Goal: Task Accomplishment & Management: Use online tool/utility

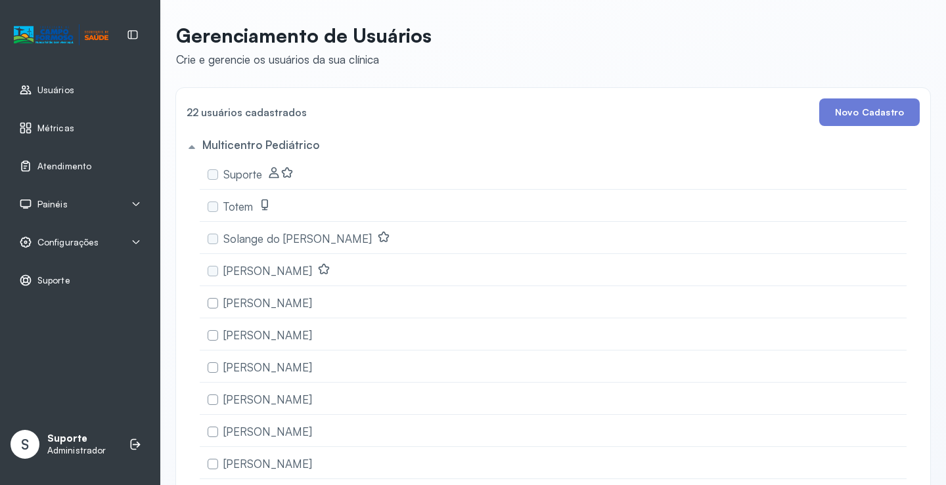
click at [68, 208] on div "Painéis" at bounding box center [80, 204] width 122 height 13
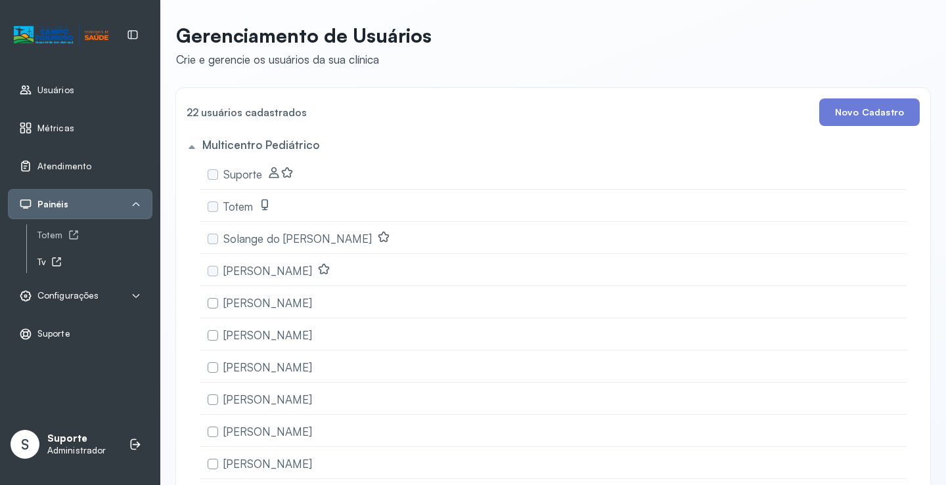
click at [47, 266] on div "Tv" at bounding box center [94, 262] width 115 height 11
click at [67, 166] on span "Atendimento" at bounding box center [64, 166] width 54 height 11
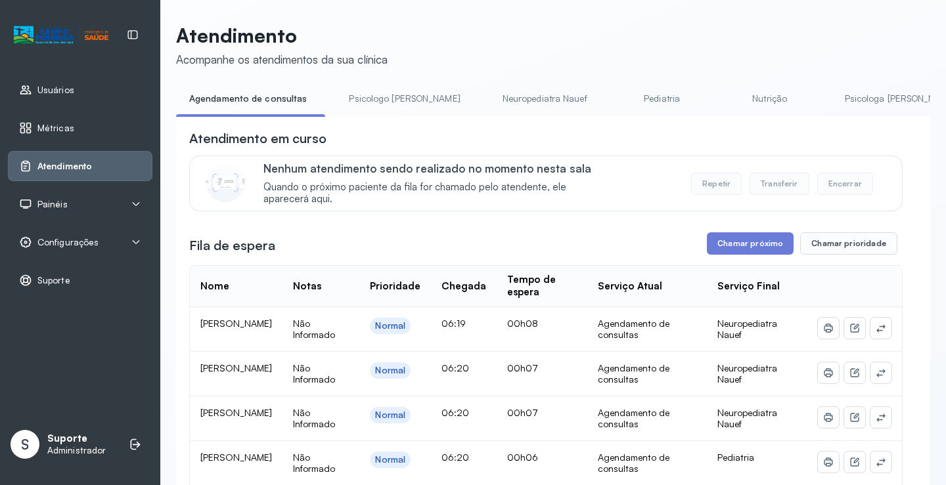
click at [37, 201] on span "Painéis" at bounding box center [52, 204] width 30 height 11
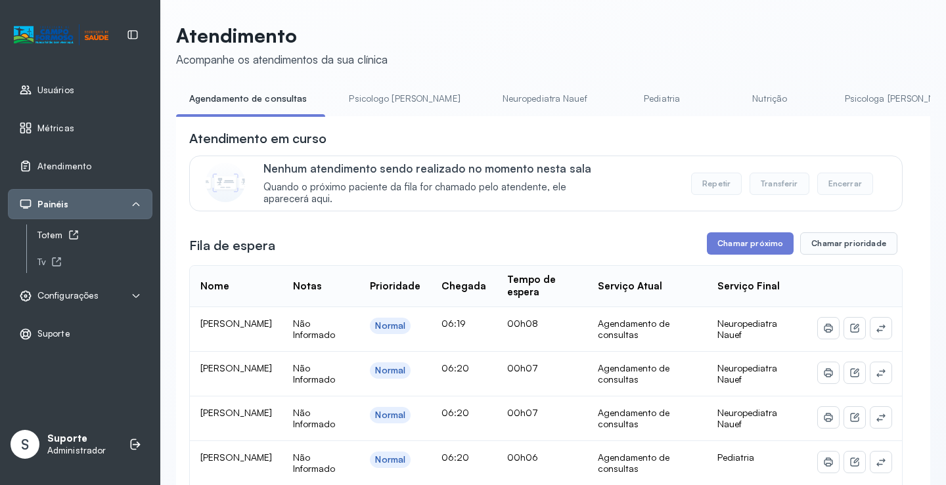
click at [64, 227] on link "Totem" at bounding box center [94, 235] width 115 height 16
click at [732, 246] on button "Chamar próximo" at bounding box center [750, 243] width 87 height 22
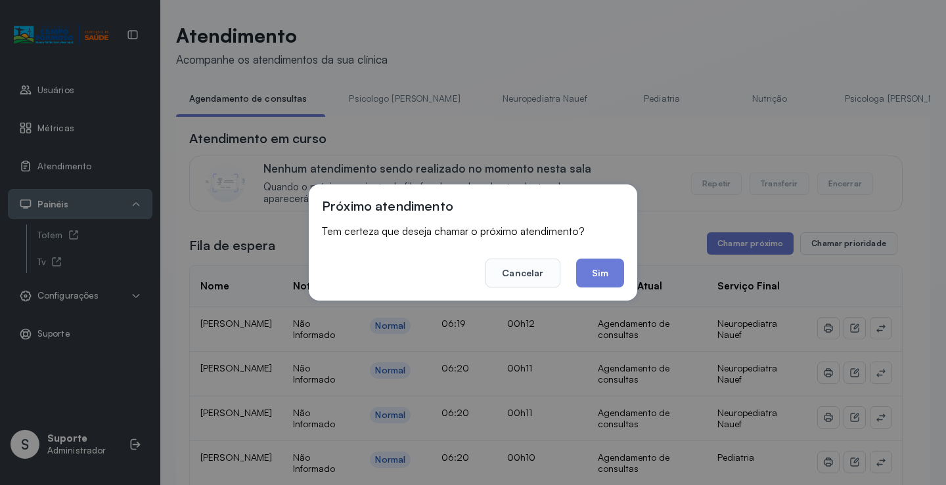
click at [608, 282] on button "Sim" at bounding box center [600, 273] width 48 height 29
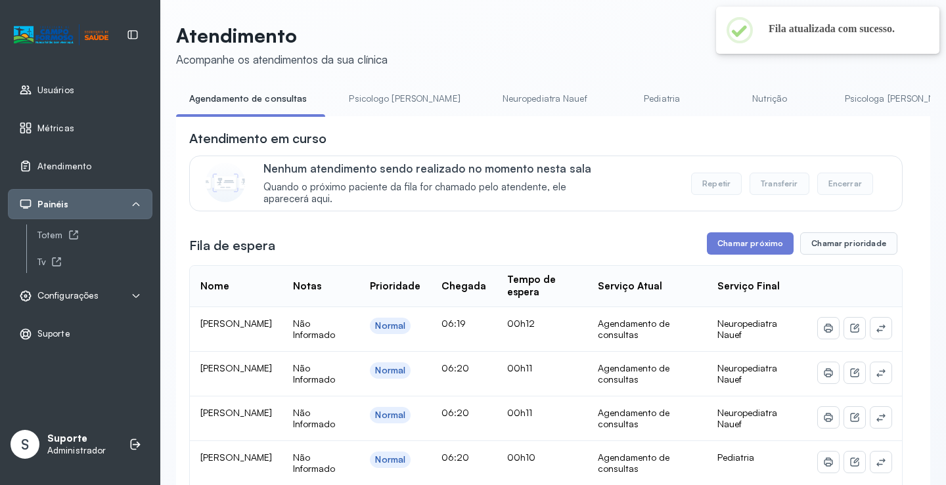
click at [65, 293] on span "Configurações" at bounding box center [67, 295] width 61 height 11
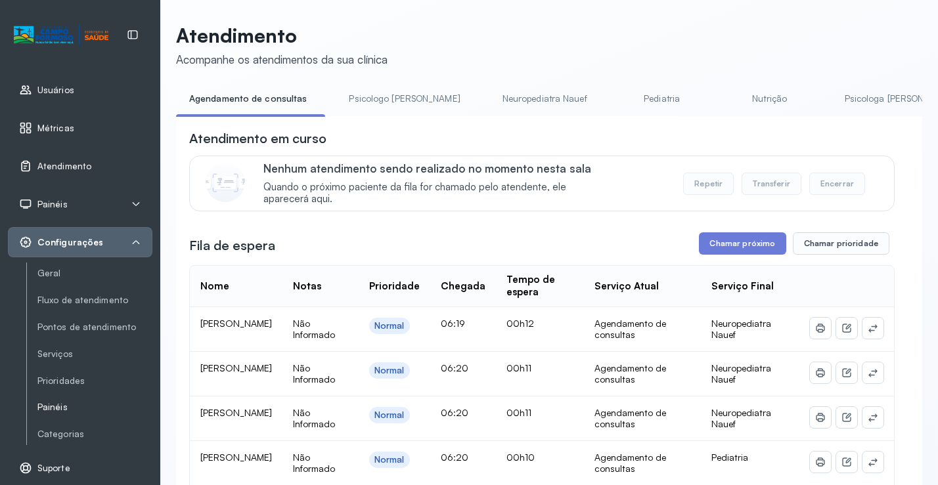
click at [62, 411] on link "Painéis" at bounding box center [94, 407] width 115 height 11
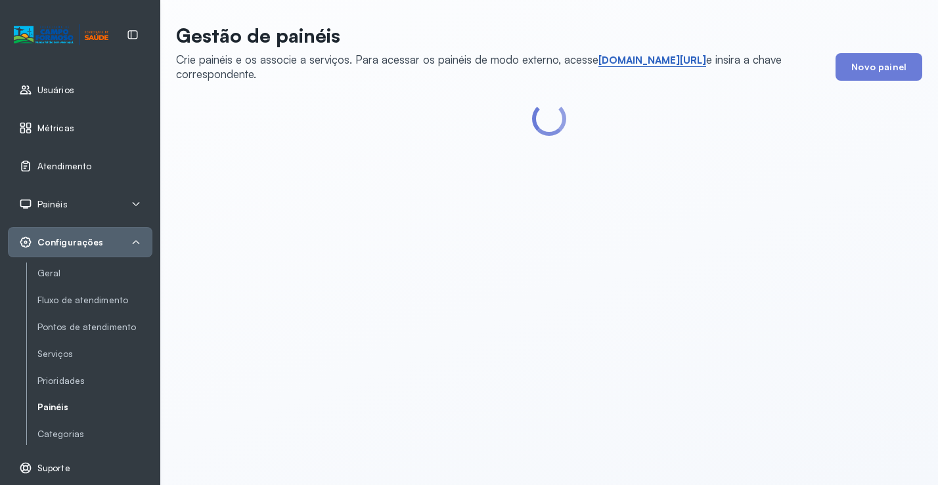
click at [642, 56] on link "short.sysvale.com/tv" at bounding box center [652, 60] width 108 height 13
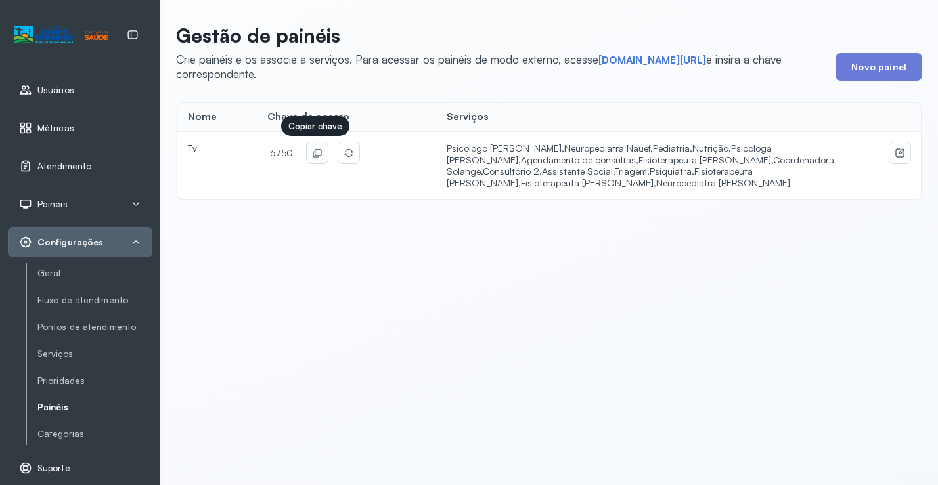
click at [308, 157] on button at bounding box center [317, 152] width 21 height 21
click at [65, 160] on div "Atendimento" at bounding box center [55, 166] width 72 height 13
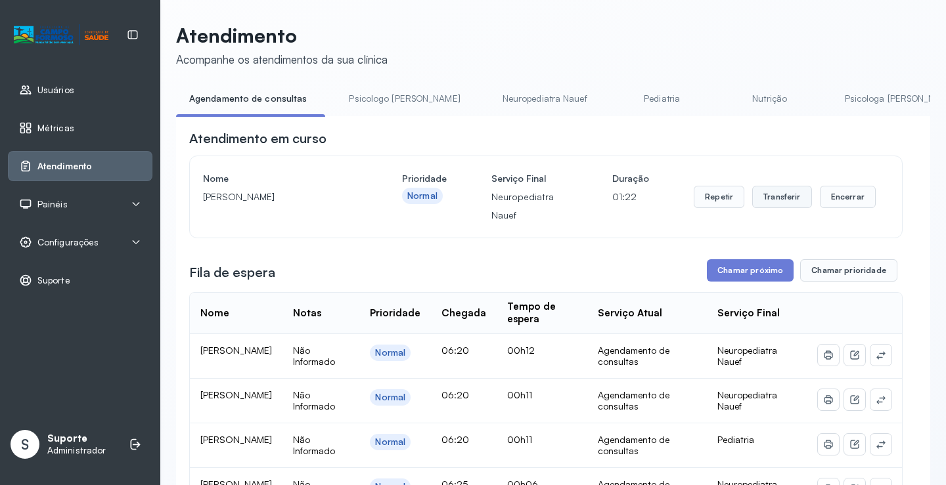
click at [779, 205] on button "Transferir" at bounding box center [782, 197] width 60 height 22
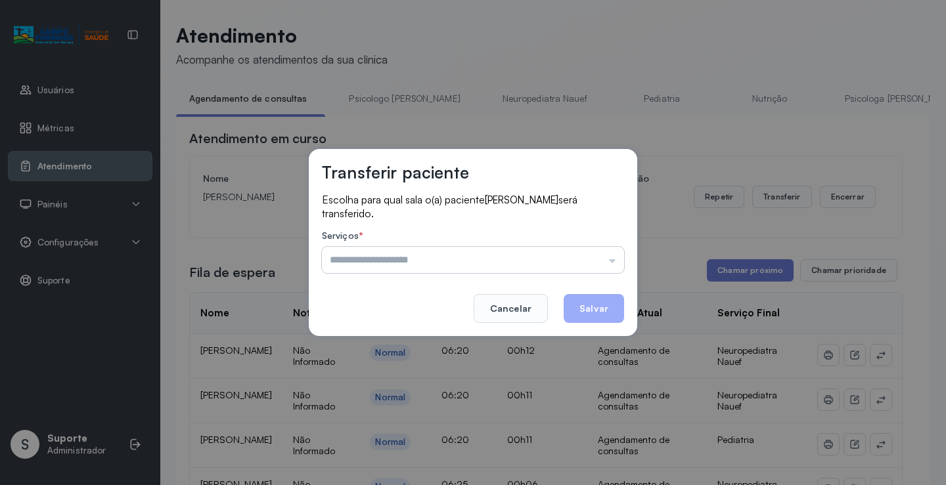
click at [548, 259] on input "text" at bounding box center [473, 260] width 302 height 26
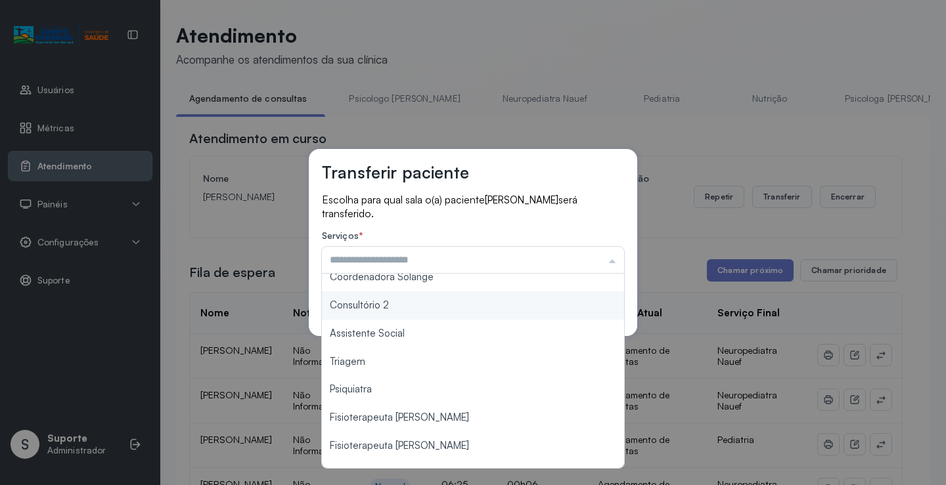
scroll to position [197, 0]
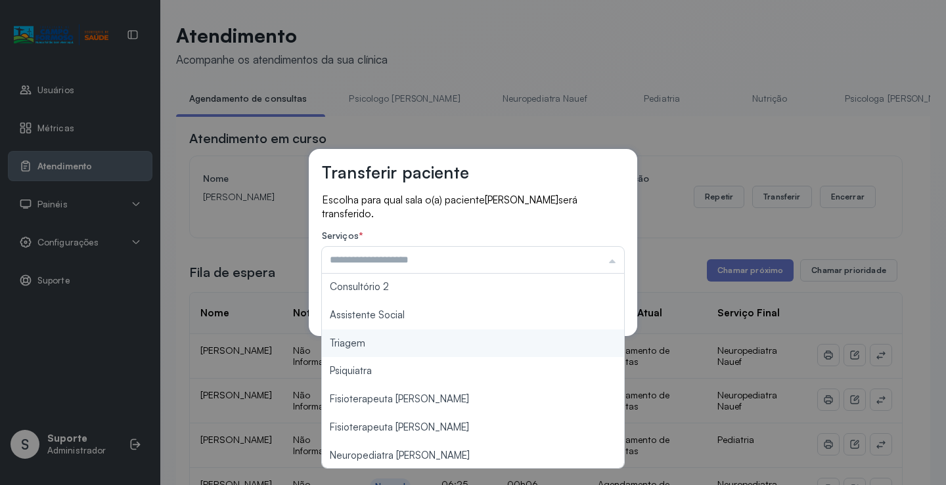
type input "*******"
drag, startPoint x: 425, startPoint y: 349, endPoint x: 449, endPoint y: 349, distance: 24.3
click at [431, 349] on div "Transferir paciente Escolha para qual sala o(a) paciente Davi san Carvalho será…" at bounding box center [473, 242] width 946 height 485
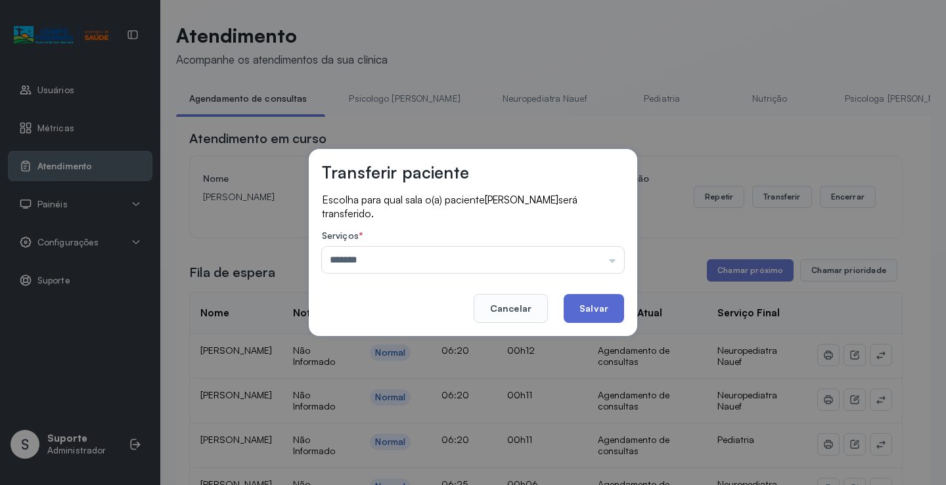
click at [582, 309] on button "Salvar" at bounding box center [593, 308] width 60 height 29
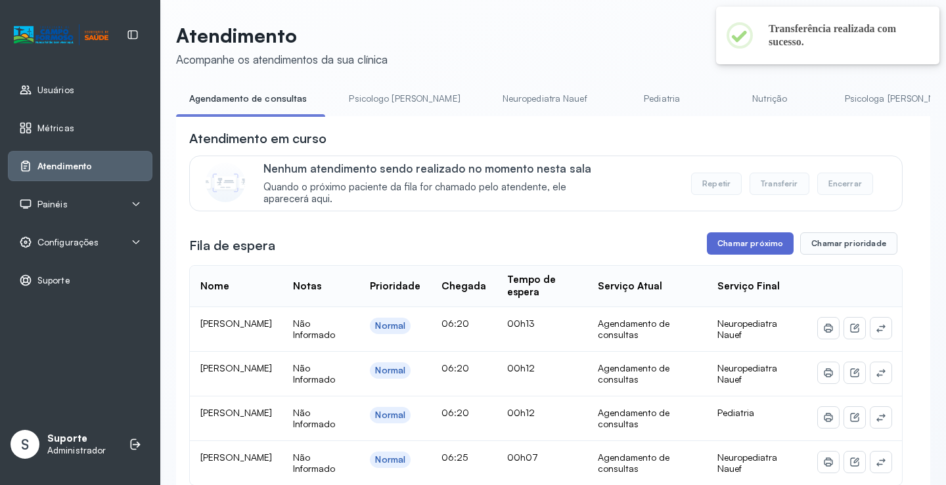
drag, startPoint x: 780, startPoint y: 233, endPoint x: 731, endPoint y: 248, distance: 50.7
click at [763, 244] on div "**********" at bounding box center [545, 407] width 713 height 557
click at [731, 248] on button "Chamar próximo" at bounding box center [750, 243] width 87 height 22
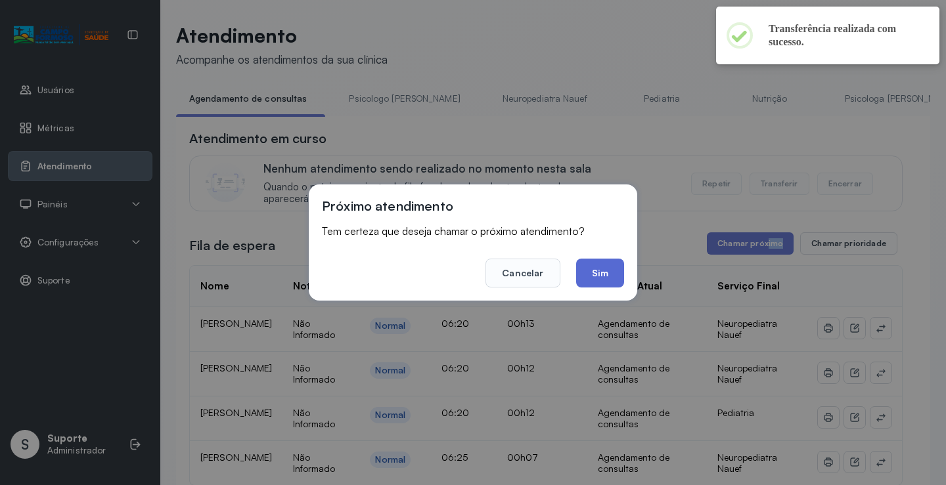
click at [612, 269] on button "Sim" at bounding box center [600, 273] width 48 height 29
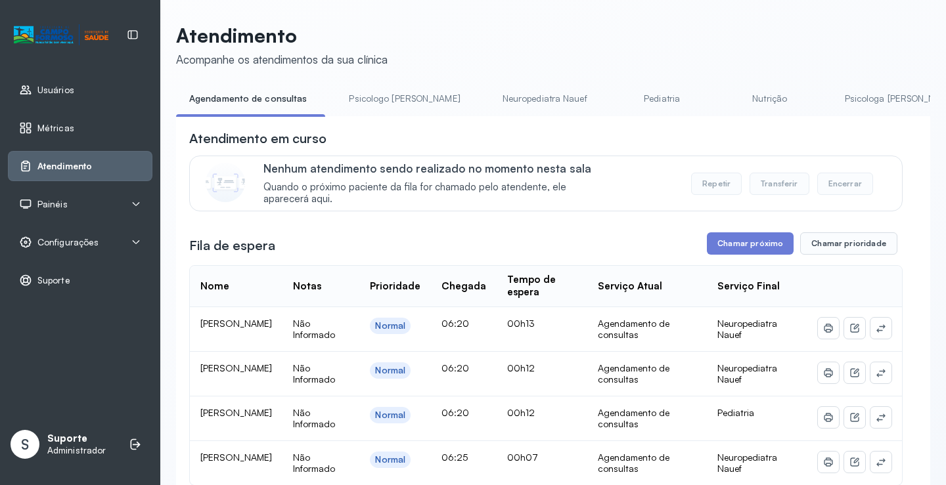
drag, startPoint x: 383, startPoint y: 98, endPoint x: 310, endPoint y: 101, distance: 73.6
click at [383, 98] on link "Psicologo Pedro" at bounding box center [404, 99] width 137 height 22
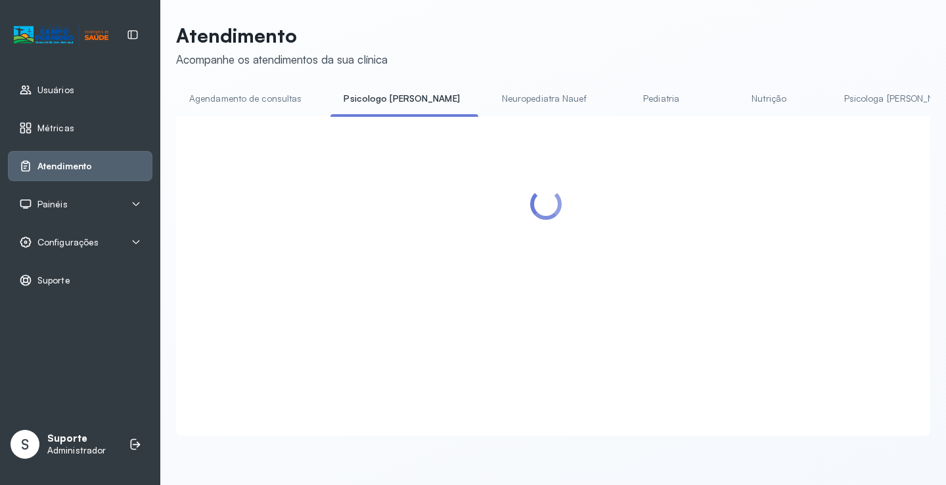
click at [278, 100] on link "Agendamento de consultas" at bounding box center [245, 99] width 139 height 22
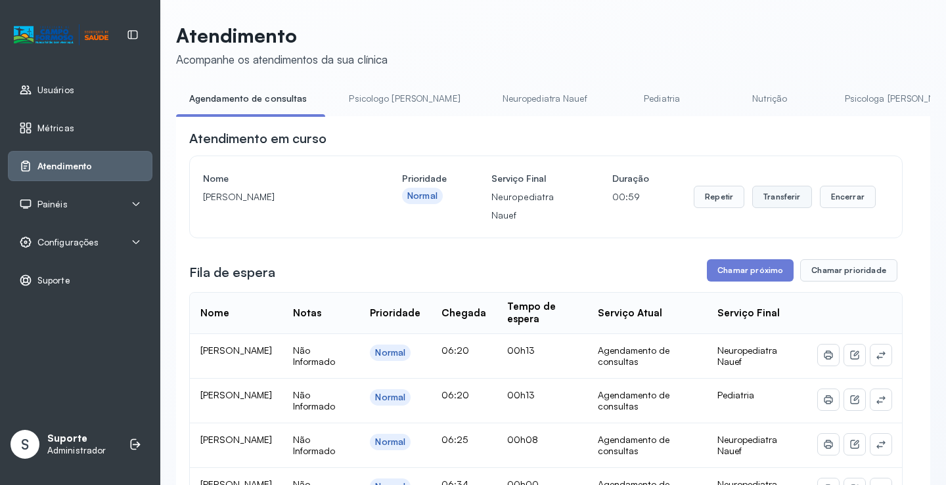
click at [771, 194] on button "Transferir" at bounding box center [782, 197] width 60 height 22
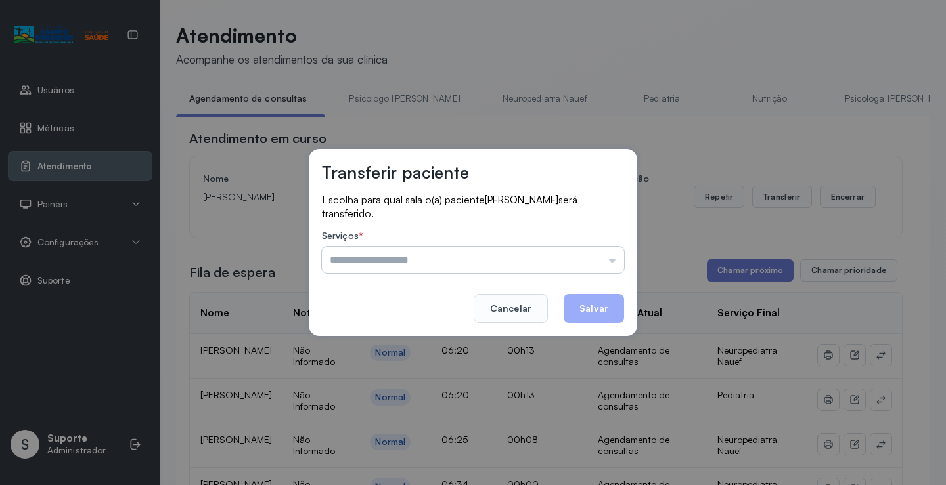
click at [578, 265] on input "text" at bounding box center [473, 260] width 302 height 26
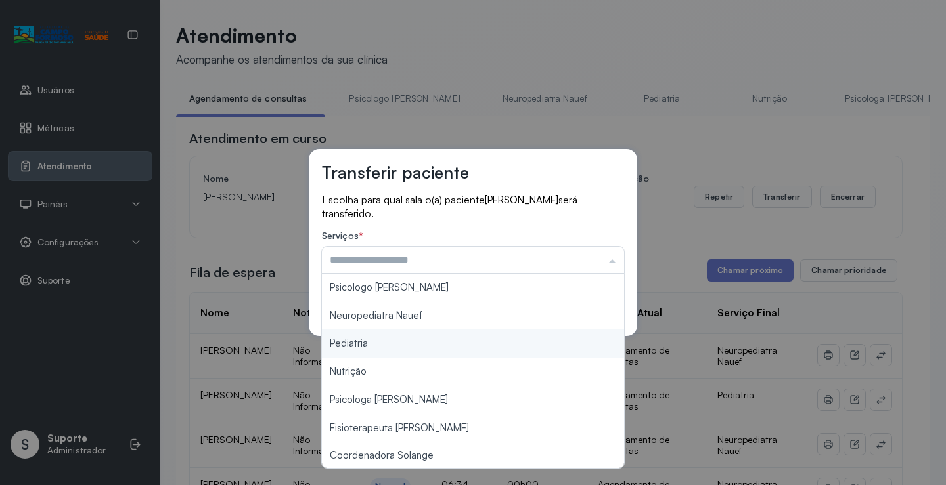
scroll to position [198, 0]
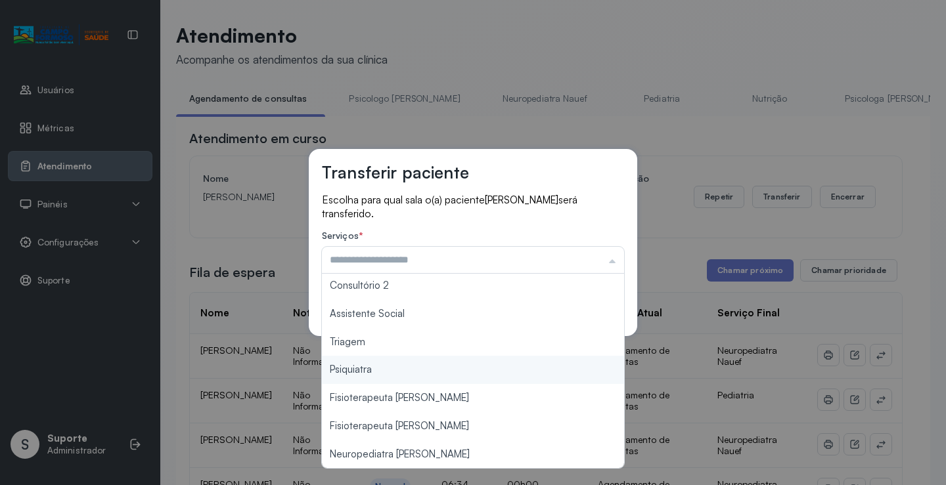
type input "*******"
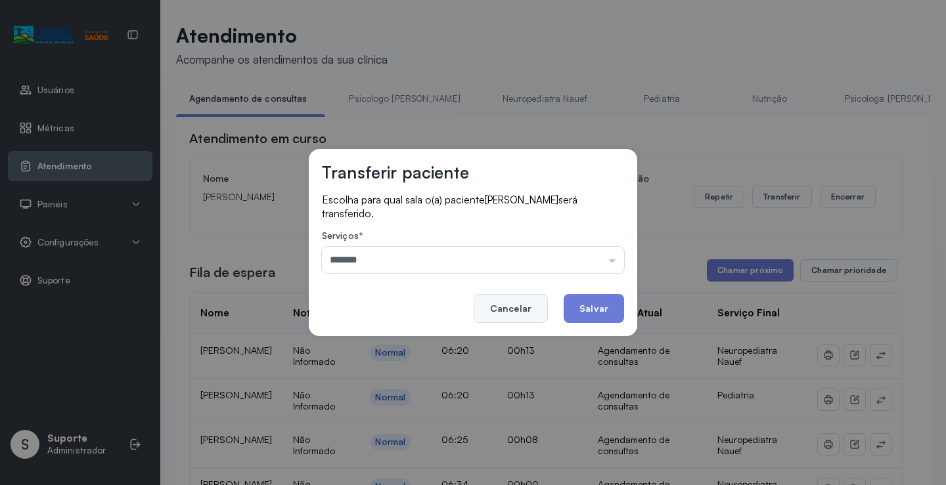
drag, startPoint x: 424, startPoint y: 346, endPoint x: 529, endPoint y: 315, distance: 108.9
click at [429, 345] on div "Transferir paciente Escolha para qual sala o(a) paciente Victor Gabriel Vieira …" at bounding box center [473, 242] width 946 height 485
click at [587, 310] on button "Salvar" at bounding box center [593, 308] width 60 height 29
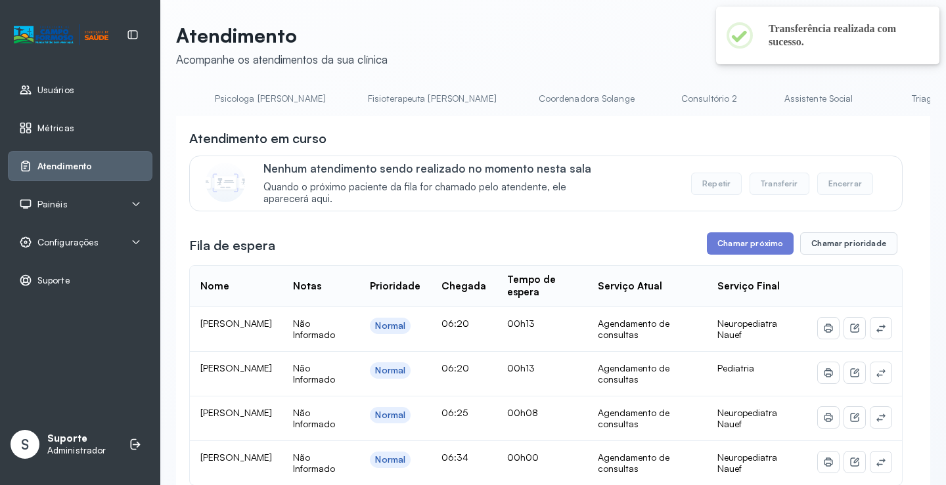
scroll to position [0, 737]
click at [773, 95] on link "Triagem" at bounding box center [819, 99] width 92 height 22
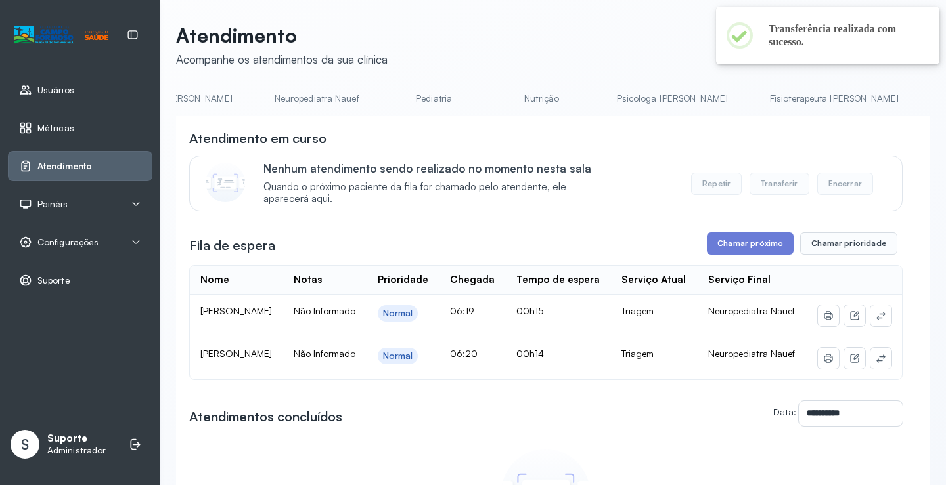
scroll to position [0, 0]
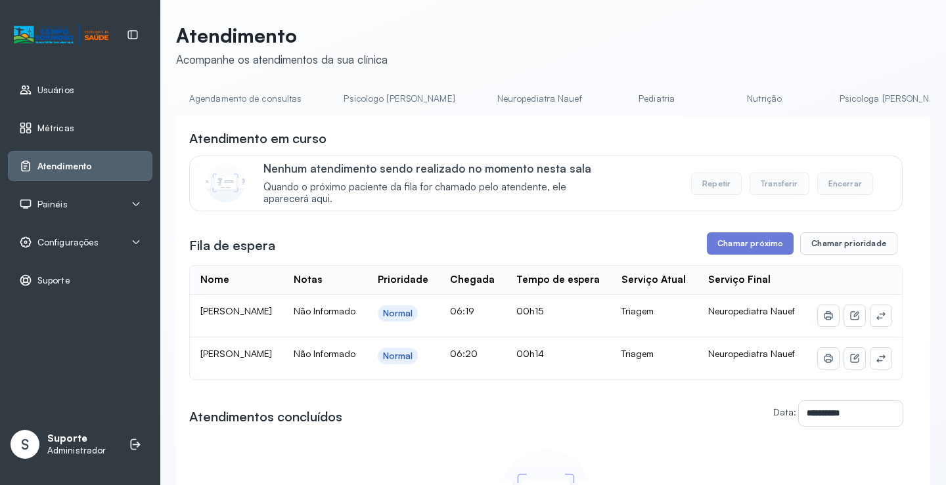
click at [236, 102] on link "Agendamento de consultas" at bounding box center [245, 99] width 139 height 22
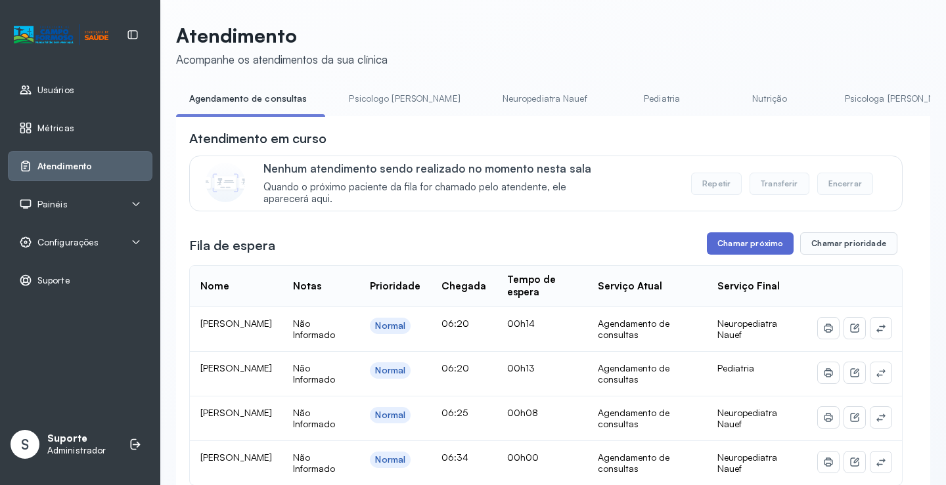
click at [733, 242] on button "Chamar próximo" at bounding box center [750, 243] width 87 height 22
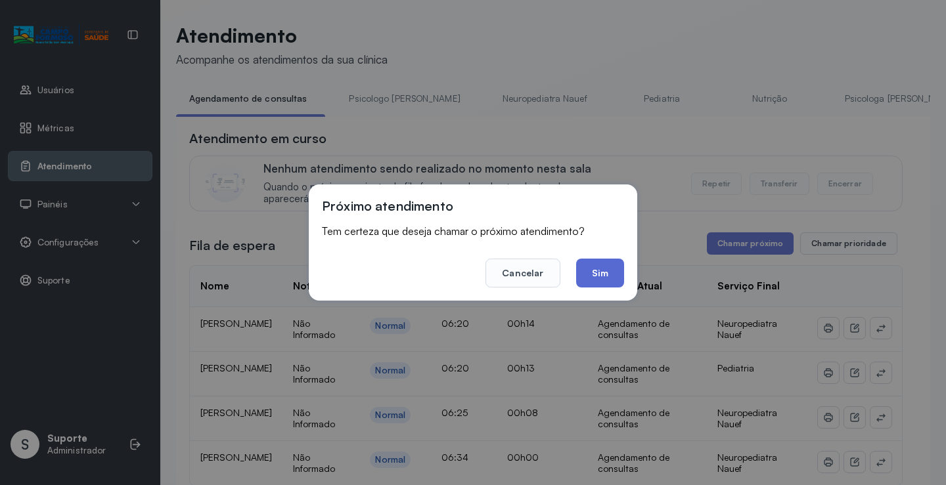
click at [594, 283] on button "Sim" at bounding box center [600, 273] width 48 height 29
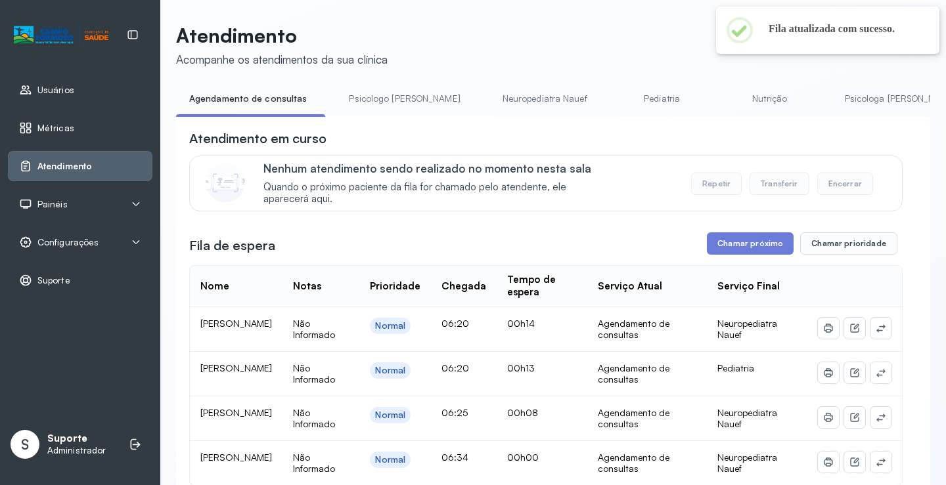
click at [385, 104] on link "Psicologo Pedro" at bounding box center [404, 99] width 137 height 22
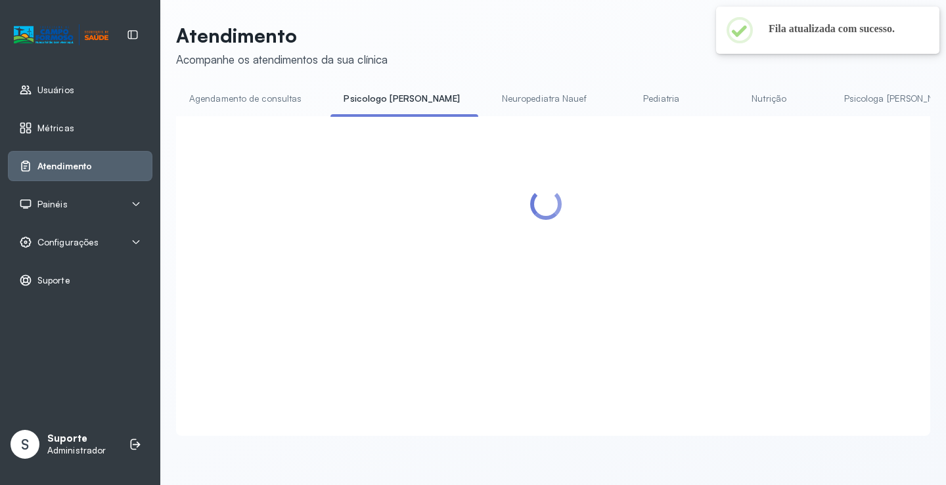
click at [301, 98] on link "Agendamento de consultas" at bounding box center [245, 99] width 139 height 22
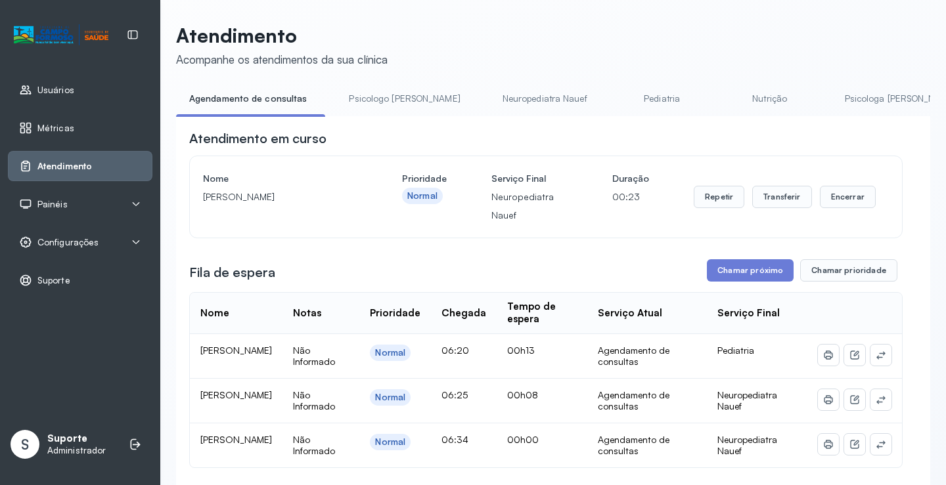
drag, startPoint x: 204, startPoint y: 200, endPoint x: 334, endPoint y: 200, distance: 130.0
click at [330, 200] on p "Daniel Rodrigues da silva" at bounding box center [280, 197] width 154 height 18
click at [763, 200] on button "Transferir" at bounding box center [782, 197] width 60 height 22
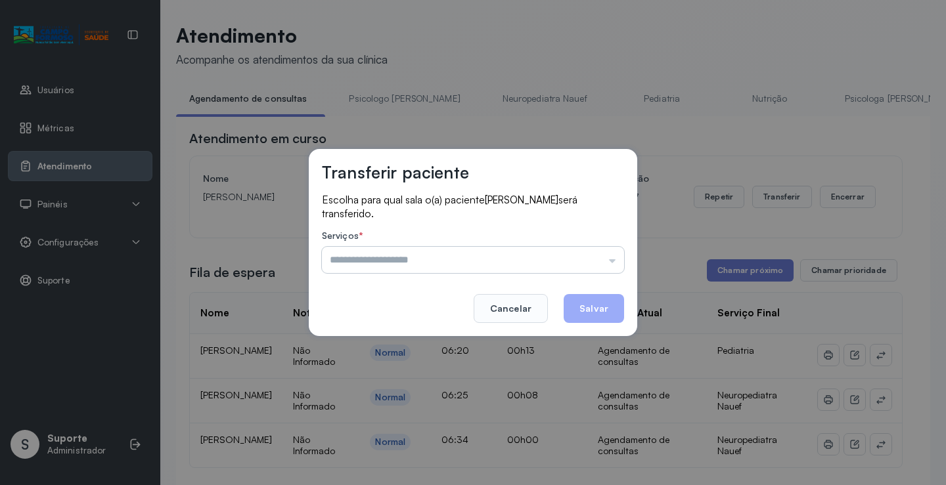
drag, startPoint x: 602, startPoint y: 250, endPoint x: 594, endPoint y: 255, distance: 9.1
click at [600, 251] on input "text" at bounding box center [473, 260] width 302 height 26
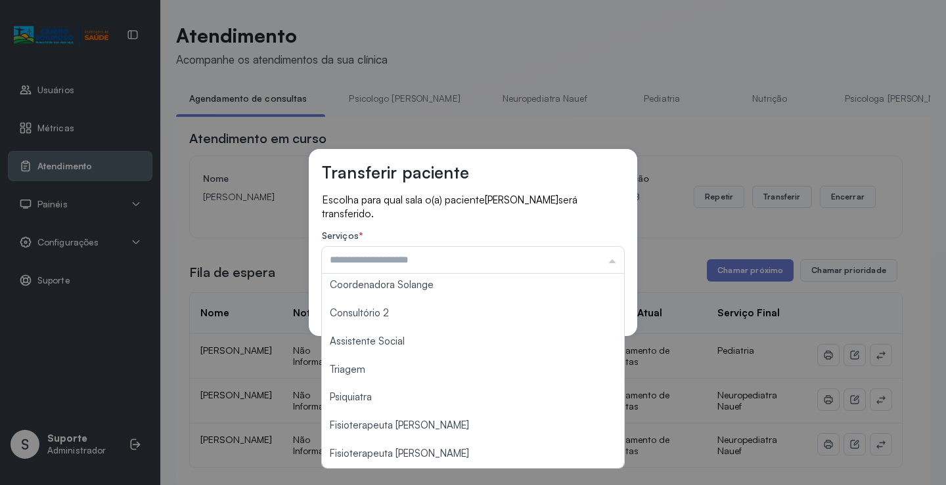
scroll to position [197, 0]
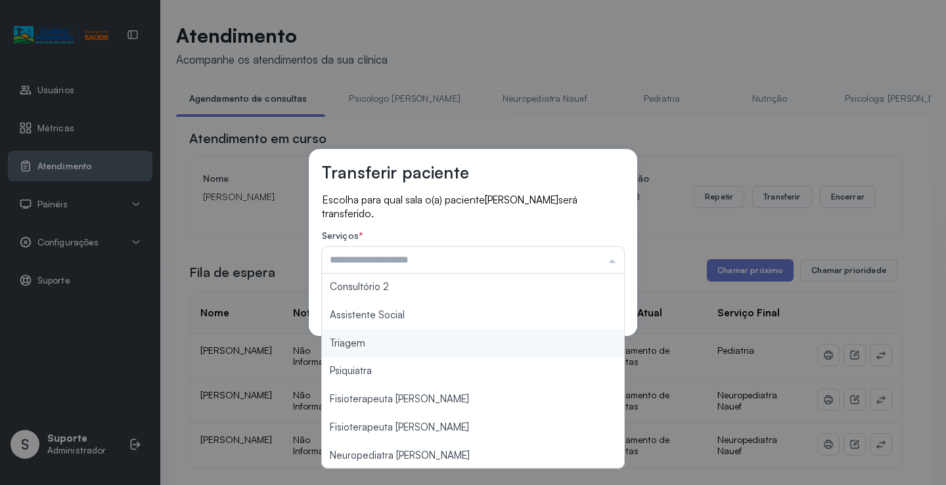
type input "*******"
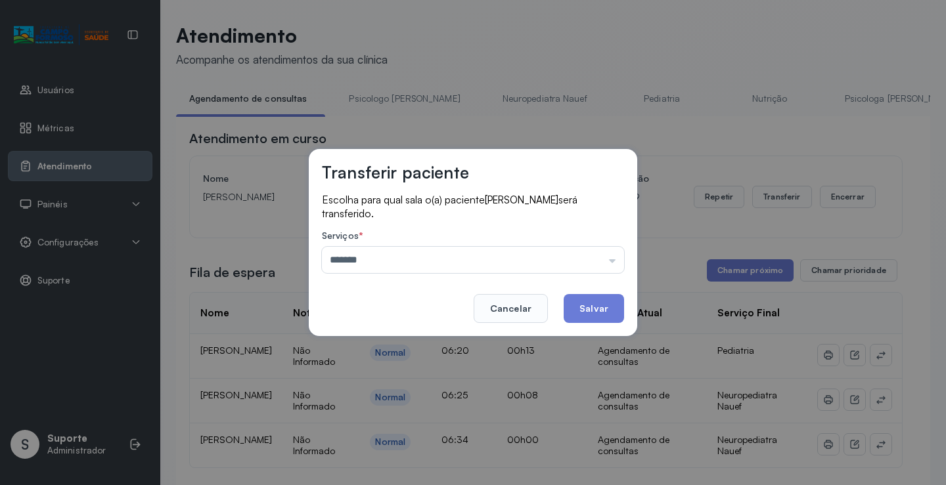
click at [435, 342] on div "Transferir paciente Escolha para qual sala o(a) paciente Daniel Rodrigues da si…" at bounding box center [473, 242] width 946 height 485
click at [594, 305] on button "Salvar" at bounding box center [593, 308] width 60 height 29
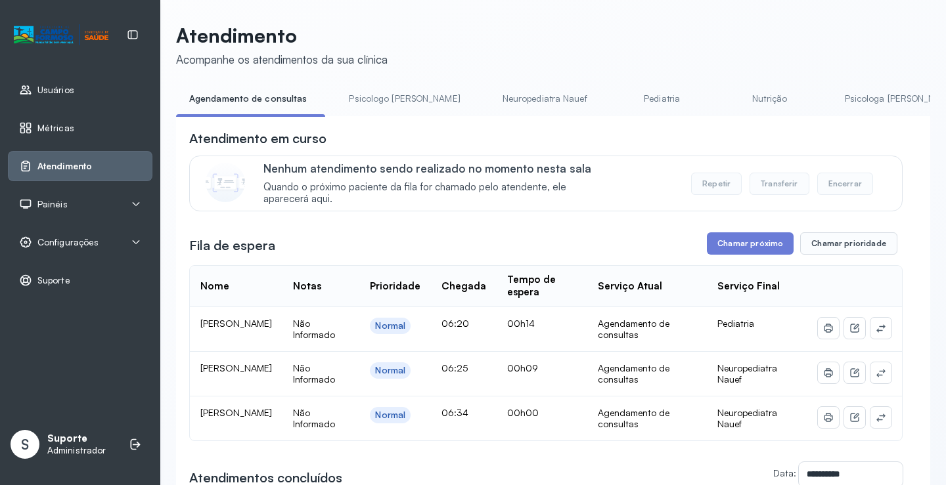
click at [379, 100] on link "Psicologo Pedro" at bounding box center [404, 99] width 137 height 22
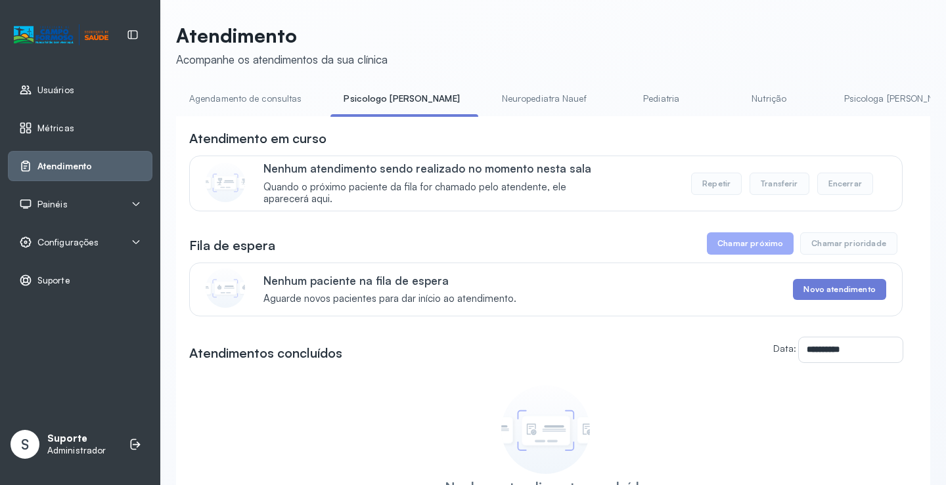
click at [274, 98] on link "Agendamento de consultas" at bounding box center [245, 99] width 139 height 22
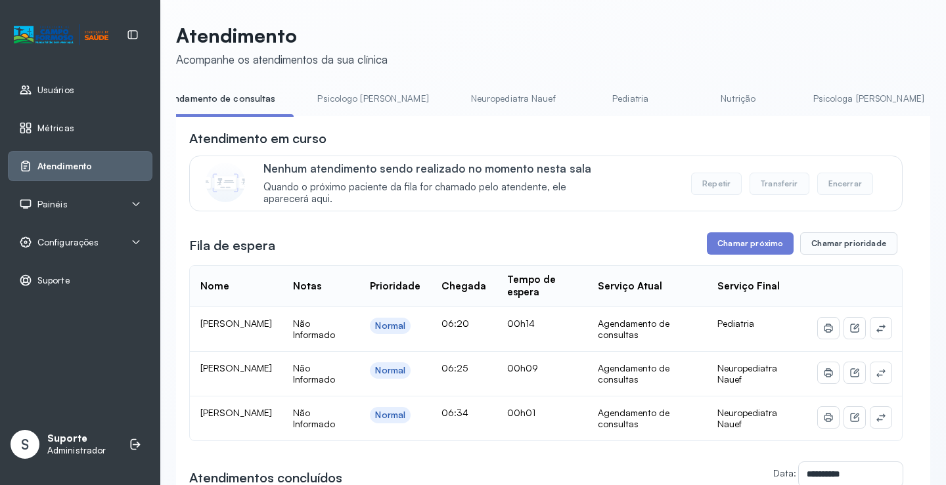
scroll to position [0, 0]
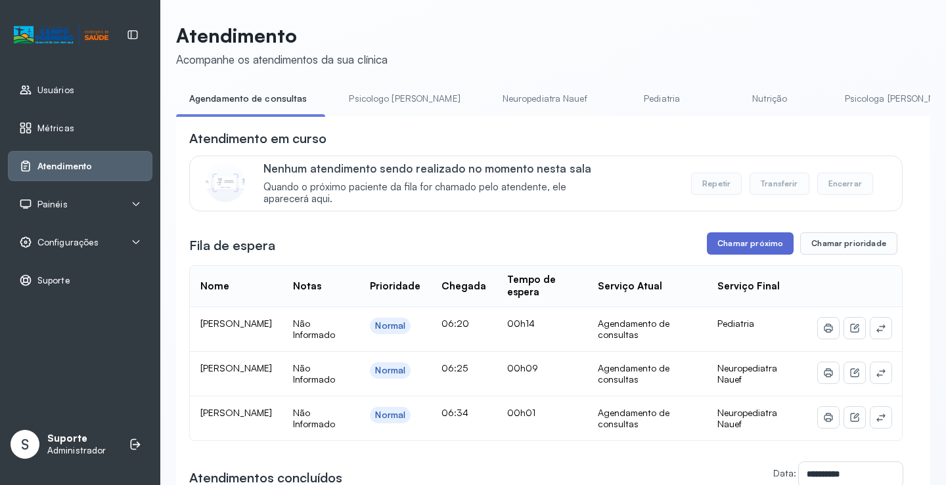
click at [718, 238] on button "Chamar próximo" at bounding box center [750, 243] width 87 height 22
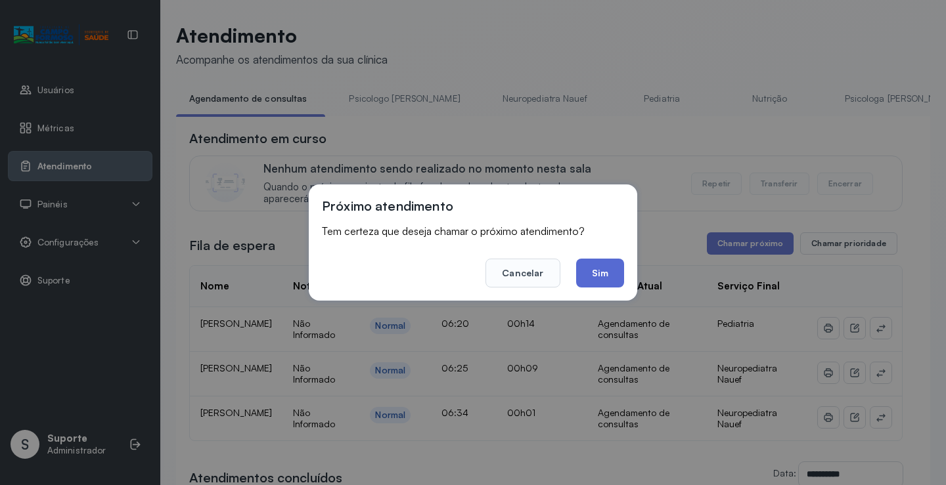
click at [594, 267] on button "Sim" at bounding box center [600, 273] width 48 height 29
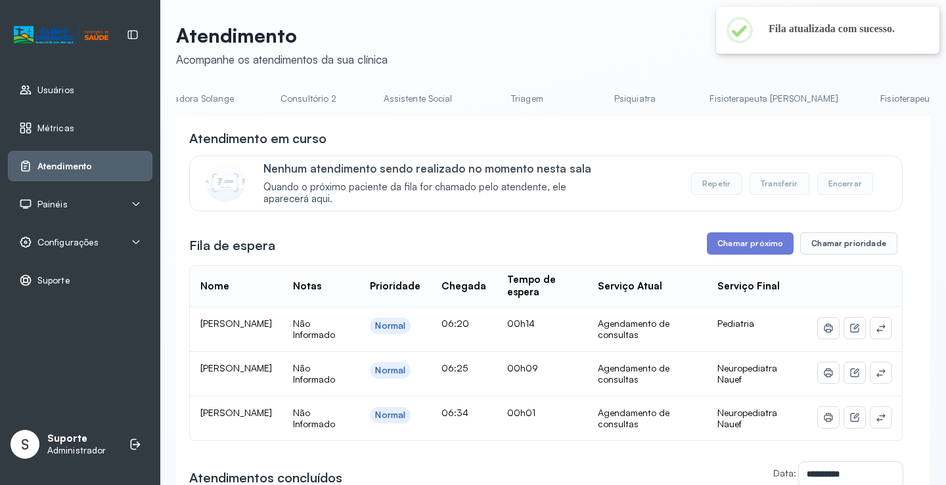
scroll to position [0, 1045]
click at [466, 100] on link "Triagem" at bounding box center [512, 99] width 92 height 22
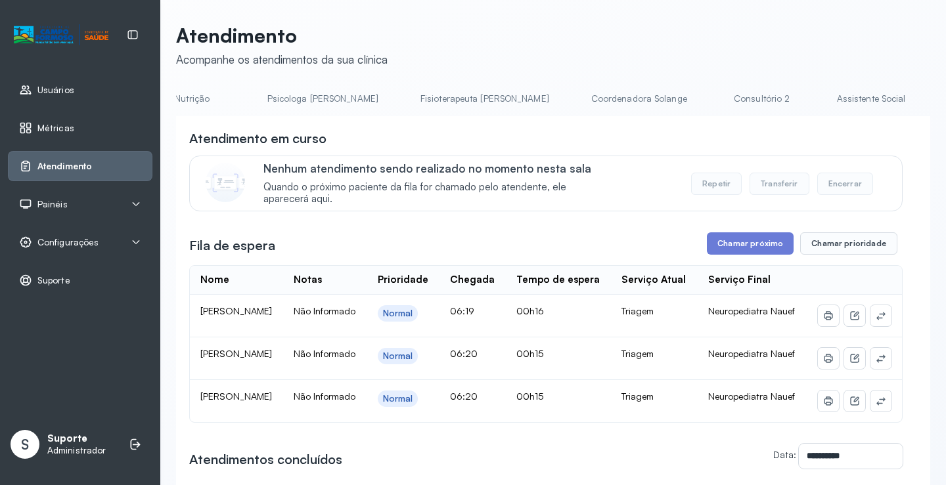
scroll to position [0, 0]
click at [249, 99] on link "Agendamento de consultas" at bounding box center [245, 99] width 139 height 22
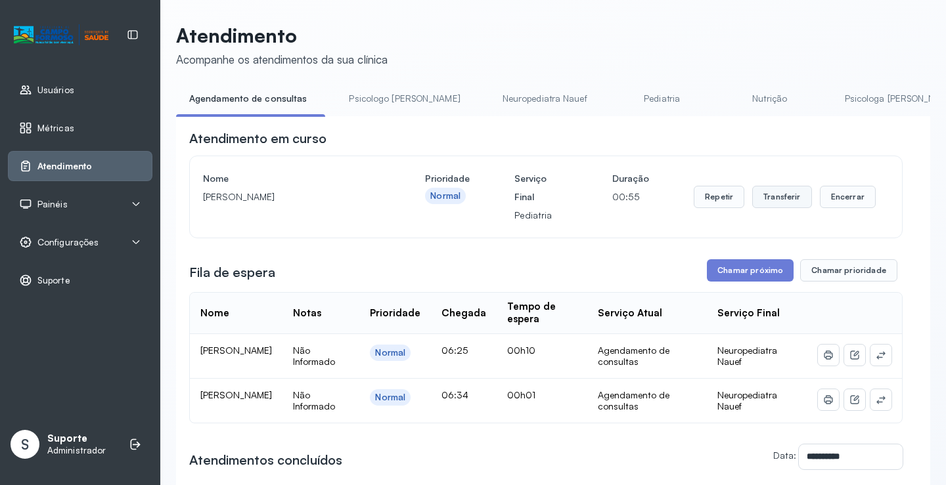
click at [792, 204] on button "Transferir" at bounding box center [782, 197] width 60 height 22
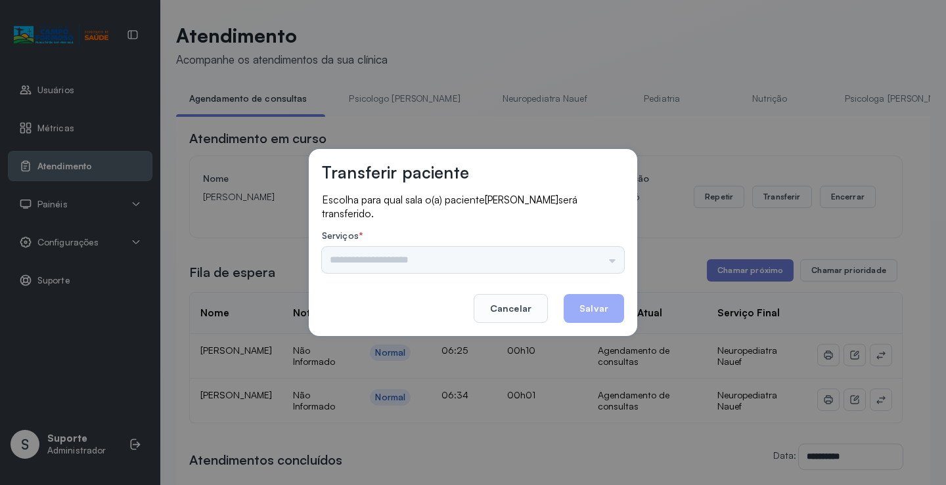
click at [566, 267] on div "Psicologo Pedro Neuropediatra Nauef Pediatria Nutrição Psicologa Alana Fisioter…" at bounding box center [473, 260] width 302 height 26
click at [566, 267] on input "text" at bounding box center [473, 260] width 302 height 26
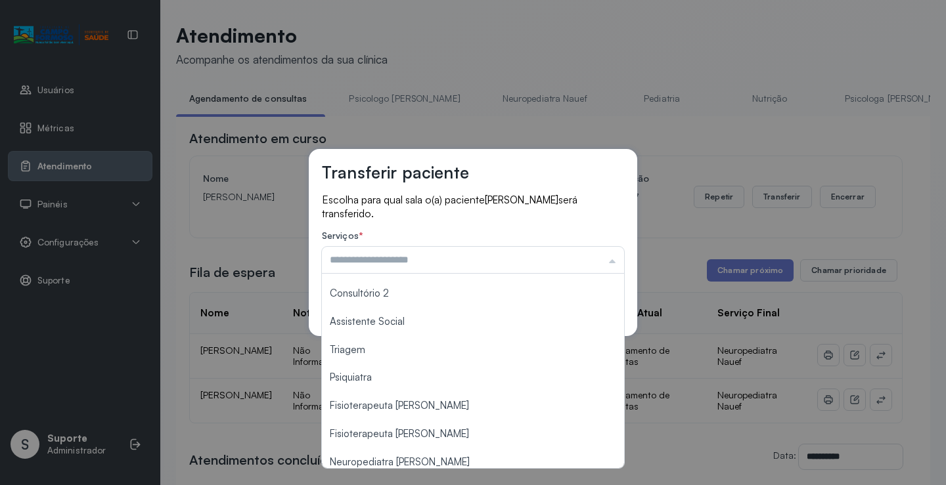
scroll to position [198, 0]
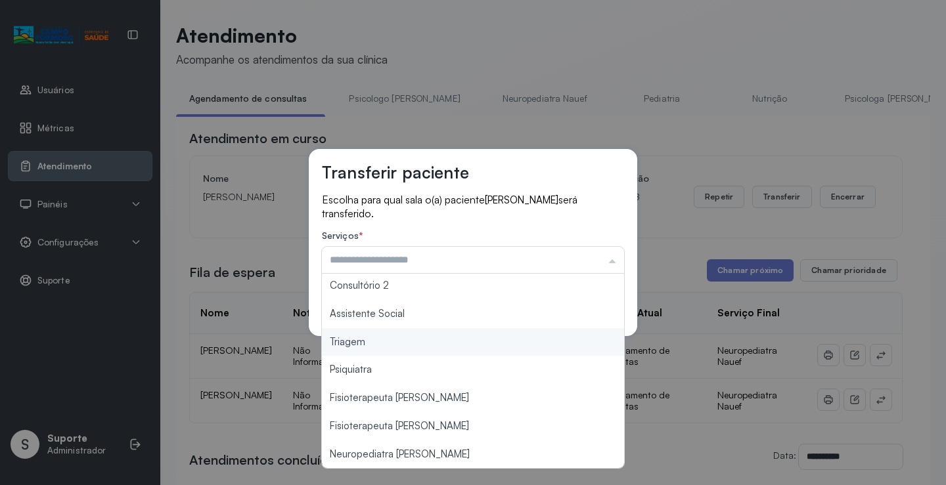
type input "*******"
drag, startPoint x: 414, startPoint y: 343, endPoint x: 568, endPoint y: 311, distance: 157.1
click at [416, 342] on div "Transferir paciente Escolha para qual sala o(a) paciente Ayla batista de souza …" at bounding box center [473, 242] width 946 height 485
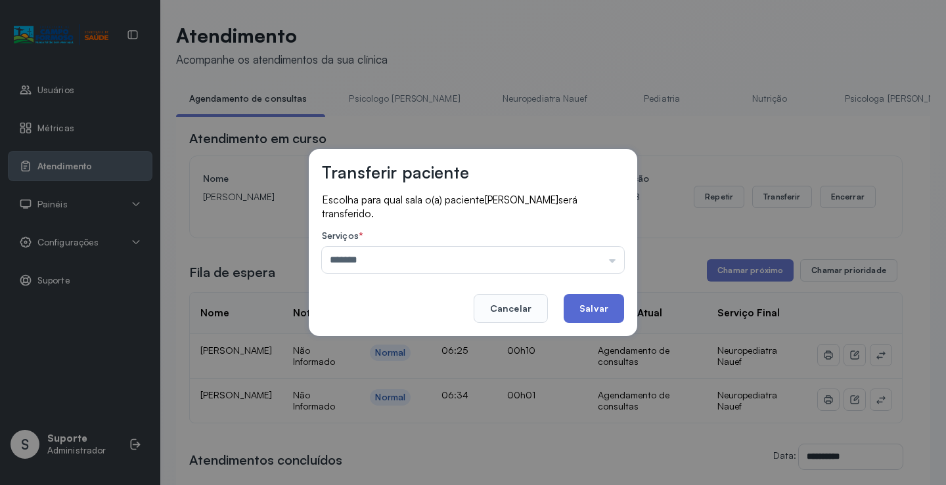
click at [588, 302] on button "Salvar" at bounding box center [593, 308] width 60 height 29
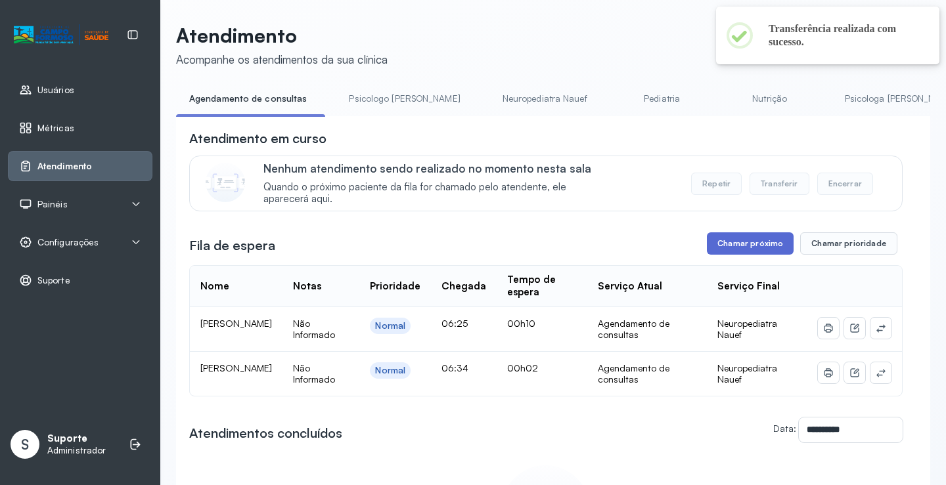
click at [737, 244] on button "Chamar próximo" at bounding box center [750, 243] width 87 height 22
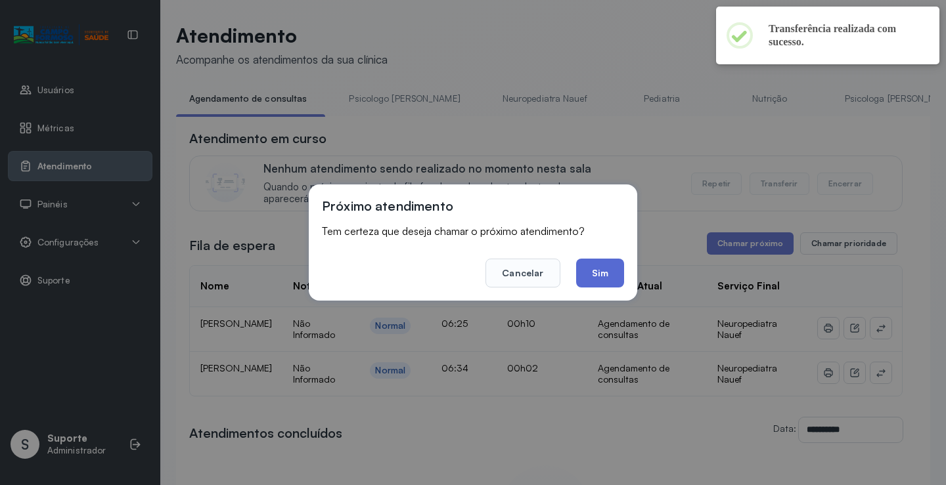
click at [590, 282] on button "Sim" at bounding box center [600, 273] width 48 height 29
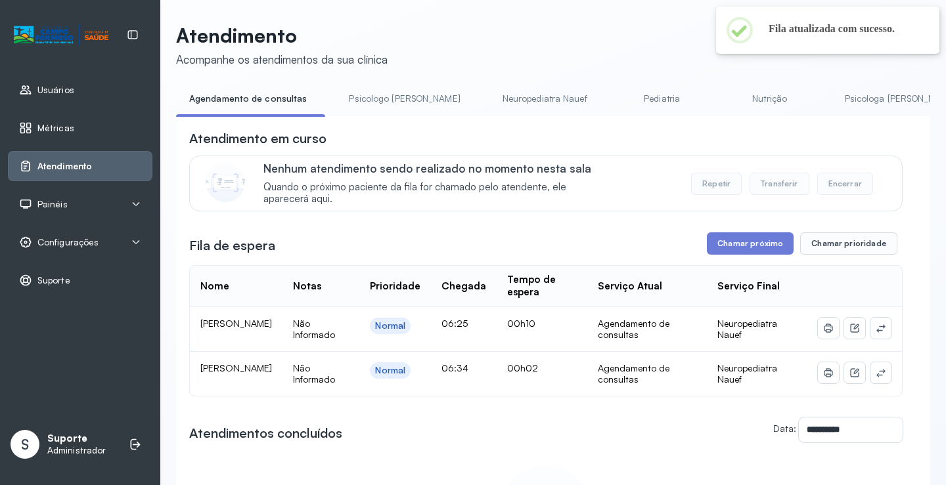
click at [392, 101] on link "Psicologo Pedro" at bounding box center [404, 99] width 137 height 22
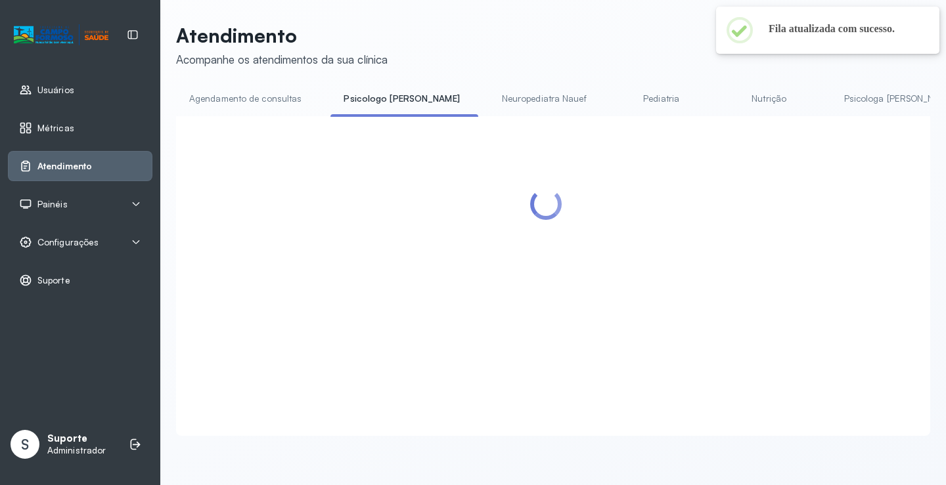
click at [236, 104] on link "Agendamento de consultas" at bounding box center [245, 99] width 139 height 22
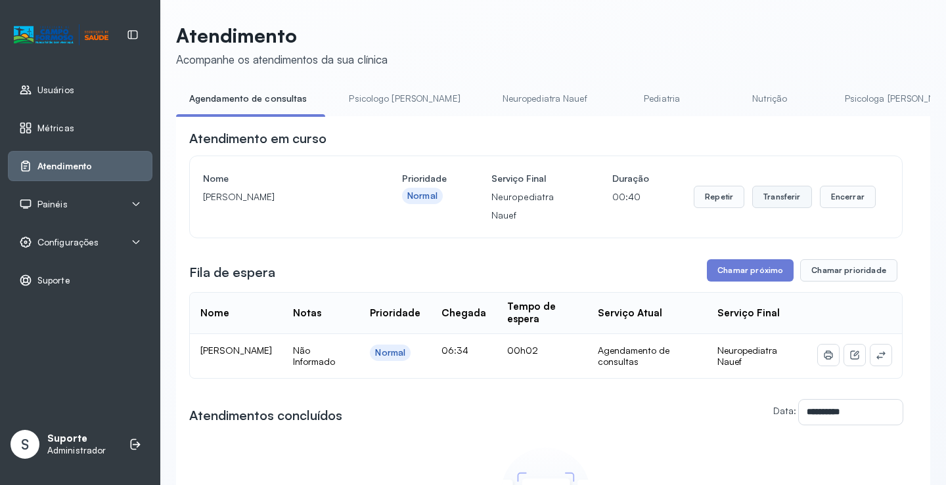
click at [778, 202] on button "Transferir" at bounding box center [782, 197] width 60 height 22
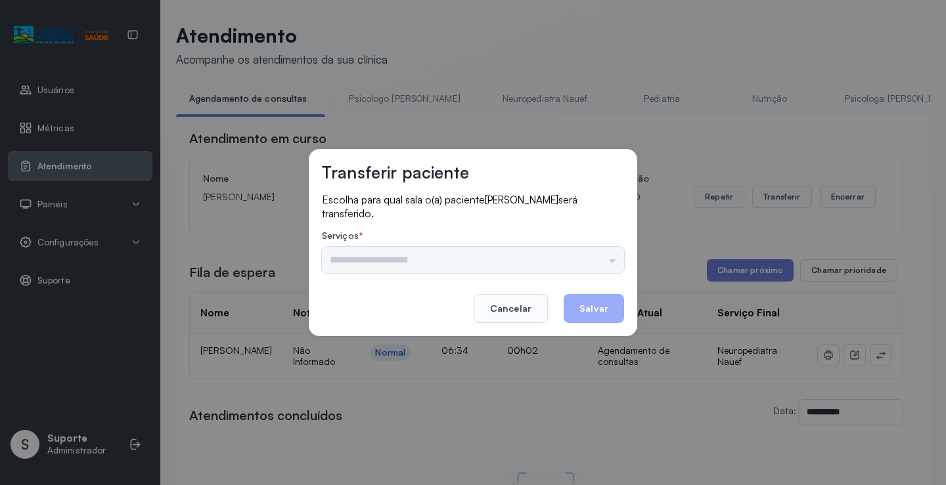
click at [585, 259] on input "text" at bounding box center [473, 260] width 302 height 26
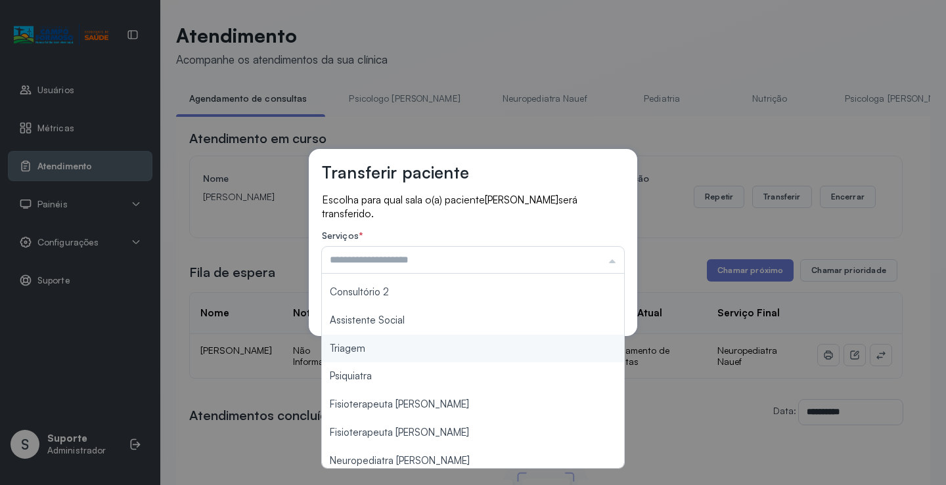
scroll to position [197, 0]
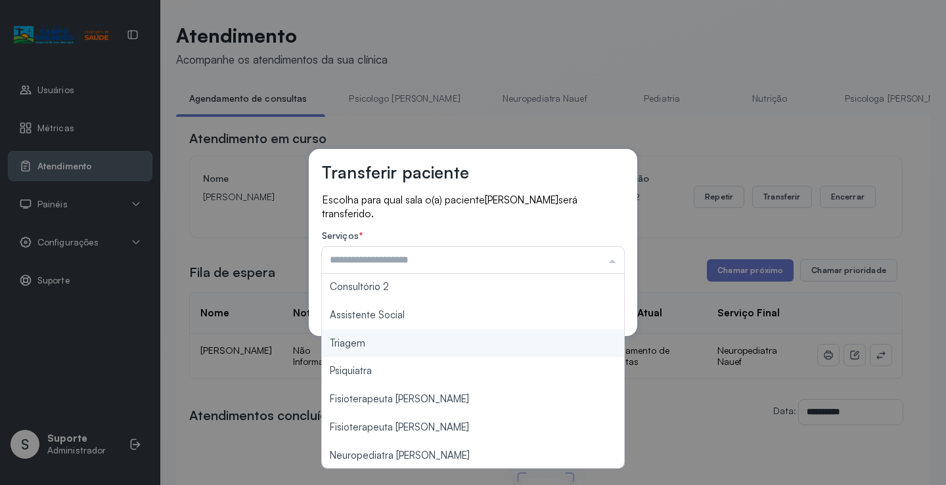
type input "*******"
drag, startPoint x: 418, startPoint y: 352, endPoint x: 456, endPoint y: 334, distance: 42.3
click at [418, 351] on div "Transferir paciente Escolha para qual sala o(a) paciente Alice Keila souza sant…" at bounding box center [473, 242] width 946 height 485
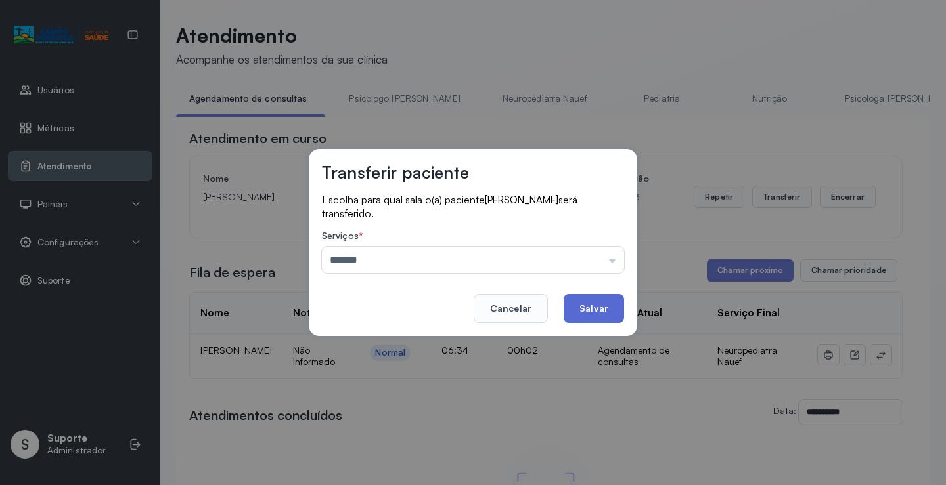
click at [578, 308] on button "Salvar" at bounding box center [593, 308] width 60 height 29
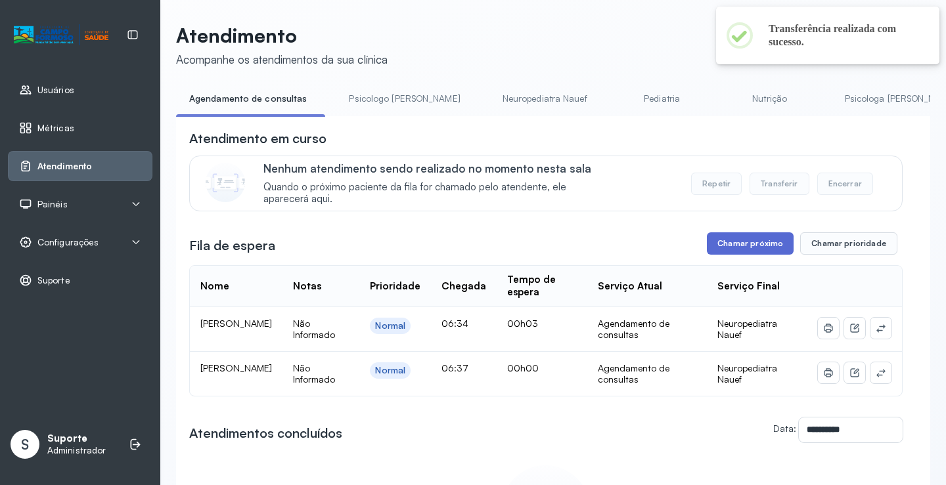
click at [737, 248] on button "Chamar próximo" at bounding box center [750, 243] width 87 height 22
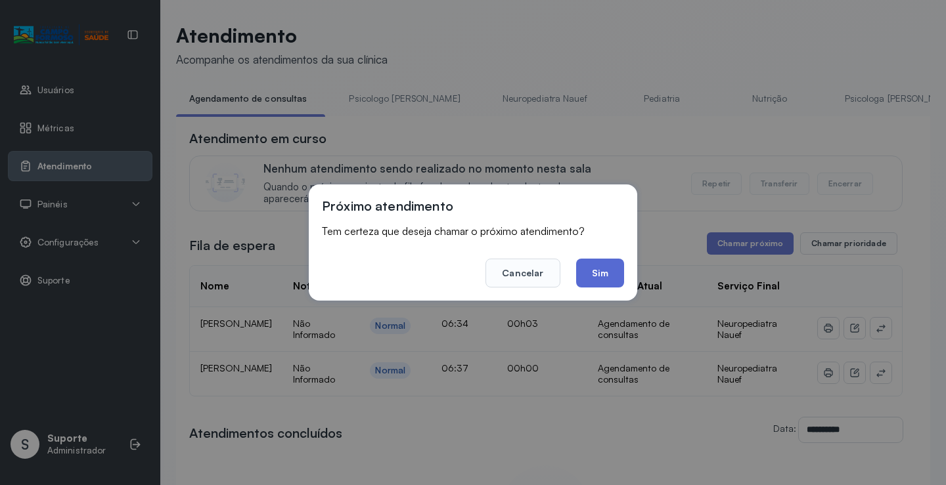
click at [612, 271] on button "Sim" at bounding box center [600, 273] width 48 height 29
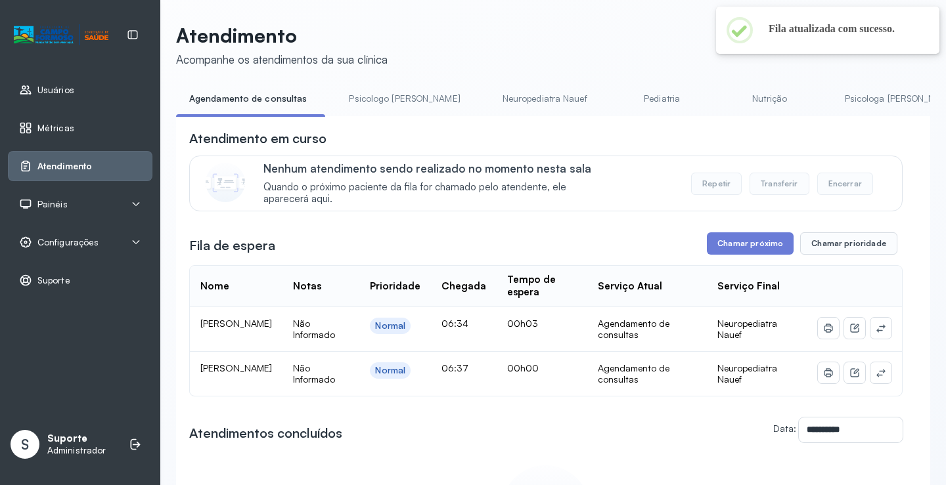
click at [385, 99] on link "Psicologo Pedro" at bounding box center [404, 99] width 137 height 22
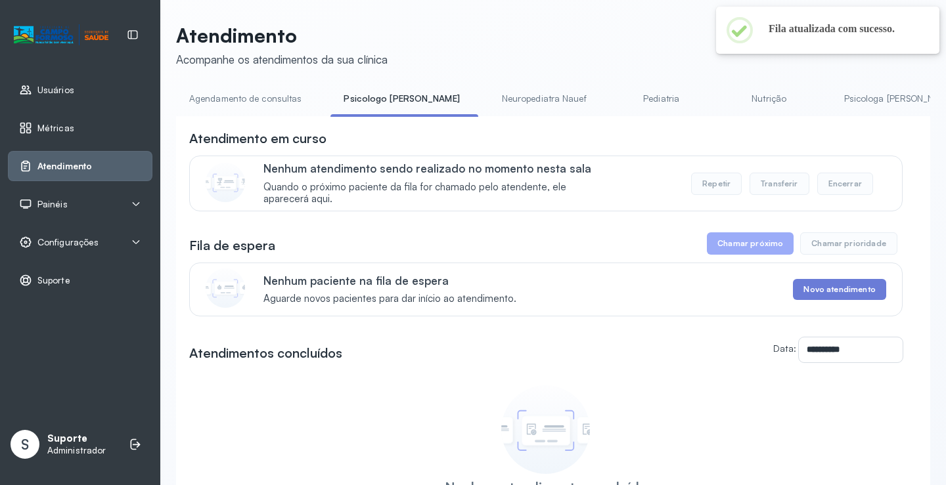
click at [255, 97] on link "Agendamento de consultas" at bounding box center [245, 99] width 139 height 22
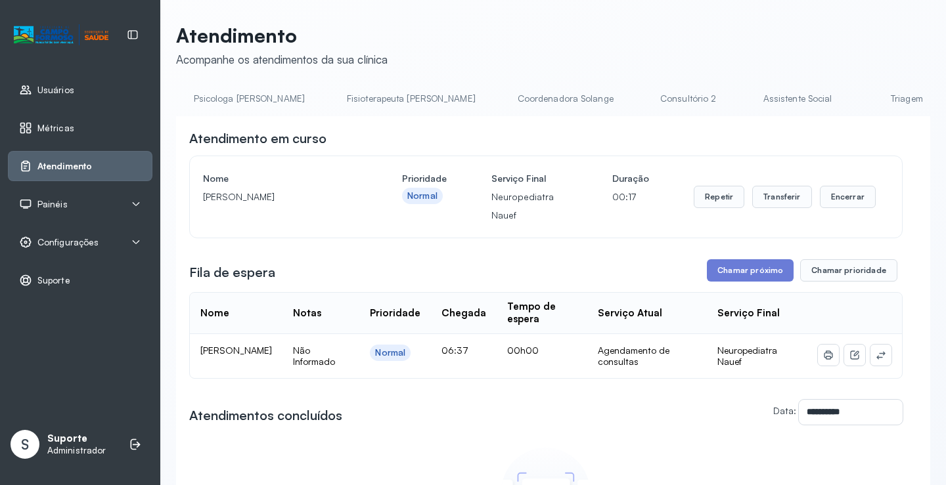
scroll to position [0, 1045]
click at [466, 104] on link "Triagem" at bounding box center [512, 99] width 92 height 22
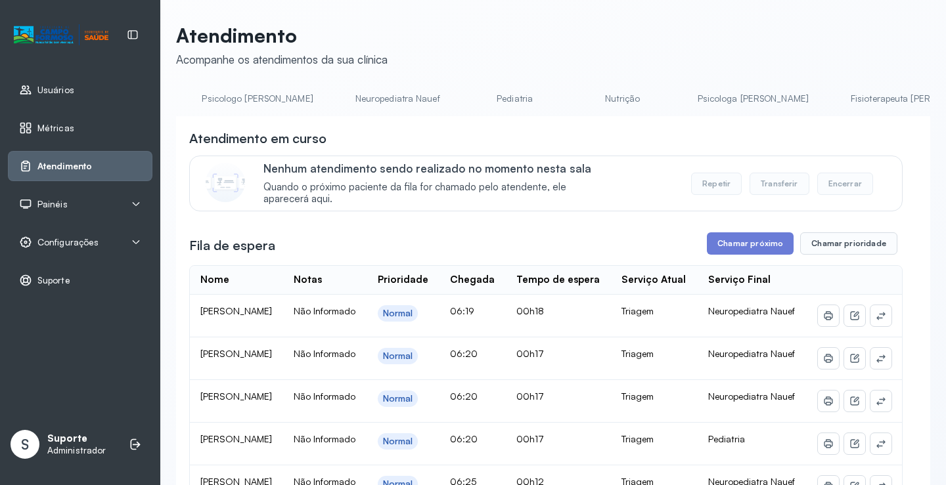
scroll to position [0, 0]
click at [230, 98] on link "Agendamento de consultas" at bounding box center [245, 99] width 139 height 22
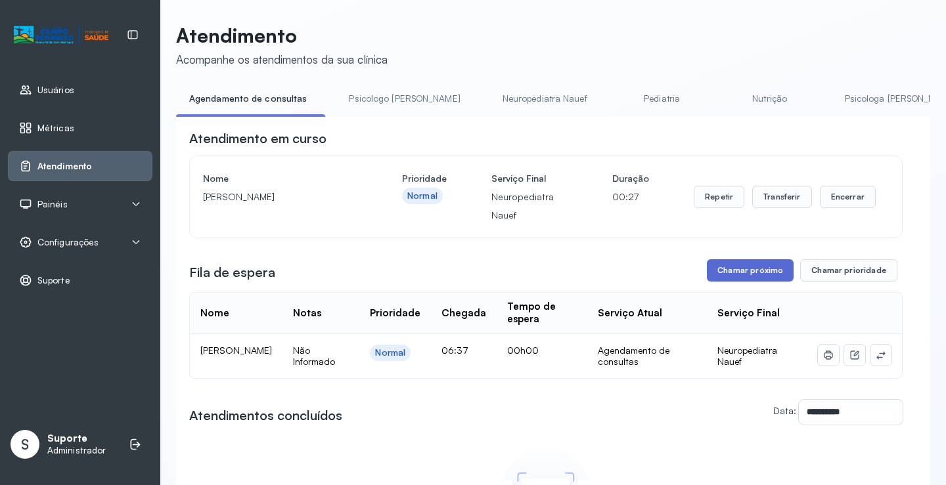
click at [752, 278] on button "Chamar próximo" at bounding box center [750, 270] width 87 height 22
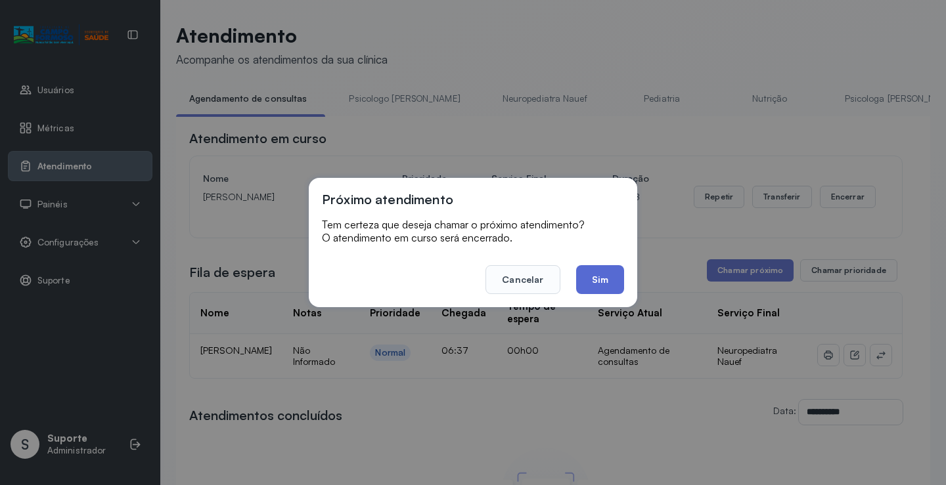
click at [595, 278] on button "Sim" at bounding box center [600, 279] width 48 height 29
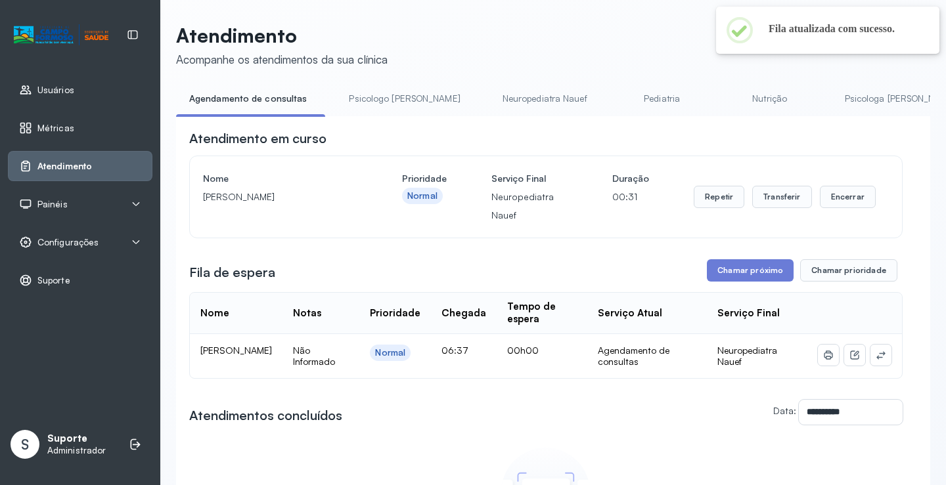
click at [364, 94] on link "Psicologo Pedro" at bounding box center [404, 99] width 137 height 22
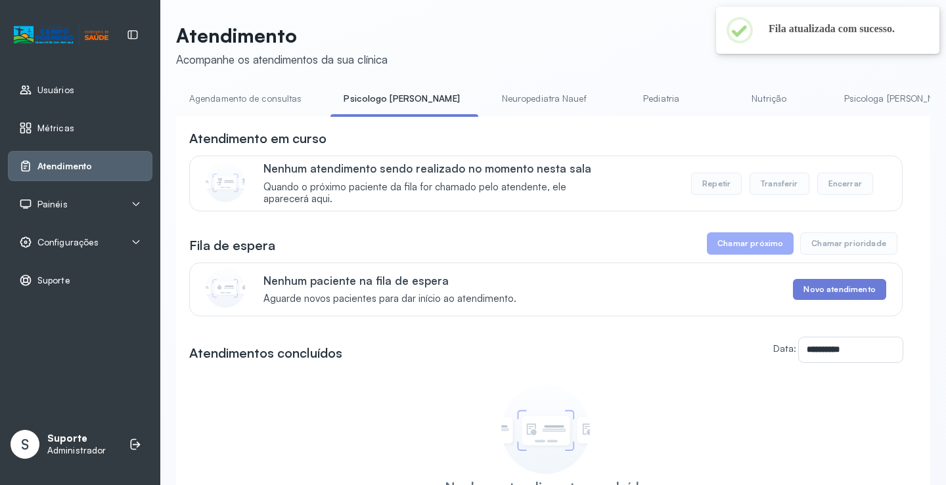
click at [267, 97] on link "Agendamento de consultas" at bounding box center [245, 99] width 139 height 22
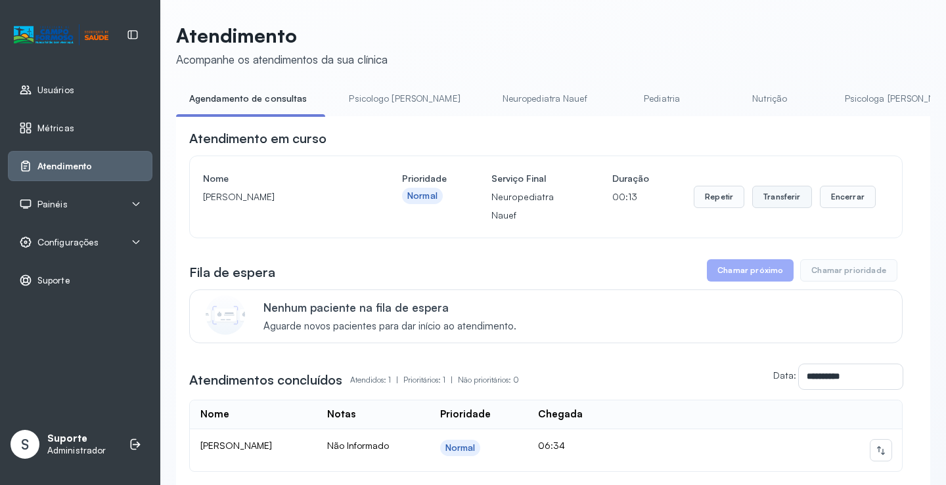
click at [786, 201] on button "Transferir" at bounding box center [782, 197] width 60 height 22
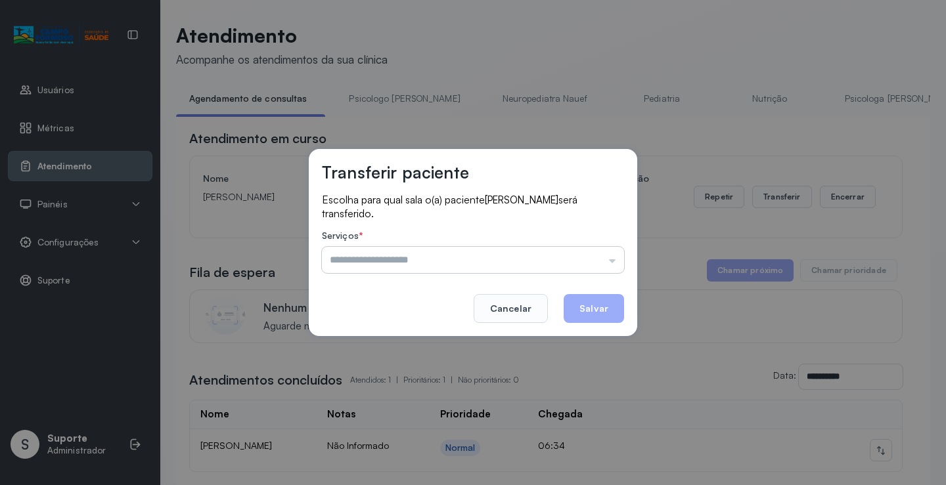
click at [599, 260] on input "text" at bounding box center [473, 260] width 302 height 26
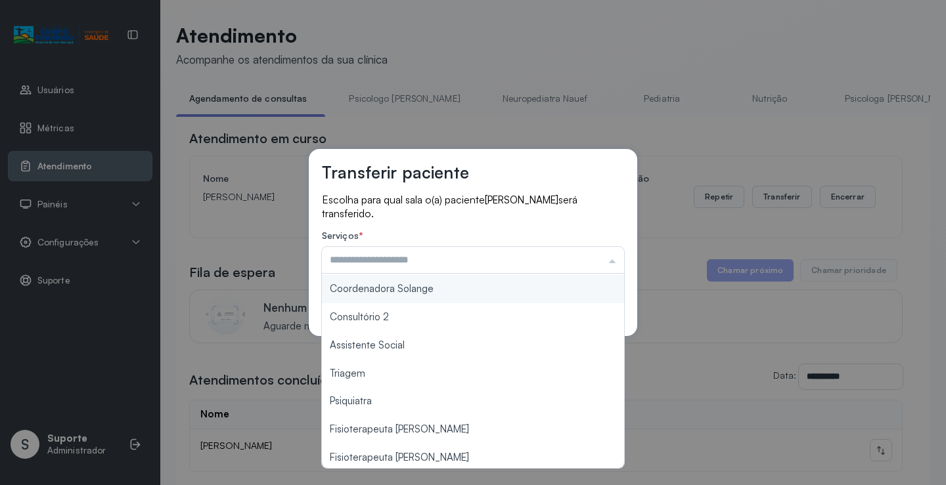
scroll to position [198, 0]
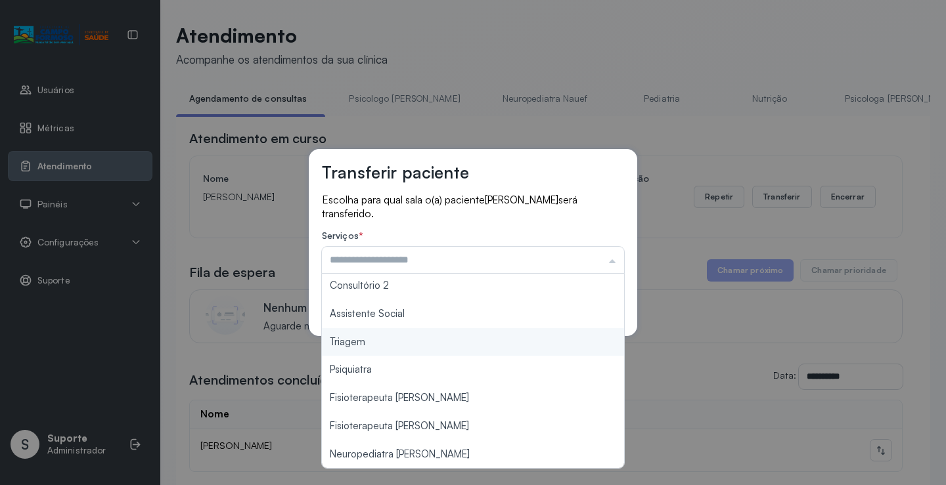
type input "*******"
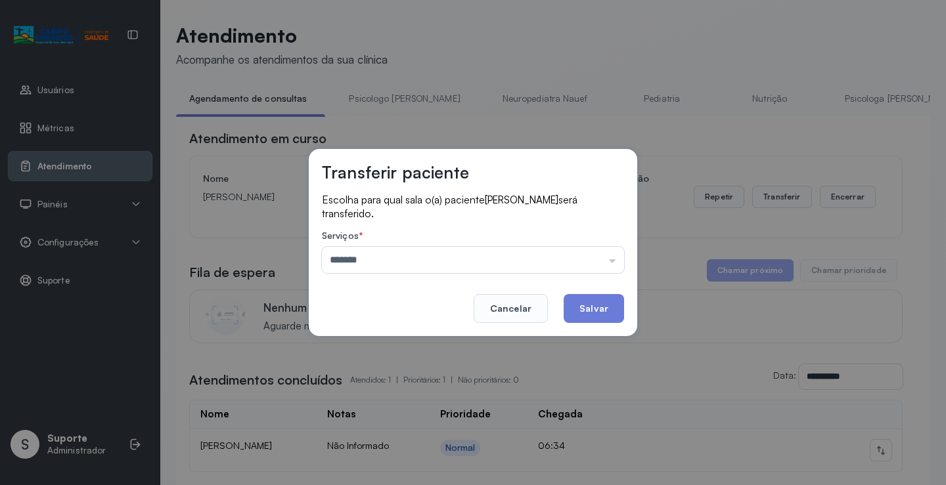
click at [406, 337] on div "Transferir paciente Escolha para qual sala o(a) paciente Jamilton santos martin…" at bounding box center [473, 242] width 946 height 485
click at [586, 309] on button "Salvar" at bounding box center [593, 308] width 60 height 29
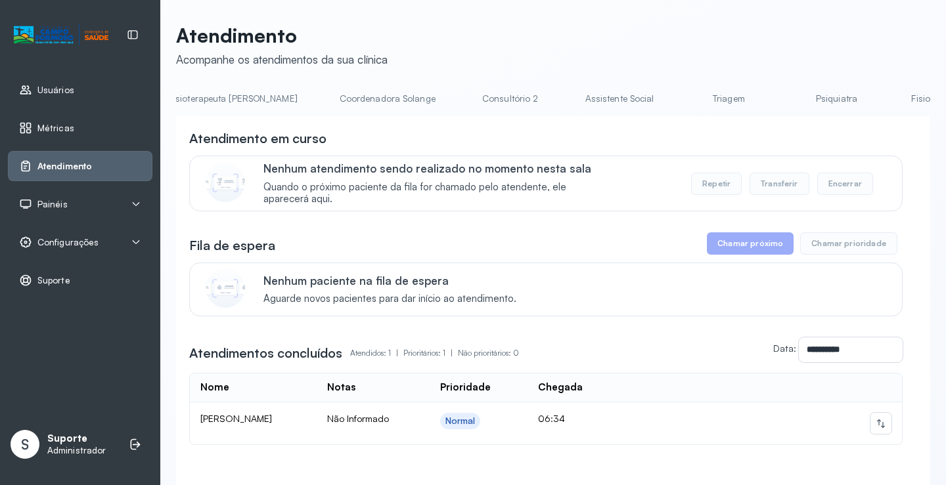
scroll to position [0, 871]
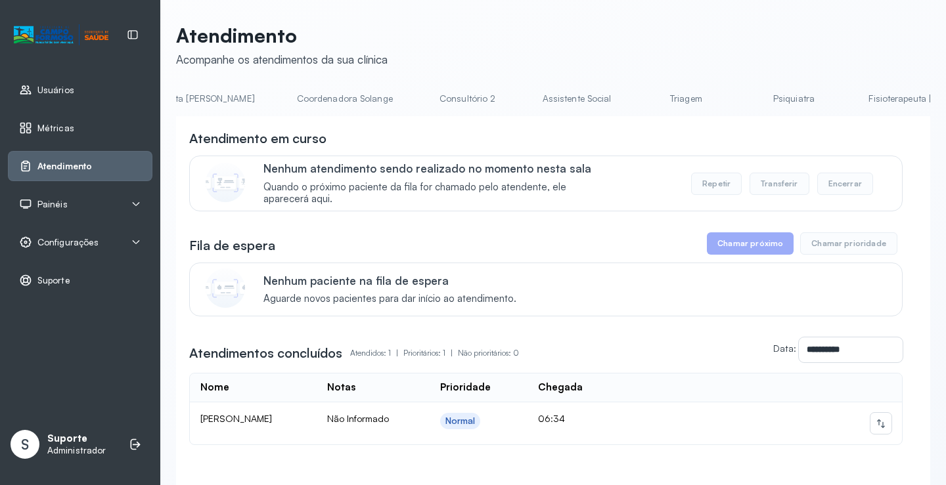
click at [640, 96] on link "Triagem" at bounding box center [686, 99] width 92 height 22
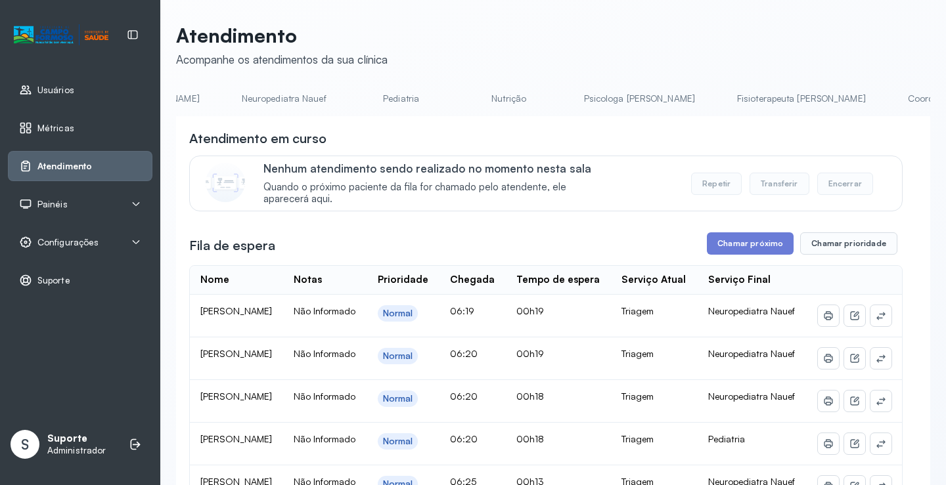
scroll to position [0, 0]
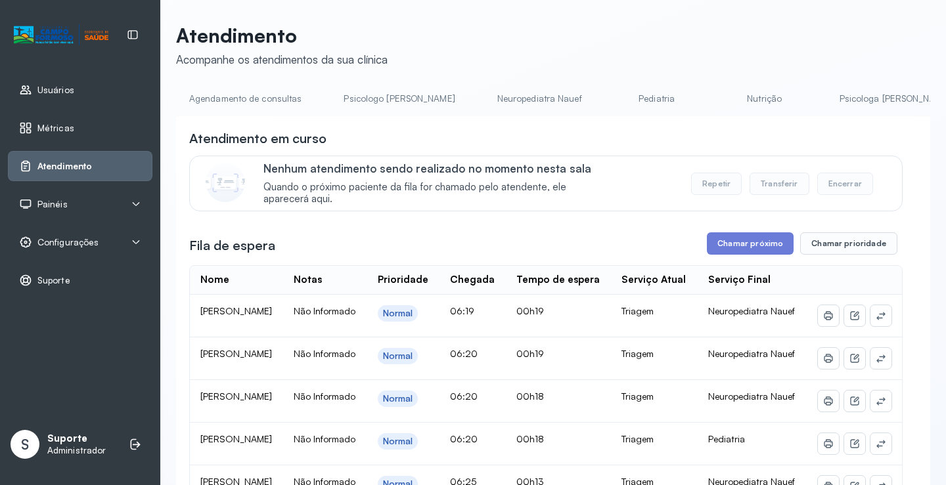
click at [233, 93] on link "Agendamento de consultas" at bounding box center [245, 99] width 139 height 22
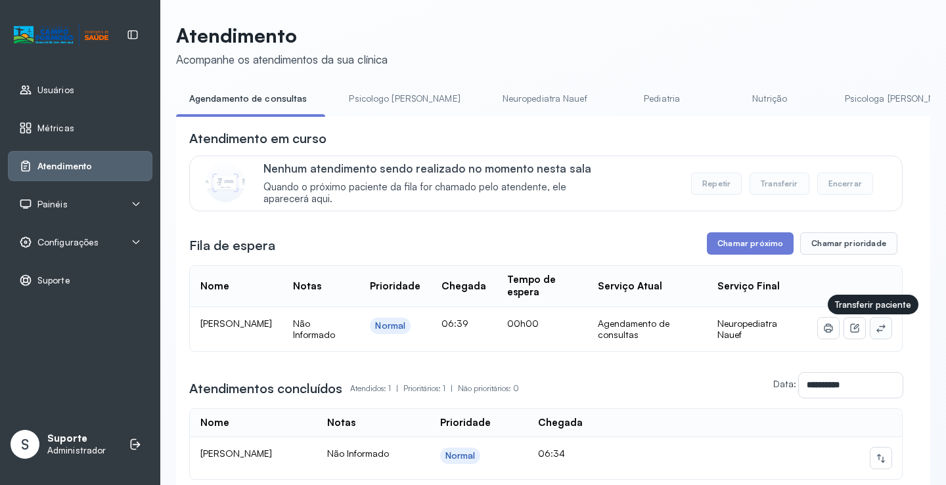
click at [875, 328] on icon at bounding box center [880, 328] width 11 height 11
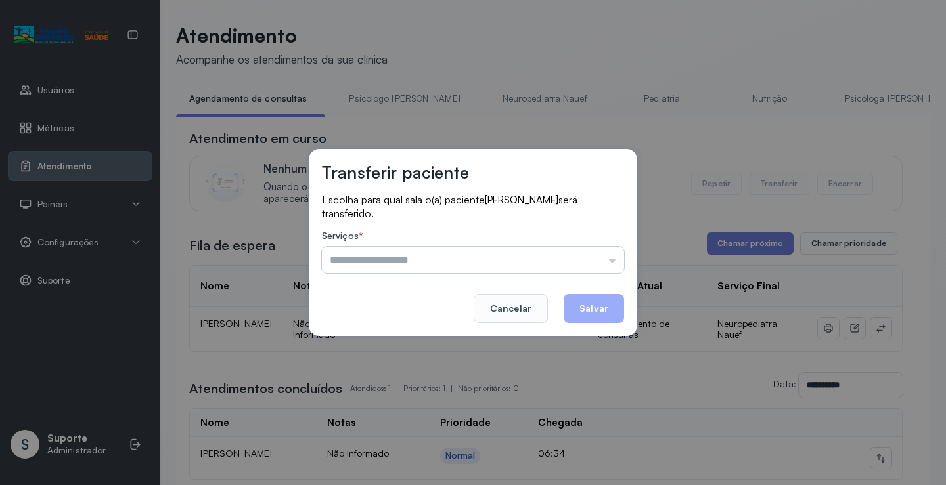
click at [598, 255] on input "text" at bounding box center [473, 260] width 302 height 26
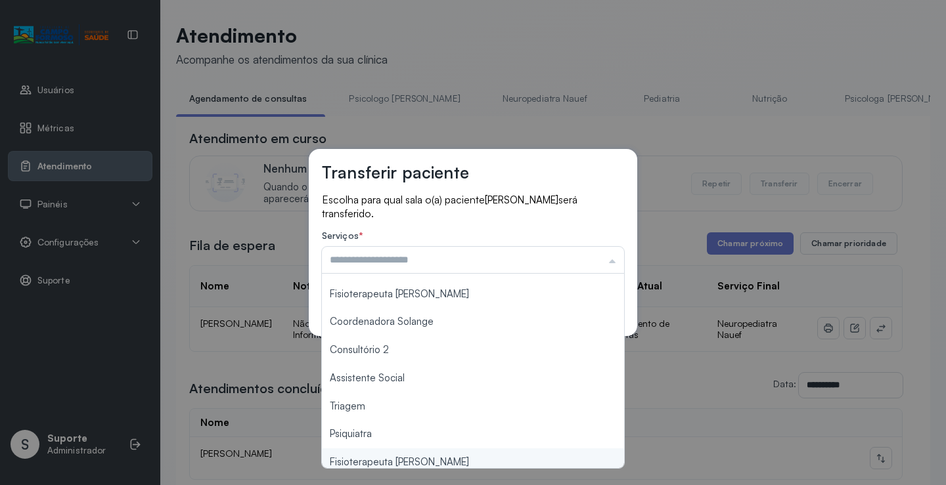
scroll to position [197, 0]
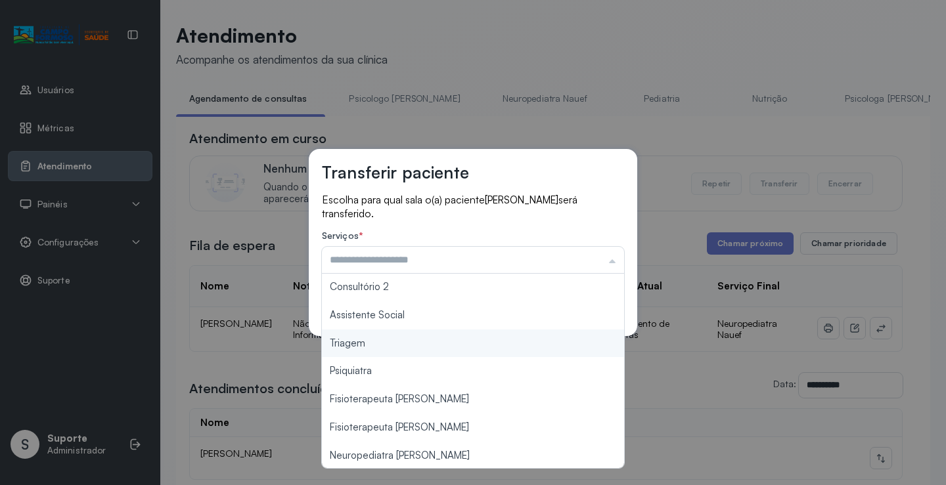
type input "*******"
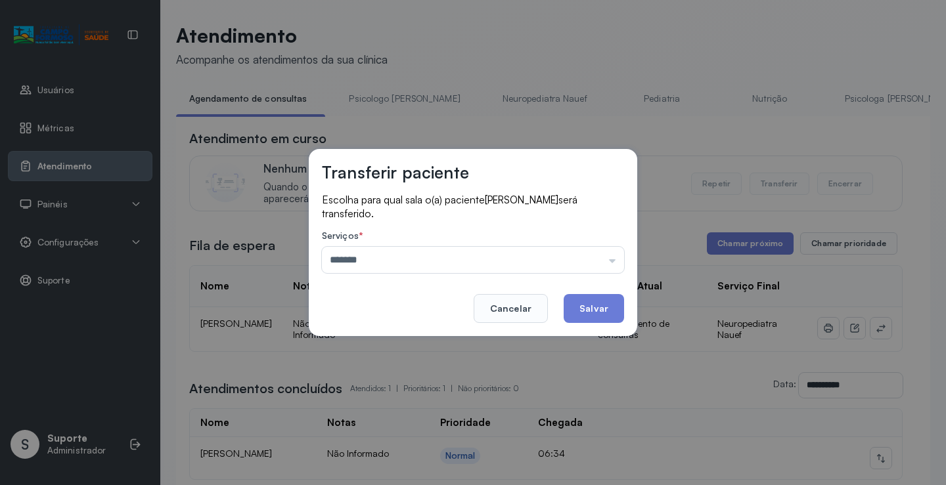
click at [409, 343] on div "Transferir paciente Escolha para qual sala o(a) paciente JAMISSON SANTOS MARTIN…" at bounding box center [473, 242] width 946 height 485
click at [603, 313] on button "Salvar" at bounding box center [593, 308] width 60 height 29
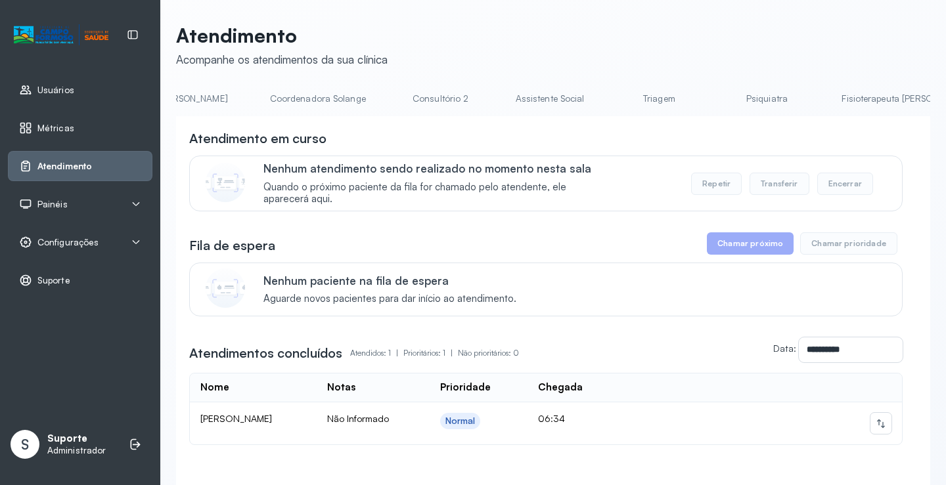
scroll to position [0, 985]
click at [526, 95] on link "Triagem" at bounding box center [572, 99] width 92 height 22
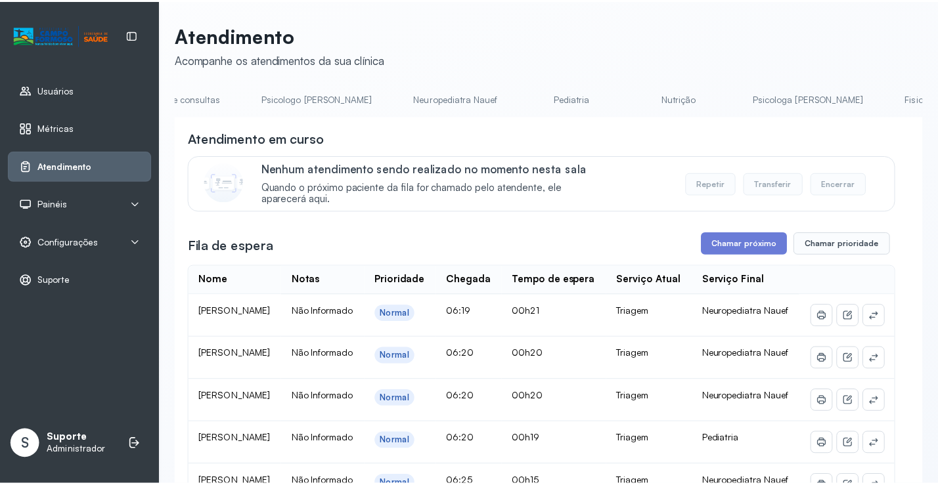
scroll to position [0, 0]
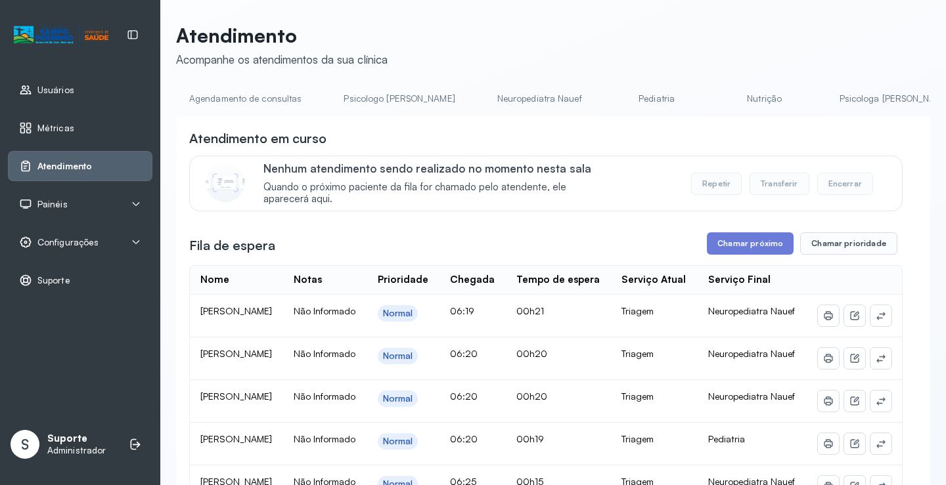
click at [226, 91] on link "Agendamento de consultas" at bounding box center [245, 99] width 139 height 22
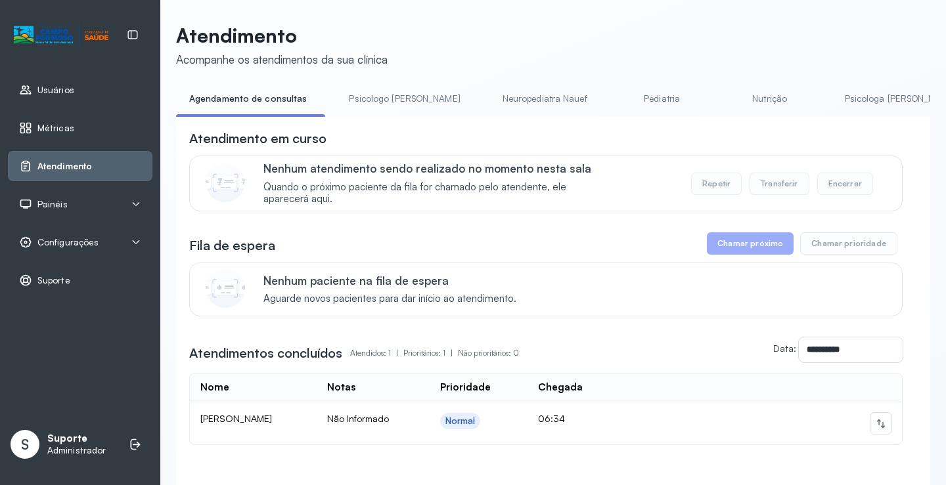
click at [505, 97] on link "Neuropediatra Nauef" at bounding box center [544, 99] width 111 height 22
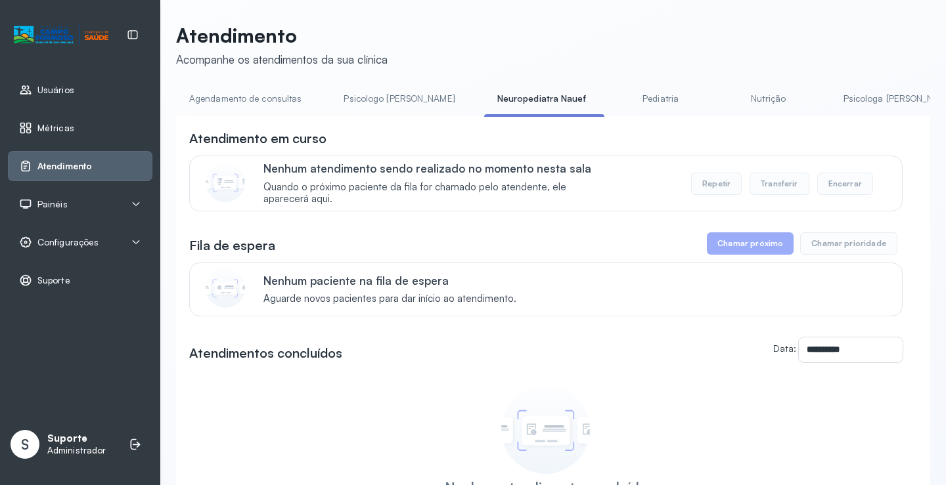
click at [122, 232] on div "Configurações" at bounding box center [80, 242] width 144 height 30
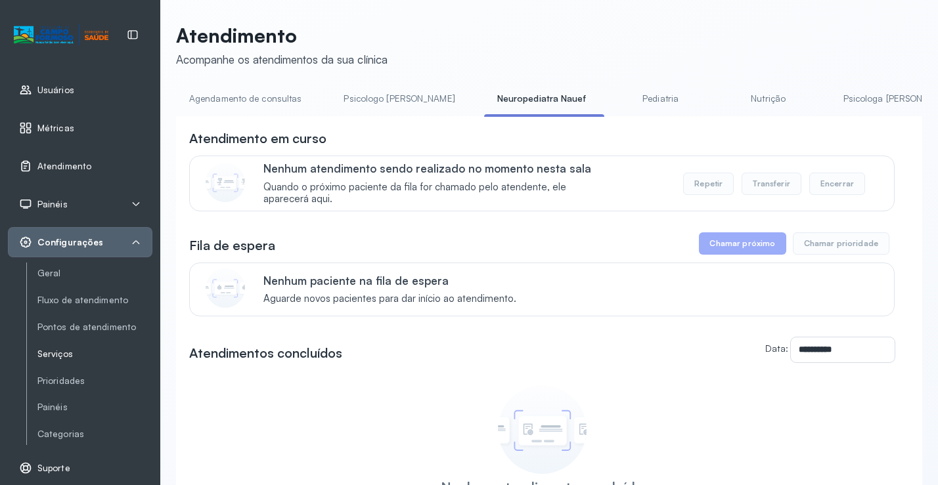
click at [70, 355] on link "Serviços" at bounding box center [94, 354] width 115 height 11
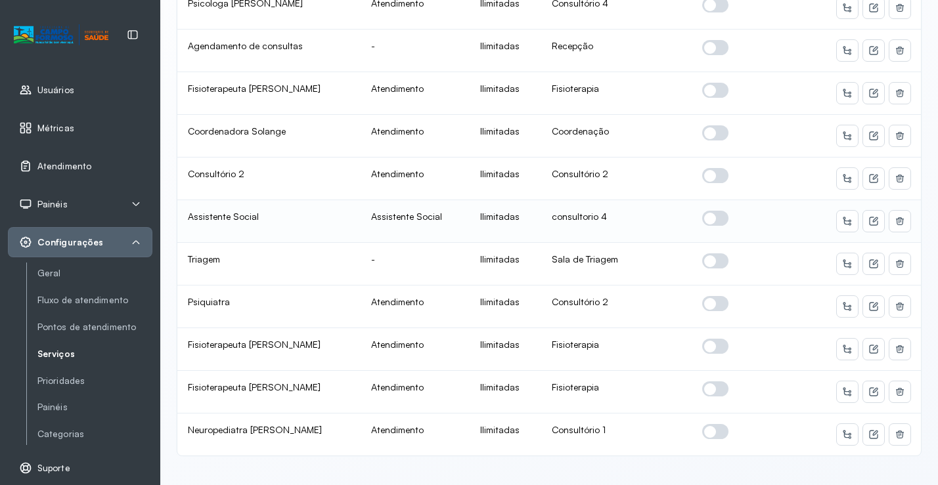
scroll to position [320, 0]
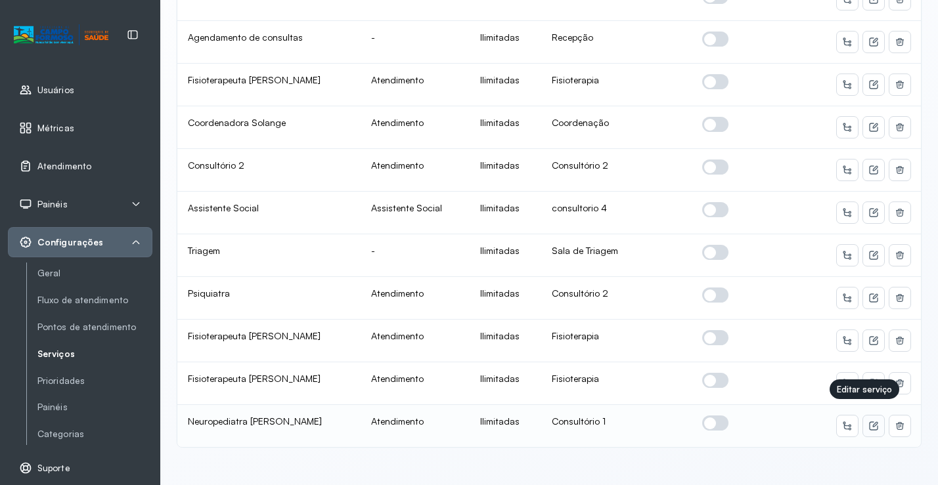
click at [872, 422] on icon at bounding box center [874, 424] width 5 height 5
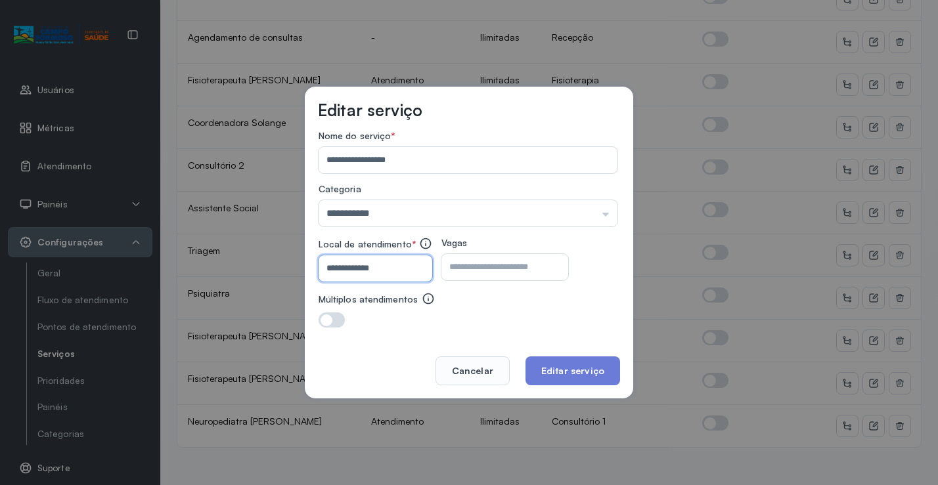
drag, startPoint x: 372, startPoint y: 267, endPoint x: 418, endPoint y: 268, distance: 45.3
click at [412, 268] on input "**********" at bounding box center [372, 268] width 108 height 26
type input "**********"
click at [582, 368] on button "Editar serviço" at bounding box center [572, 371] width 95 height 29
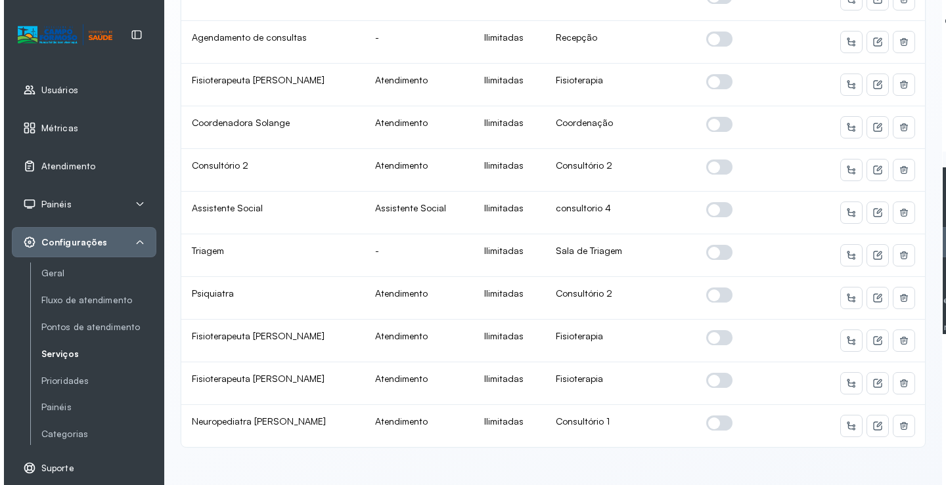
scroll to position [0, 0]
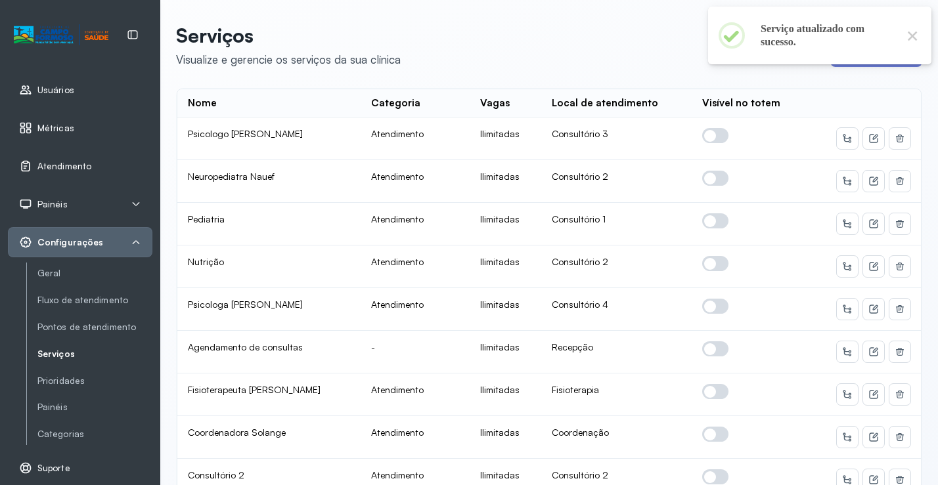
click at [70, 171] on span "Atendimento" at bounding box center [64, 166] width 54 height 11
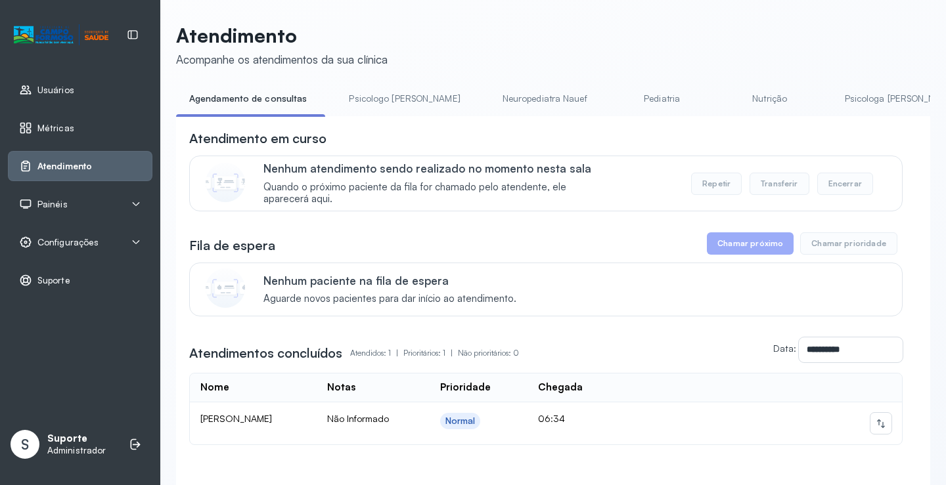
click at [489, 95] on link "Neuropediatra Nauef" at bounding box center [544, 99] width 111 height 22
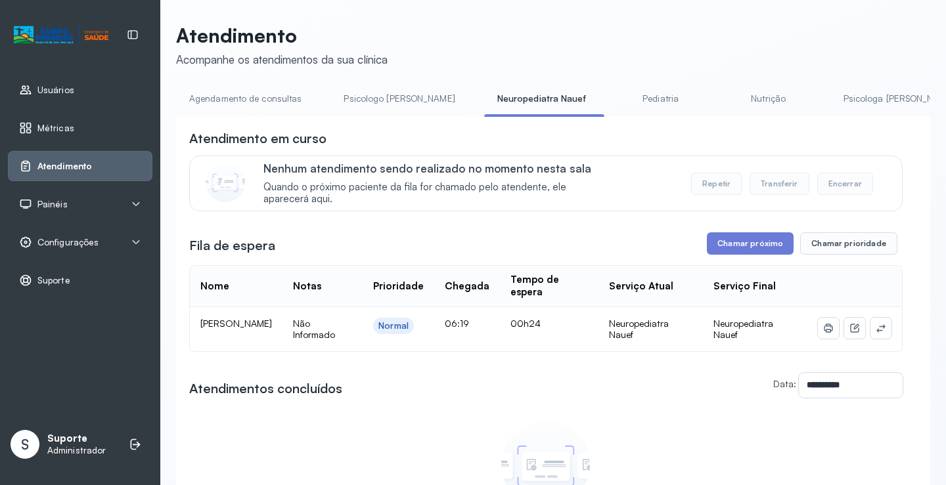
click at [276, 100] on link "Agendamento de consultas" at bounding box center [245, 99] width 139 height 22
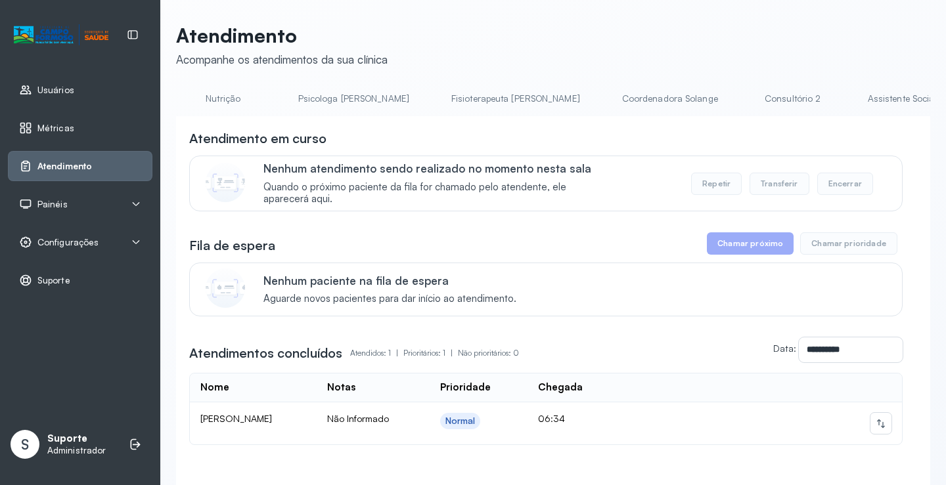
scroll to position [0, 559]
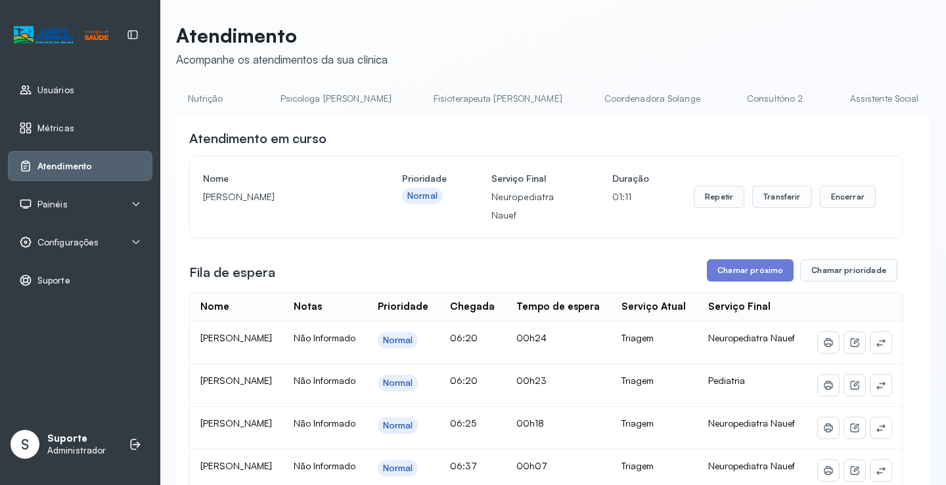
scroll to position [0, 0]
click at [240, 98] on link "Agendamento de consultas" at bounding box center [245, 99] width 139 height 22
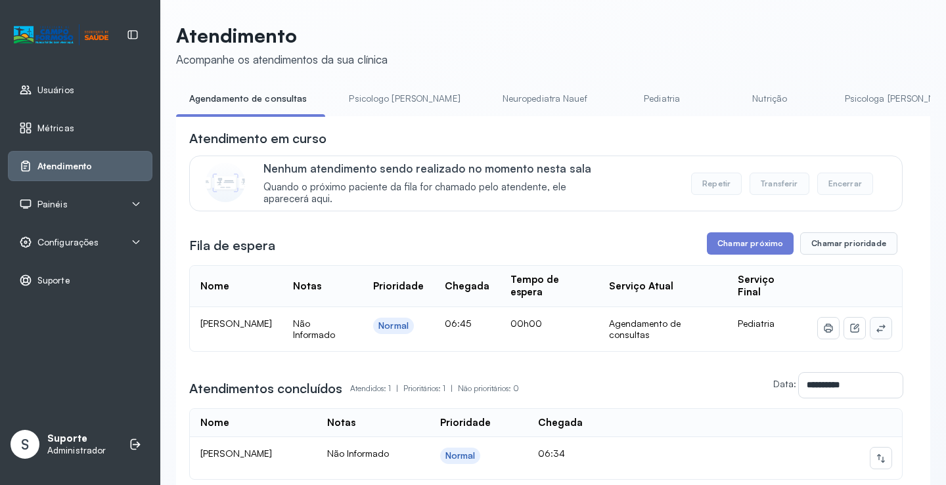
click at [875, 332] on icon at bounding box center [880, 328] width 11 height 11
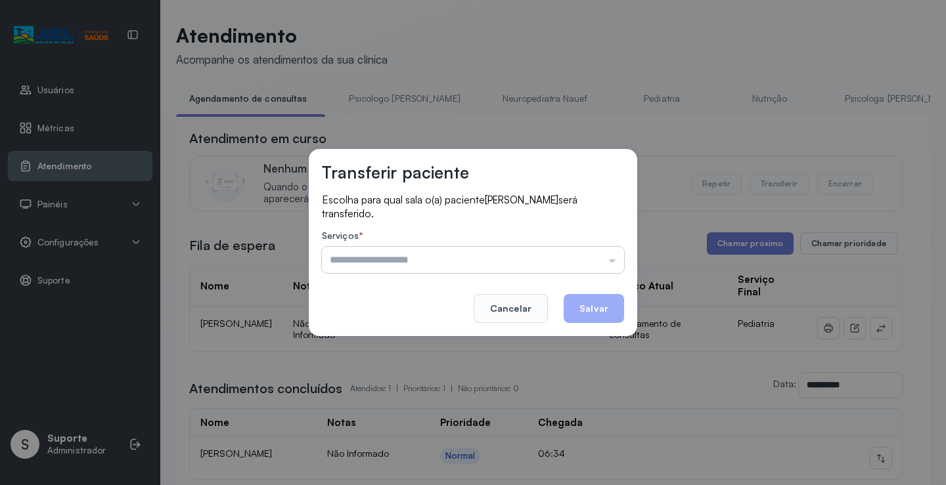
click at [601, 251] on input "text" at bounding box center [473, 260] width 302 height 26
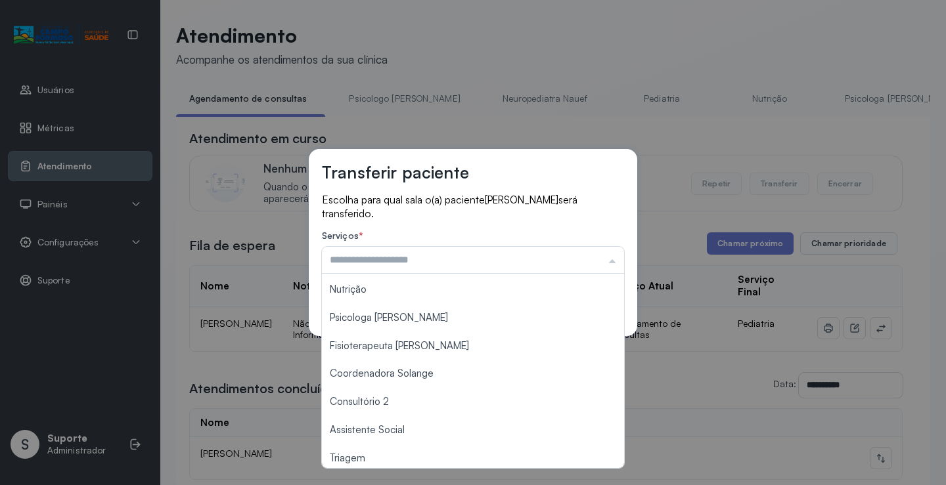
scroll to position [197, 0]
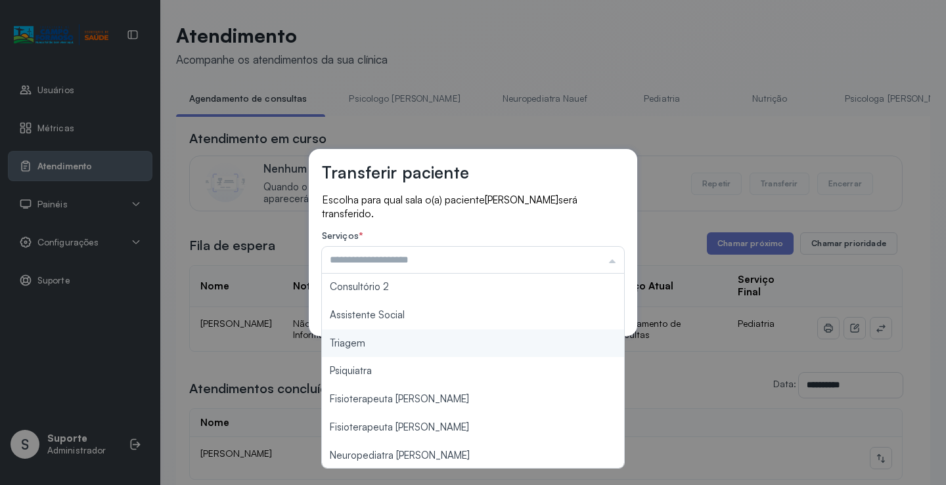
type input "*******"
click at [401, 353] on div "Transferir paciente Escolha para qual sala o(a) paciente LORENZO FELIPE BONFIM …" at bounding box center [473, 242] width 946 height 485
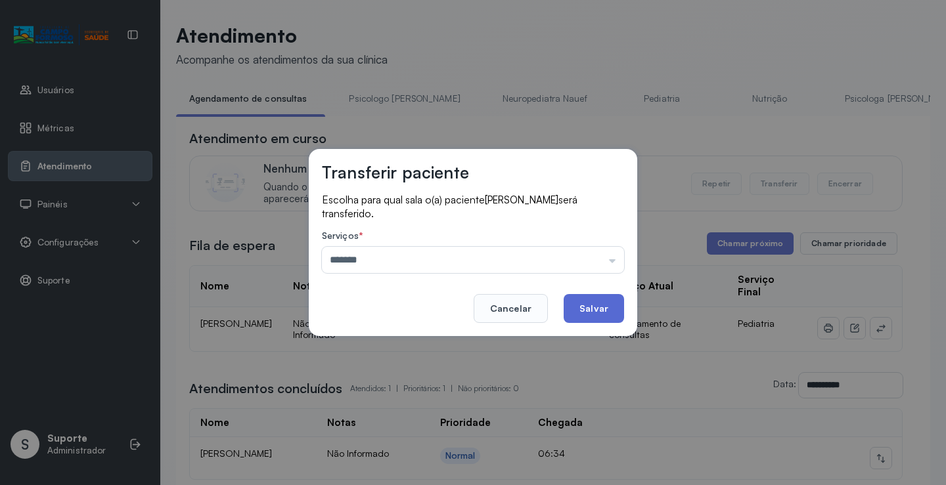
click at [592, 307] on button "Salvar" at bounding box center [593, 308] width 60 height 29
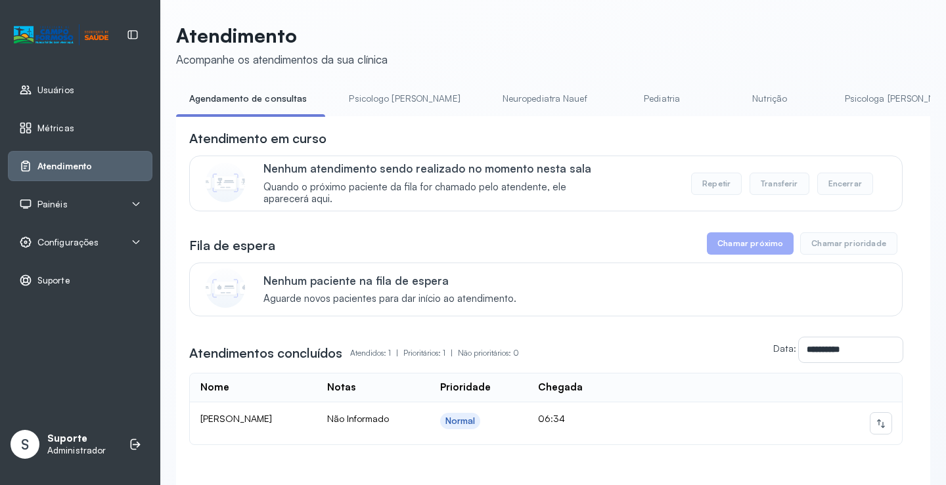
click at [385, 97] on link "Psicologo Pedro" at bounding box center [404, 99] width 137 height 22
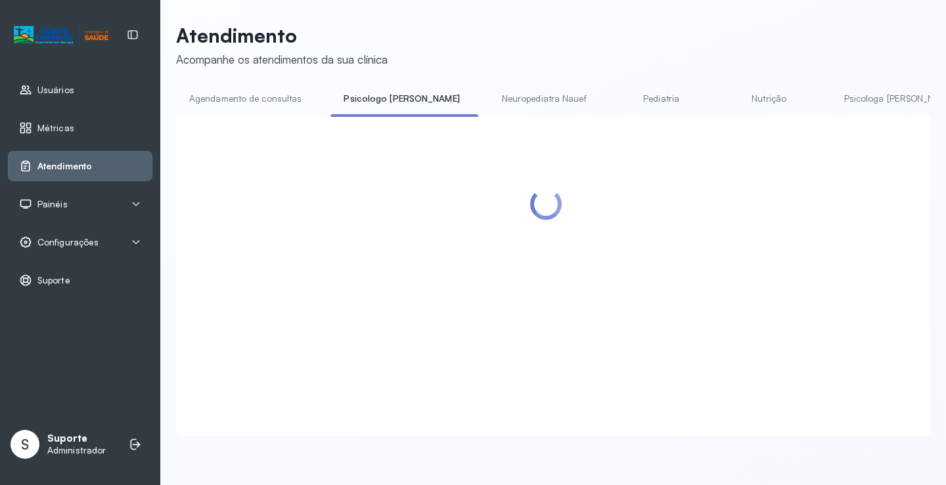
click at [255, 104] on link "Agendamento de consultas" at bounding box center [245, 99] width 139 height 22
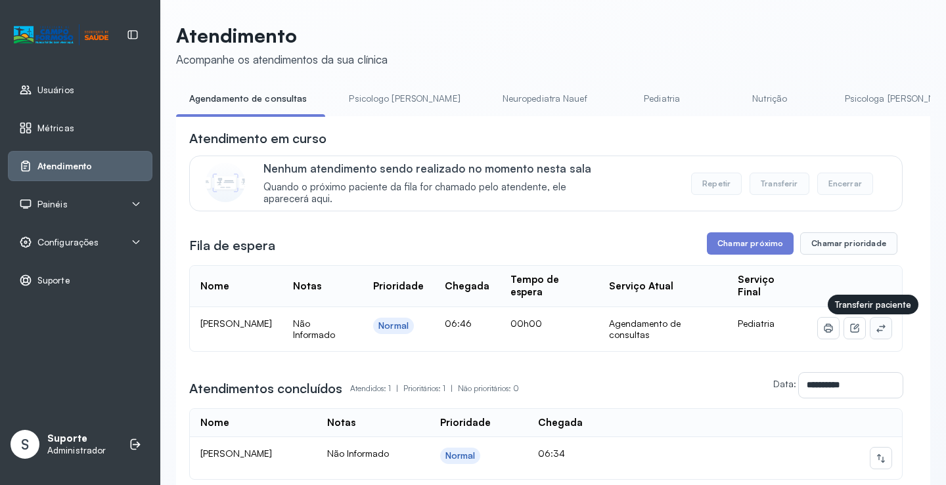
click at [875, 326] on icon at bounding box center [880, 328] width 11 height 11
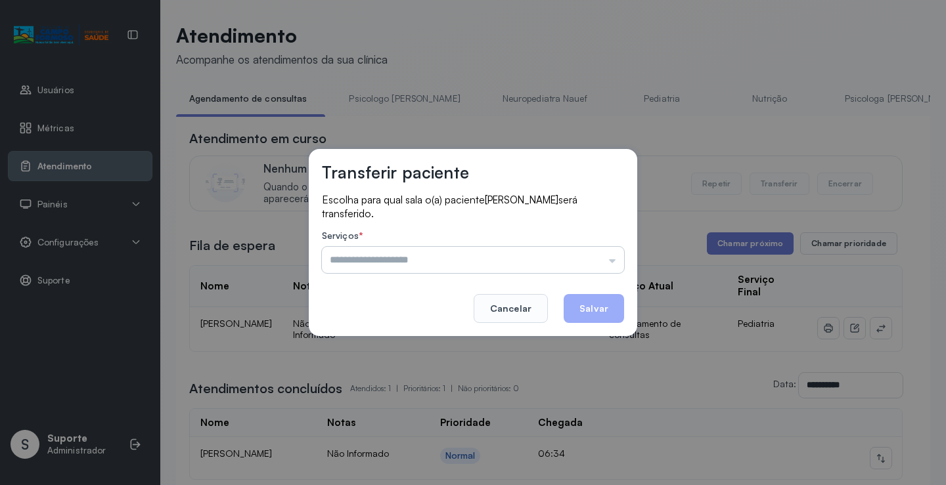
click at [580, 263] on input "text" at bounding box center [473, 260] width 302 height 26
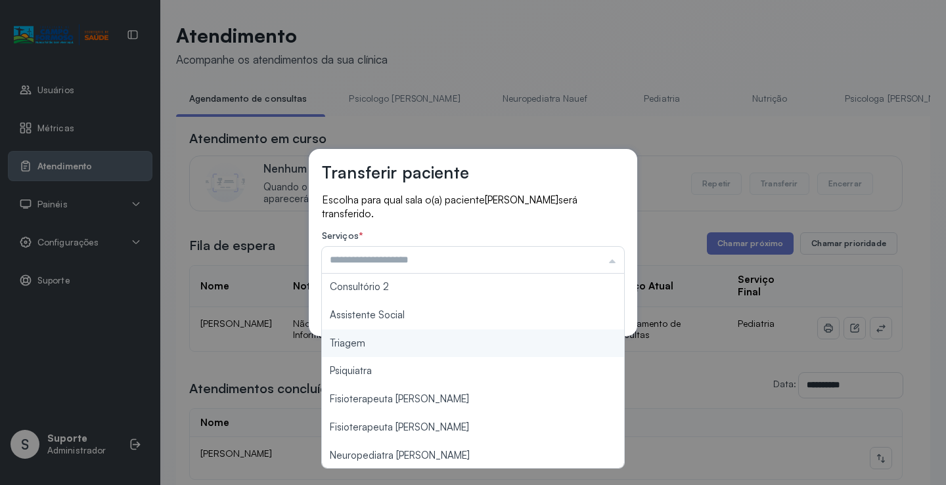
scroll to position [199, 0]
type input "*******"
click at [441, 341] on div "Transferir paciente Escolha para qual sala o(a) paciente SERENA DA SILVA RODRIG…" at bounding box center [473, 242] width 946 height 485
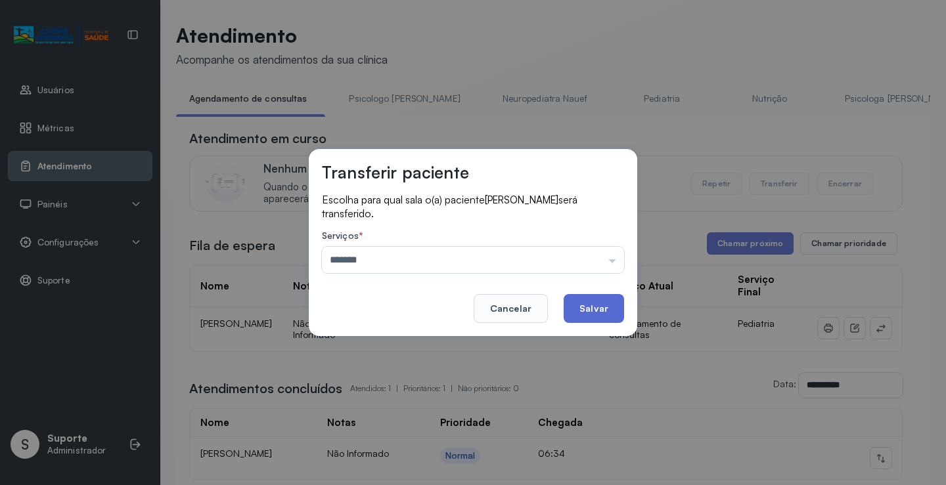
click at [594, 312] on button "Salvar" at bounding box center [593, 308] width 60 height 29
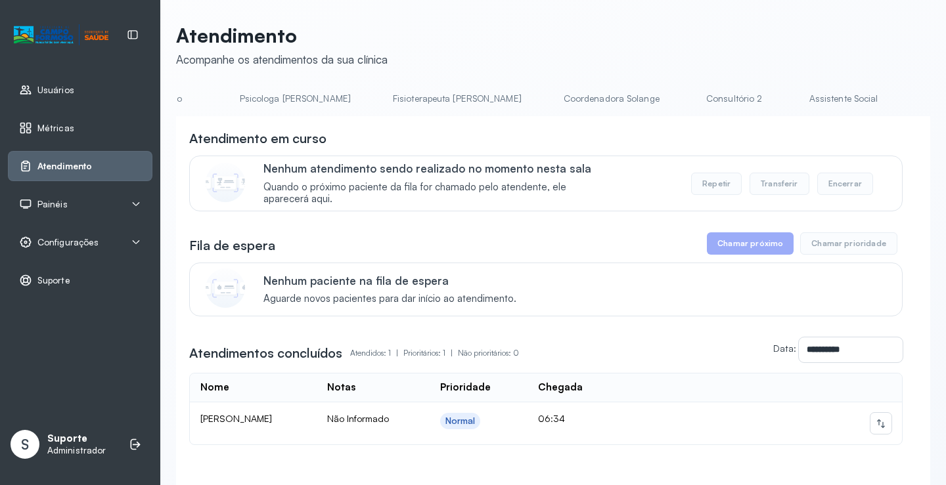
scroll to position [0, 696]
click at [815, 100] on link "Triagem" at bounding box center [861, 99] width 92 height 22
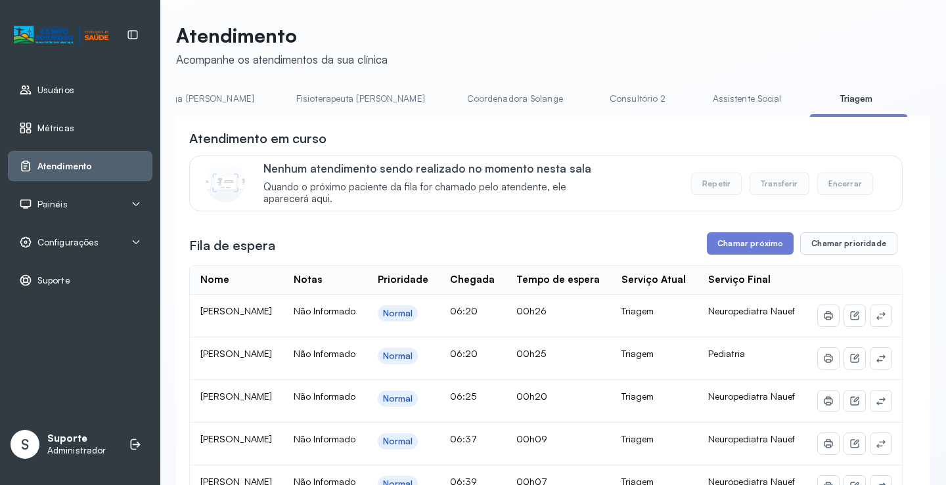
click at [699, 98] on link "Assistente Social" at bounding box center [746, 99] width 95 height 22
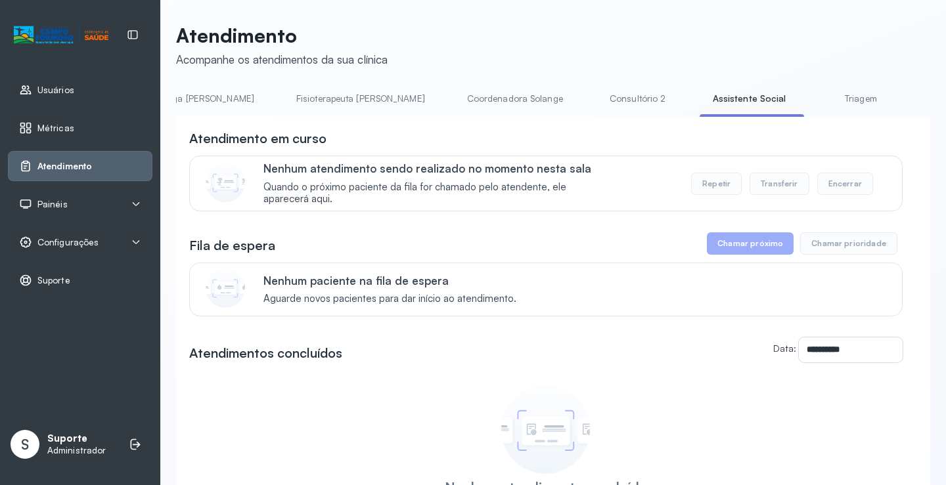
click at [814, 98] on link "Triagem" at bounding box center [860, 99] width 92 height 22
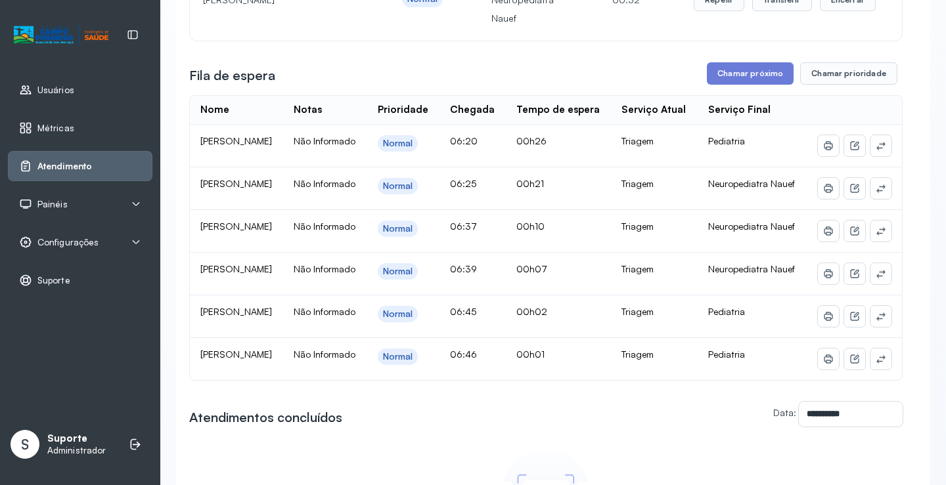
scroll to position [0, 0]
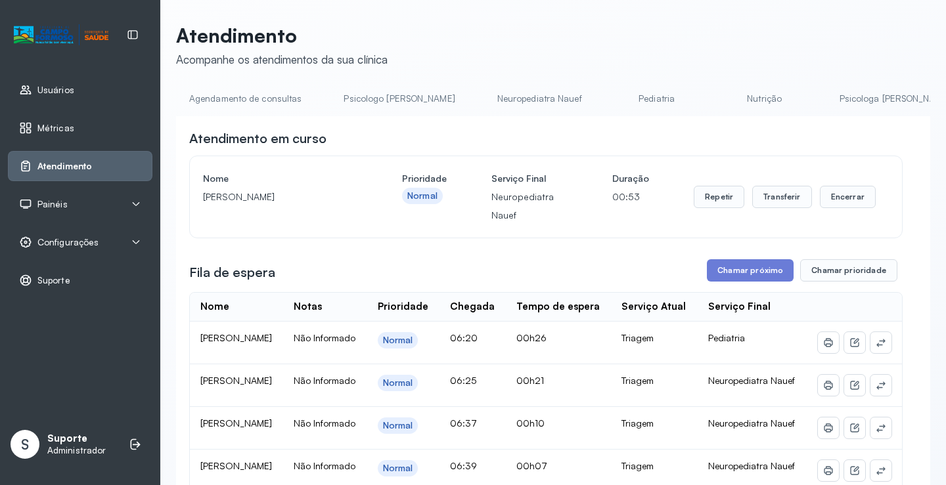
click at [250, 92] on link "Agendamento de consultas" at bounding box center [245, 99] width 139 height 22
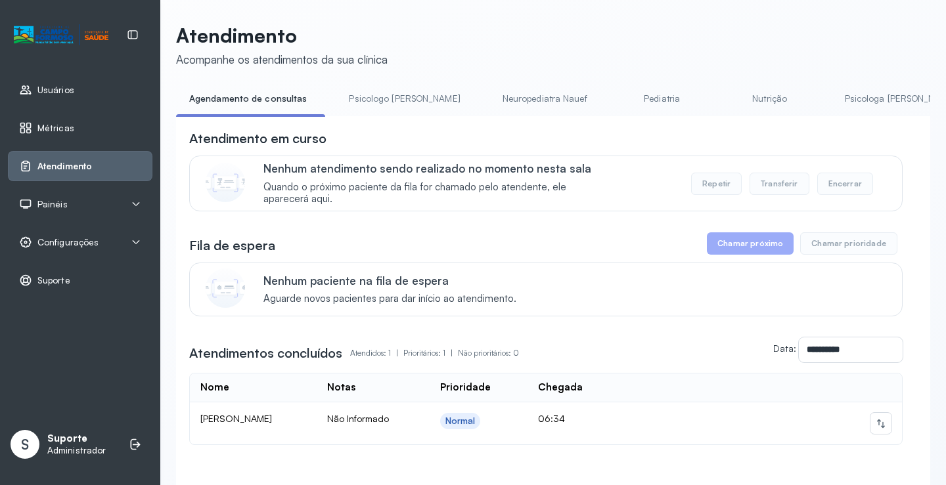
click at [383, 96] on link "Psicologo Pedro" at bounding box center [404, 99] width 137 height 22
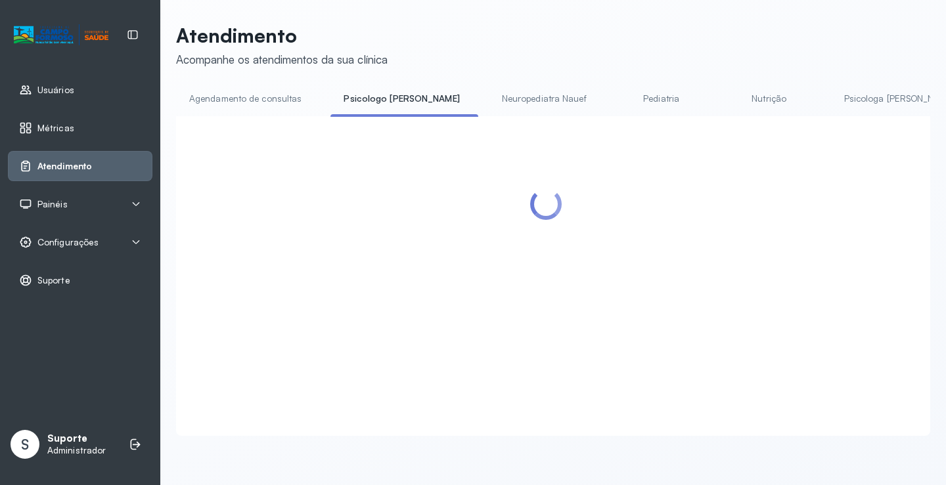
click at [281, 104] on link "Agendamento de consultas" at bounding box center [245, 99] width 139 height 22
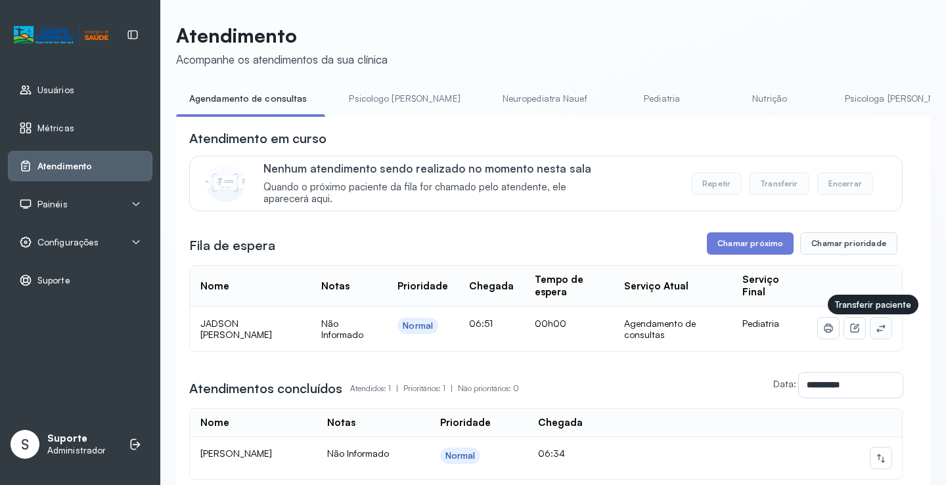
click at [877, 324] on button at bounding box center [880, 328] width 21 height 21
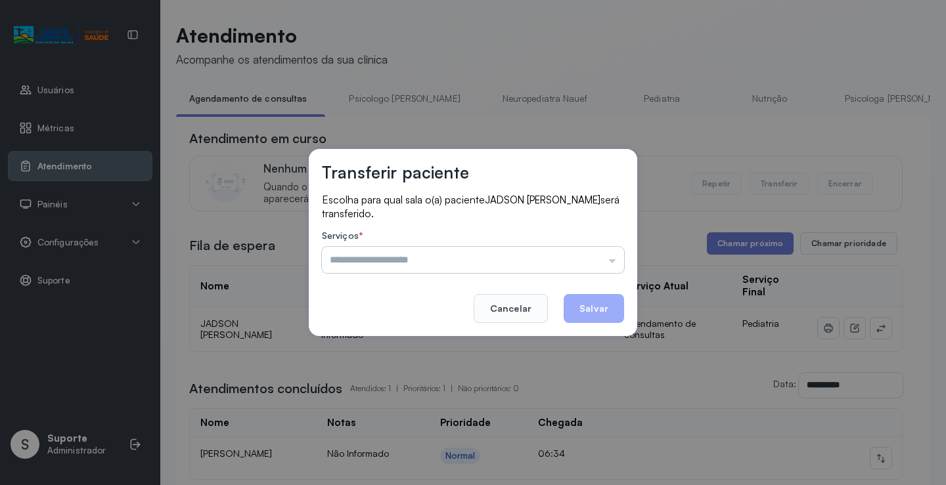
click at [592, 253] on input "text" at bounding box center [473, 260] width 302 height 26
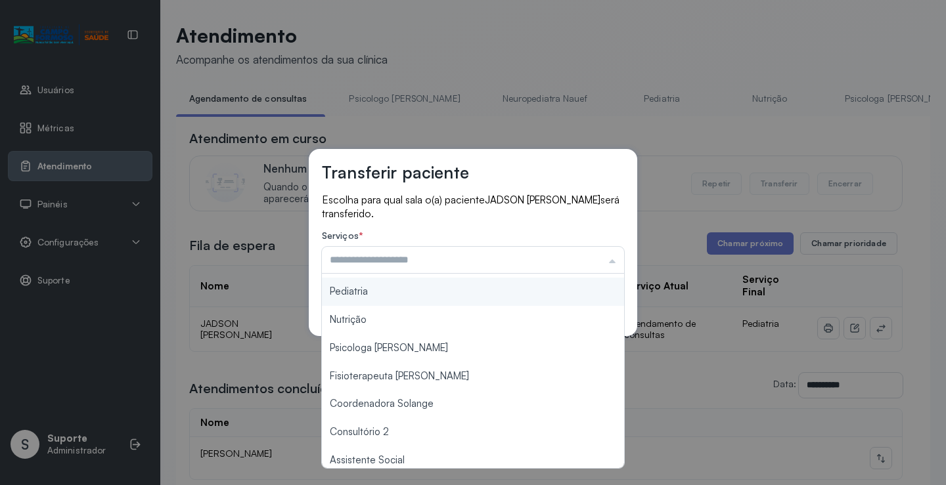
scroll to position [197, 0]
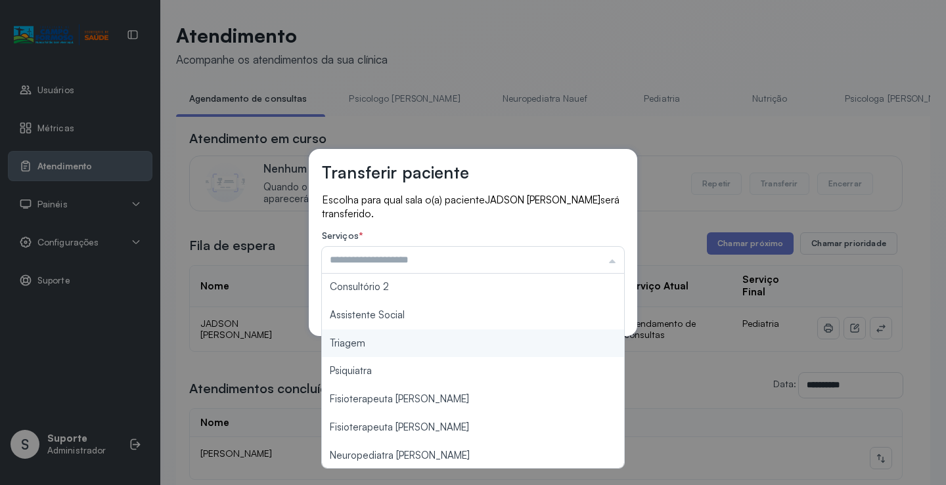
type input "*******"
click at [458, 341] on div "Transferir paciente Escolha para qual sala o(a) paciente JADSON MIGUEL RODRIGUE…" at bounding box center [473, 242] width 946 height 485
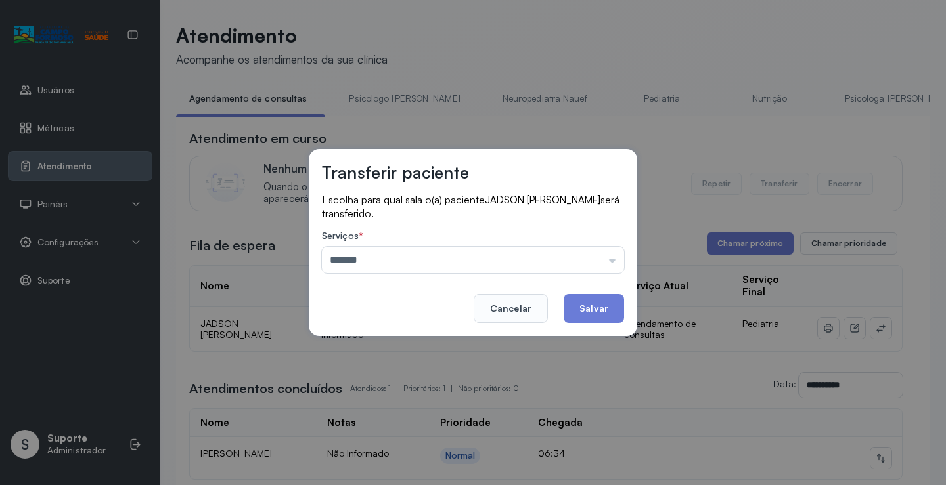
click at [604, 308] on button "Salvar" at bounding box center [593, 308] width 60 height 29
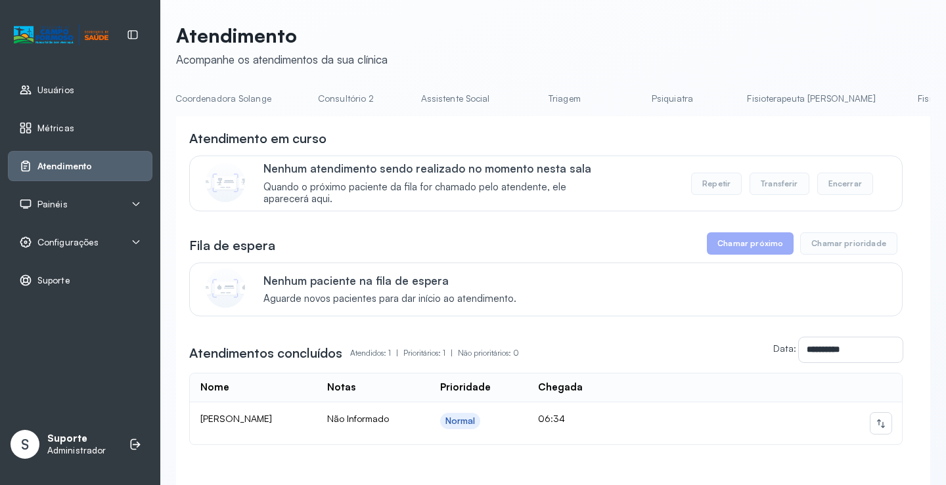
scroll to position [0, 995]
click at [515, 100] on link "Triagem" at bounding box center [561, 99] width 92 height 22
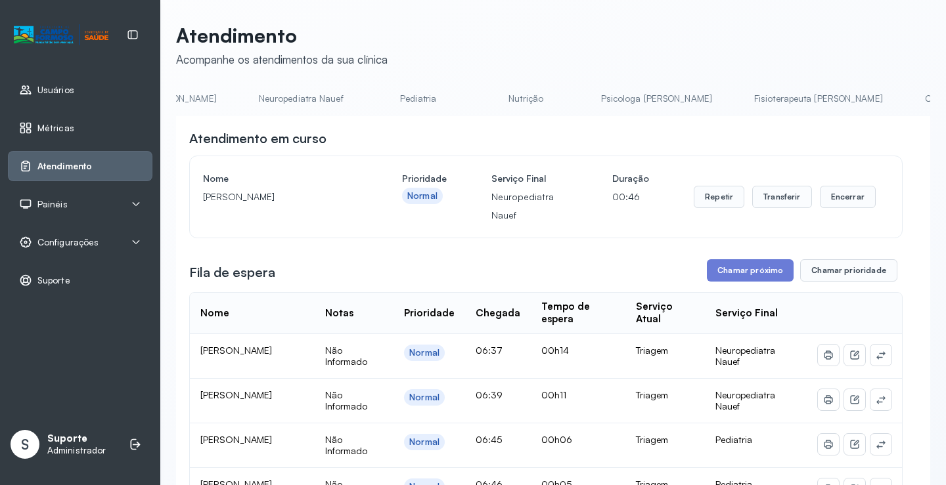
scroll to position [0, 198]
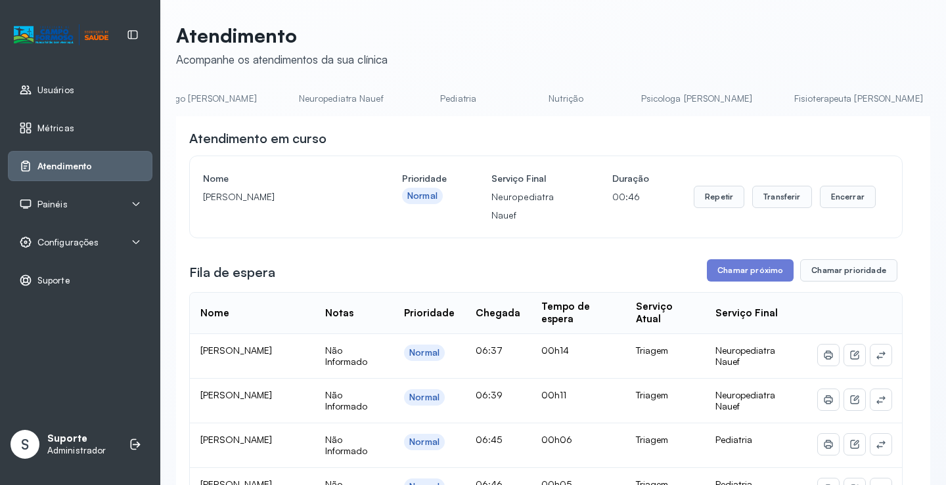
click at [419, 91] on link "Pediatria" at bounding box center [458, 99] width 92 height 22
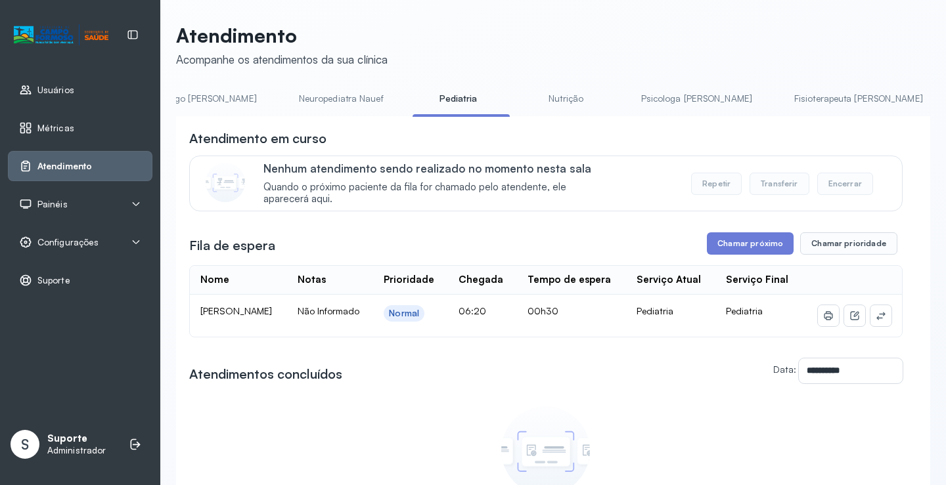
scroll to position [0, 0]
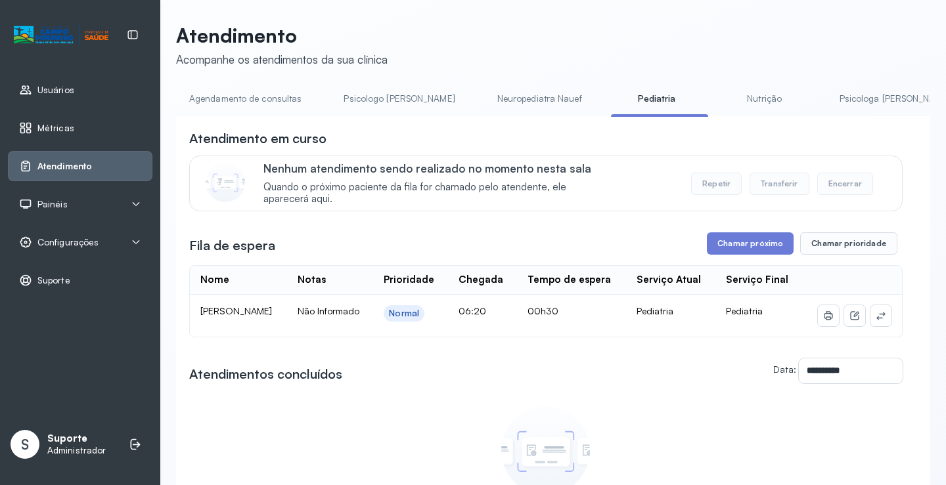
click at [271, 98] on link "Agendamento de consultas" at bounding box center [245, 99] width 139 height 22
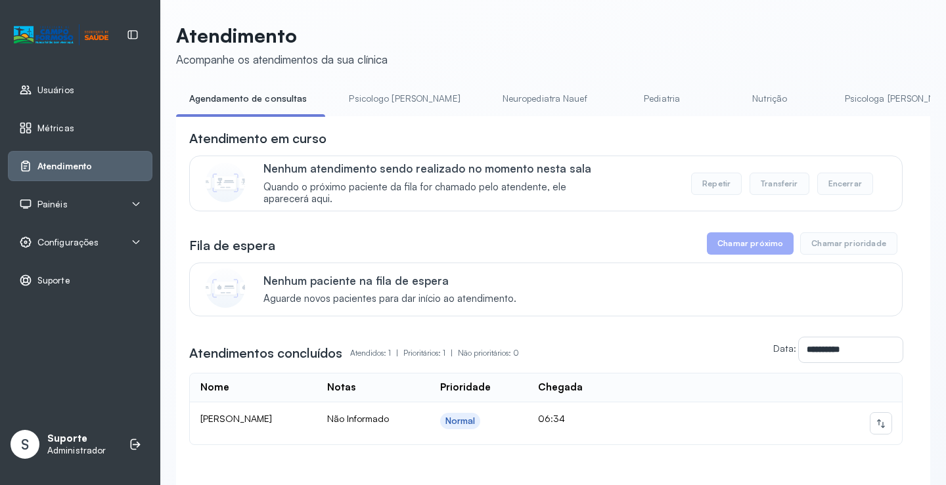
click at [502, 93] on link "Neuropediatra Nauef" at bounding box center [544, 99] width 111 height 22
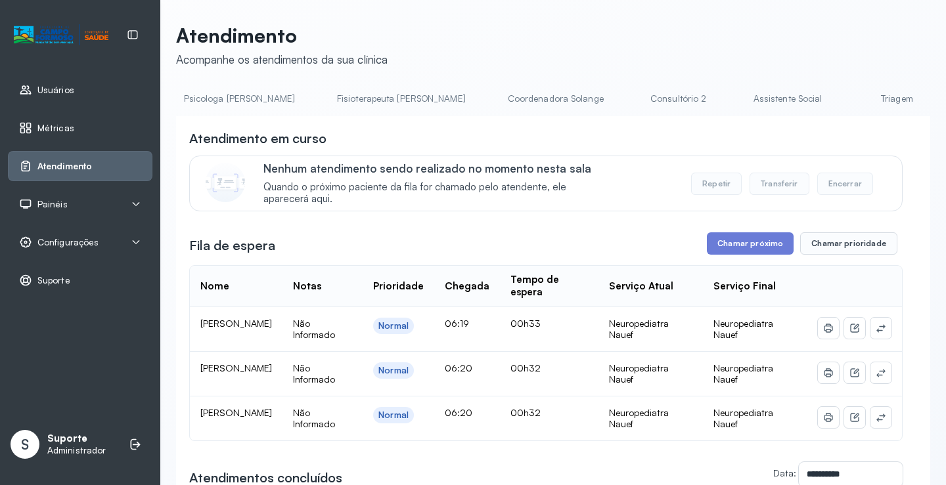
scroll to position [0, 675]
click at [835, 105] on link "Triagem" at bounding box center [881, 99] width 92 height 22
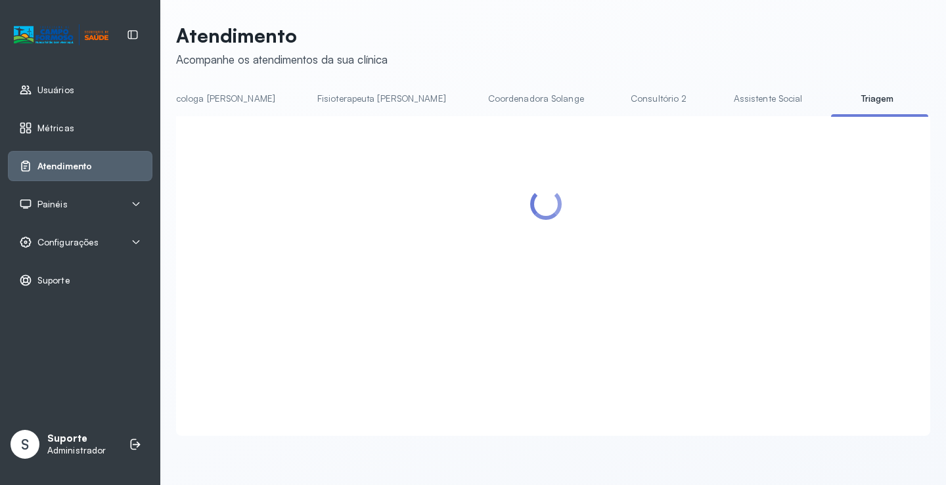
click at [831, 105] on link "Triagem" at bounding box center [877, 99] width 92 height 22
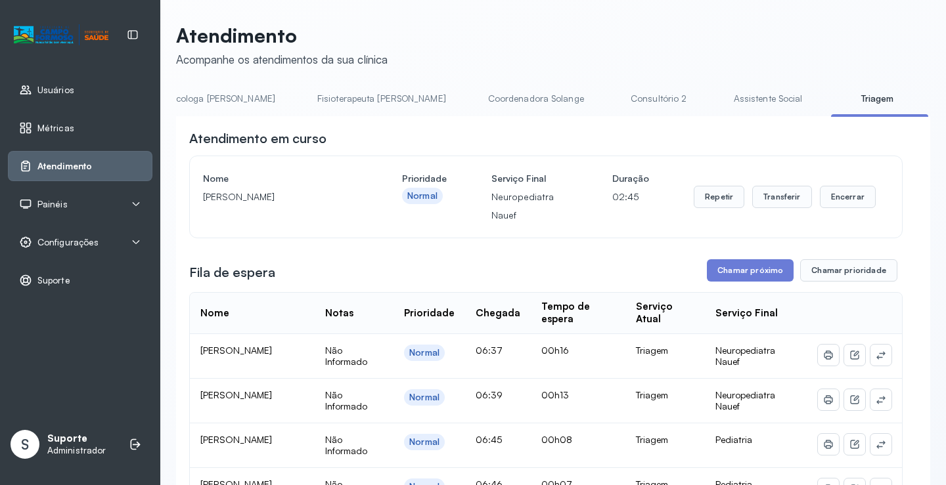
scroll to position [0, 0]
click at [248, 90] on link "Agendamento de consultas" at bounding box center [245, 99] width 139 height 22
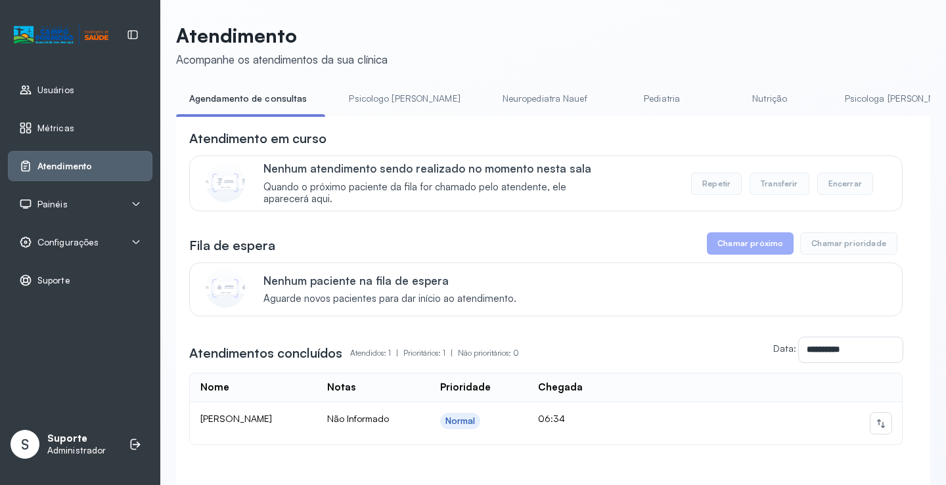
click at [616, 99] on link "Pediatria" at bounding box center [662, 99] width 92 height 22
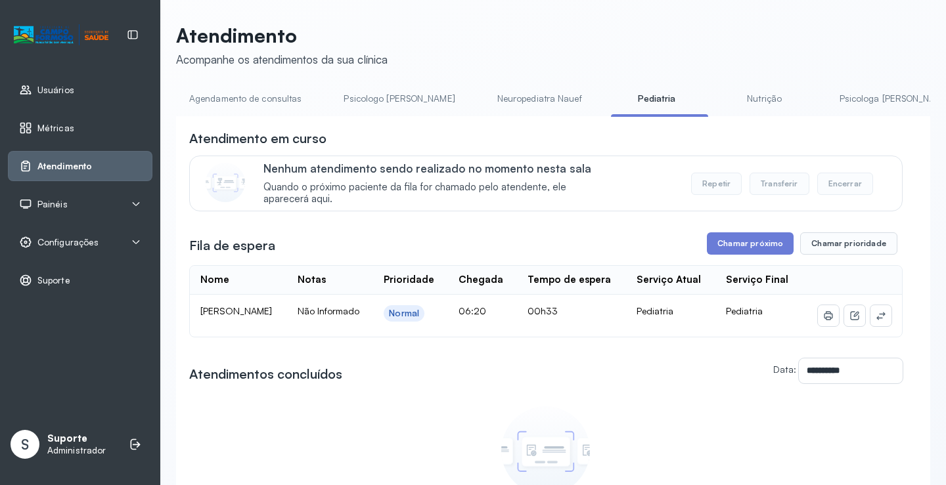
click at [272, 94] on link "Agendamento de consultas" at bounding box center [245, 99] width 139 height 22
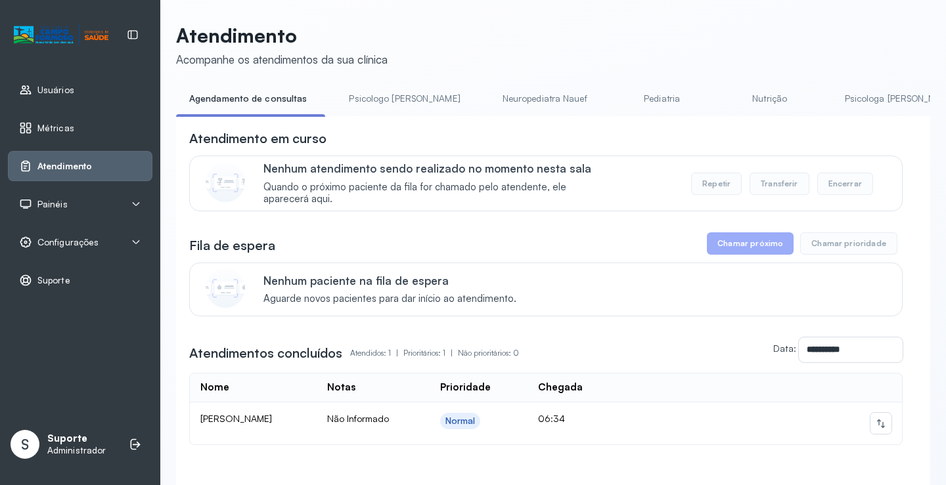
click at [370, 106] on link "Psicologo Pedro" at bounding box center [404, 99] width 137 height 22
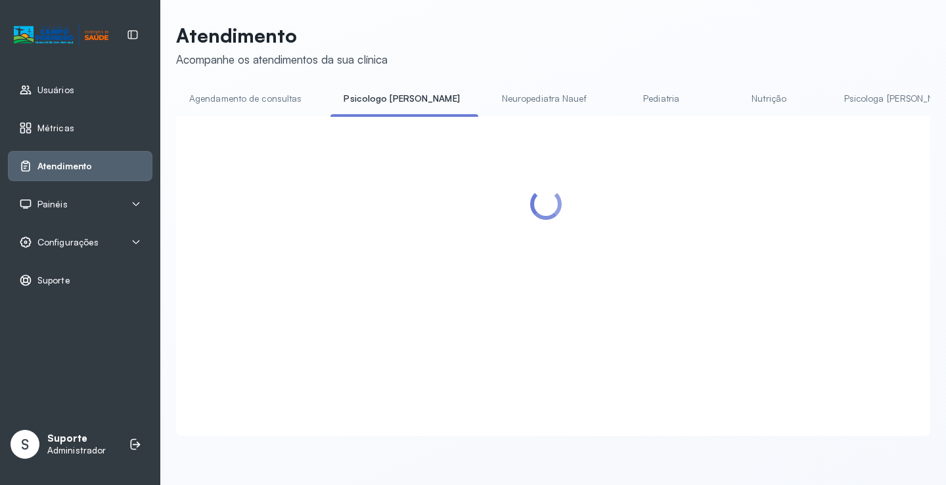
click at [282, 98] on link "Agendamento de consultas" at bounding box center [245, 99] width 139 height 22
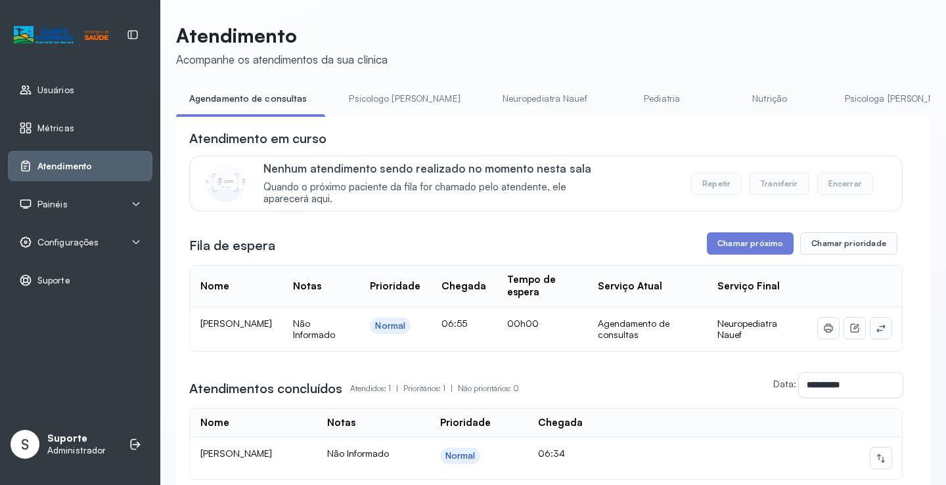
click at [875, 332] on icon at bounding box center [880, 328] width 11 height 11
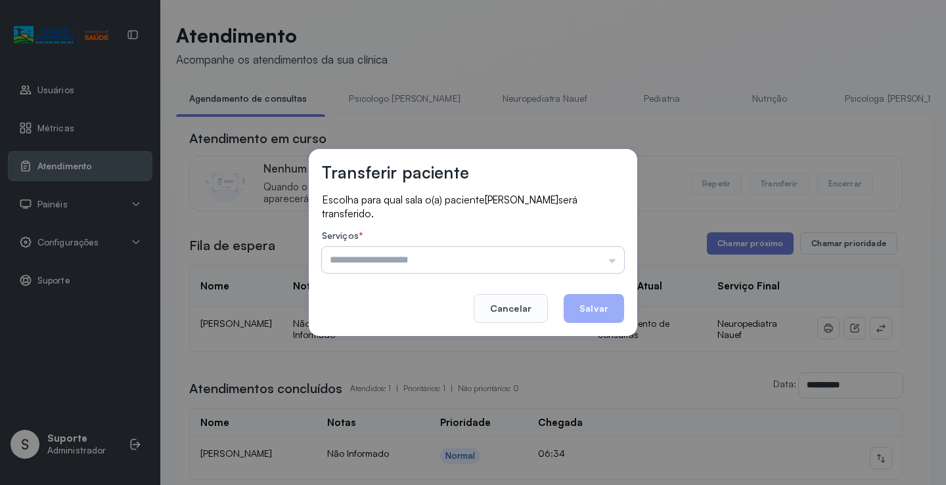
click at [592, 265] on input "text" at bounding box center [473, 260] width 302 height 26
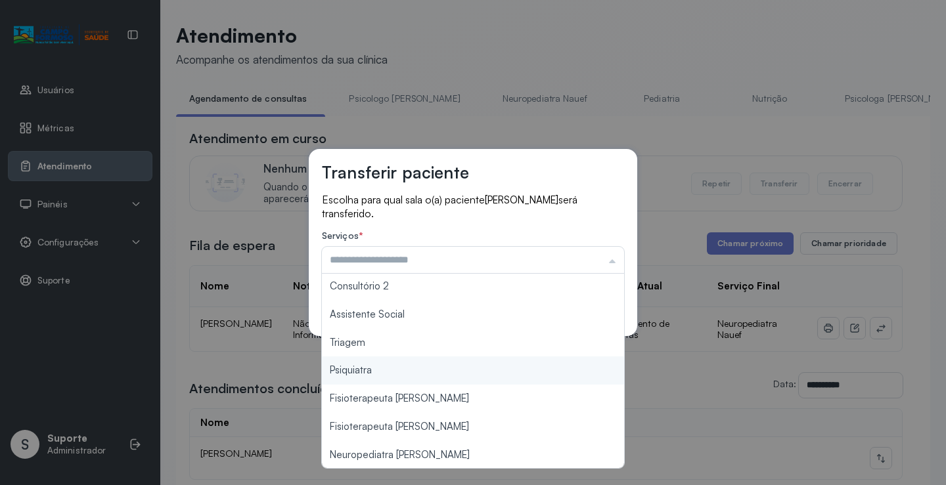
scroll to position [199, 0]
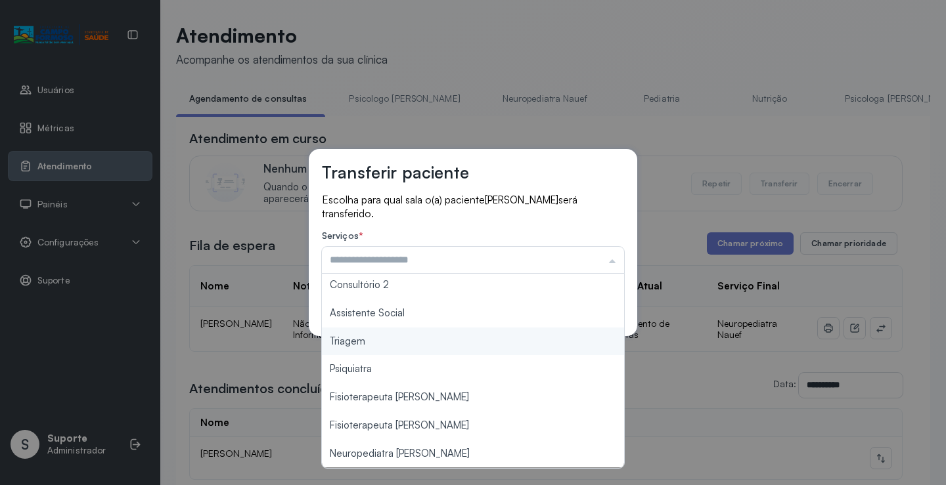
type input "*******"
drag, startPoint x: 404, startPoint y: 347, endPoint x: 415, endPoint y: 343, distance: 11.5
click at [404, 346] on div "Transferir paciente Escolha para qual sala o(a) paciente ENZO PHELIPE CARVALHO …" at bounding box center [473, 242] width 946 height 485
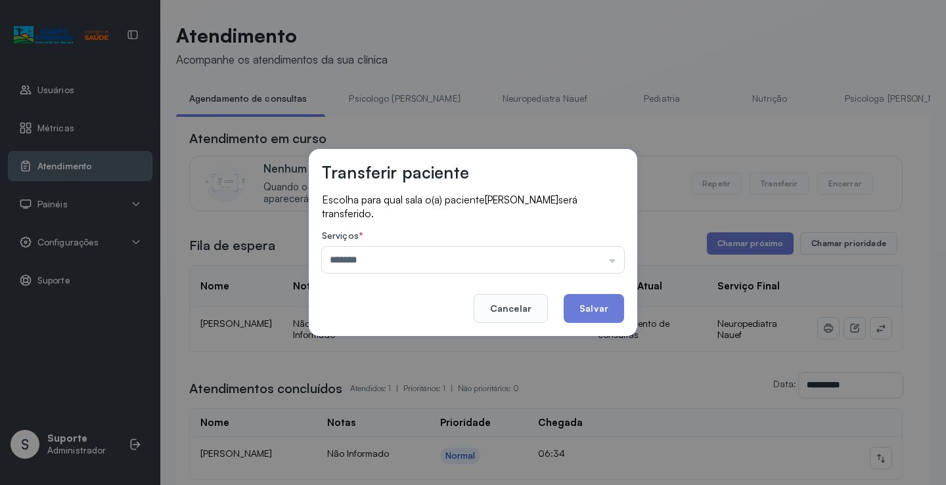
click at [584, 303] on button "Salvar" at bounding box center [593, 308] width 60 height 29
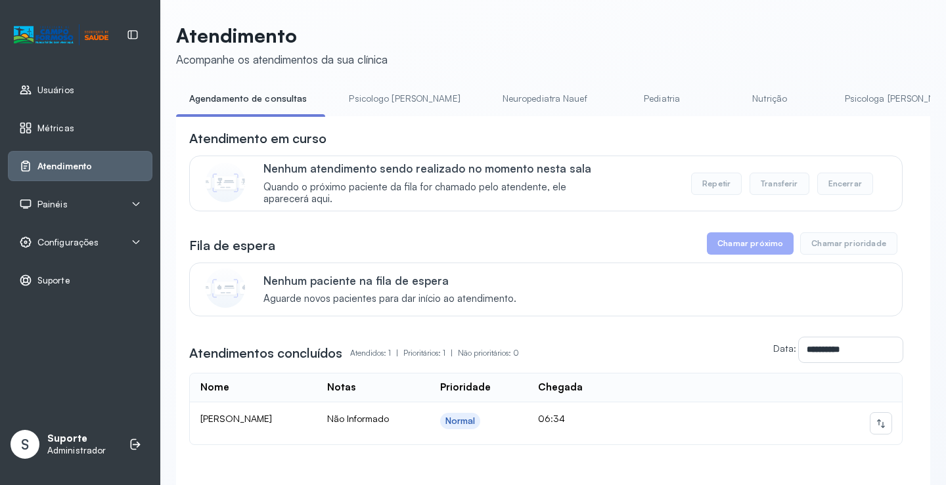
click at [616, 96] on link "Pediatria" at bounding box center [662, 99] width 92 height 22
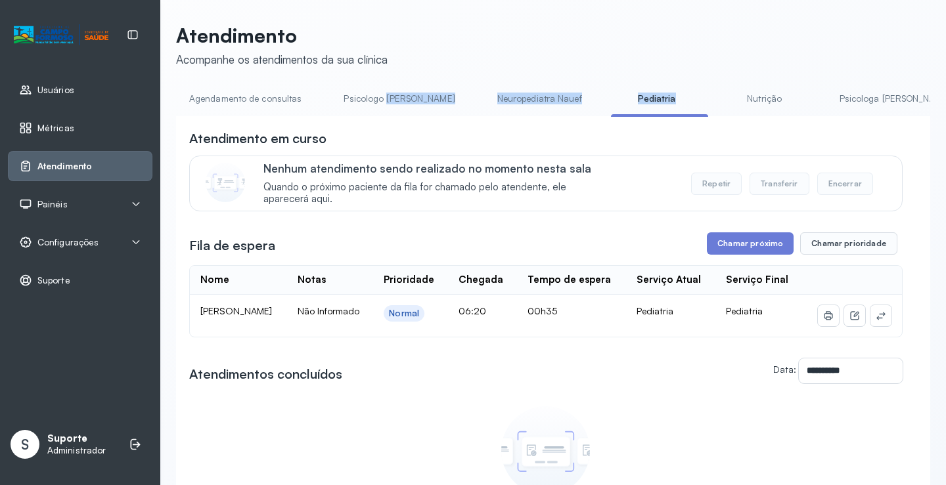
drag, startPoint x: 381, startPoint y: 116, endPoint x: 600, endPoint y: 116, distance: 218.7
click at [600, 116] on ul "Agendamento de consultas Psicologo Pedro Neuropediatra Nauef Pediatria Nutrição…" at bounding box center [553, 103] width 754 height 30
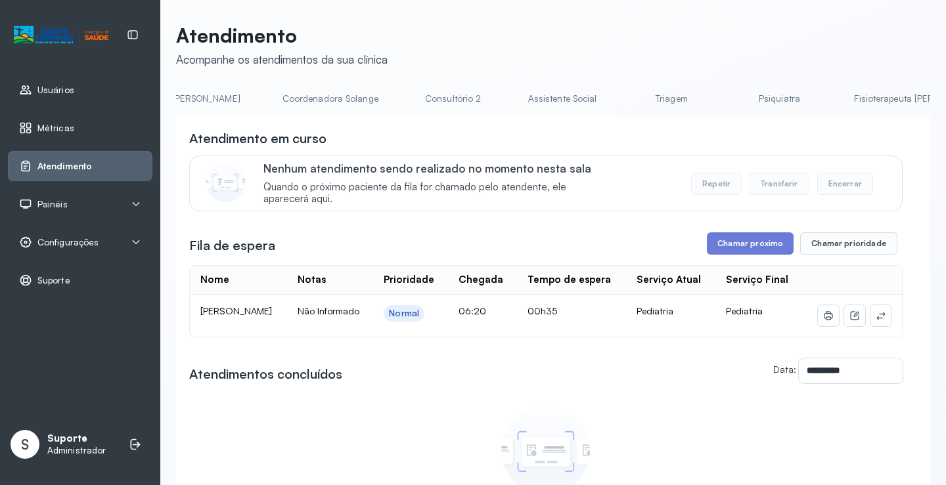
scroll to position [0, 888]
click at [725, 97] on link "Psiquiatra" at bounding box center [771, 99] width 92 height 22
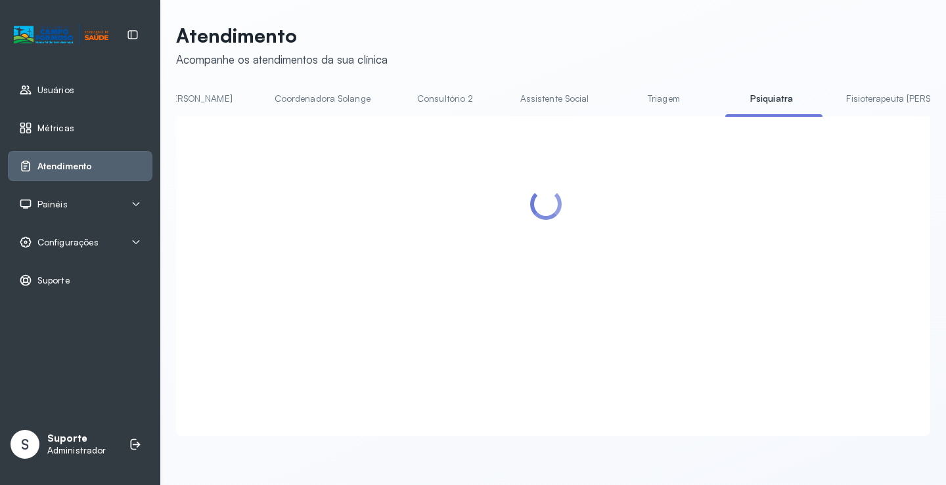
click at [617, 91] on link "Triagem" at bounding box center [663, 99] width 92 height 22
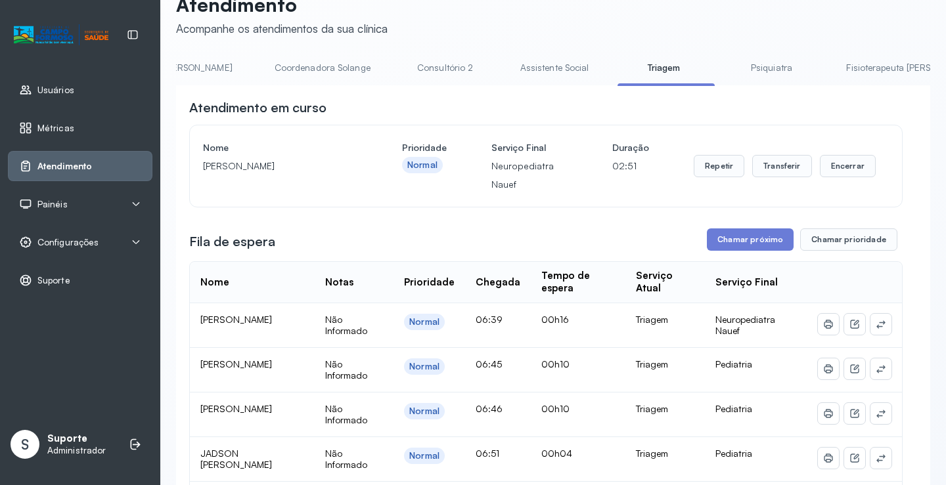
scroll to position [0, 0]
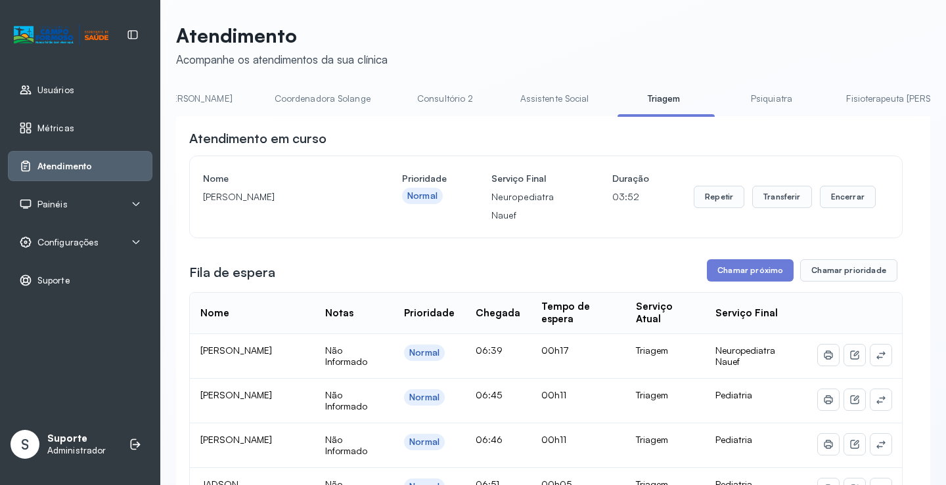
click at [507, 89] on link "Assistente Social" at bounding box center [554, 99] width 95 height 22
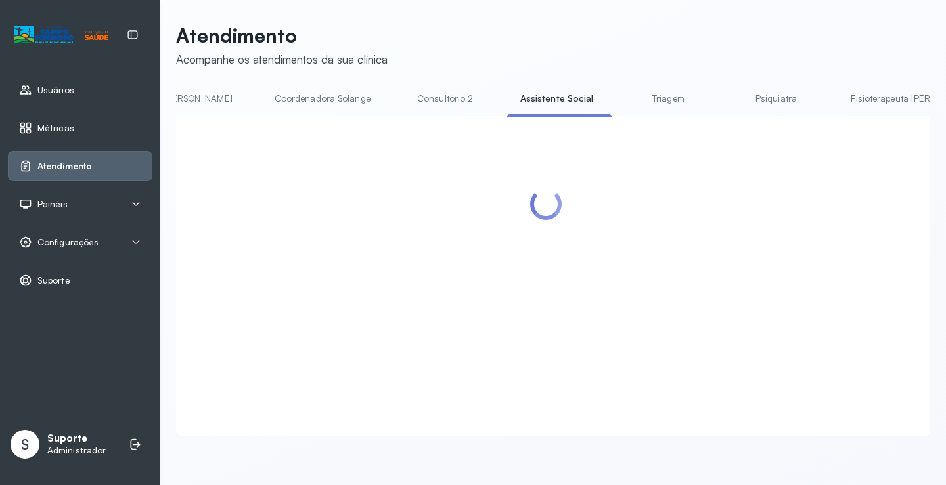
click at [622, 98] on link "Triagem" at bounding box center [668, 99] width 92 height 22
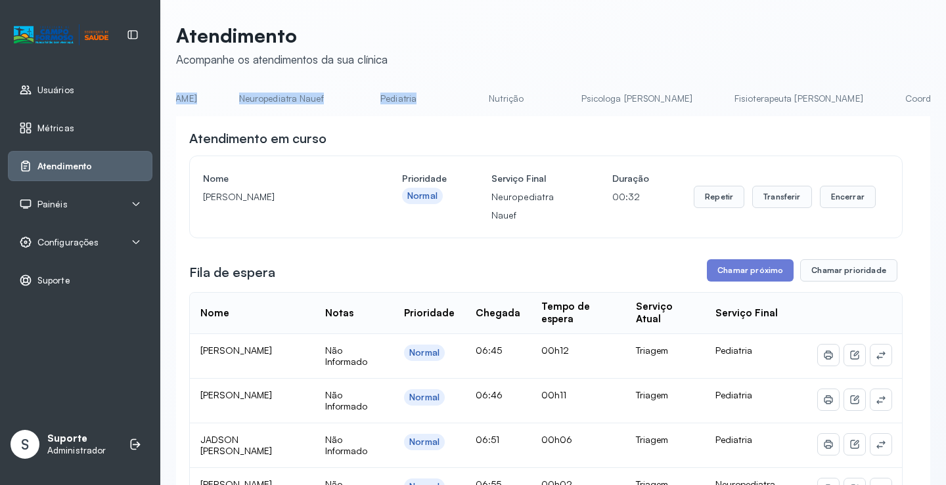
scroll to position [0, 190]
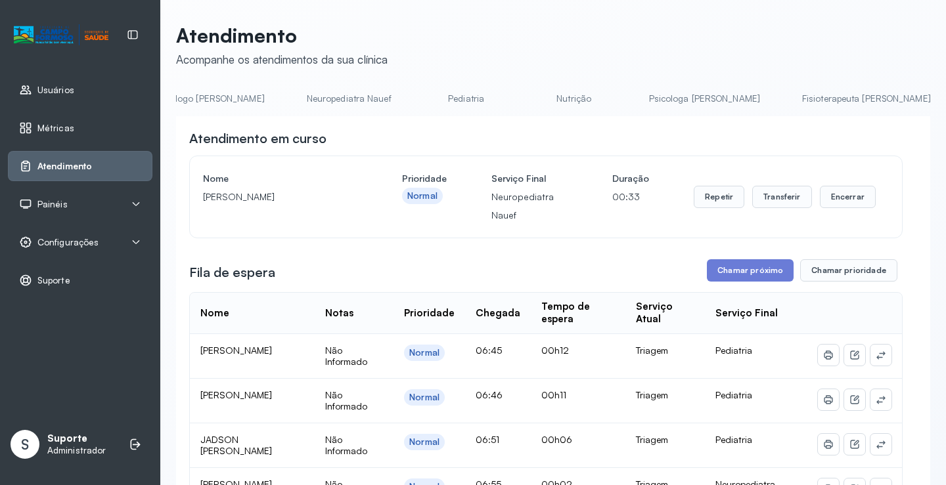
click at [403, 133] on div "Atendimento em curso" at bounding box center [545, 138] width 713 height 18
click at [307, 97] on link "Neuropediatra Nauef" at bounding box center [349, 99] width 111 height 22
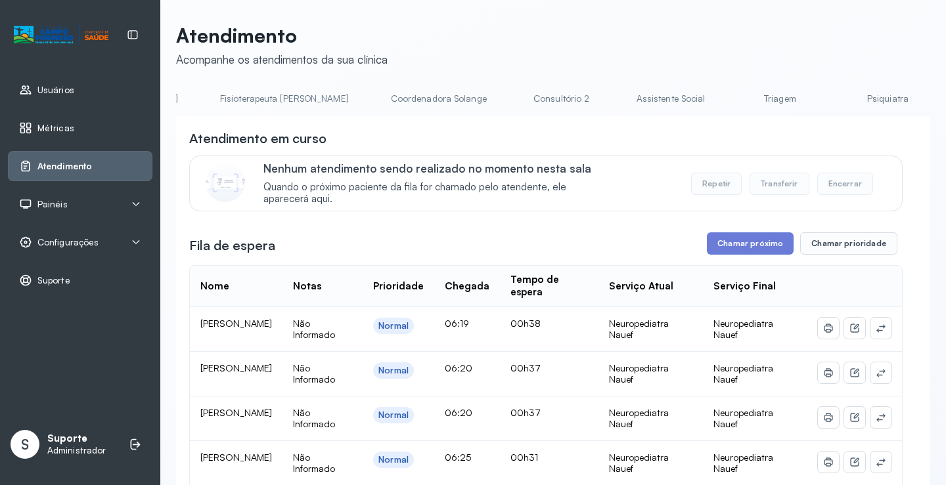
scroll to position [0, 811]
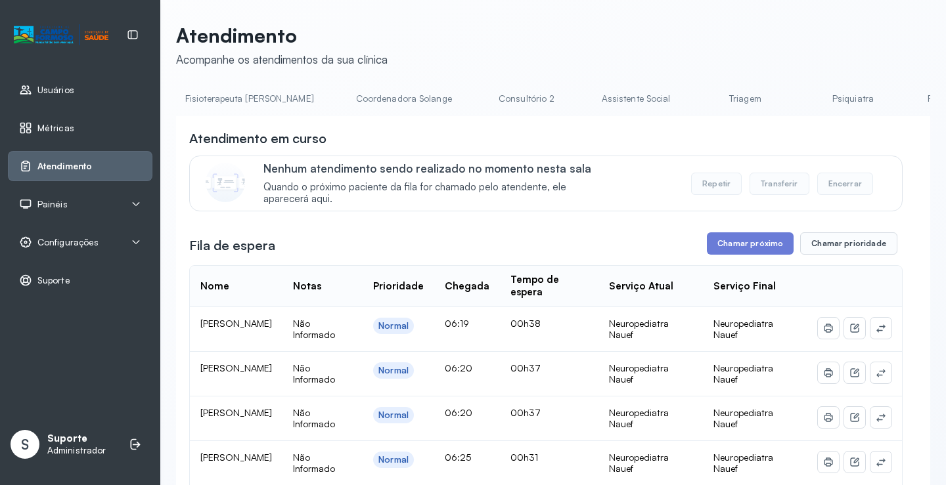
click at [699, 103] on link "Triagem" at bounding box center [745, 99] width 92 height 22
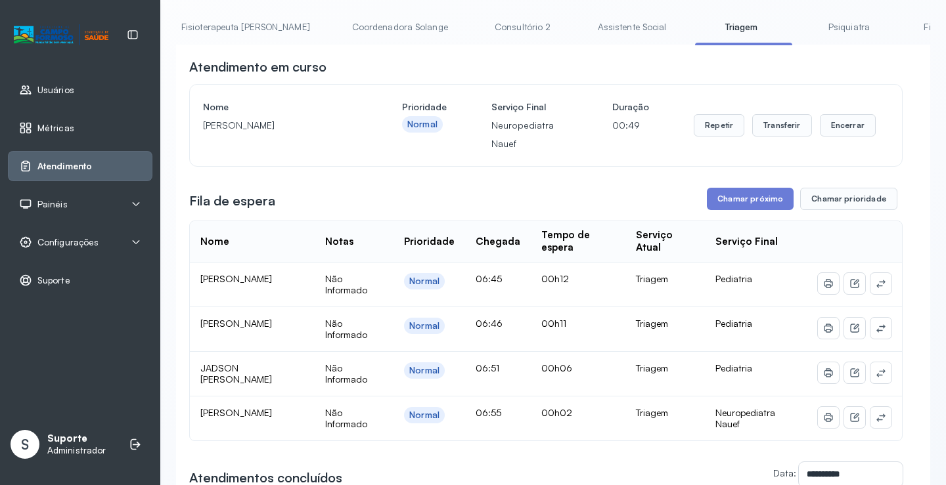
scroll to position [66, 0]
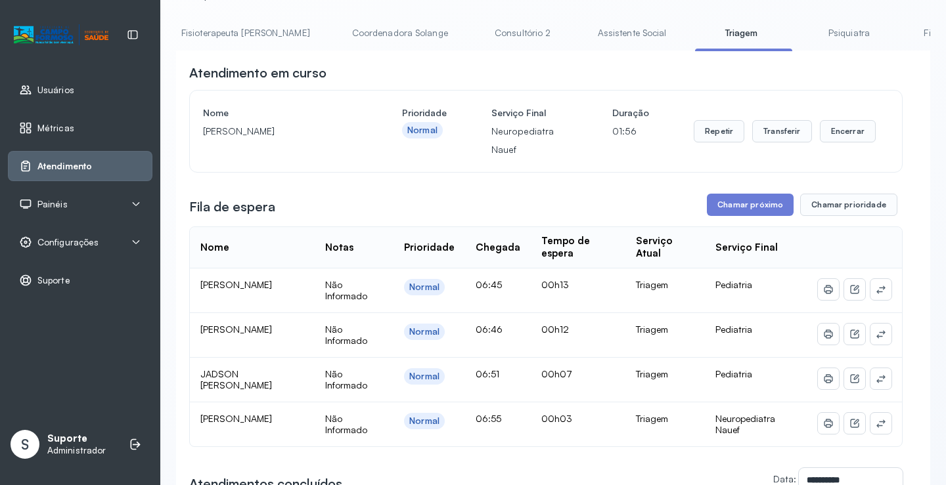
click at [477, 38] on link "Consultório 2" at bounding box center [523, 33] width 92 height 22
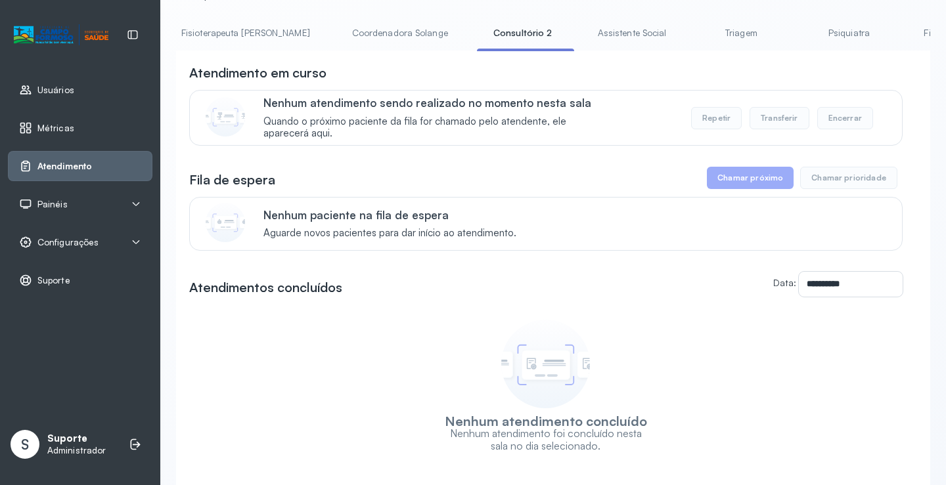
click at [603, 89] on div "Atendimento em curso Nenhum atendimento sendo realizado no momento nesta sala Q…" at bounding box center [545, 105] width 713 height 82
click at [695, 28] on link "Triagem" at bounding box center [741, 33] width 92 height 22
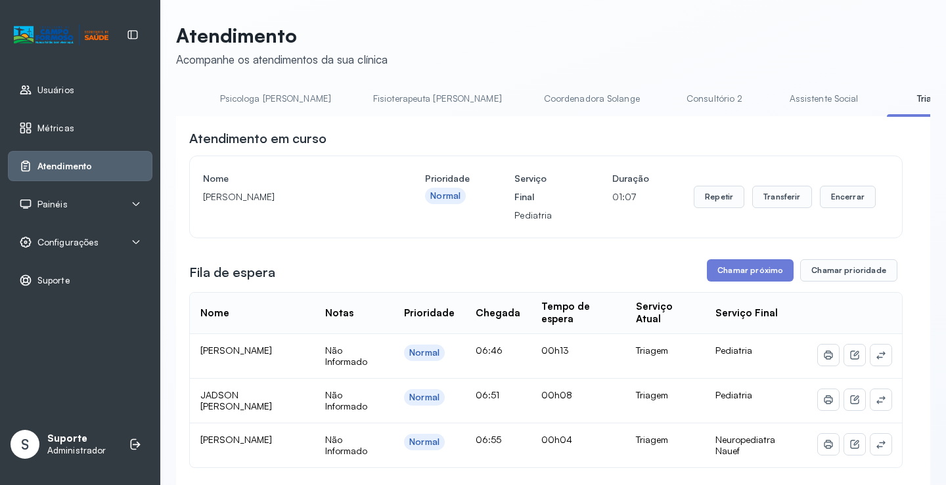
scroll to position [0, 0]
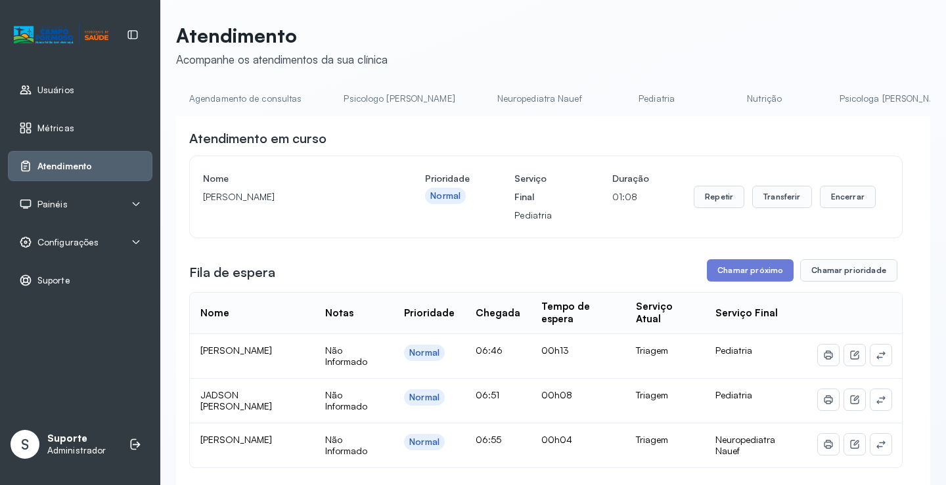
click at [209, 93] on link "Agendamento de consultas" at bounding box center [245, 99] width 139 height 22
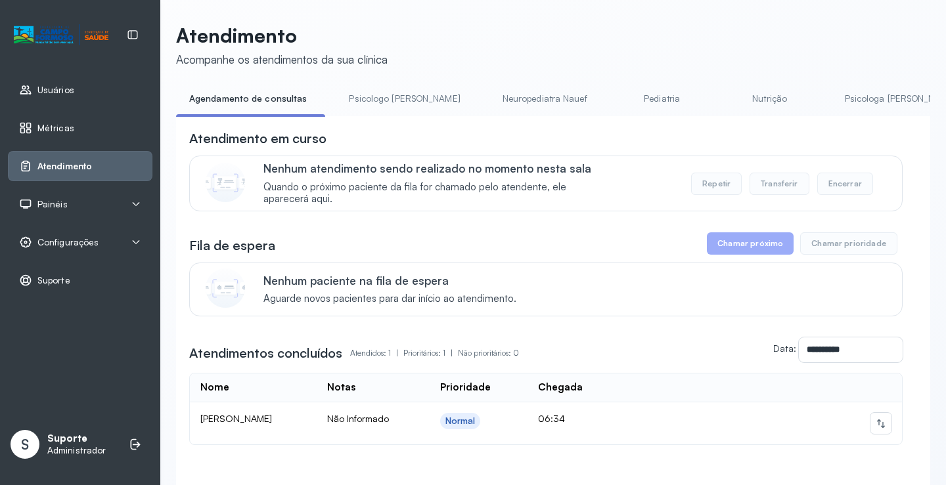
click at [355, 106] on link "Psicologo Pedro" at bounding box center [404, 99] width 137 height 22
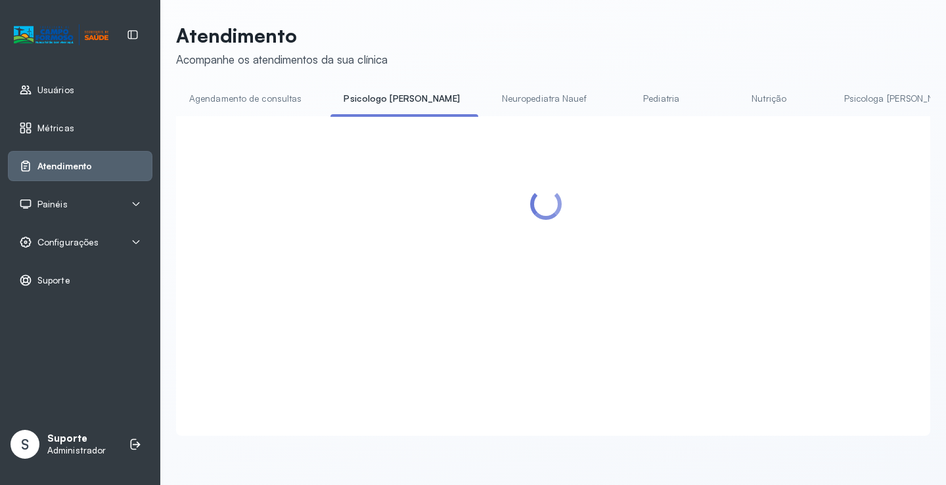
click at [290, 98] on link "Agendamento de consultas" at bounding box center [245, 99] width 139 height 22
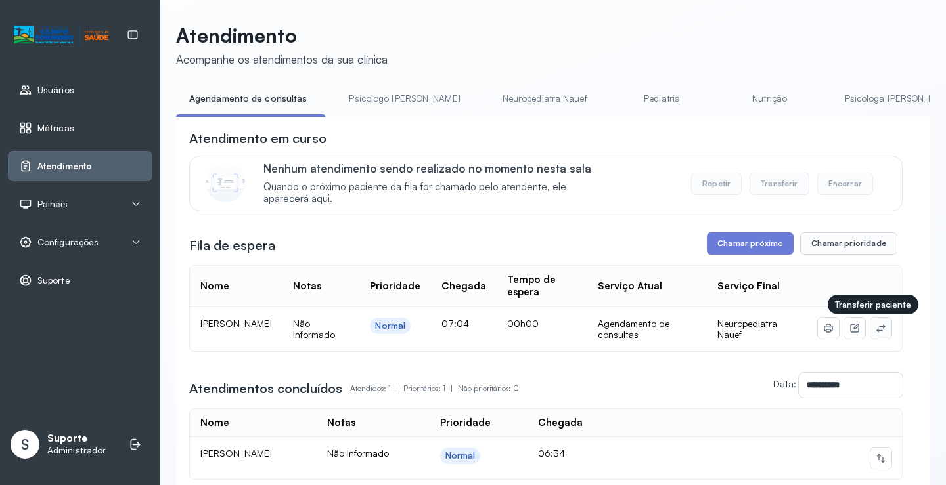
click at [876, 328] on icon at bounding box center [880, 328] width 9 height 8
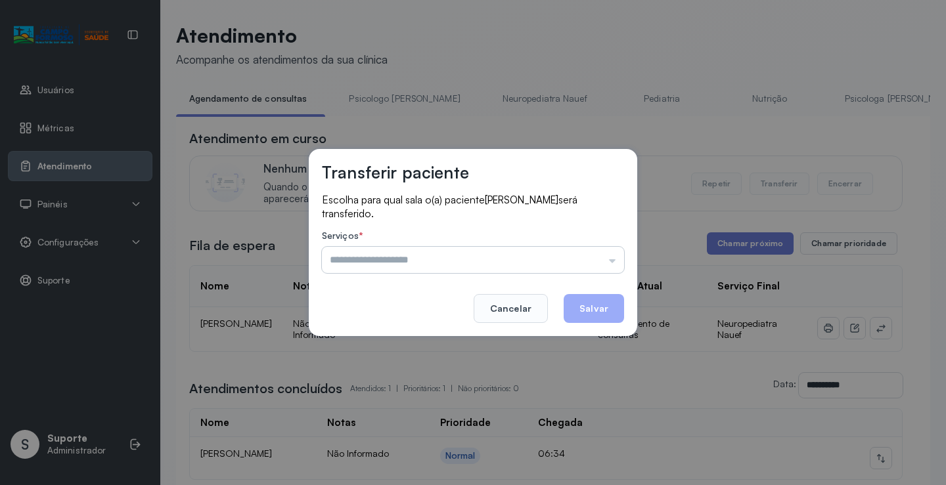
click at [603, 253] on input "text" at bounding box center [473, 260] width 302 height 26
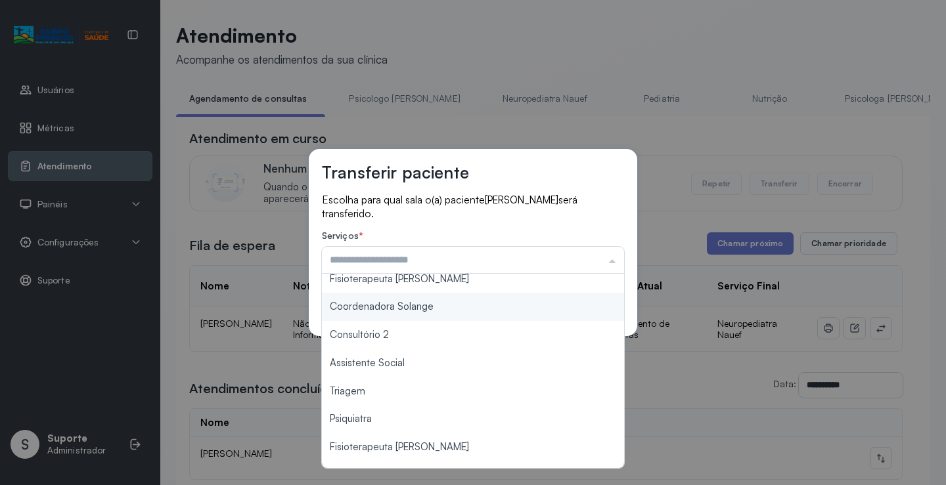
scroll to position [198, 0]
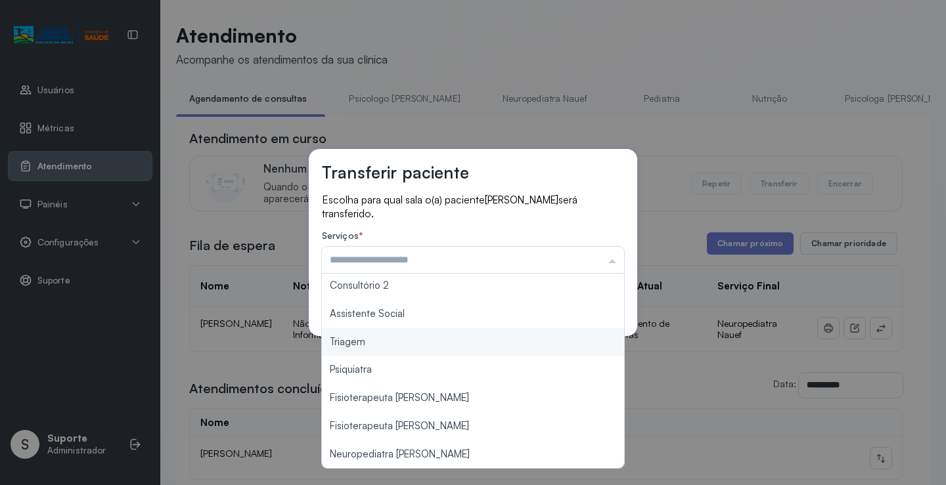
type input "*******"
click at [410, 344] on div "Transferir paciente Escolha para qual sala o(a) paciente NICOLAS FRANÇA DA SILV…" at bounding box center [473, 242] width 946 height 485
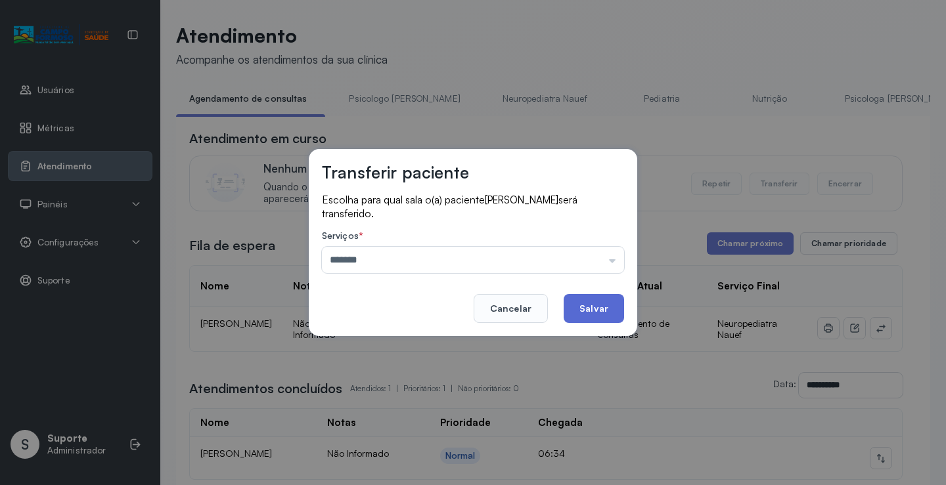
click at [581, 297] on button "Salvar" at bounding box center [593, 308] width 60 height 29
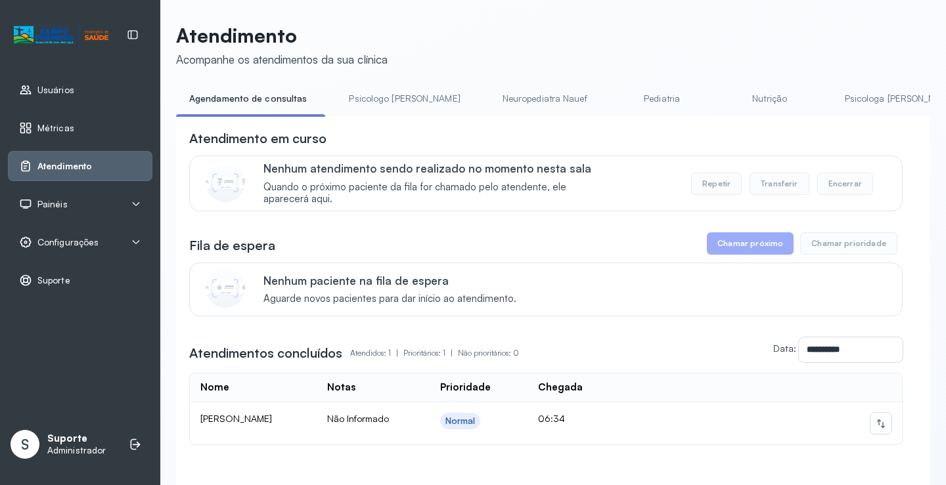
click at [374, 98] on link "Psicologo Pedro" at bounding box center [404, 99] width 137 height 22
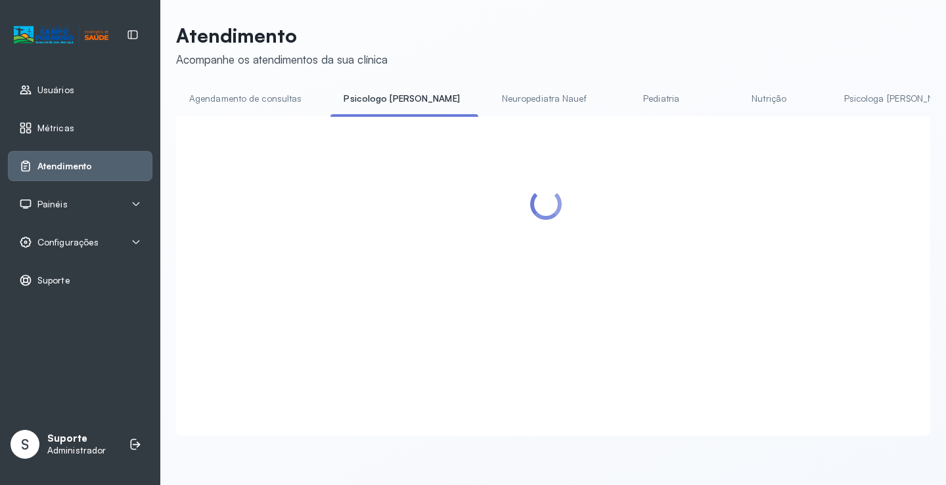
click at [286, 93] on link "Agendamento de consultas" at bounding box center [245, 99] width 139 height 22
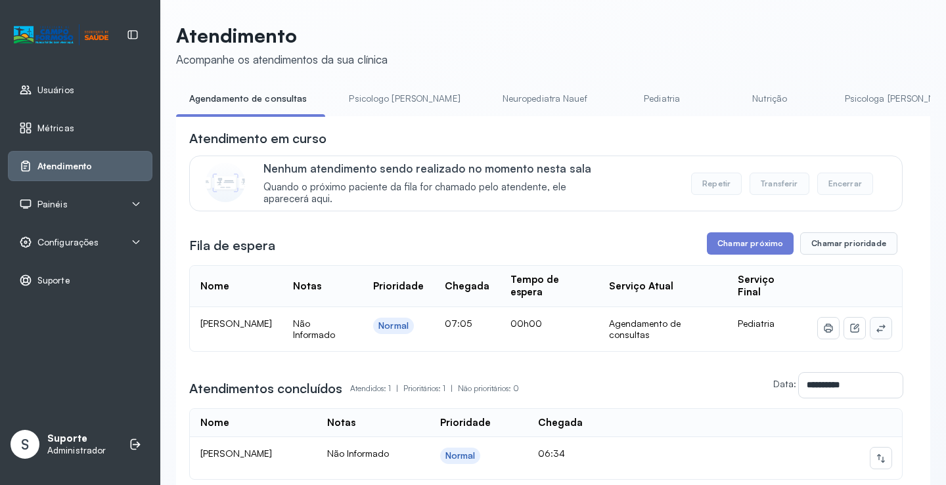
click at [870, 324] on button at bounding box center [880, 328] width 21 height 21
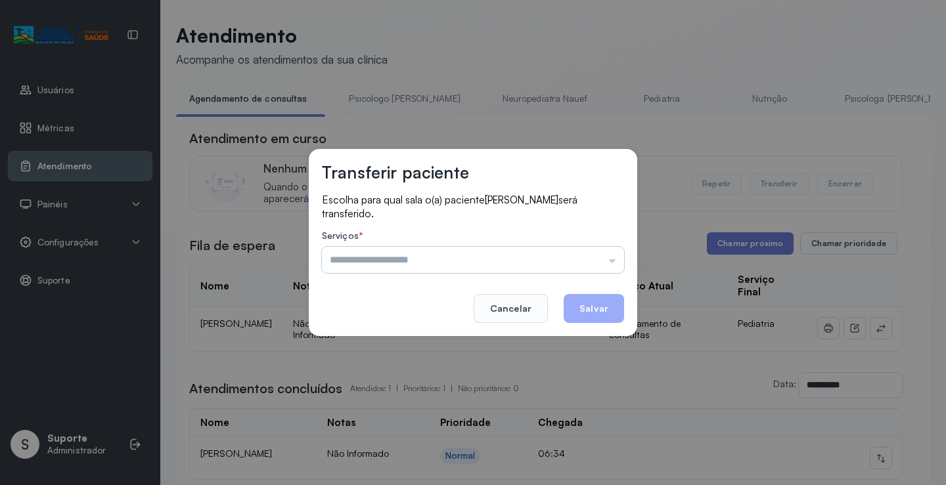
click at [571, 269] on input "text" at bounding box center [473, 260] width 302 height 26
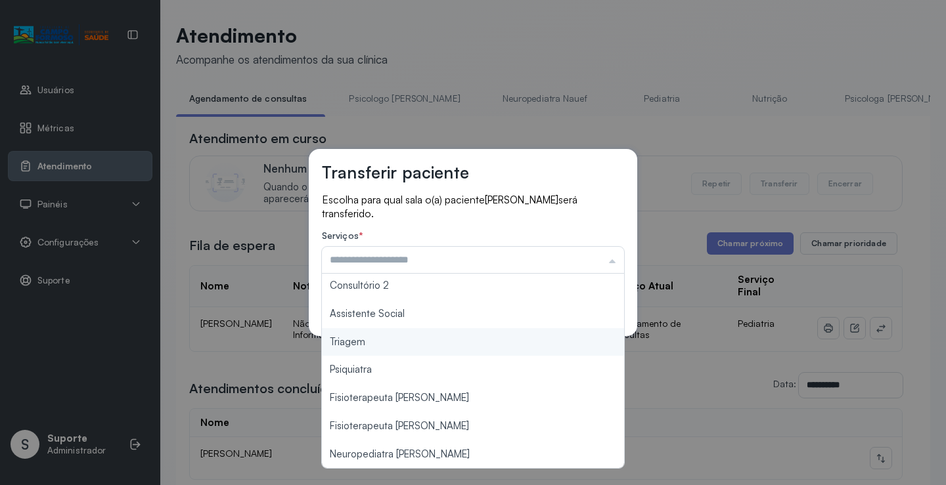
type input "*******"
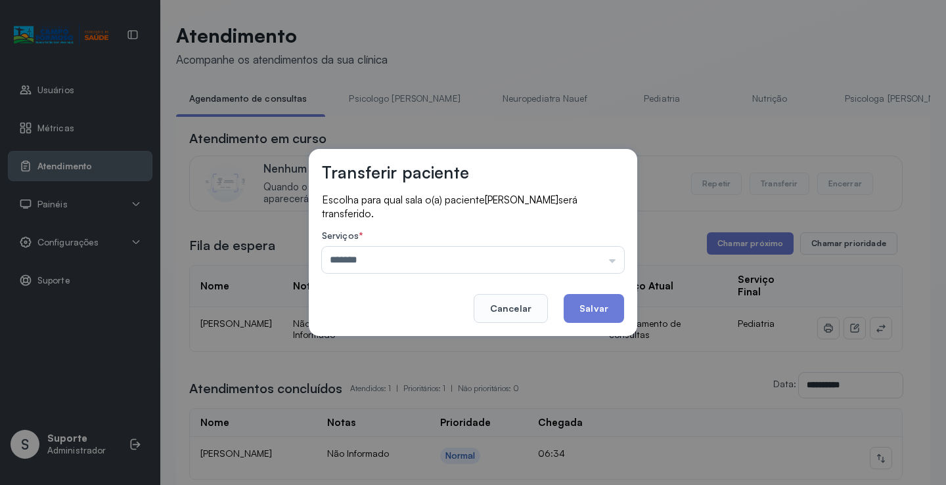
click at [433, 339] on div "Transferir paciente Escolha para qual sala o(a) paciente ISABEL PINHEIRO SILVA …" at bounding box center [473, 242] width 946 height 485
click at [601, 302] on button "Salvar" at bounding box center [593, 308] width 60 height 29
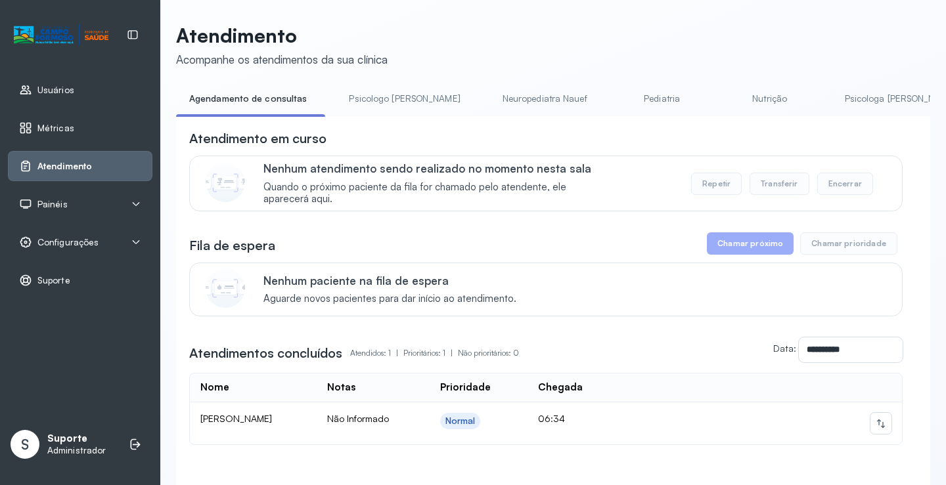
drag, startPoint x: 394, startPoint y: 99, endPoint x: 349, endPoint y: 98, distance: 44.7
click at [392, 99] on link "Psicologo Pedro" at bounding box center [404, 99] width 137 height 22
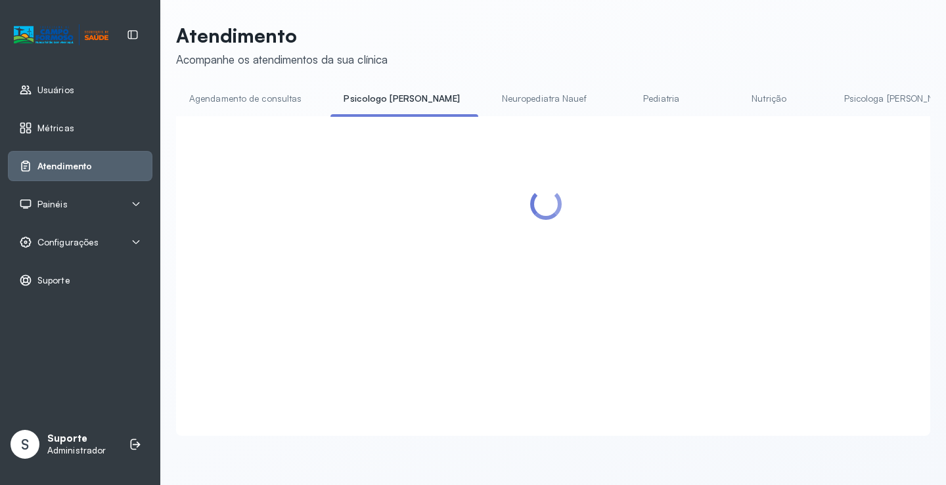
click at [254, 104] on link "Agendamento de consultas" at bounding box center [245, 99] width 139 height 22
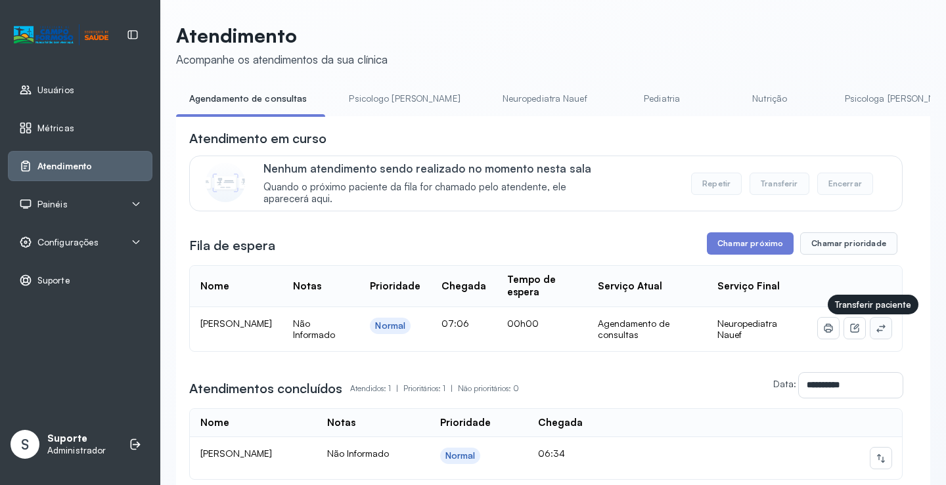
click at [875, 330] on icon at bounding box center [880, 328] width 11 height 11
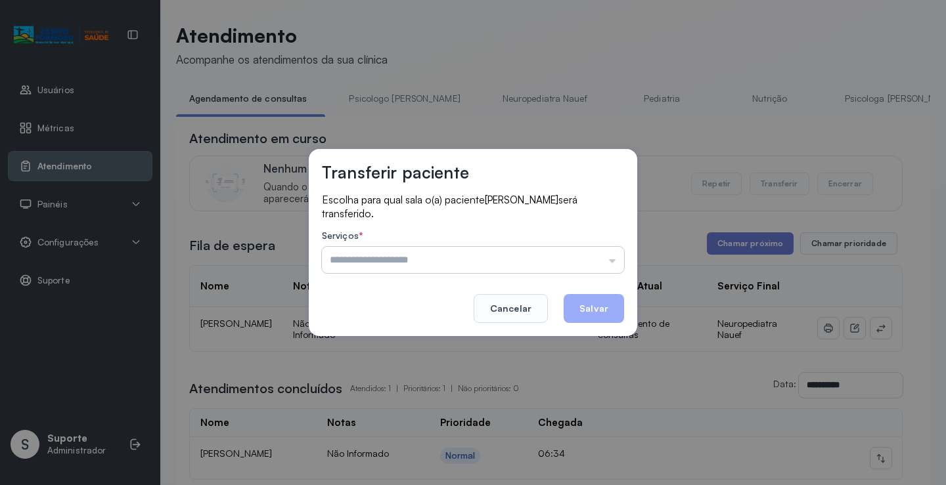
click at [562, 269] on input "text" at bounding box center [473, 260] width 302 height 26
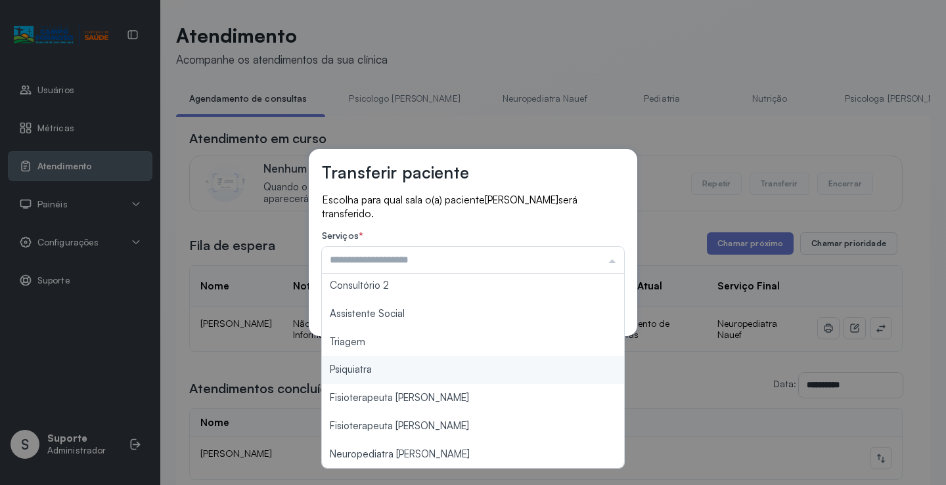
type input "*******"
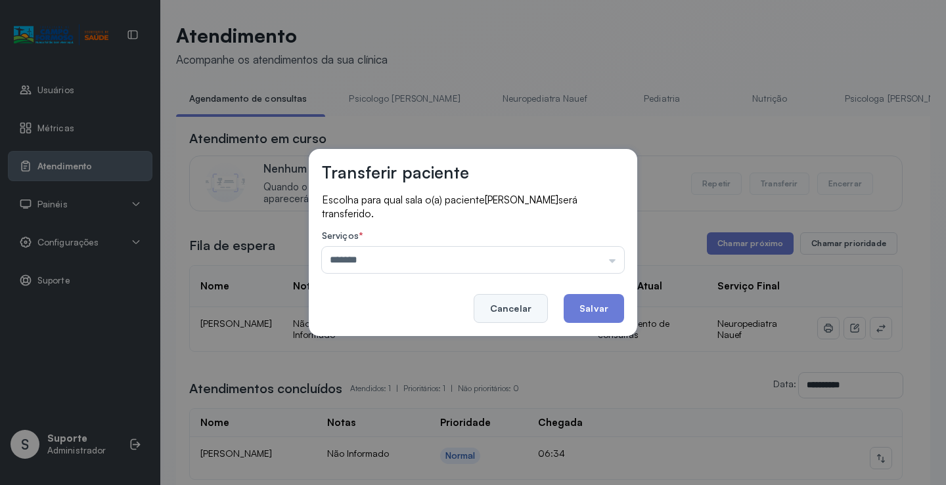
drag, startPoint x: 382, startPoint y: 347, endPoint x: 510, endPoint y: 322, distance: 130.3
click at [385, 343] on div "Transferir paciente Escolha para qual sala o(a) paciente KAIQUE DOS SANTOS SOUZ…" at bounding box center [473, 242] width 946 height 485
click at [585, 319] on button "Salvar" at bounding box center [593, 308] width 60 height 29
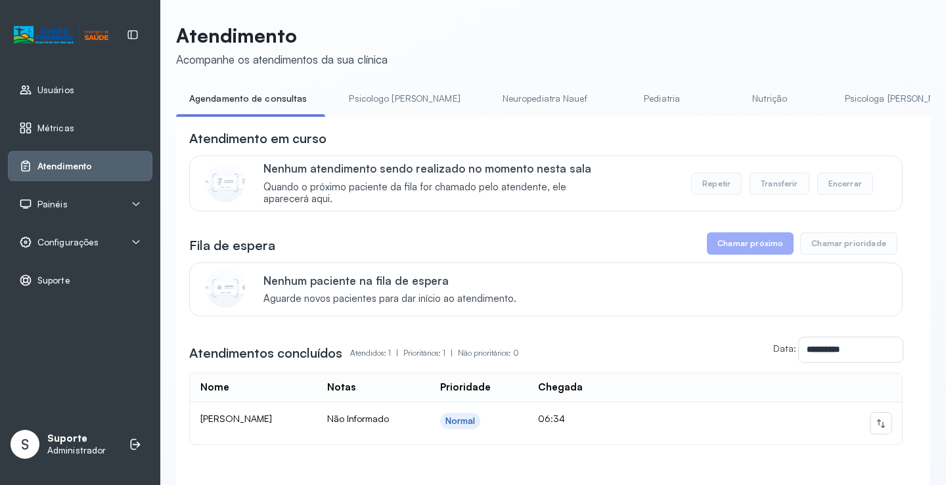
click at [283, 95] on link "Agendamento de consultas" at bounding box center [248, 99] width 144 height 22
drag, startPoint x: 446, startPoint y: 95, endPoint x: 399, endPoint y: 92, distance: 47.4
click at [489, 96] on link "Neuropediatra Nauef" at bounding box center [544, 99] width 111 height 22
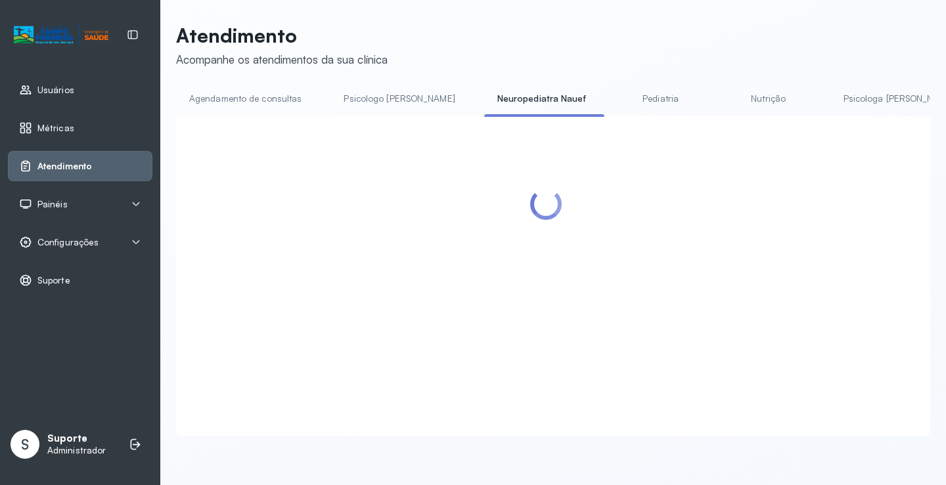
click at [380, 88] on link "Psicologo Pedro" at bounding box center [398, 99] width 137 height 22
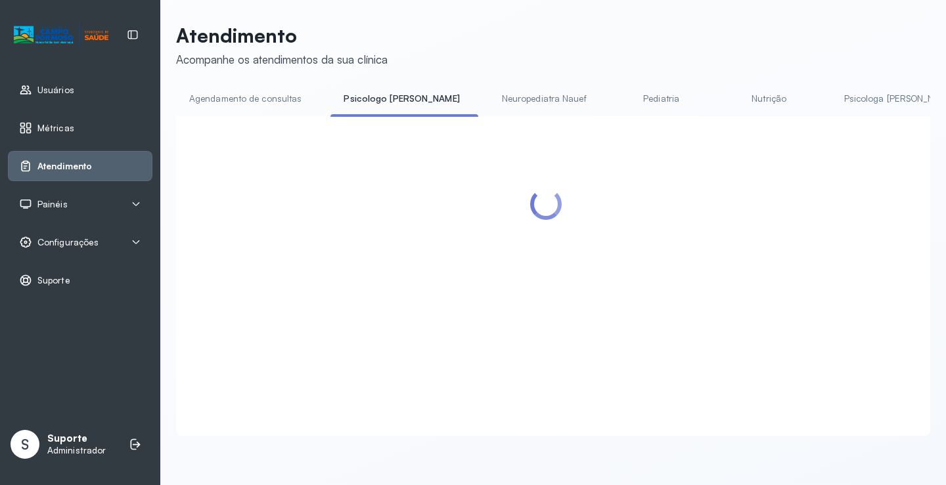
click at [257, 96] on link "Agendamento de consultas" at bounding box center [245, 99] width 139 height 22
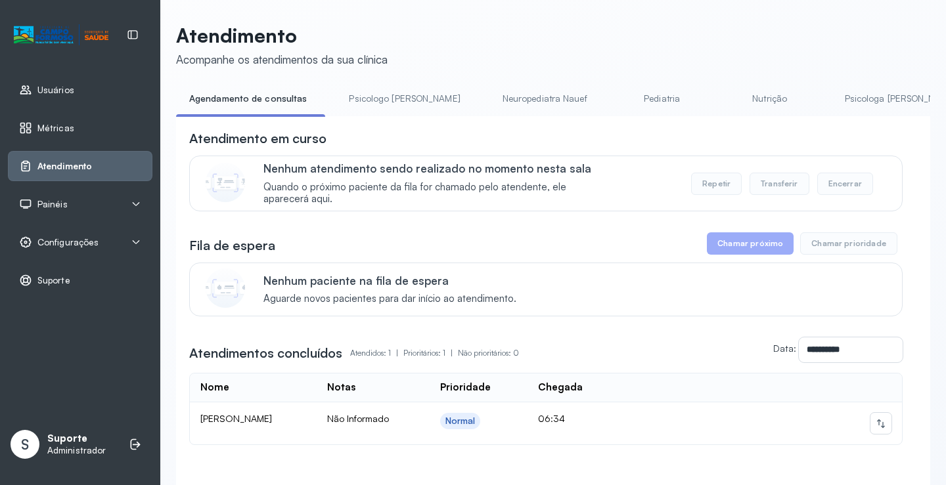
click at [399, 99] on link "Psicologo Pedro" at bounding box center [404, 99] width 137 height 22
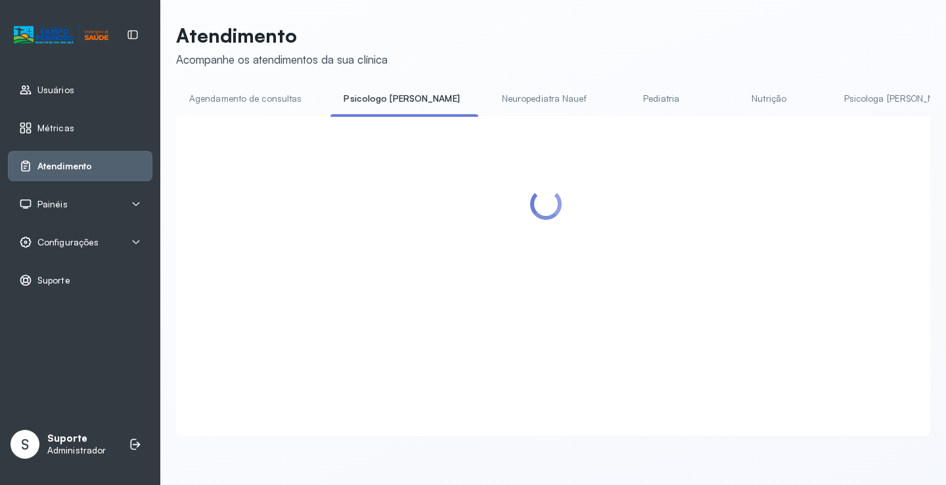
click at [309, 93] on link "Agendamento de consultas" at bounding box center [245, 99] width 139 height 22
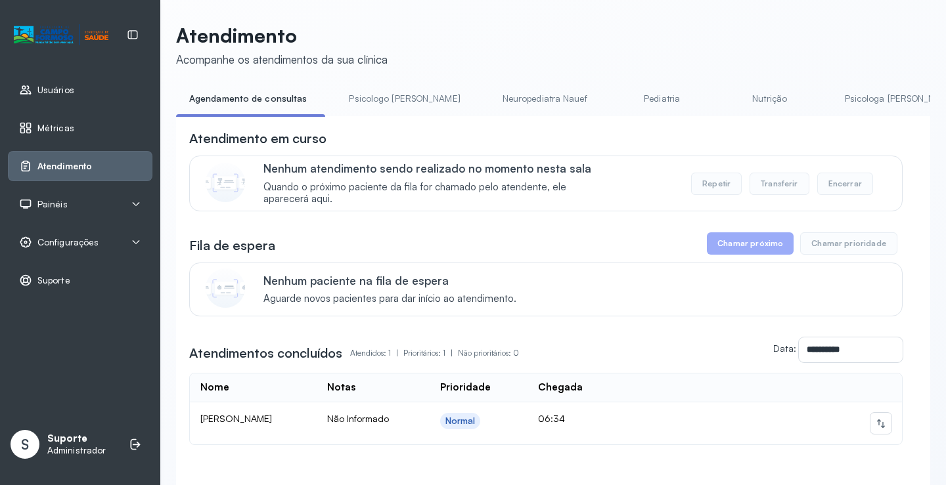
drag, startPoint x: 406, startPoint y: 73, endPoint x: 399, endPoint y: 88, distance: 16.7
click at [406, 73] on div "**********" at bounding box center [553, 277] width 754 height 506
click at [399, 88] on link "Psicologo Pedro" at bounding box center [404, 99] width 137 height 22
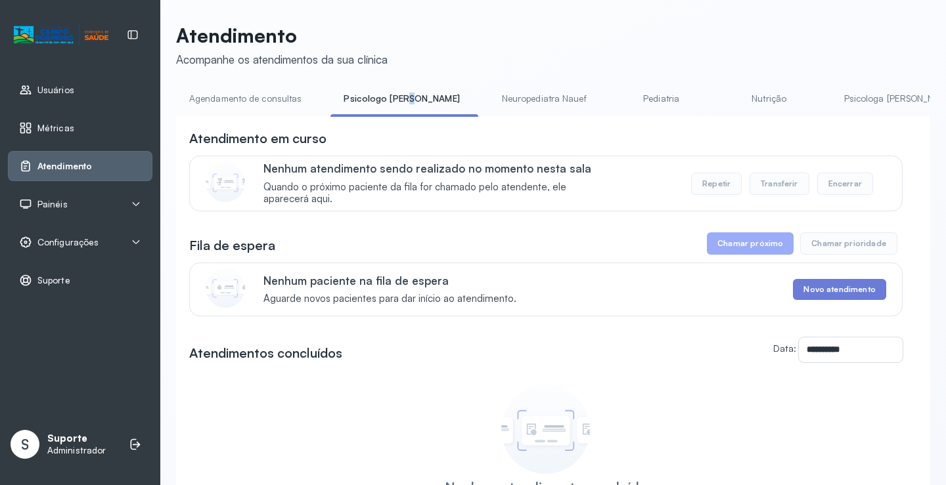
click at [271, 104] on link "Agendamento de consultas" at bounding box center [245, 99] width 139 height 22
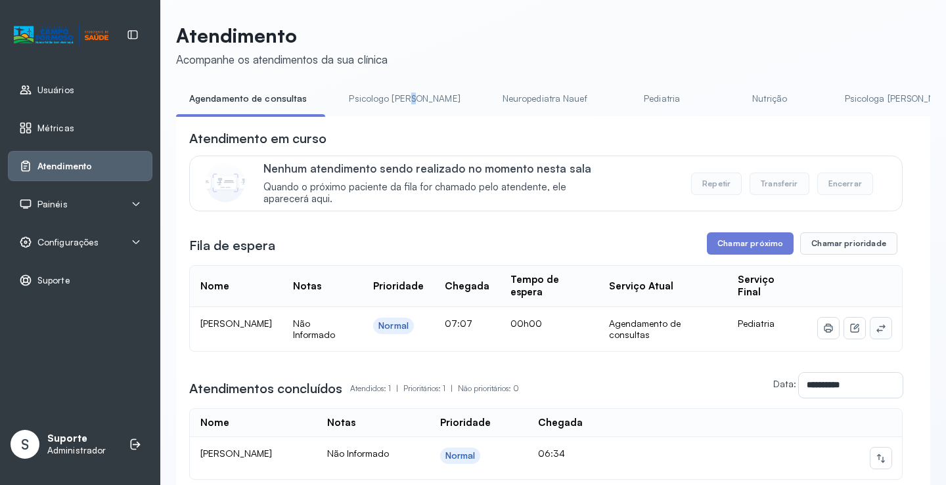
click at [871, 338] on button at bounding box center [880, 328] width 21 height 21
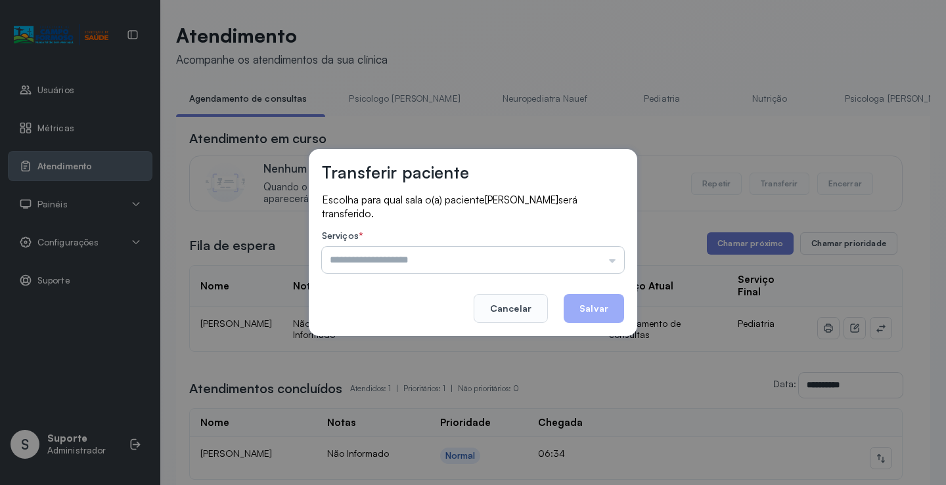
click at [598, 251] on input "text" at bounding box center [473, 260] width 302 height 26
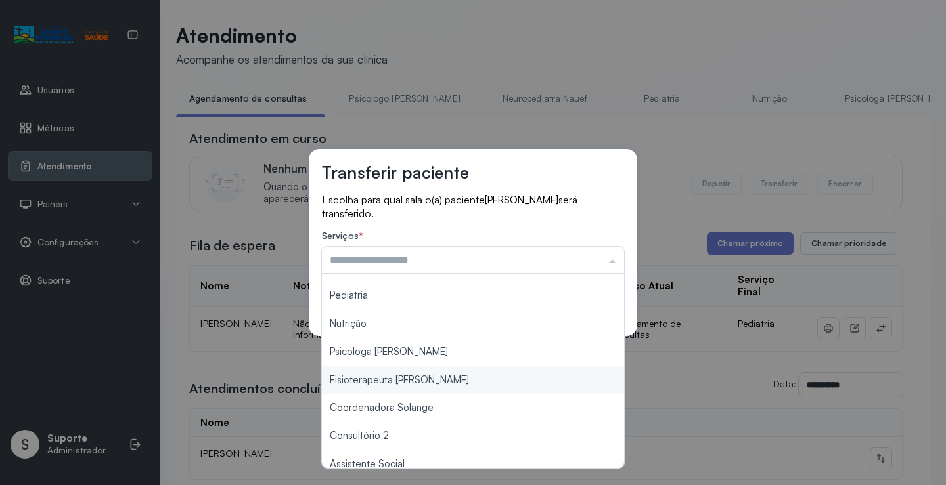
scroll to position [197, 0]
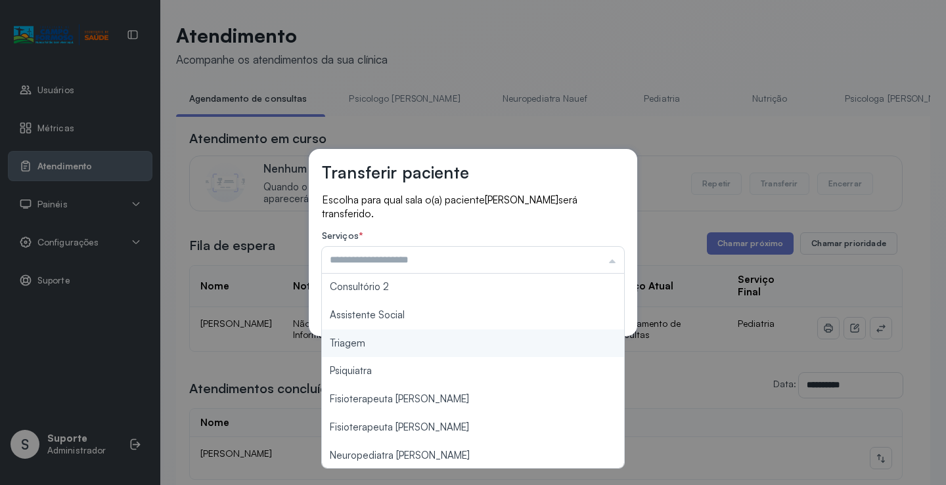
type input "*******"
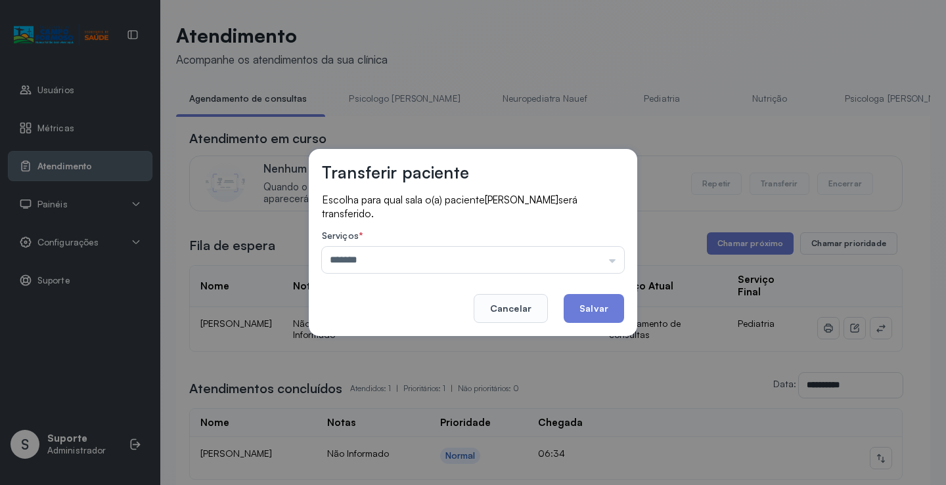
drag, startPoint x: 380, startPoint y: 339, endPoint x: 469, endPoint y: 320, distance: 91.4
click at [380, 339] on div "Transferir paciente Escolha para qual sala o(a) paciente ALANA CAROLINE SILVA S…" at bounding box center [473, 242] width 946 height 485
click at [567, 311] on button "Salvar" at bounding box center [593, 308] width 60 height 29
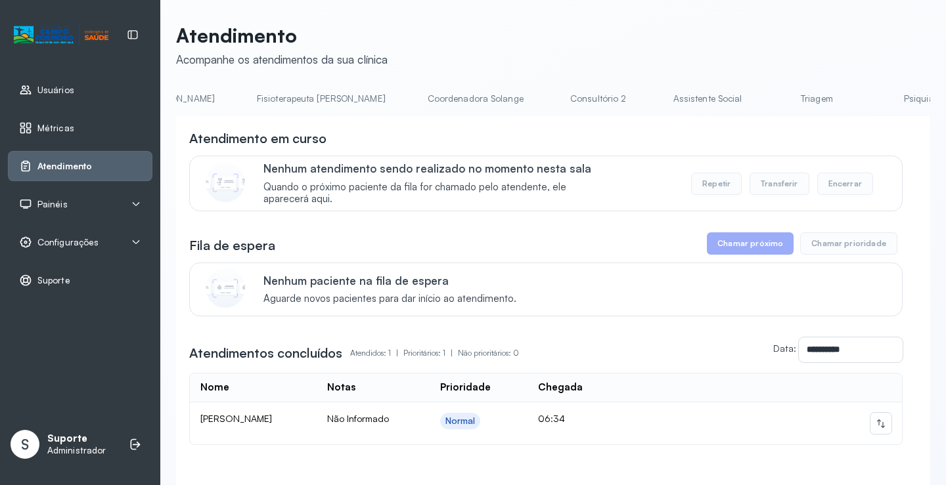
scroll to position [0, 748]
click at [763, 94] on link "Triagem" at bounding box center [809, 99] width 92 height 22
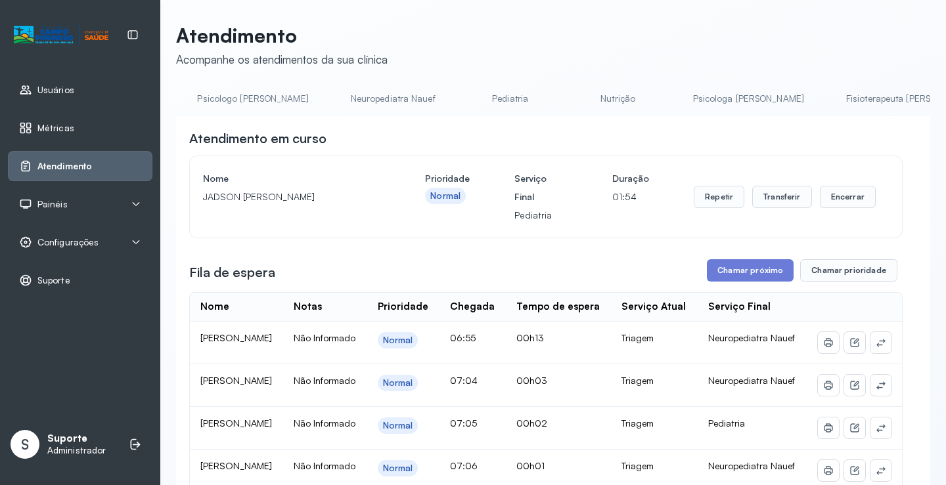
scroll to position [0, 0]
click at [206, 90] on link "Agendamento de consultas" at bounding box center [245, 99] width 139 height 22
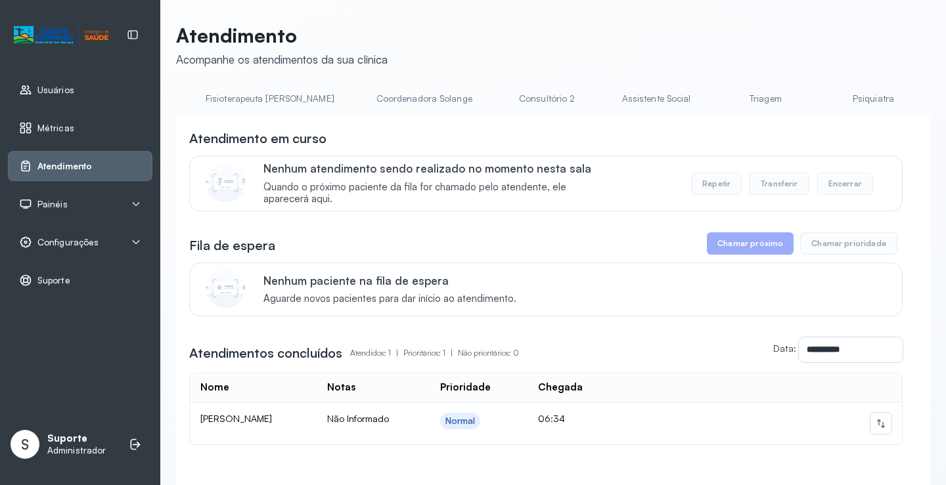
scroll to position [0, 804]
click at [707, 103] on link "Triagem" at bounding box center [753, 99] width 92 height 22
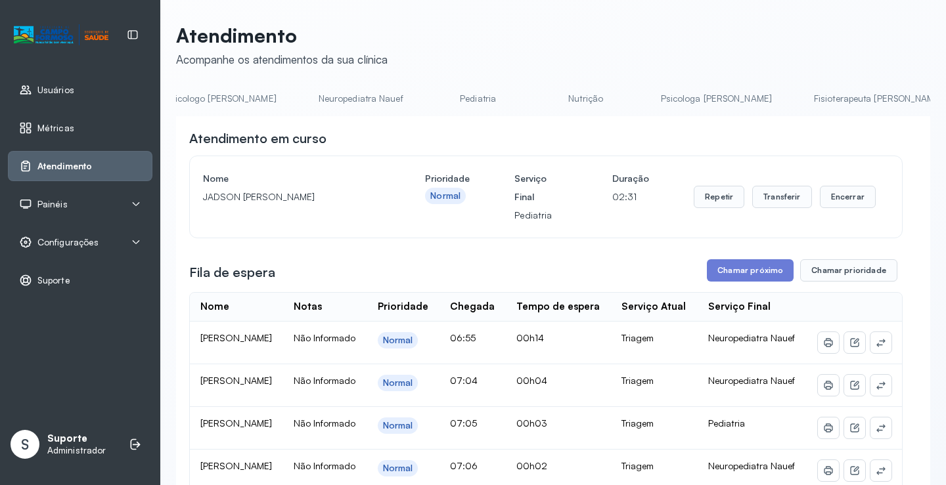
scroll to position [0, 0]
click at [257, 90] on link "Agendamento de consultas" at bounding box center [245, 99] width 139 height 22
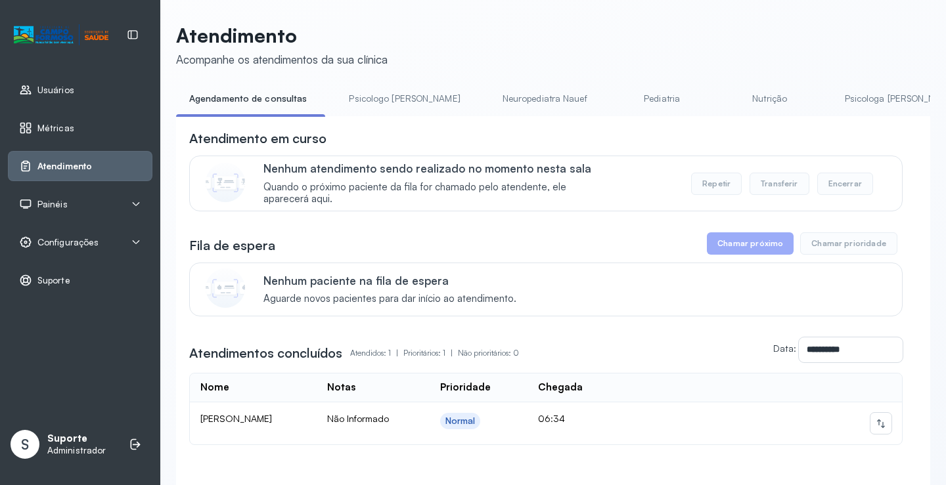
click at [376, 96] on link "Psicologo Pedro" at bounding box center [404, 99] width 137 height 22
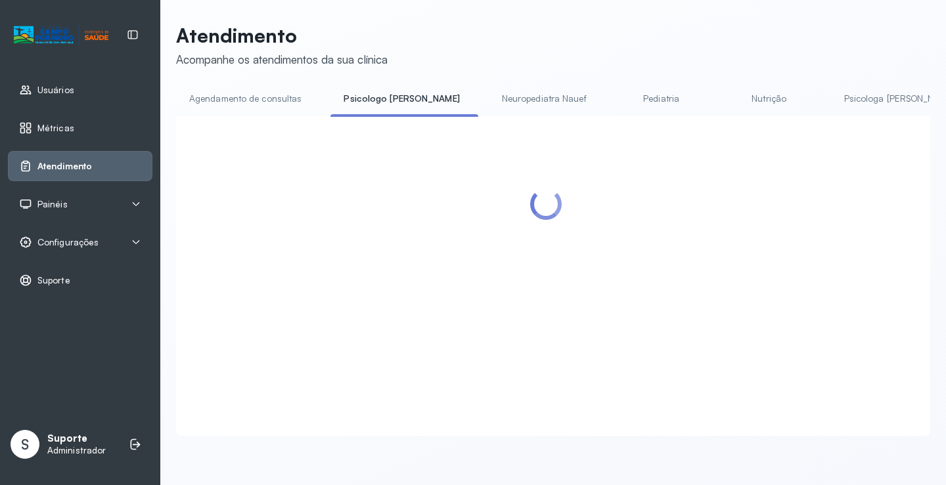
click at [283, 110] on li "Agendamento de consultas" at bounding box center [248, 103] width 144 height 30
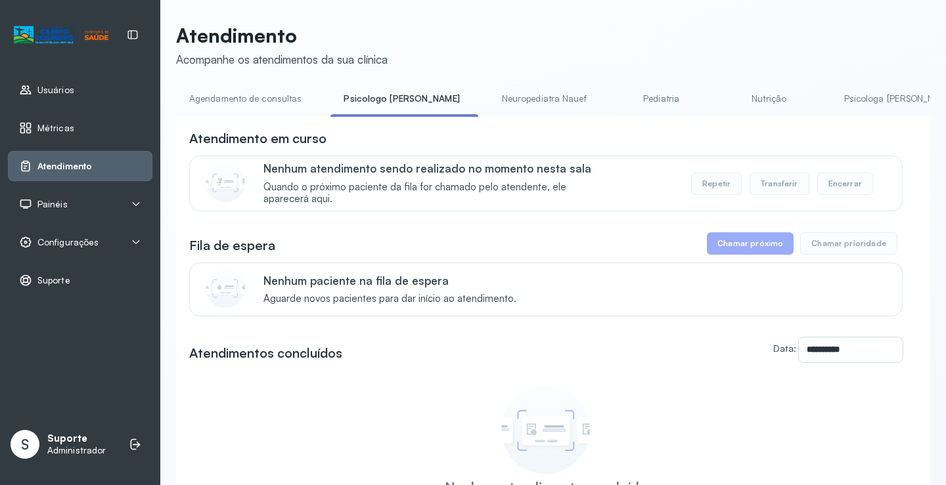
click at [273, 101] on link "Agendamento de consultas" at bounding box center [245, 99] width 139 height 22
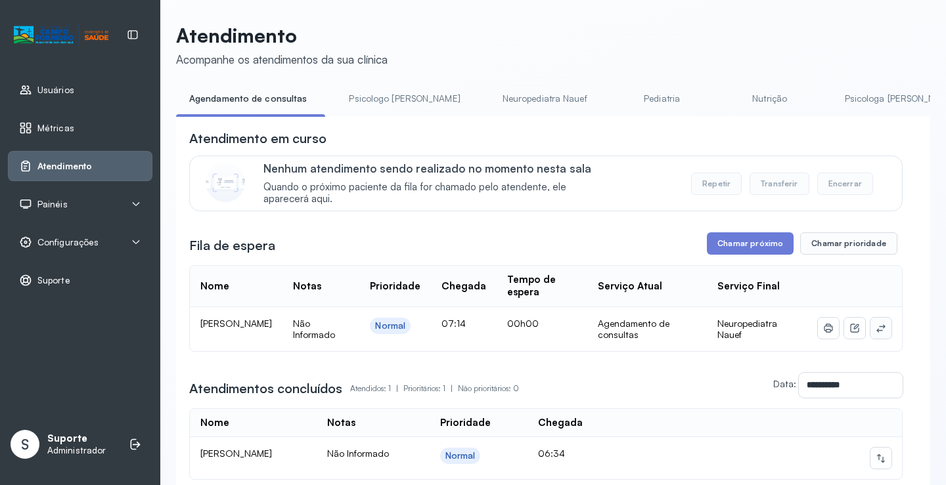
click at [875, 334] on icon at bounding box center [880, 328] width 11 height 11
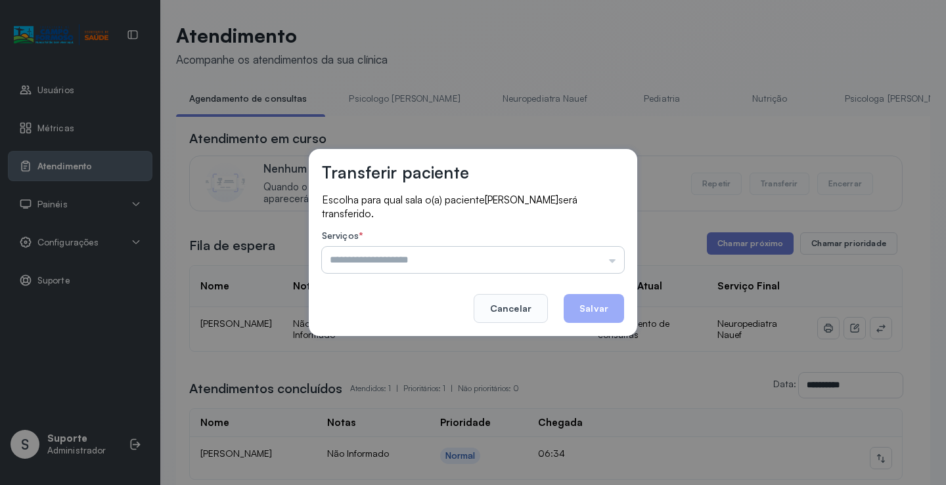
click at [546, 256] on input "text" at bounding box center [473, 260] width 302 height 26
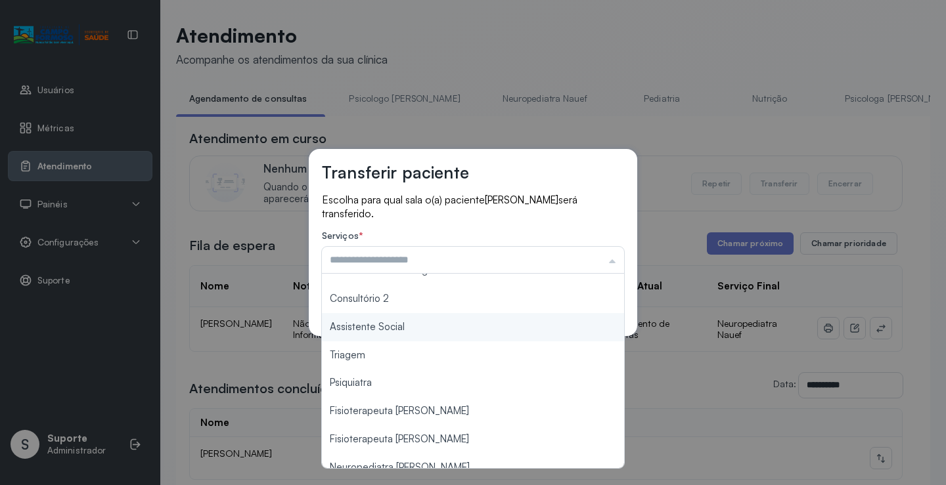
scroll to position [197, 0]
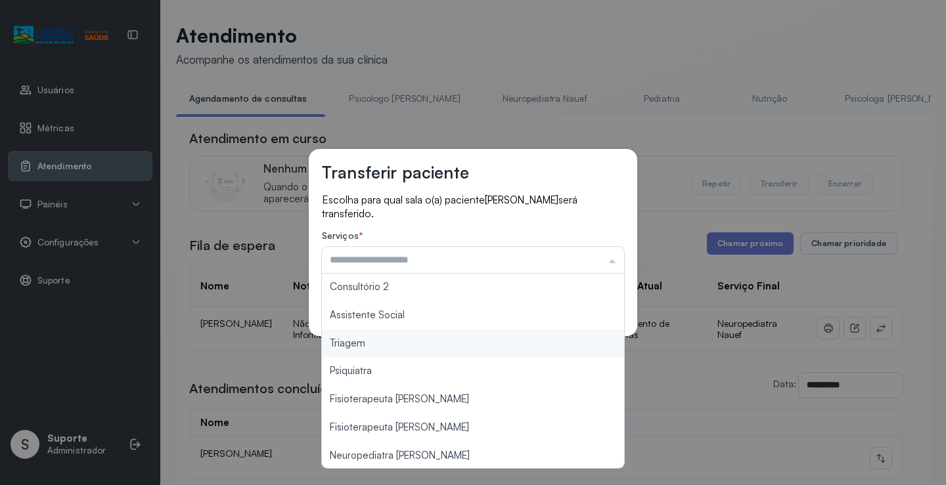
type input "*******"
click at [458, 346] on div "Transferir paciente Escolha para qual sala o(a) paciente ALICE VITORIA OLIVEIRA…" at bounding box center [473, 242] width 946 height 485
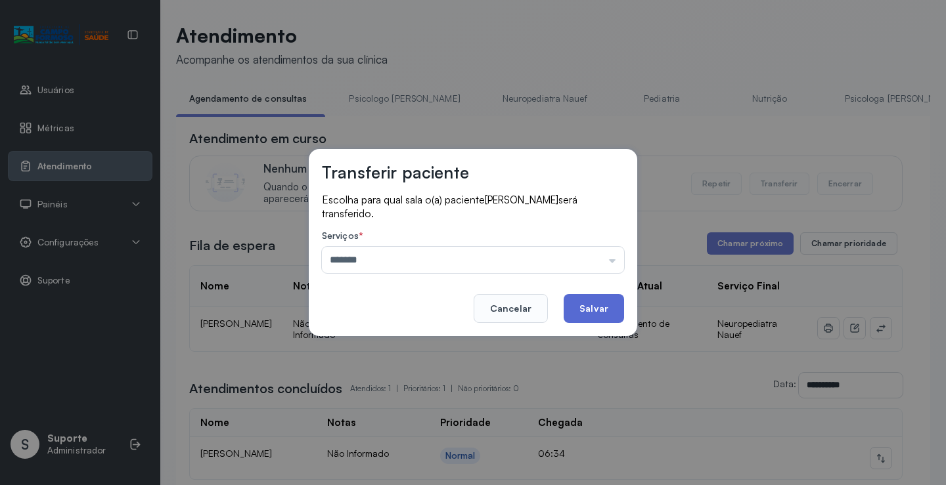
click at [599, 300] on button "Salvar" at bounding box center [593, 308] width 60 height 29
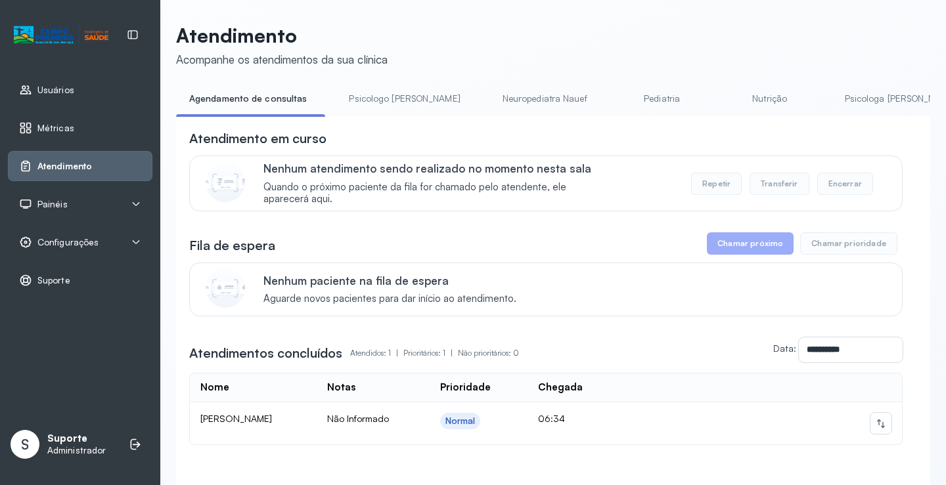
drag, startPoint x: 372, startPoint y: 109, endPoint x: 307, endPoint y: 89, distance: 67.9
click at [371, 108] on link "Psicologo Pedro" at bounding box center [404, 99] width 137 height 22
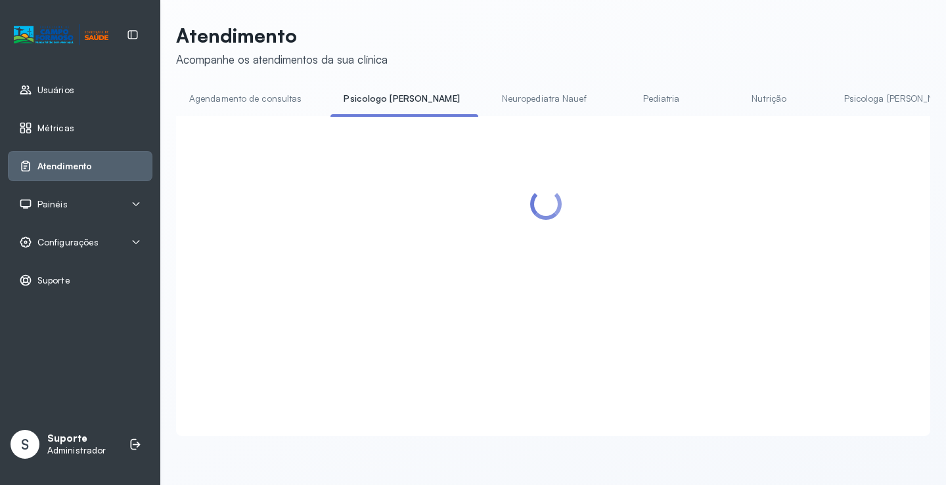
click at [262, 88] on link "Agendamento de consultas" at bounding box center [245, 99] width 139 height 22
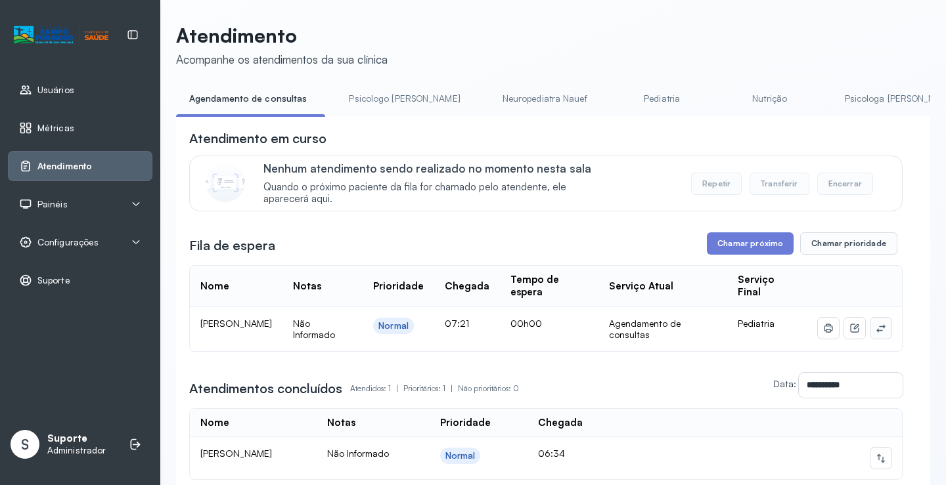
click at [875, 334] on icon at bounding box center [880, 328] width 11 height 11
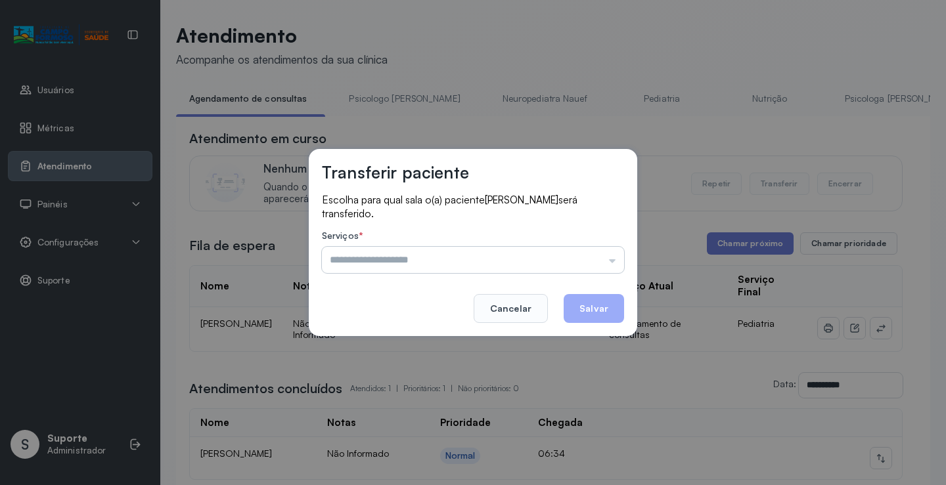
drag, startPoint x: 590, startPoint y: 250, endPoint x: 586, endPoint y: 262, distance: 13.1
click at [589, 250] on input "text" at bounding box center [473, 260] width 302 height 26
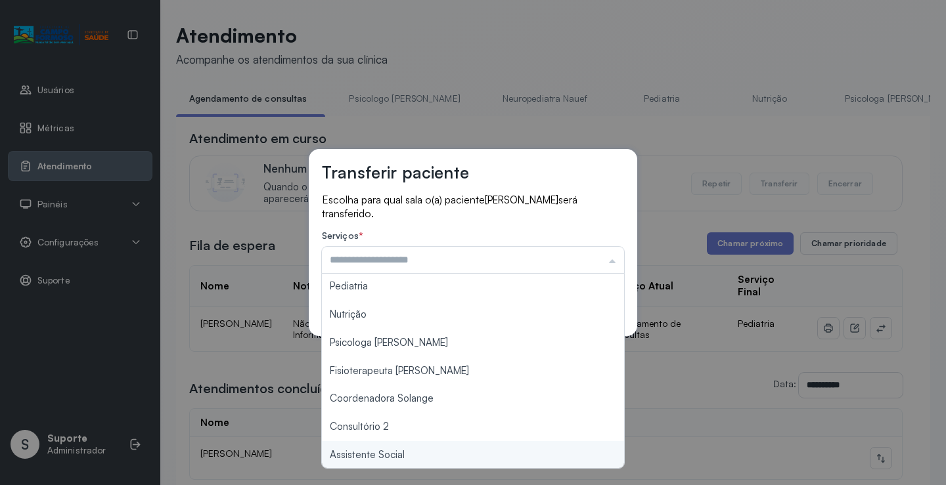
scroll to position [198, 0]
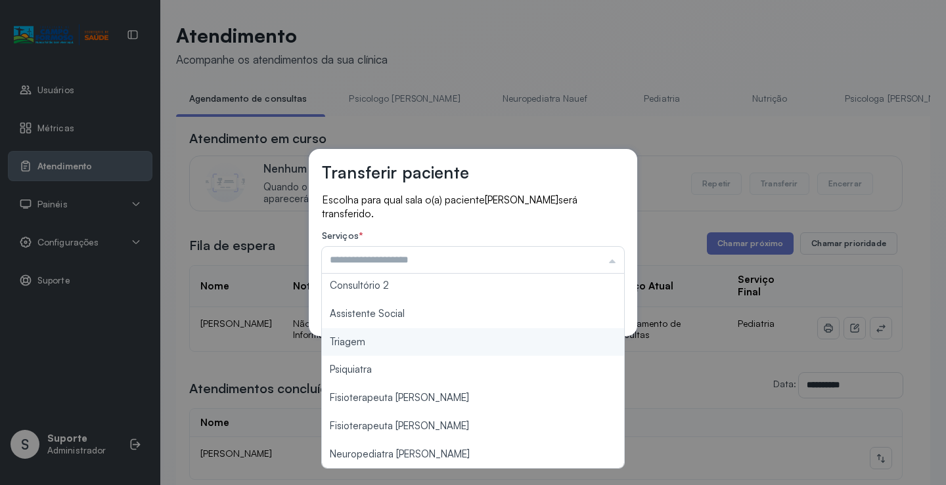
type input "*******"
click at [406, 343] on div "Transferir paciente Escolha para qual sala o(a) paciente JOSE FELIPE SOUZA SILV…" at bounding box center [473, 242] width 946 height 485
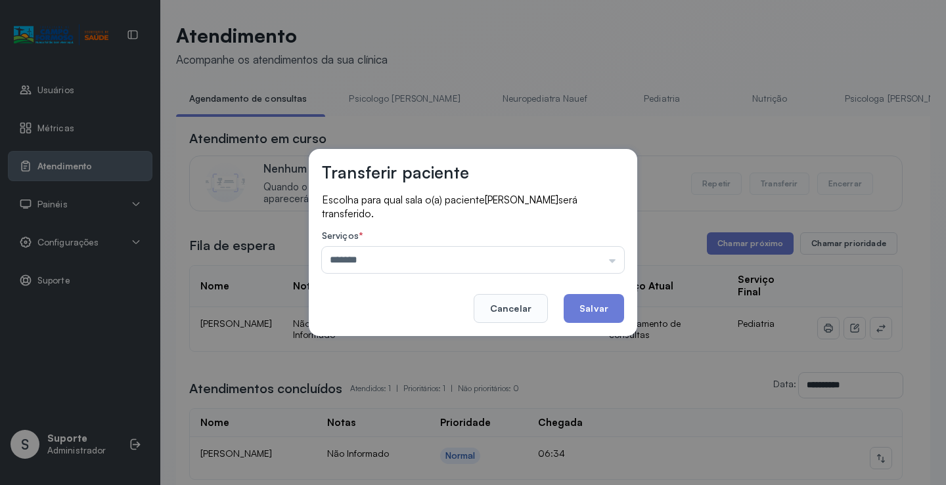
drag, startPoint x: 567, startPoint y: 313, endPoint x: 559, endPoint y: 309, distance: 8.8
click at [563, 309] on footer "Cancelar Salvar" at bounding box center [473, 299] width 302 height 47
click at [581, 310] on button "Salvar" at bounding box center [593, 308] width 60 height 29
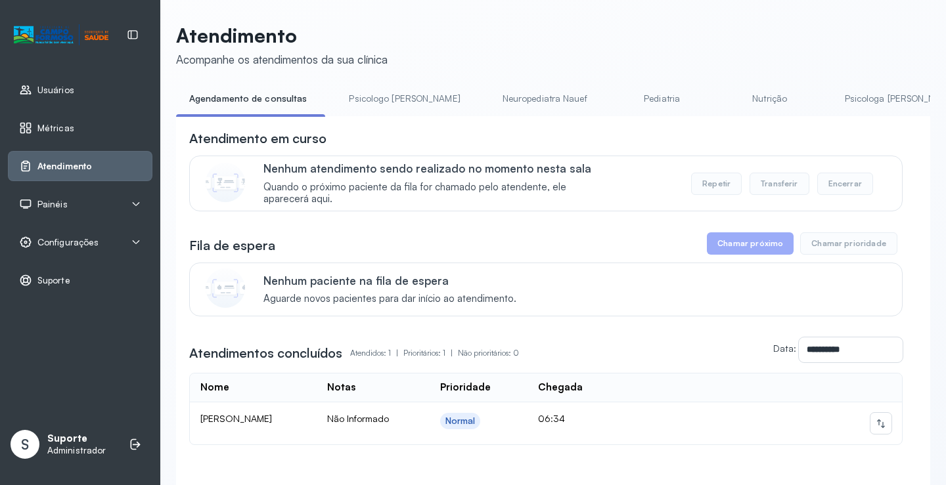
drag, startPoint x: 366, startPoint y: 110, endPoint x: 301, endPoint y: 91, distance: 68.4
click at [366, 109] on li "Psicologo Pedro" at bounding box center [407, 103] width 142 height 30
drag, startPoint x: 261, startPoint y: 103, endPoint x: 272, endPoint y: 99, distance: 11.2
click at [261, 103] on link "Agendamento de consultas" at bounding box center [248, 99] width 144 height 22
click at [369, 99] on link "Psicologo Pedro" at bounding box center [404, 99] width 137 height 22
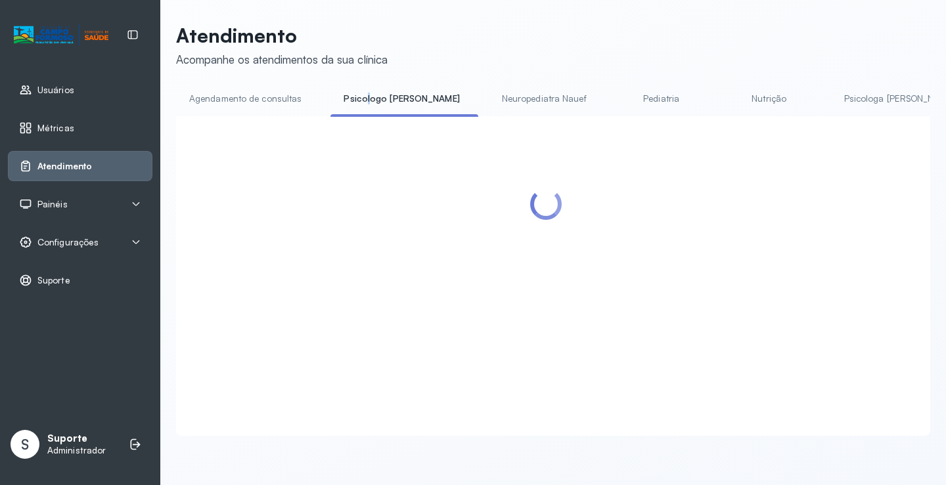
click at [278, 97] on link "Agendamento de consultas" at bounding box center [245, 99] width 139 height 22
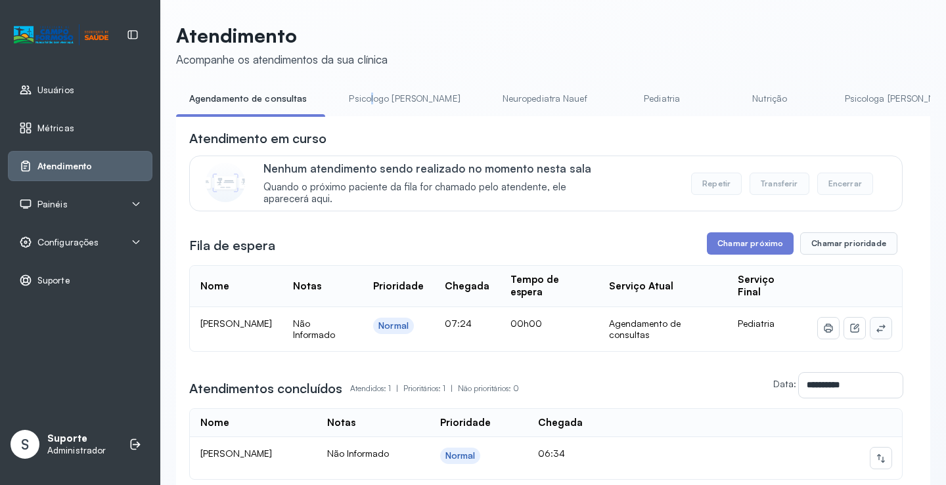
click at [875, 333] on icon at bounding box center [880, 328] width 11 height 11
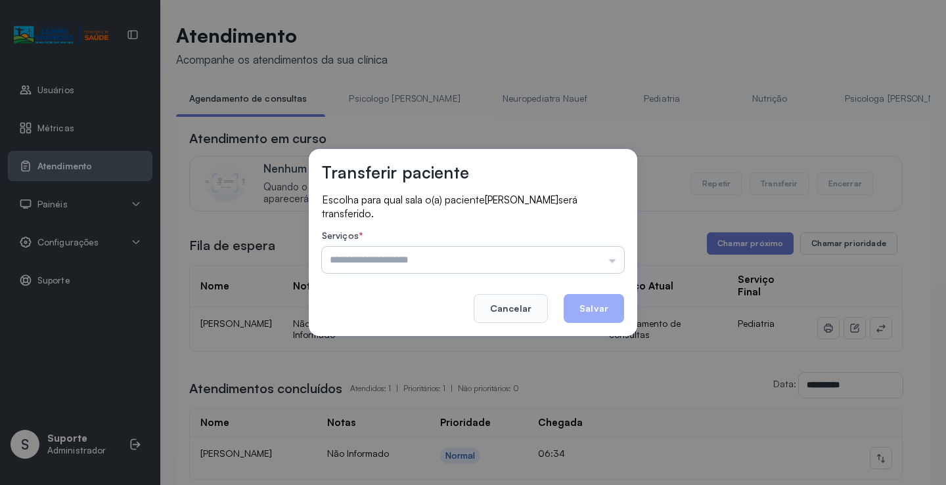
click at [605, 255] on input "text" at bounding box center [473, 260] width 302 height 26
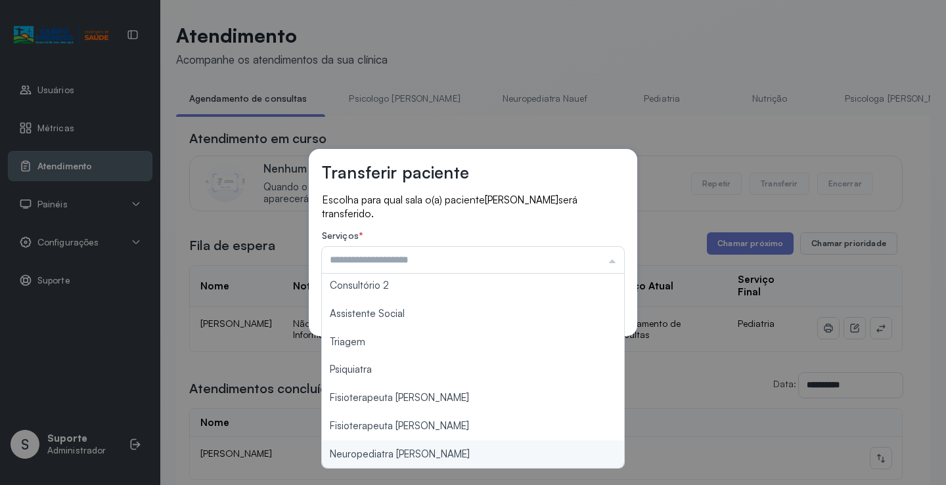
type input "**********"
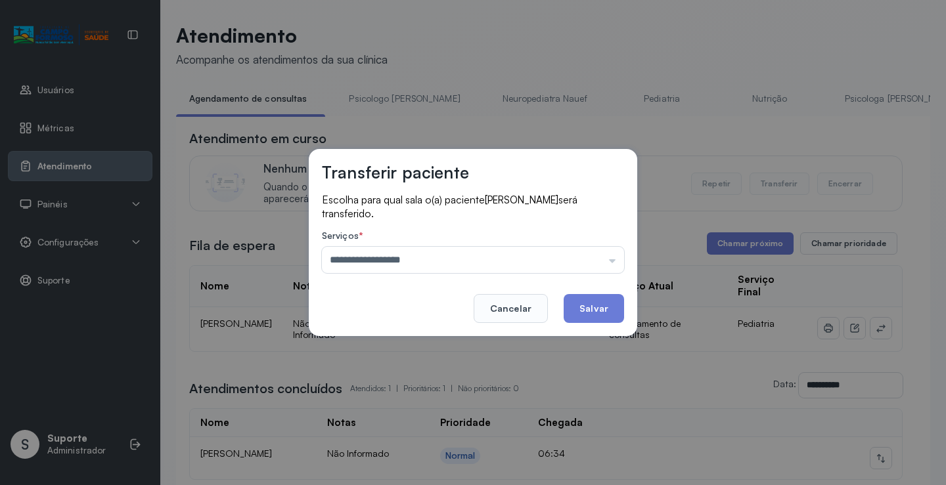
drag, startPoint x: 411, startPoint y: 453, endPoint x: 548, endPoint y: 359, distance: 166.7
click at [413, 451] on div "**********" at bounding box center [473, 242] width 946 height 485
click at [598, 299] on button "Salvar" at bounding box center [593, 308] width 60 height 29
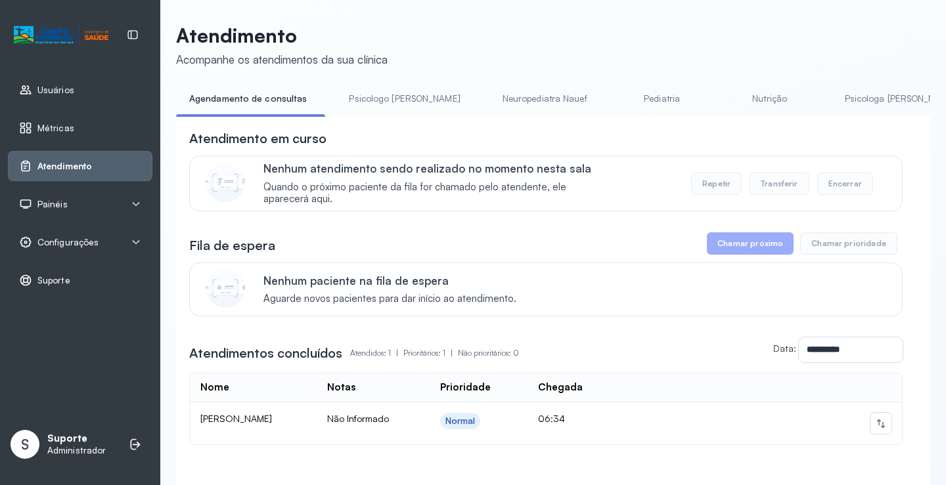
drag, startPoint x: 360, startPoint y: 100, endPoint x: 342, endPoint y: 95, distance: 18.5
click at [360, 100] on link "Psicologo Pedro" at bounding box center [404, 99] width 137 height 22
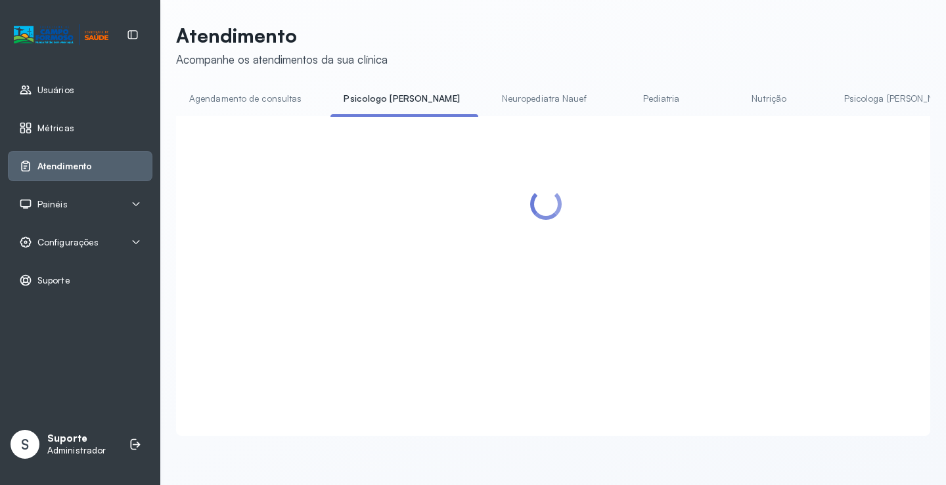
click at [274, 106] on link "Agendamento de consultas" at bounding box center [245, 99] width 139 height 22
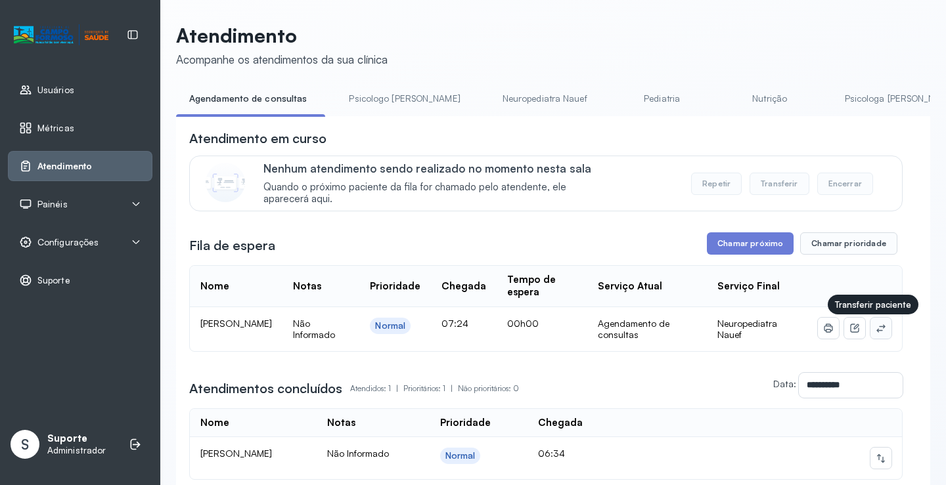
click at [875, 334] on icon at bounding box center [880, 328] width 11 height 11
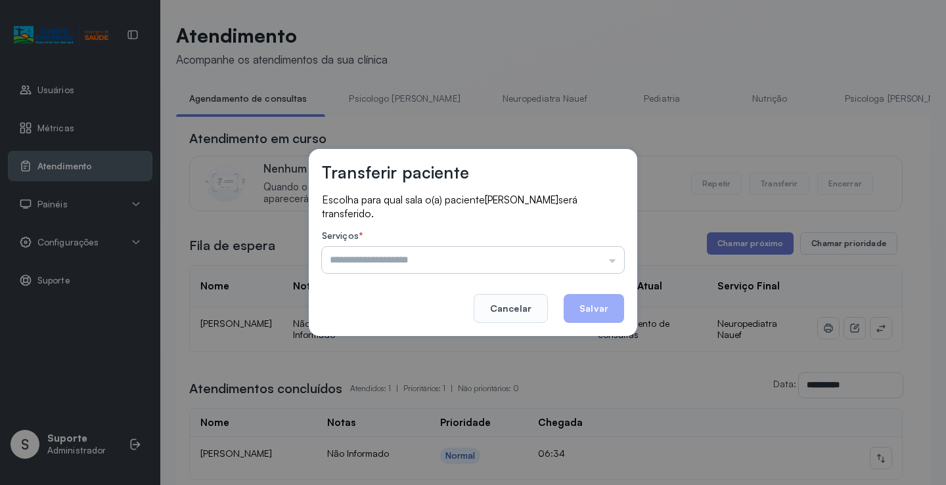
click at [588, 256] on input "text" at bounding box center [473, 260] width 302 height 26
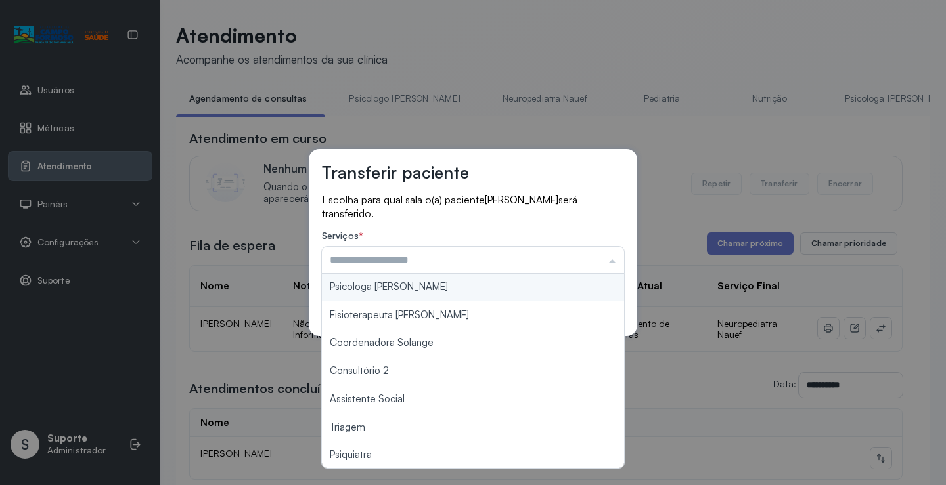
scroll to position [197, 0]
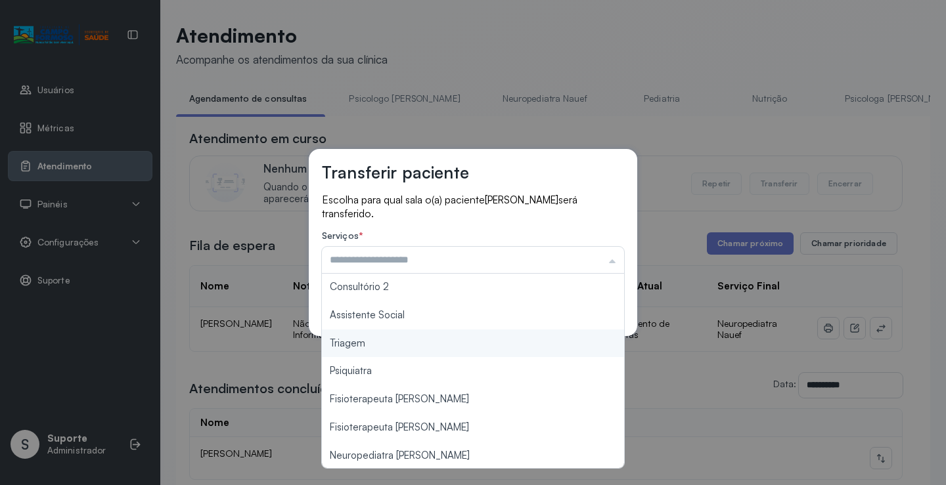
type input "*******"
drag, startPoint x: 389, startPoint y: 348, endPoint x: 452, endPoint y: 322, distance: 68.6
click at [389, 347] on div "Transferir paciente Escolha para qual sala o(a) paciente LETICIA SOUZA DA SILVA…" at bounding box center [473, 242] width 946 height 485
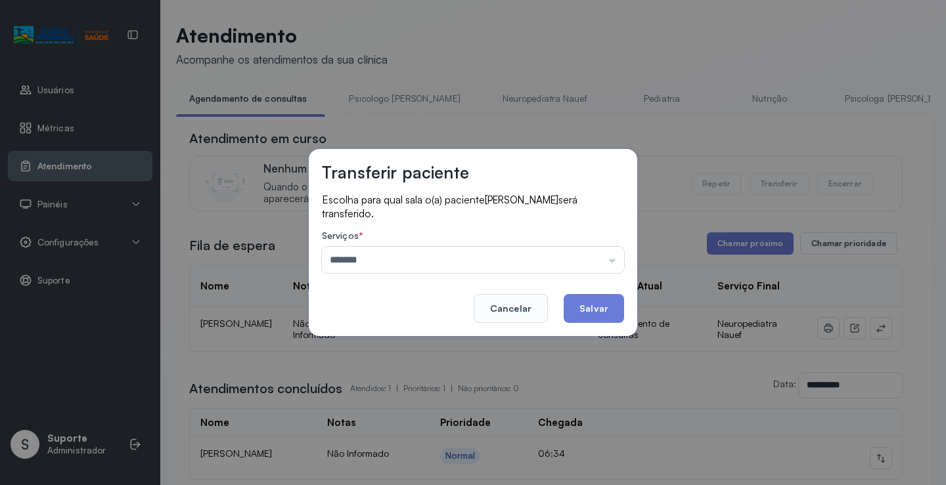
click at [588, 292] on footer "Cancelar Salvar" at bounding box center [473, 299] width 302 height 47
click at [590, 301] on button "Salvar" at bounding box center [593, 308] width 60 height 29
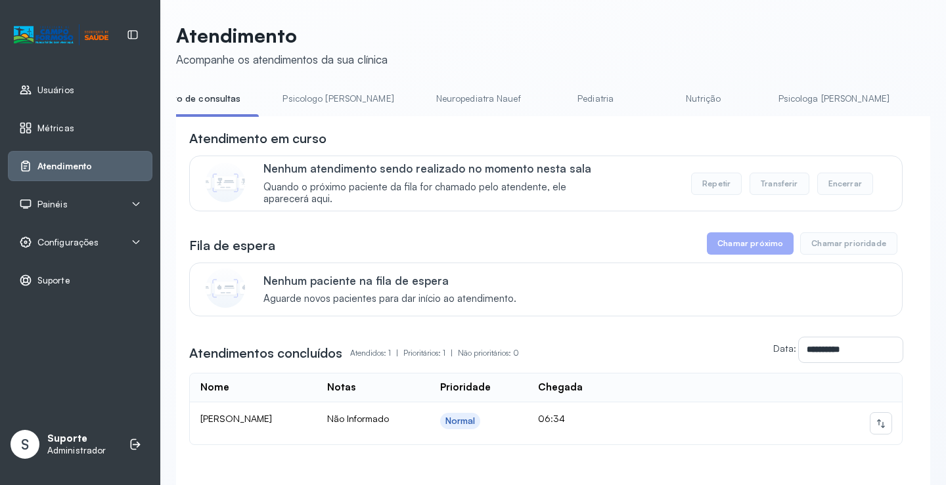
scroll to position [0, 71]
click at [545, 95] on link "Pediatria" at bounding box center [591, 99] width 92 height 22
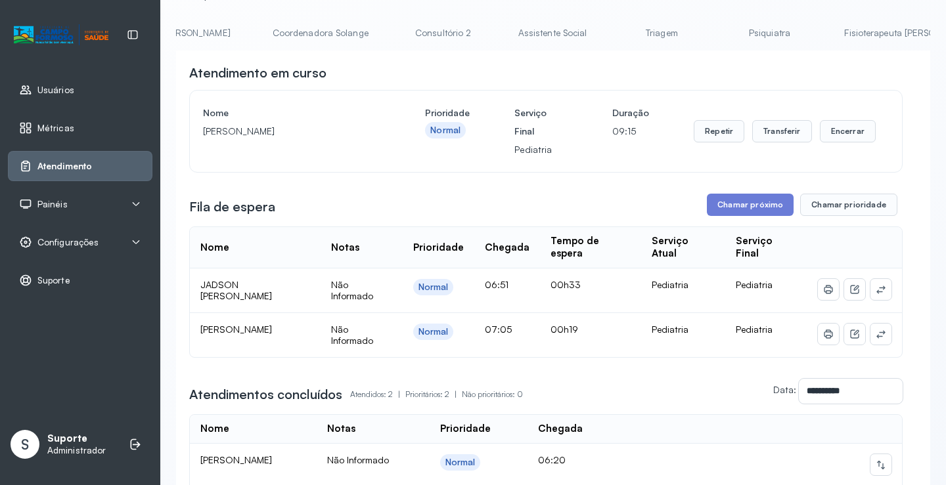
scroll to position [0, 1041]
click at [464, 28] on link "Triagem" at bounding box center [510, 33] width 92 height 22
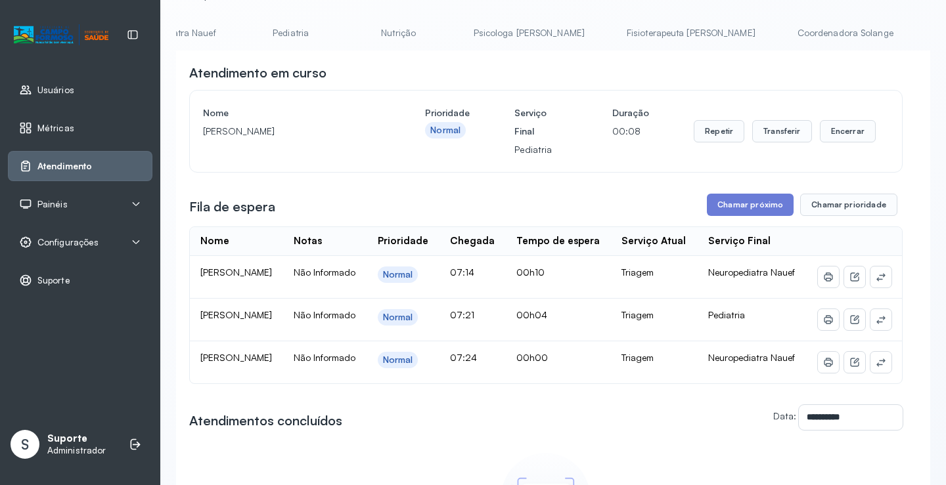
scroll to position [0, 0]
click at [237, 38] on link "Agendamento de consultas" at bounding box center [245, 33] width 139 height 22
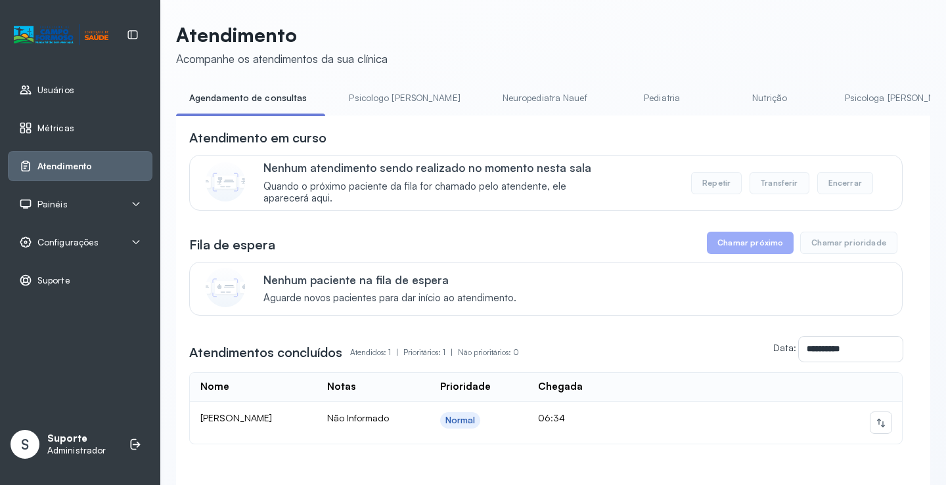
scroll to position [66, 0]
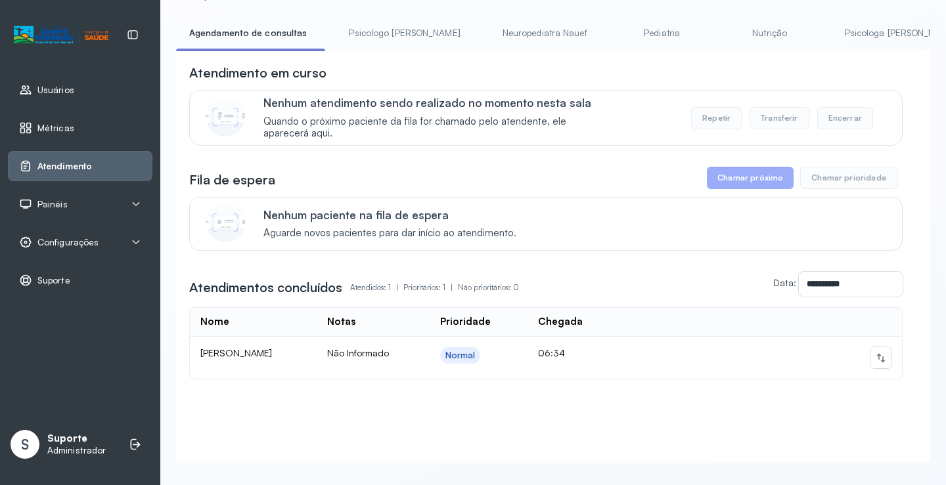
drag, startPoint x: 372, startPoint y: 23, endPoint x: 318, endPoint y: 39, distance: 55.7
click at [372, 24] on link "Psicologo Pedro" at bounding box center [404, 33] width 137 height 22
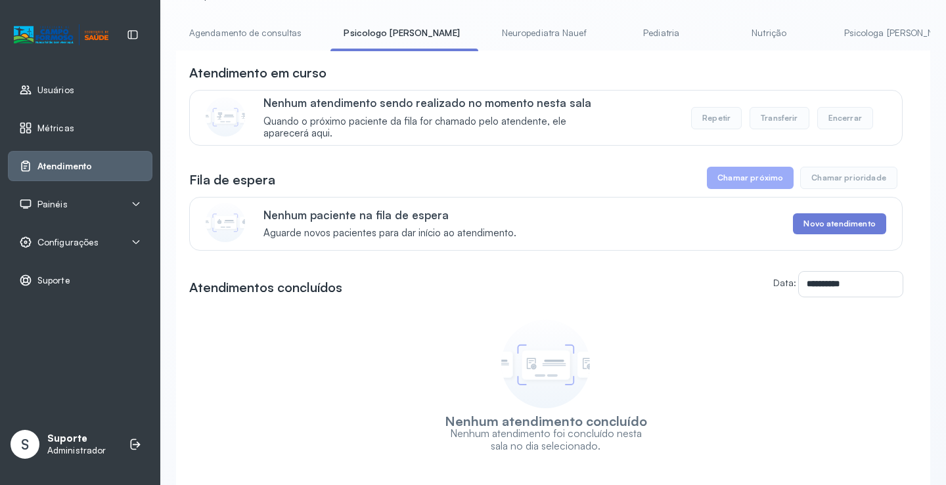
click at [258, 33] on link "Agendamento de consultas" at bounding box center [245, 33] width 139 height 22
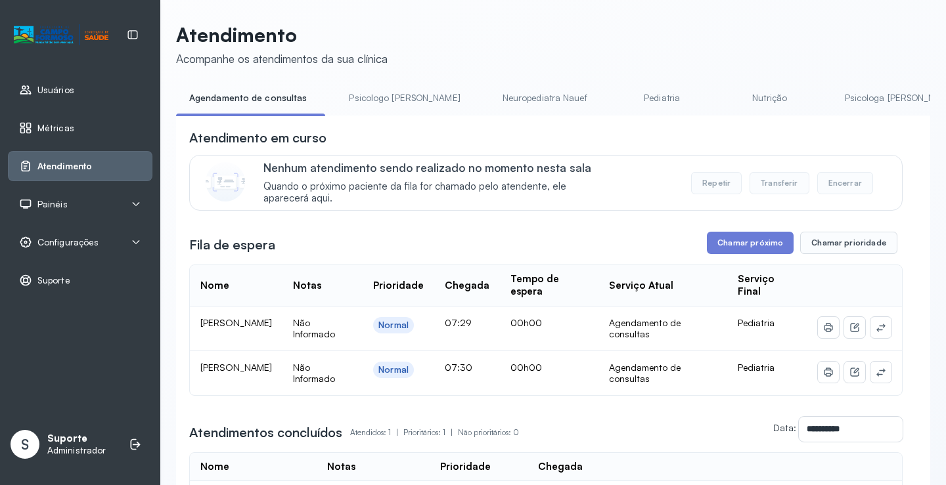
scroll to position [66, 0]
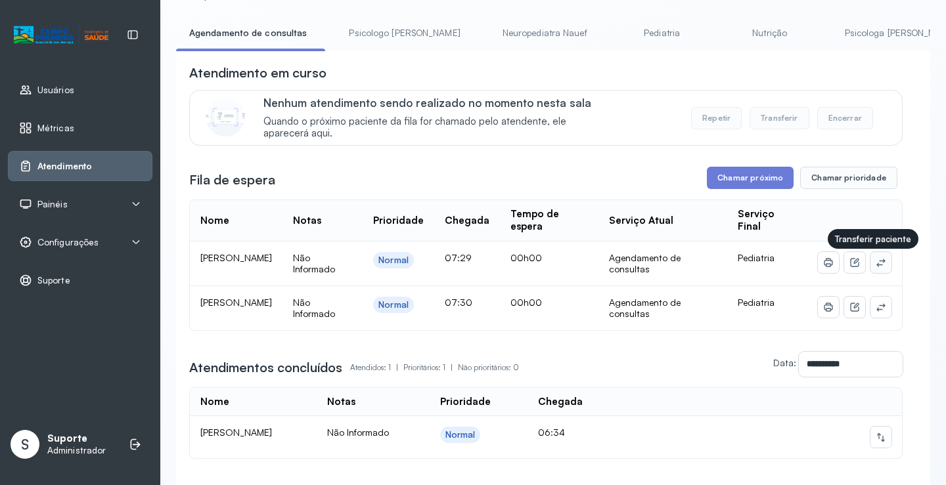
click at [875, 260] on icon at bounding box center [880, 262] width 11 height 11
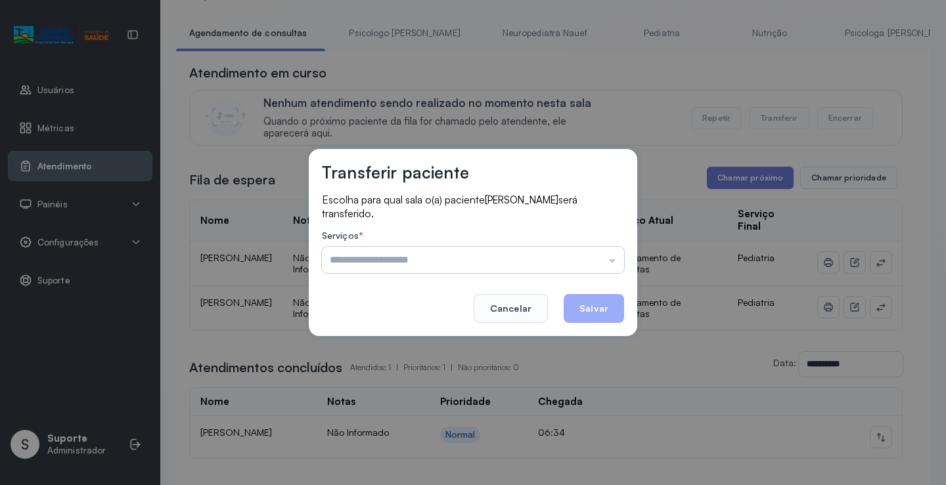
drag, startPoint x: 607, startPoint y: 263, endPoint x: 598, endPoint y: 263, distance: 8.6
click at [605, 263] on input "text" at bounding box center [473, 260] width 302 height 26
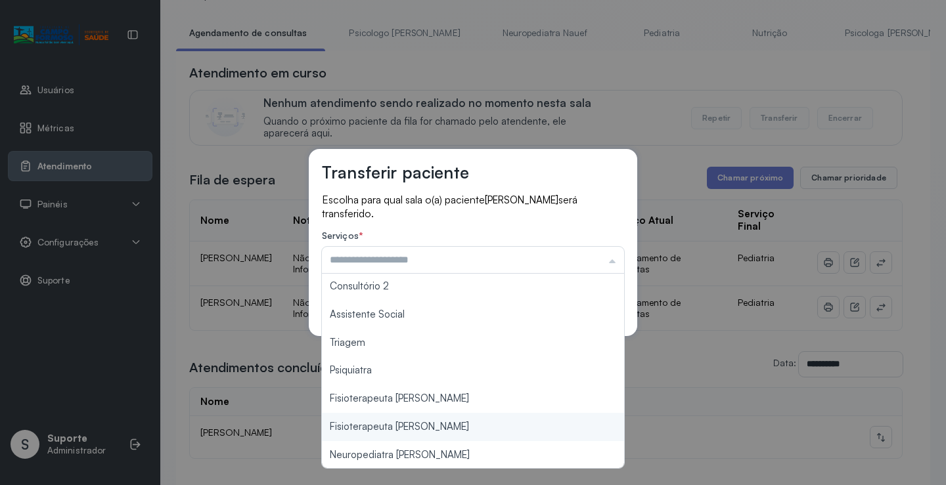
scroll to position [199, 0]
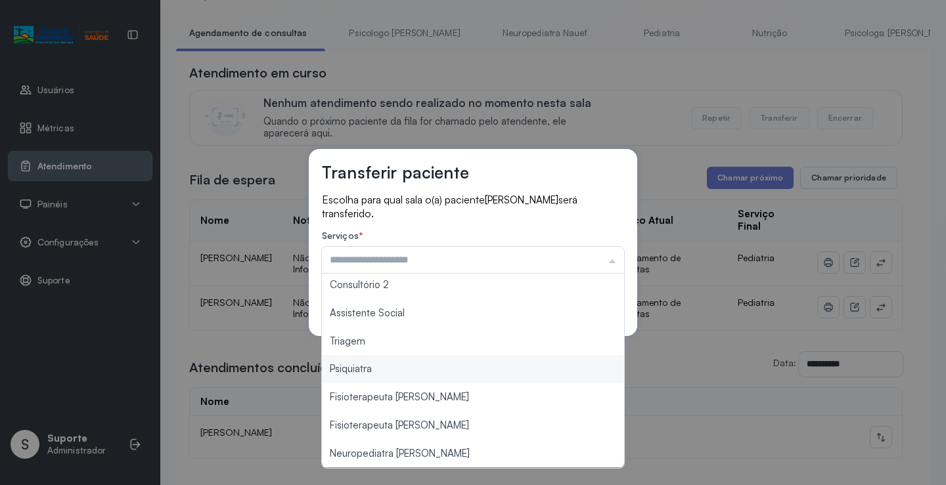
type input "*******"
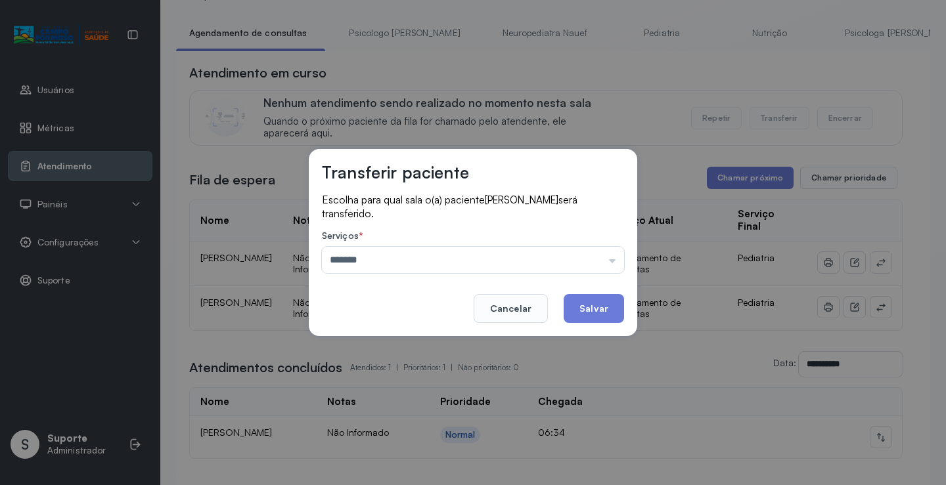
click at [393, 334] on div "Transferir paciente Escolha para qual sala o(a) paciente AYLA BIANCA DA SILVA O…" at bounding box center [473, 242] width 328 height 187
click at [607, 317] on button "Salvar" at bounding box center [593, 308] width 60 height 29
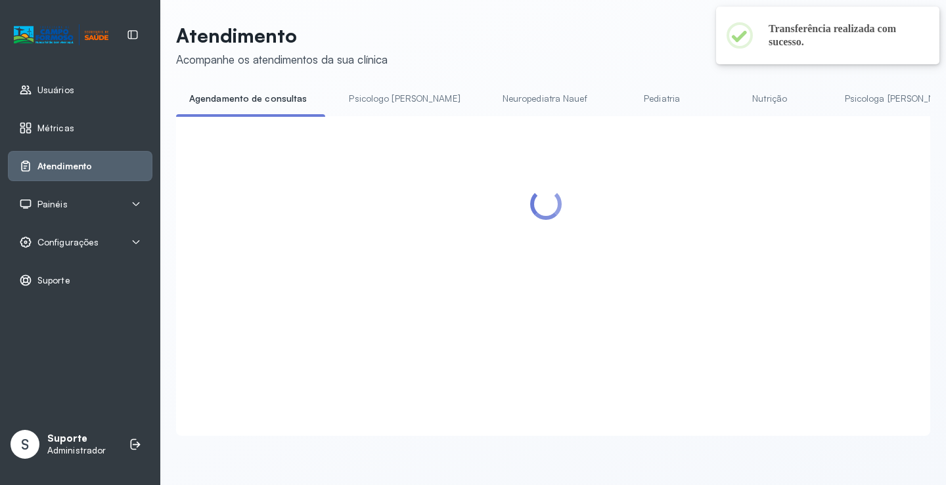
scroll to position [66, 0]
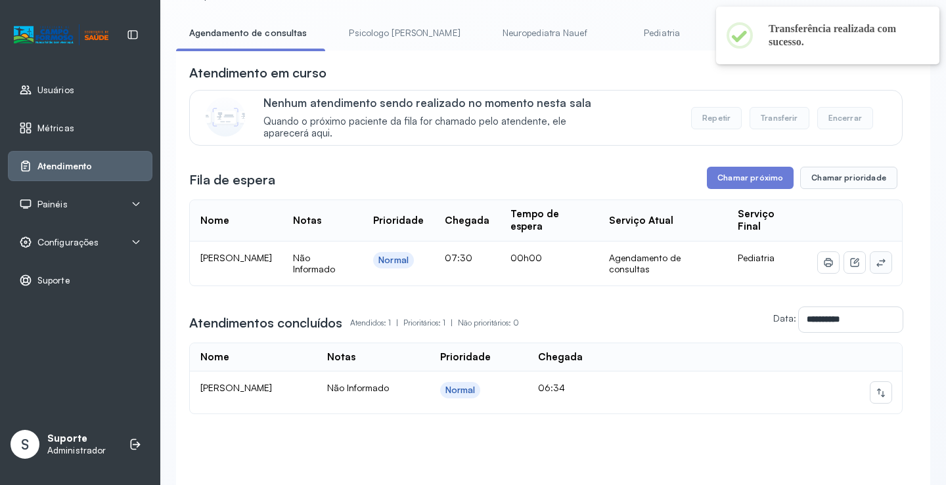
drag, startPoint x: 859, startPoint y: 269, endPoint x: 868, endPoint y: 263, distance: 10.9
click at [860, 269] on div at bounding box center [854, 262] width 74 height 21
click at [875, 263] on icon at bounding box center [880, 262] width 11 height 11
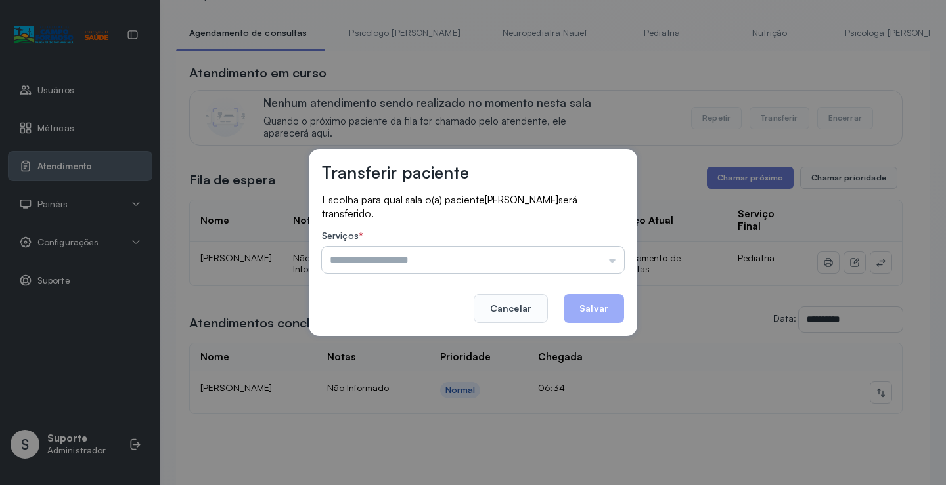
click at [608, 261] on input "text" at bounding box center [473, 260] width 302 height 26
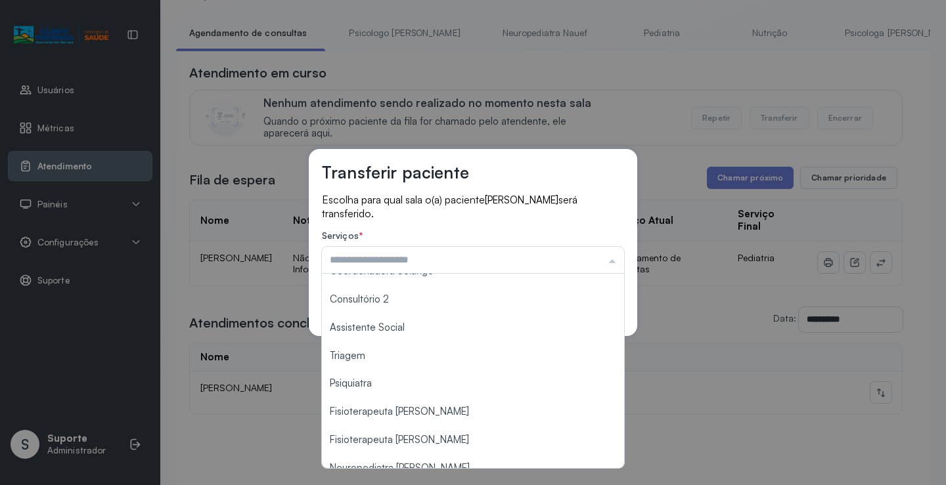
scroll to position [197, 0]
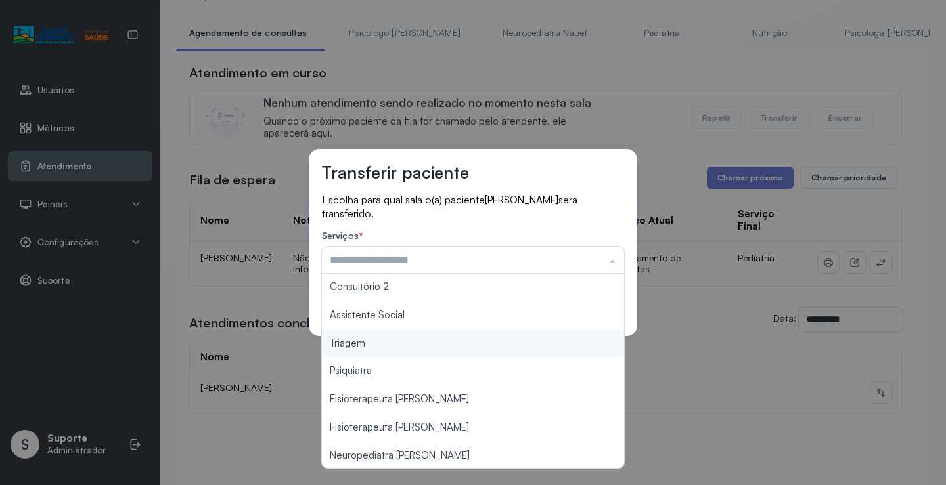
type input "*******"
click at [430, 353] on div "Transferir paciente Escolha para qual sala o(a) paciente YURI KAYLLAN DA SILVA …" at bounding box center [473, 242] width 946 height 485
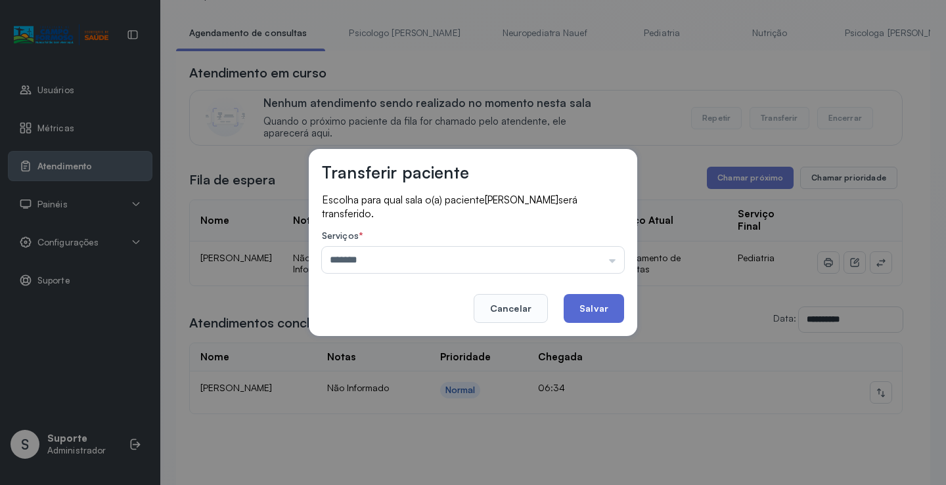
click at [589, 318] on button "Salvar" at bounding box center [593, 308] width 60 height 29
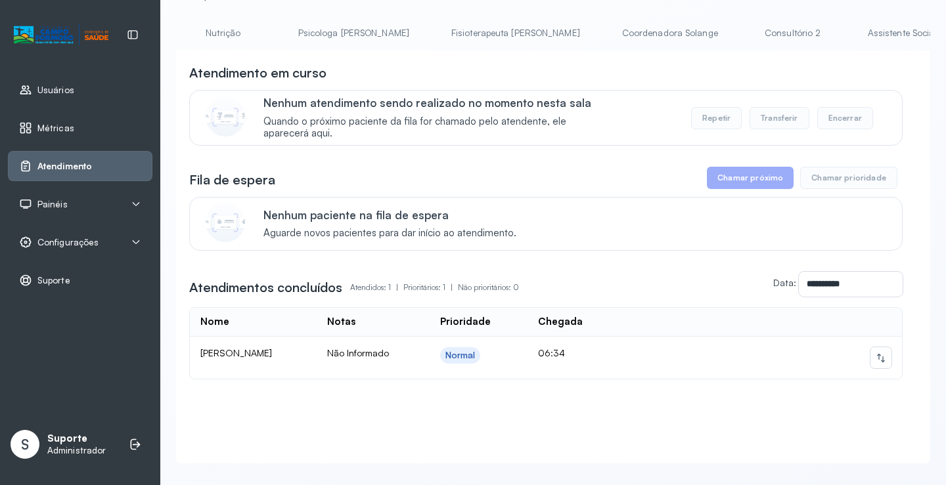
scroll to position [0, 590]
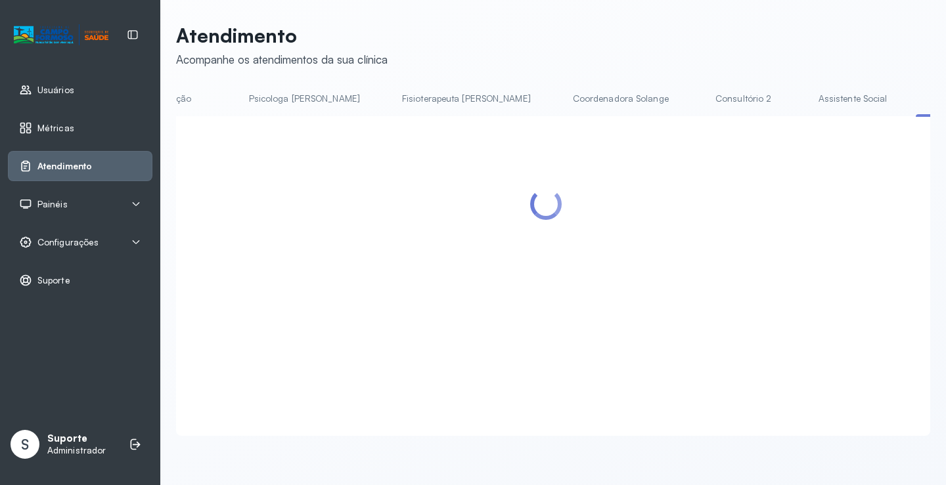
scroll to position [66, 0]
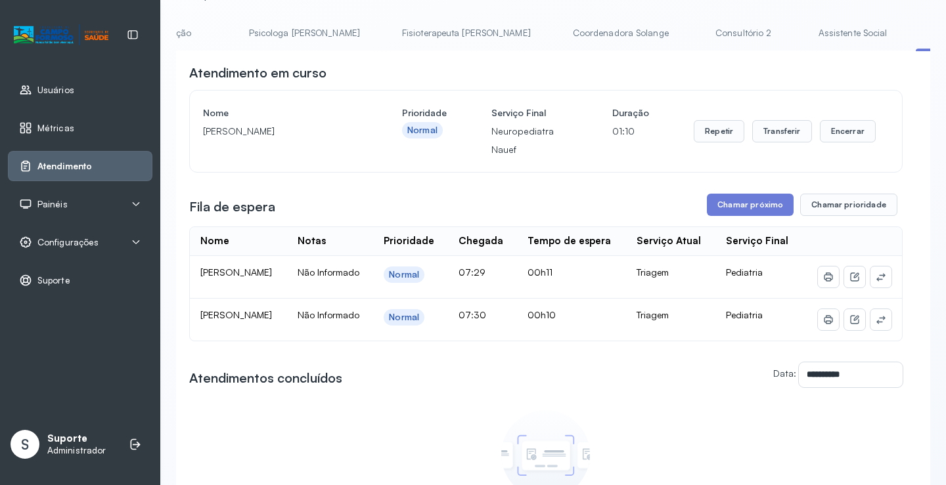
click at [559, 51] on li "Coordenadora Solange" at bounding box center [622, 37] width 127 height 30
click at [218, 36] on link "Agendamento de consultas" at bounding box center [245, 33] width 139 height 22
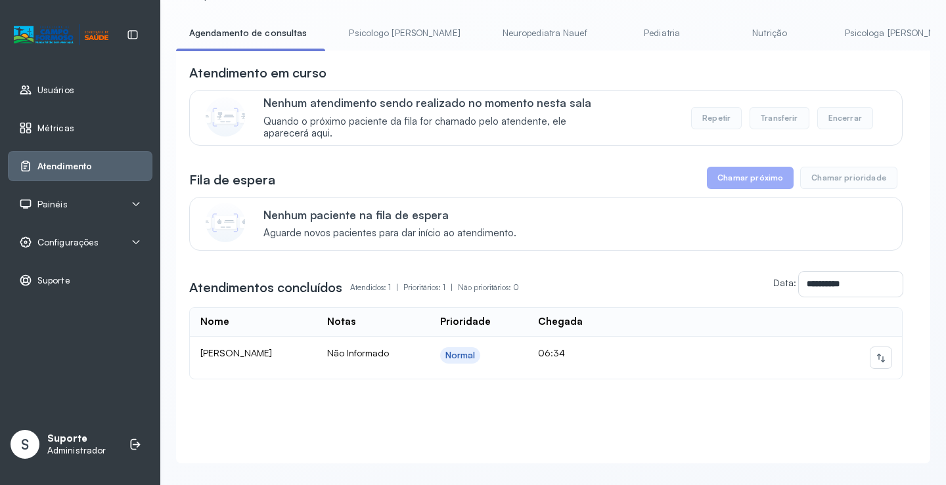
drag, startPoint x: 467, startPoint y: 54, endPoint x: 587, endPoint y: 54, distance: 120.2
click at [587, 54] on div "**********" at bounding box center [553, 257] width 754 height 413
click at [636, 97] on div "Nenhum atendimento sendo realizado no momento nesta sala Quando o próximo pacie…" at bounding box center [545, 118] width 713 height 56
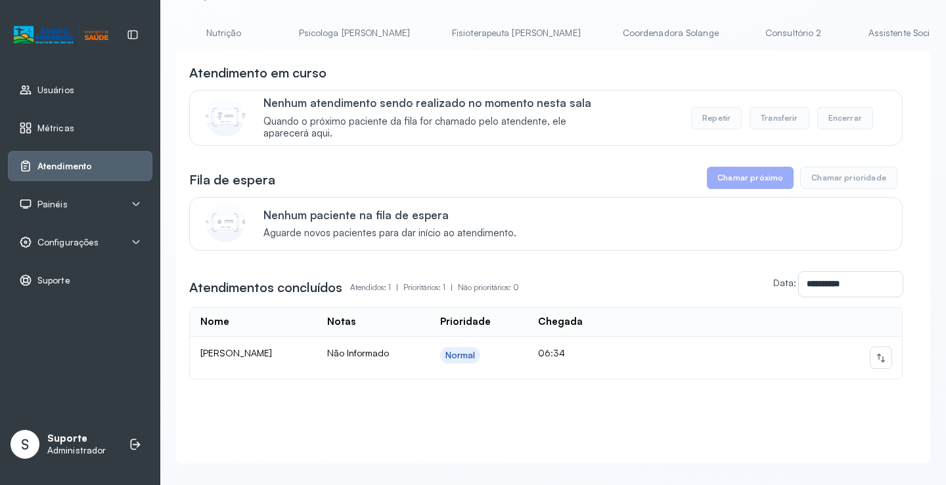
click at [286, 30] on link "Psicologa Alana" at bounding box center [354, 33] width 137 height 22
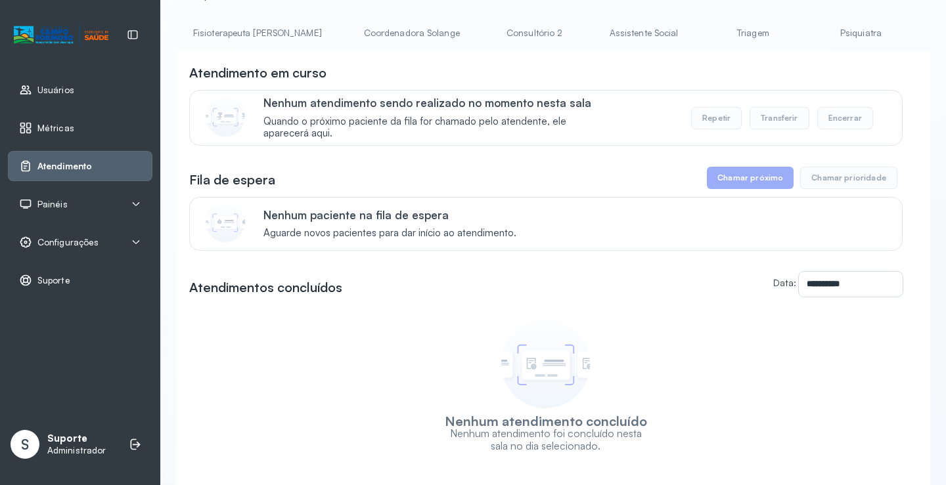
scroll to position [0, 900]
click at [610, 37] on link "Triagem" at bounding box center [656, 33] width 92 height 22
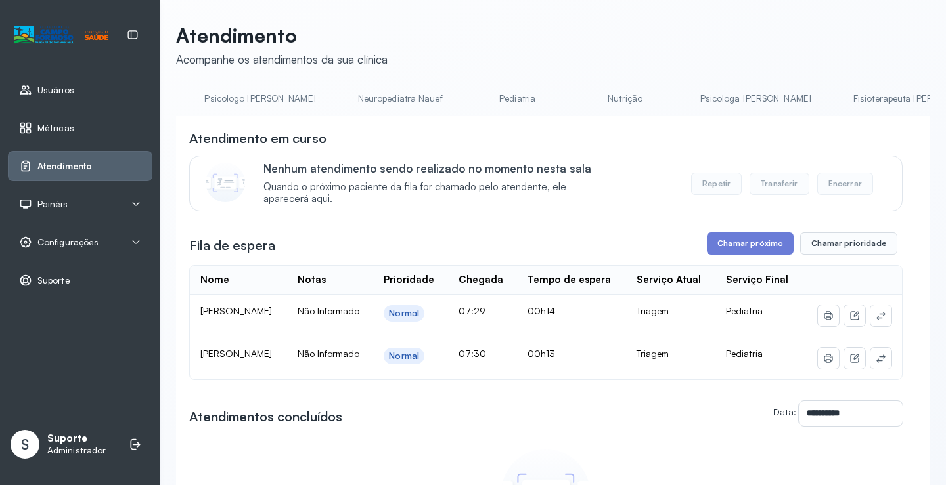
scroll to position [0, 0]
click at [611, 106] on link "Pediatria" at bounding box center [657, 99] width 92 height 22
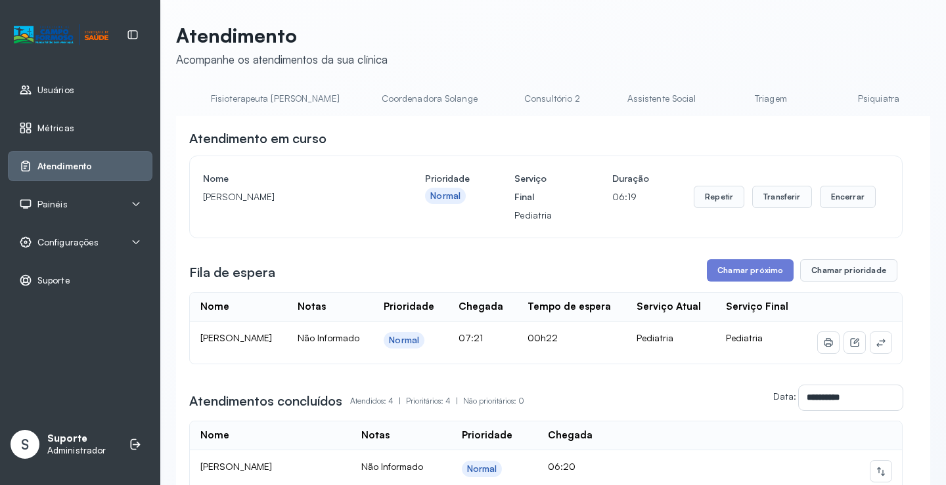
scroll to position [0, 789]
click at [716, 100] on link "Triagem" at bounding box center [762, 99] width 92 height 22
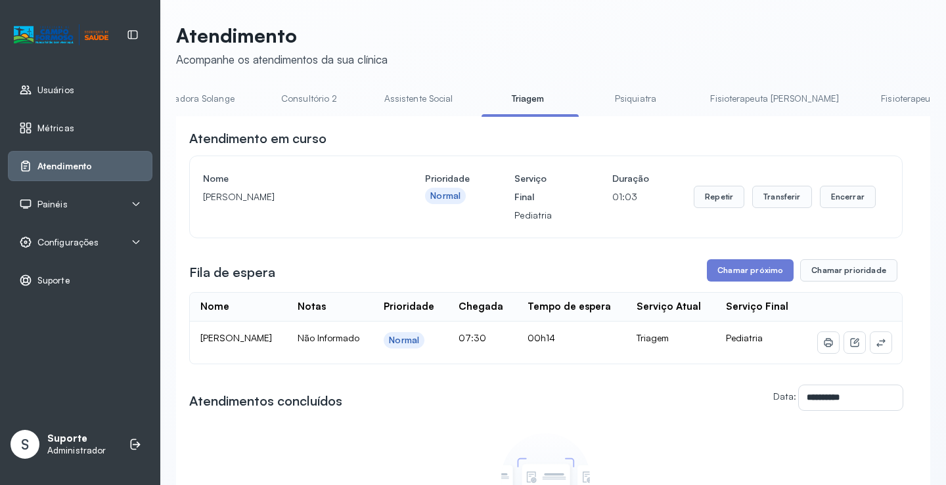
scroll to position [0, 1041]
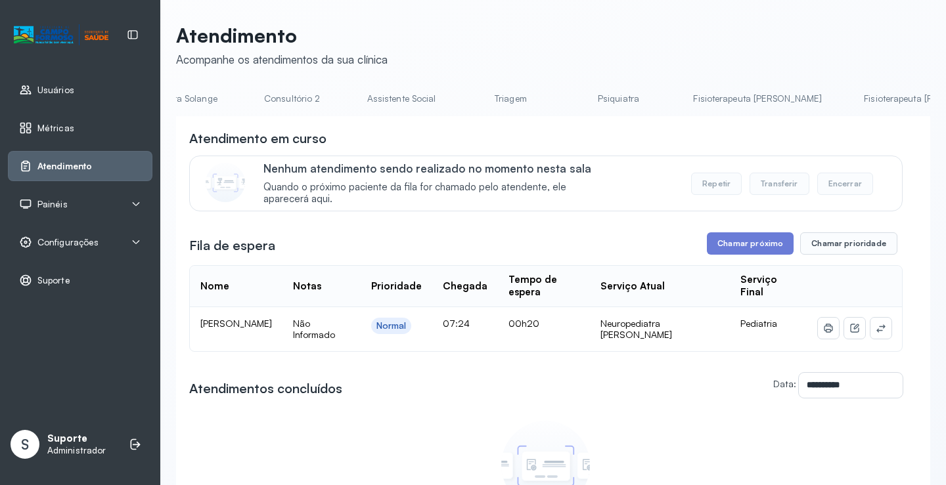
click at [850, 99] on link "Fisioterapeuta Morgana" at bounding box center [927, 99] width 155 height 22
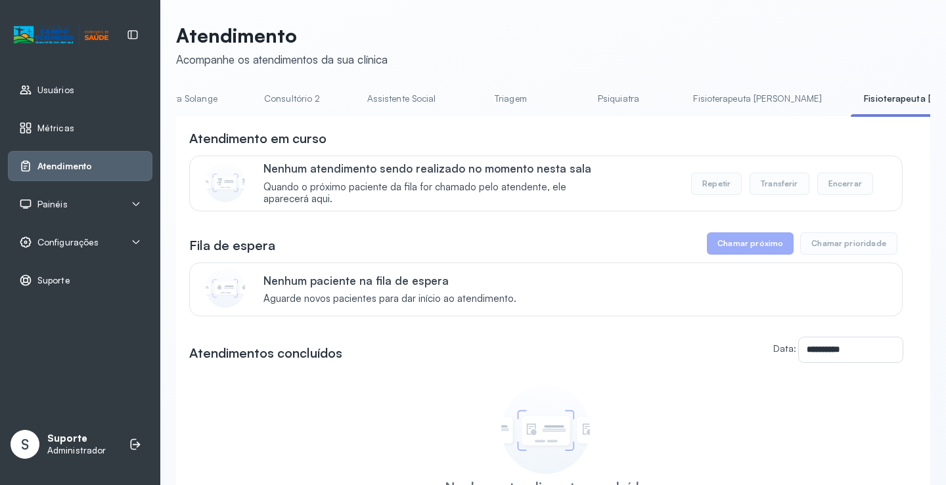
click at [680, 99] on link "Fisioterapeuta Francyne" at bounding box center [757, 99] width 155 height 22
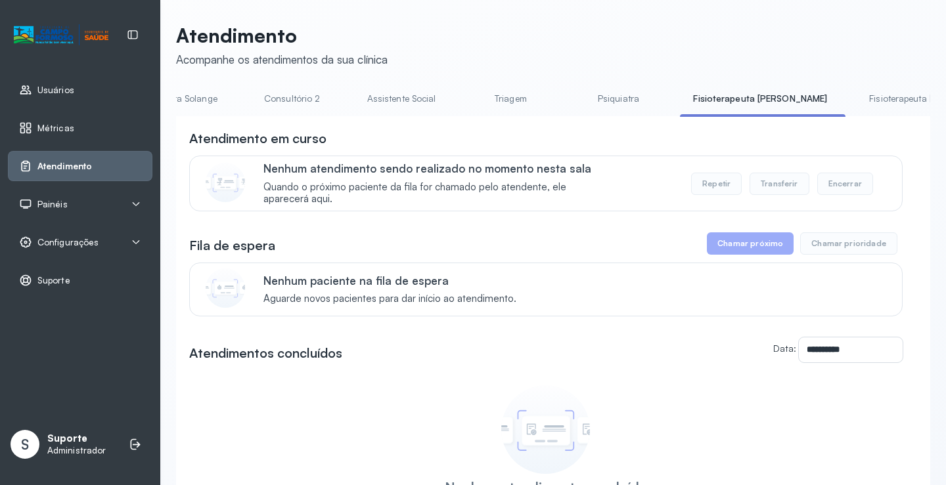
click at [572, 99] on link "Psiquiatra" at bounding box center [618, 99] width 92 height 22
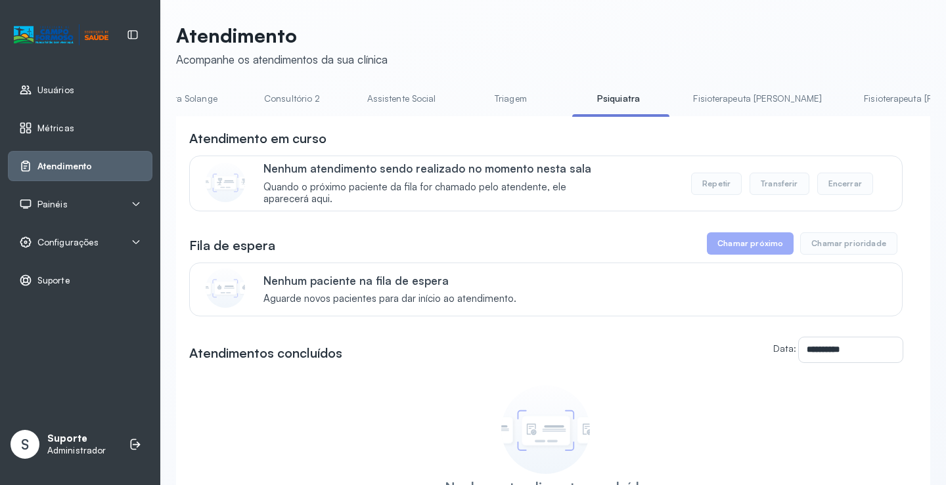
click at [464, 98] on link "Triagem" at bounding box center [510, 99] width 92 height 22
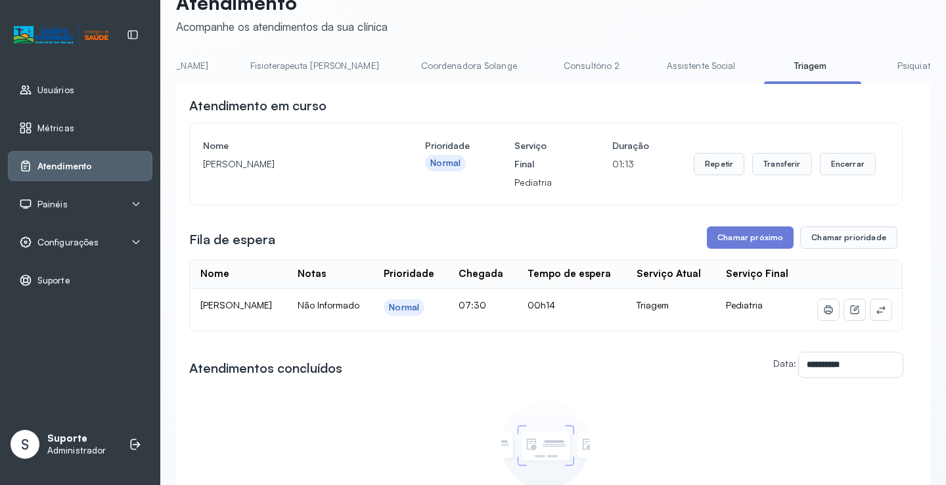
scroll to position [0, 734]
click at [661, 68] on link "Assistente Social" at bounding box center [708, 66] width 95 height 22
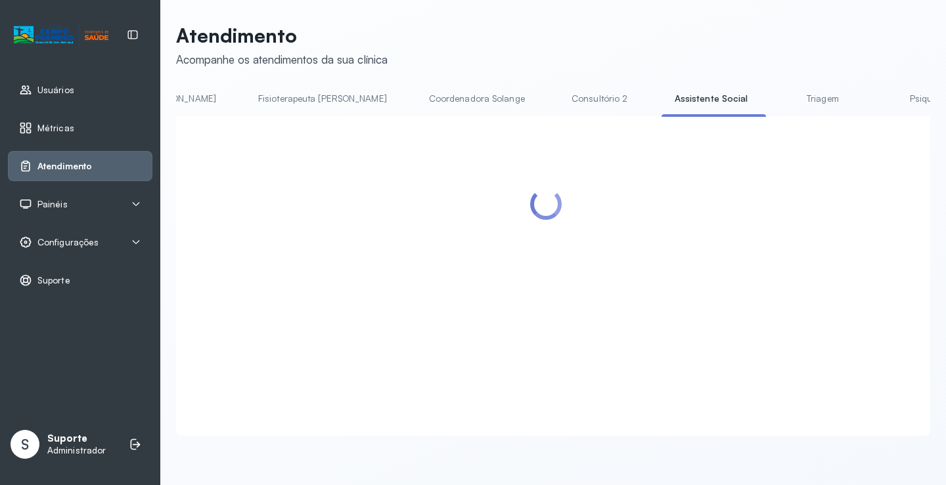
scroll to position [33, 0]
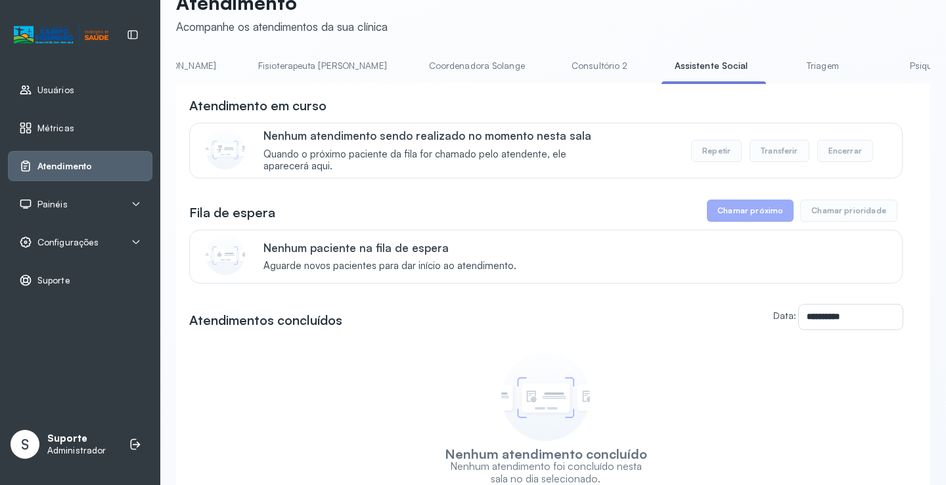
click at [554, 69] on link "Consultório 2" at bounding box center [600, 66] width 92 height 22
click at [416, 69] on link "Coordenadora Solange" at bounding box center [477, 66] width 122 height 22
click at [245, 70] on link "Fisioterapeuta Janusia" at bounding box center [322, 66] width 155 height 22
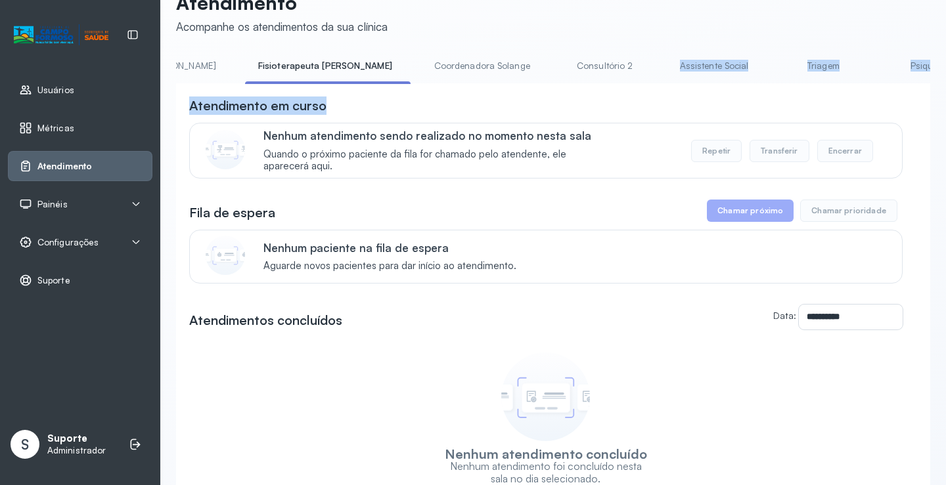
drag, startPoint x: 494, startPoint y: 92, endPoint x: 465, endPoint y: 100, distance: 29.9
click at [362, 96] on div "**********" at bounding box center [553, 312] width 754 height 515
click at [465, 100] on div "Atendimento em curso" at bounding box center [545, 106] width 713 height 18
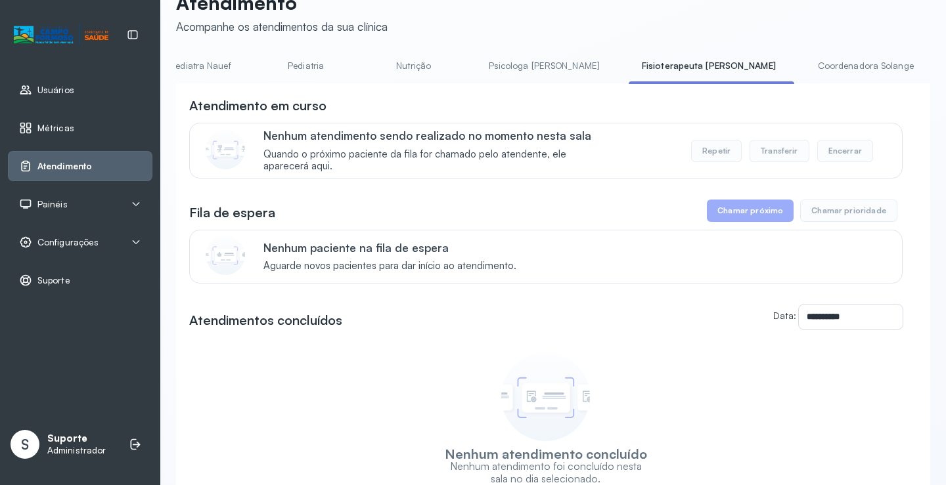
scroll to position [0, 334]
click at [492, 57] on link "Psicologa Alana" at bounding box center [560, 66] width 137 height 22
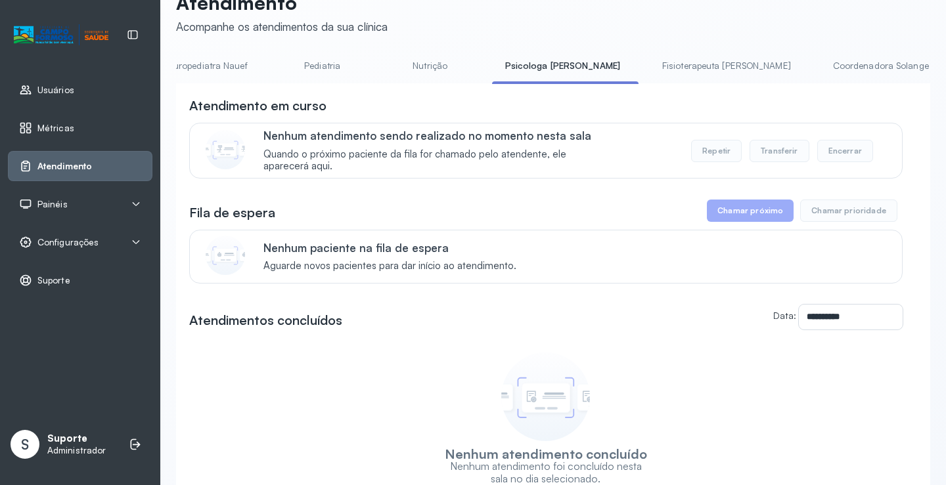
click at [384, 62] on link "Nutrição" at bounding box center [430, 66] width 92 height 22
click at [276, 68] on link "Pediatria" at bounding box center [322, 66] width 92 height 22
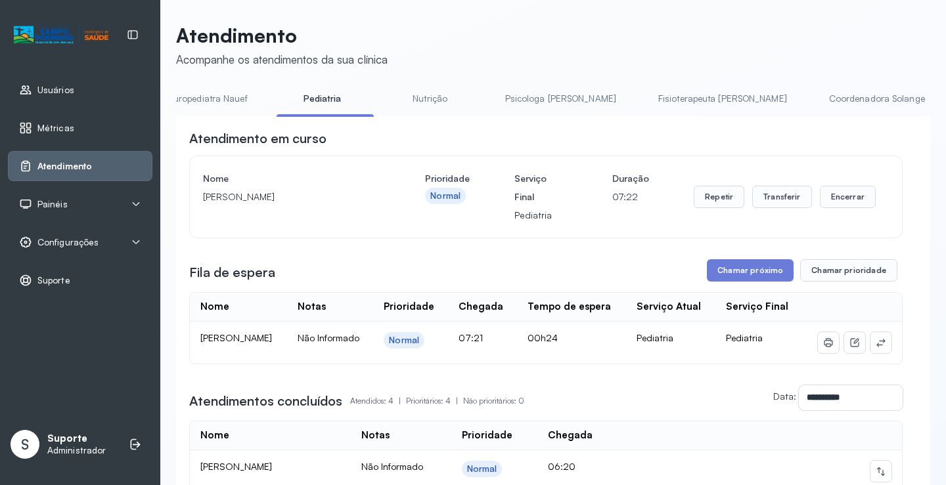
scroll to position [0, 0]
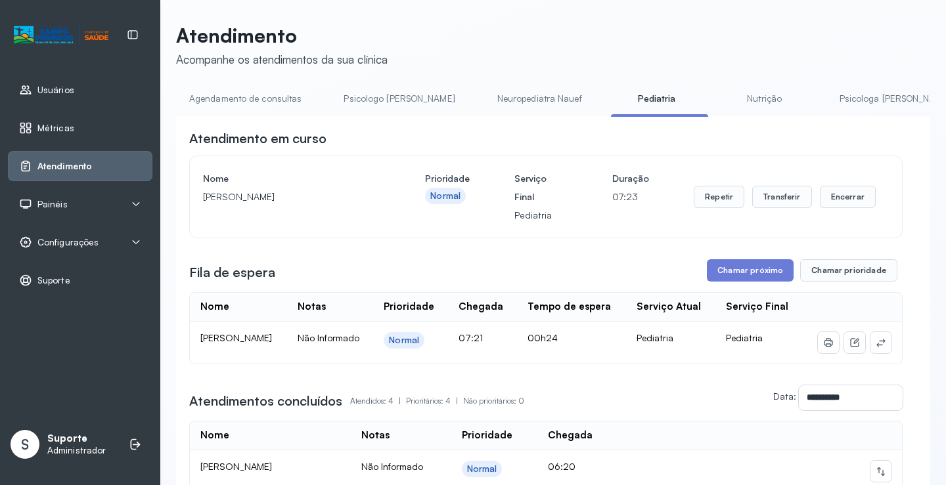
click at [484, 96] on link "Neuropediatra Nauef" at bounding box center [539, 99] width 111 height 22
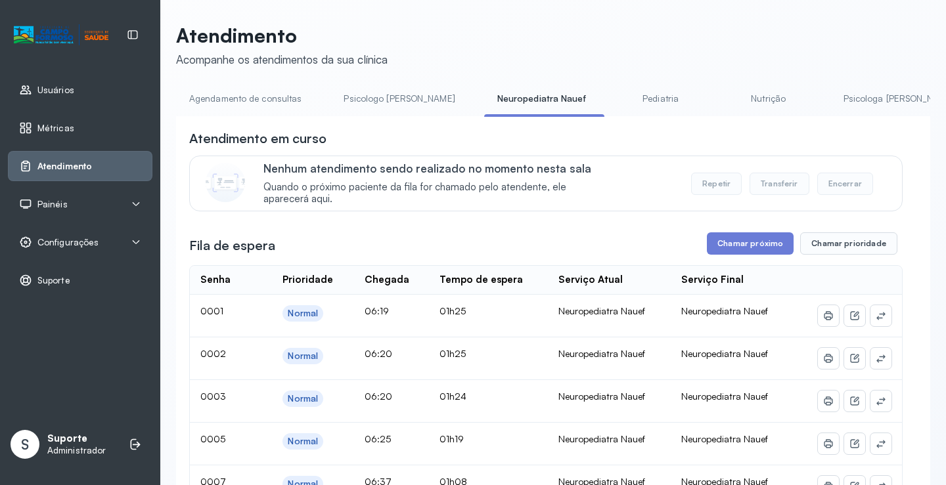
click at [385, 100] on link "Psicologo Pedro" at bounding box center [398, 99] width 137 height 22
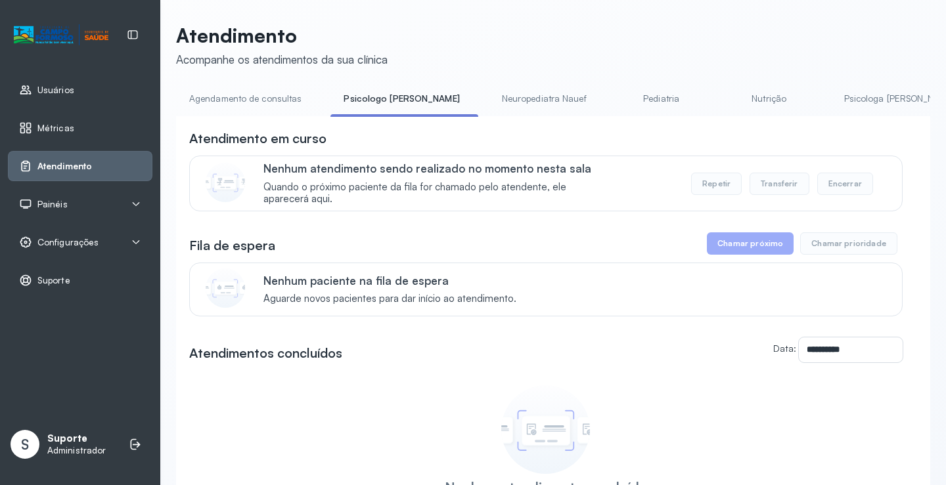
click at [493, 101] on link "Neuropediatra Nauef" at bounding box center [544, 99] width 111 height 22
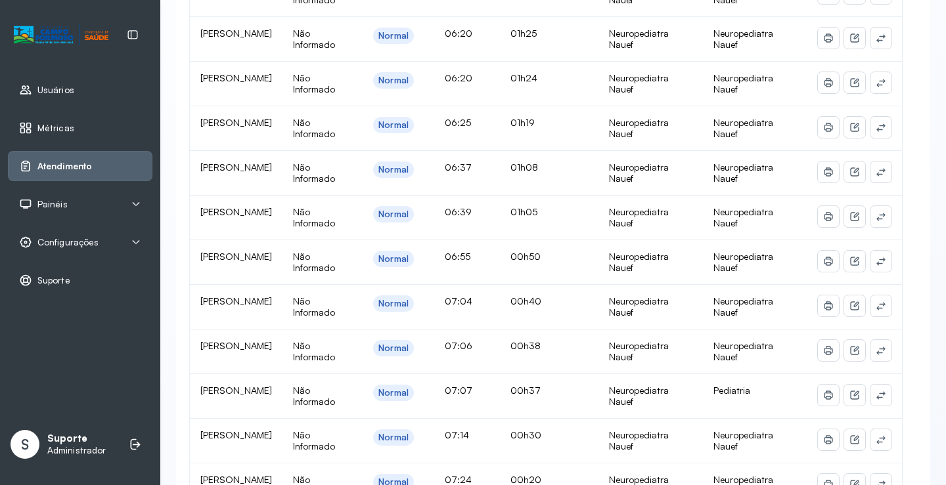
scroll to position [394, 0]
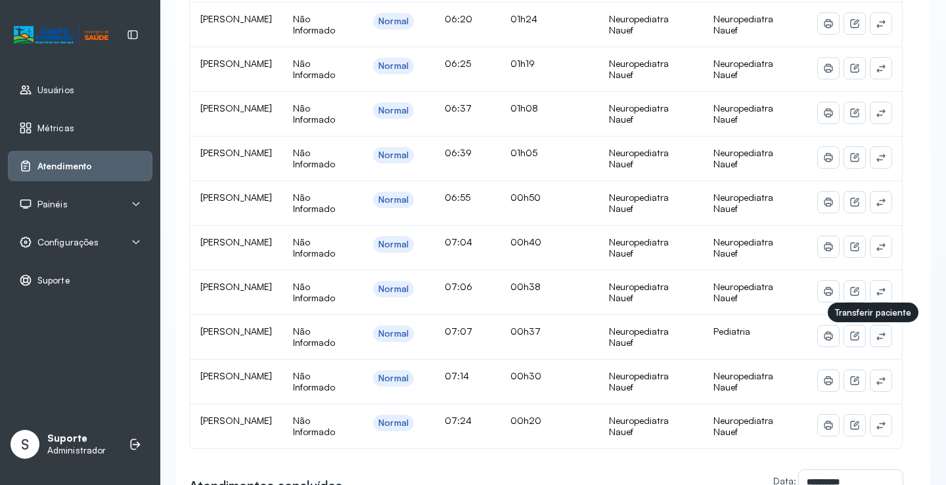
click at [875, 341] on icon at bounding box center [880, 336] width 11 height 11
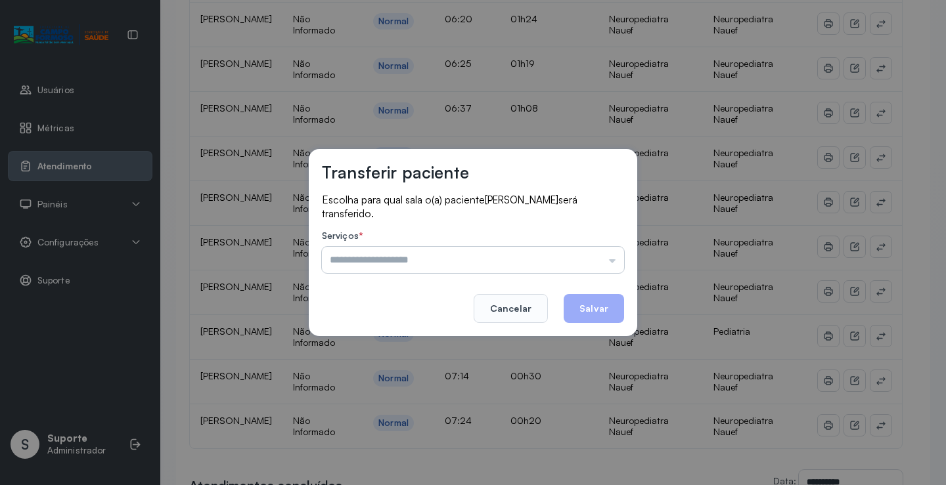
click at [592, 250] on input "text" at bounding box center [473, 260] width 302 height 26
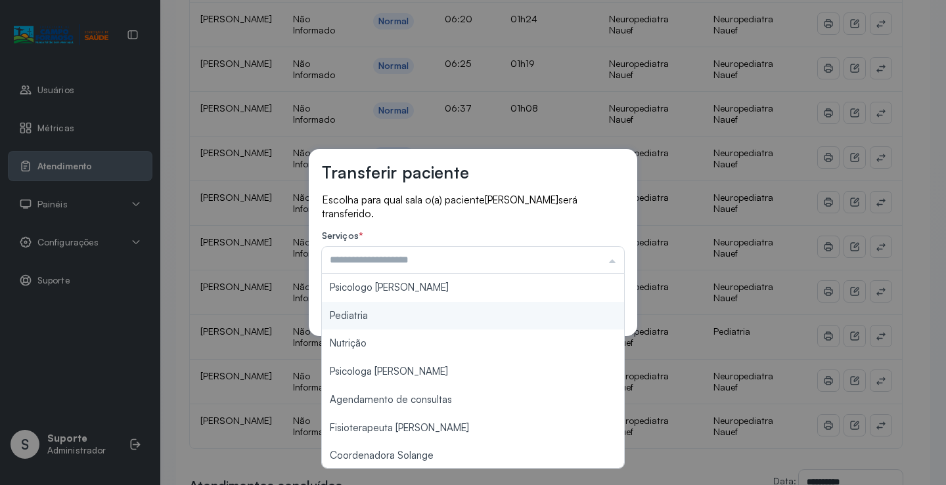
type input "*********"
click at [454, 321] on div "Transferir paciente Escolha para qual sala o(a) paciente ALANA CAROLINE SILVA S…" at bounding box center [473, 242] width 328 height 187
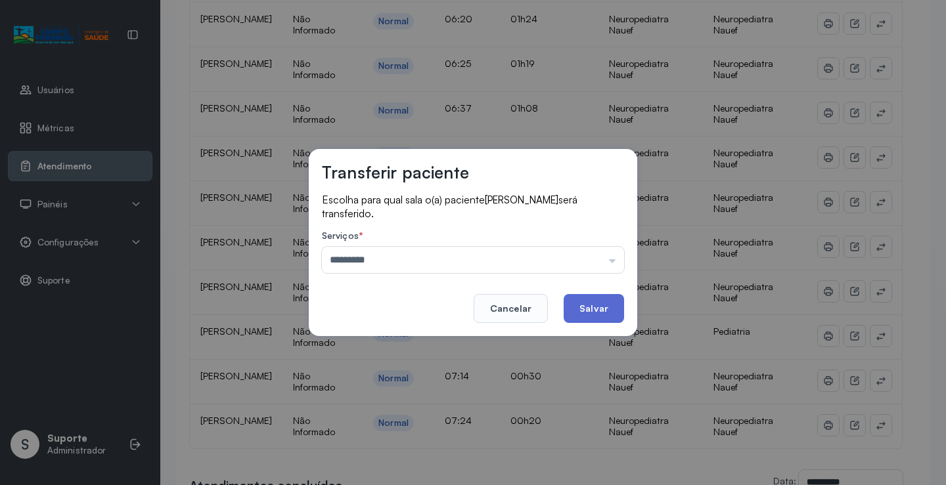
click at [587, 311] on button "Salvar" at bounding box center [593, 308] width 60 height 29
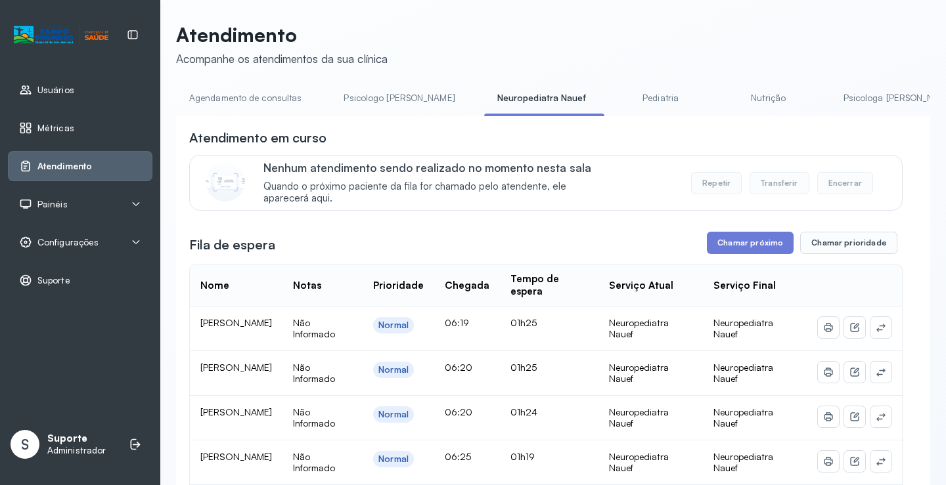
scroll to position [0, 0]
click at [276, 97] on link "Agendamento de consultas" at bounding box center [245, 99] width 139 height 22
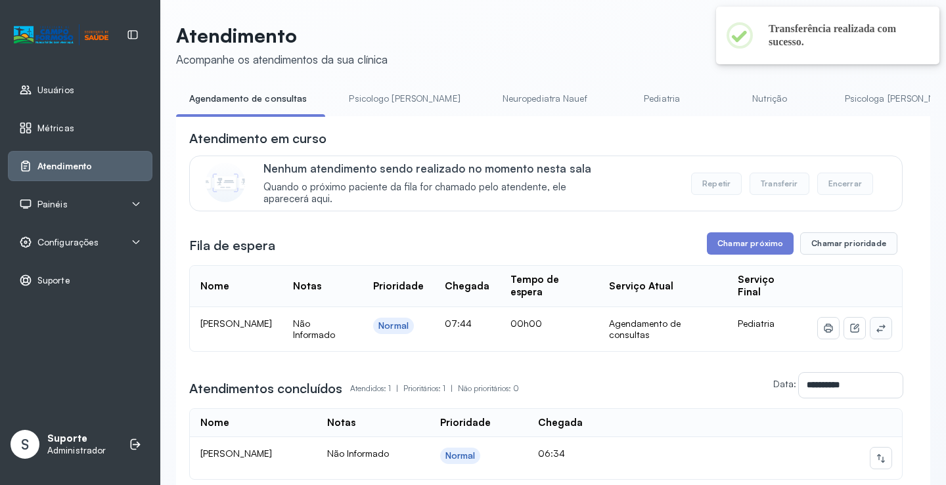
click at [875, 330] on icon at bounding box center [880, 328] width 11 height 11
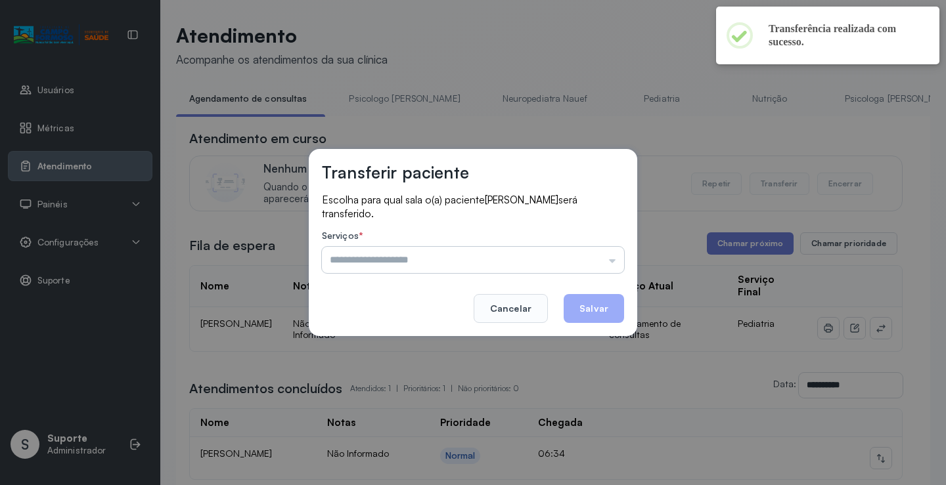
click at [584, 255] on input "text" at bounding box center [473, 260] width 302 height 26
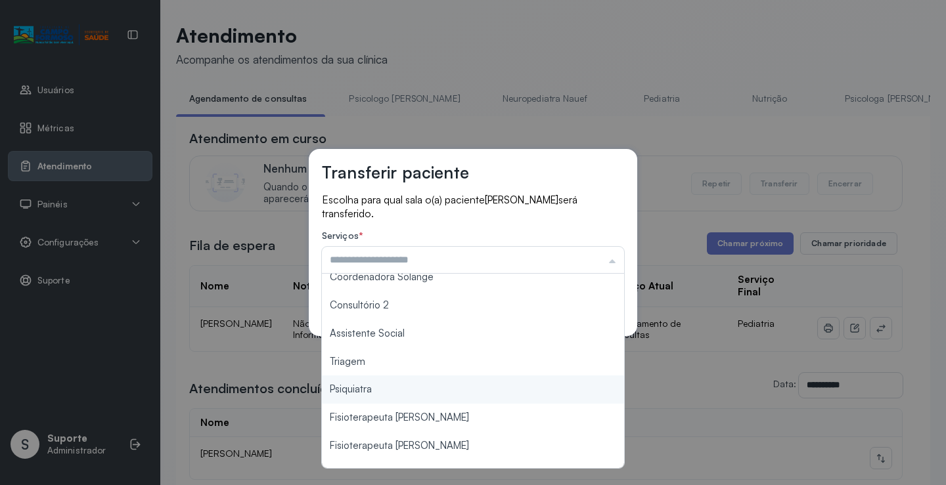
scroll to position [199, 0]
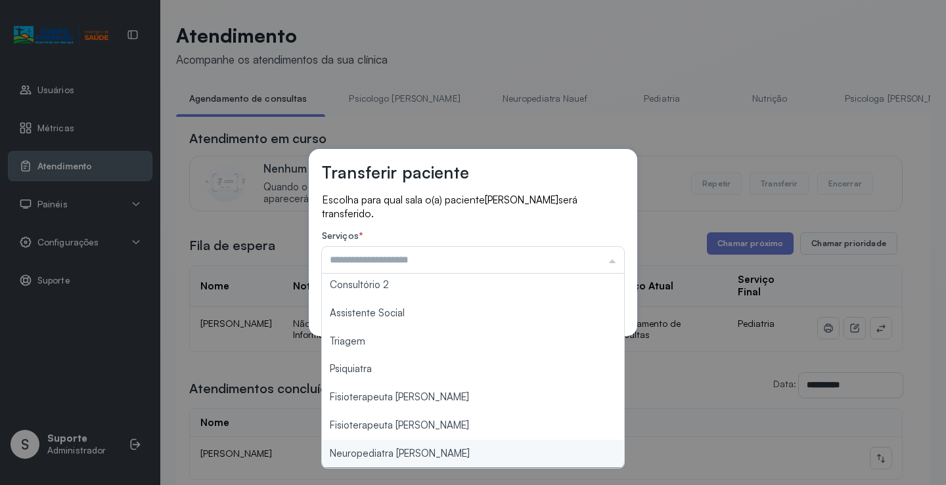
type input "**********"
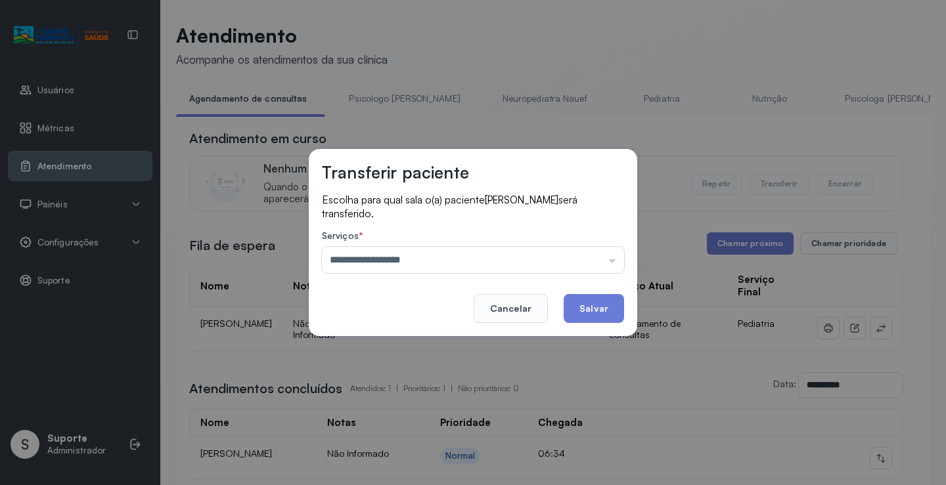
click at [433, 454] on div "**********" at bounding box center [473, 242] width 946 height 485
click at [594, 307] on button "Salvar" at bounding box center [593, 308] width 60 height 29
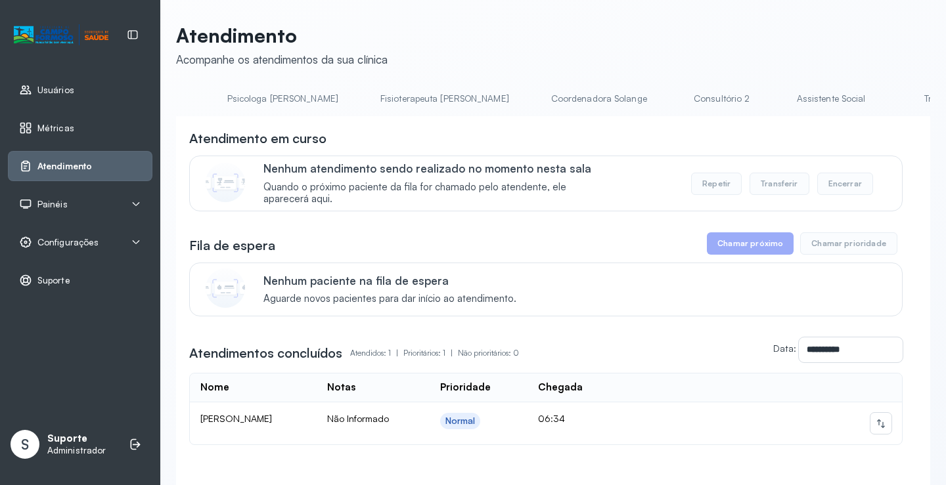
scroll to position [0, 676]
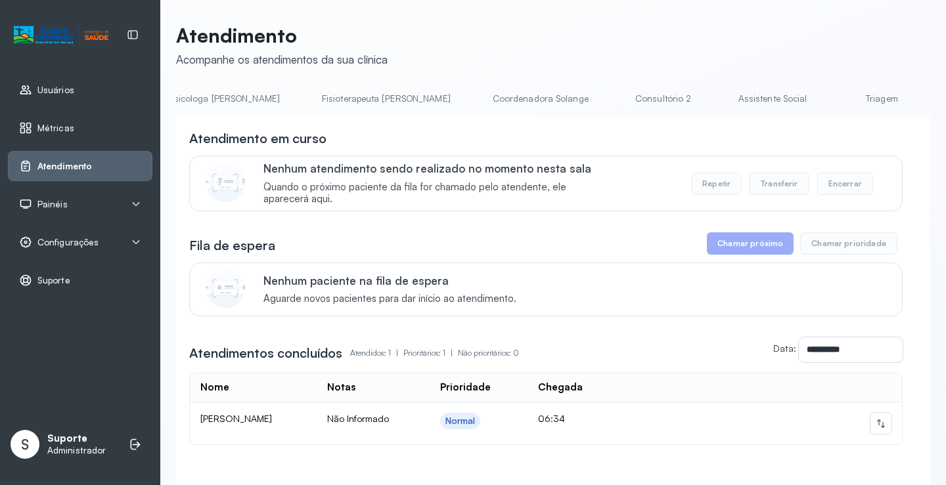
click at [835, 97] on link "Triagem" at bounding box center [881, 99] width 92 height 22
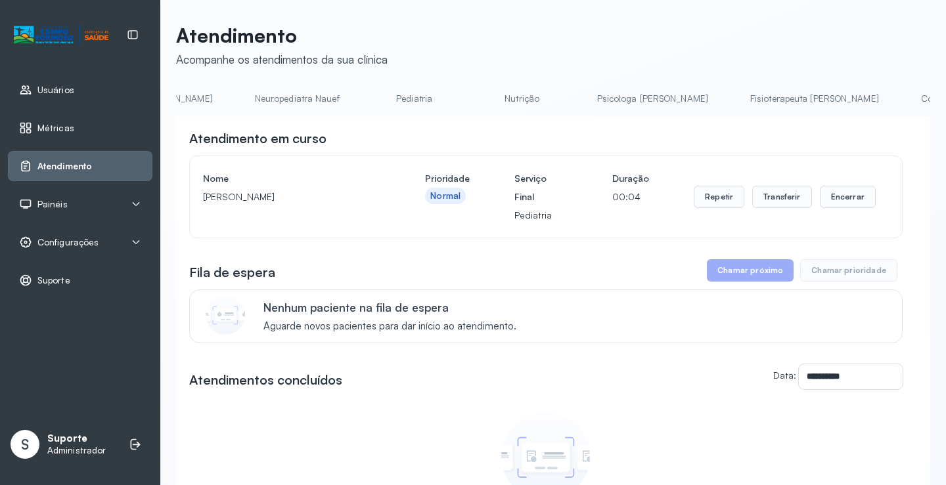
scroll to position [0, 0]
click at [244, 98] on link "Agendamento de consultas" at bounding box center [245, 99] width 139 height 22
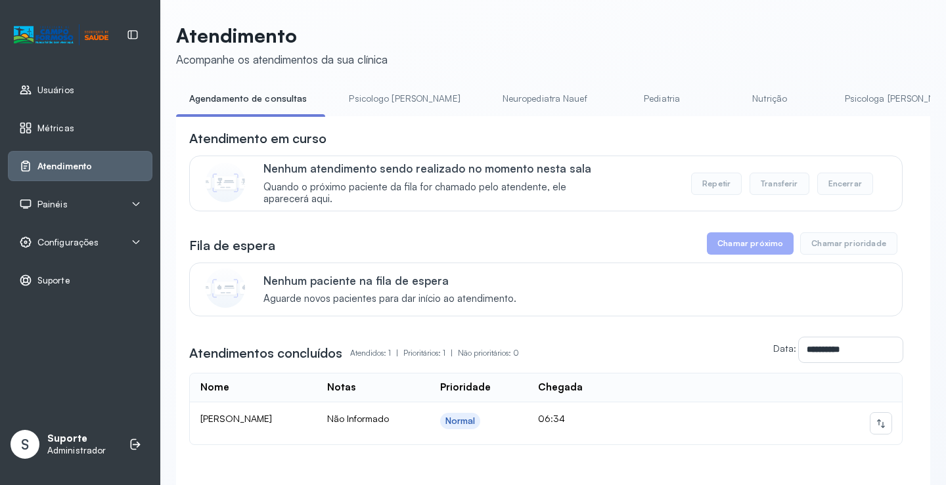
click at [616, 98] on link "Pediatria" at bounding box center [662, 99] width 92 height 22
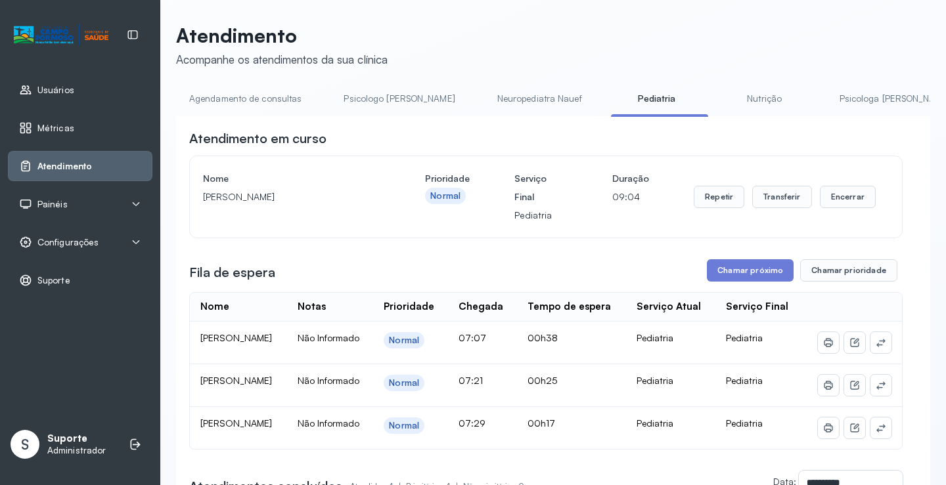
click at [270, 94] on link "Agendamento de consultas" at bounding box center [245, 99] width 139 height 22
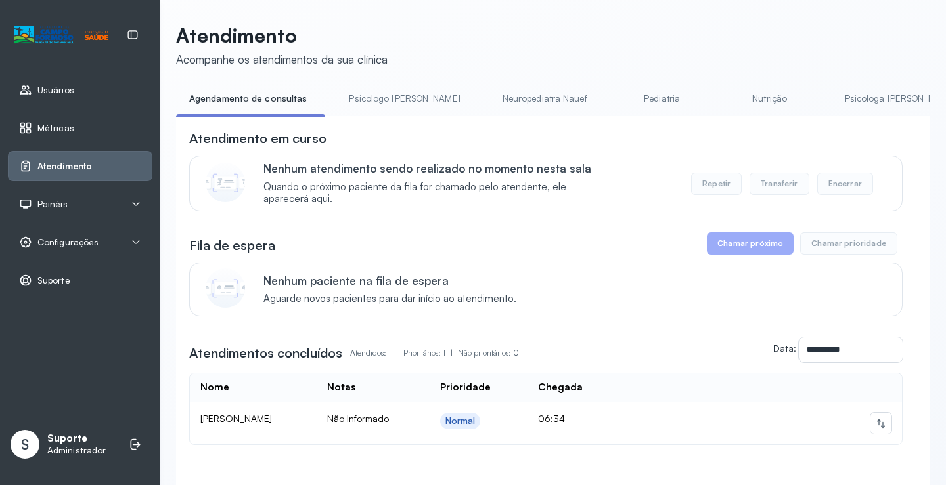
click at [616, 105] on link "Pediatria" at bounding box center [662, 99] width 92 height 22
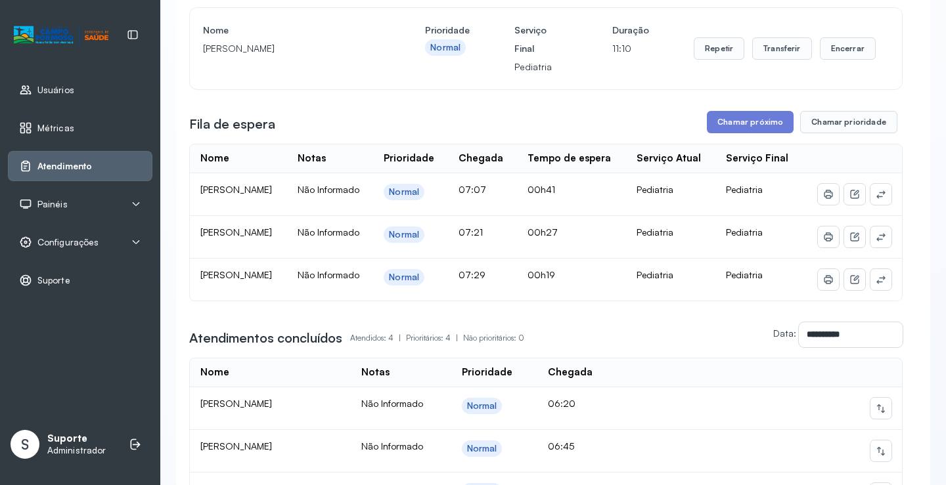
scroll to position [197, 0]
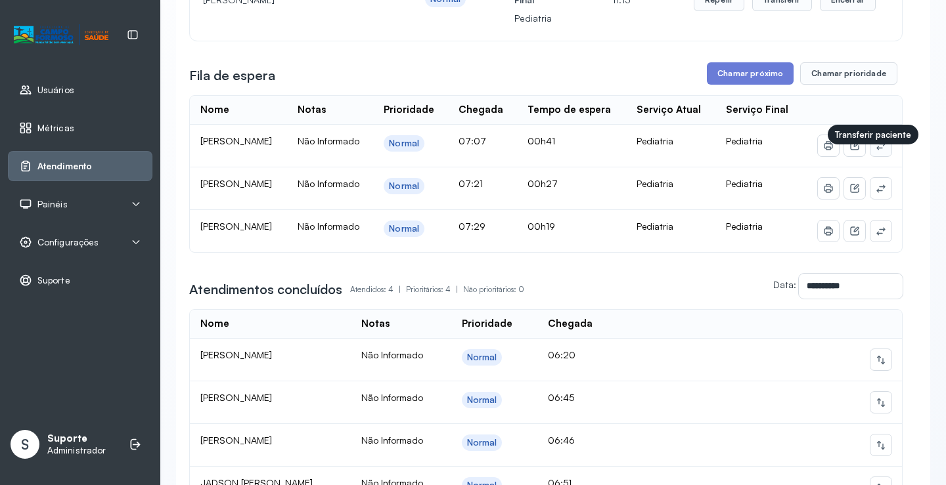
click at [876, 150] on icon at bounding box center [880, 146] width 9 height 8
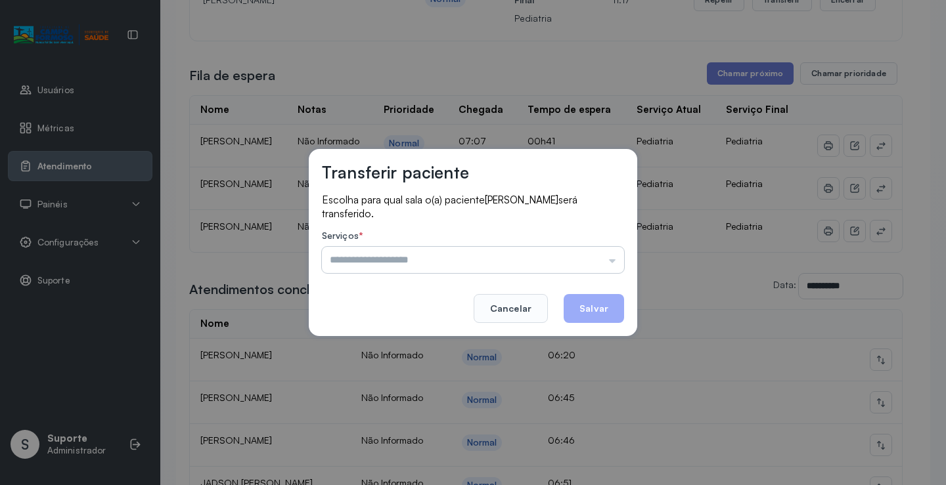
click at [542, 261] on input "text" at bounding box center [473, 260] width 302 height 26
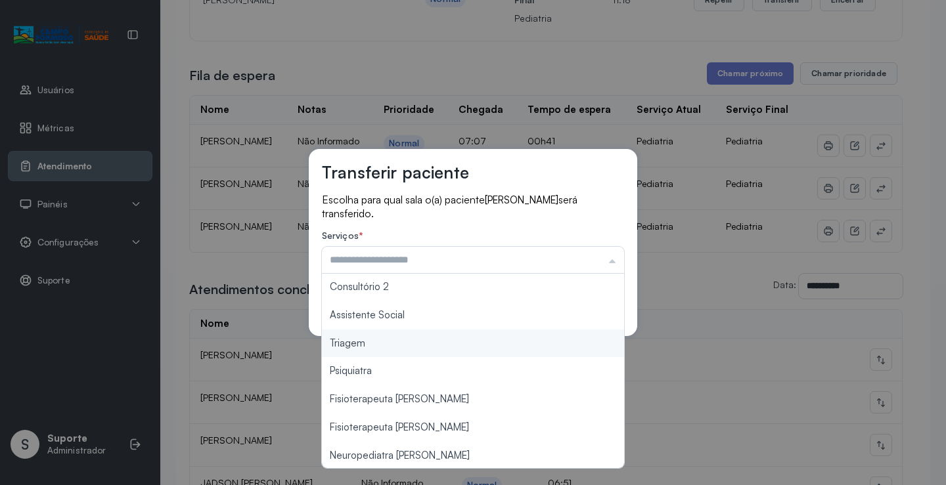
type input "*******"
drag, startPoint x: 403, startPoint y: 347, endPoint x: 430, endPoint y: 336, distance: 30.0
click at [403, 347] on div "Transferir paciente Escolha para qual sala o(a) paciente ALANA CAROLINE SILVA S…" at bounding box center [473, 242] width 946 height 485
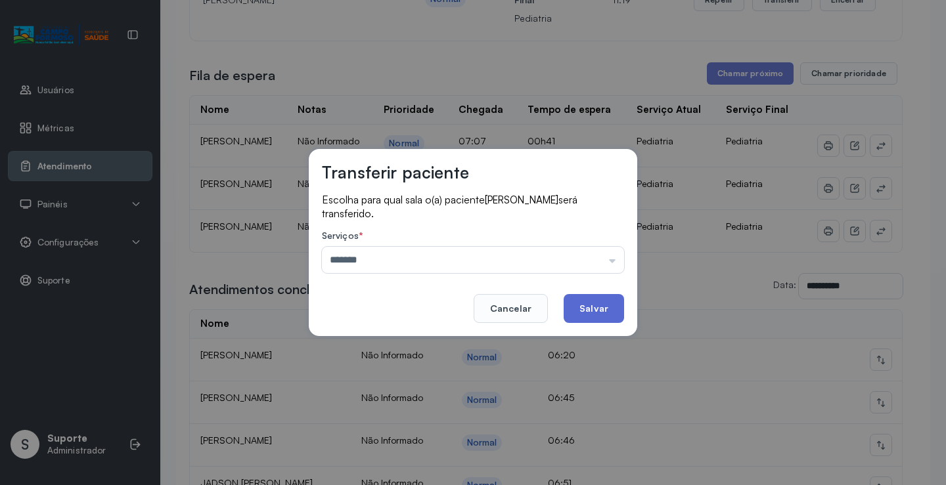
click at [569, 315] on button "Salvar" at bounding box center [593, 308] width 60 height 29
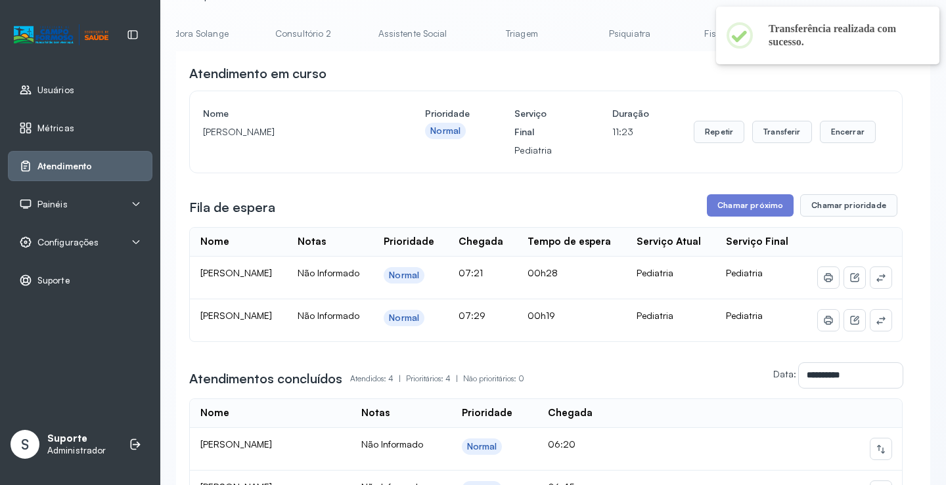
scroll to position [0, 1041]
click at [464, 35] on link "Triagem" at bounding box center [510, 34] width 92 height 22
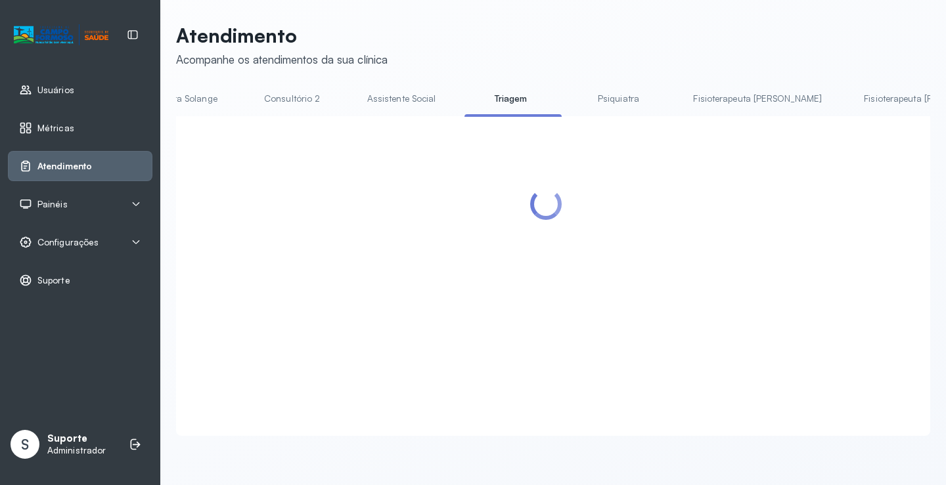
scroll to position [65, 0]
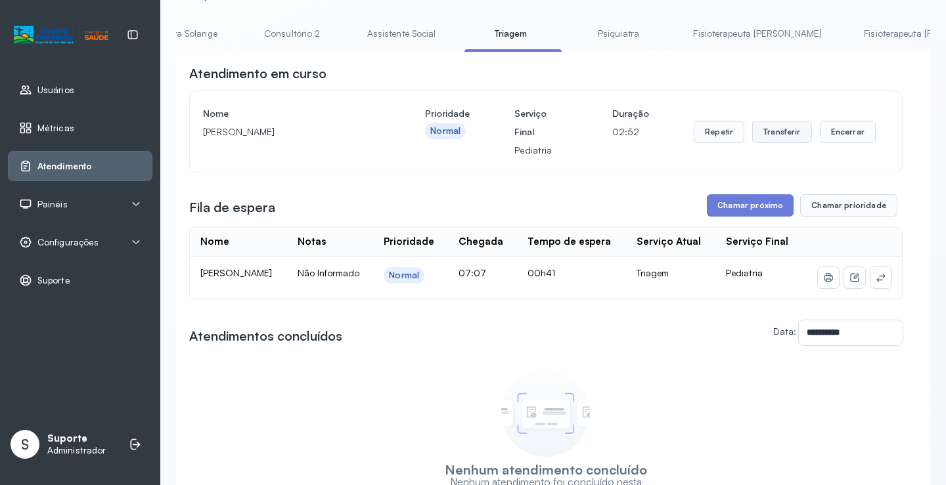
click at [775, 135] on button "Transferir" at bounding box center [782, 132] width 60 height 22
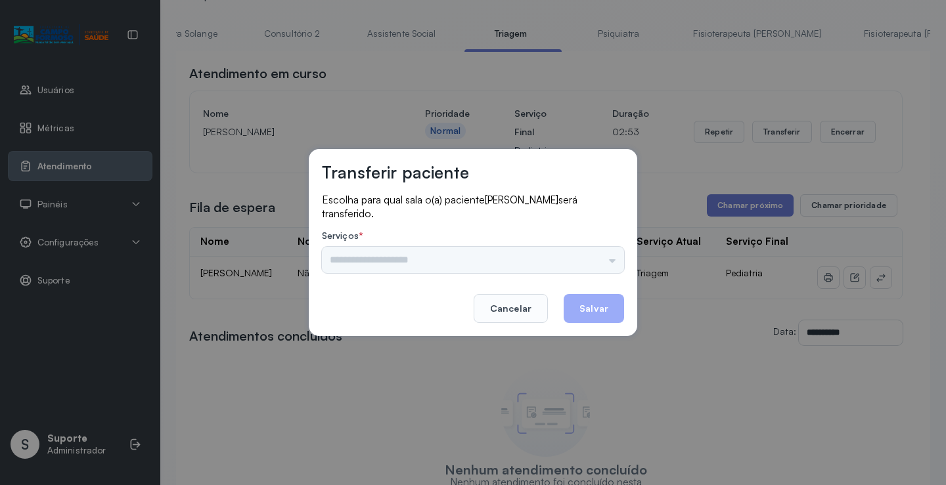
click at [590, 254] on input "text" at bounding box center [473, 260] width 302 height 26
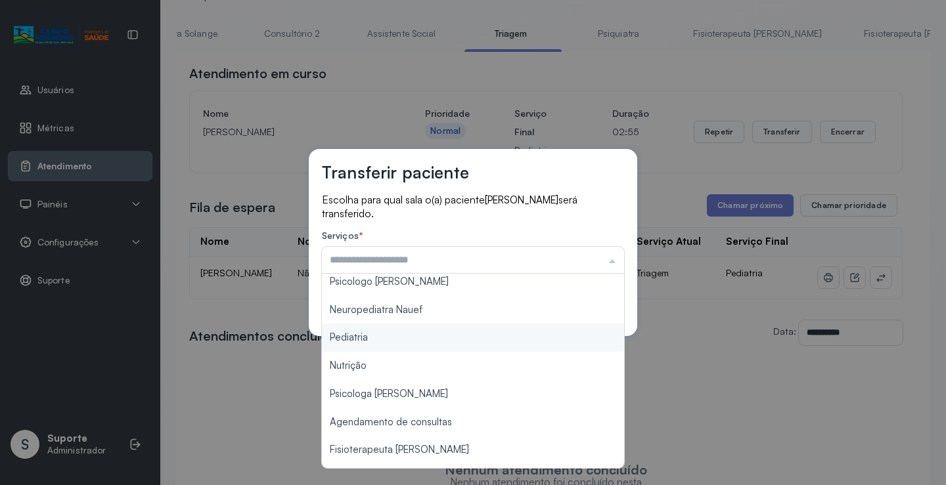
scroll to position [0, 0]
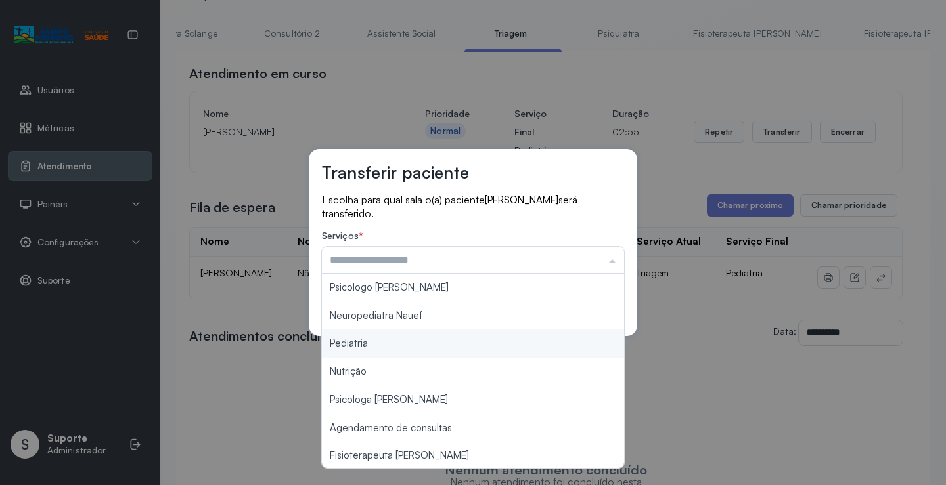
type input "*********"
click at [411, 343] on div "Transferir paciente Escolha para qual sala o(a) paciente YURI KAYLLAN DA SILVA …" at bounding box center [473, 242] width 946 height 485
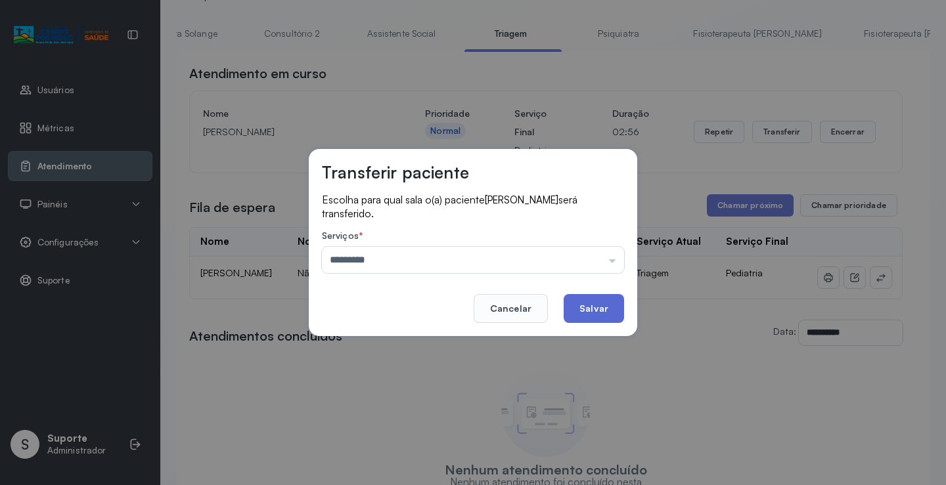
click at [576, 306] on button "Salvar" at bounding box center [593, 308] width 60 height 29
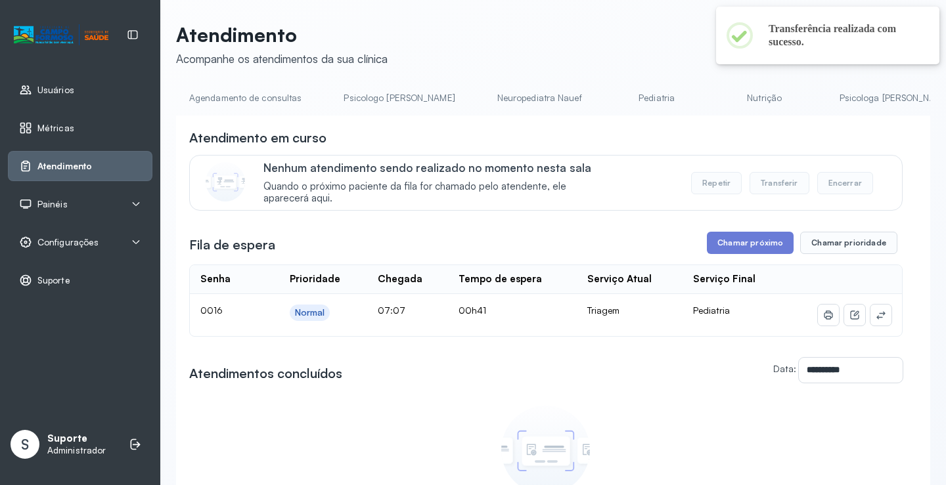
scroll to position [65, 0]
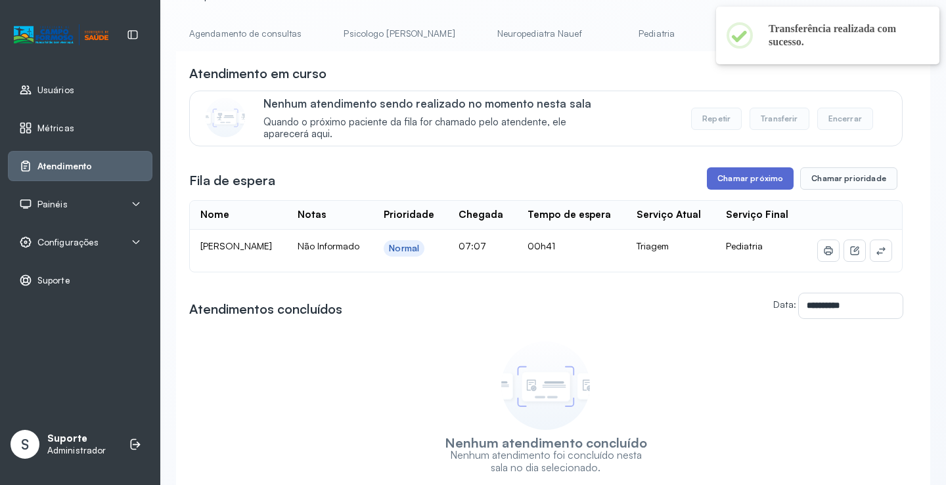
click at [754, 185] on button "Chamar próximo" at bounding box center [750, 178] width 87 height 22
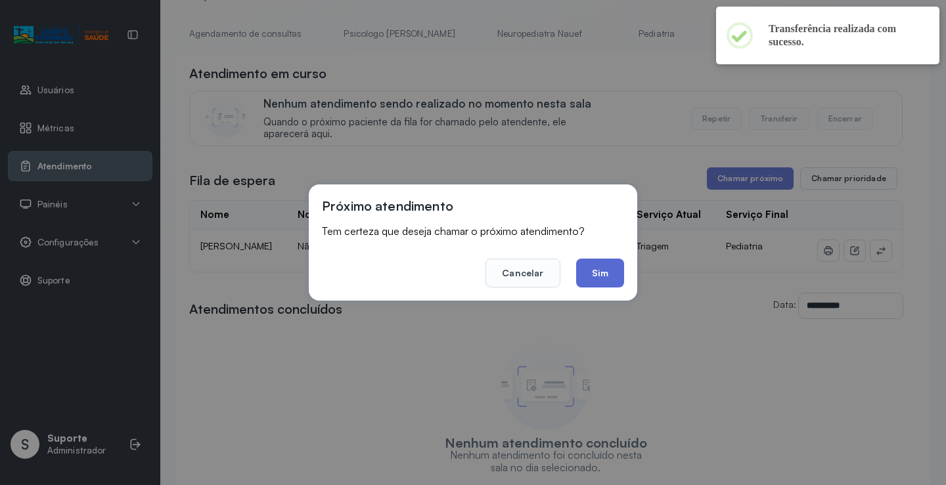
click at [588, 278] on button "Sim" at bounding box center [600, 273] width 48 height 29
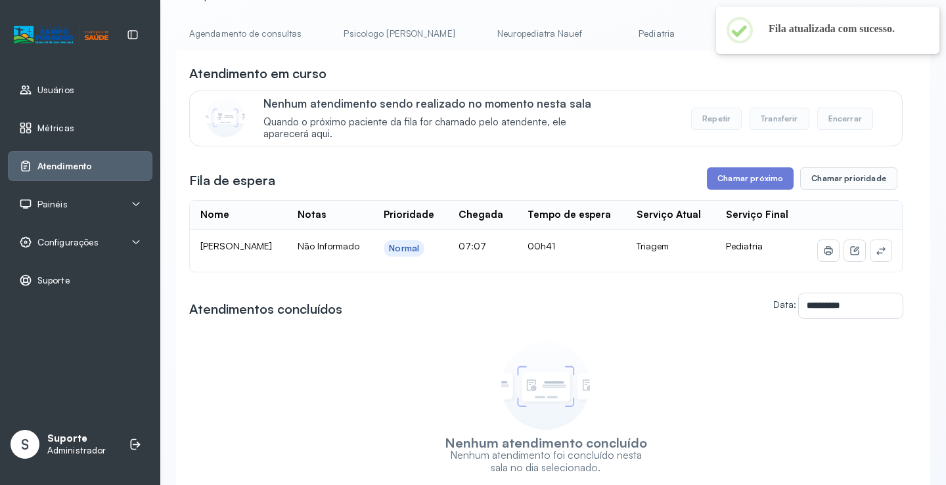
click at [361, 37] on link "Psicologo Pedro" at bounding box center [398, 34] width 137 height 22
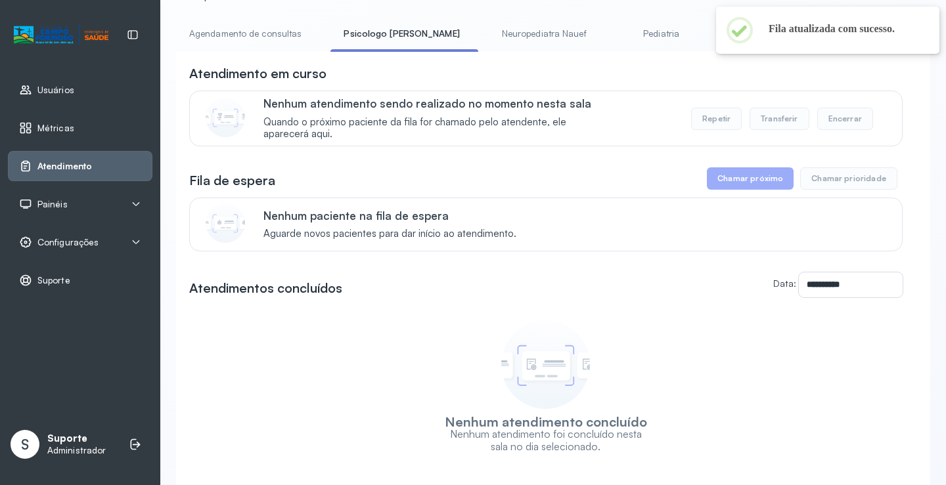
click at [245, 35] on link "Agendamento de consultas" at bounding box center [245, 34] width 139 height 22
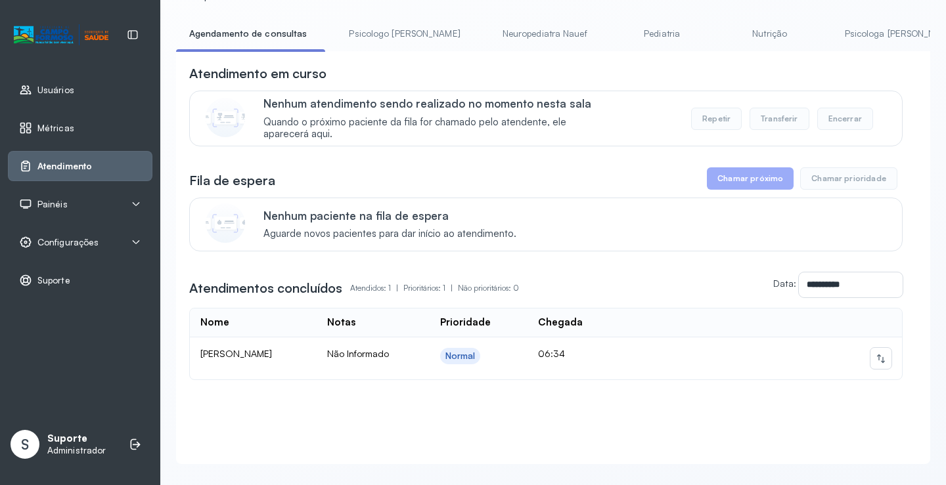
click at [621, 30] on link "Pediatria" at bounding box center [662, 34] width 92 height 22
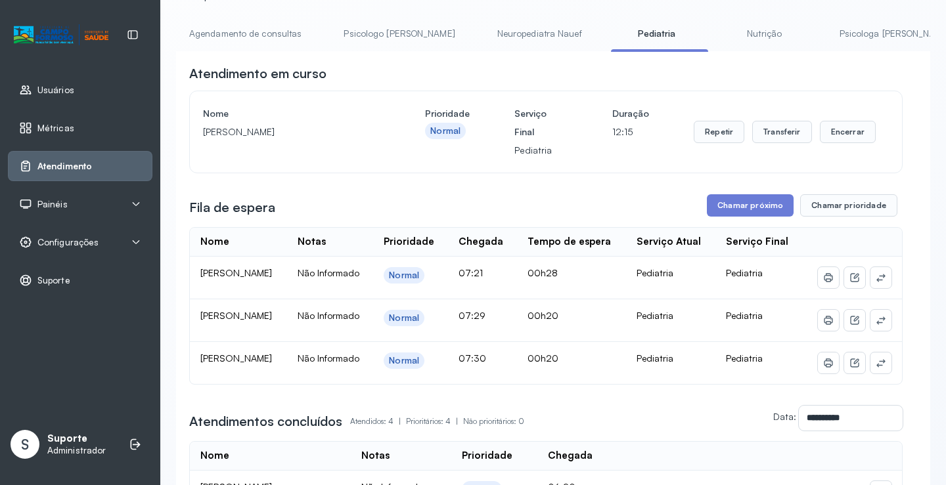
drag, startPoint x: 471, startPoint y: 37, endPoint x: 483, endPoint y: 34, distance: 11.6
click at [484, 36] on link "Neuropediatra Nauef" at bounding box center [539, 34] width 111 height 22
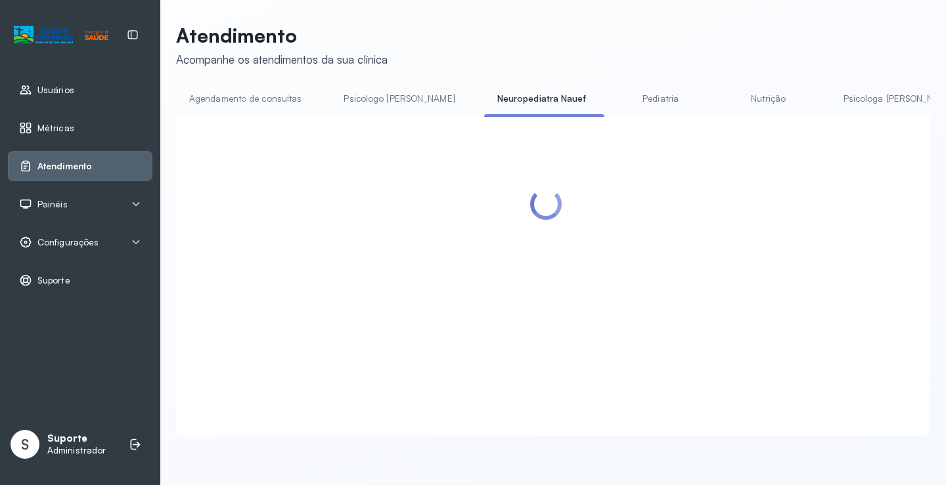
scroll to position [1, 0]
click at [615, 88] on link "Pediatria" at bounding box center [661, 99] width 92 height 22
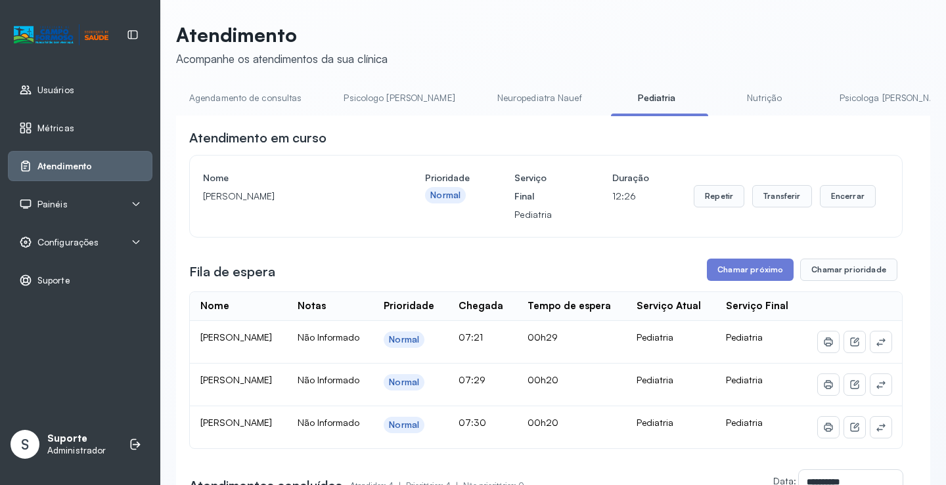
click at [733, 102] on link "Nutrição" at bounding box center [764, 98] width 92 height 22
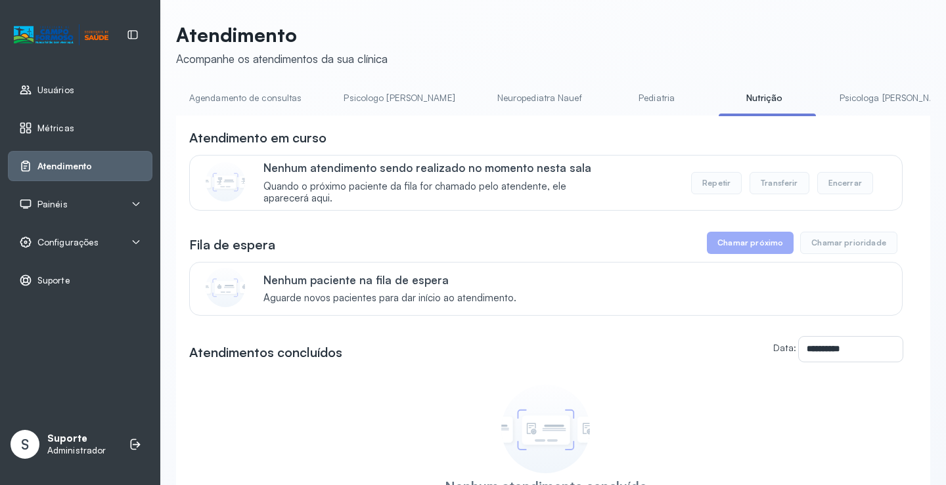
click at [611, 99] on link "Pediatria" at bounding box center [657, 98] width 92 height 22
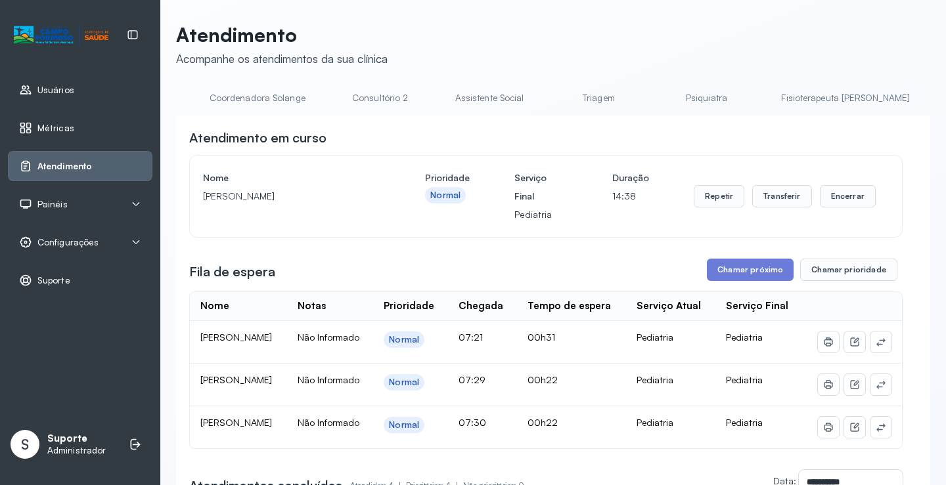
scroll to position [0, 984]
click at [521, 97] on link "Triagem" at bounding box center [567, 98] width 92 height 22
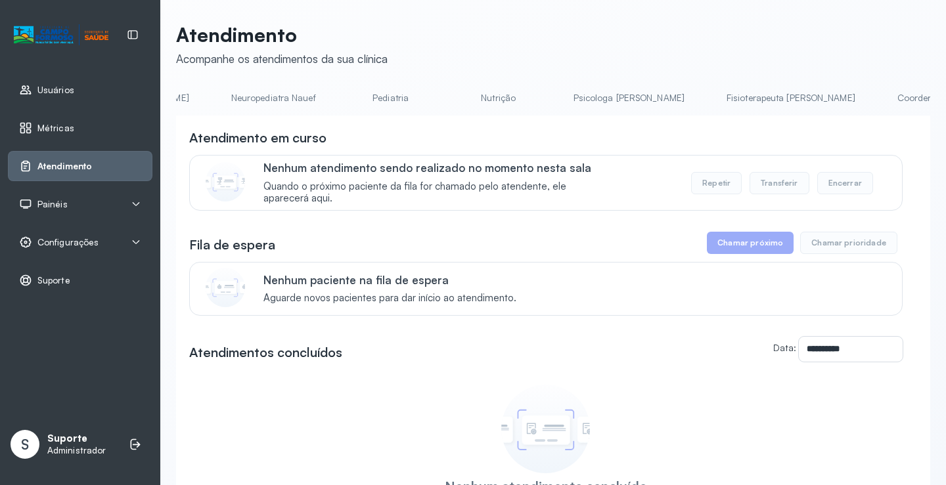
scroll to position [0, 0]
click at [188, 102] on link "Agendamento de consultas" at bounding box center [245, 98] width 139 height 22
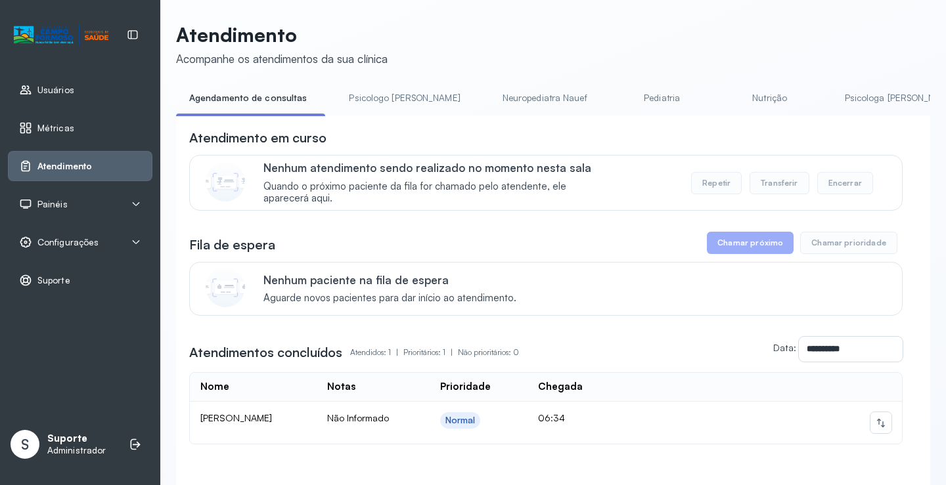
click at [392, 92] on link "Psicologo Pedro" at bounding box center [404, 98] width 137 height 22
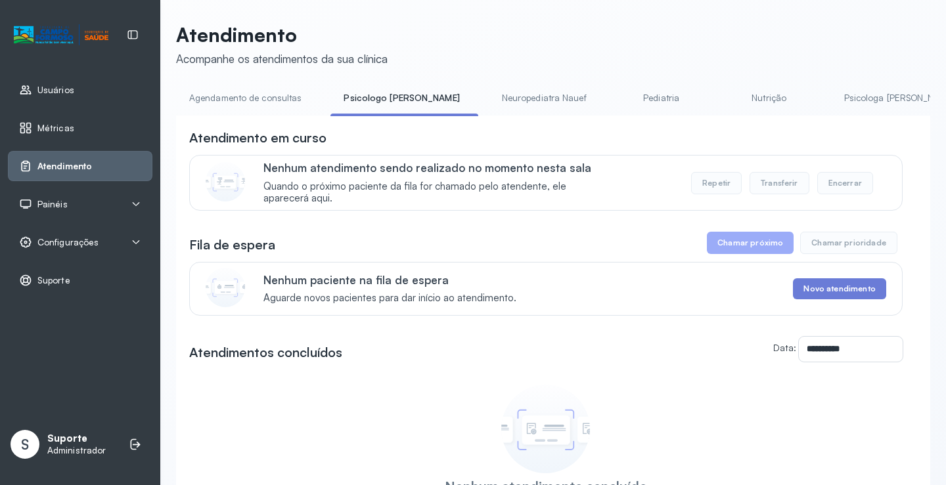
click at [257, 100] on link "Agendamento de consultas" at bounding box center [245, 98] width 139 height 22
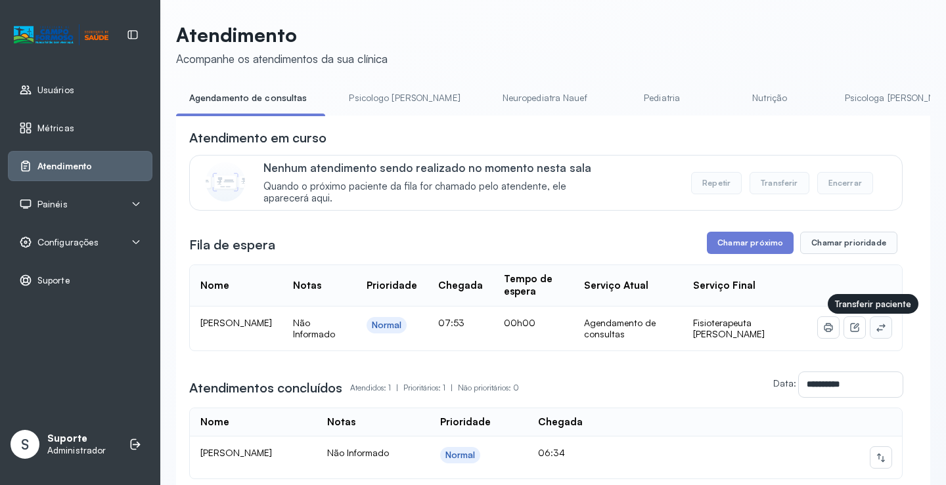
click at [877, 332] on button at bounding box center [880, 327] width 21 height 21
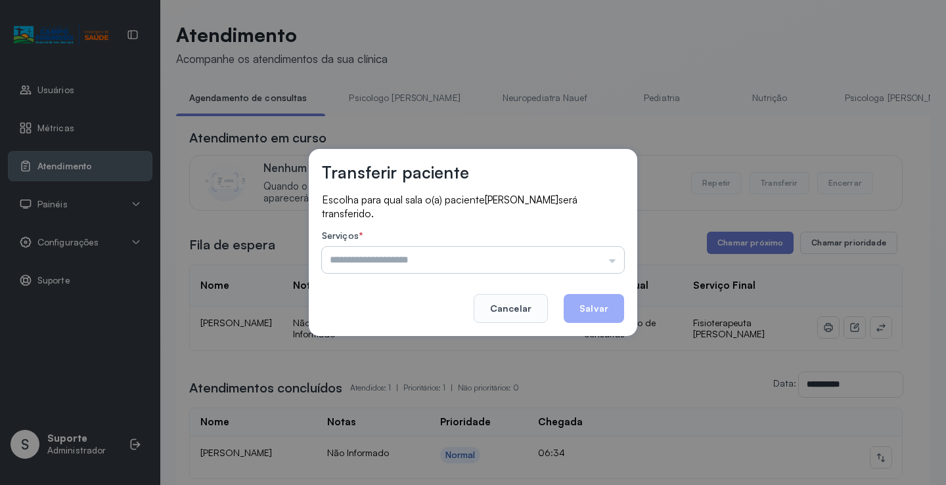
click at [577, 257] on input "text" at bounding box center [473, 260] width 302 height 26
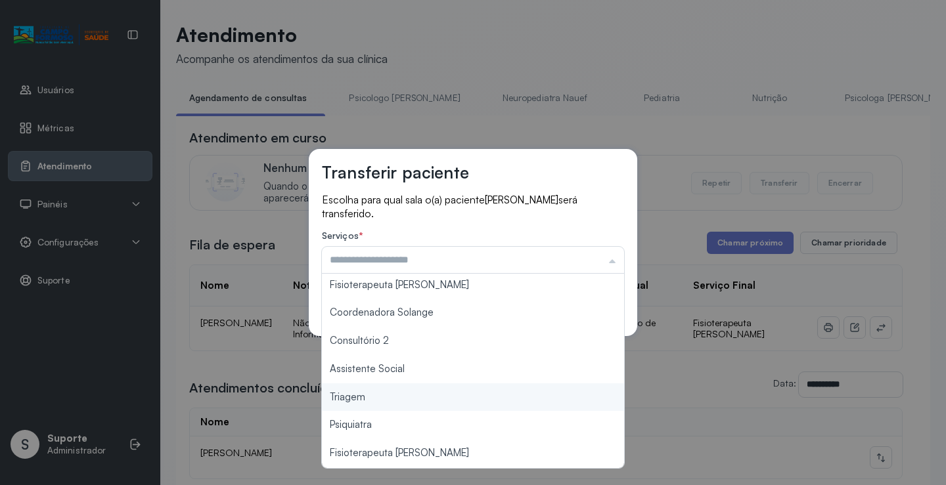
scroll to position [68, 0]
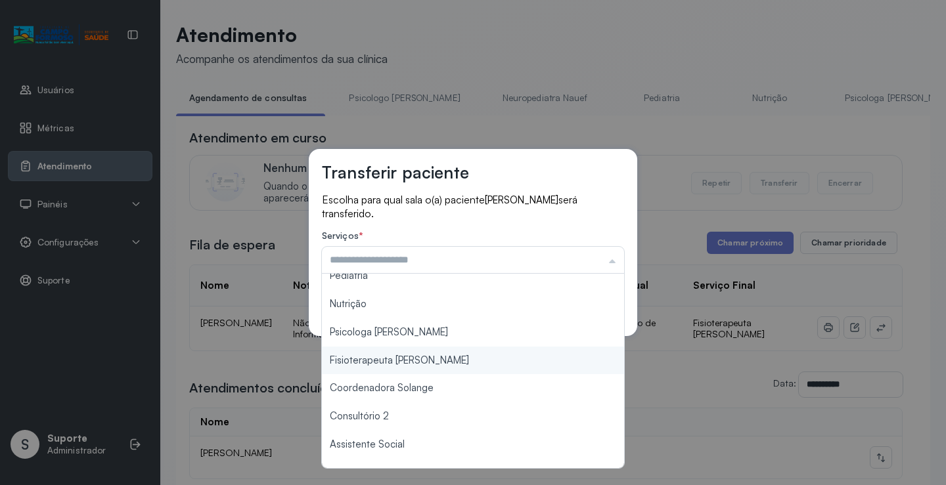
type input "**********"
click at [429, 359] on div "**********" at bounding box center [473, 242] width 946 height 485
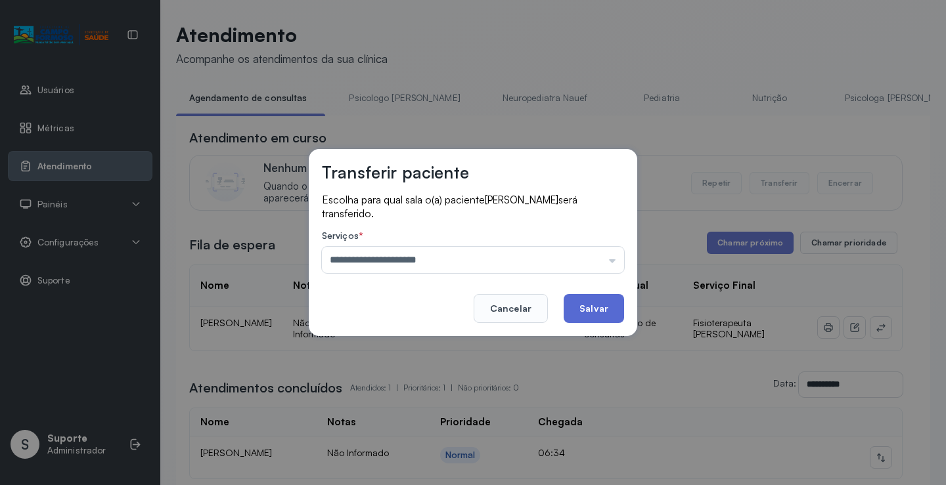
click at [578, 312] on button "Salvar" at bounding box center [593, 308] width 60 height 29
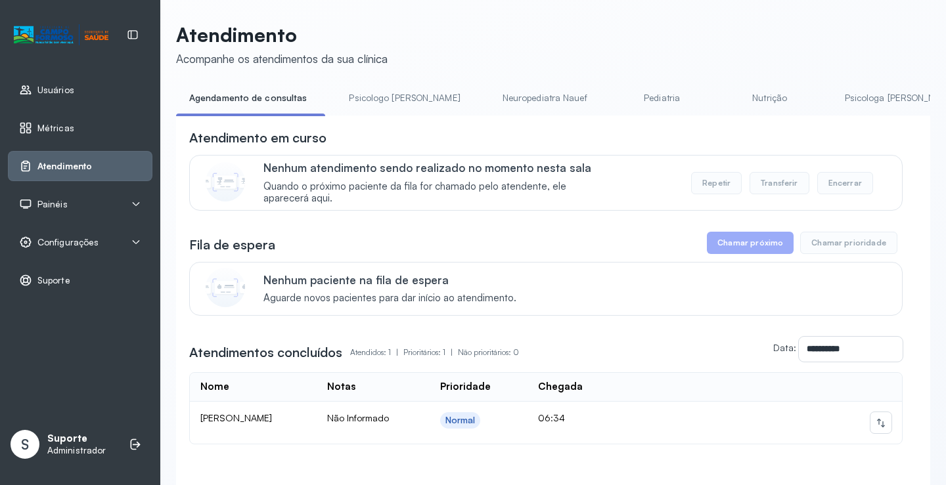
click at [364, 89] on link "Psicologo Pedro" at bounding box center [404, 98] width 137 height 22
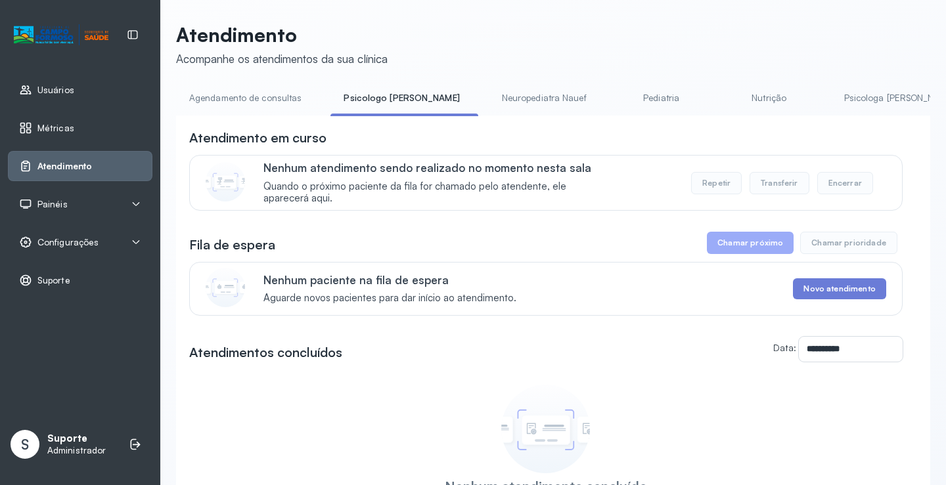
click at [257, 91] on link "Agendamento de consultas" at bounding box center [245, 98] width 139 height 22
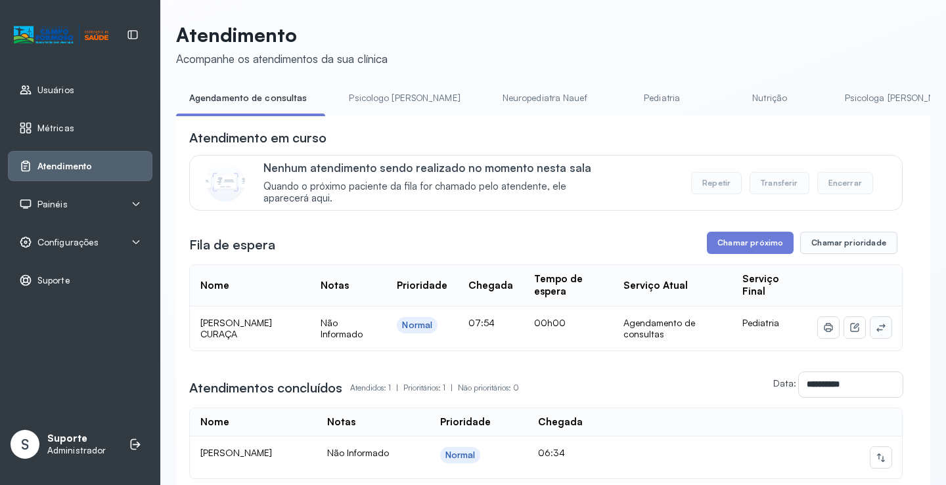
click at [875, 333] on icon at bounding box center [880, 327] width 11 height 11
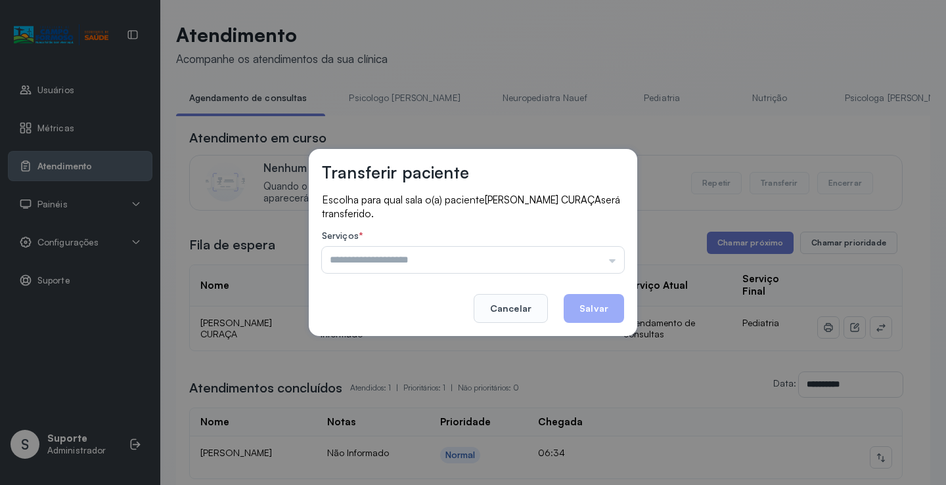
drag, startPoint x: 599, startPoint y: 256, endPoint x: 534, endPoint y: 274, distance: 67.4
click at [598, 255] on input "text" at bounding box center [473, 260] width 302 height 26
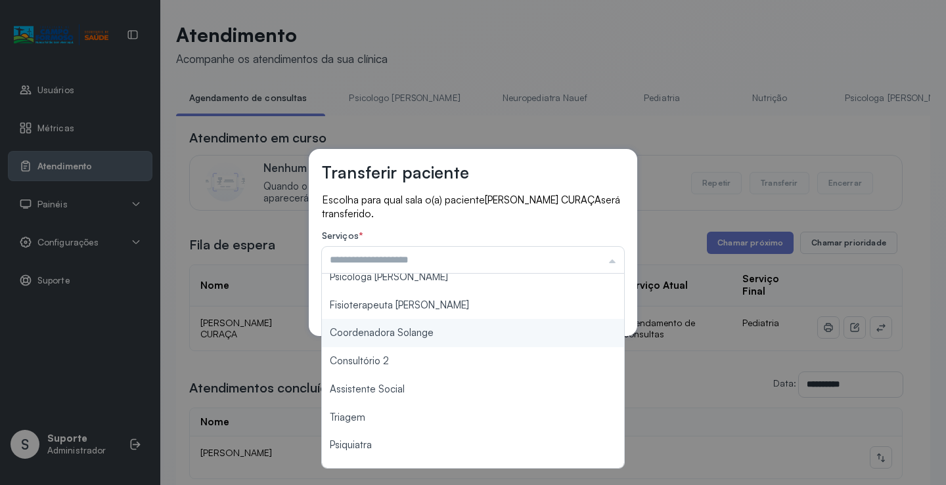
scroll to position [131, 0]
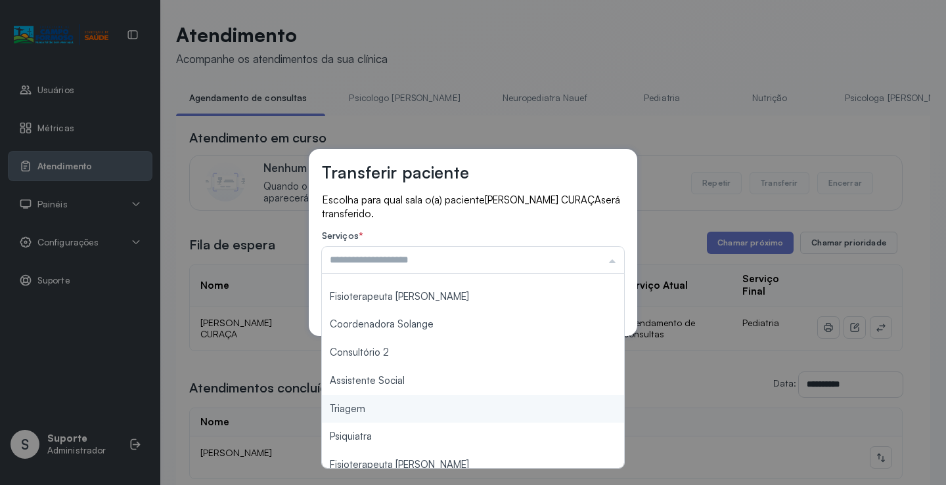
type input "*******"
click at [403, 414] on div "Transferir paciente Escolha para qual sala o(a) paciente MATHEUS LIMA CURAÇA se…" at bounding box center [473, 242] width 946 height 485
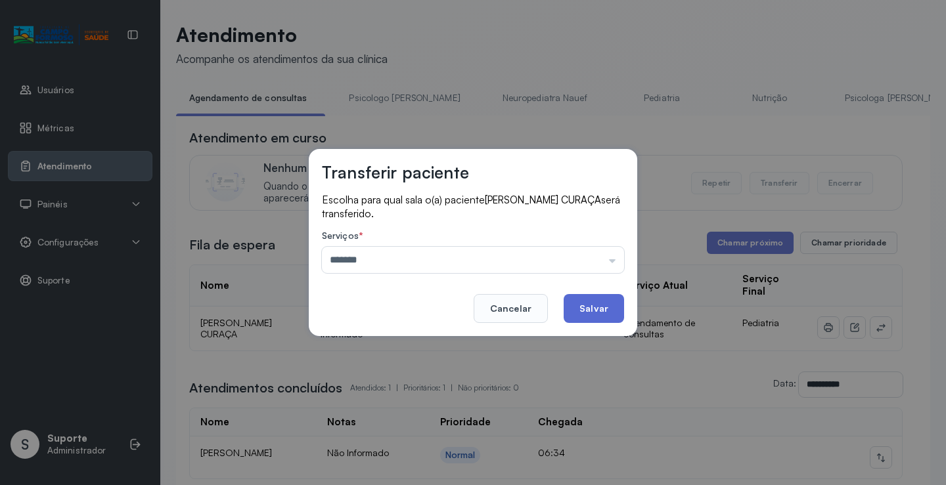
click at [584, 316] on button "Salvar" at bounding box center [593, 308] width 60 height 29
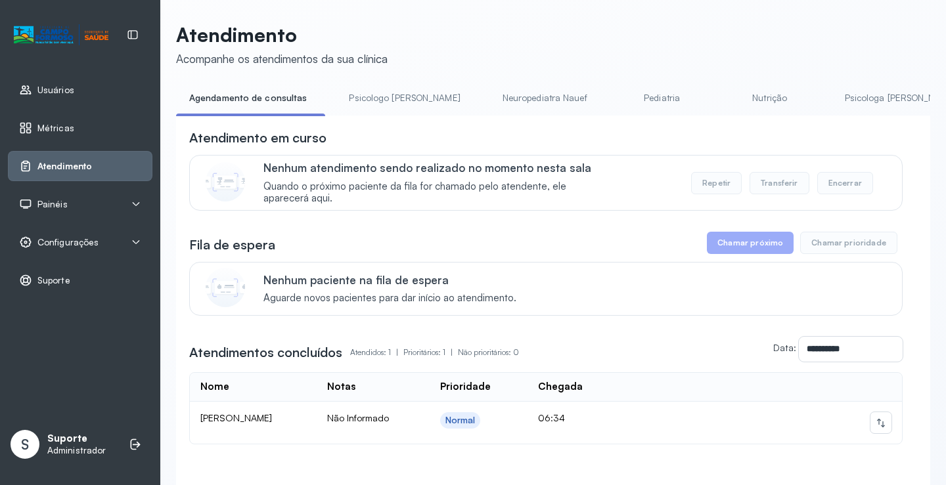
click at [382, 91] on link "Psicologo Pedro" at bounding box center [404, 98] width 137 height 22
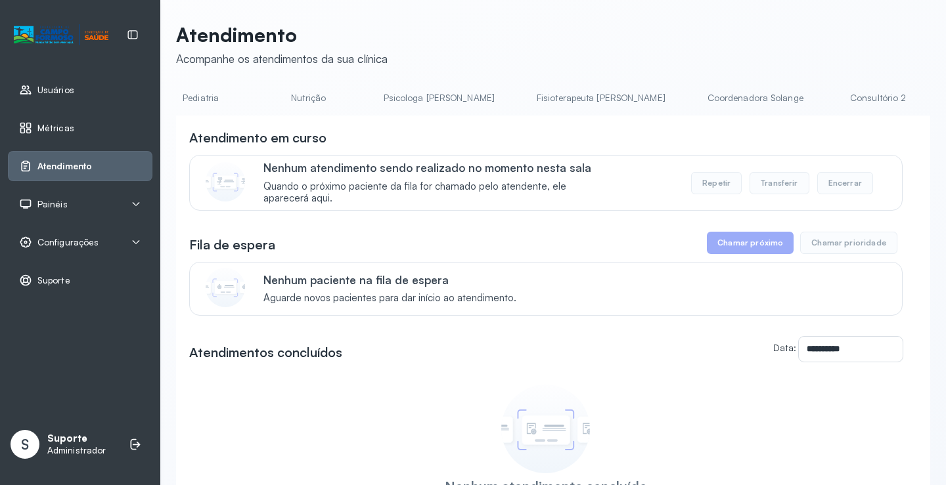
scroll to position [0, 705]
click at [805, 97] on link "Triagem" at bounding box center [851, 98] width 92 height 22
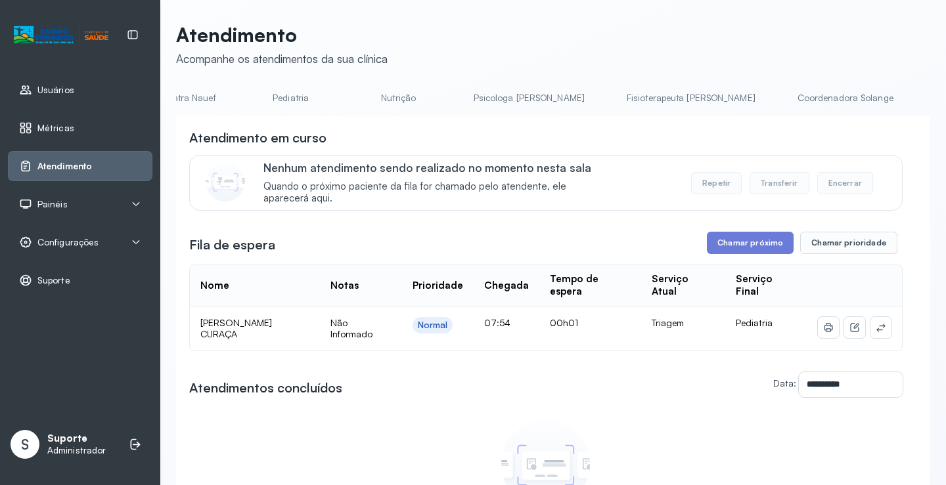
scroll to position [0, 0]
click at [250, 93] on link "Agendamento de consultas" at bounding box center [245, 98] width 139 height 22
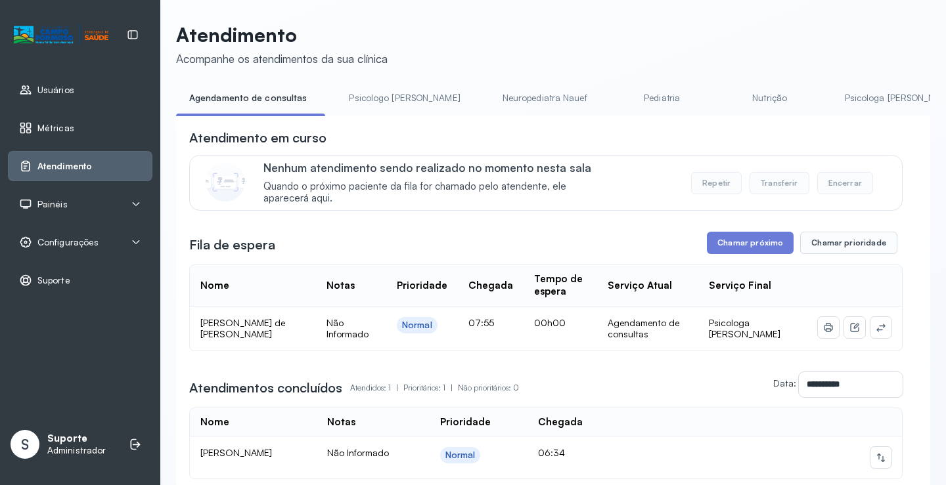
click at [361, 91] on link "Psicologo Pedro" at bounding box center [404, 98] width 137 height 22
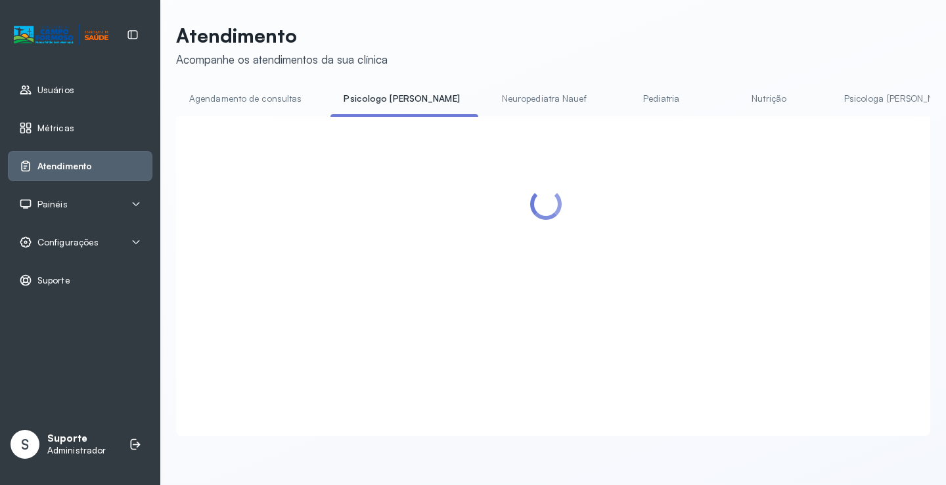
click at [261, 95] on link "Agendamento de consultas" at bounding box center [245, 99] width 139 height 22
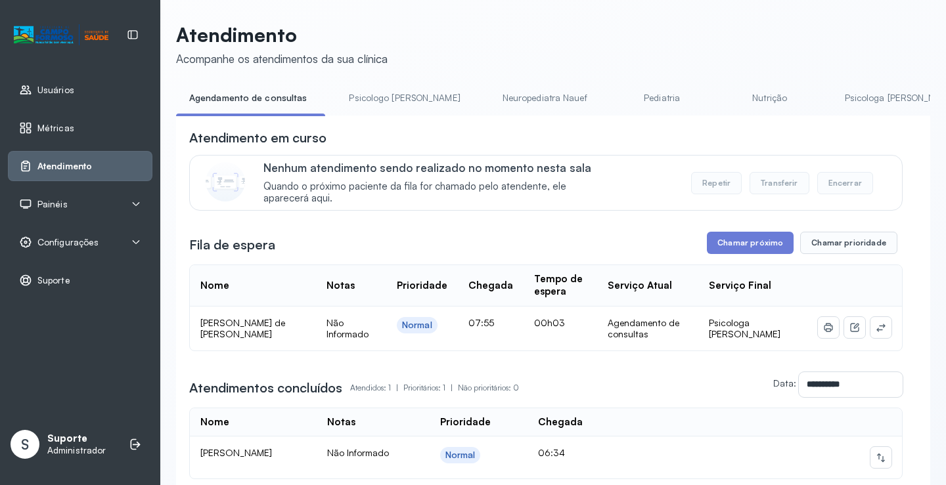
click at [387, 99] on link "Psicologo Pedro" at bounding box center [404, 98] width 137 height 22
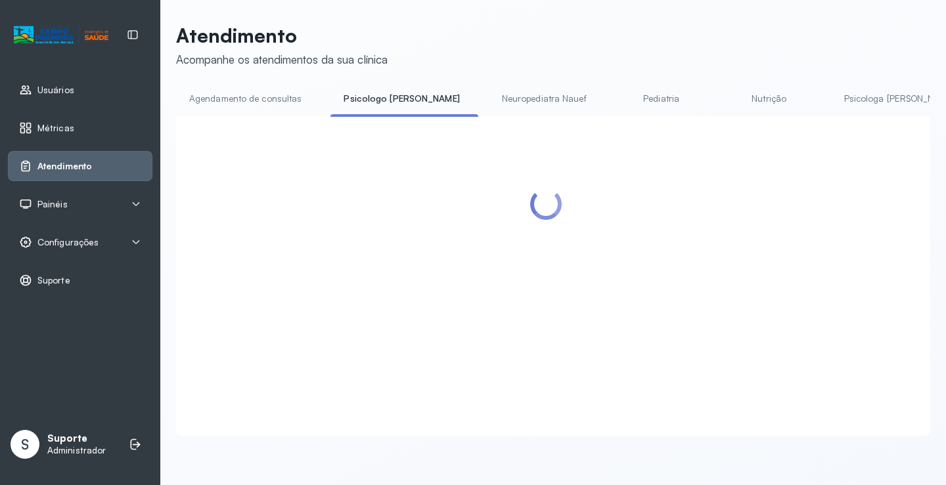
click at [279, 97] on link "Agendamento de consultas" at bounding box center [245, 99] width 139 height 22
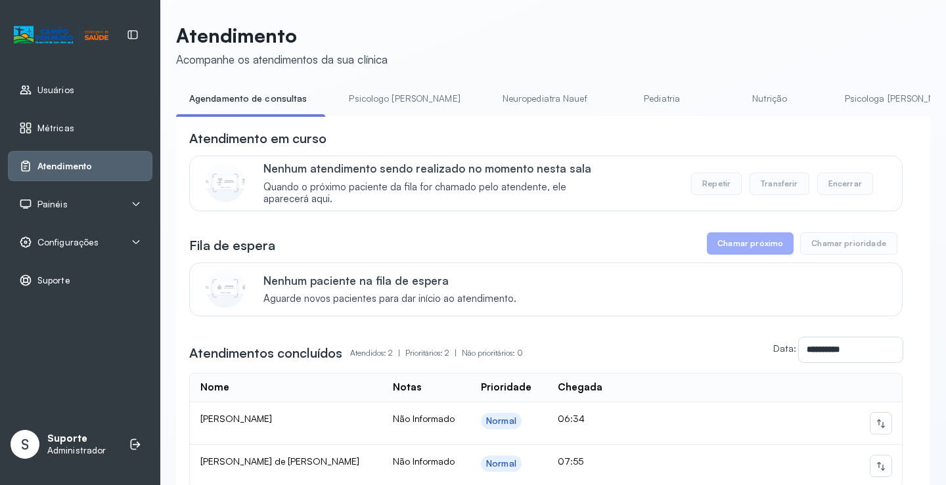
drag, startPoint x: 392, startPoint y: 99, endPoint x: 306, endPoint y: 105, distance: 86.2
click at [391, 99] on link "Psicologo Pedro" at bounding box center [404, 99] width 137 height 22
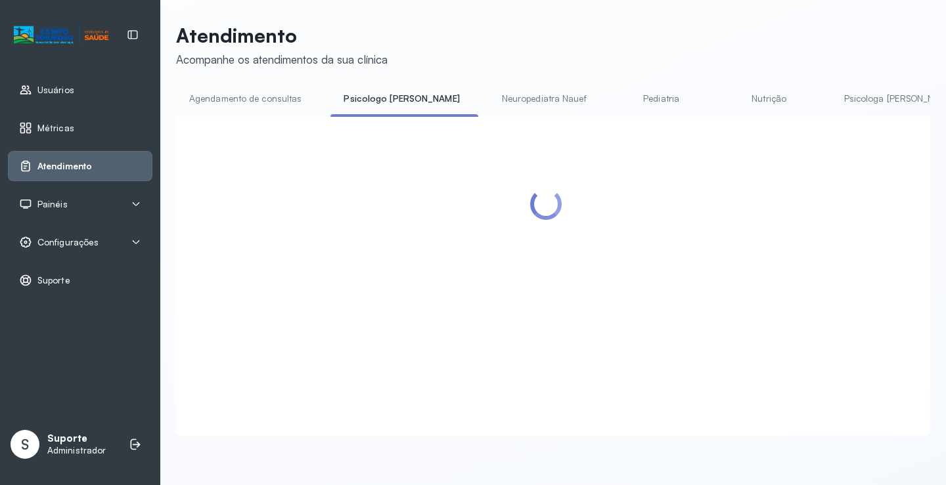
click at [278, 96] on link "Agendamento de consultas" at bounding box center [245, 99] width 139 height 22
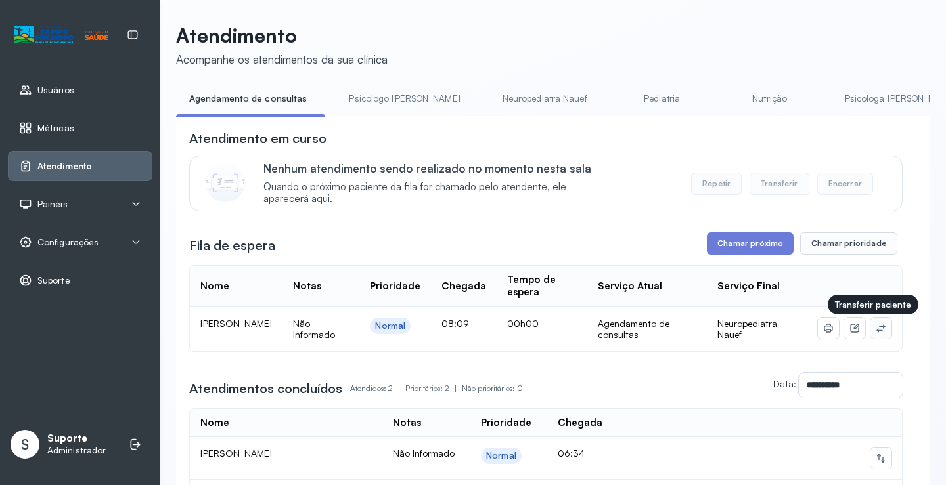
click at [870, 324] on button at bounding box center [880, 328] width 21 height 21
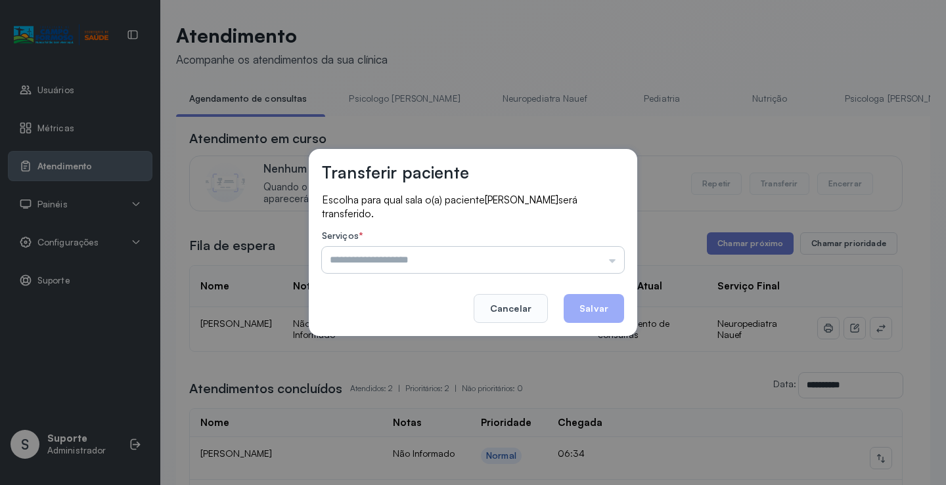
drag, startPoint x: 604, startPoint y: 242, endPoint x: 600, endPoint y: 250, distance: 8.2
click at [601, 247] on div "Serviços * Psicologo Pedro Neuropediatra Nauef Pediatria Nutrição Psicologa Ala…" at bounding box center [473, 251] width 302 height 43
click at [599, 258] on input "text" at bounding box center [473, 260] width 302 height 26
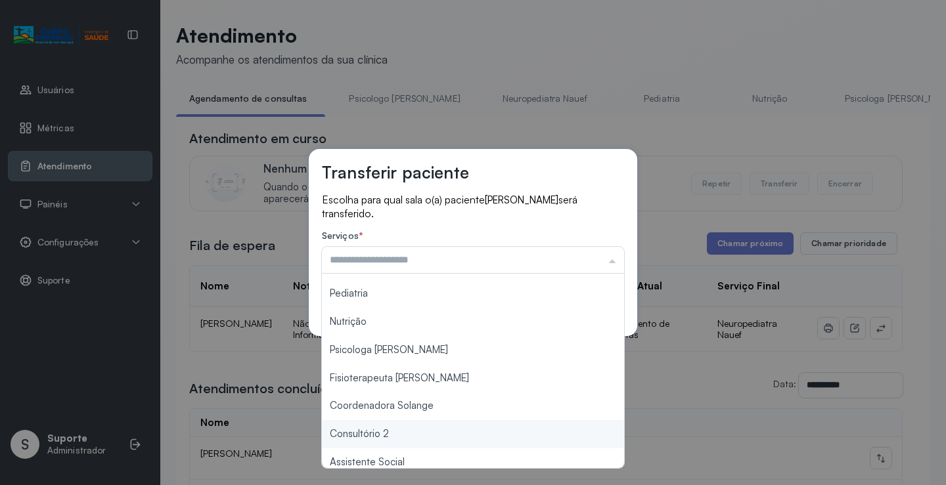
scroll to position [131, 0]
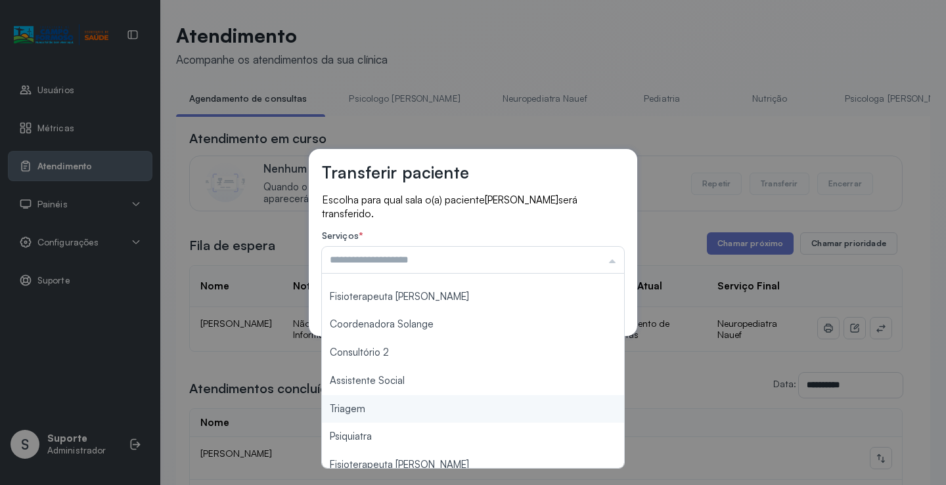
type input "*******"
click at [371, 408] on div "Transferir paciente Escolha para qual sala o(a) paciente PEDRO LUIS BARBOZA DA …" at bounding box center [473, 242] width 946 height 485
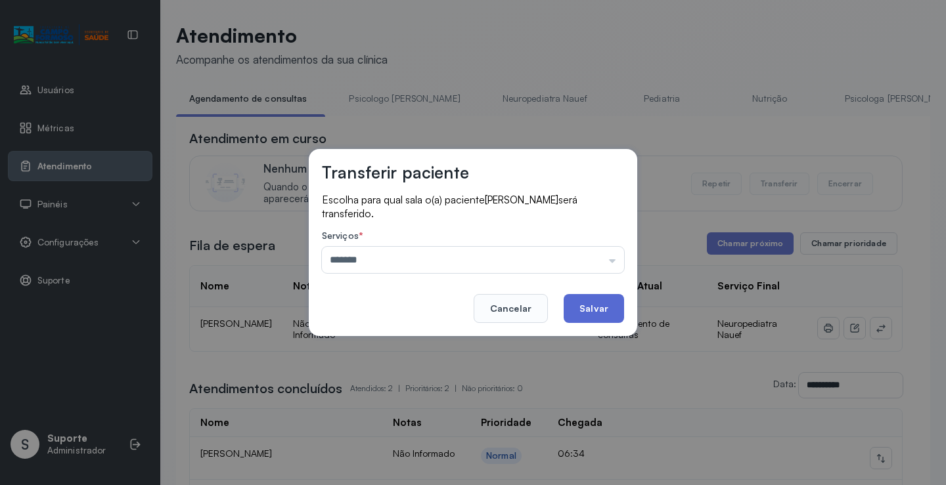
click at [578, 309] on button "Salvar" at bounding box center [593, 308] width 60 height 29
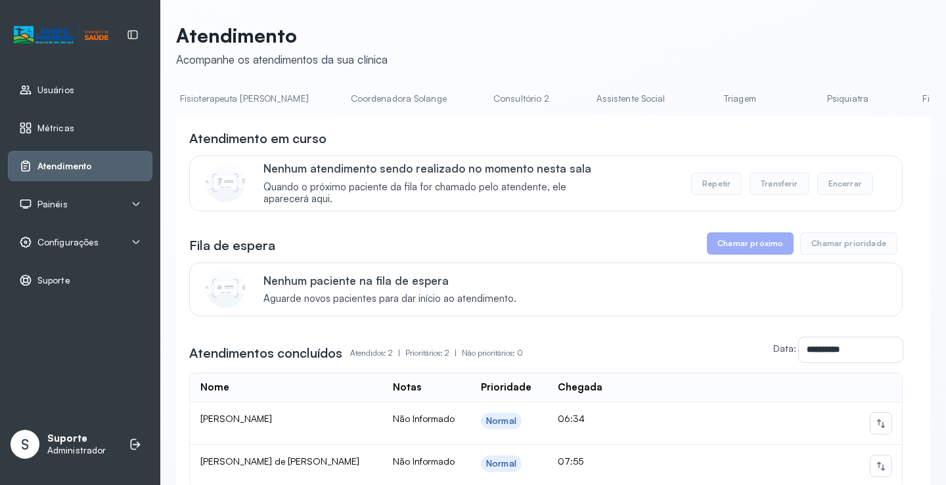
scroll to position [0, 839]
click at [672, 89] on link "Triagem" at bounding box center [718, 99] width 92 height 22
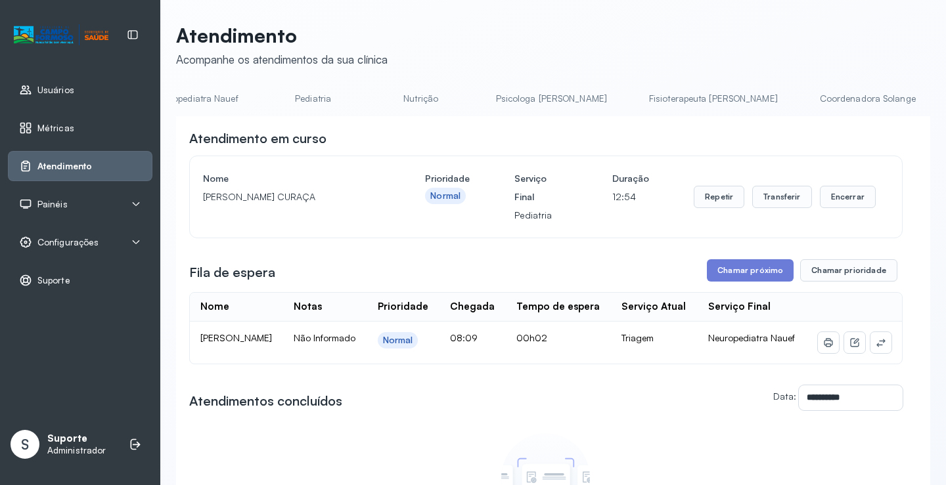
scroll to position [0, 0]
click at [611, 100] on link "Pediatria" at bounding box center [657, 99] width 92 height 22
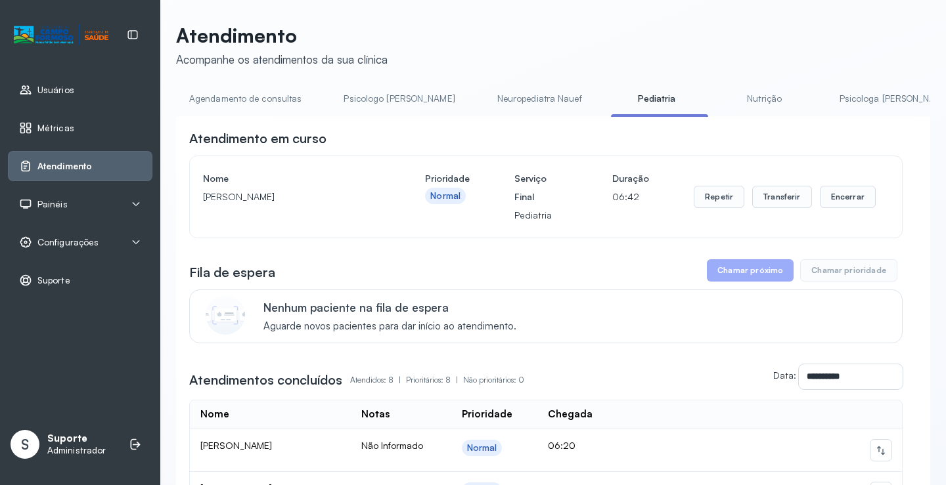
click at [383, 91] on link "Psicologo Pedro" at bounding box center [398, 99] width 137 height 22
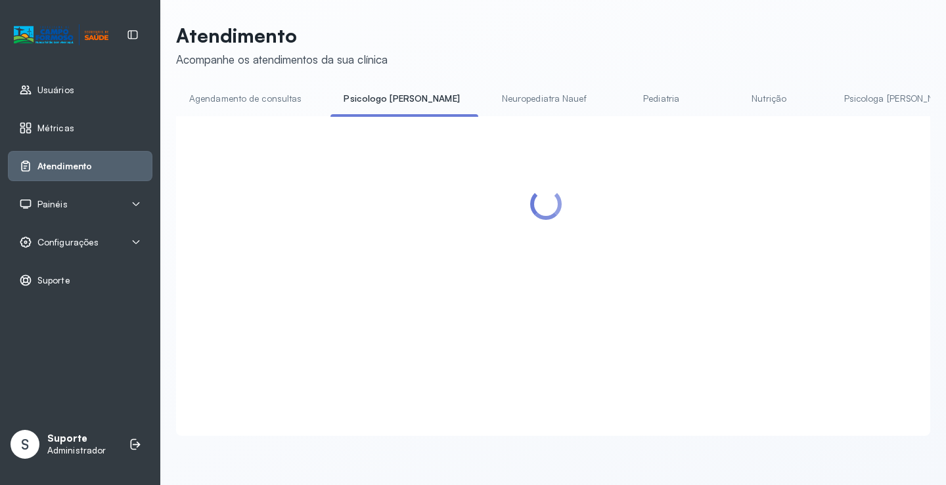
click at [499, 108] on link "Neuropediatra Nauef" at bounding box center [544, 99] width 111 height 22
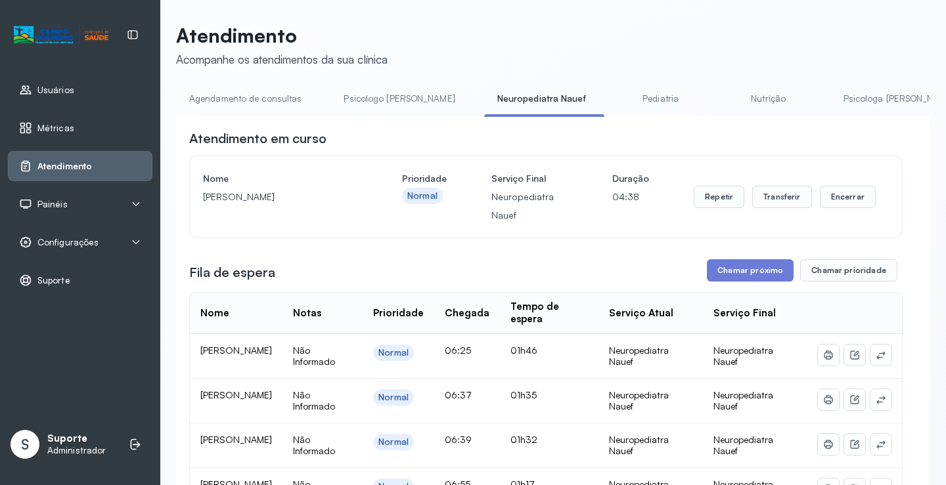
click at [275, 92] on link "Agendamento de consultas" at bounding box center [245, 99] width 139 height 22
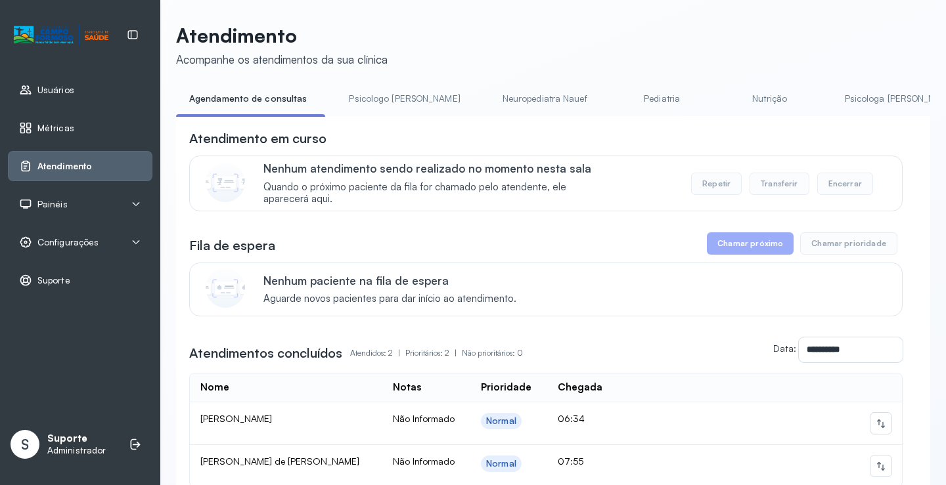
click at [616, 102] on link "Pediatria" at bounding box center [662, 99] width 92 height 22
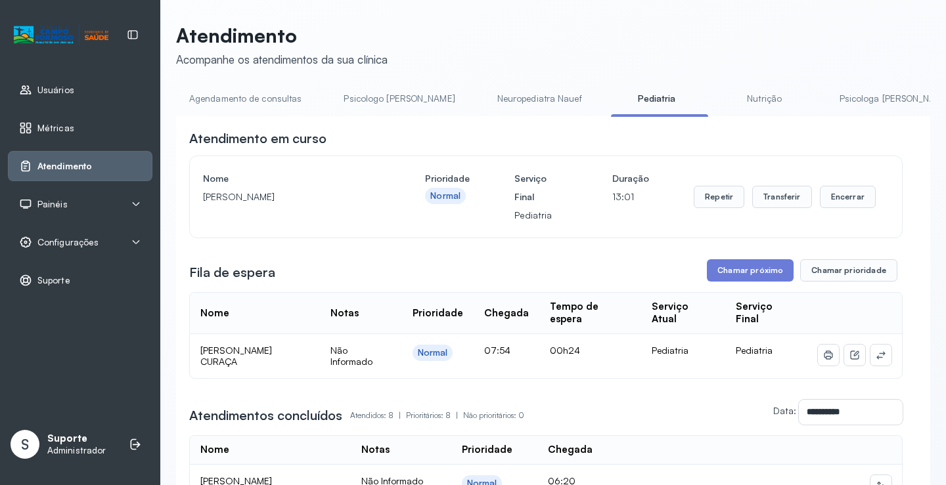
drag, startPoint x: 508, startPoint y: 106, endPoint x: 344, endPoint y: 104, distance: 164.2
click at [506, 105] on link "Neuropediatra Nauef" at bounding box center [539, 99] width 111 height 22
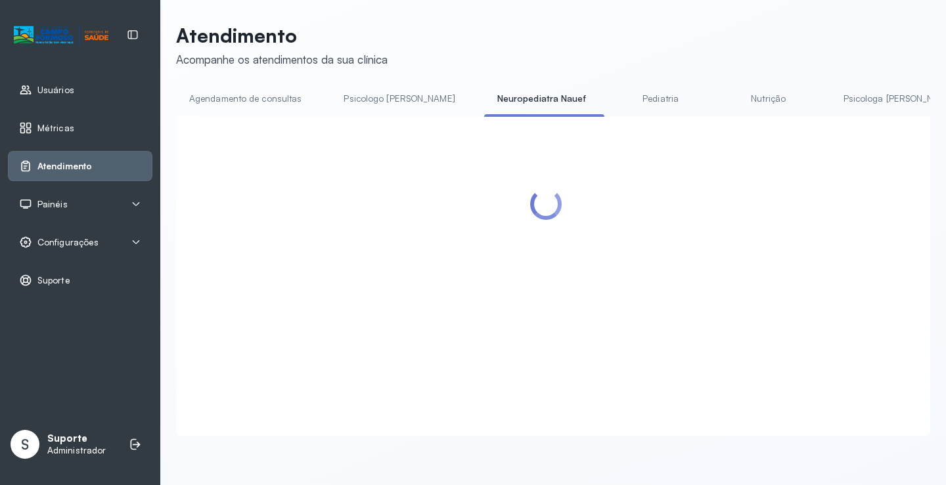
click at [219, 96] on link "Agendamento de consultas" at bounding box center [245, 99] width 139 height 22
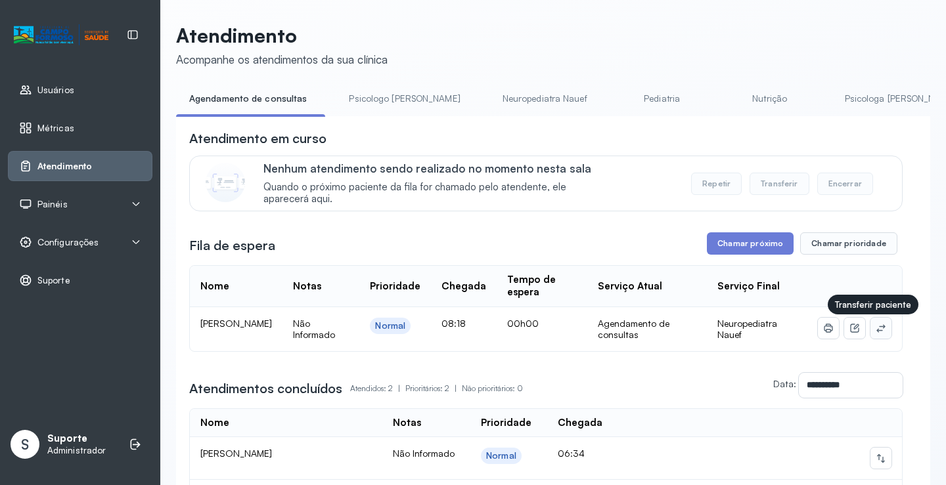
click at [875, 332] on icon at bounding box center [880, 328] width 11 height 11
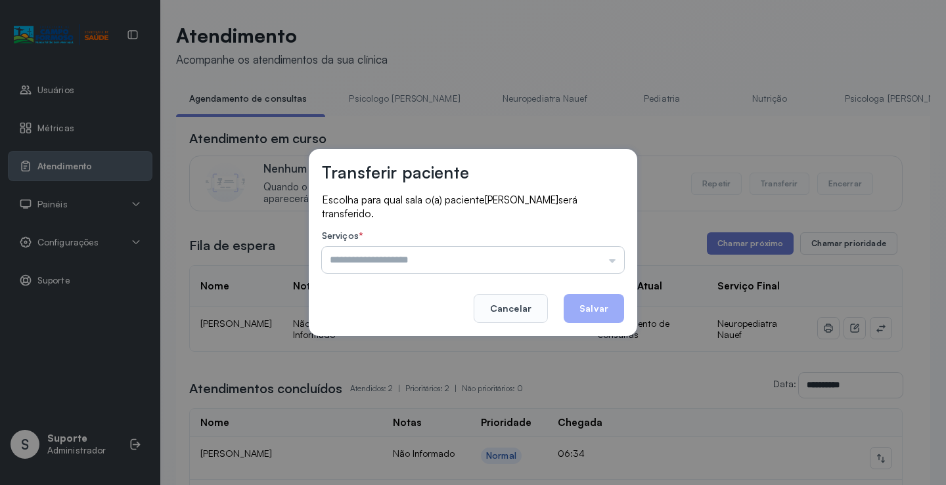
click at [598, 247] on input "text" at bounding box center [473, 260] width 302 height 26
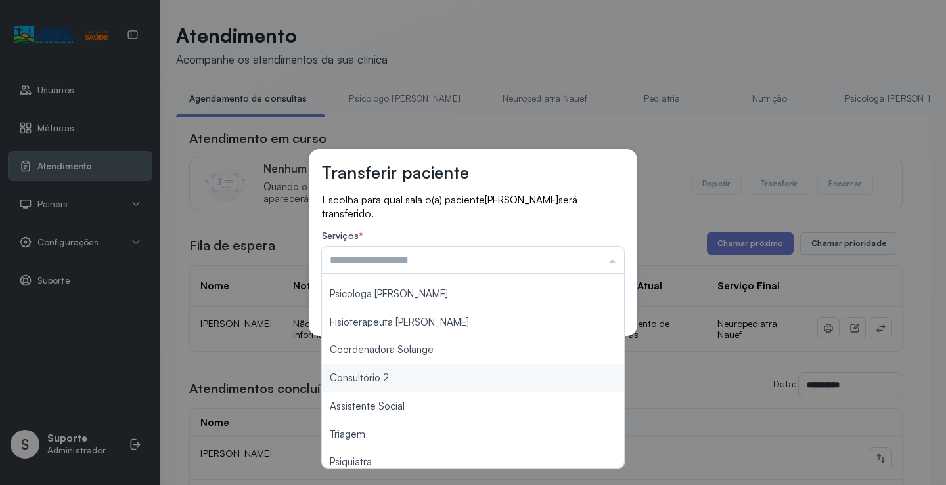
scroll to position [131, 0]
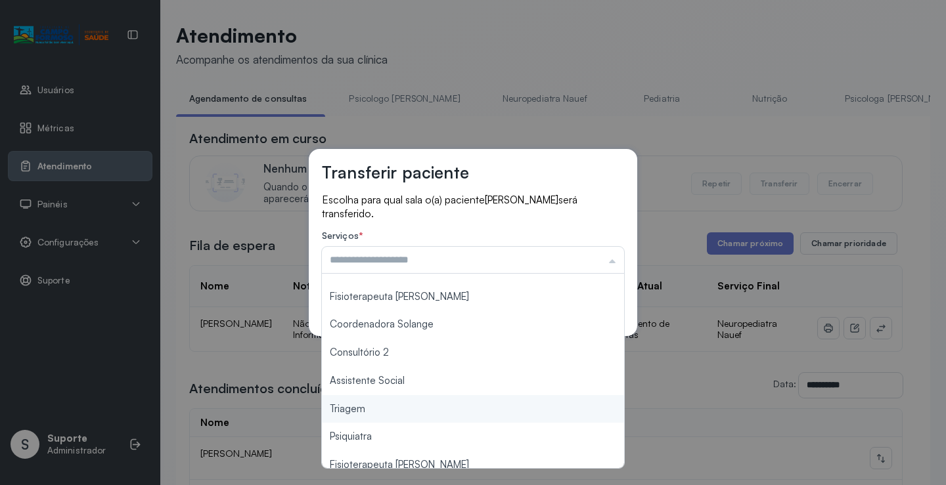
type input "*******"
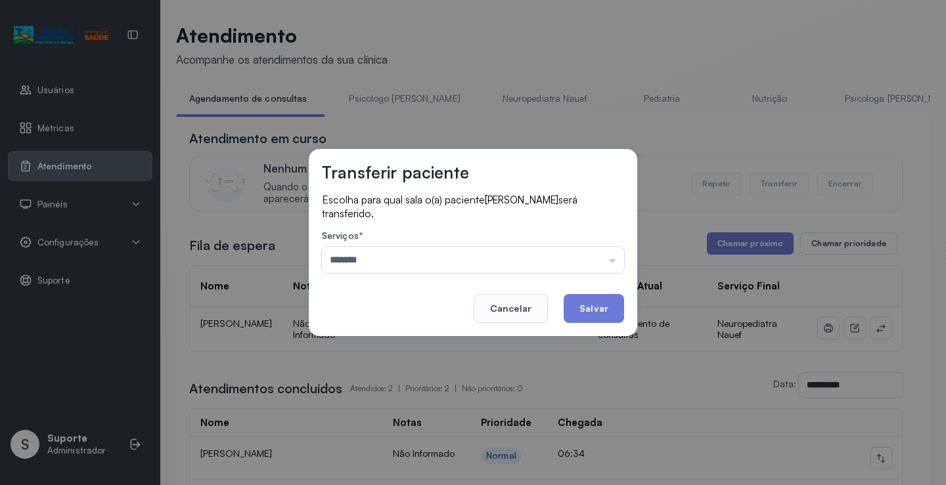
click at [393, 415] on div "Transferir paciente Escolha para qual sala o(a) paciente Luiz Miguel Ferreira s…" at bounding box center [473, 242] width 946 height 485
click at [596, 308] on button "Salvar" at bounding box center [593, 308] width 60 height 29
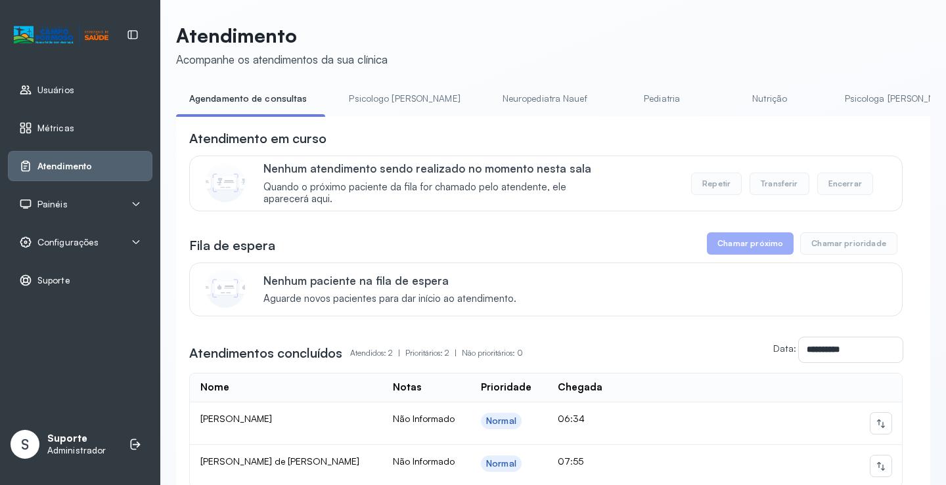
click at [616, 95] on link "Pediatria" at bounding box center [662, 99] width 92 height 22
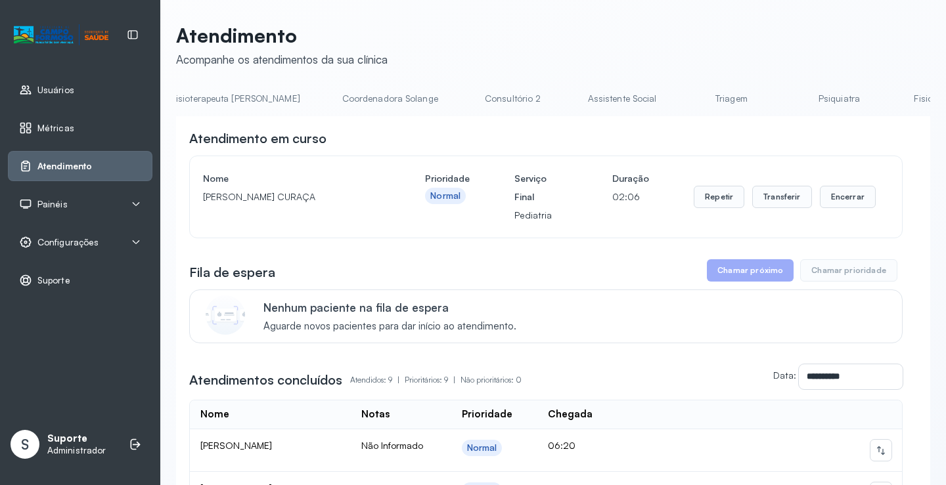
scroll to position [0, 840]
click at [666, 98] on link "Triagem" at bounding box center [712, 99] width 92 height 22
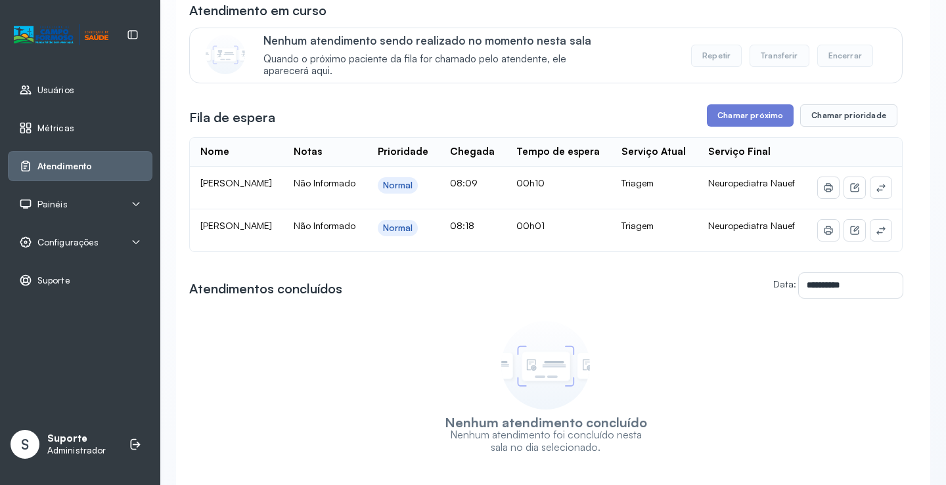
scroll to position [131, 0]
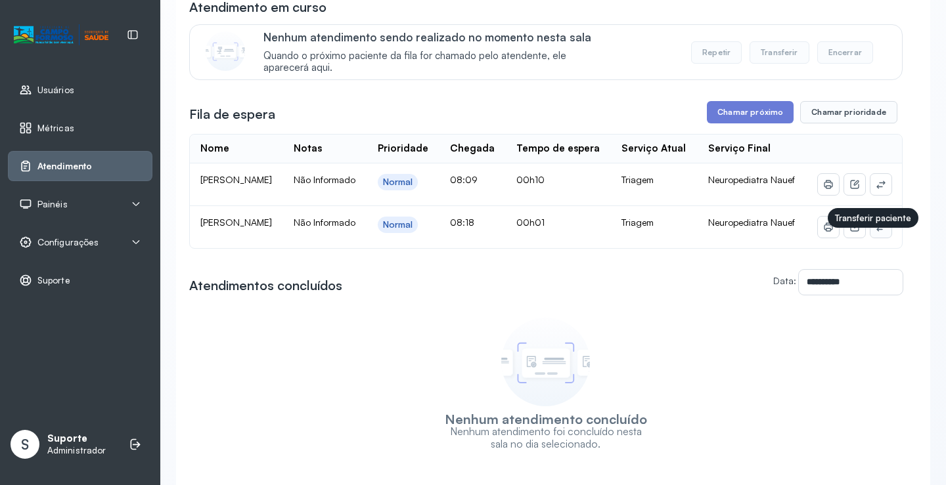
click at [875, 232] on icon at bounding box center [880, 227] width 11 height 11
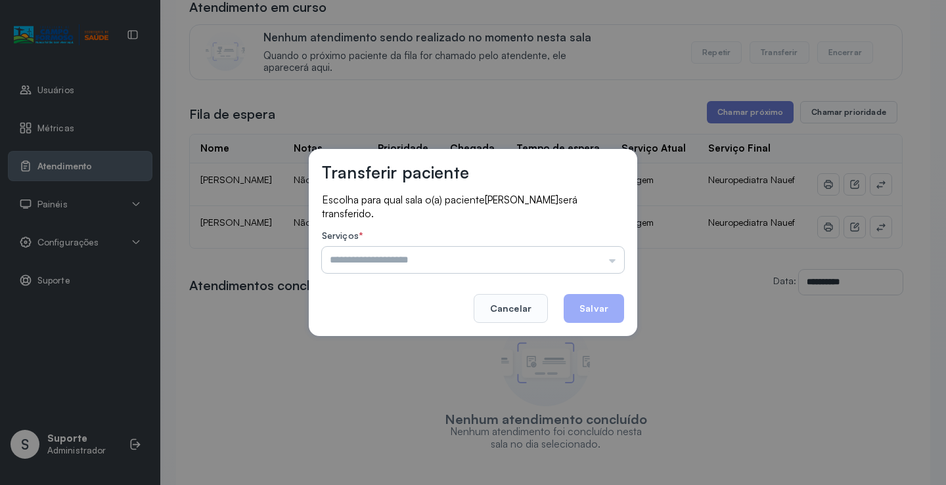
click at [598, 262] on input "text" at bounding box center [473, 260] width 302 height 26
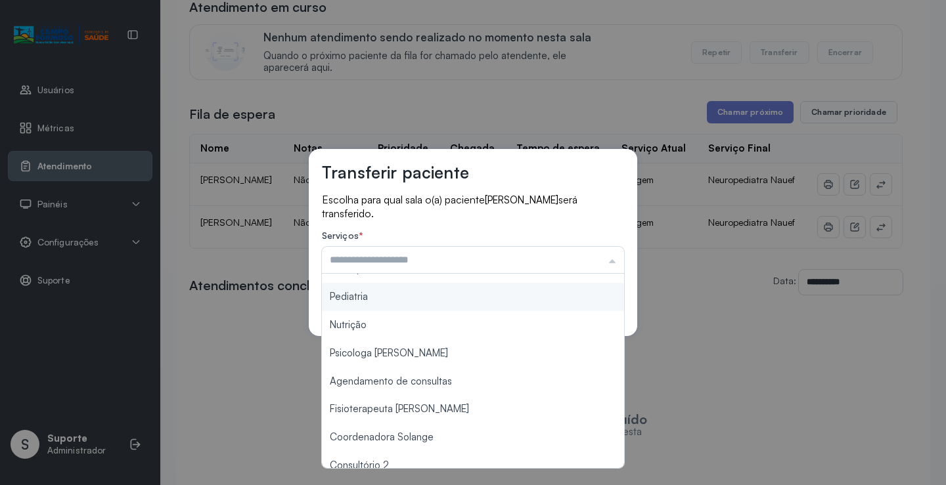
scroll to position [198, 0]
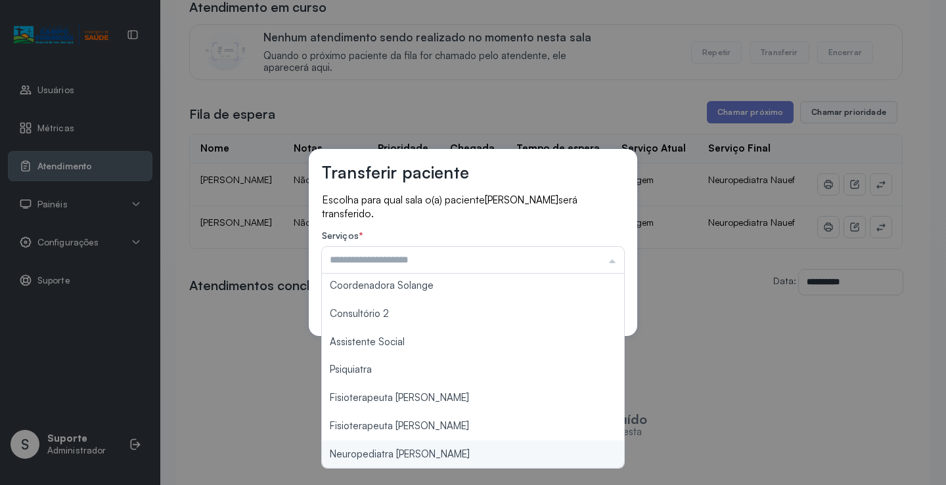
type input "**********"
click at [412, 460] on div "**********" at bounding box center [473, 242] width 946 height 485
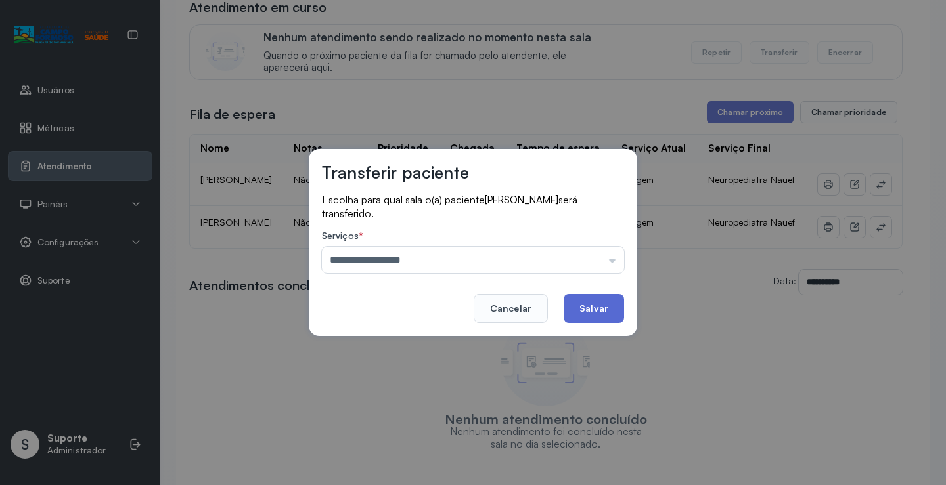
click at [577, 318] on button "Salvar" at bounding box center [593, 308] width 60 height 29
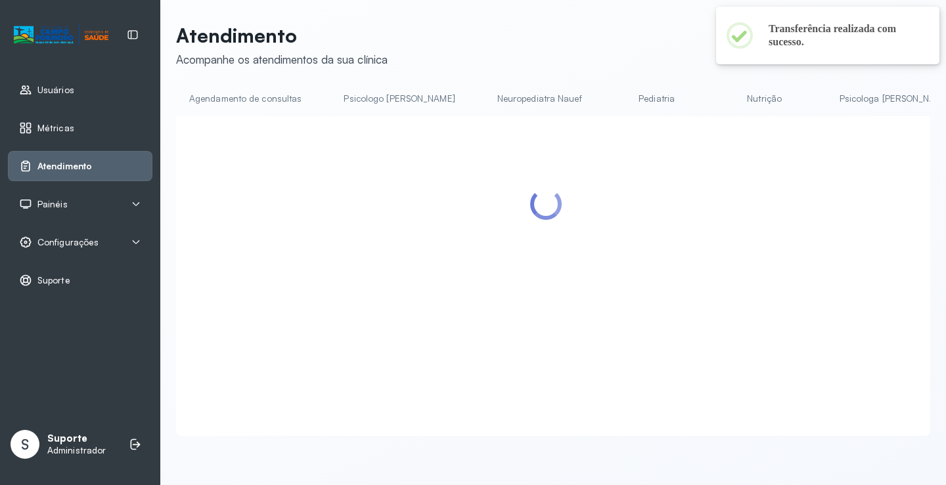
scroll to position [131, 0]
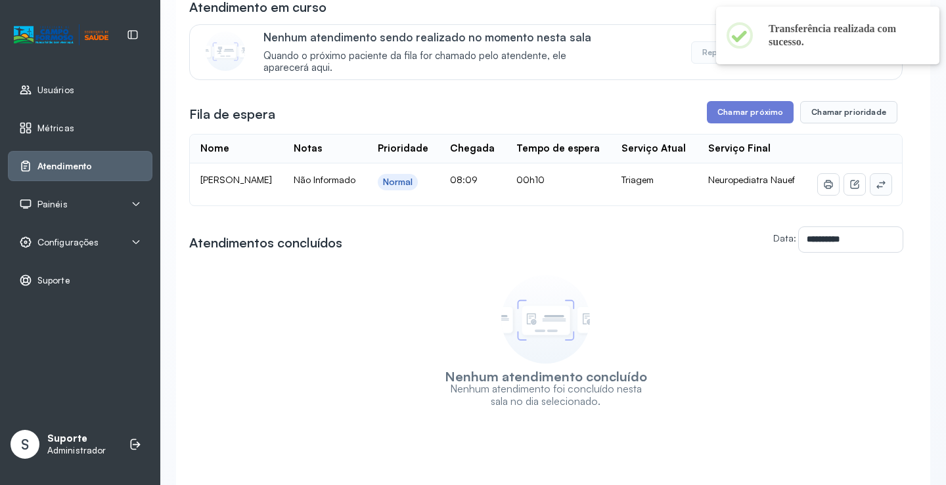
click at [876, 188] on icon at bounding box center [880, 185] width 9 height 8
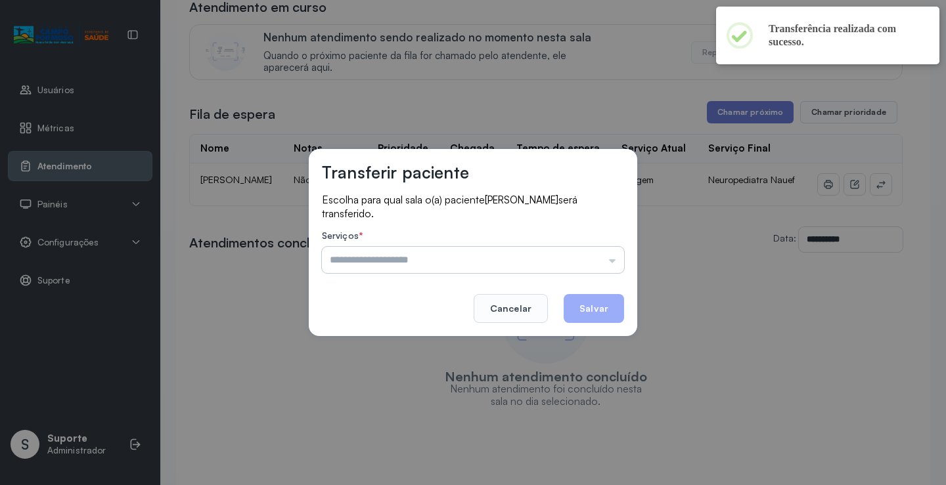
click at [586, 259] on input "text" at bounding box center [473, 260] width 302 height 26
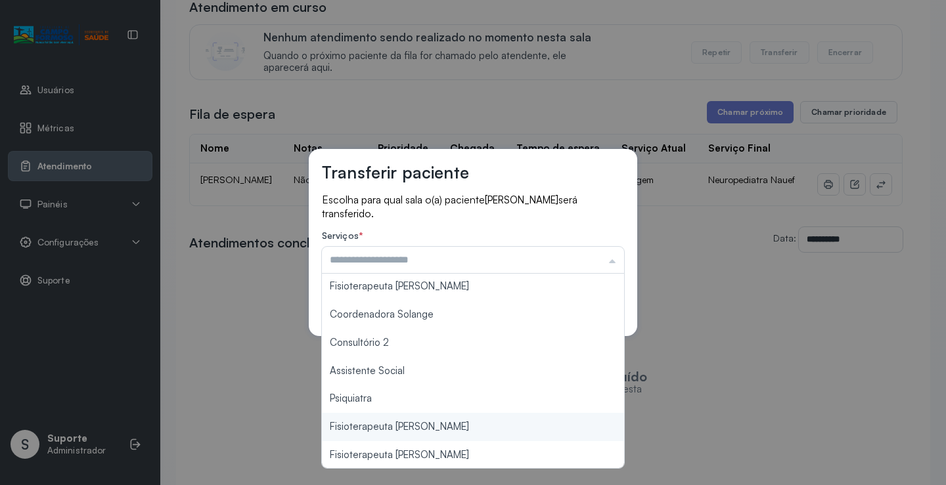
scroll to position [199, 0]
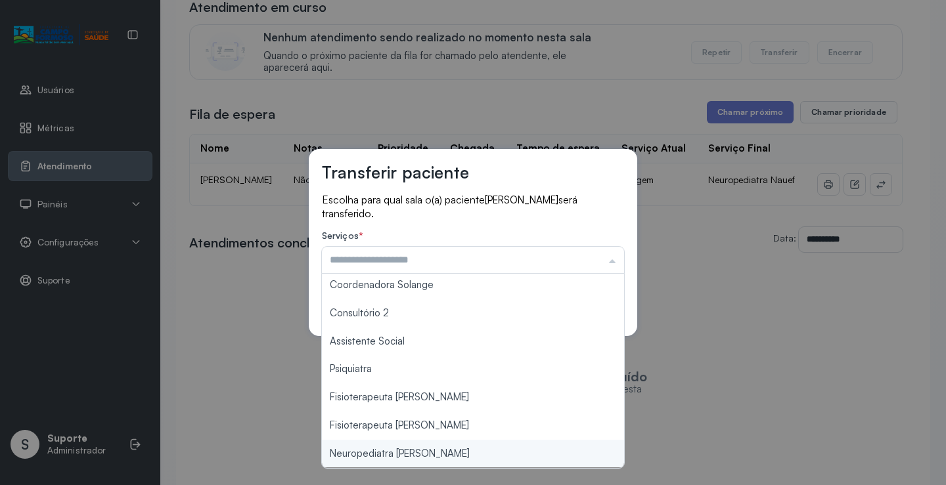
type input "**********"
drag, startPoint x: 431, startPoint y: 455, endPoint x: 531, endPoint y: 399, distance: 114.7
click at [452, 445] on div "**********" at bounding box center [473, 242] width 946 height 485
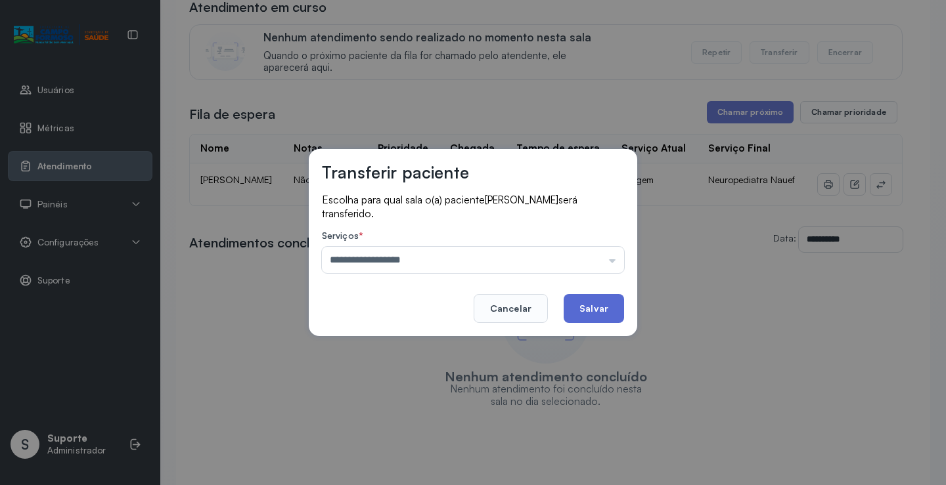
click at [586, 312] on button "Salvar" at bounding box center [593, 308] width 60 height 29
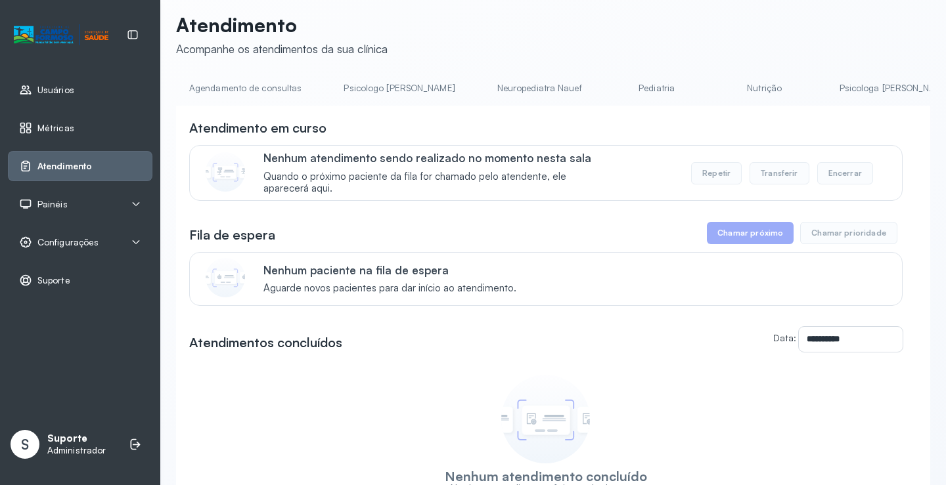
scroll to position [0, 0]
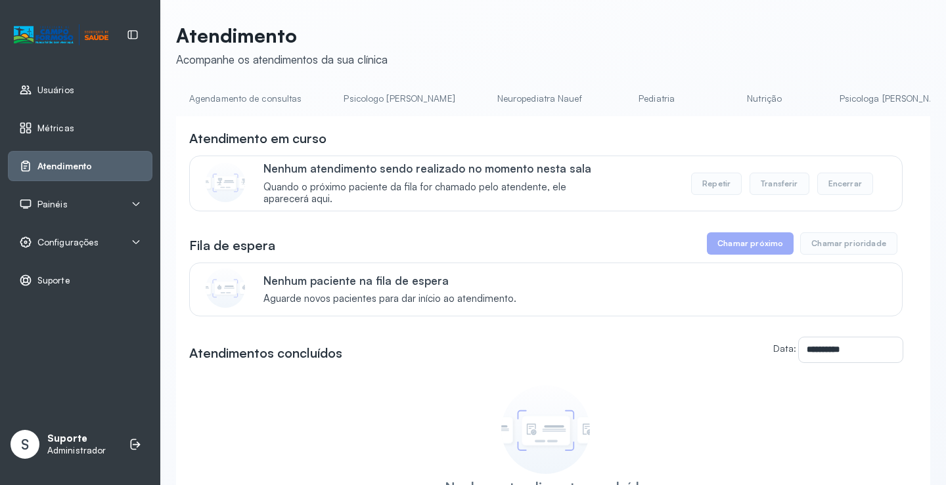
click at [263, 94] on link "Agendamento de consultas" at bounding box center [245, 99] width 139 height 22
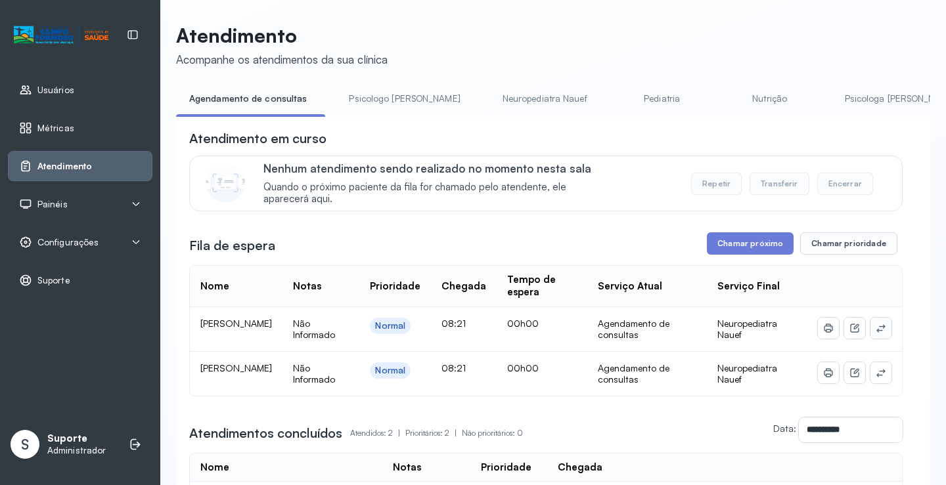
click at [875, 328] on icon at bounding box center [880, 328] width 11 height 11
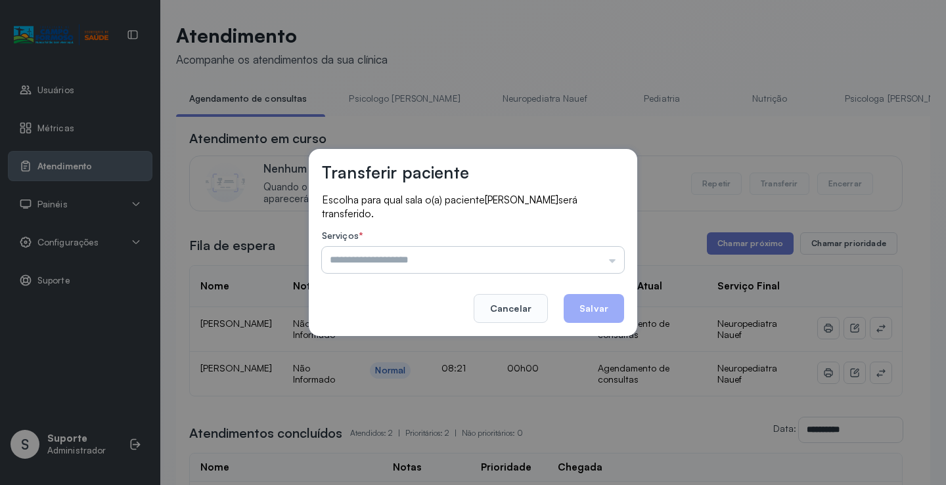
click at [599, 257] on input "text" at bounding box center [473, 260] width 302 height 26
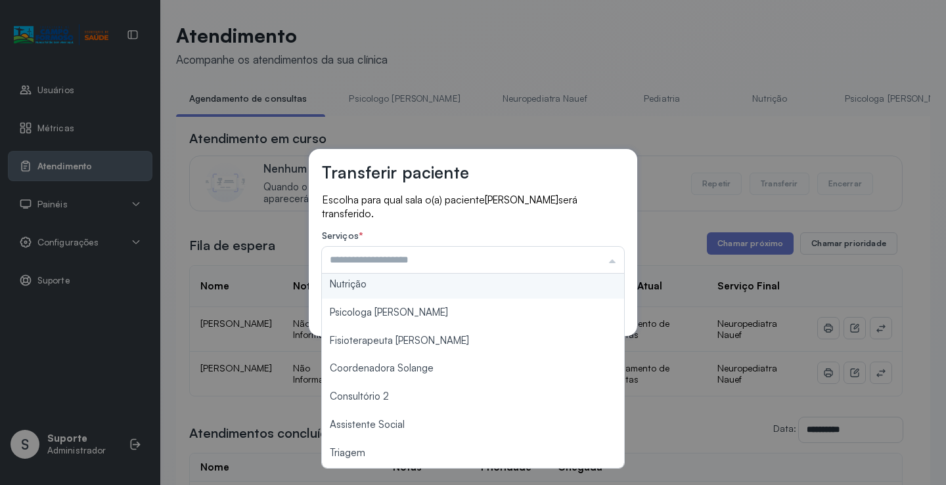
scroll to position [198, 0]
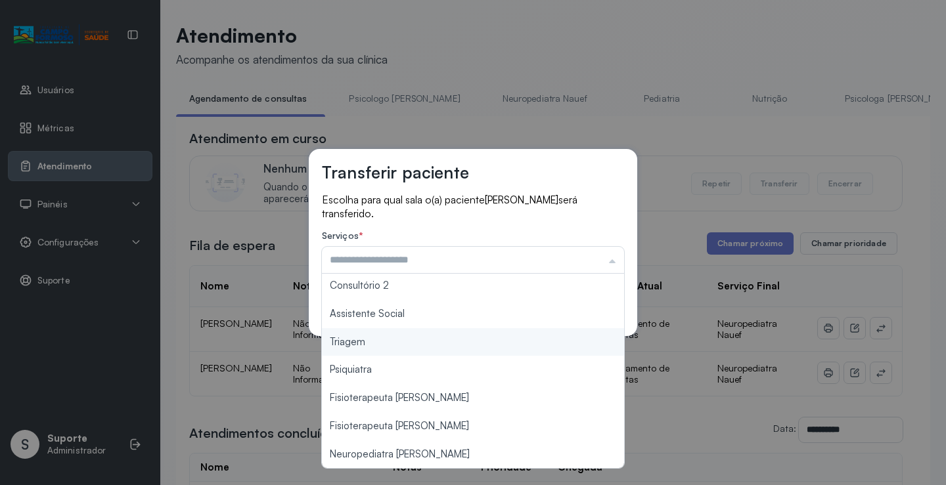
type input "*******"
drag, startPoint x: 396, startPoint y: 342, endPoint x: 502, endPoint y: 328, distance: 106.6
click at [399, 341] on div "Transferir paciente Escolha para qual sala o(a) paciente PALOMA SOUSA BORGES se…" at bounding box center [473, 242] width 946 height 485
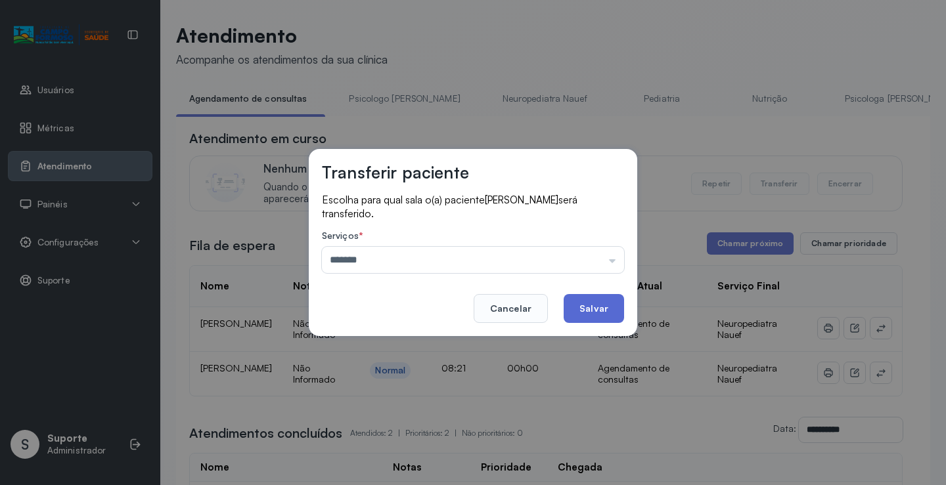
click at [582, 316] on button "Salvar" at bounding box center [593, 308] width 60 height 29
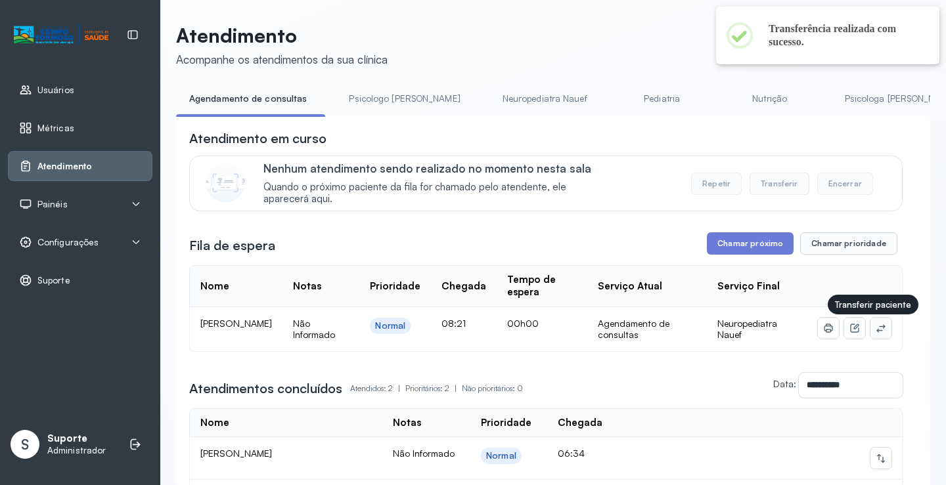
click at [881, 332] on button at bounding box center [880, 328] width 21 height 21
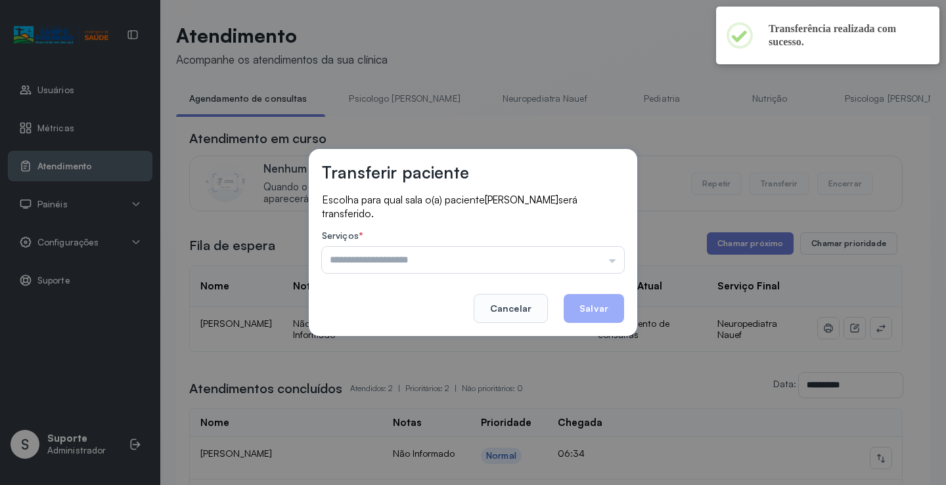
click at [548, 246] on div "Serviços * Psicologo Pedro Neuropediatra Nauef Pediatria Nutrição Psicologa Ala…" at bounding box center [473, 251] width 302 height 43
click at [541, 267] on input "text" at bounding box center [473, 260] width 302 height 26
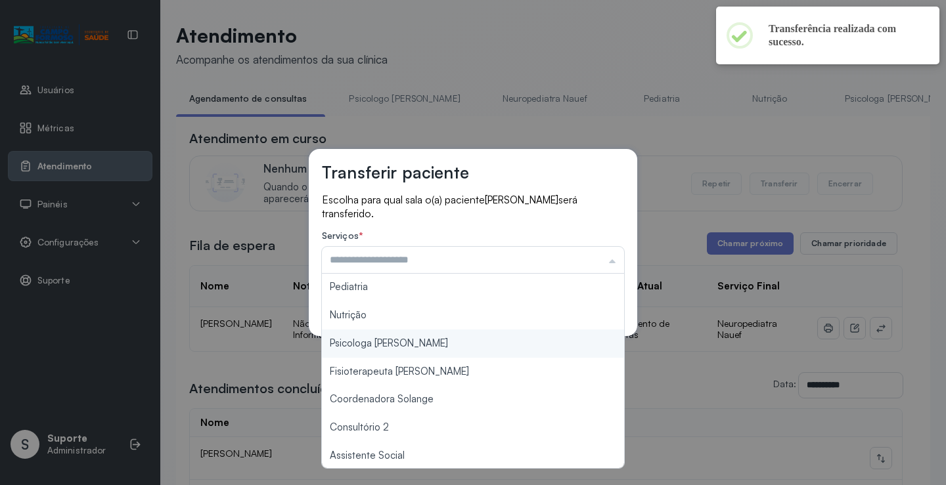
scroll to position [131, 0]
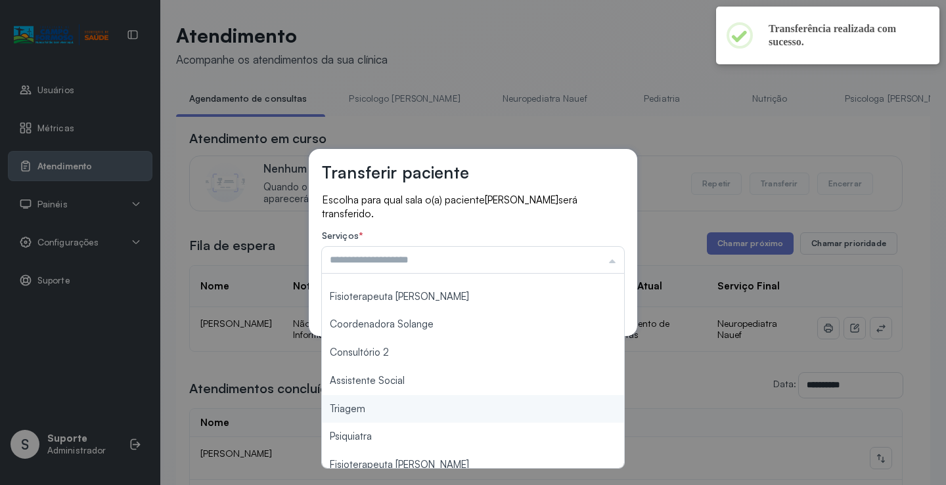
type input "*******"
click at [385, 414] on div "Transferir paciente Escolha para qual sala o(a) paciente PEDRO LUIS BARBOZA DA …" at bounding box center [473, 242] width 946 height 485
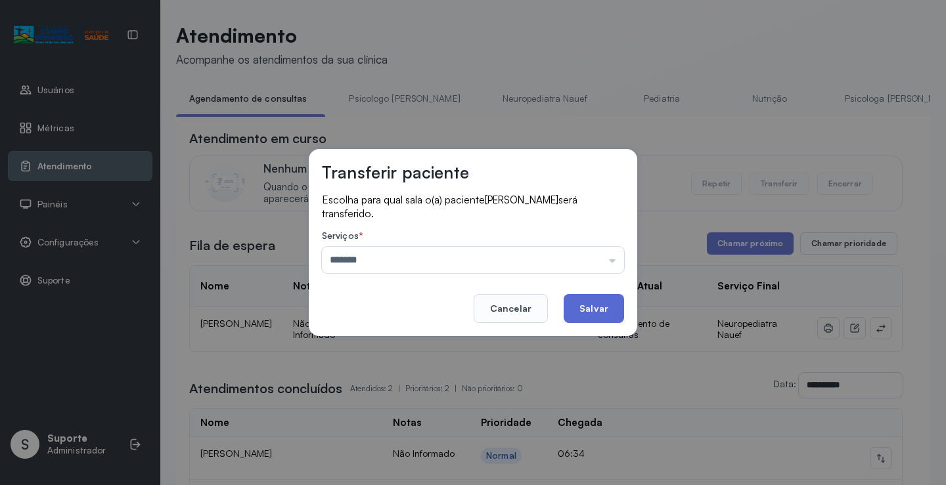
click at [593, 309] on button "Salvar" at bounding box center [593, 308] width 60 height 29
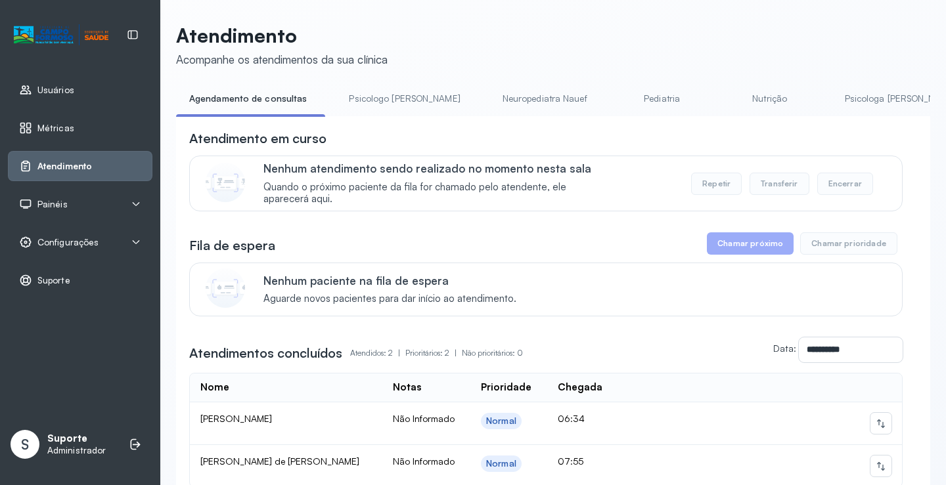
drag, startPoint x: 395, startPoint y: 101, endPoint x: 310, endPoint y: 109, distance: 85.1
click at [394, 100] on link "Psicologo Pedro" at bounding box center [404, 99] width 137 height 22
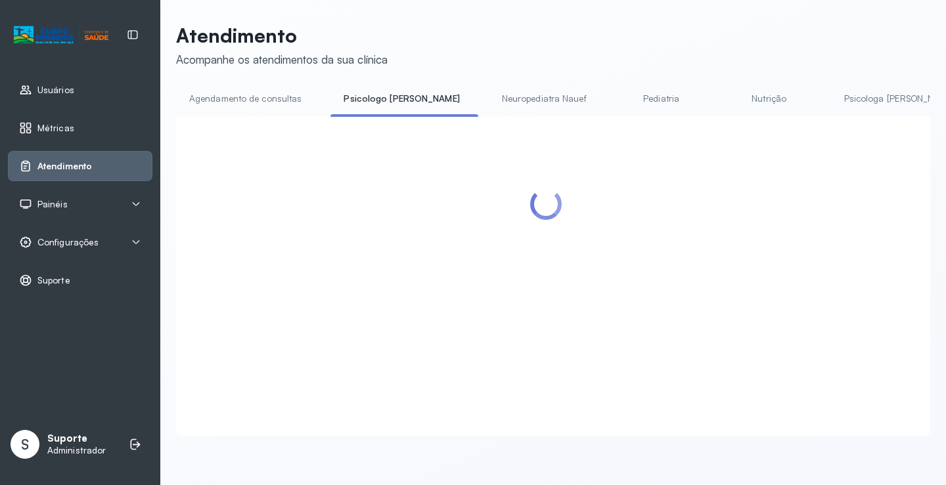
click at [284, 106] on link "Agendamento de consultas" at bounding box center [245, 99] width 139 height 22
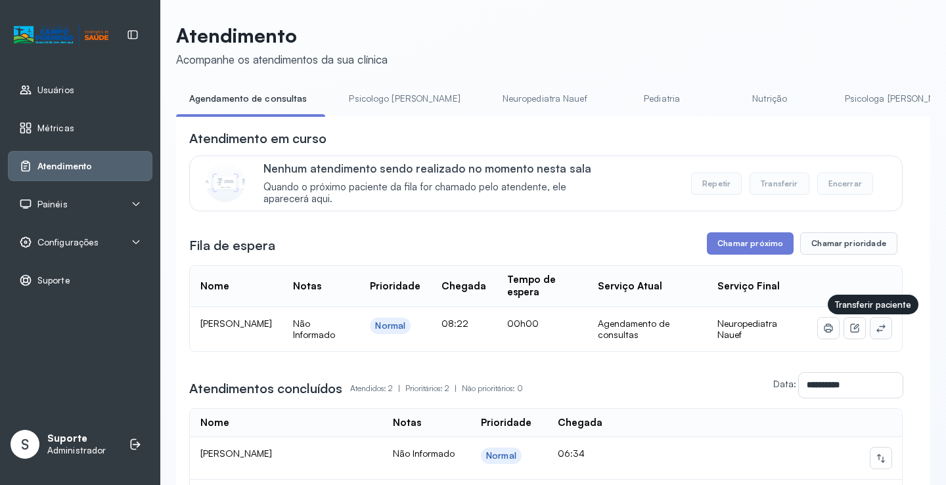
click at [875, 332] on icon at bounding box center [880, 328] width 11 height 11
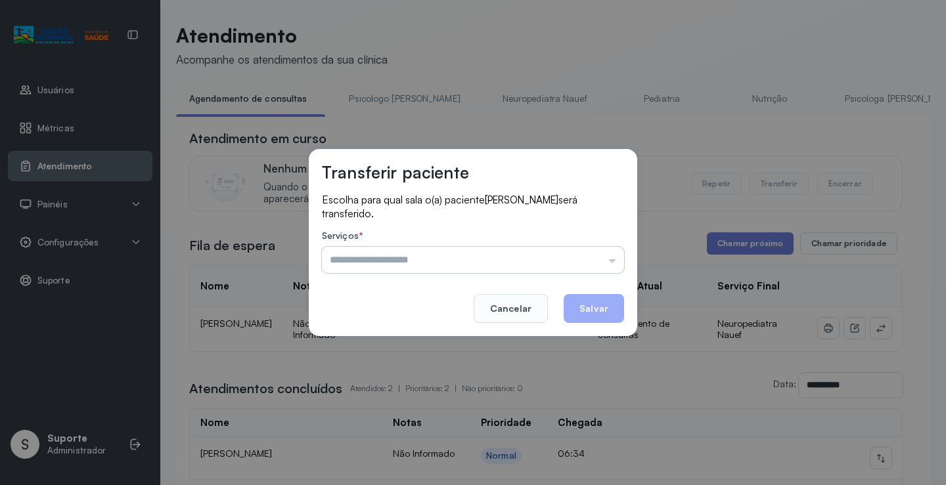
drag, startPoint x: 608, startPoint y: 265, endPoint x: 600, endPoint y: 267, distance: 8.3
click at [607, 265] on input "text" at bounding box center [473, 260] width 302 height 26
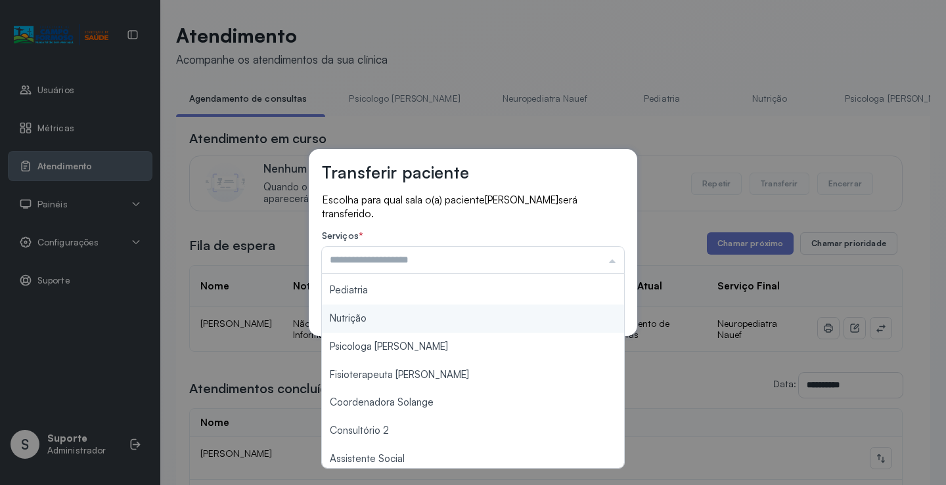
scroll to position [198, 0]
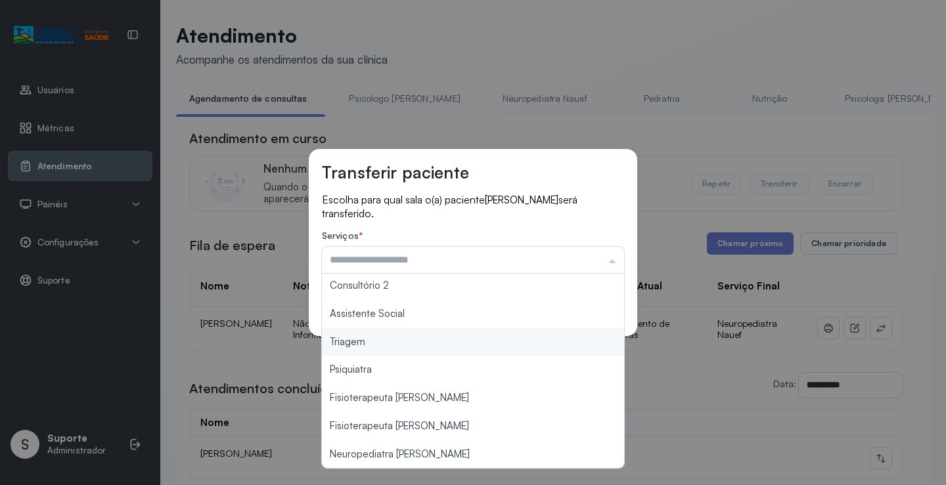
type input "*******"
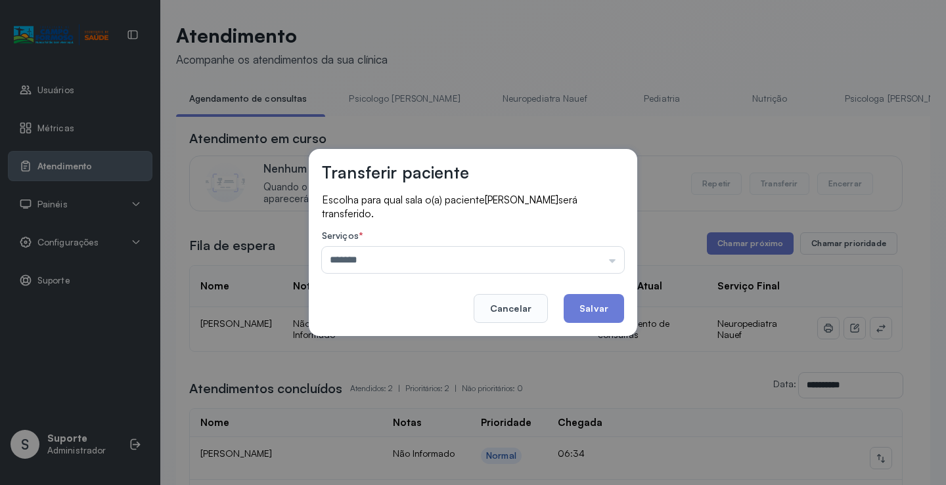
drag, startPoint x: 418, startPoint y: 342, endPoint x: 494, endPoint y: 340, distance: 75.5
click at [418, 341] on div "Transferir paciente Escolha para qual sala o(a) paciente LUIZ MIGUEL FERREIRA s…" at bounding box center [473, 242] width 946 height 485
click at [586, 312] on button "Salvar" at bounding box center [593, 308] width 60 height 29
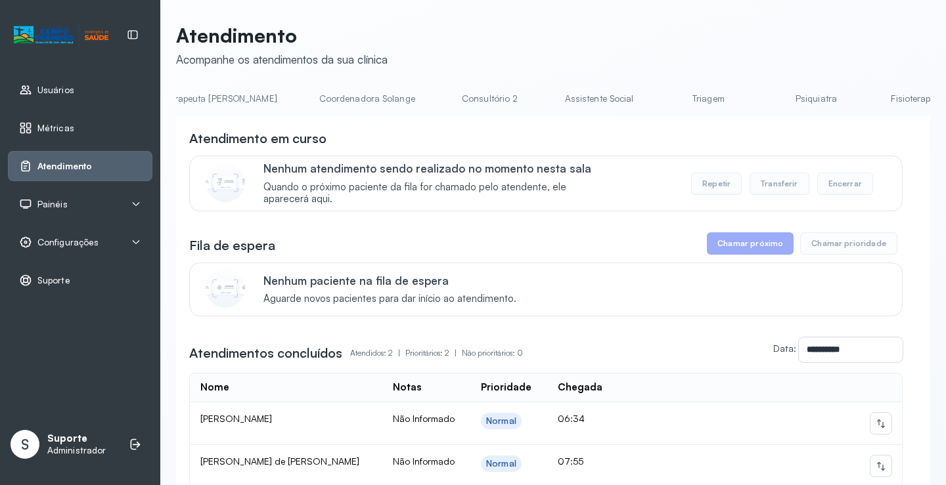
scroll to position [0, 878]
click at [633, 92] on link "Triagem" at bounding box center [679, 99] width 92 height 22
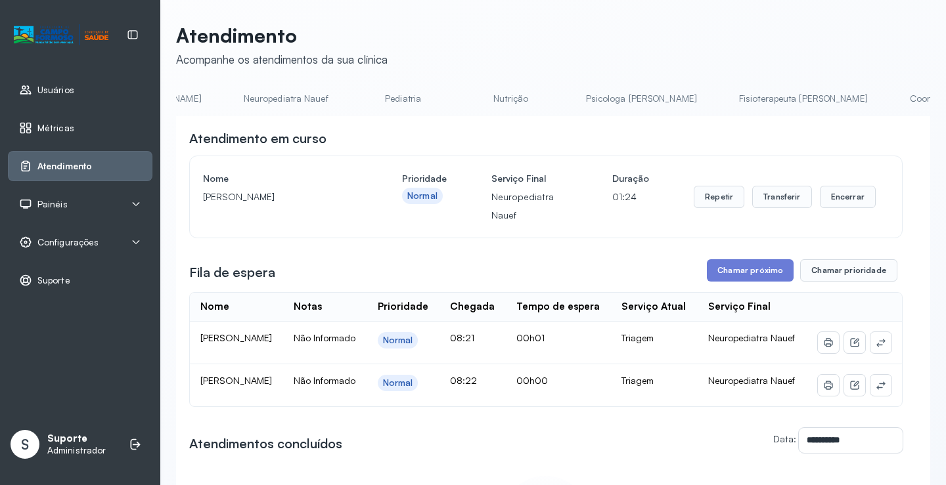
scroll to position [0, 0]
click at [250, 91] on link "Agendamento de consultas" at bounding box center [245, 99] width 139 height 22
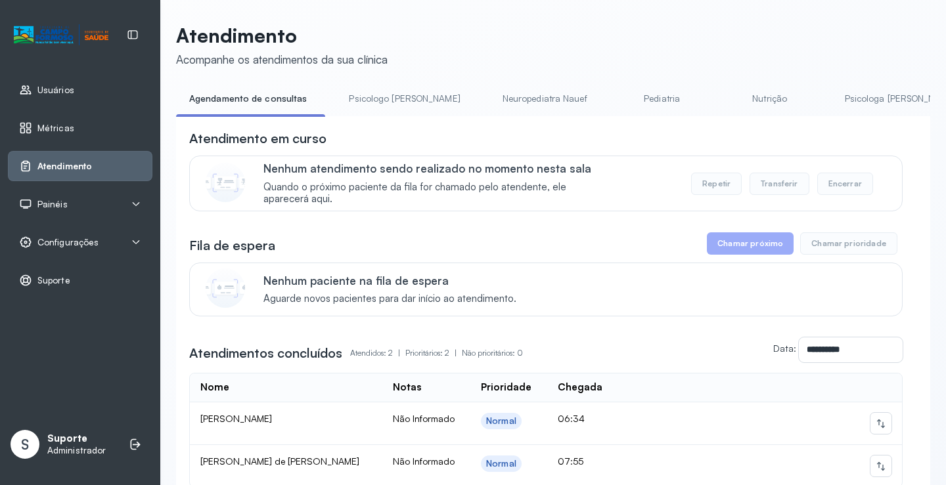
click at [375, 107] on link "Psicologo Pedro" at bounding box center [404, 99] width 137 height 22
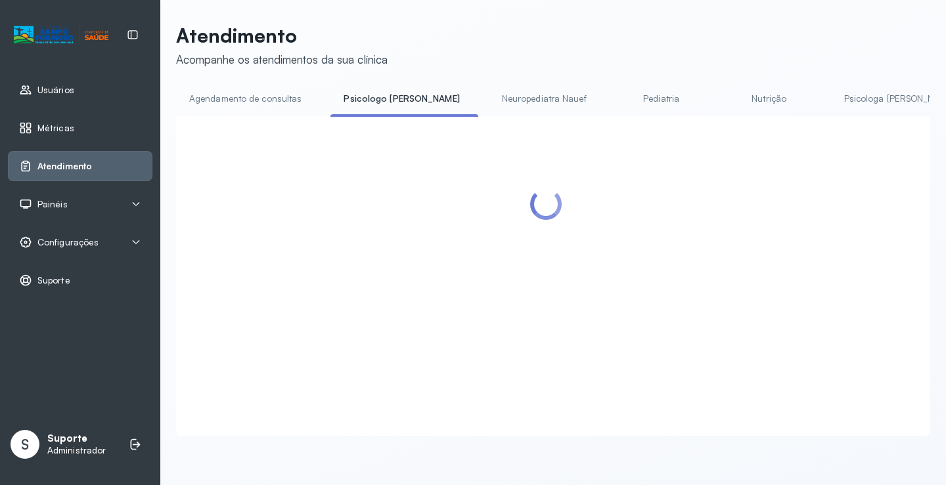
click at [272, 96] on link "Agendamento de consultas" at bounding box center [245, 99] width 139 height 22
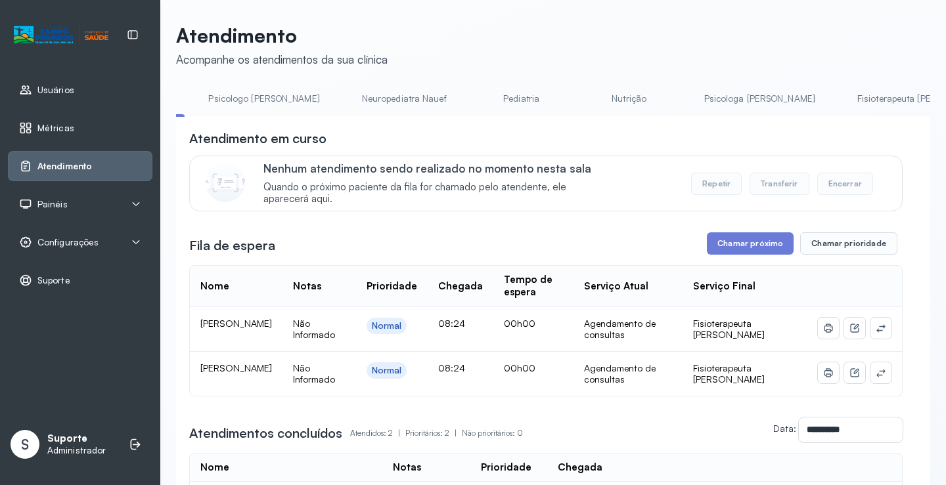
scroll to position [0, 144]
click at [472, 100] on link "Pediatria" at bounding box center [518, 99] width 92 height 22
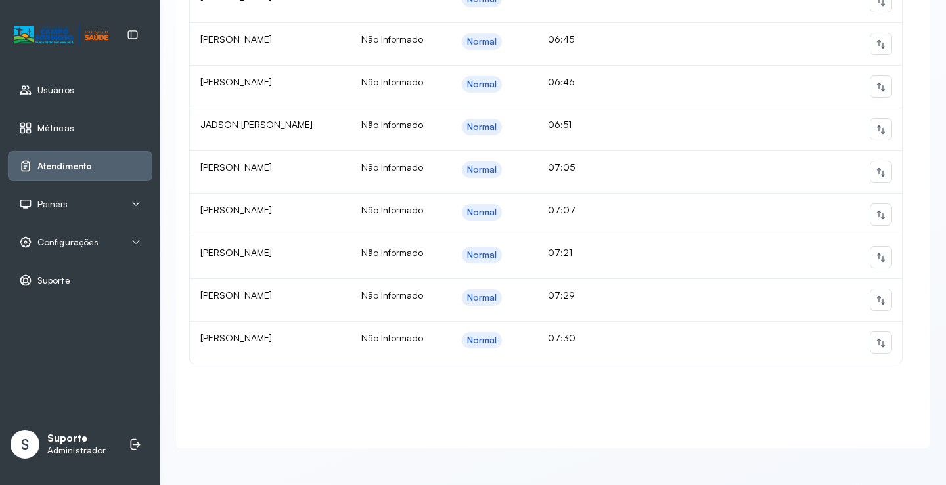
scroll to position [463, 0]
click at [875, 252] on icon at bounding box center [880, 257] width 11 height 11
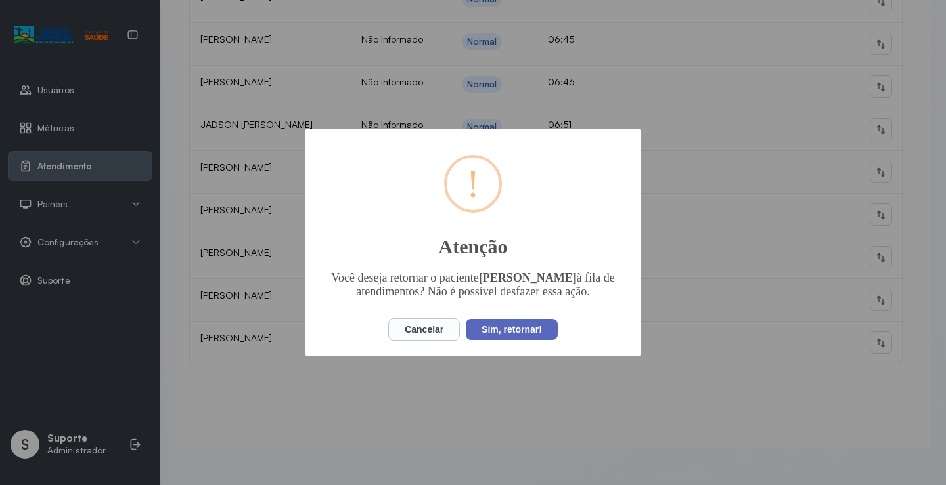
click at [530, 340] on button "Sim, retornar!" at bounding box center [512, 329] width 92 height 21
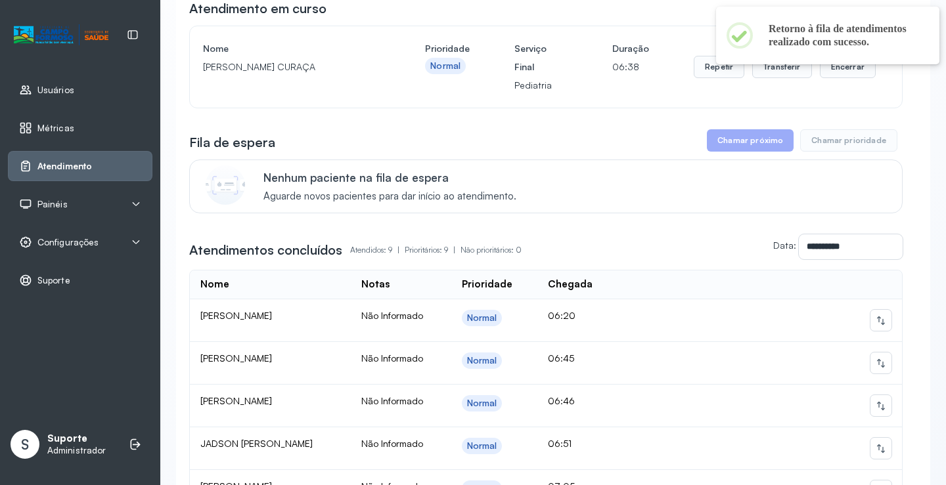
scroll to position [69, 0]
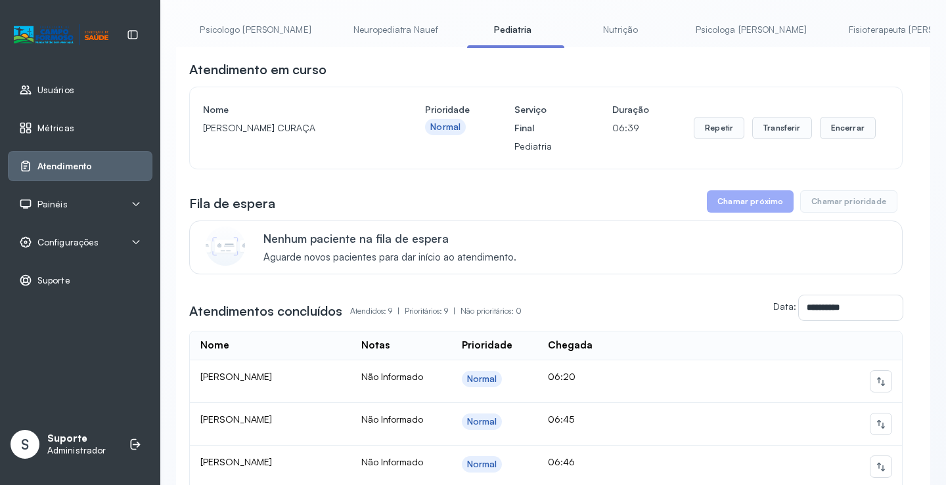
click at [575, 28] on link "Nutrição" at bounding box center [621, 30] width 92 height 22
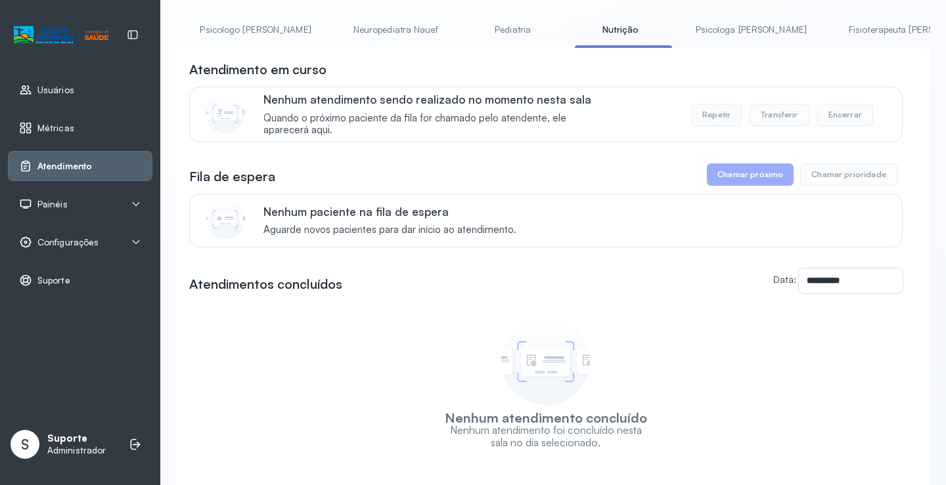
click at [467, 33] on link "Pediatria" at bounding box center [513, 30] width 92 height 22
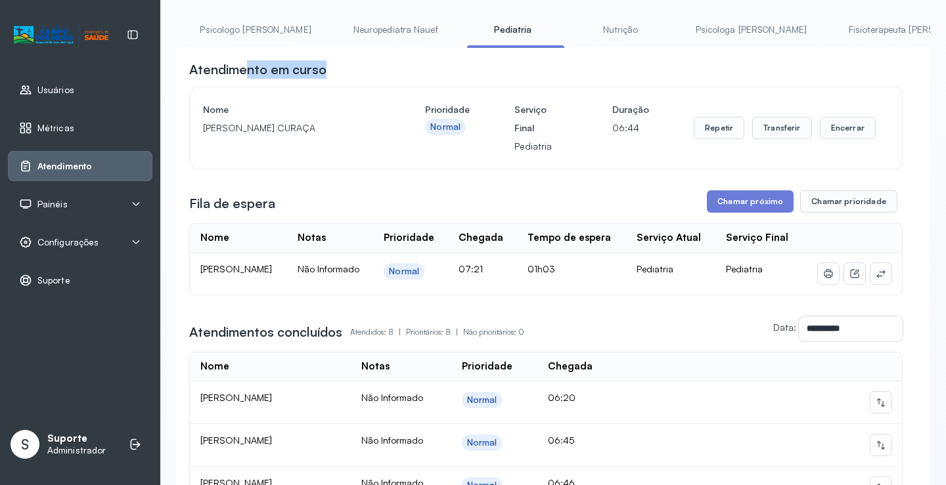
drag, startPoint x: 369, startPoint y: 53, endPoint x: 244, endPoint y: 55, distance: 124.8
click at [244, 55] on div "**********" at bounding box center [553, 427] width 754 height 760
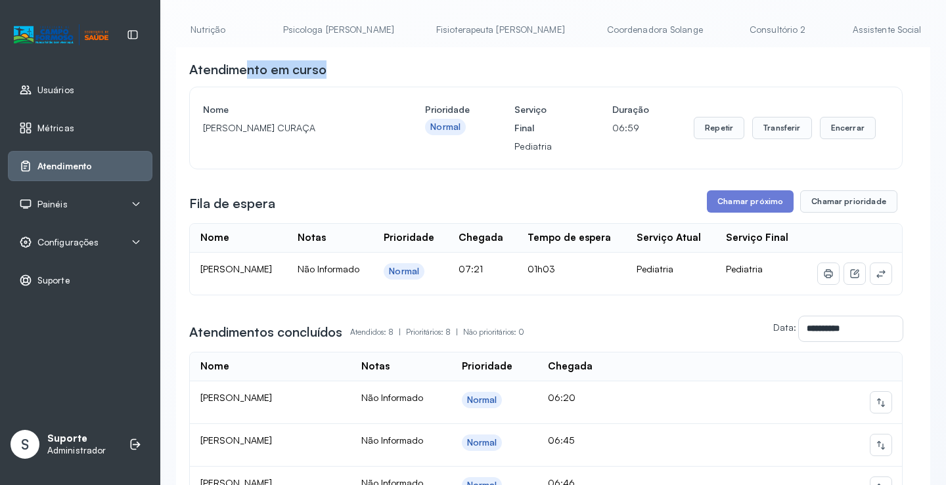
scroll to position [0, 380]
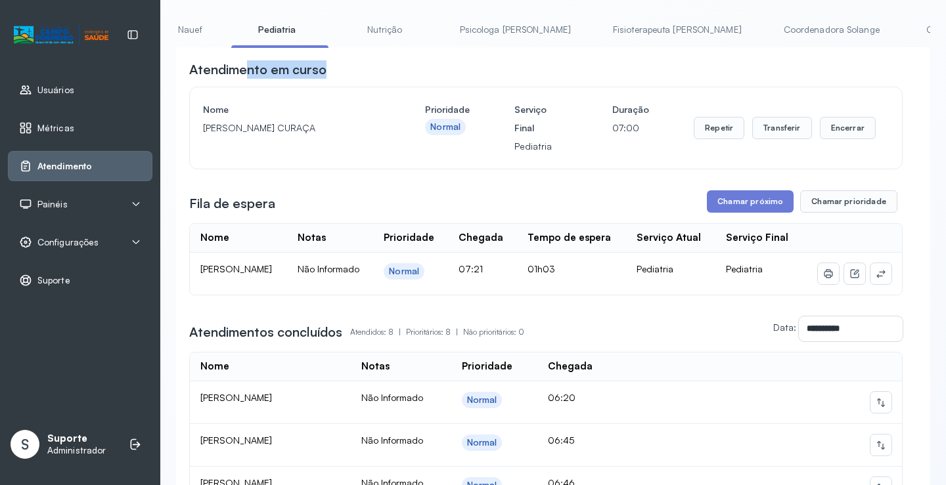
click at [473, 23] on link "Psicologa Alana" at bounding box center [514, 30] width 137 height 22
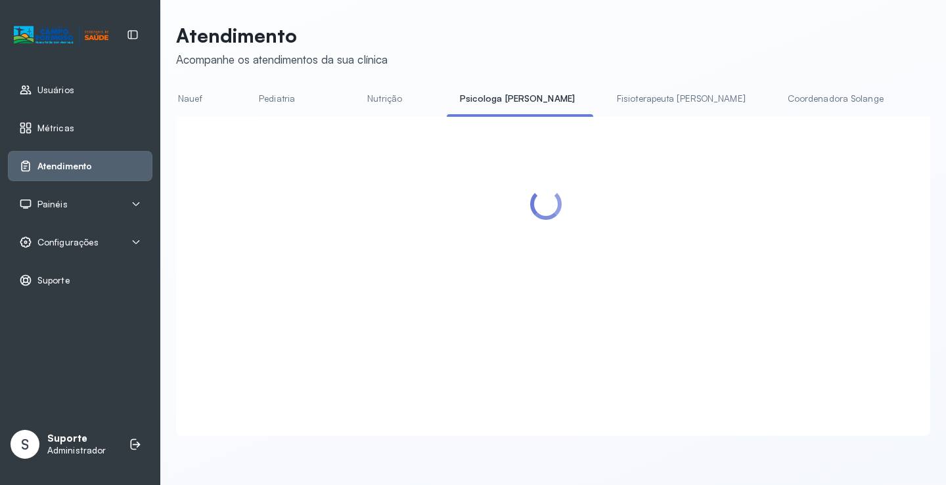
scroll to position [69, 0]
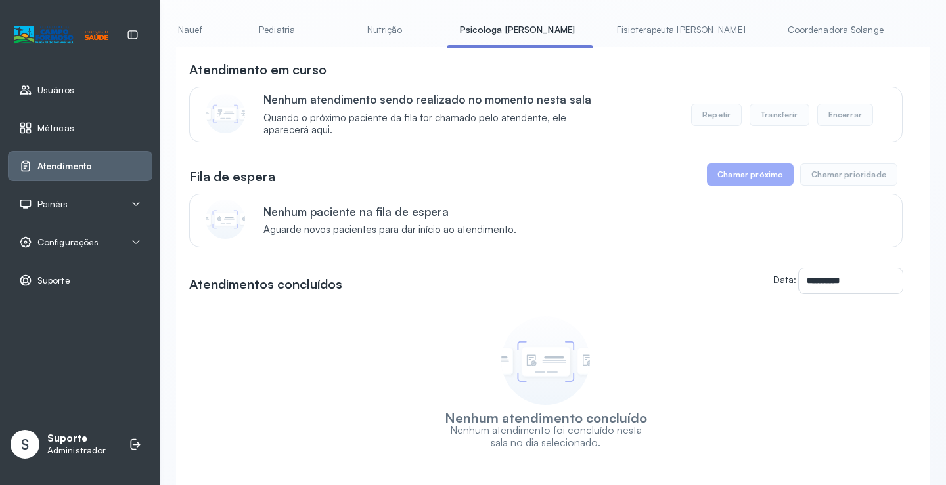
click at [603, 33] on link "Fisioterapeuta Janusia" at bounding box center [680, 30] width 155 height 22
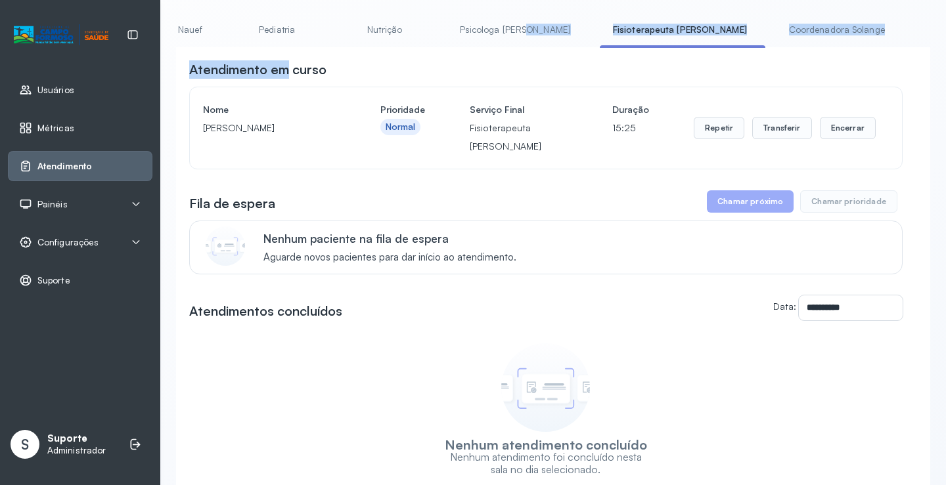
drag, startPoint x: 481, startPoint y: 47, endPoint x: 285, endPoint y: 72, distance: 197.9
click at [285, 72] on div "**********" at bounding box center [553, 290] width 754 height 542
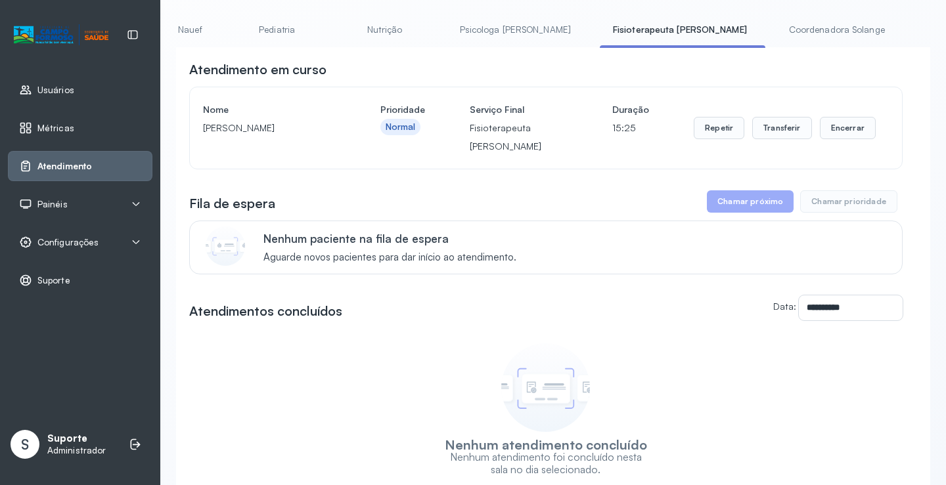
click at [404, 58] on div "**********" at bounding box center [553, 303] width 754 height 513
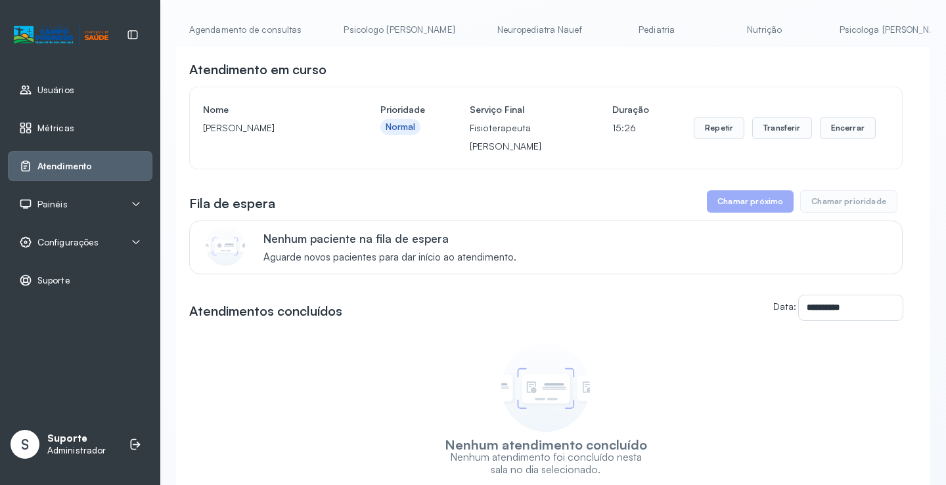
click at [212, 29] on link "Agendamento de consultas" at bounding box center [245, 30] width 139 height 22
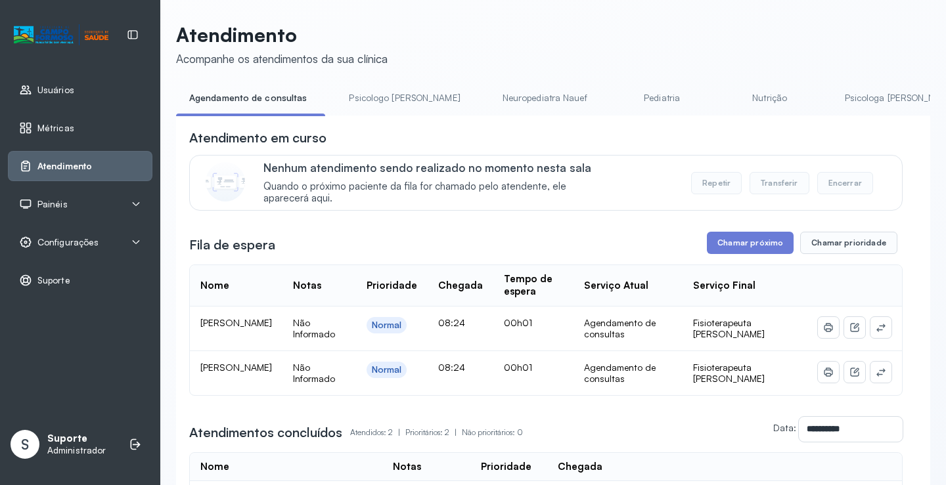
scroll to position [69, 0]
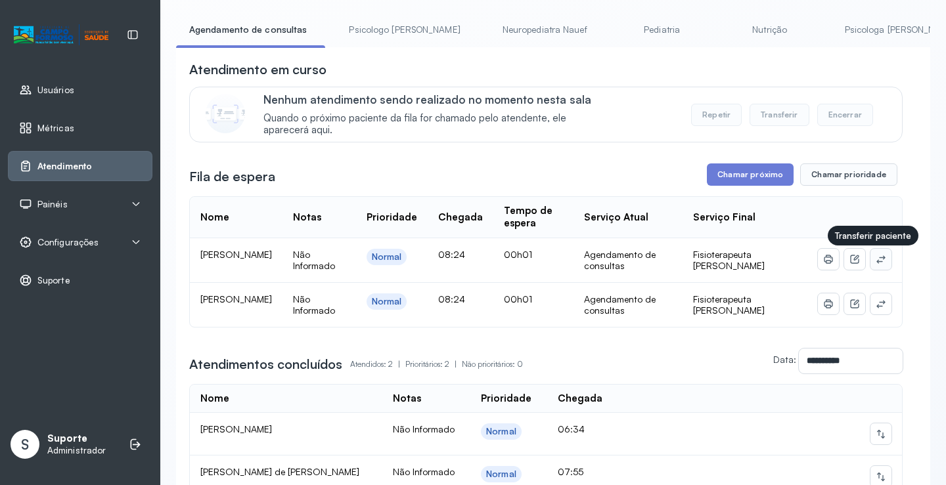
click at [875, 261] on icon at bounding box center [880, 259] width 11 height 11
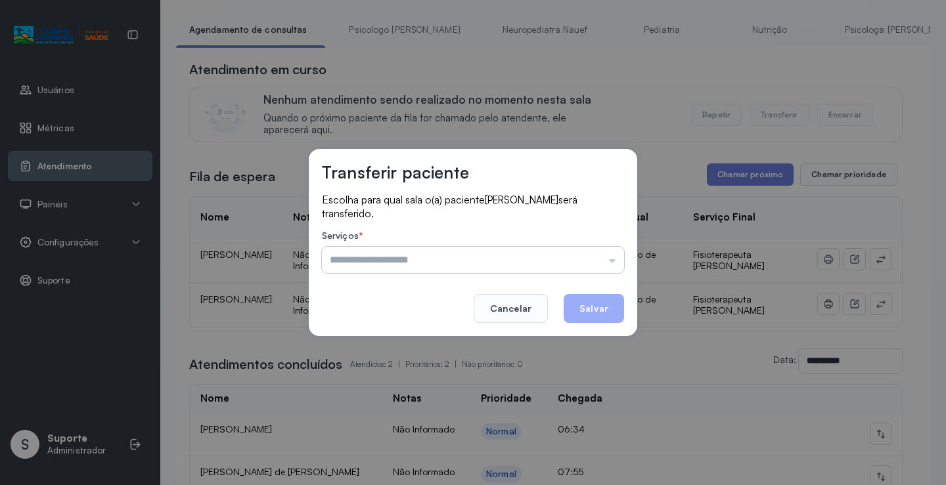
click at [610, 261] on input "text" at bounding box center [473, 260] width 302 height 26
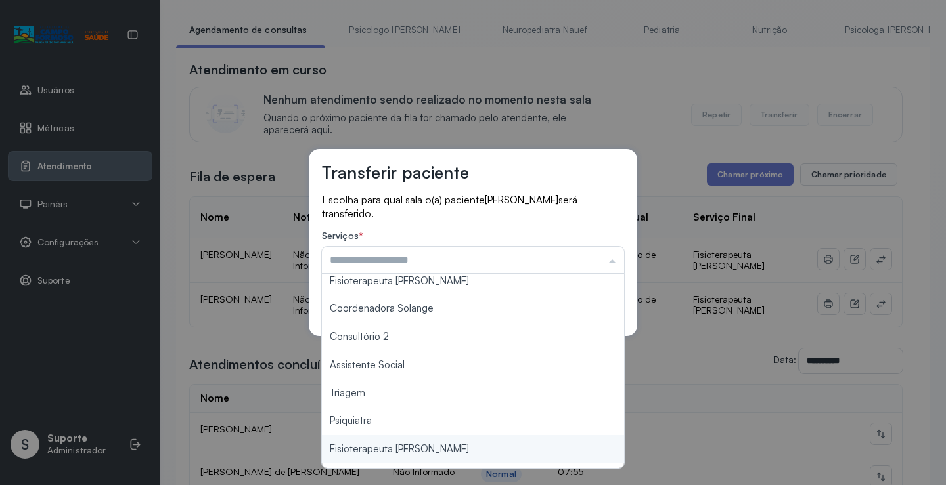
scroll to position [67, 0]
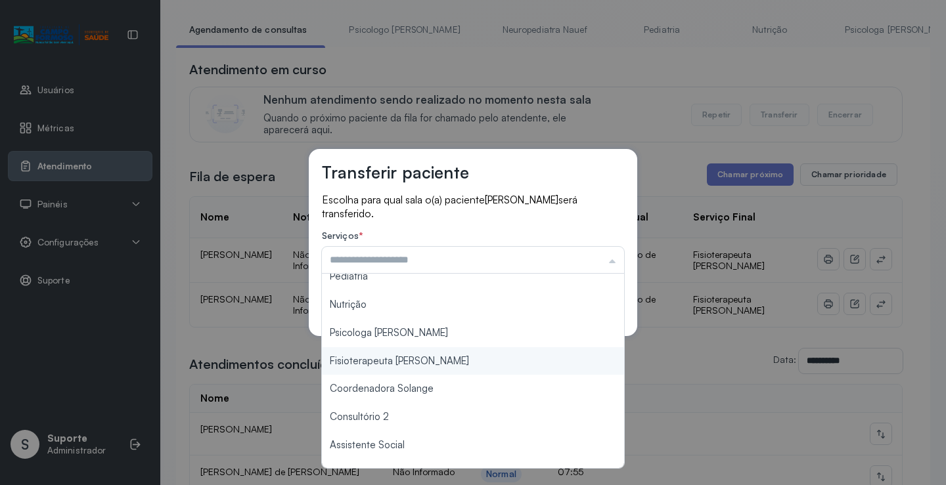
type input "**********"
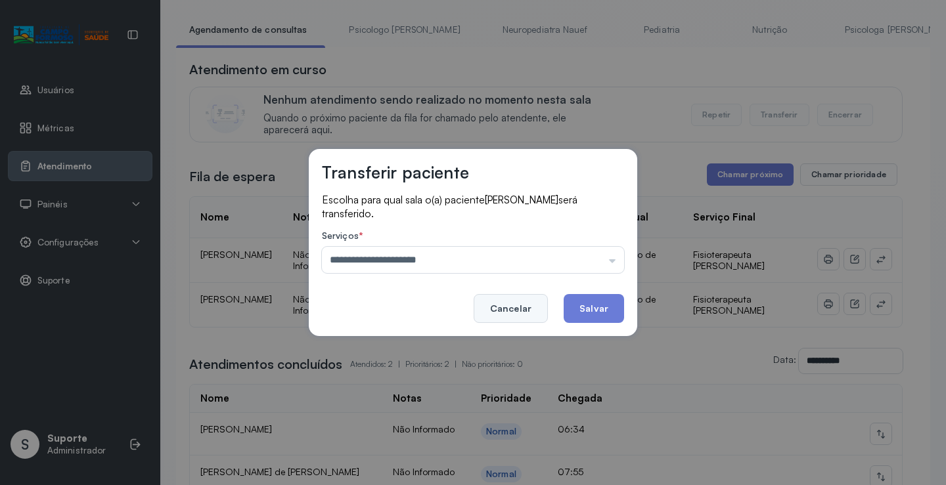
drag, startPoint x: 451, startPoint y: 364, endPoint x: 533, endPoint y: 321, distance: 92.8
click at [450, 361] on div "**********" at bounding box center [473, 242] width 946 height 485
click at [588, 301] on button "Salvar" at bounding box center [593, 308] width 60 height 29
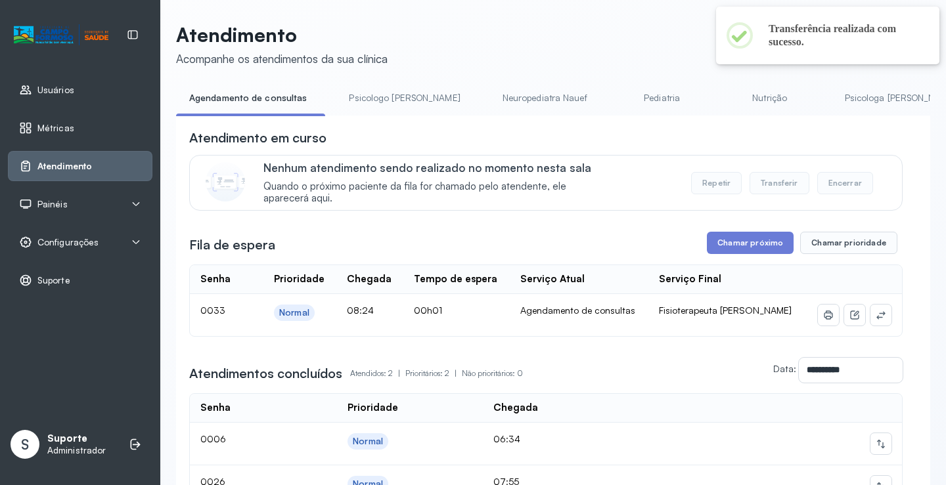
scroll to position [69, 0]
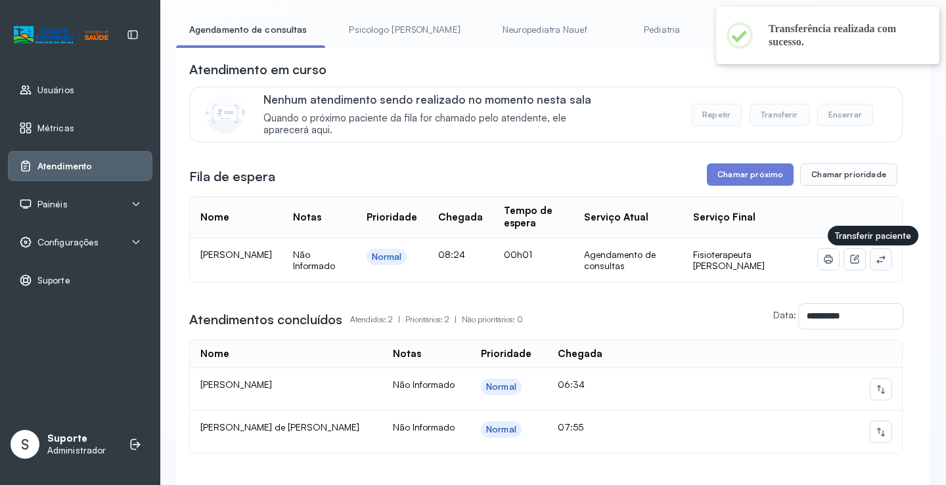
click at [875, 263] on icon at bounding box center [880, 259] width 11 height 11
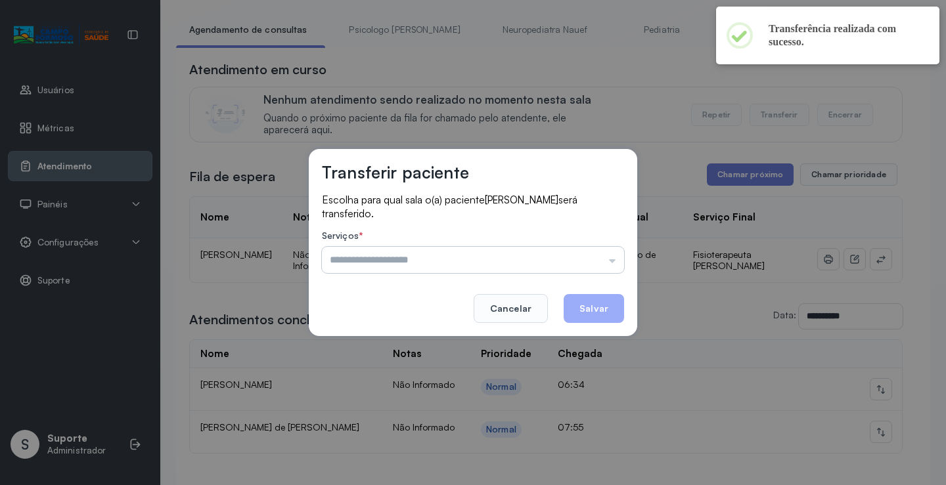
click at [580, 255] on input "text" at bounding box center [473, 260] width 302 height 26
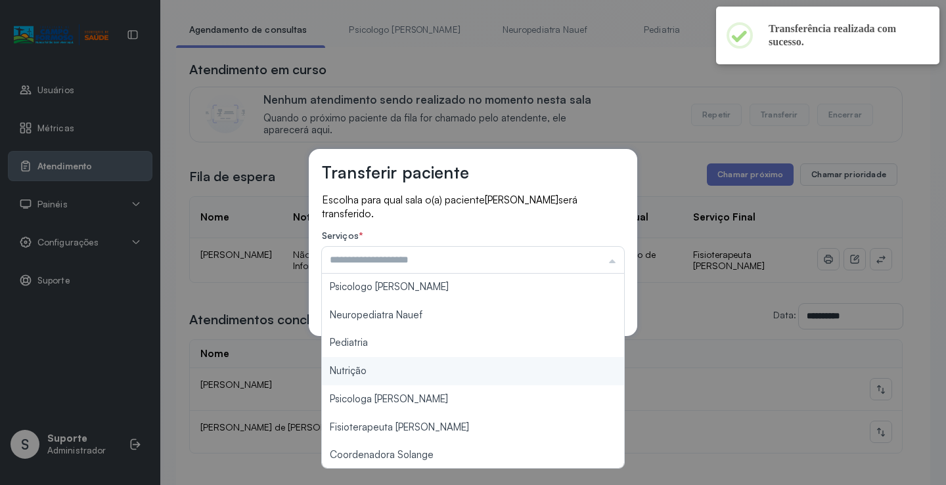
scroll to position [0, 0]
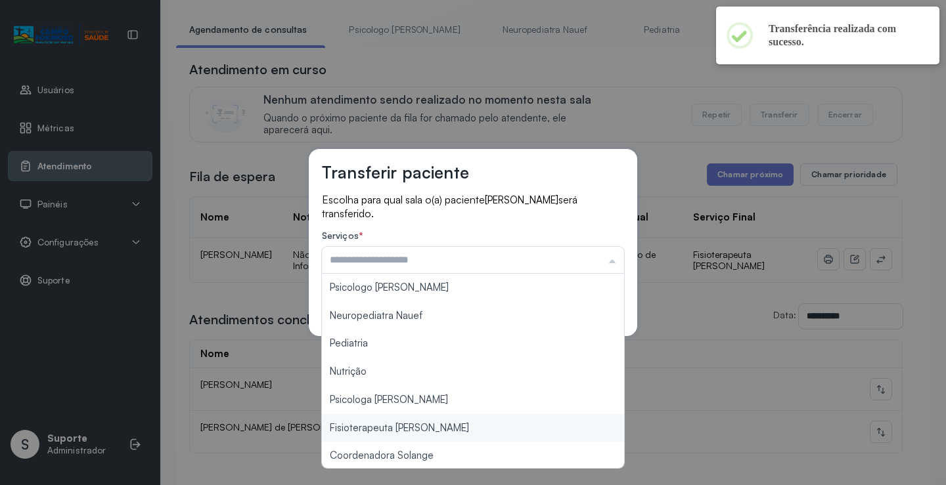
type input "**********"
click at [445, 422] on div "**********" at bounding box center [473, 242] width 946 height 485
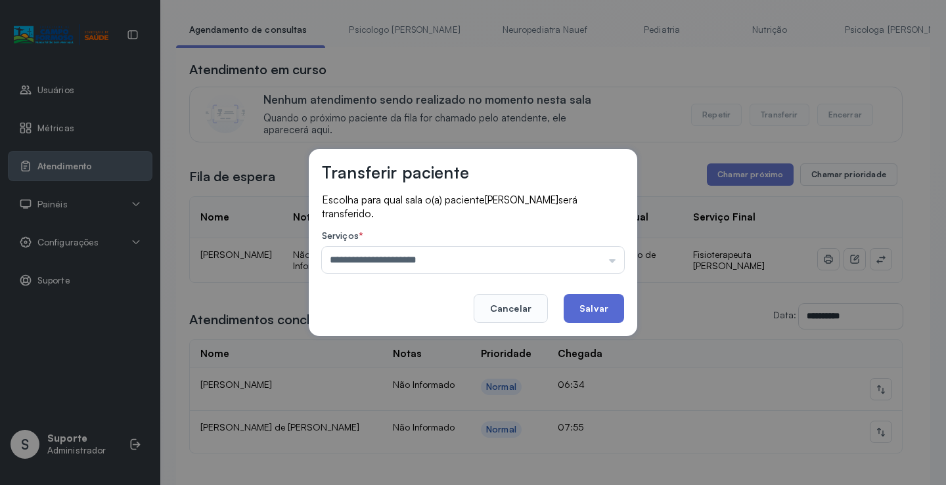
click at [616, 301] on button "Salvar" at bounding box center [593, 308] width 60 height 29
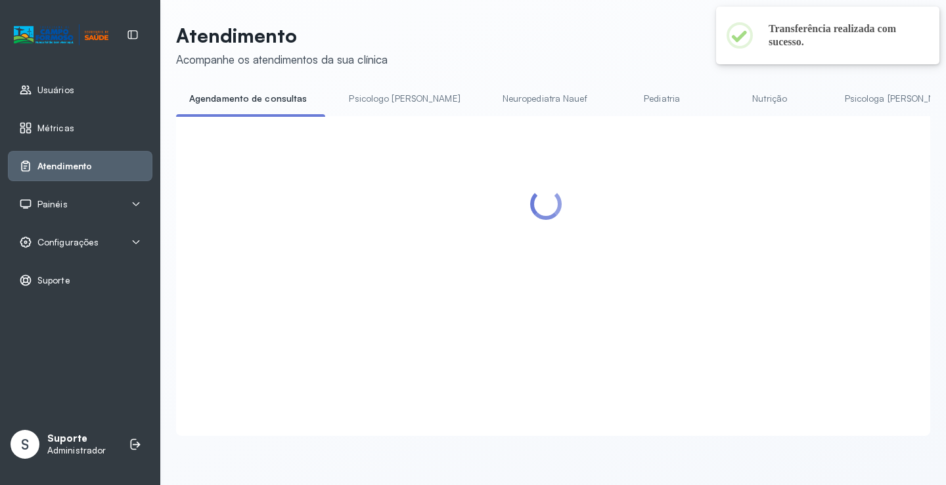
scroll to position [1, 0]
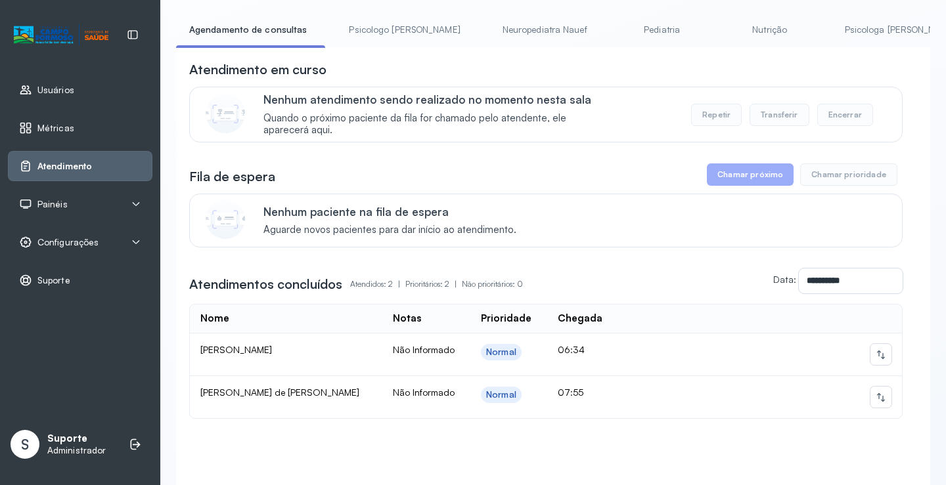
click at [374, 30] on link "Psicologo Pedro" at bounding box center [404, 30] width 137 height 22
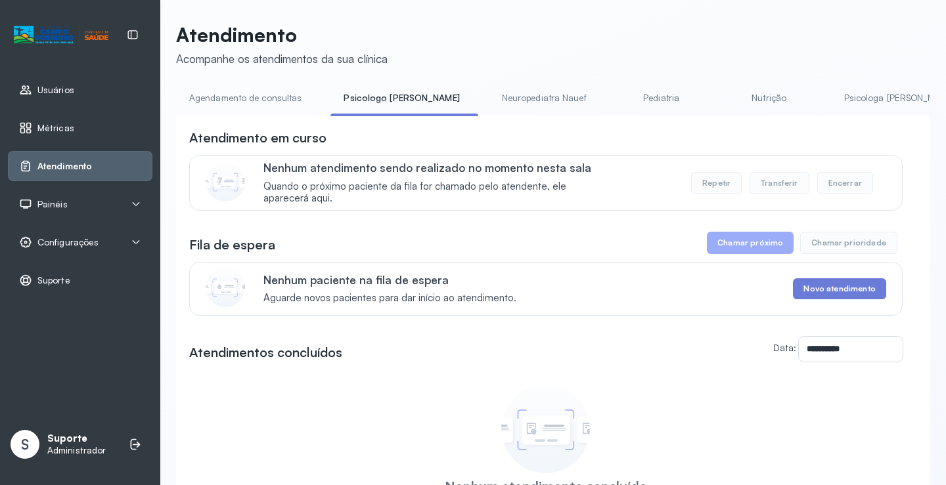
scroll to position [69, 0]
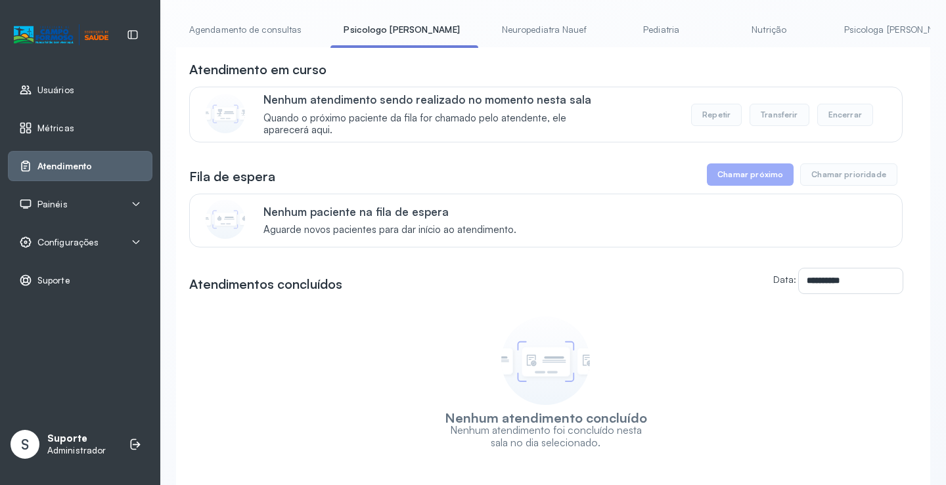
click at [260, 43] on li "Agendamento de consultas" at bounding box center [248, 34] width 144 height 30
click at [260, 28] on link "Agendamento de consultas" at bounding box center [245, 30] width 139 height 22
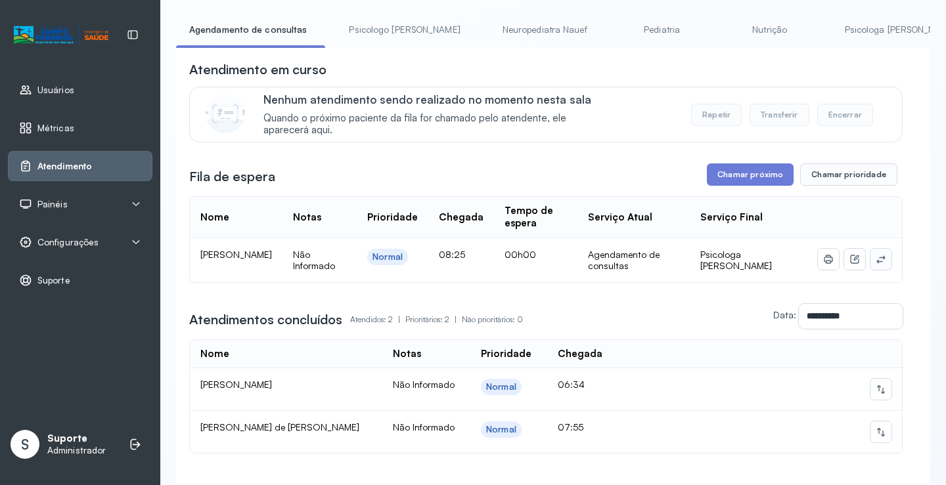
click at [876, 261] on icon at bounding box center [880, 259] width 11 height 11
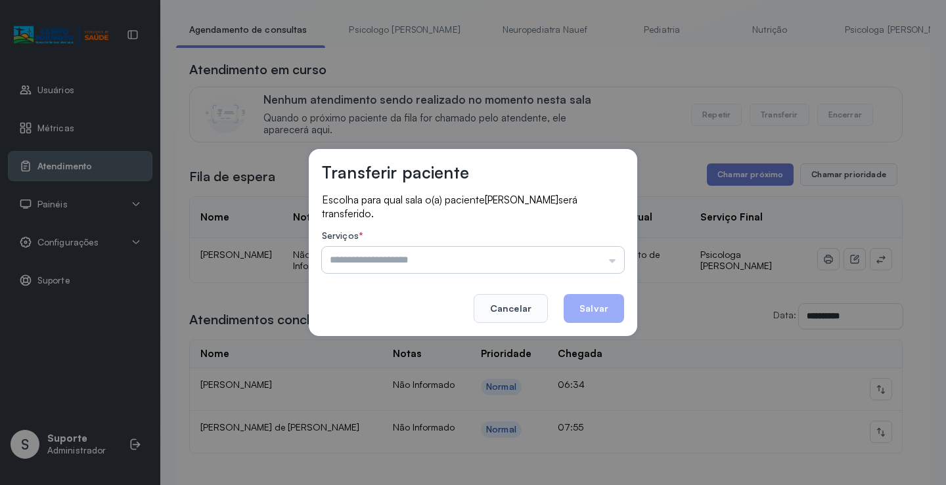
click at [594, 259] on input "text" at bounding box center [473, 260] width 302 height 26
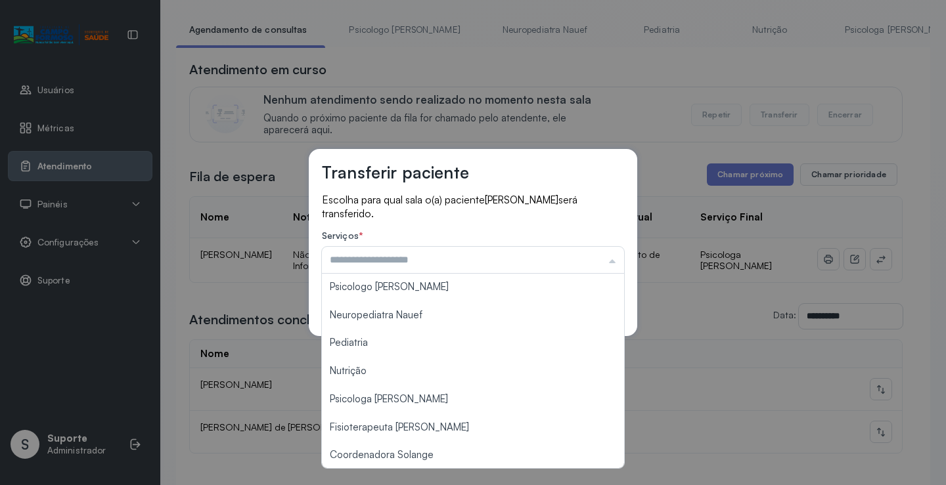
scroll to position [0, 0]
drag, startPoint x: 264, startPoint y: 309, endPoint x: 199, endPoint y: 112, distance: 207.4
click at [264, 299] on div "Transferir paciente Escolha para qual sala o(a) paciente Breno de Oliveira Beze…" at bounding box center [473, 242] width 946 height 485
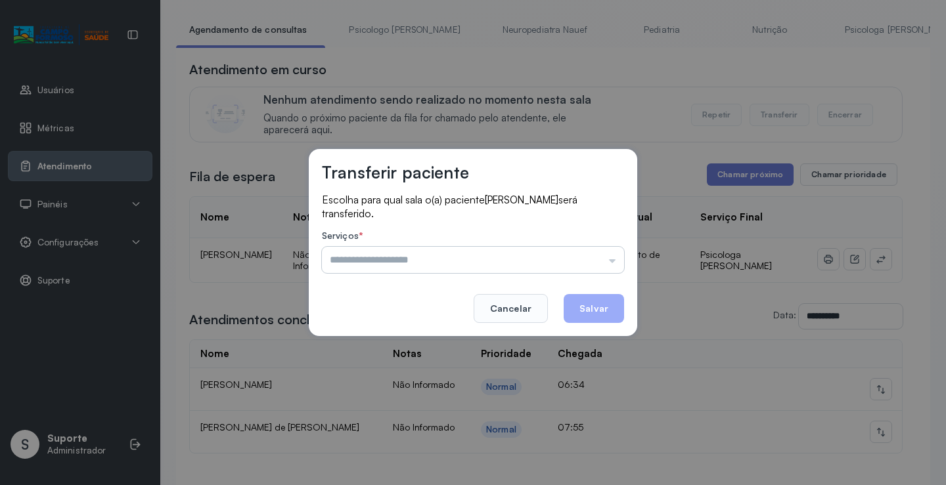
click at [504, 257] on input "text" at bounding box center [473, 260] width 302 height 26
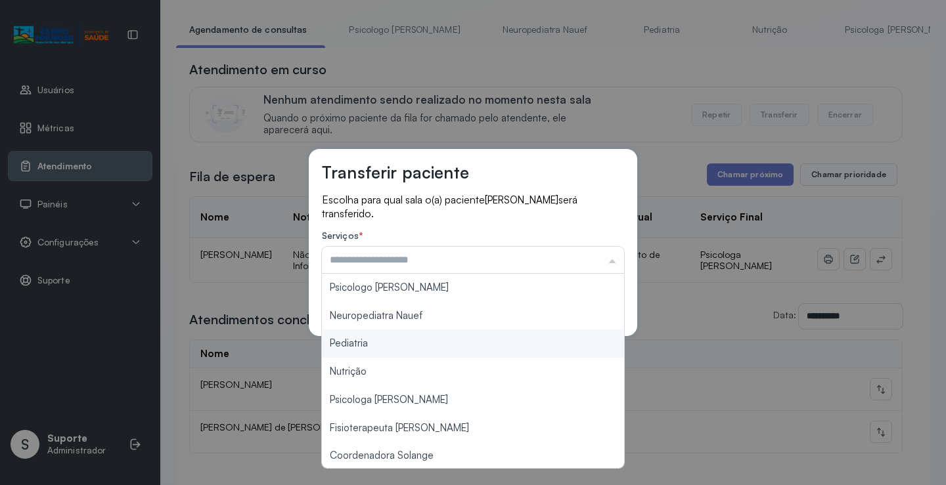
click at [506, 203] on span "Breno de Oliveira Bezerra" at bounding box center [522, 200] width 74 height 12
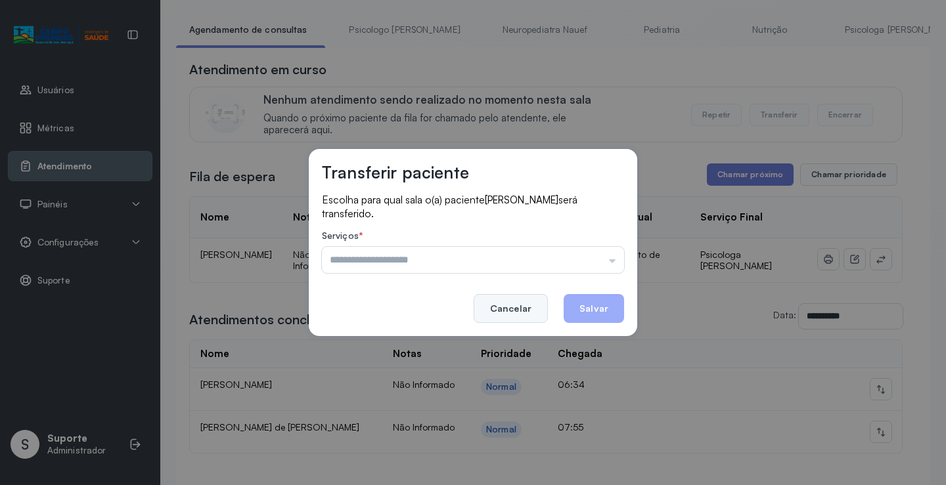
click at [509, 299] on button "Cancelar" at bounding box center [510, 308] width 74 height 29
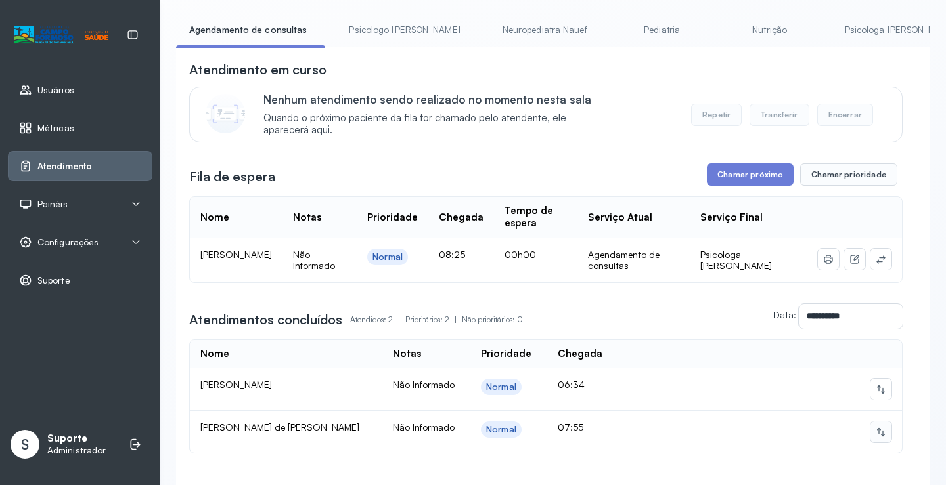
click at [875, 437] on icon at bounding box center [880, 432] width 11 height 11
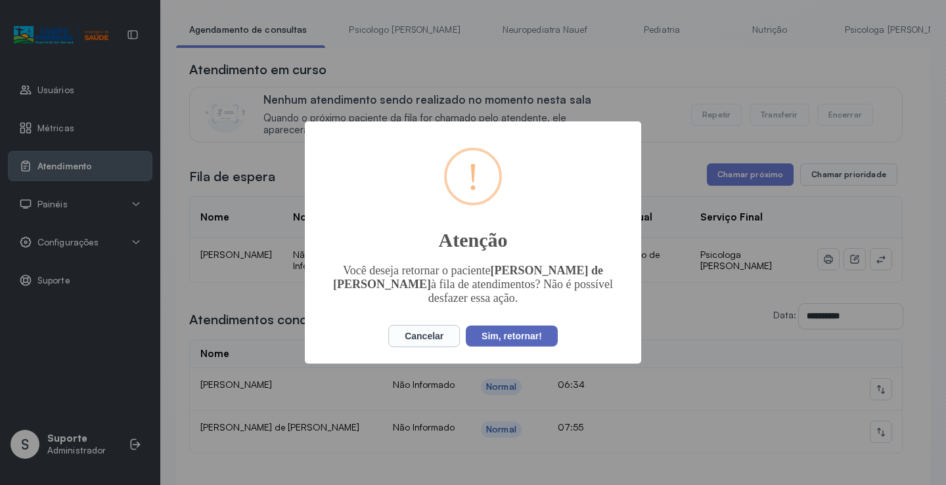
click at [553, 330] on button "Sim, retornar!" at bounding box center [512, 336] width 92 height 21
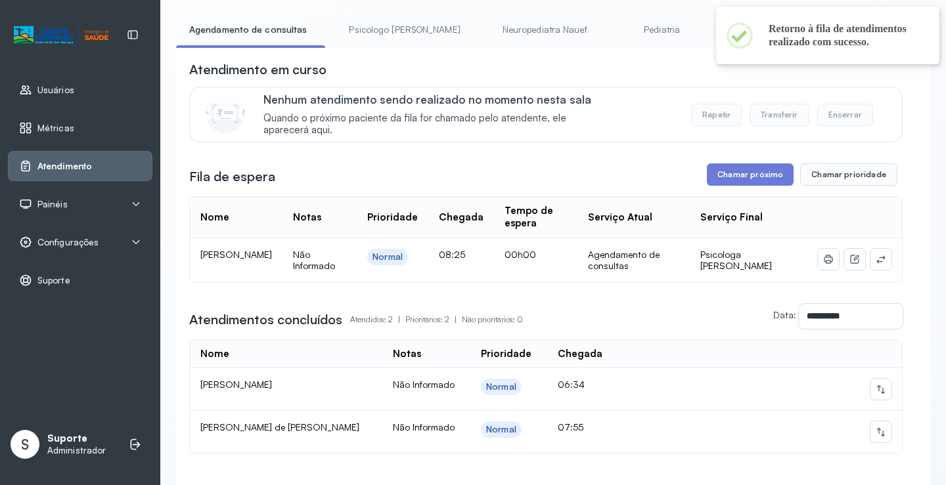
click at [366, 18] on div "**********" at bounding box center [553, 246] width 754 height 583
click at [367, 20] on link "Psicologo Pedro" at bounding box center [404, 30] width 137 height 22
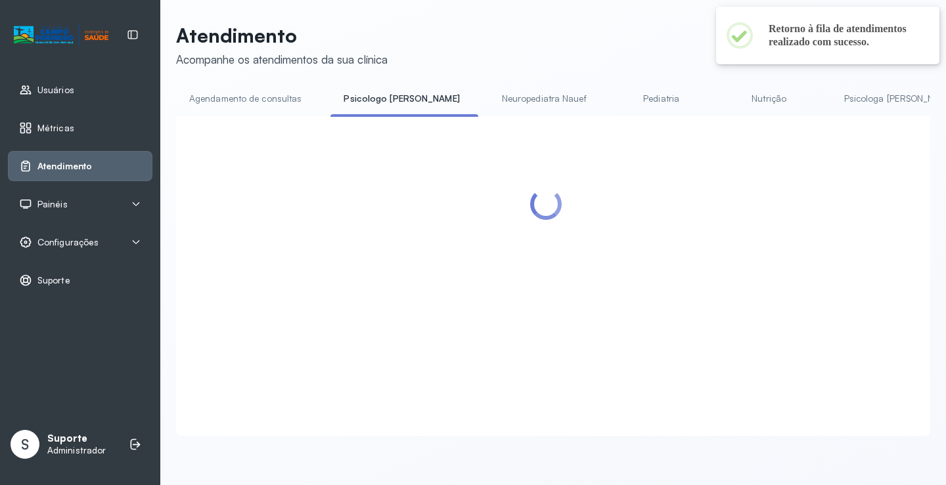
scroll to position [69, 0]
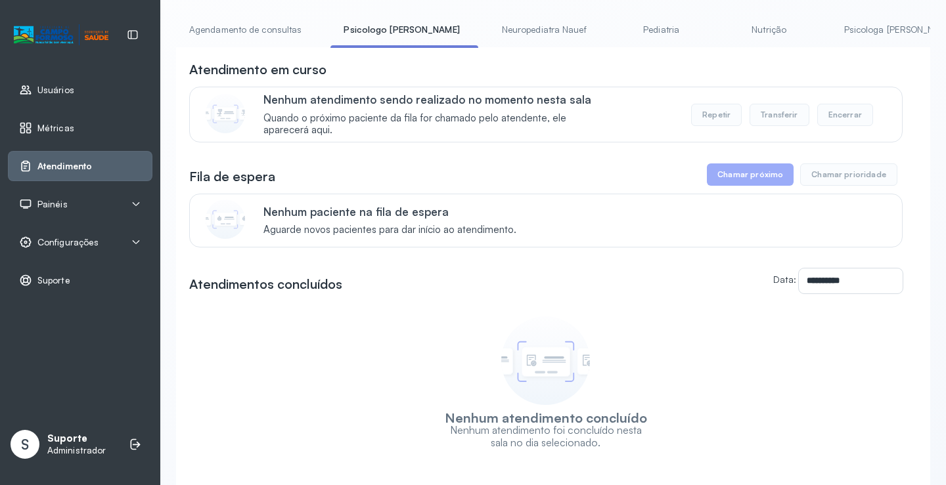
click at [268, 41] on li "Agendamento de consultas" at bounding box center [248, 34] width 144 height 30
click at [264, 34] on link "Agendamento de consultas" at bounding box center [245, 30] width 139 height 22
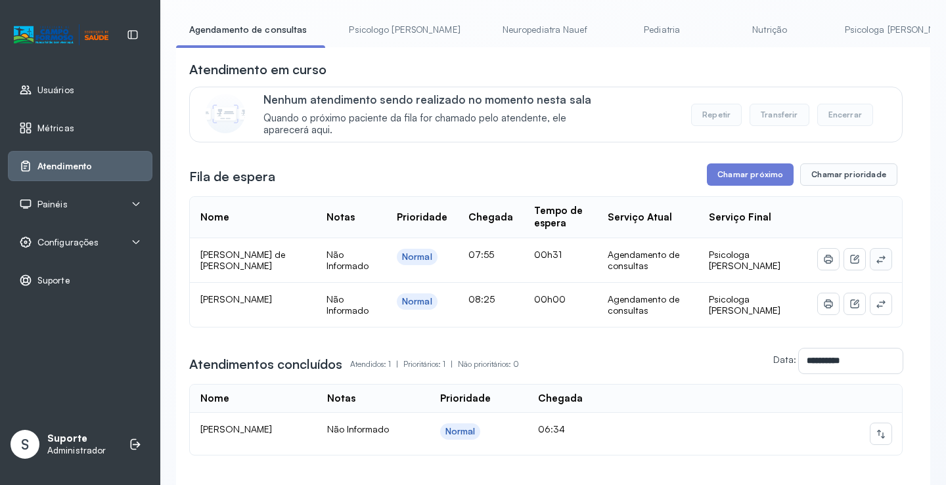
click at [875, 265] on icon at bounding box center [880, 259] width 11 height 11
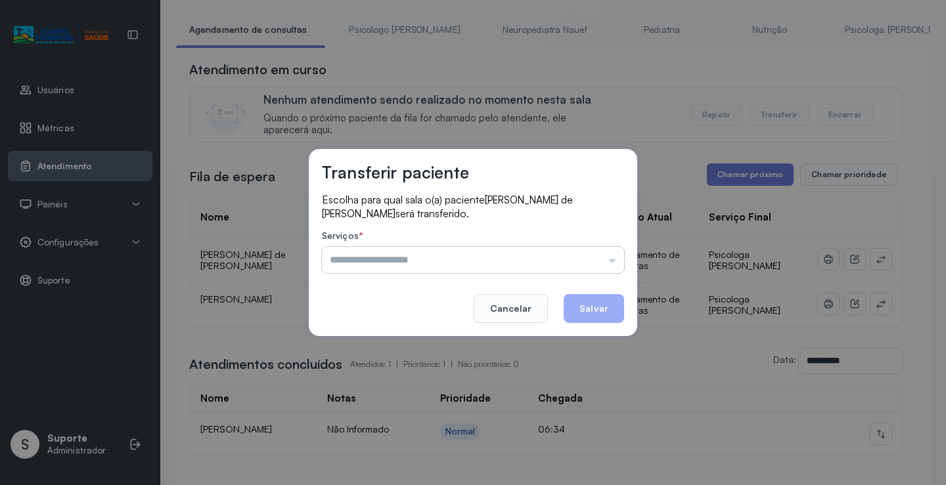
drag, startPoint x: 606, startPoint y: 250, endPoint x: 598, endPoint y: 262, distance: 14.6
click at [605, 250] on input "text" at bounding box center [473, 260] width 302 height 26
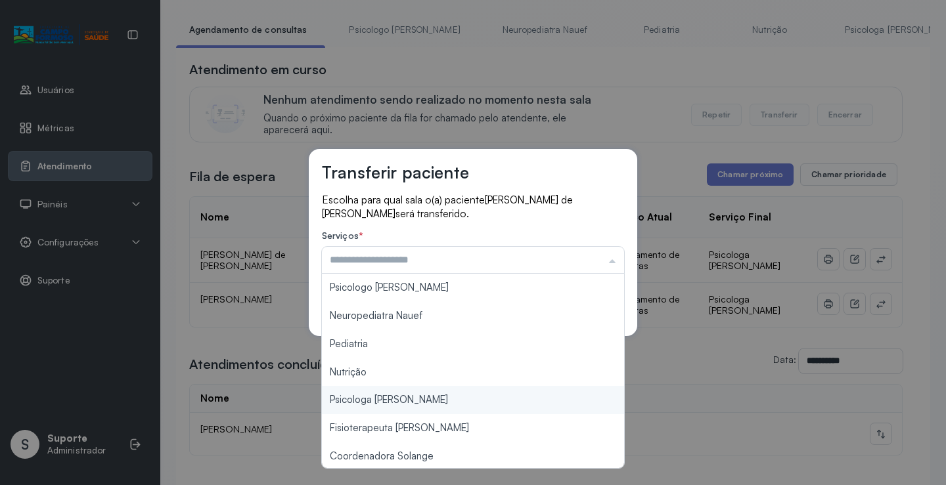
type input "**********"
click at [428, 400] on div "**********" at bounding box center [473, 242] width 946 height 485
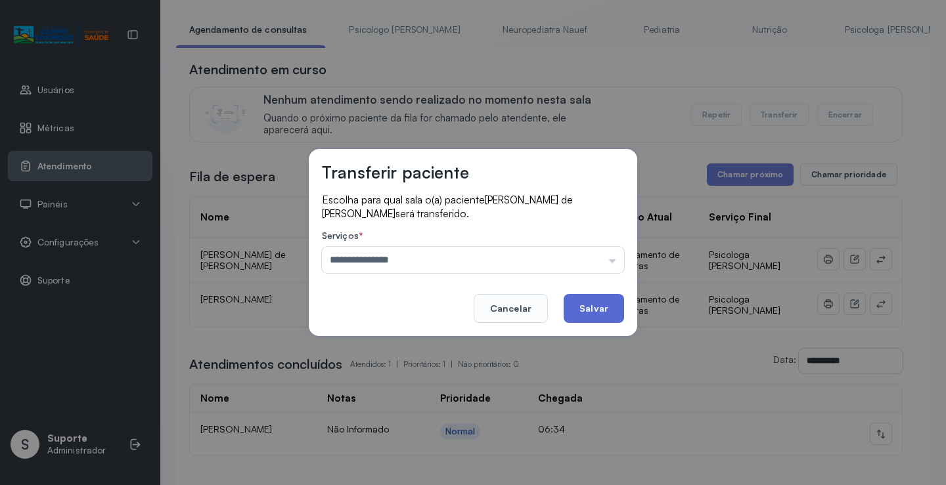
click at [592, 313] on button "Salvar" at bounding box center [593, 308] width 60 height 29
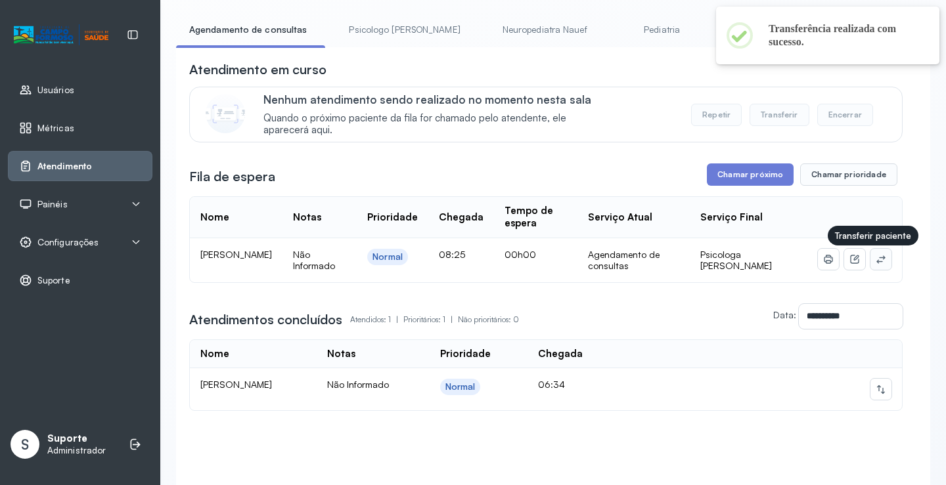
click at [875, 265] on icon at bounding box center [880, 259] width 11 height 11
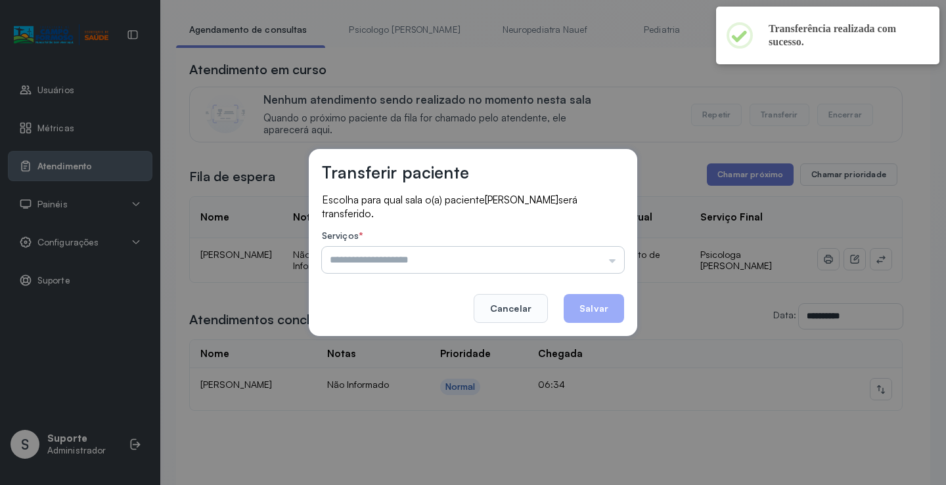
click at [596, 264] on input "text" at bounding box center [473, 260] width 302 height 26
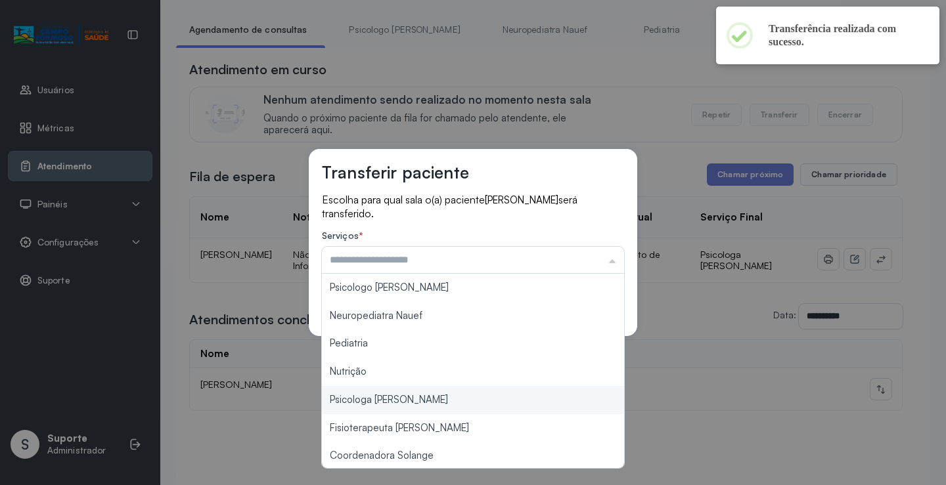
type input "**********"
drag, startPoint x: 420, startPoint y: 404, endPoint x: 526, endPoint y: 352, distance: 118.6
click at [432, 393] on div "**********" at bounding box center [473, 242] width 946 height 485
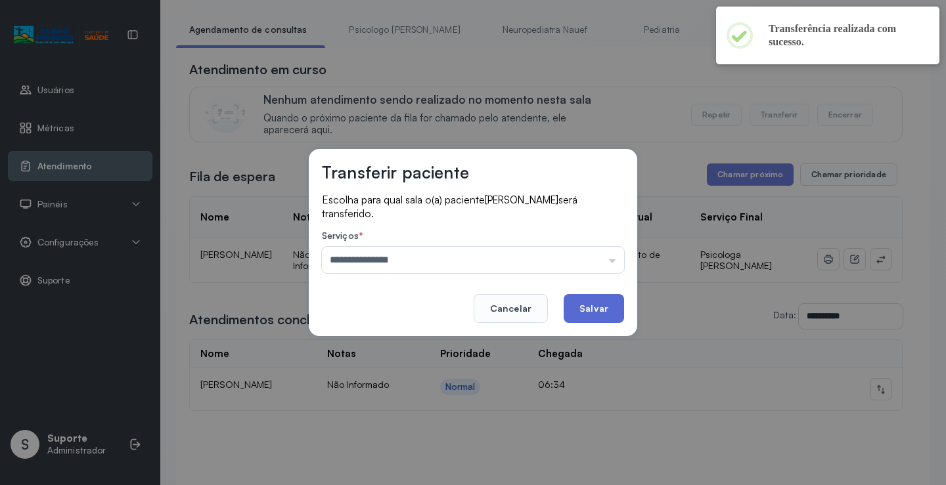
click at [583, 305] on button "Salvar" at bounding box center [593, 308] width 60 height 29
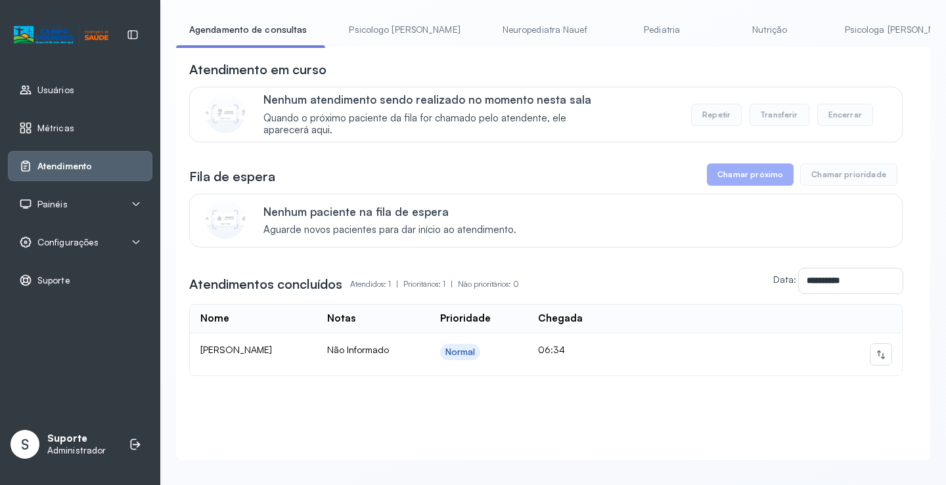
click at [359, 28] on link "Psicologo Pedro" at bounding box center [404, 30] width 137 height 22
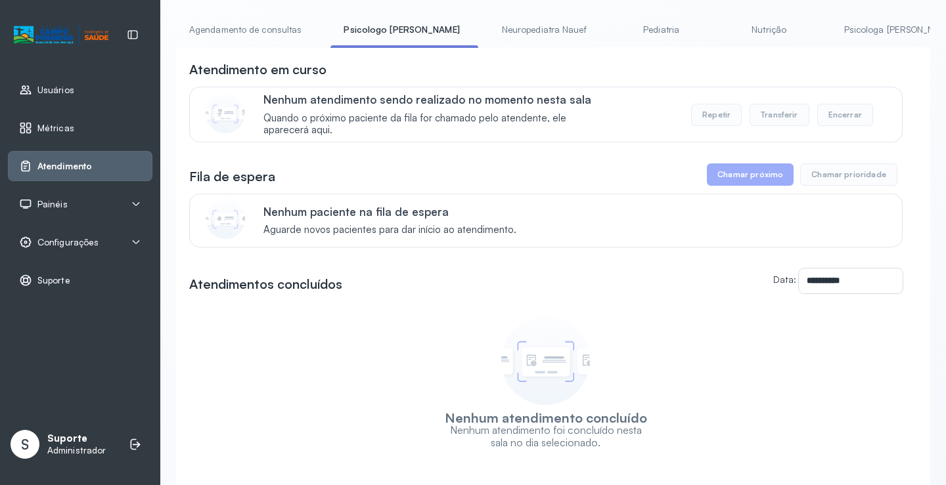
click at [263, 34] on link "Agendamento de consultas" at bounding box center [245, 30] width 139 height 22
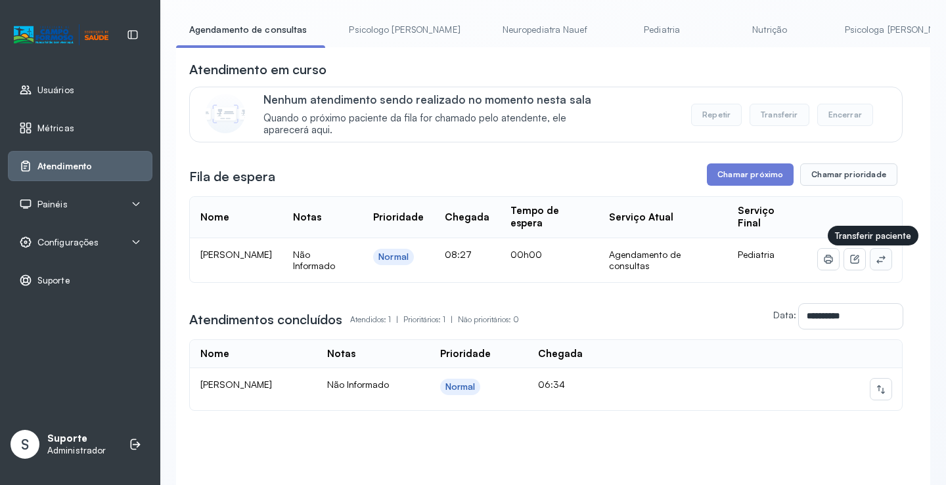
click at [875, 258] on icon at bounding box center [880, 259] width 11 height 11
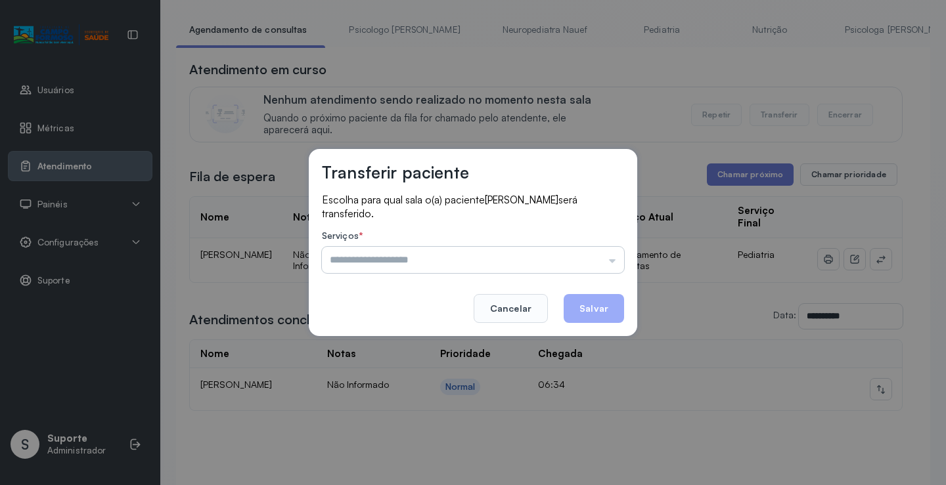
click at [578, 263] on input "text" at bounding box center [473, 260] width 302 height 26
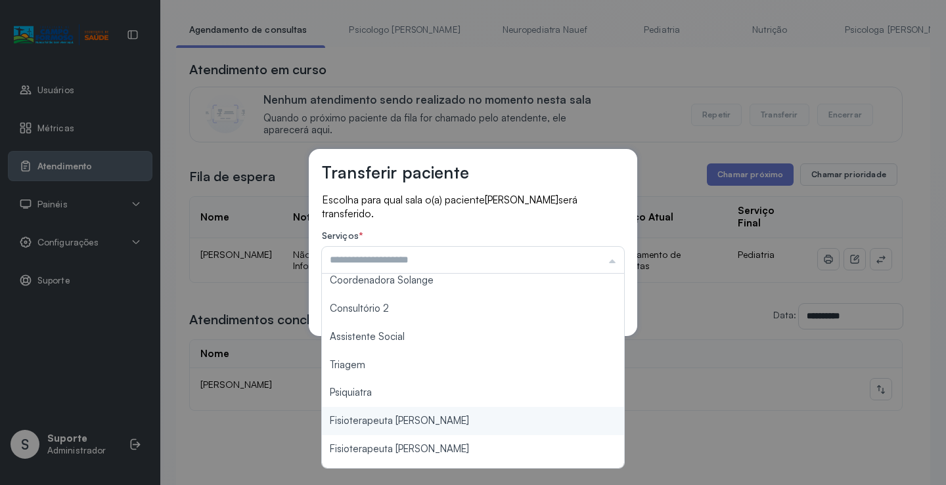
scroll to position [199, 0]
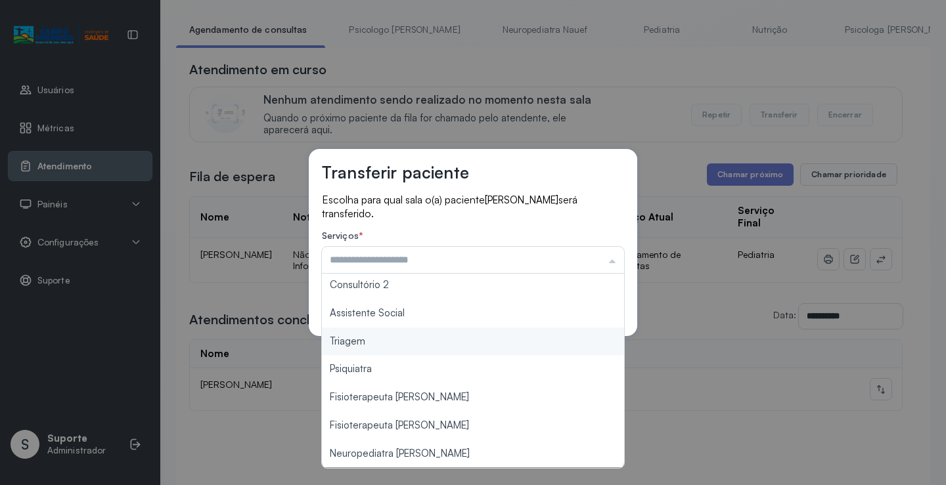
type input "*******"
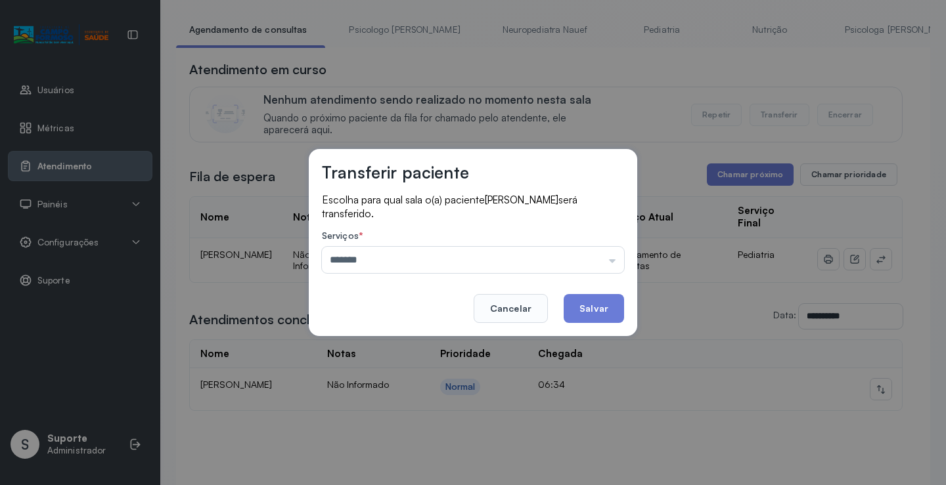
click at [382, 343] on div "Transferir paciente Escolha para qual sala o(a) paciente VAGNER DA SILVA BATIST…" at bounding box center [473, 242] width 946 height 485
click at [585, 301] on button "Salvar" at bounding box center [593, 308] width 60 height 29
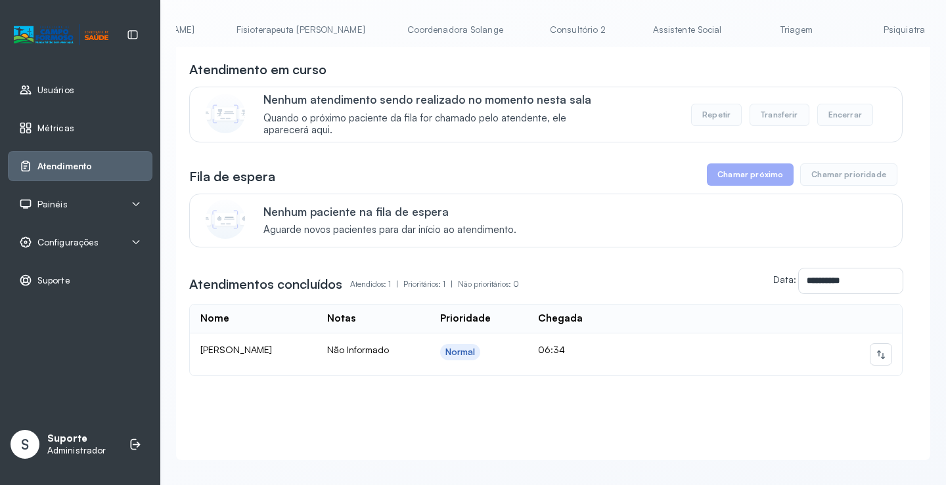
scroll to position [0, 762]
click at [749, 30] on link "Triagem" at bounding box center [795, 30] width 92 height 22
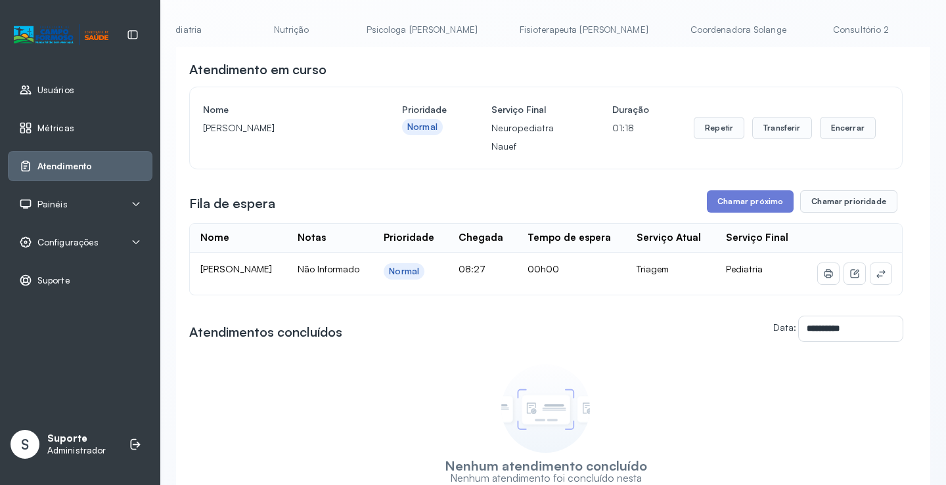
scroll to position [0, 474]
click at [352, 25] on link "Psicologa Alana" at bounding box center [420, 30] width 137 height 22
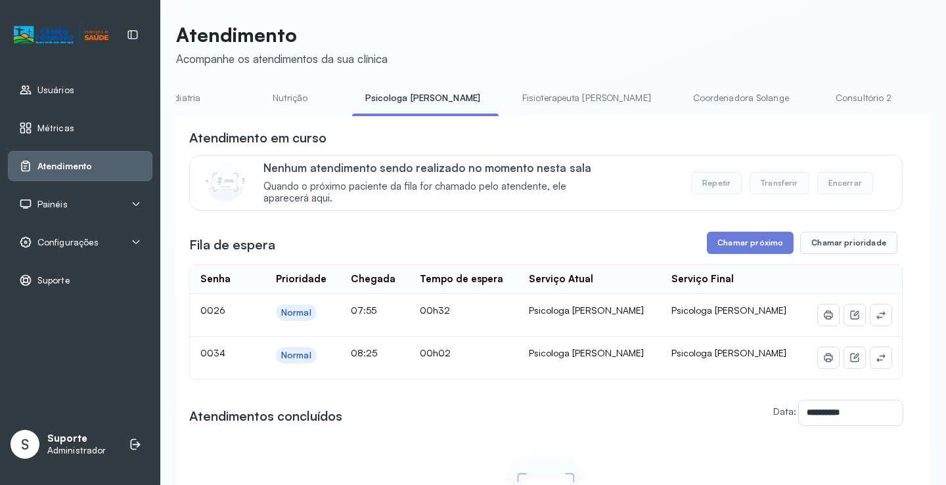
scroll to position [69, 0]
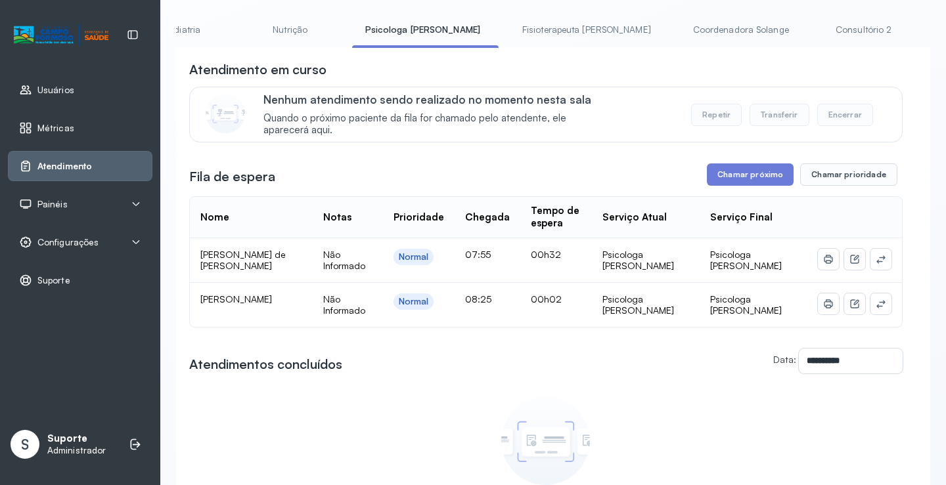
click at [509, 28] on link "Fisioterapeuta Janusia" at bounding box center [586, 30] width 155 height 22
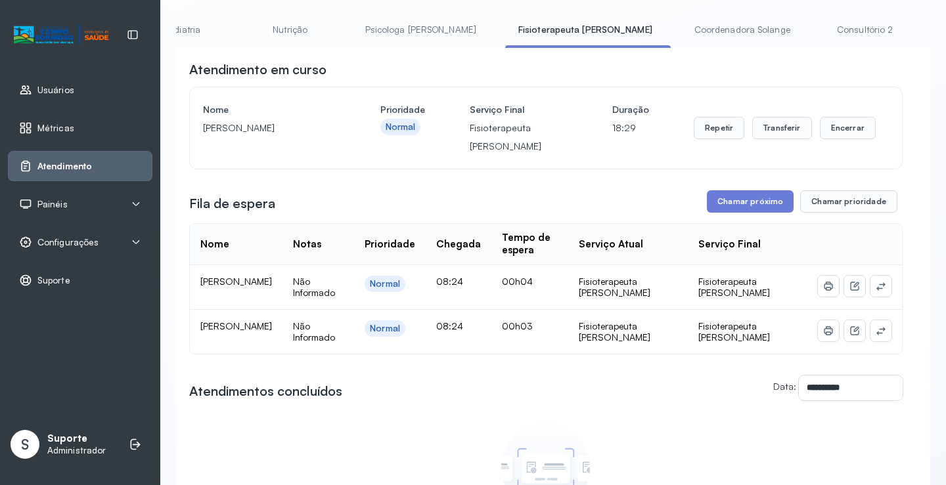
scroll to position [0, 0]
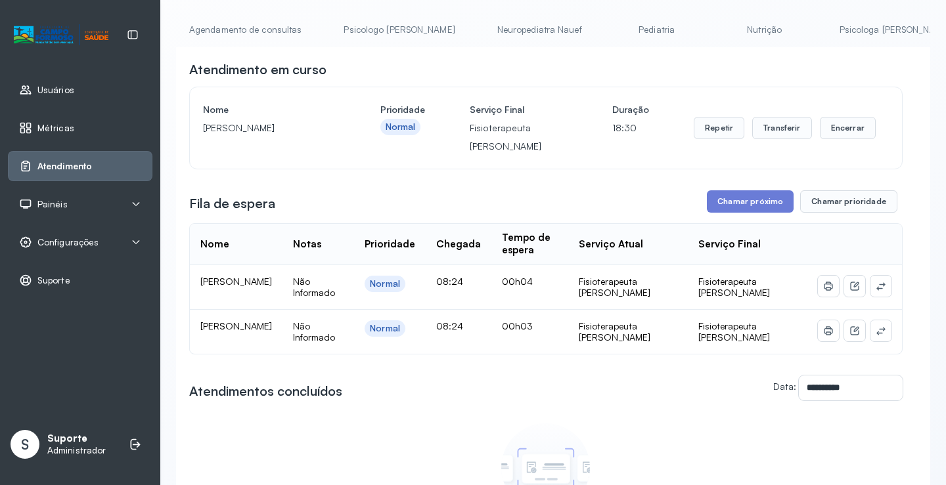
click at [498, 25] on link "Neuropediatra Nauef" at bounding box center [539, 30] width 111 height 22
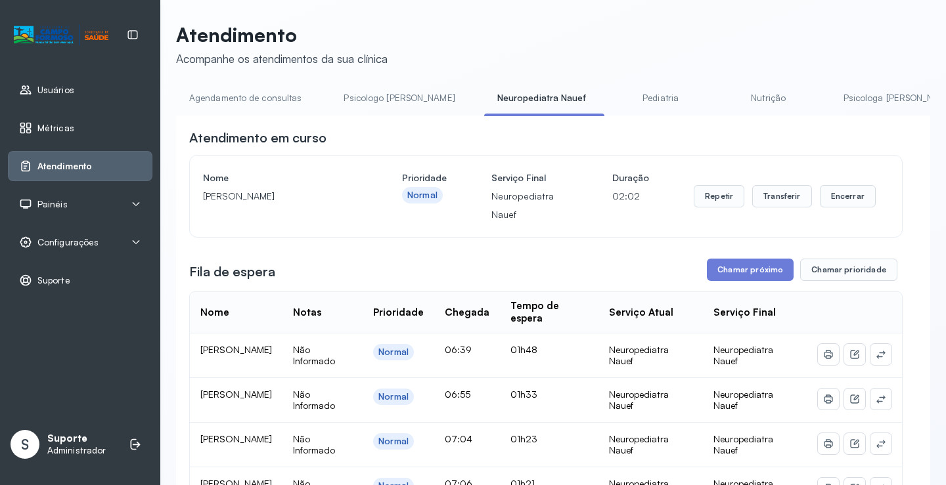
scroll to position [69, 0]
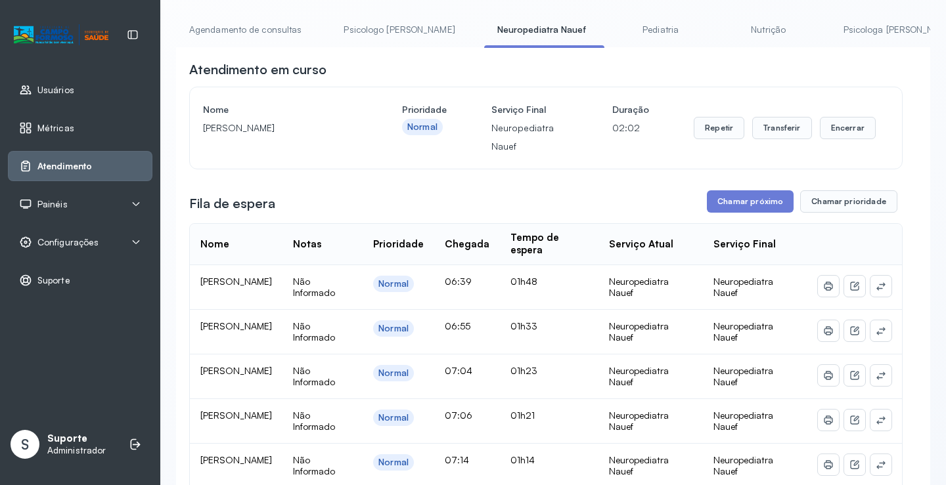
click at [620, 17] on div "Atendimento Acompanhe os atendimentos da sua clínica Agendamento de consultas P…" at bounding box center [553, 459] width 754 height 1009
click at [622, 24] on link "Pediatria" at bounding box center [661, 30] width 92 height 22
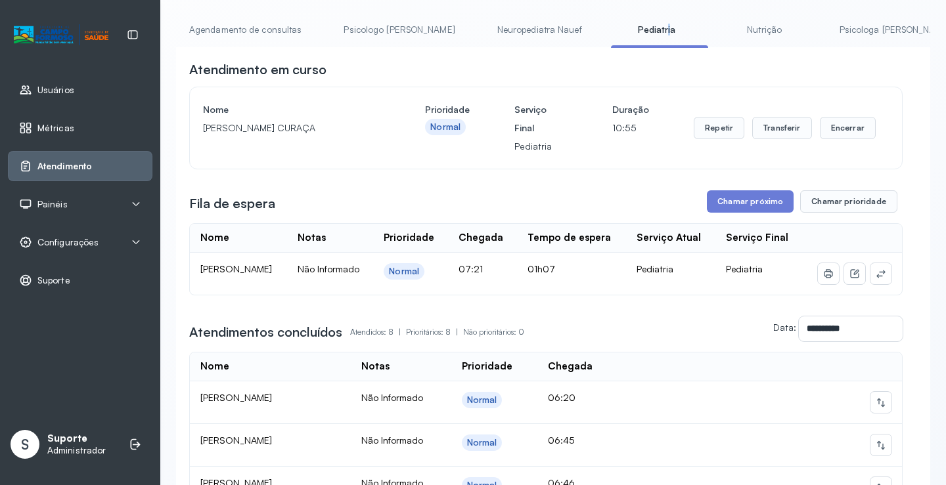
click at [645, 19] on link "Pediatria" at bounding box center [657, 30] width 92 height 22
click at [578, 8] on div "**********" at bounding box center [553, 381] width 754 height 852
click at [498, 33] on link "Neuropediatra Nauef" at bounding box center [539, 30] width 111 height 22
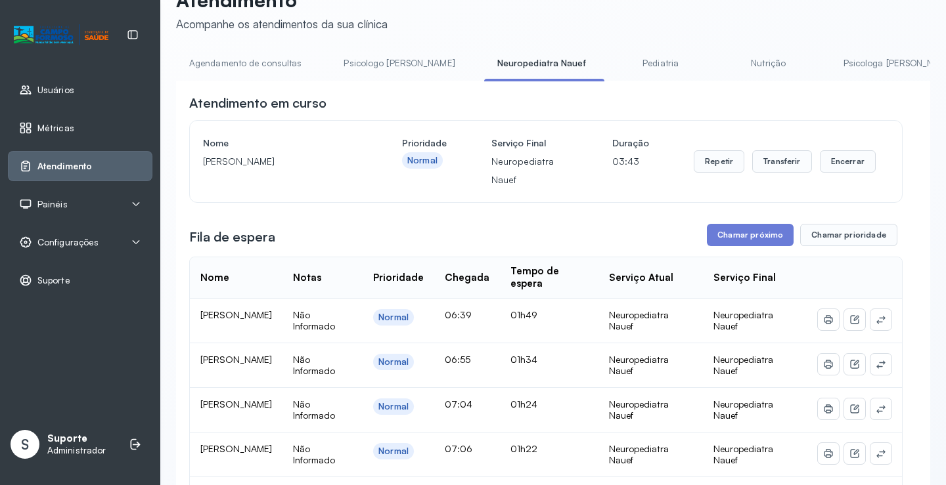
scroll to position [0, 0]
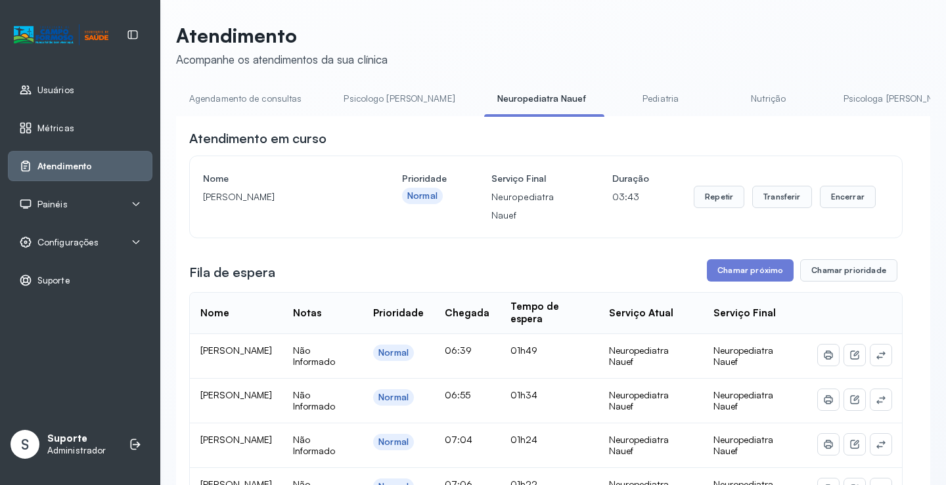
click at [615, 104] on link "Pediatria" at bounding box center [661, 99] width 92 height 22
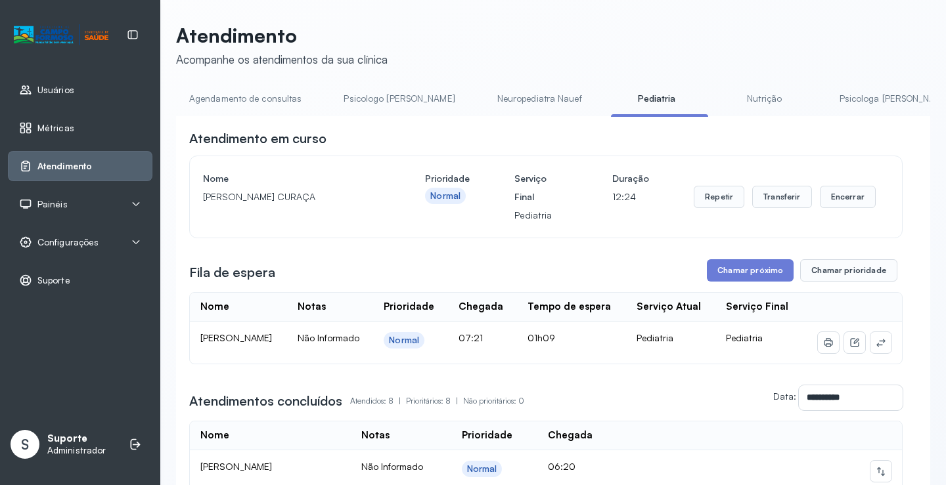
click at [255, 95] on link "Agendamento de consultas" at bounding box center [245, 99] width 139 height 22
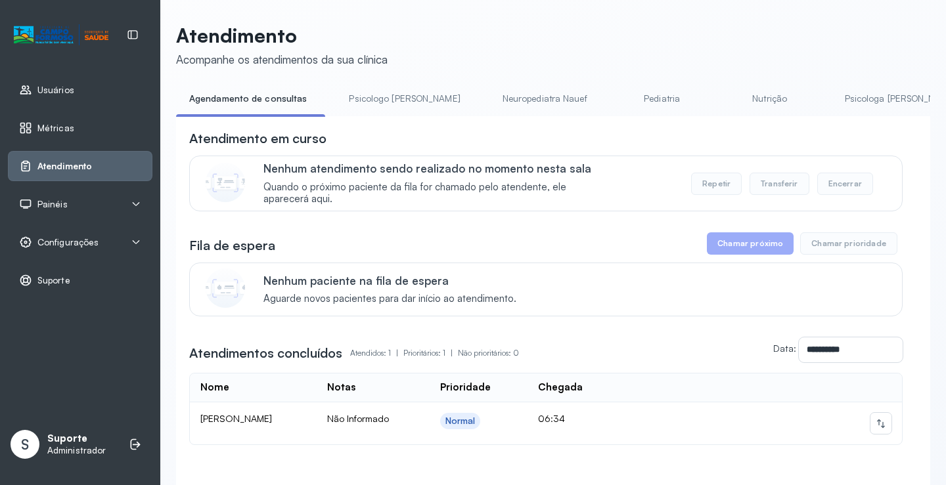
drag, startPoint x: 397, startPoint y: 95, endPoint x: 361, endPoint y: 100, distance: 35.9
click at [396, 95] on link "Psicologo Pedro" at bounding box center [404, 99] width 137 height 22
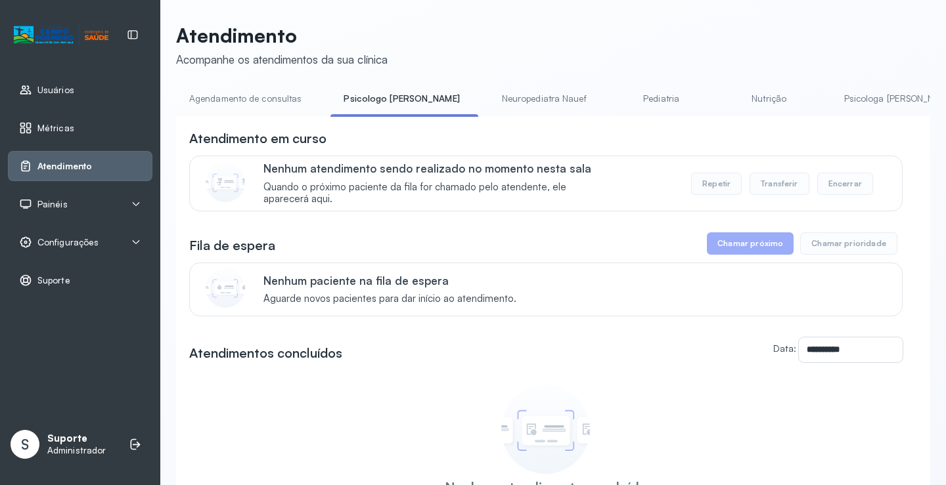
click at [266, 96] on link "Agendamento de consultas" at bounding box center [245, 99] width 139 height 22
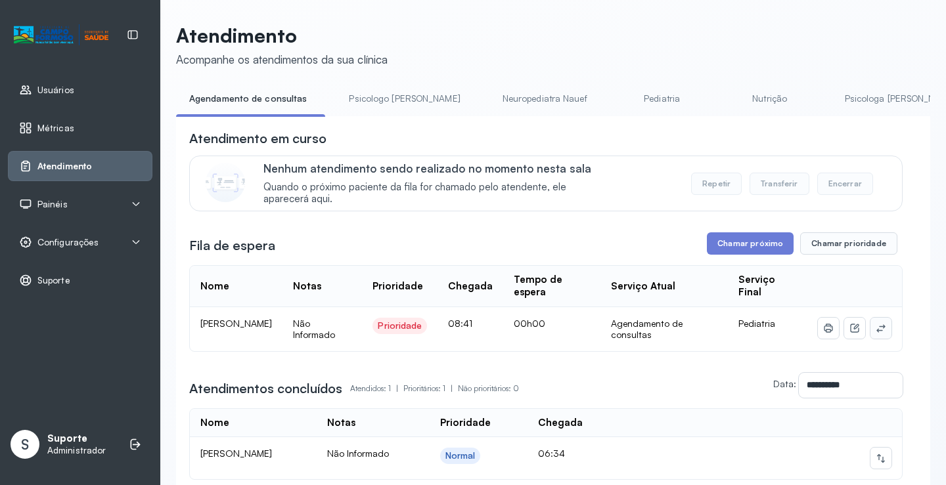
click at [875, 332] on icon at bounding box center [880, 328] width 11 height 11
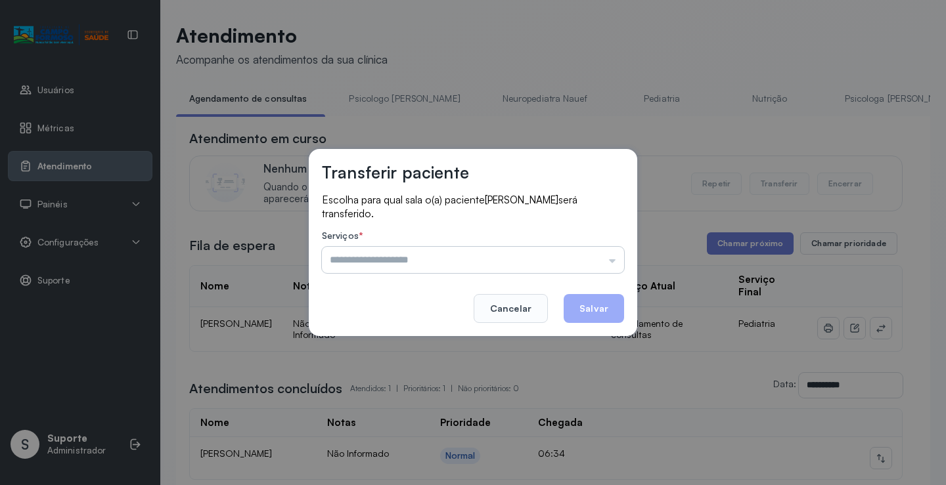
drag, startPoint x: 594, startPoint y: 256, endPoint x: 567, endPoint y: 262, distance: 26.9
click at [590, 256] on input "text" at bounding box center [473, 260] width 302 height 26
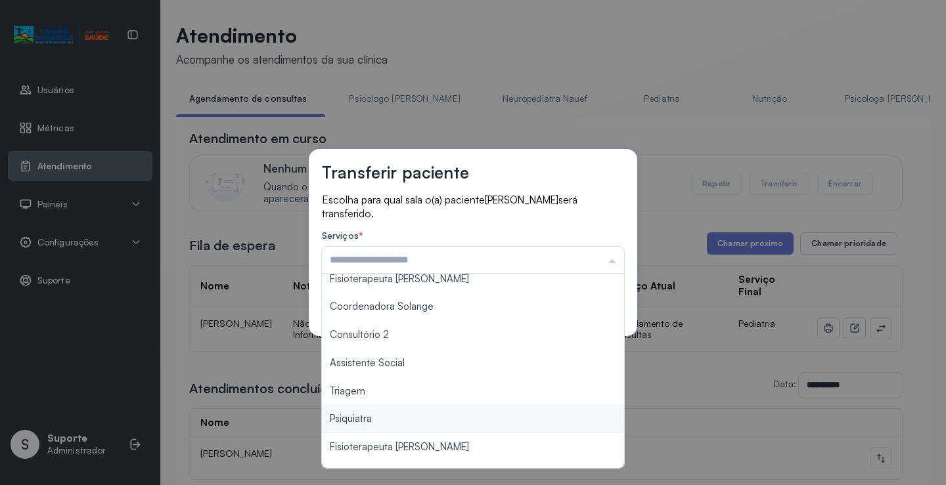
scroll to position [199, 0]
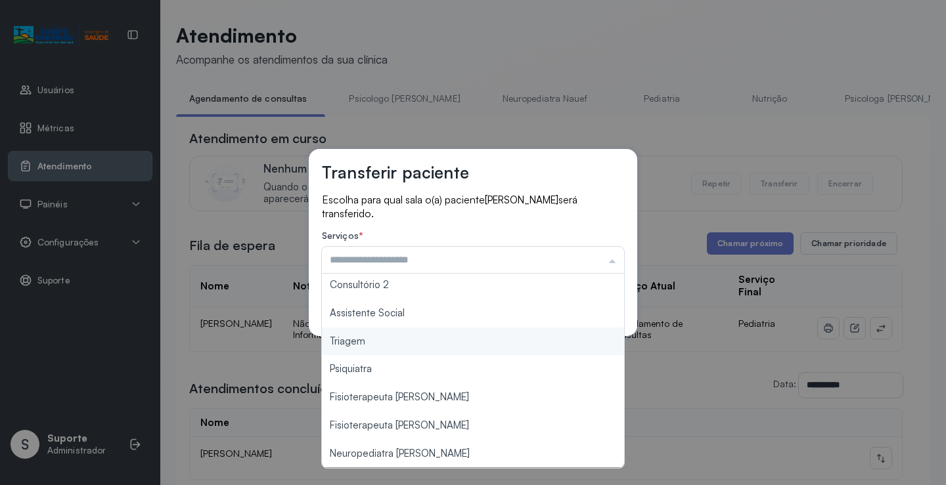
type input "*******"
click at [395, 348] on div "Transferir paciente Escolha para qual sala o(a) paciente AURORA LEONAY LISBOA B…" at bounding box center [473, 242] width 946 height 485
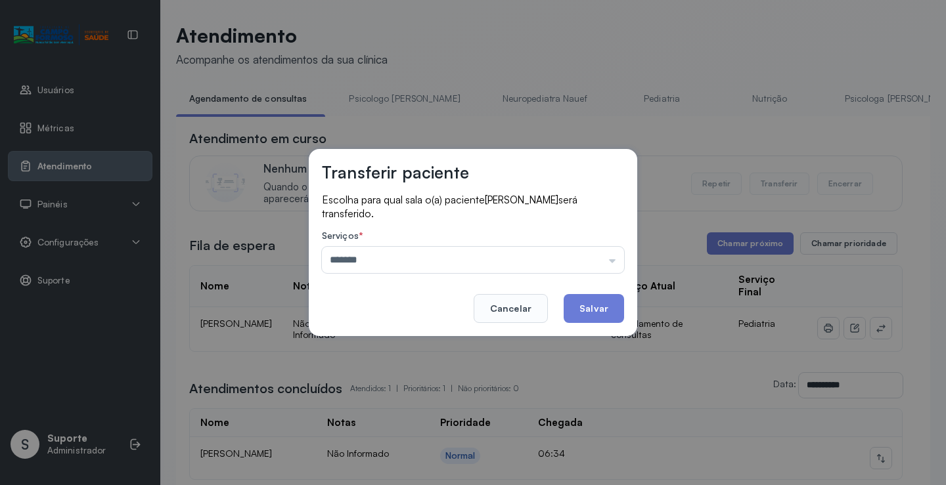
click at [586, 303] on button "Salvar" at bounding box center [593, 308] width 60 height 29
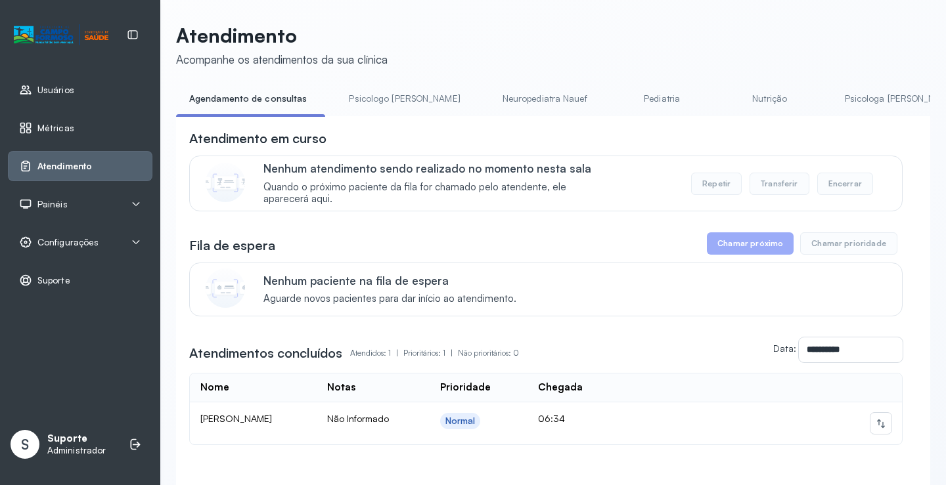
drag, startPoint x: 385, startPoint y: 121, endPoint x: 385, endPoint y: 109, distance: 11.8
click at [385, 119] on div "**********" at bounding box center [553, 308] width 754 height 441
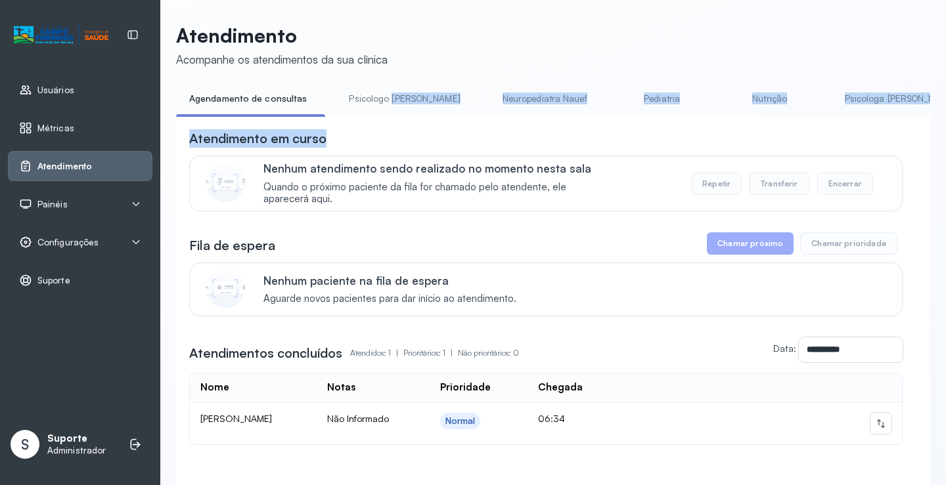
click at [385, 108] on link "Psicologo Pedro" at bounding box center [404, 99] width 137 height 22
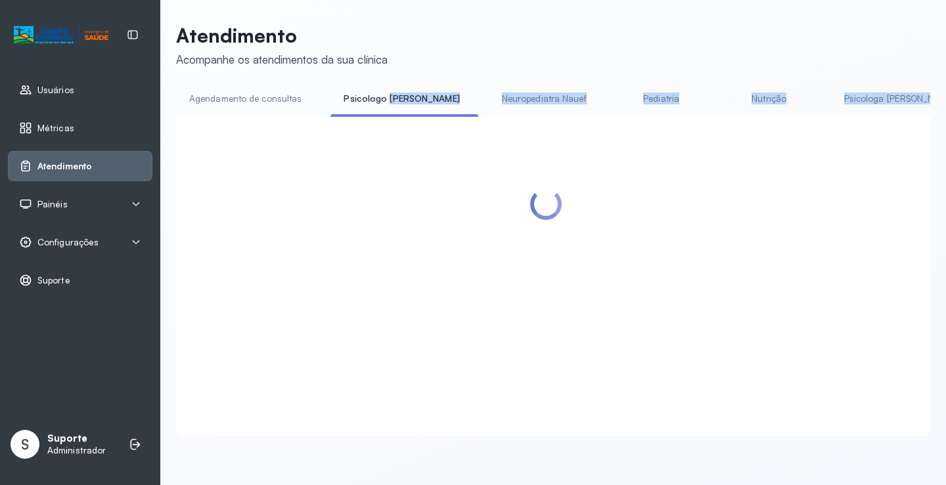
click at [292, 93] on link "Agendamento de consultas" at bounding box center [245, 99] width 139 height 22
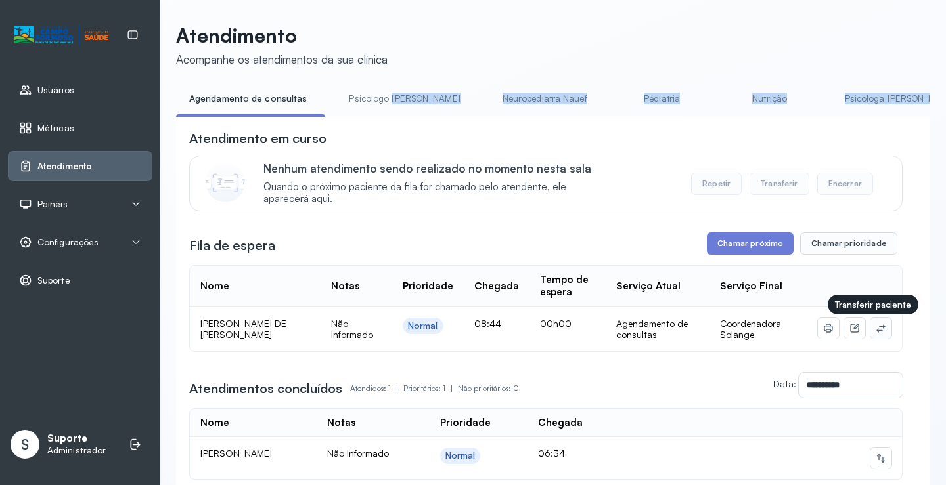
click at [875, 326] on icon at bounding box center [880, 328] width 11 height 11
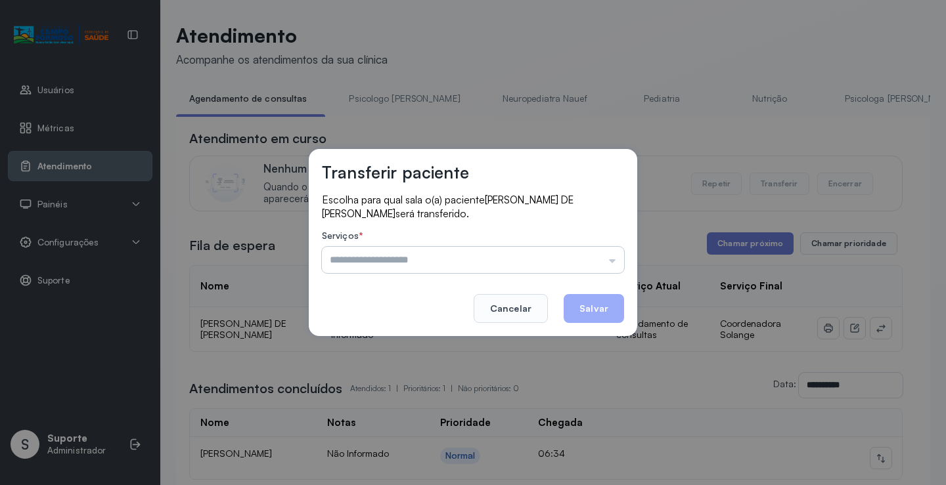
click at [582, 262] on input "text" at bounding box center [473, 260] width 302 height 26
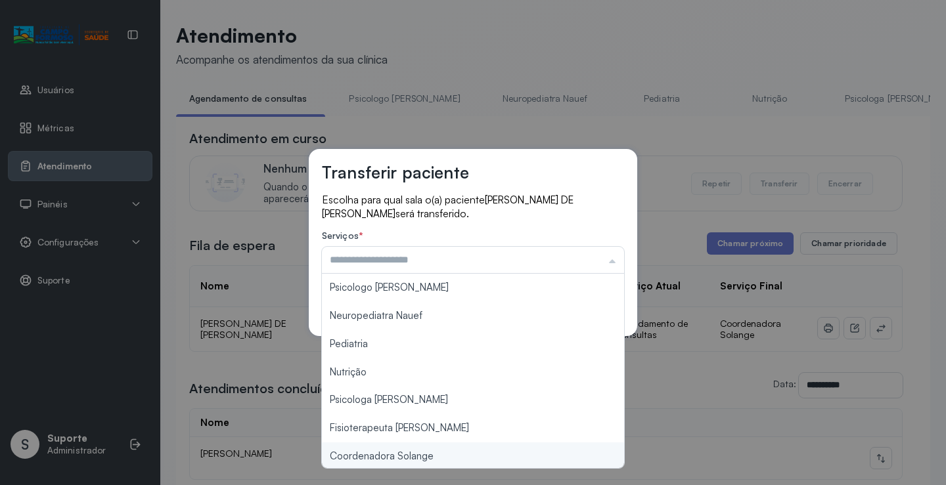
type input "**********"
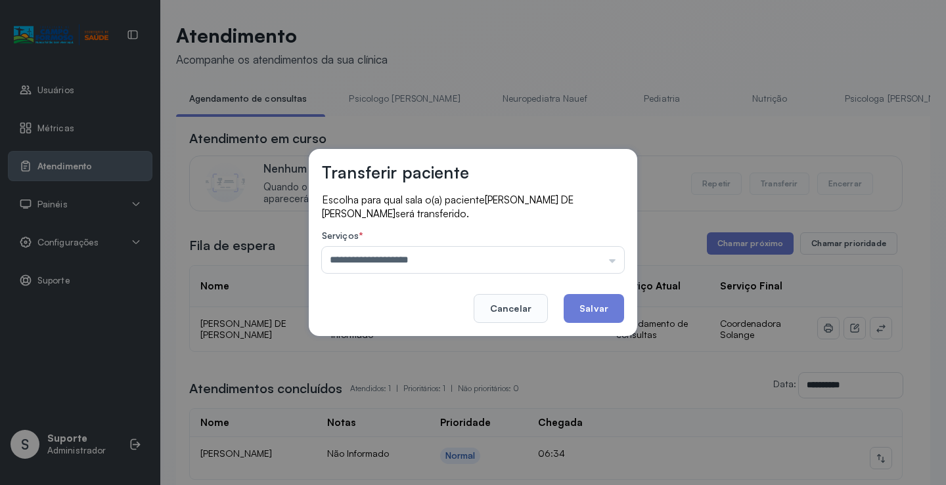
drag, startPoint x: 451, startPoint y: 461, endPoint x: 550, endPoint y: 378, distance: 129.1
click at [454, 458] on div "**********" at bounding box center [473, 242] width 946 height 485
drag, startPoint x: 601, startPoint y: 311, endPoint x: 593, endPoint y: 304, distance: 10.8
click at [599, 309] on button "Salvar" at bounding box center [593, 308] width 60 height 29
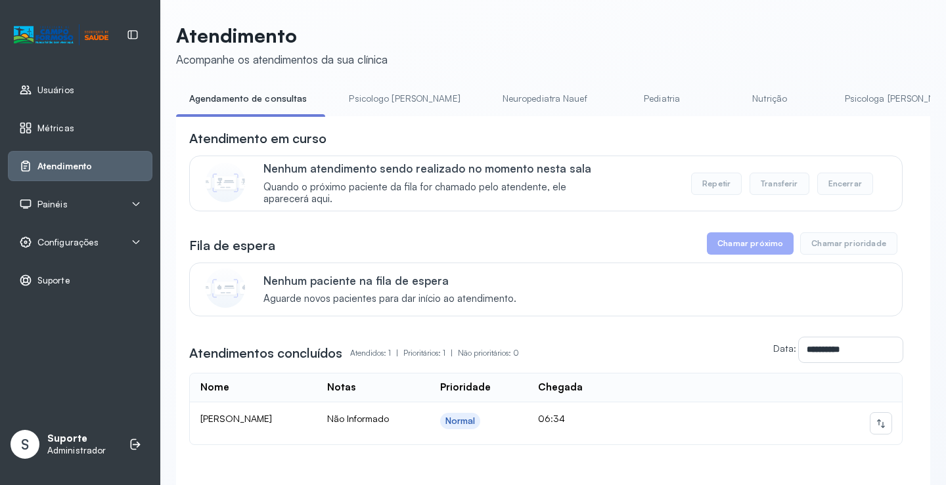
click at [622, 105] on link "Pediatria" at bounding box center [662, 99] width 92 height 22
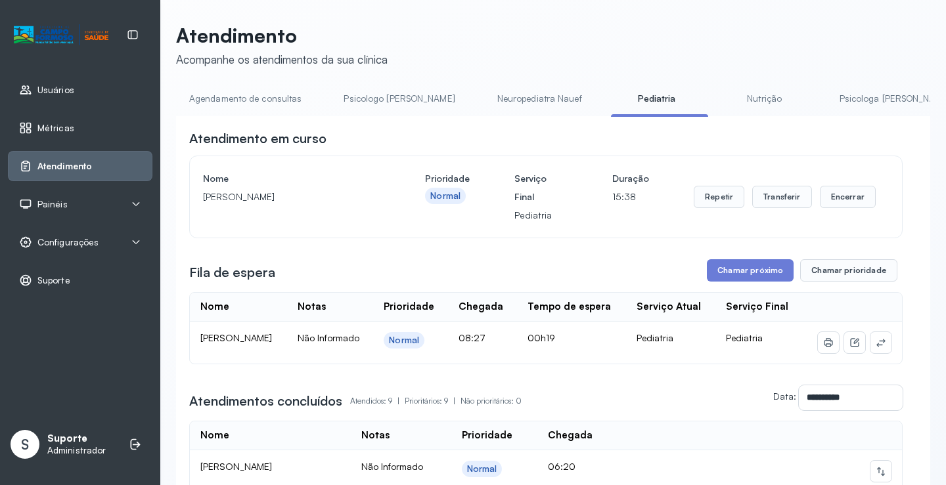
click at [260, 95] on link "Agendamento de consultas" at bounding box center [245, 99] width 139 height 22
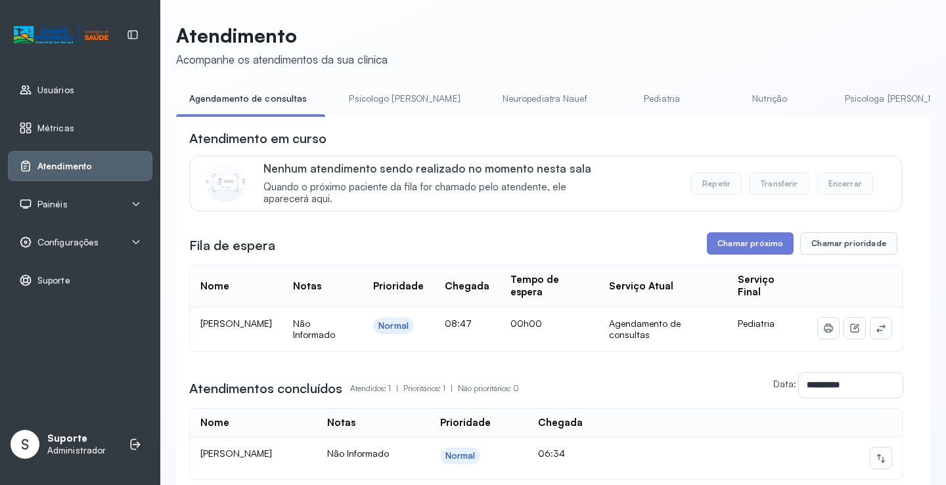
drag, startPoint x: 882, startPoint y: 335, endPoint x: 875, endPoint y: 331, distance: 8.2
click at [882, 334] on td at bounding box center [854, 329] width 95 height 44
click at [875, 328] on icon at bounding box center [880, 328] width 11 height 11
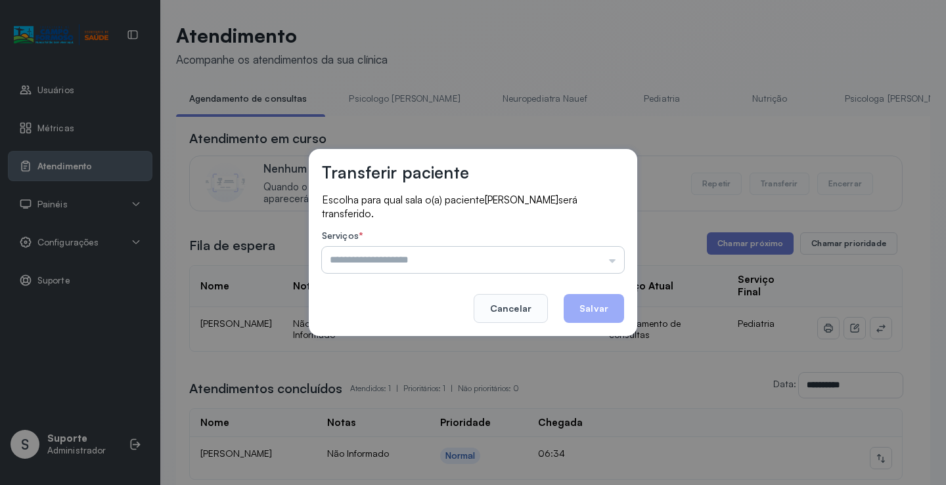
drag, startPoint x: 583, startPoint y: 259, endPoint x: 477, endPoint y: 295, distance: 112.1
click at [582, 259] on input "text" at bounding box center [473, 260] width 302 height 26
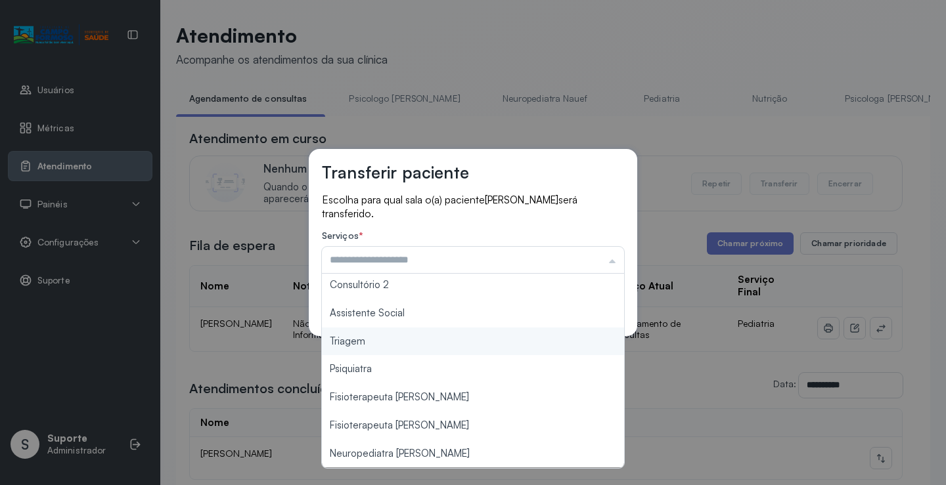
type input "*******"
click at [387, 341] on div "Transferir paciente Escolha para qual sala o(a) paciente WALLASY MIRANDA GOMES …" at bounding box center [473, 242] width 946 height 485
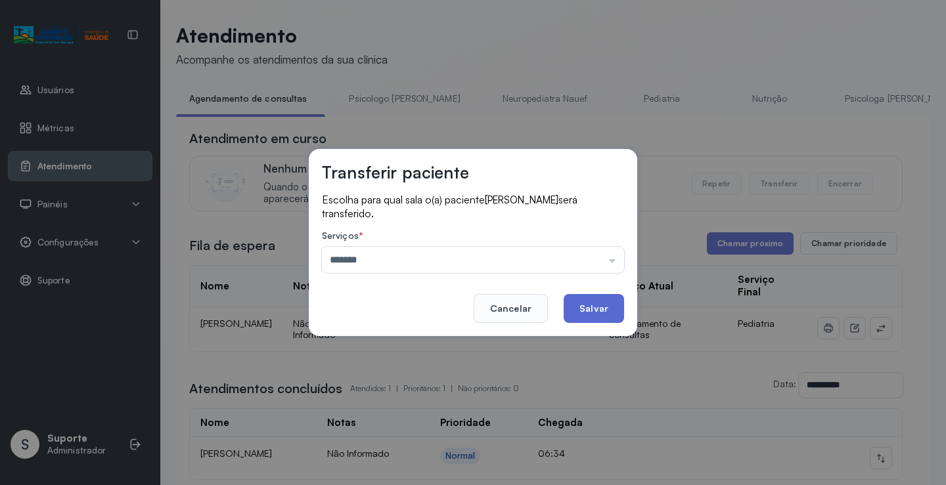
click at [580, 313] on button "Salvar" at bounding box center [593, 308] width 60 height 29
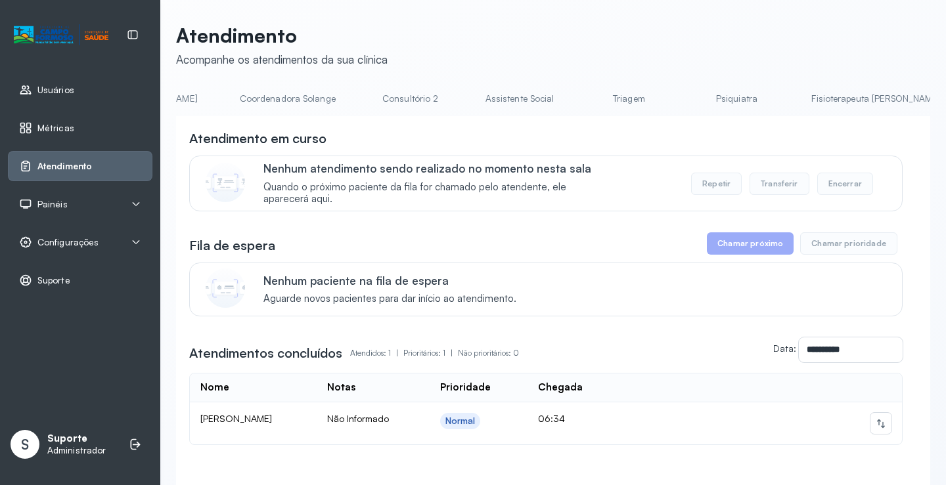
scroll to position [0, 988]
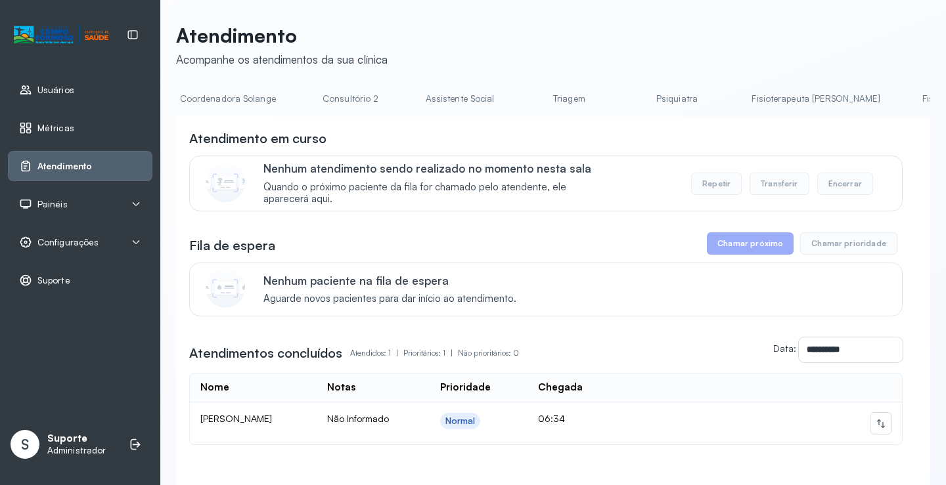
click at [523, 91] on link "Triagem" at bounding box center [569, 99] width 92 height 22
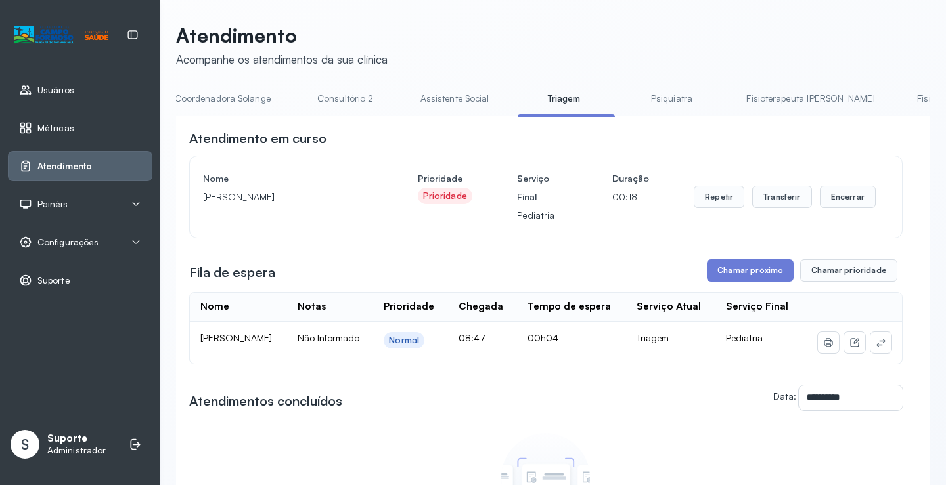
click at [625, 104] on link "Psiquiatra" at bounding box center [671, 99] width 92 height 22
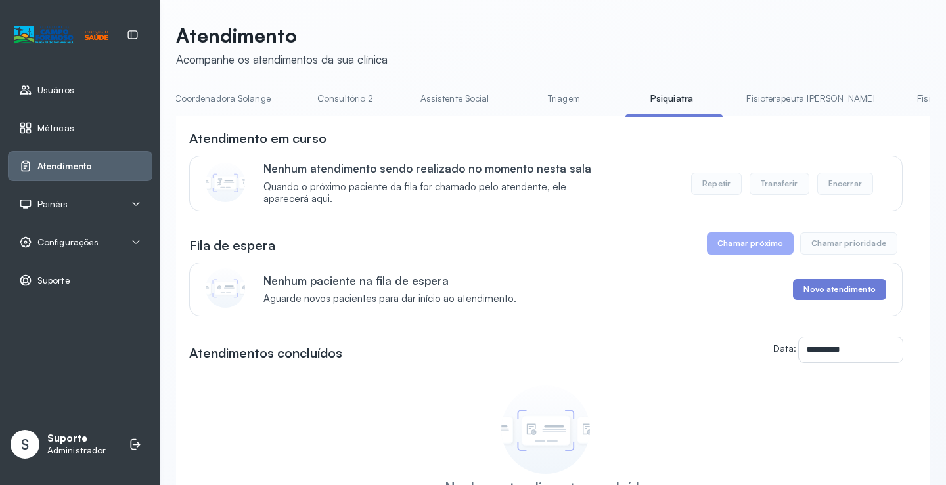
click at [517, 98] on link "Triagem" at bounding box center [563, 99] width 92 height 22
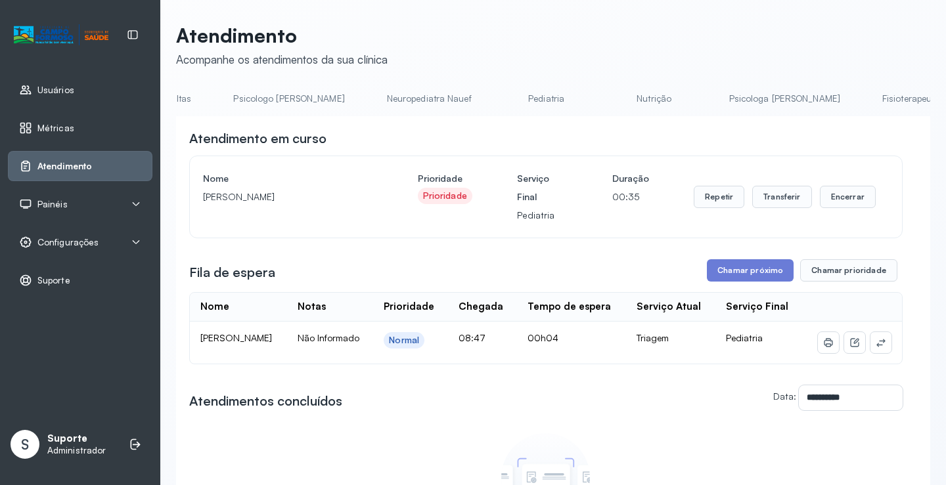
scroll to position [0, 0]
click at [613, 99] on link "Pediatria" at bounding box center [657, 99] width 92 height 22
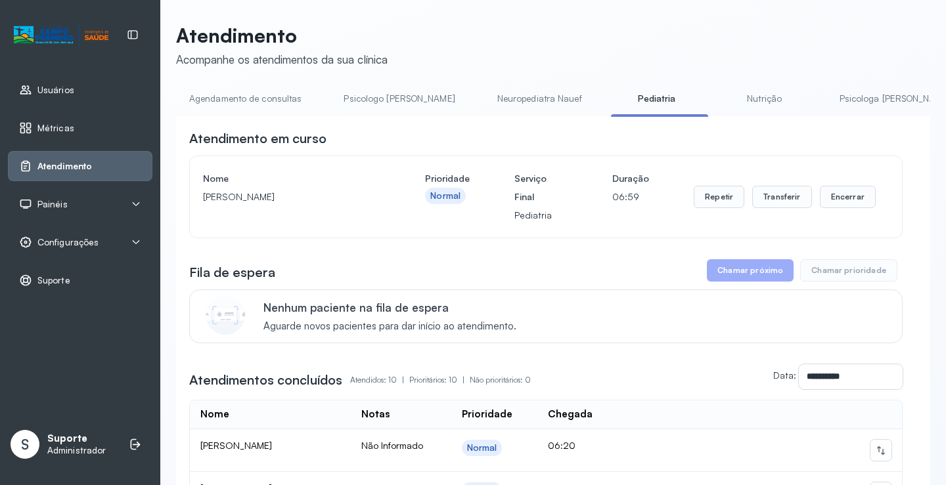
click at [484, 93] on link "Neuropediatra Nauef" at bounding box center [539, 99] width 111 height 22
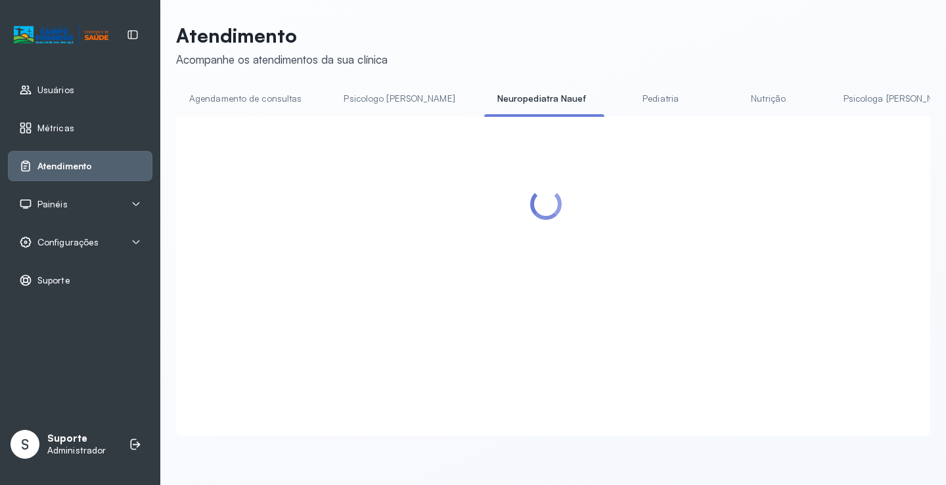
click at [615, 108] on link "Pediatria" at bounding box center [661, 99] width 92 height 22
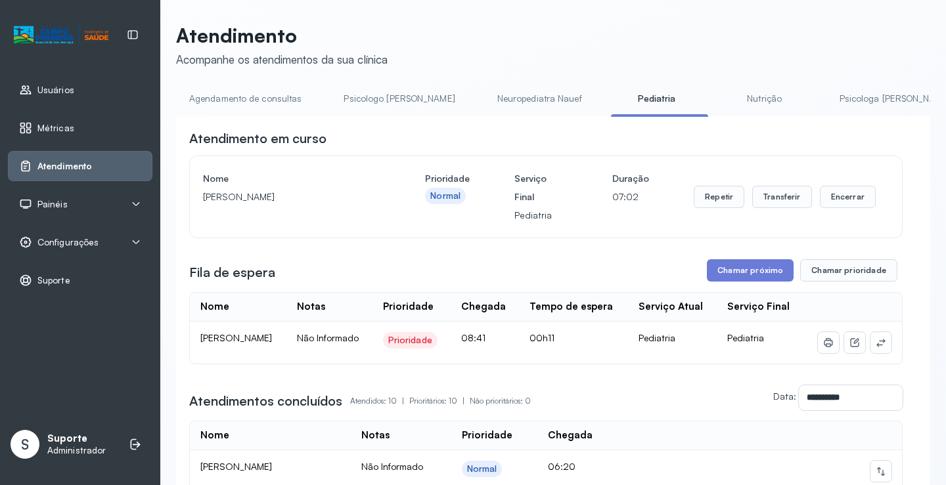
click at [286, 94] on link "Agendamento de consultas" at bounding box center [245, 99] width 139 height 22
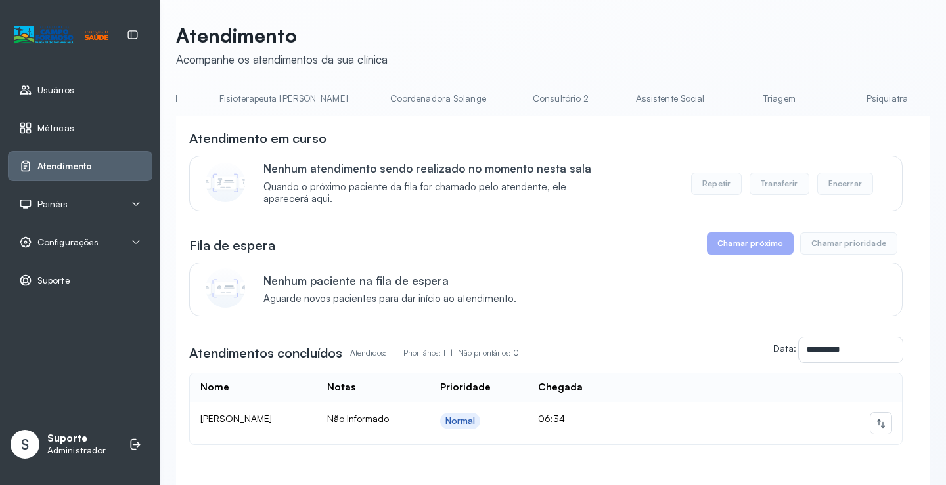
scroll to position [0, 779]
click at [731, 94] on link "Triagem" at bounding box center [777, 99] width 92 height 22
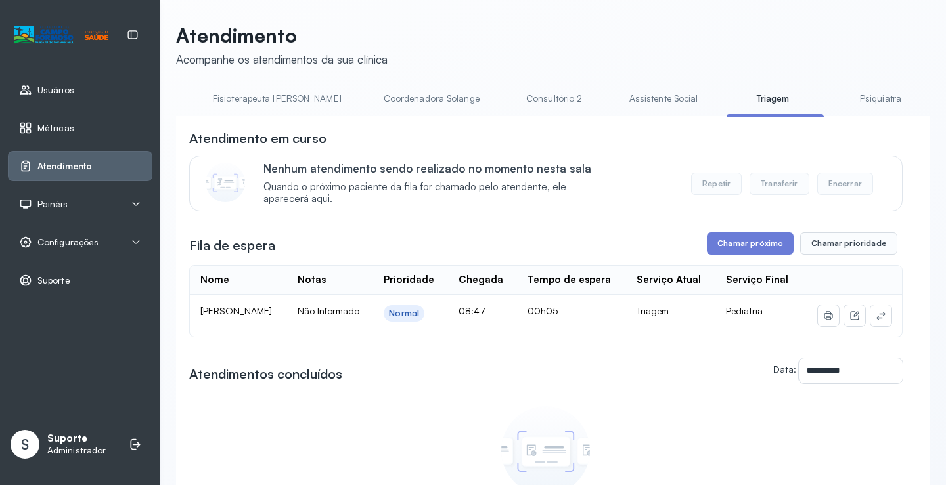
click at [616, 92] on link "Assistente Social" at bounding box center [663, 99] width 95 height 22
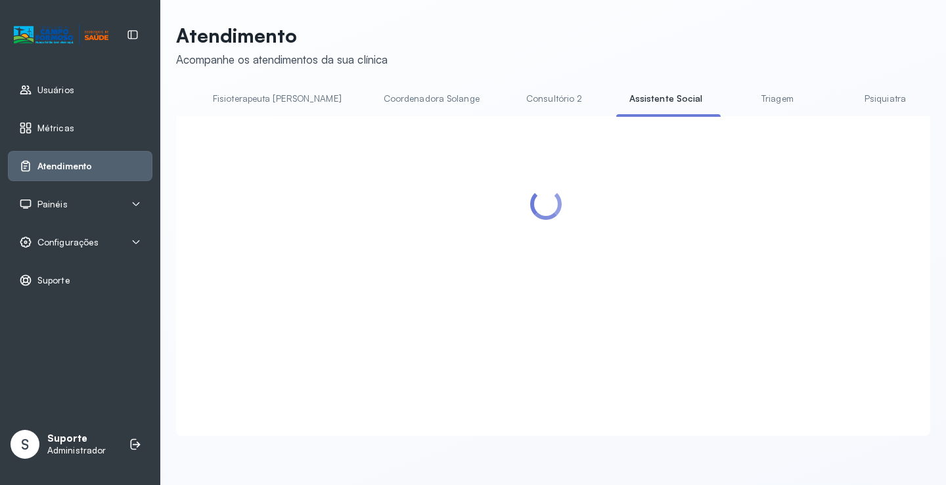
click at [731, 98] on link "Triagem" at bounding box center [777, 99] width 92 height 22
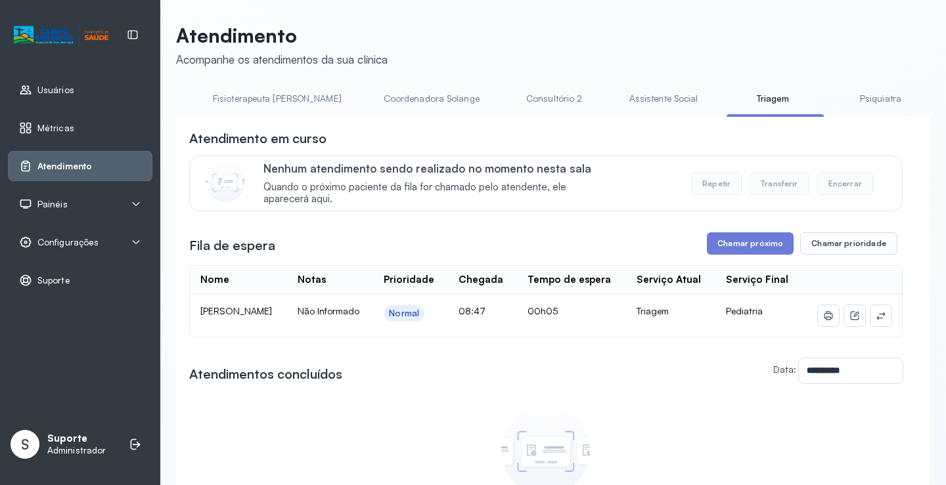
click at [616, 99] on link "Assistente Social" at bounding box center [663, 99] width 95 height 22
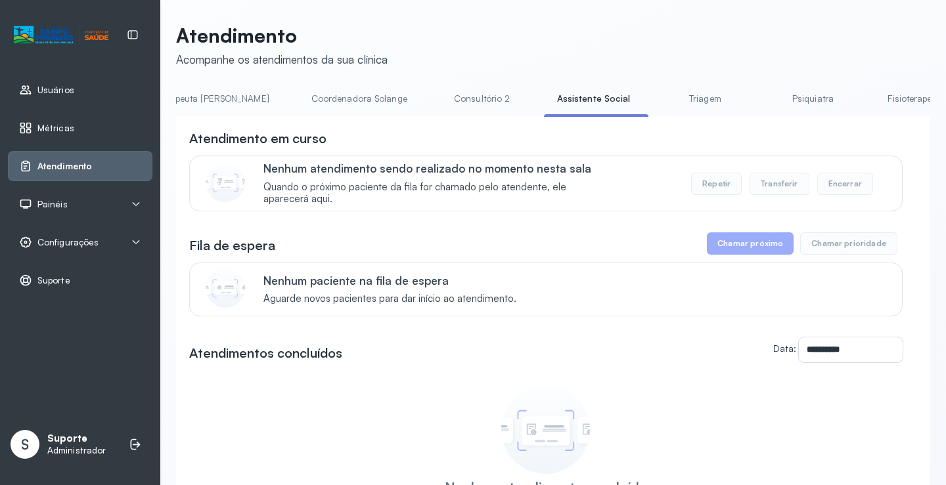
scroll to position [0, 760]
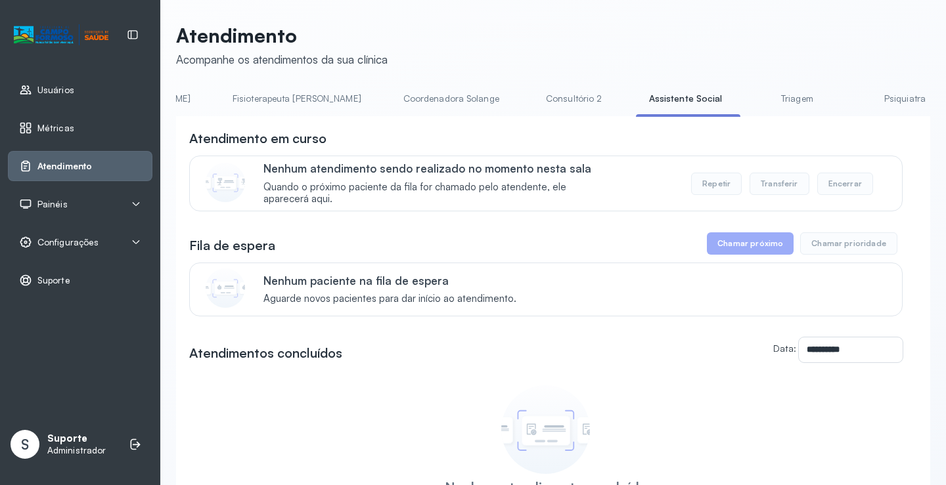
click at [751, 98] on link "Triagem" at bounding box center [797, 99] width 92 height 22
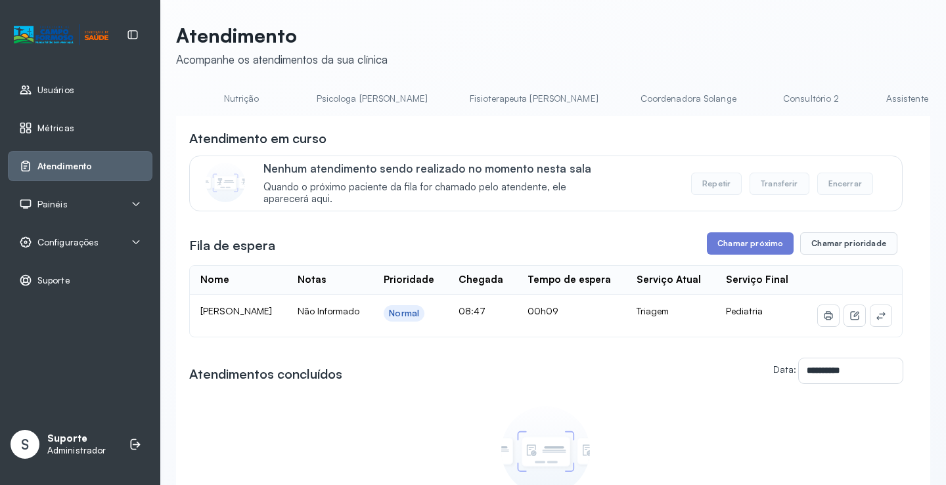
scroll to position [0, 424]
click at [726, 102] on link "Coordenadora Solange" at bounding box center [787, 99] width 122 height 22
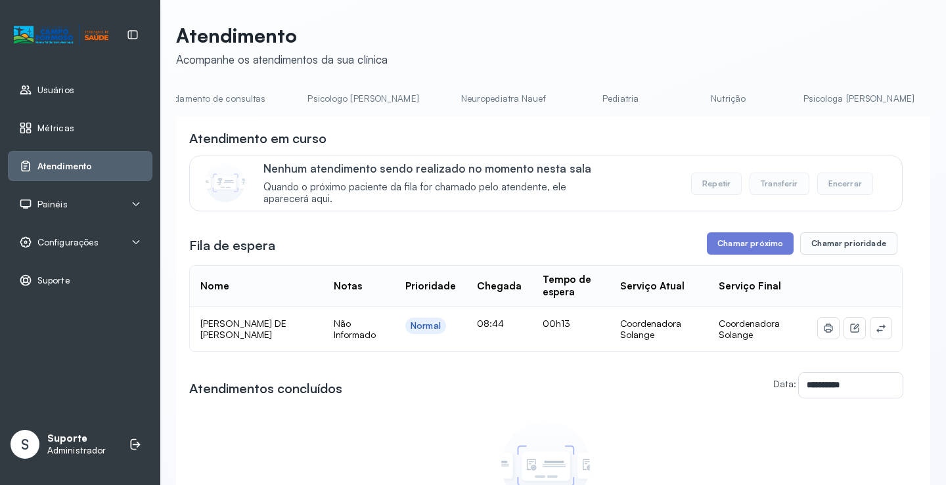
scroll to position [0, 30]
click at [580, 104] on link "Pediatria" at bounding box center [626, 99] width 92 height 22
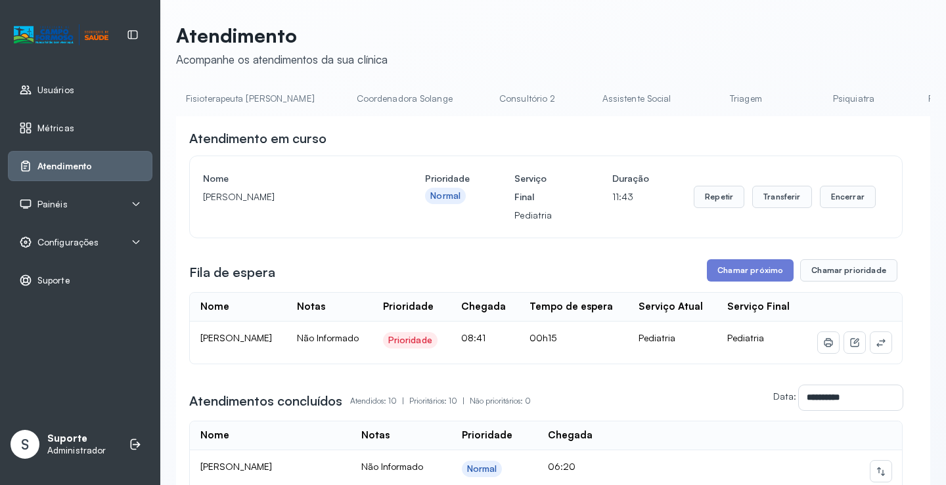
scroll to position [0, 727]
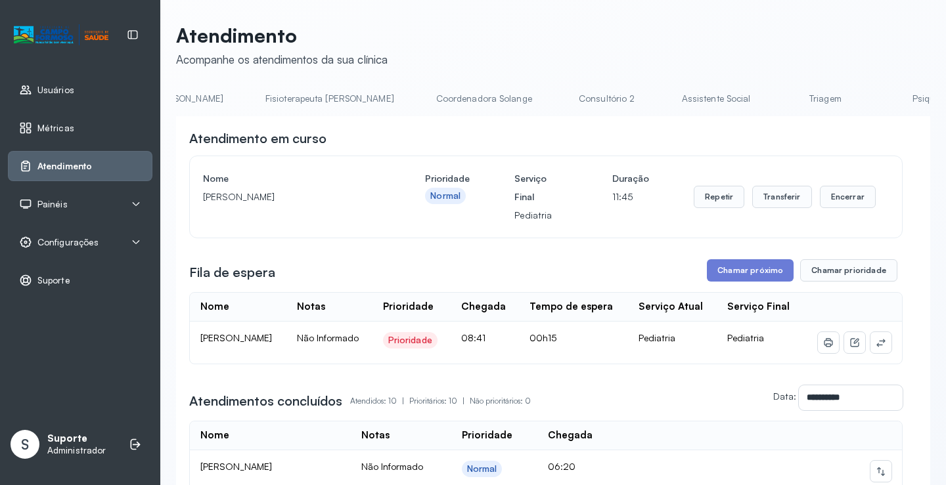
click at [779, 102] on link "Triagem" at bounding box center [825, 99] width 92 height 22
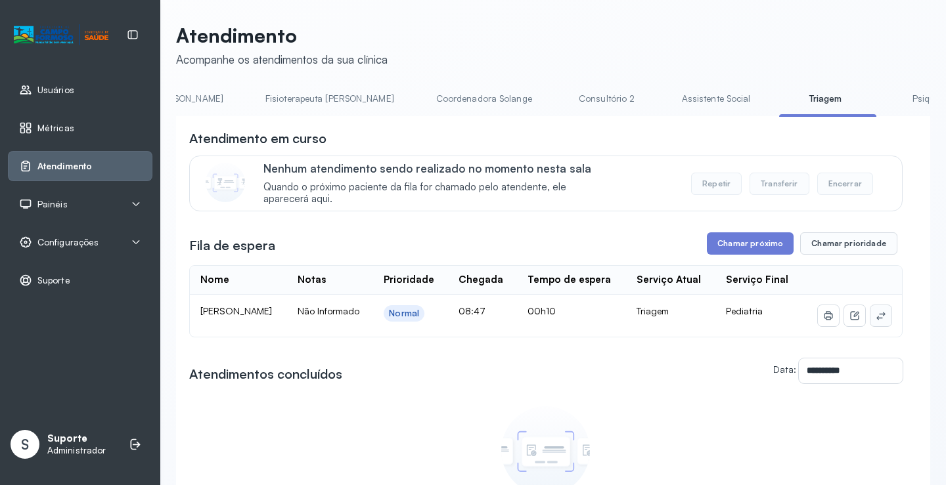
click at [876, 320] on icon at bounding box center [880, 316] width 9 height 8
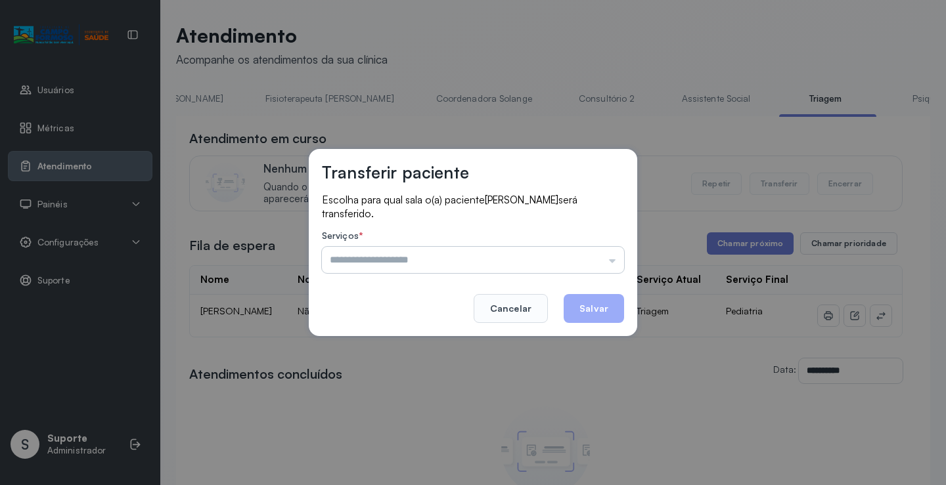
click at [568, 263] on input "text" at bounding box center [473, 260] width 302 height 26
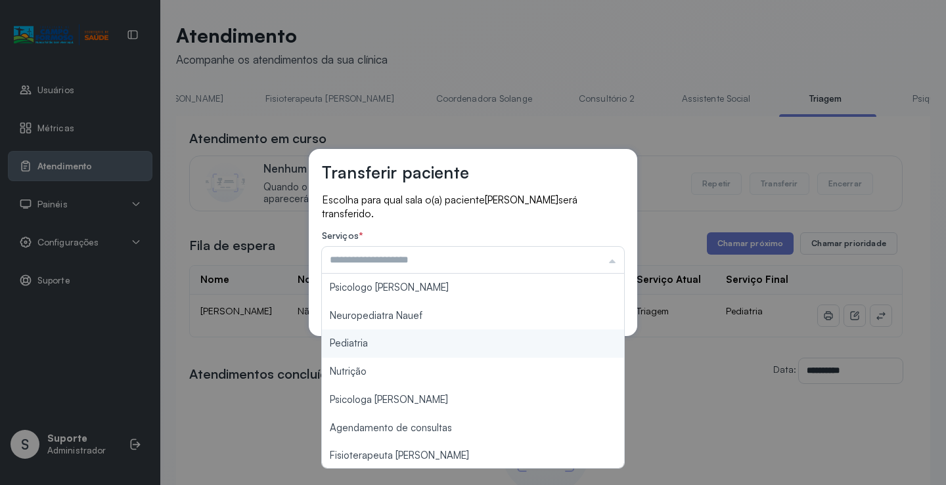
type input "*********"
click at [449, 343] on div "Transferir paciente Escolha para qual sala o(a) paciente WALLASY MIRANDA GOMES …" at bounding box center [473, 242] width 946 height 485
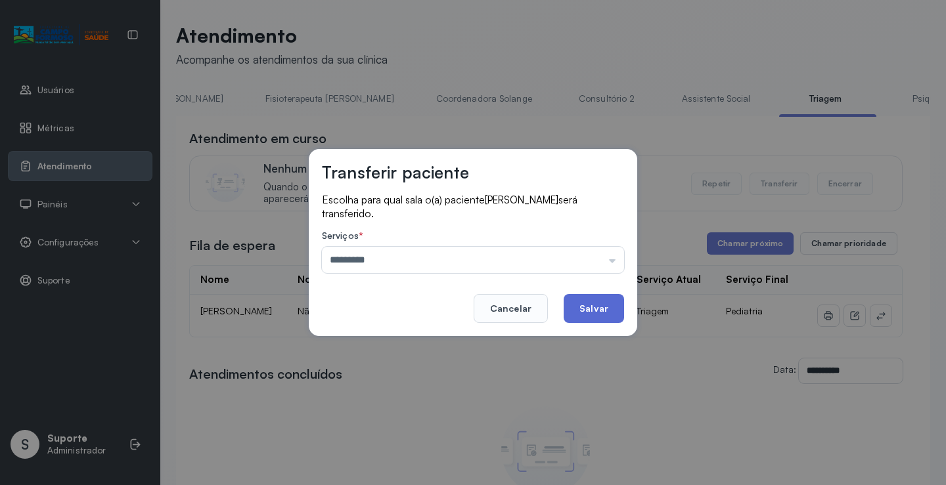
click at [592, 310] on button "Salvar" at bounding box center [593, 308] width 60 height 29
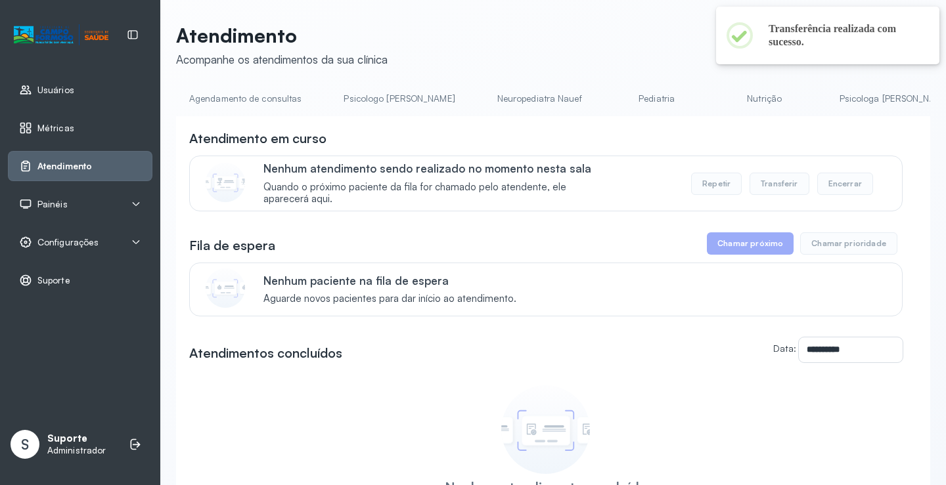
click at [285, 101] on link "Agendamento de consultas" at bounding box center [245, 99] width 139 height 22
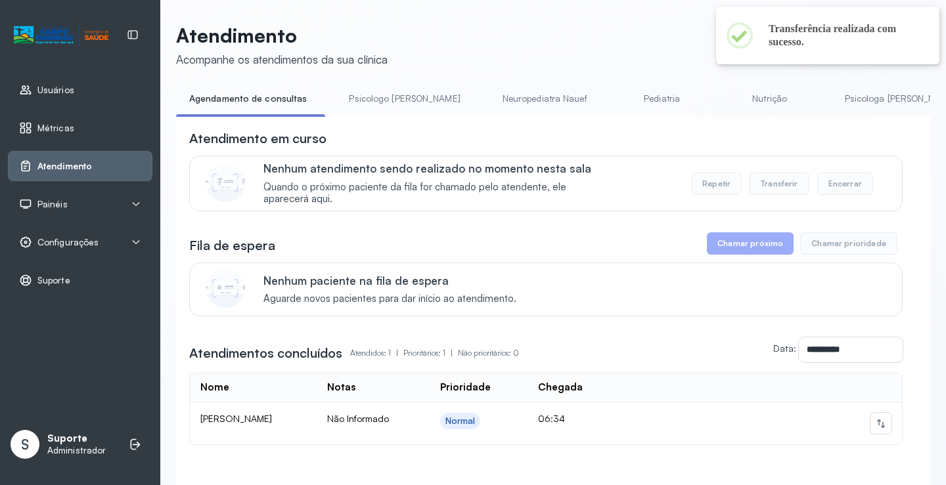
click at [386, 97] on link "Psicologo Pedro" at bounding box center [404, 99] width 137 height 22
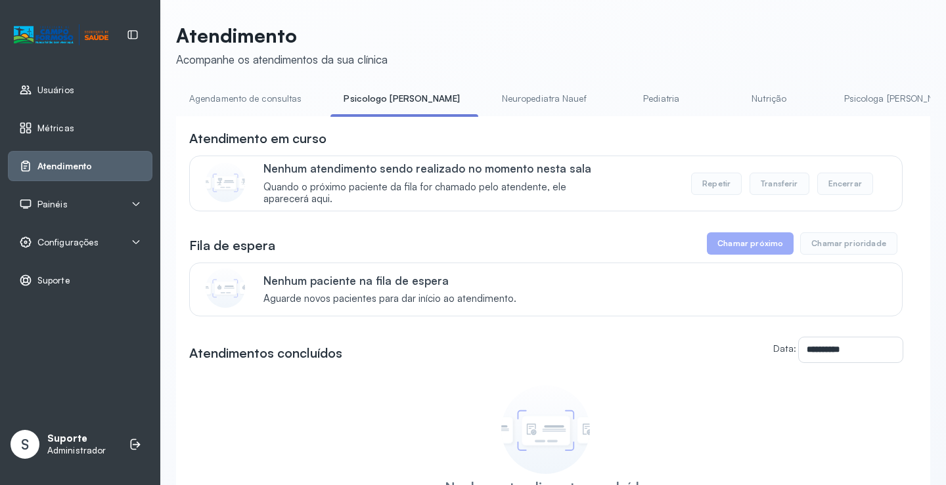
click at [504, 103] on link "Neuropediatra Nauef" at bounding box center [544, 99] width 111 height 22
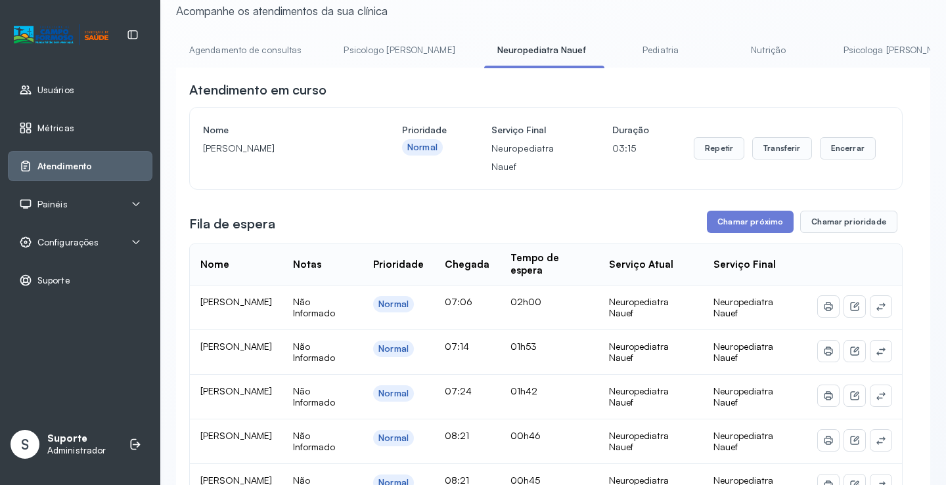
scroll to position [197, 0]
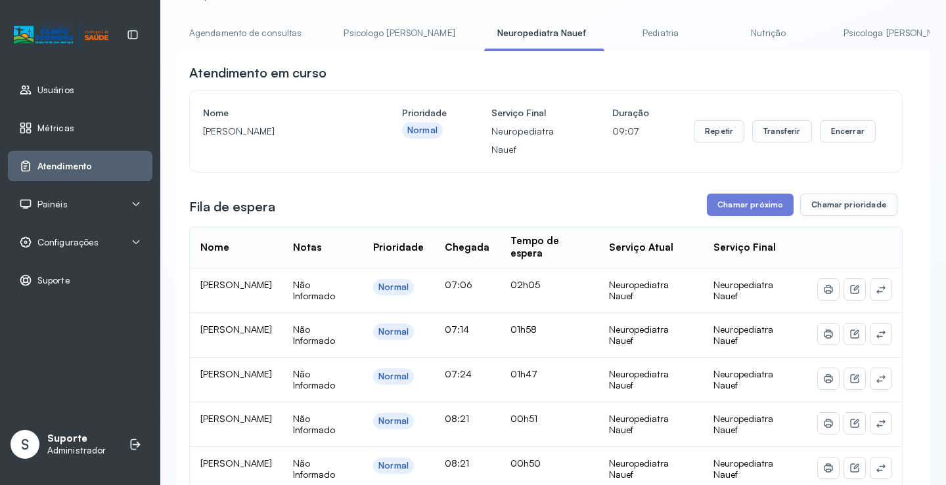
click at [615, 36] on link "Pediatria" at bounding box center [661, 33] width 92 height 22
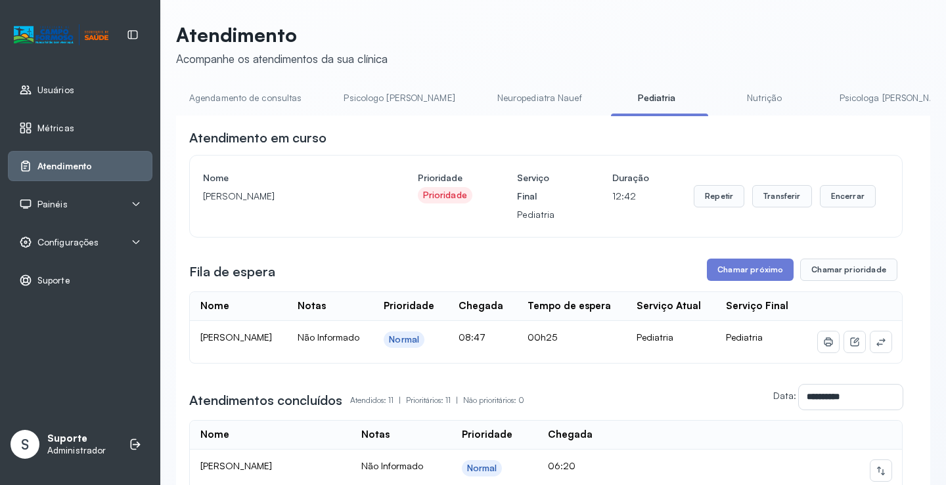
scroll to position [66, 0]
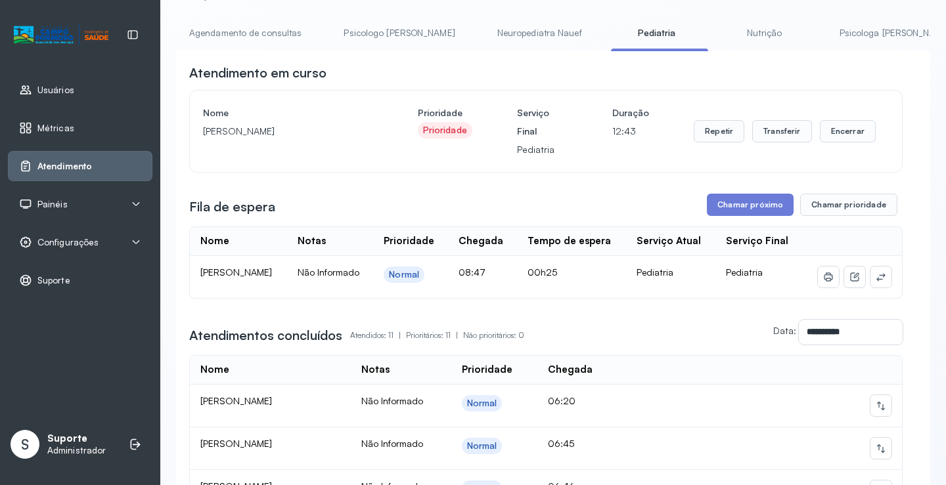
click at [270, 37] on link "Agendamento de consultas" at bounding box center [245, 33] width 139 height 22
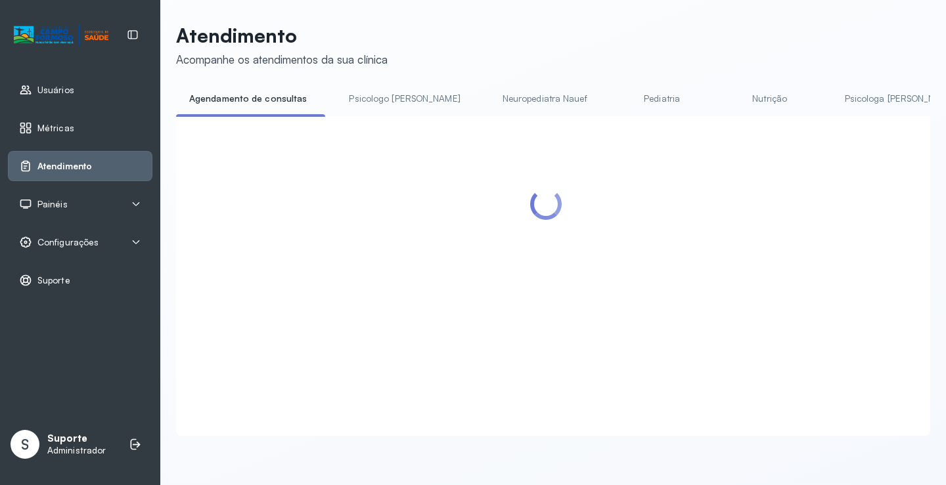
scroll to position [1, 0]
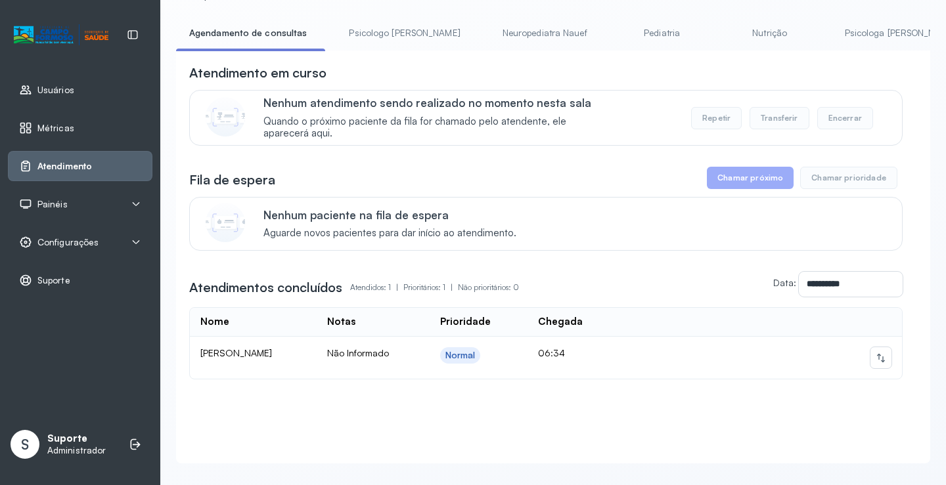
click at [360, 34] on link "Psicologo Pedro" at bounding box center [404, 33] width 137 height 22
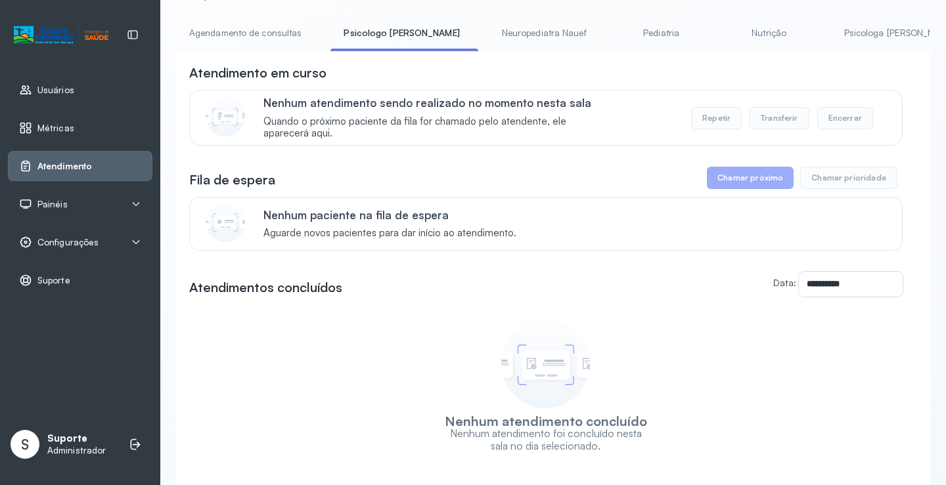
click at [261, 30] on link "Agendamento de consultas" at bounding box center [245, 33] width 139 height 22
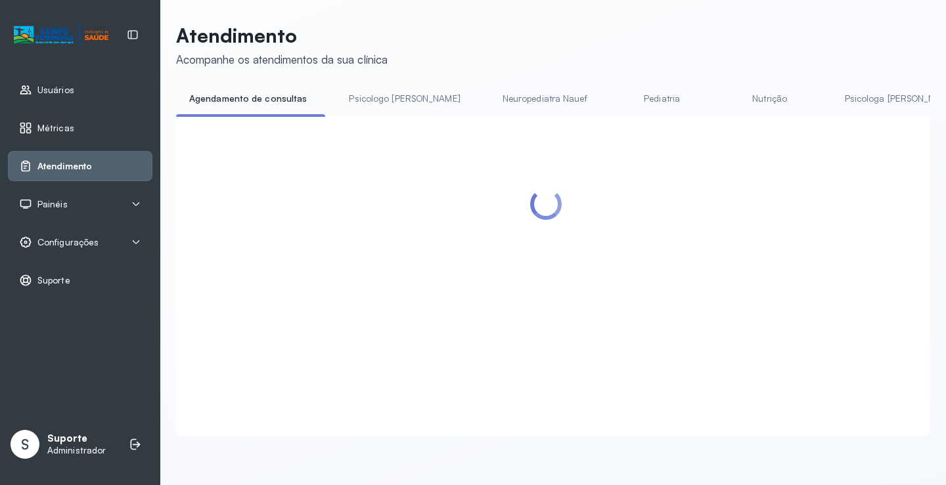
scroll to position [66, 0]
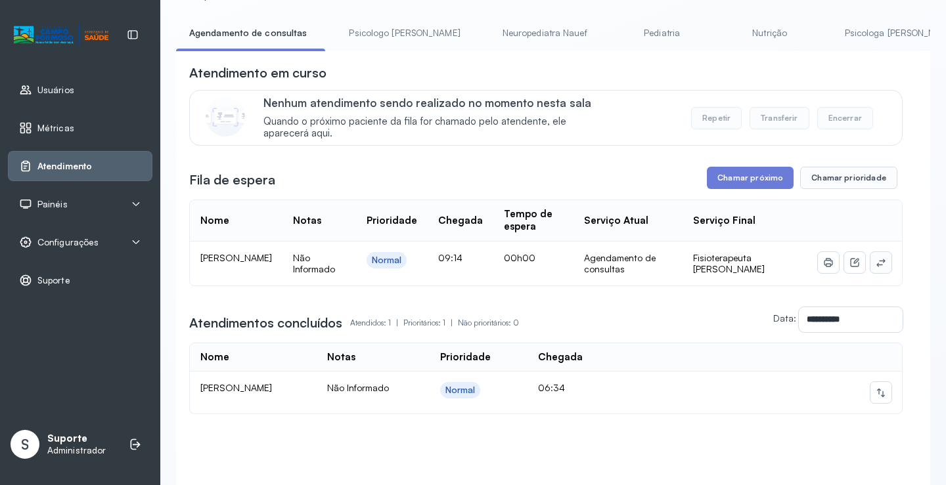
click at [877, 266] on button at bounding box center [880, 262] width 21 height 21
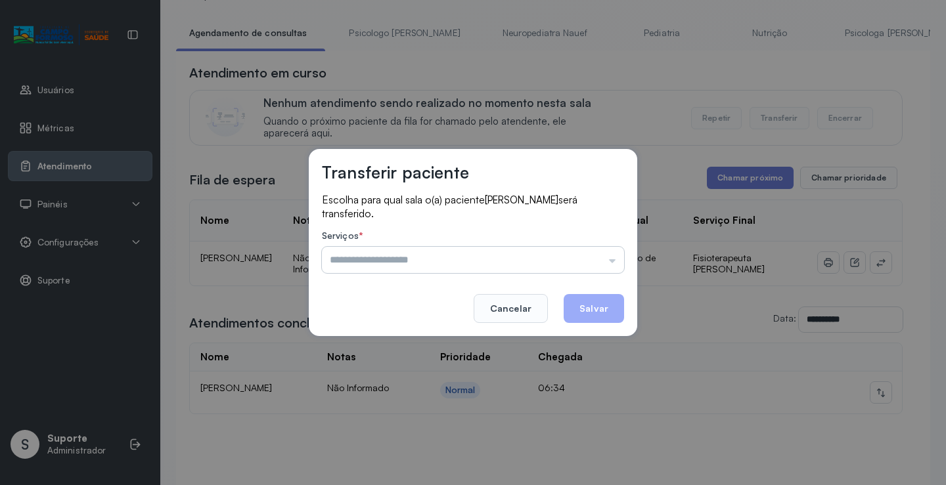
click at [575, 261] on input "text" at bounding box center [473, 260] width 302 height 26
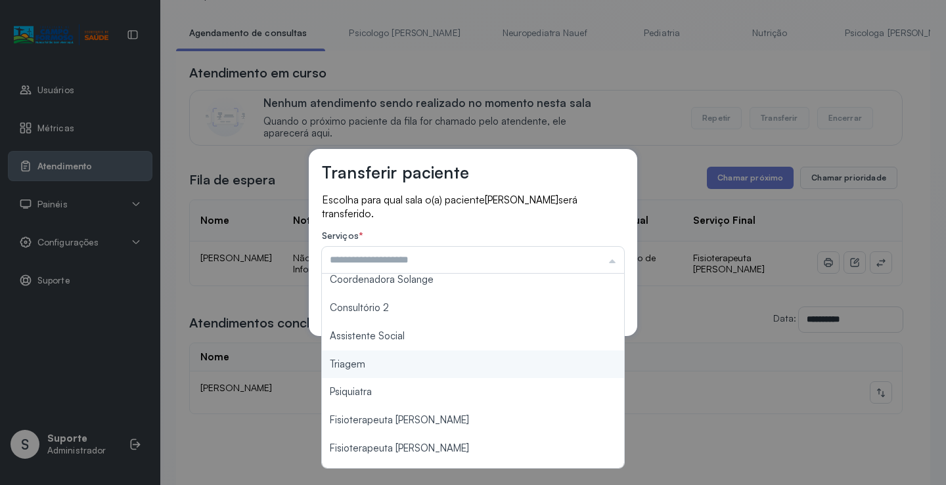
scroll to position [197, 0]
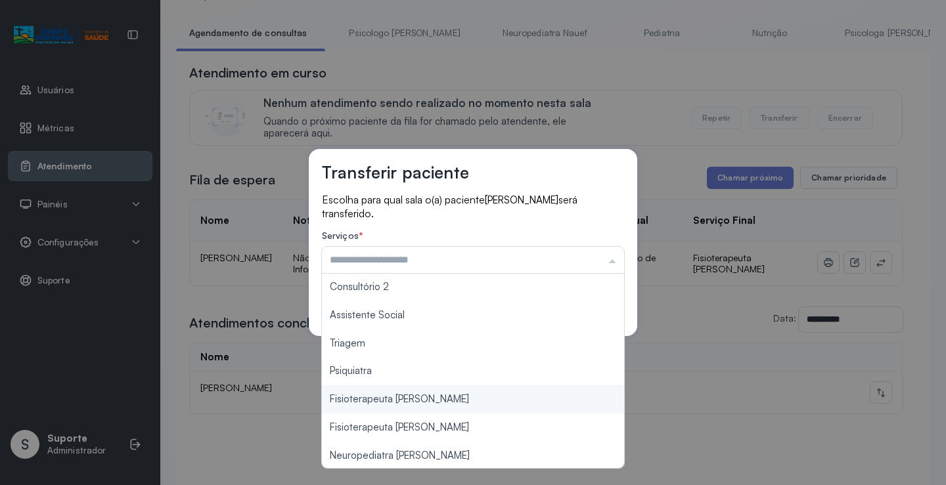
type input "**********"
click at [442, 401] on div "**********" at bounding box center [473, 242] width 946 height 485
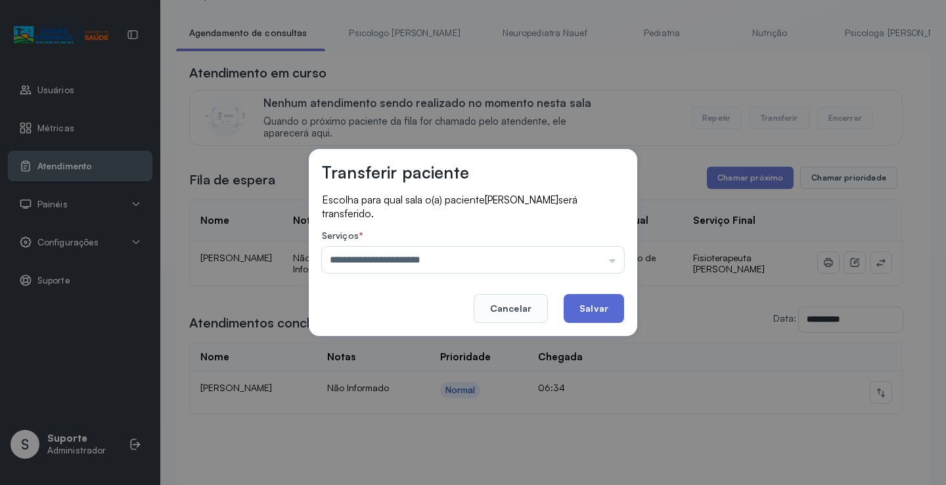
click at [608, 296] on button "Salvar" at bounding box center [593, 308] width 60 height 29
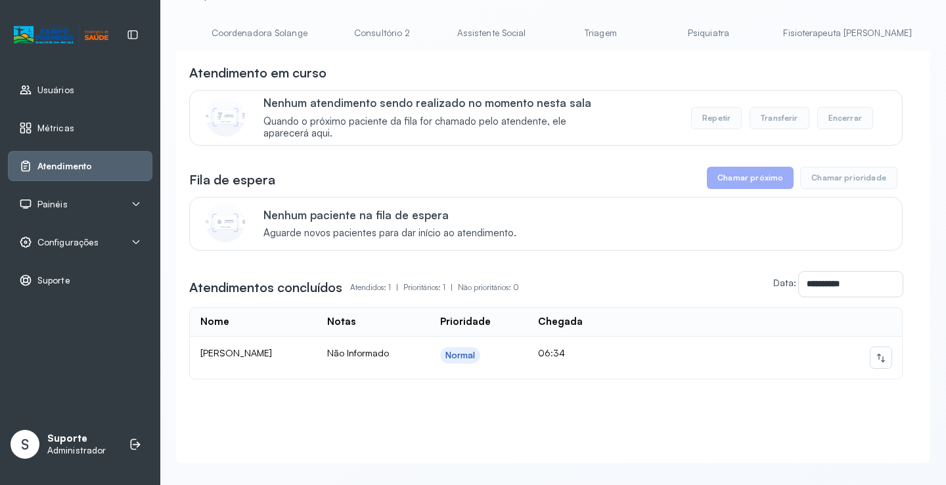
scroll to position [0, 1045]
click at [682, 33] on link "Fisioterapeuta Francyne" at bounding box center [759, 33] width 155 height 22
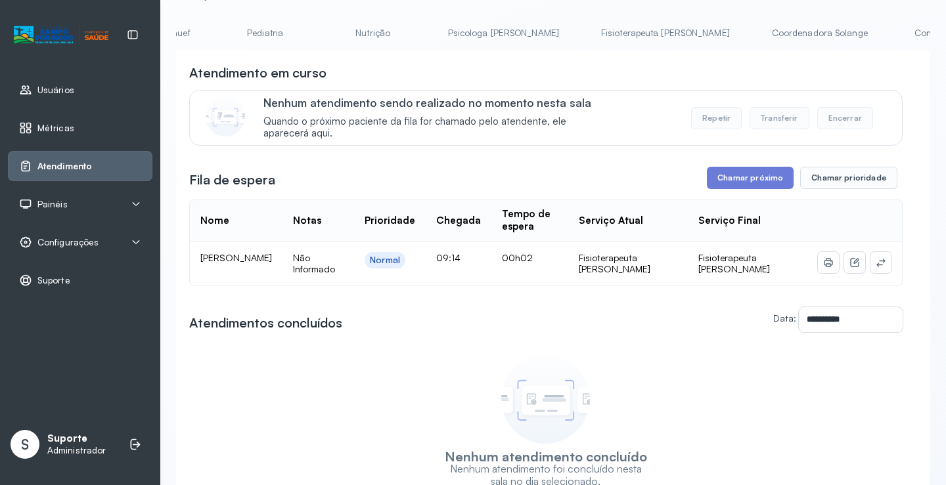
scroll to position [0, 387]
click at [763, 29] on link "Coordenadora Solange" at bounding box center [824, 33] width 122 height 22
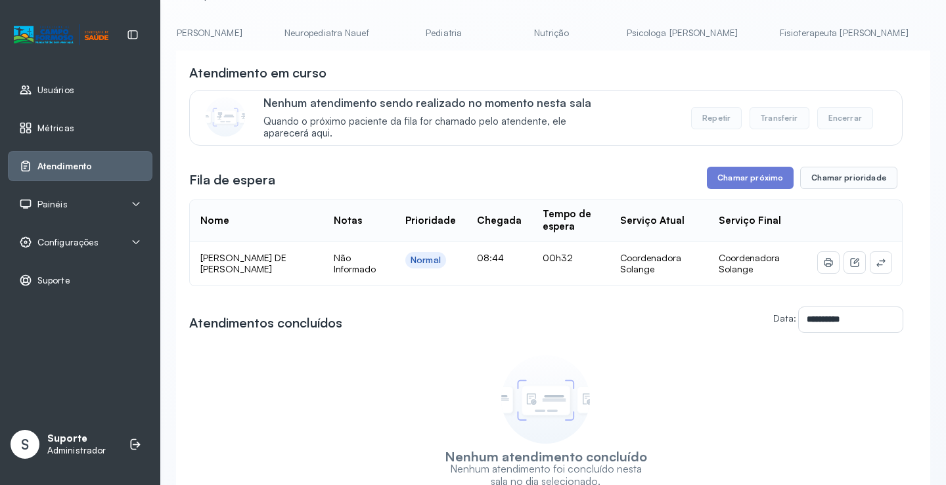
scroll to position [0, 0]
click at [219, 35] on link "Agendamento de consultas" at bounding box center [245, 33] width 139 height 22
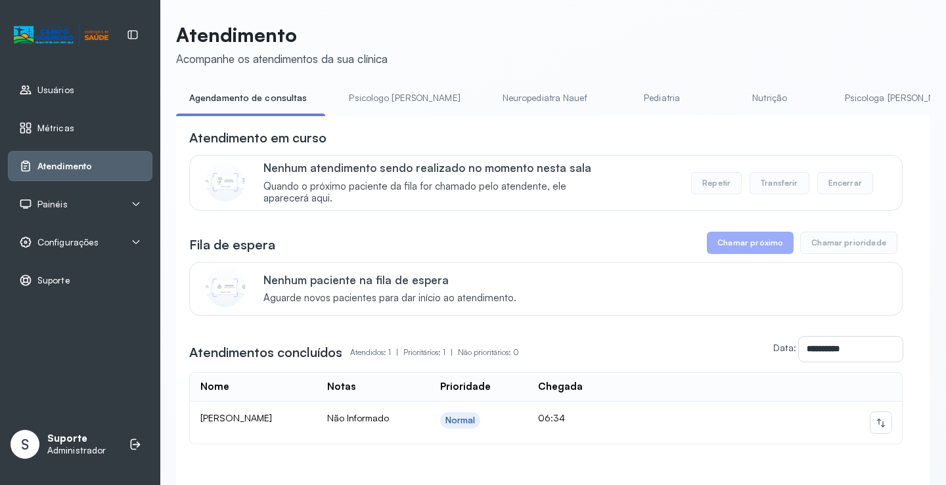
scroll to position [66, 0]
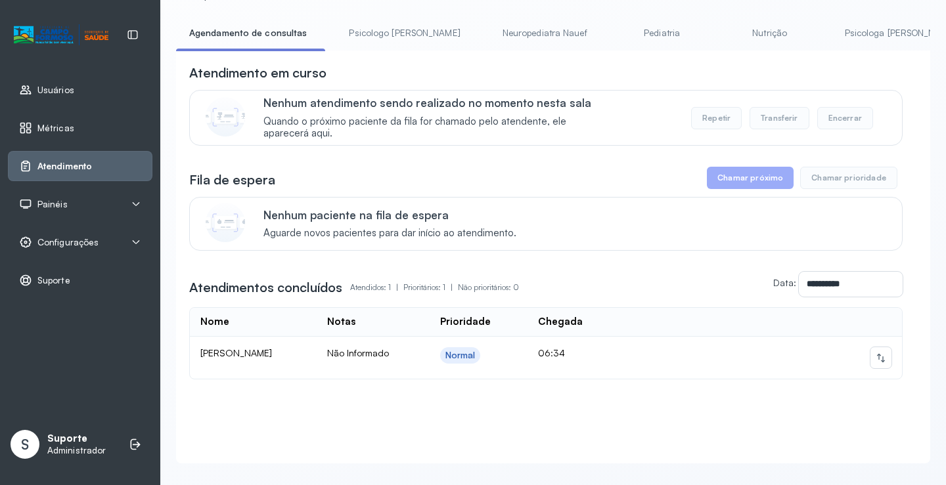
click at [374, 40] on link "Psicologo Pedro" at bounding box center [404, 33] width 137 height 22
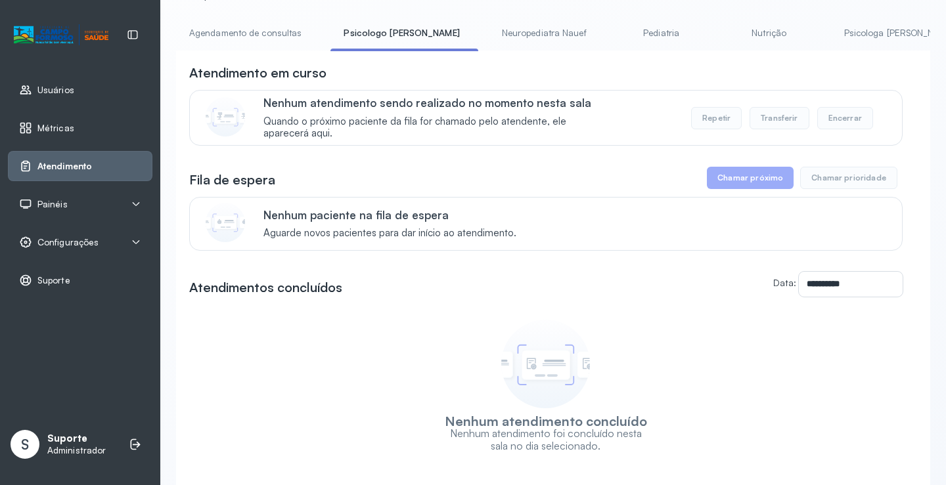
click at [252, 30] on link "Agendamento de consultas" at bounding box center [245, 33] width 139 height 22
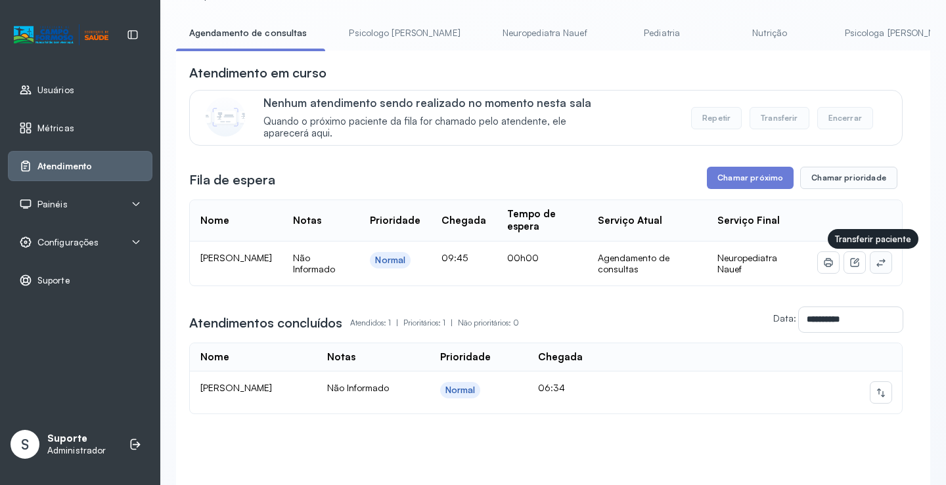
click at [876, 267] on icon at bounding box center [880, 263] width 9 height 8
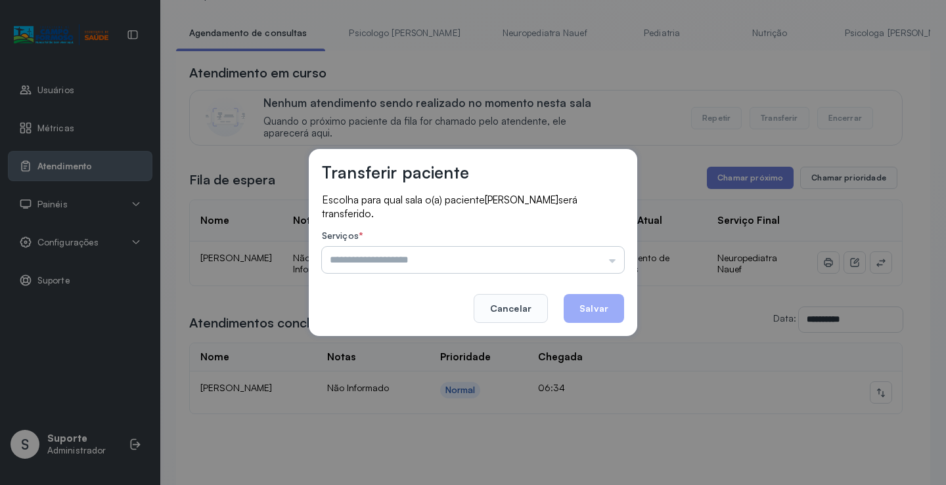
click at [588, 265] on input "text" at bounding box center [473, 260] width 302 height 26
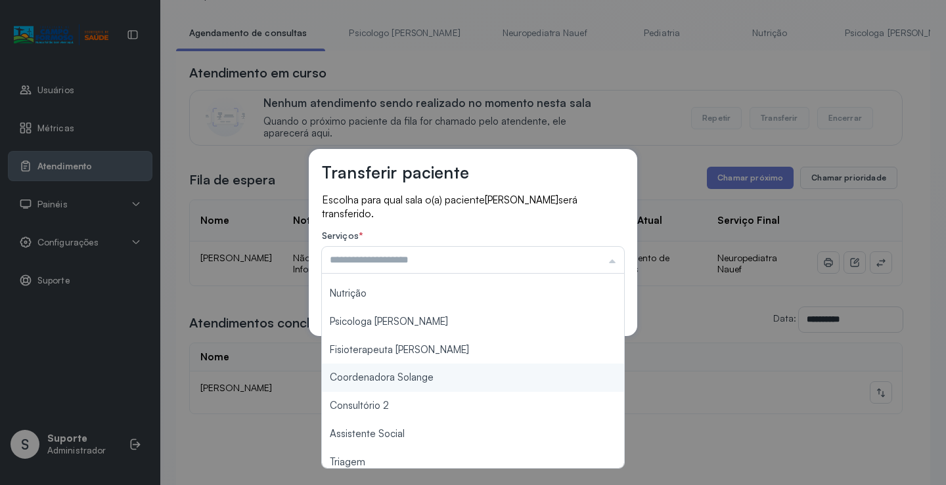
scroll to position [198, 0]
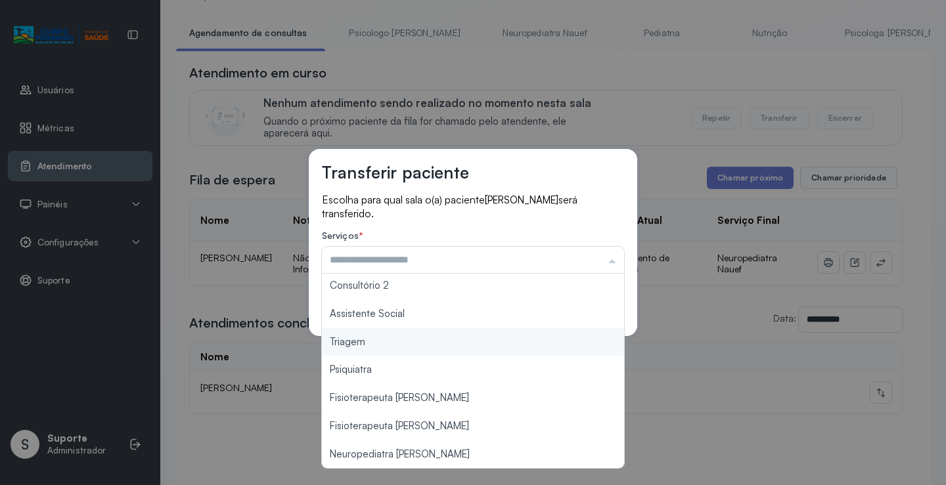
type input "*******"
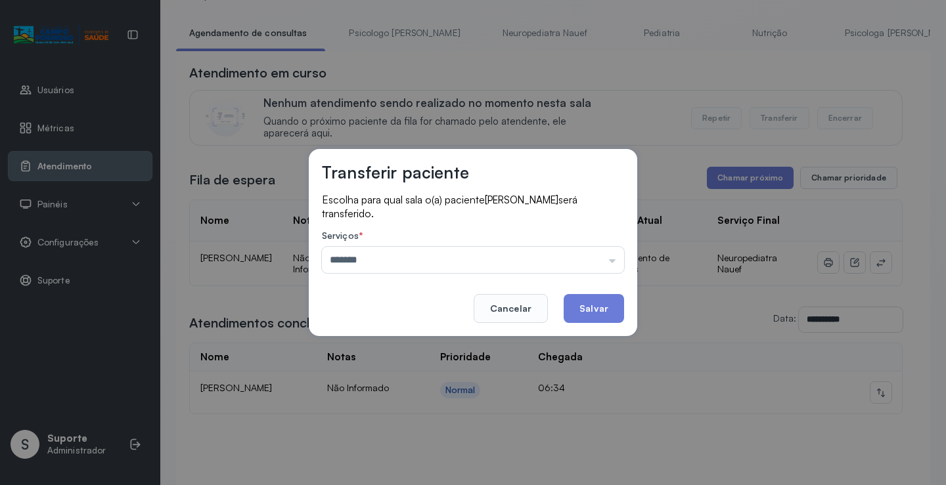
click at [457, 351] on div "Transferir paciente Escolha para qual sala o(a) paciente GABRIEL DE SOUZA ARAUJ…" at bounding box center [473, 242] width 946 height 485
click at [607, 311] on button "Salvar" at bounding box center [593, 308] width 60 height 29
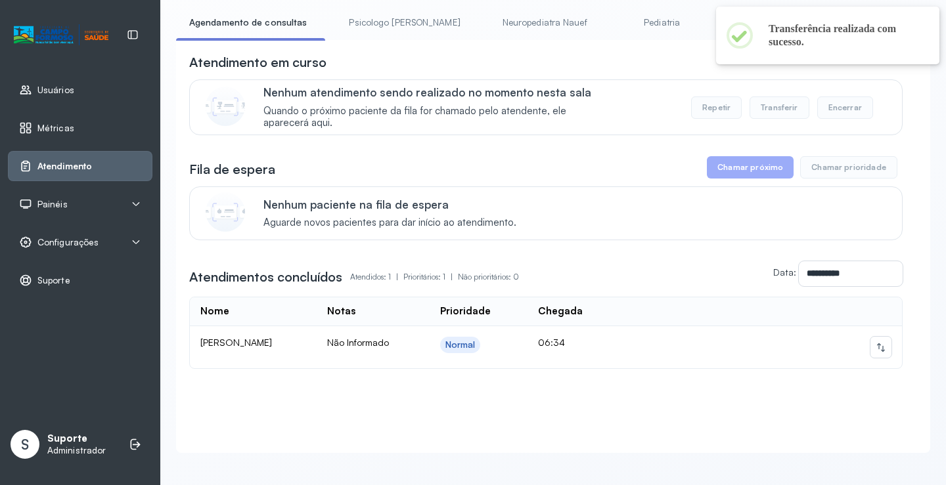
scroll to position [95, 0]
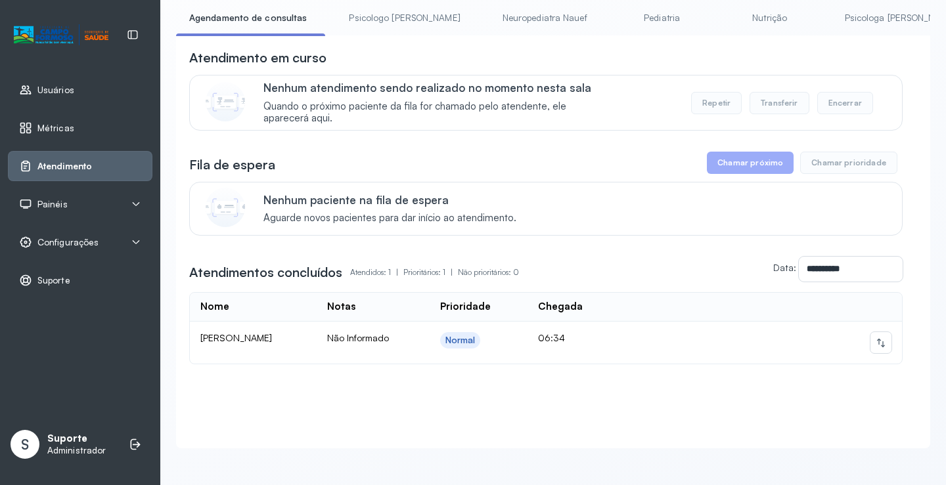
click at [380, 9] on link "Psicologo Pedro" at bounding box center [404, 18] width 137 height 22
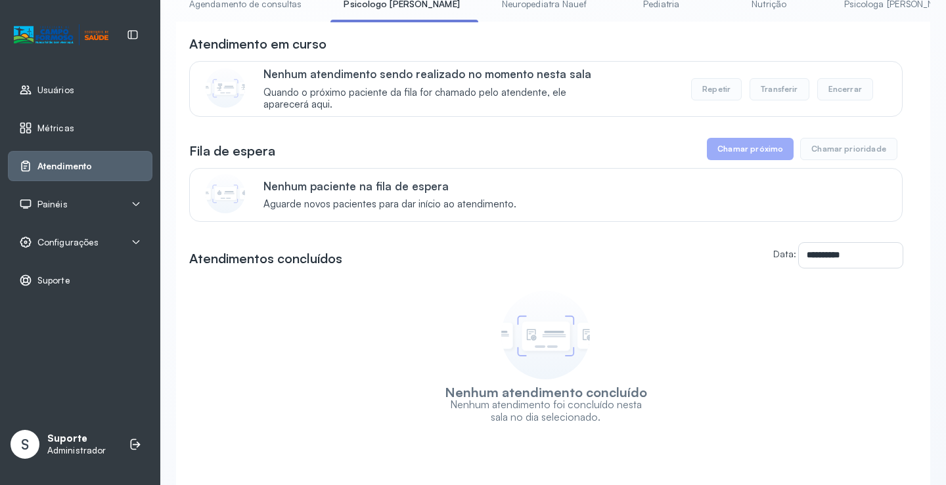
click at [268, 12] on link "Agendamento de consultas" at bounding box center [245, 4] width 139 height 22
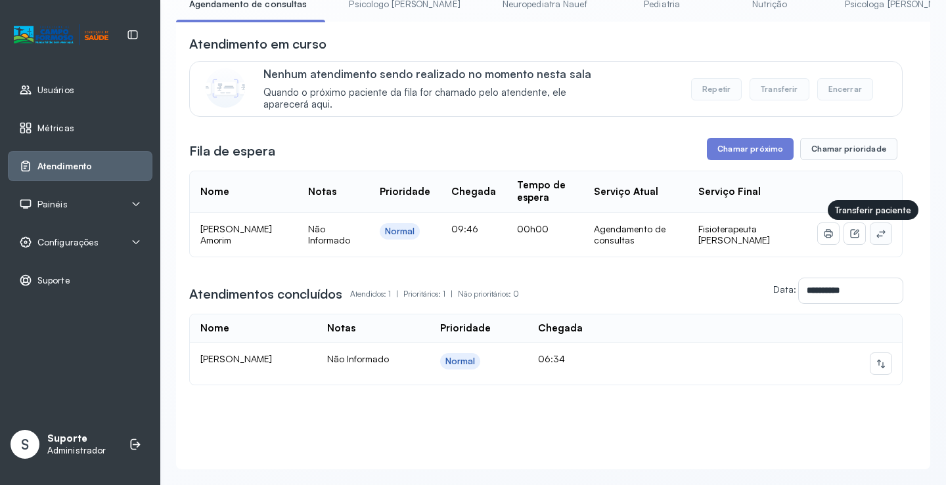
click at [876, 235] on icon at bounding box center [880, 234] width 9 height 8
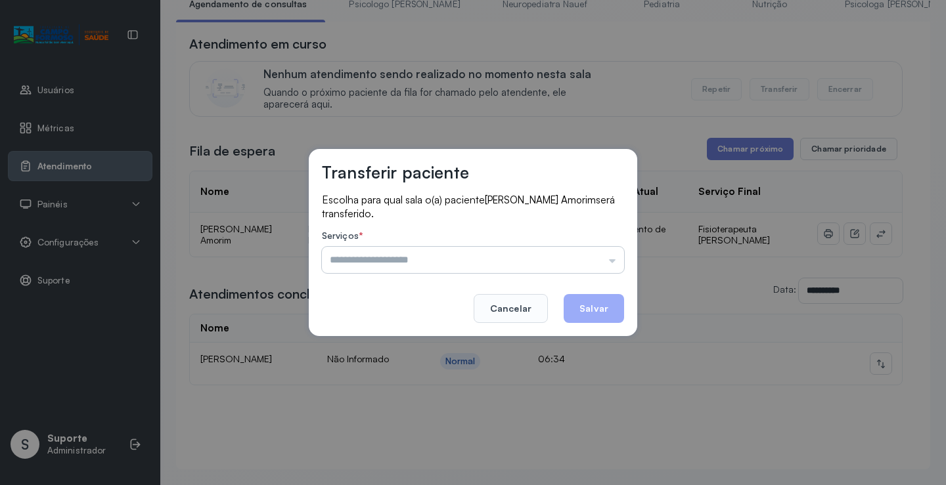
click at [607, 263] on input "text" at bounding box center [473, 260] width 302 height 26
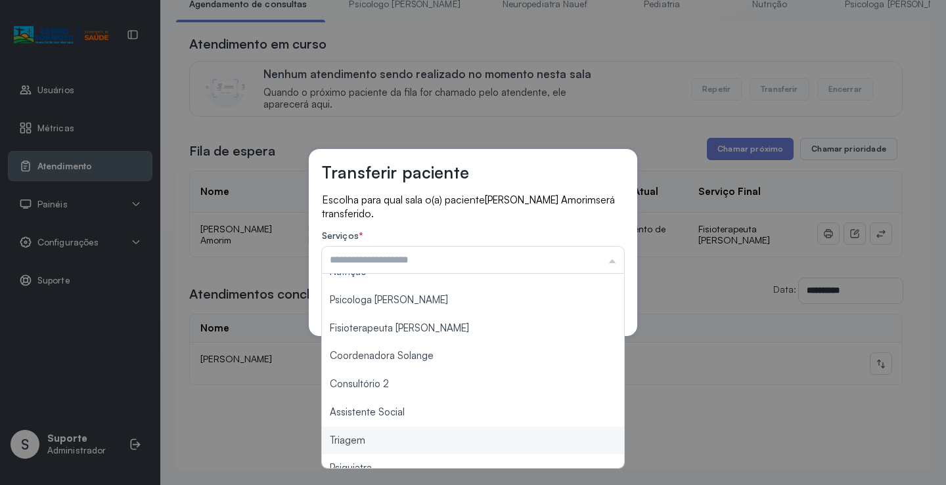
scroll to position [0, 0]
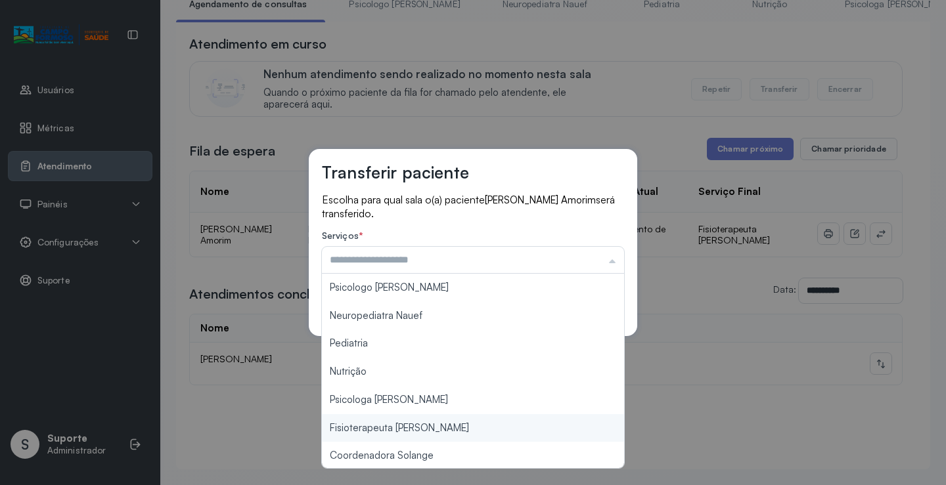
type input "**********"
click at [445, 422] on div "**********" at bounding box center [473, 242] width 946 height 485
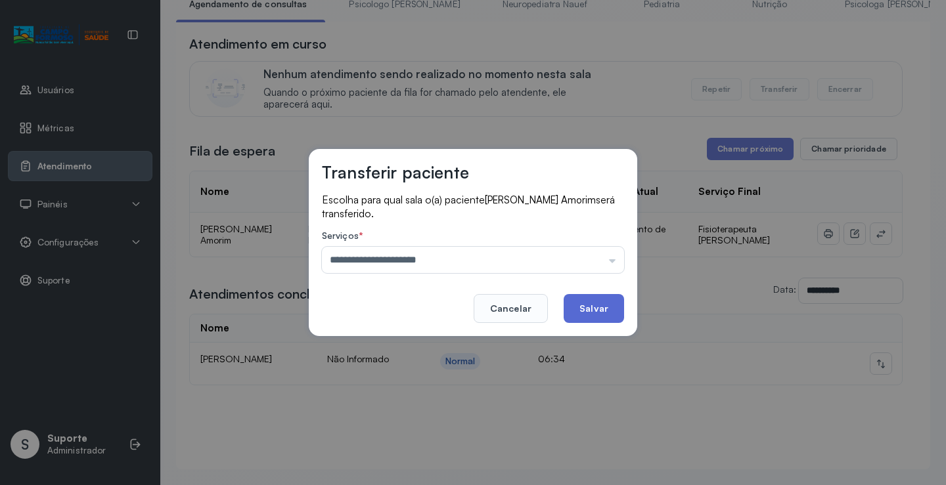
click at [579, 303] on button "Salvar" at bounding box center [593, 308] width 60 height 29
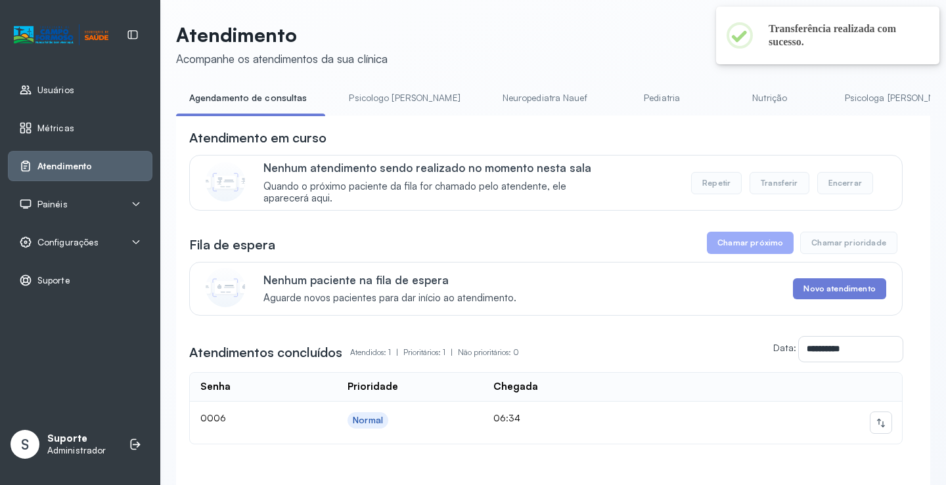
scroll to position [95, 0]
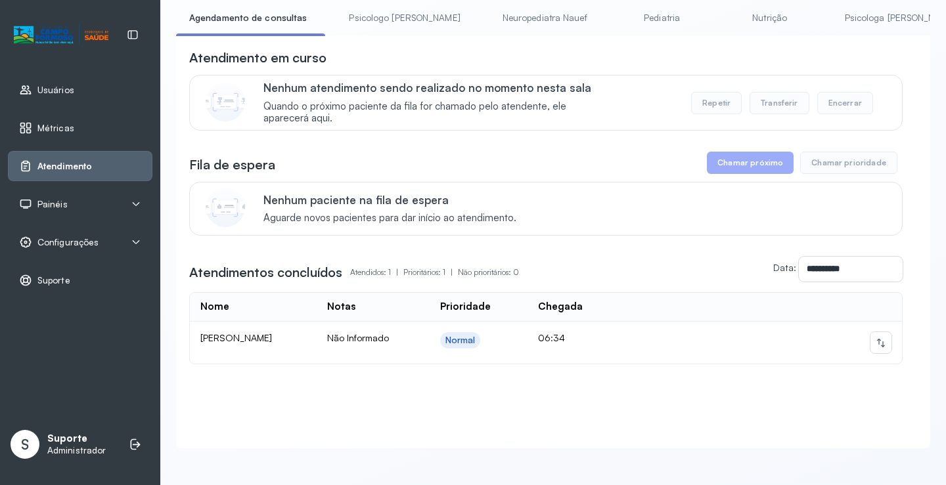
click at [387, 7] on link "Psicologo Pedro" at bounding box center [404, 18] width 137 height 22
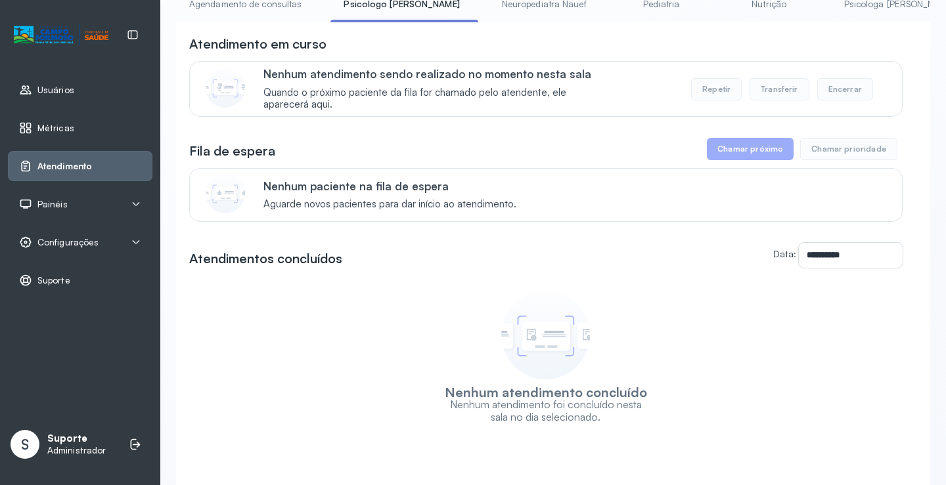
click at [256, 17] on li "Agendamento de consultas" at bounding box center [248, 8] width 144 height 30
click at [254, 13] on link "Agendamento de consultas" at bounding box center [245, 4] width 139 height 22
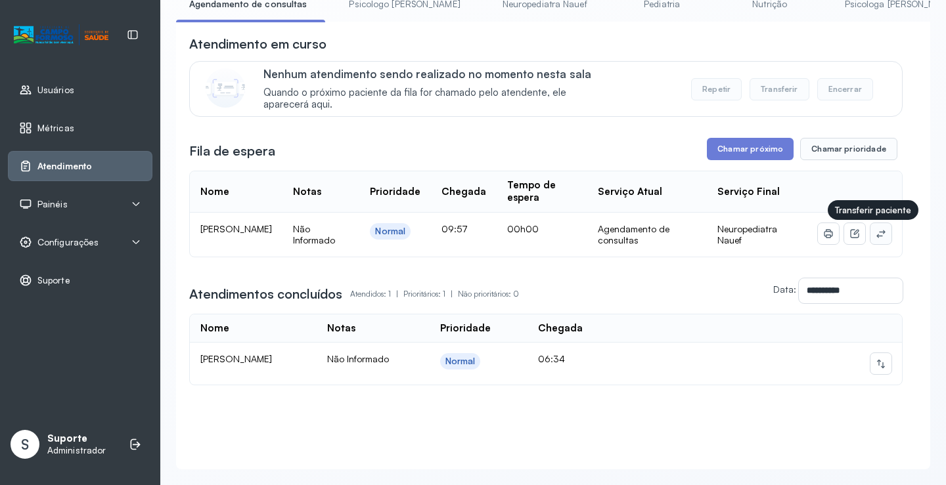
click at [878, 236] on button at bounding box center [880, 233] width 21 height 21
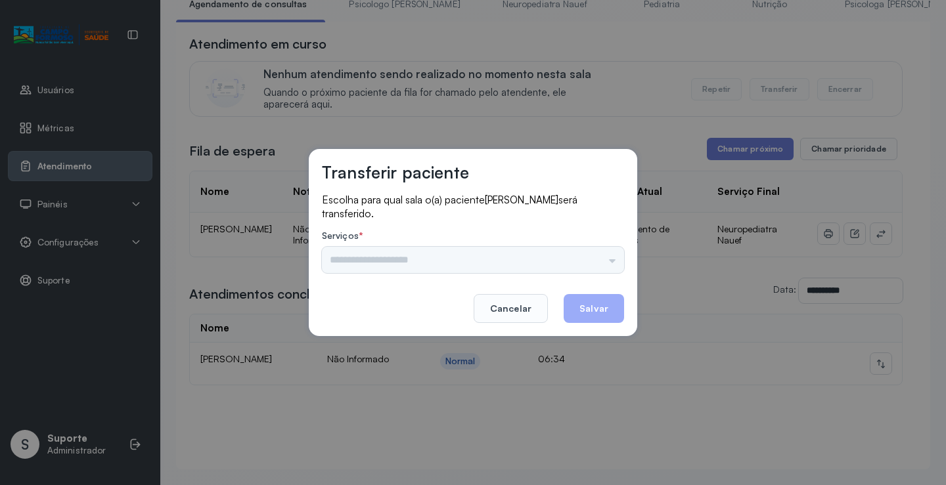
click at [584, 267] on div "Psicologo Pedro Neuropediatra Nauef Pediatria Nutrição Psicologa Alana Fisioter…" at bounding box center [473, 260] width 302 height 26
click at [617, 251] on div "Psicologo Pedro Neuropediatra Nauef Pediatria Nutrição Psicologa Alana Fisioter…" at bounding box center [473, 260] width 302 height 26
click at [610, 254] on input "text" at bounding box center [473, 260] width 302 height 26
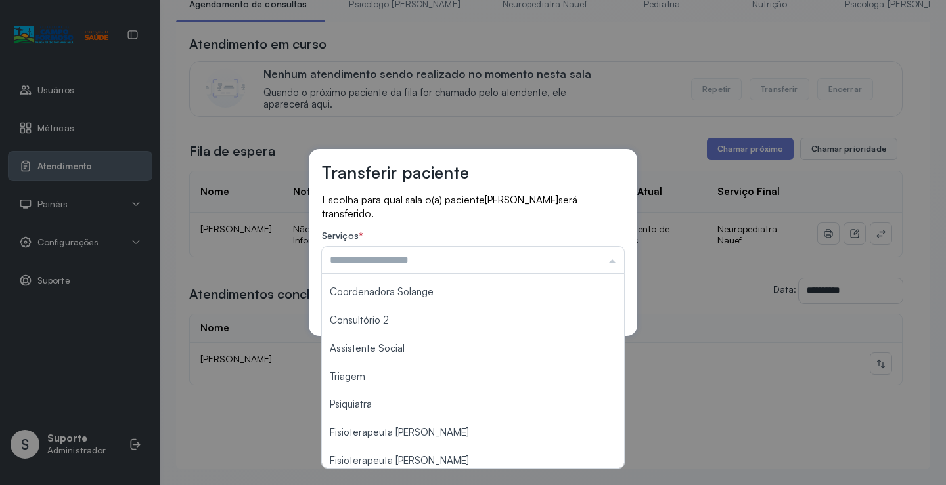
scroll to position [199, 0]
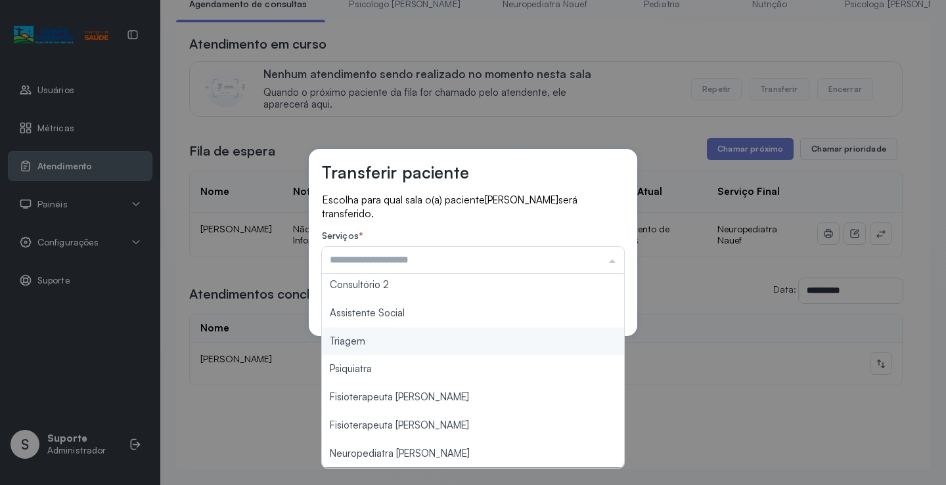
type input "*******"
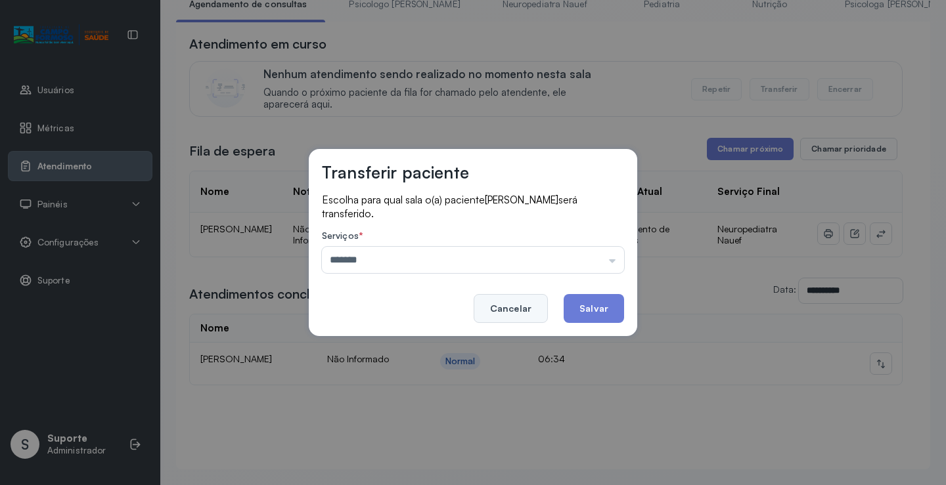
drag, startPoint x: 394, startPoint y: 347, endPoint x: 534, endPoint y: 313, distance: 143.8
click at [401, 343] on div "Transferir paciente Escolha para qual sala o(a) paciente IGOR MIGUEL DA SILVA S…" at bounding box center [473, 242] width 946 height 485
click at [578, 303] on button "Salvar" at bounding box center [593, 308] width 60 height 29
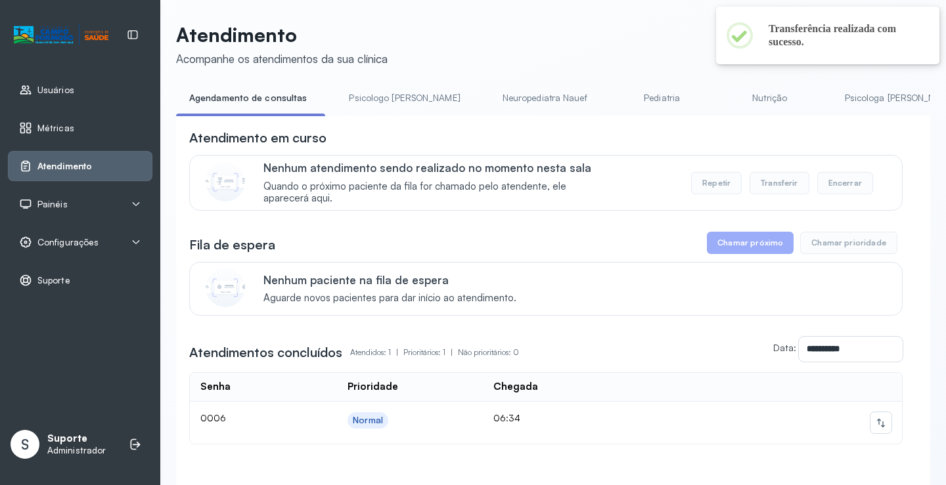
scroll to position [95, 0]
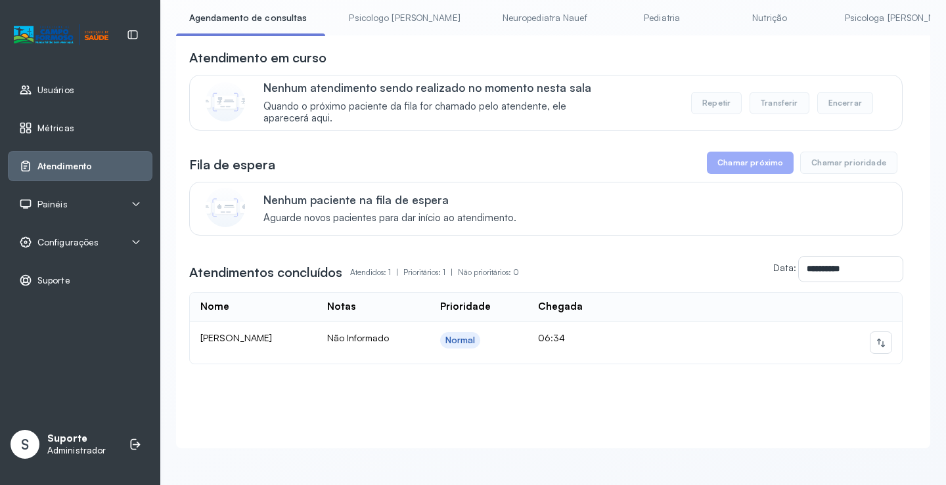
click at [390, 7] on link "Psicologo Pedro" at bounding box center [404, 18] width 137 height 22
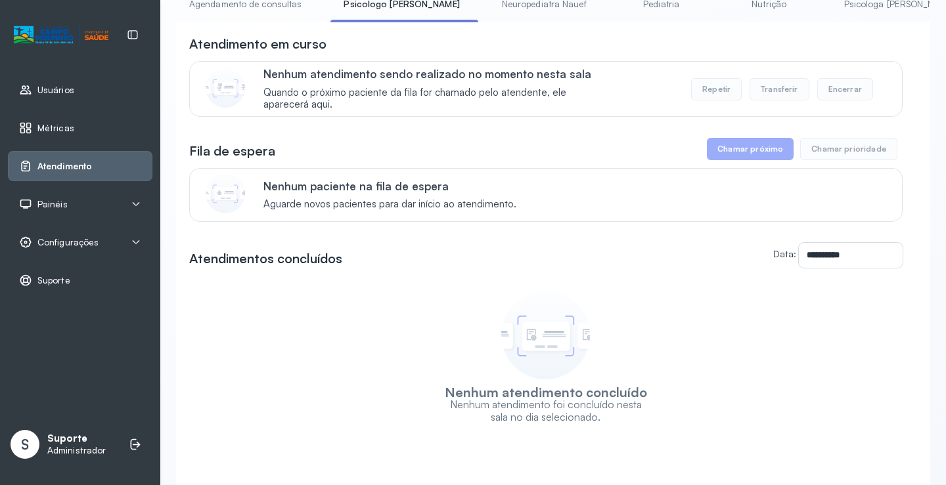
click at [270, 14] on link "Agendamento de consultas" at bounding box center [245, 4] width 139 height 22
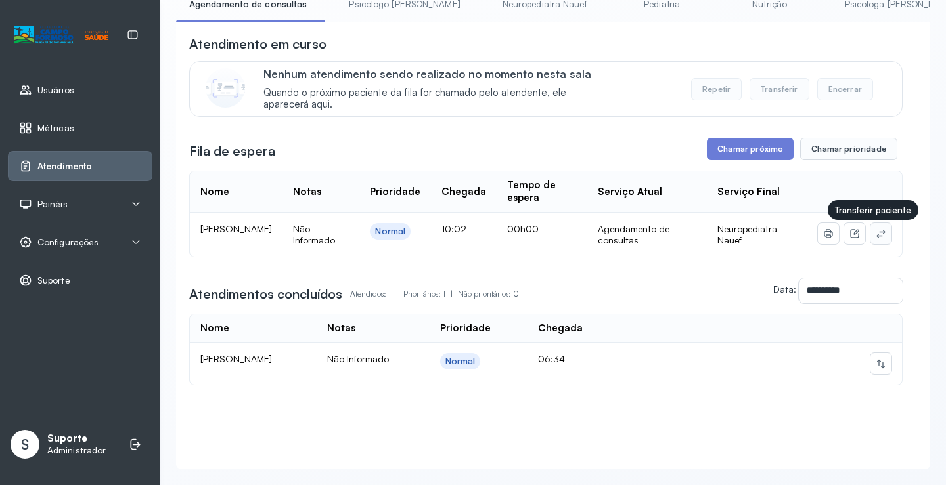
click at [875, 239] on icon at bounding box center [880, 234] width 11 height 11
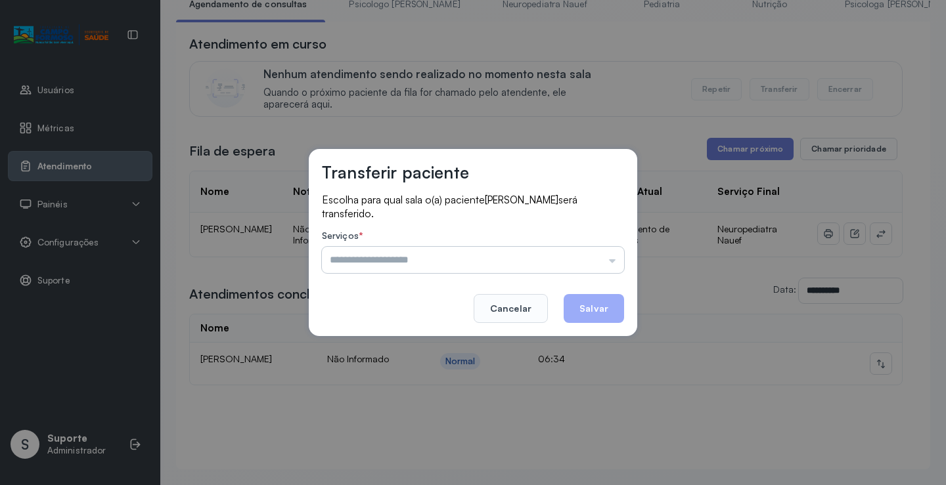
click at [583, 259] on input "text" at bounding box center [473, 260] width 302 height 26
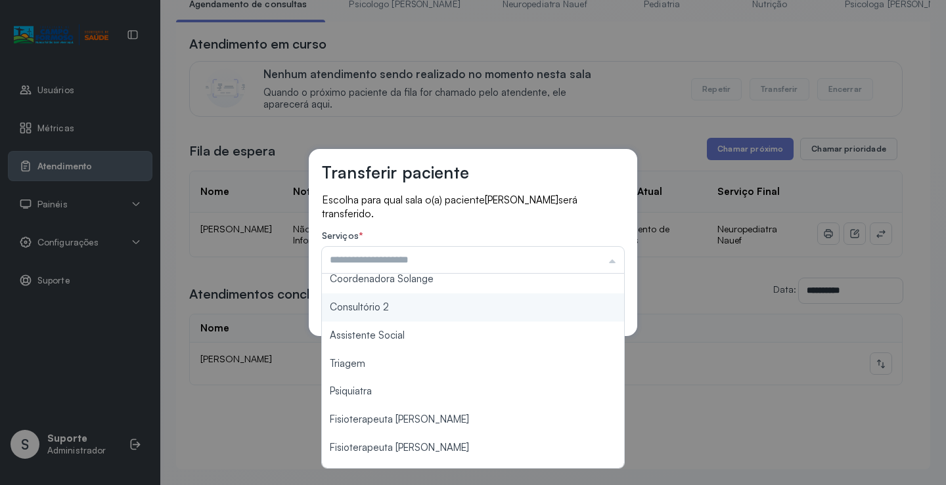
scroll to position [199, 0]
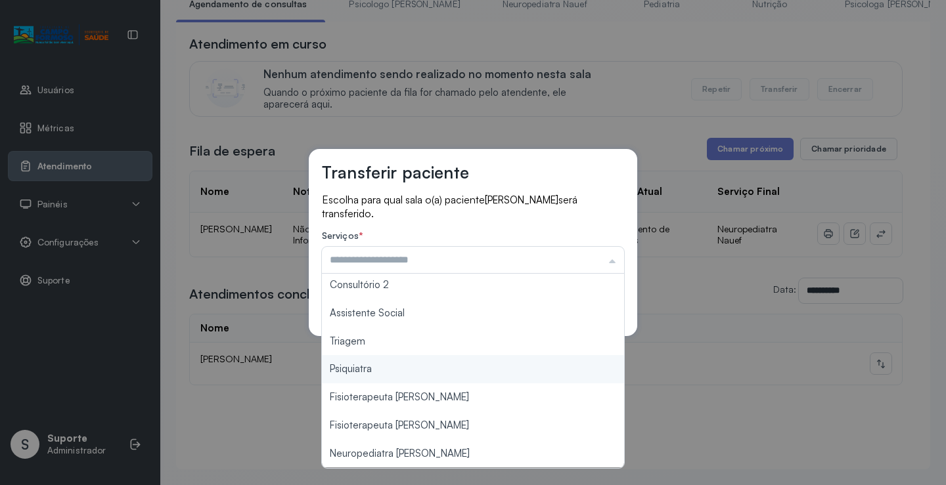
type input "*******"
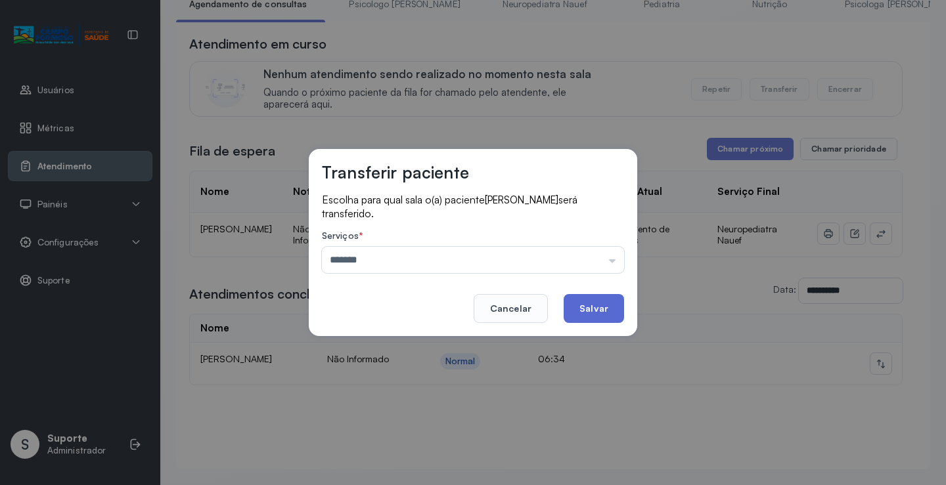
drag, startPoint x: 406, startPoint y: 343, endPoint x: 567, endPoint y: 297, distance: 167.9
click at [408, 340] on div "Transferir paciente Escolha para qual sala o(a) paciente MANOEL PEDRO CARVALHO …" at bounding box center [473, 242] width 946 height 485
click at [584, 301] on button "Salvar" at bounding box center [593, 308] width 60 height 29
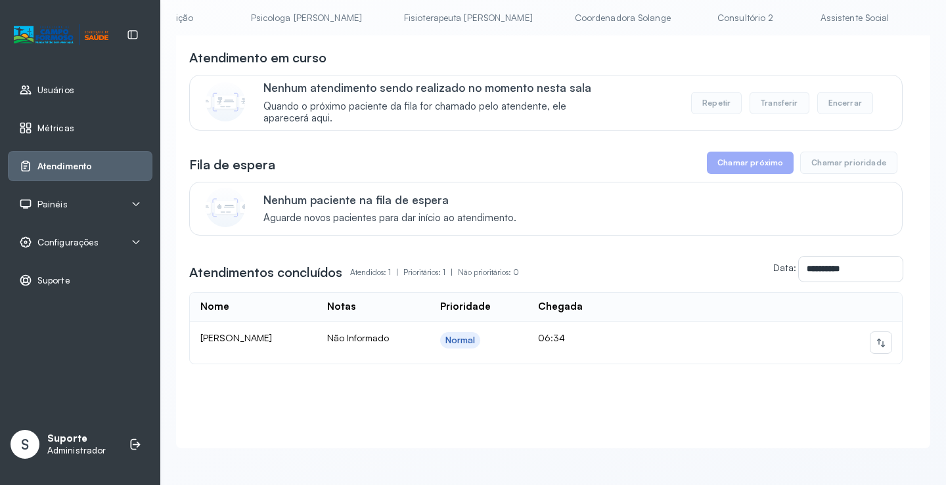
scroll to position [0, 650]
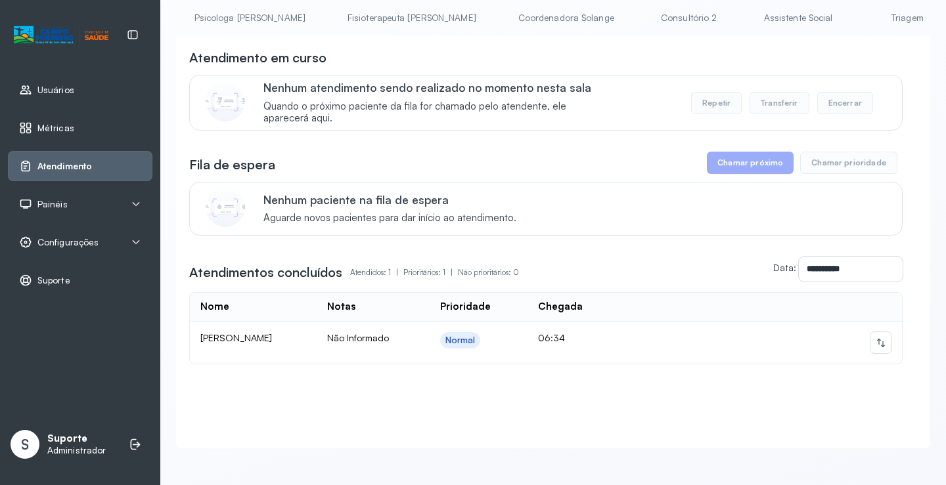
click at [861, 7] on link "Triagem" at bounding box center [907, 18] width 92 height 22
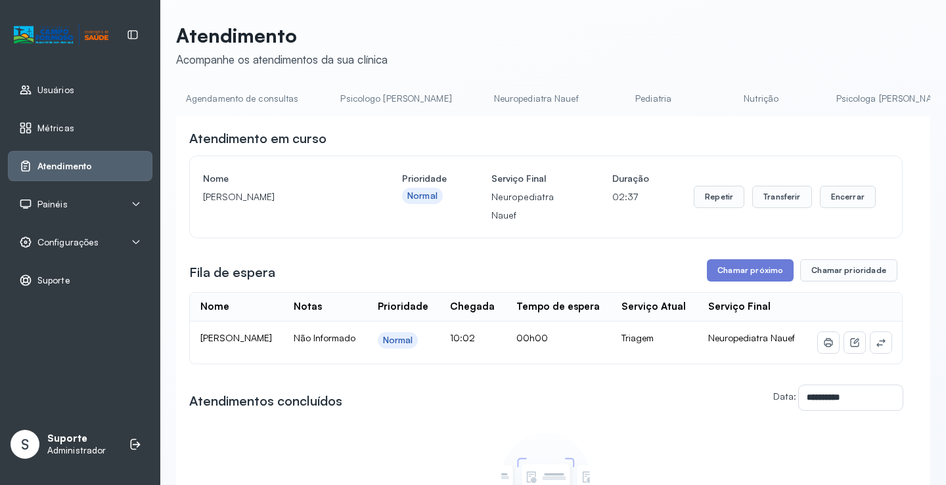
scroll to position [0, 0]
click at [280, 100] on link "Agendamento de consultas" at bounding box center [245, 99] width 139 height 22
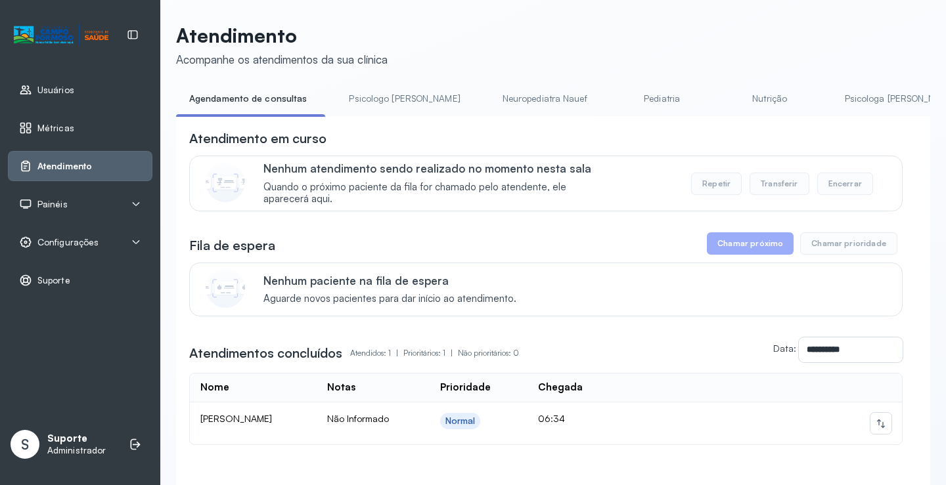
click at [388, 106] on link "Psicologo Pedro" at bounding box center [404, 99] width 137 height 22
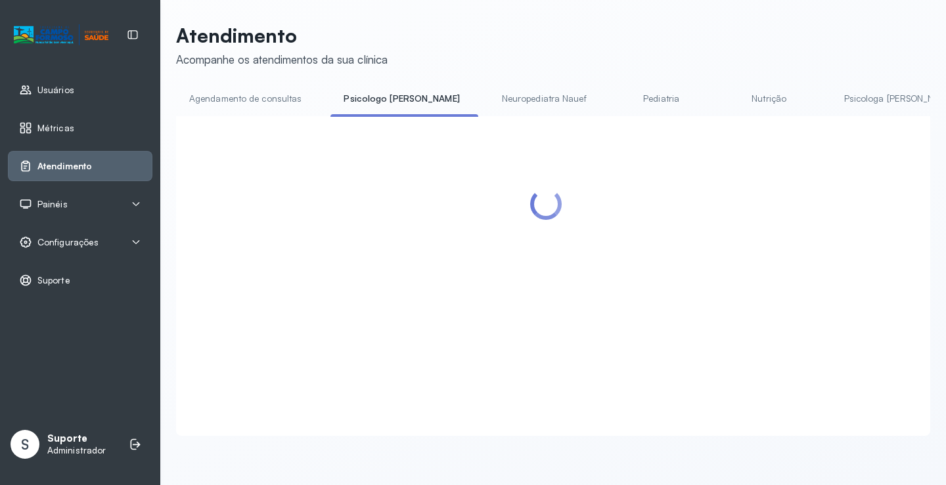
click at [266, 98] on link "Agendamento de consultas" at bounding box center [245, 99] width 139 height 22
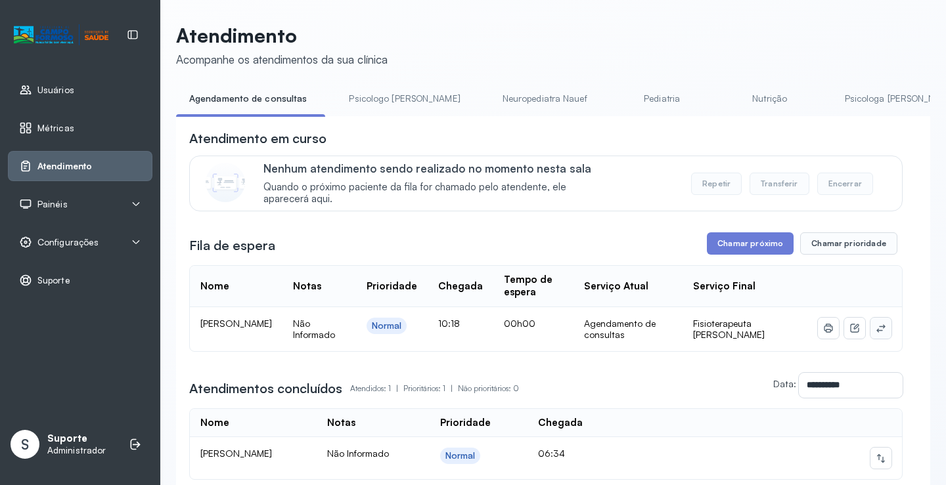
click at [879, 332] on button at bounding box center [880, 328] width 21 height 21
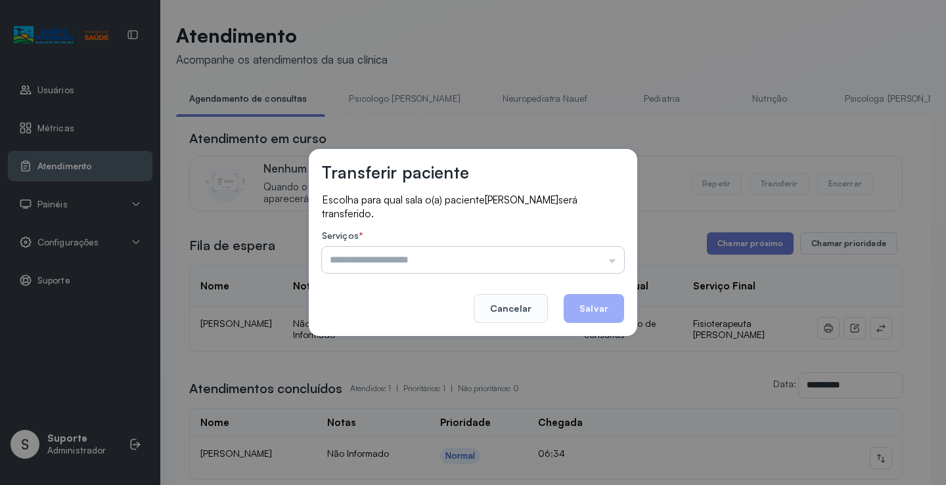
drag, startPoint x: 604, startPoint y: 257, endPoint x: 594, endPoint y: 260, distance: 10.2
click at [602, 257] on input "text" at bounding box center [473, 260] width 302 height 26
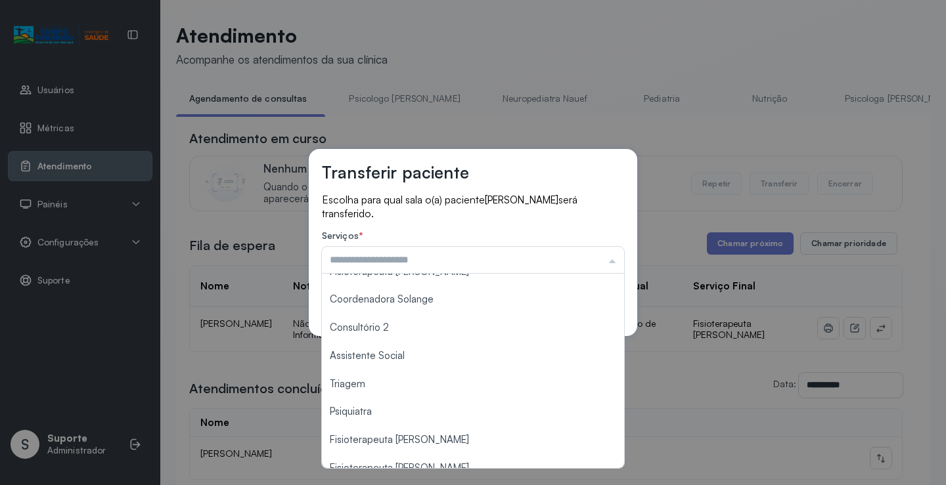
scroll to position [197, 0]
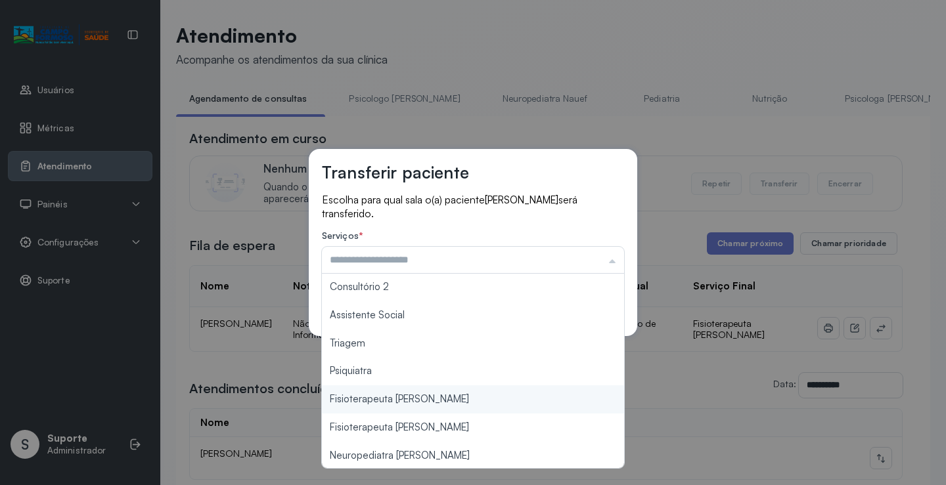
type input "**********"
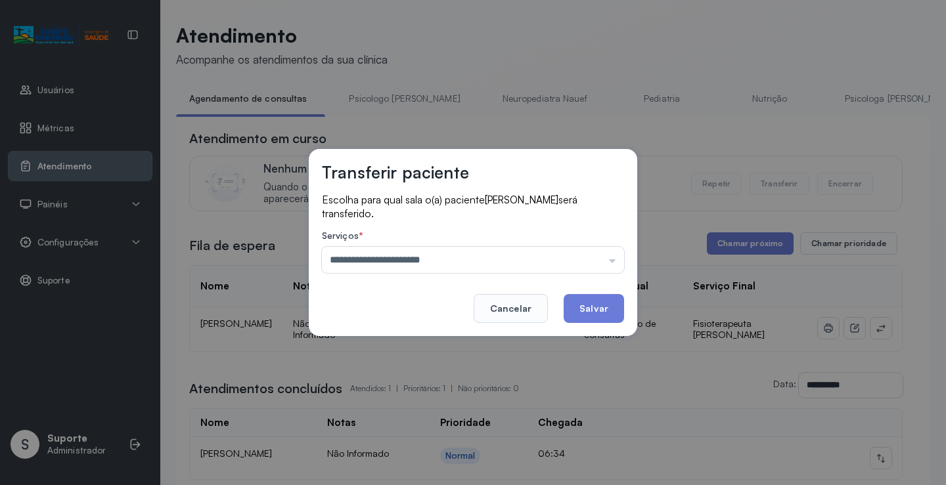
click at [429, 397] on div "**********" at bounding box center [473, 242] width 946 height 485
click at [598, 313] on button "Salvar" at bounding box center [593, 308] width 60 height 29
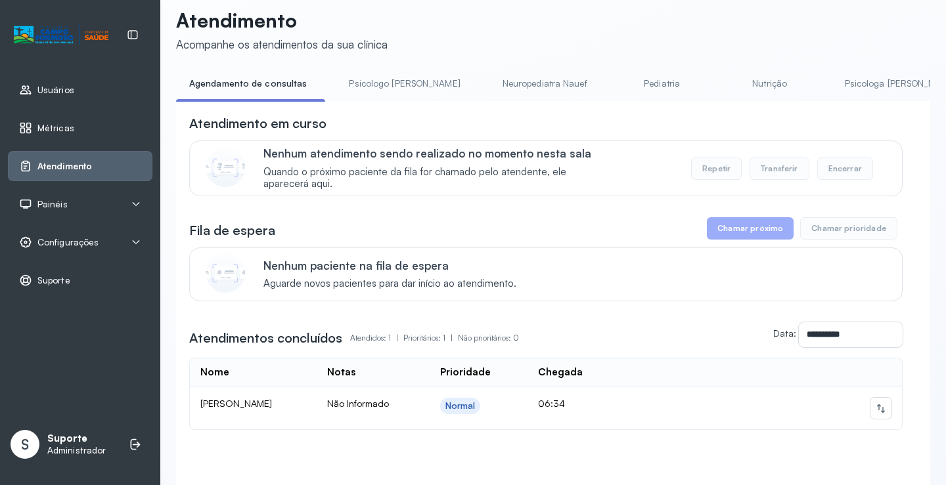
scroll to position [0, 0]
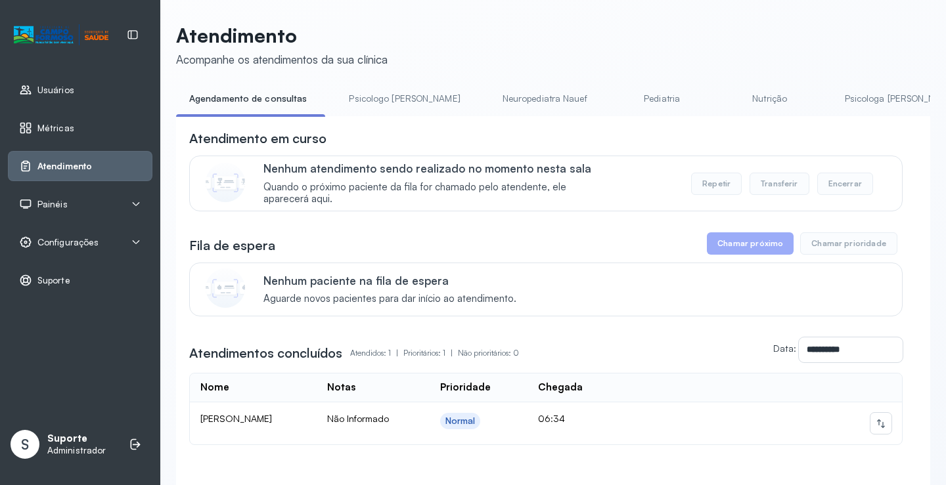
click at [492, 98] on link "Neuropediatra Nauef" at bounding box center [544, 99] width 111 height 22
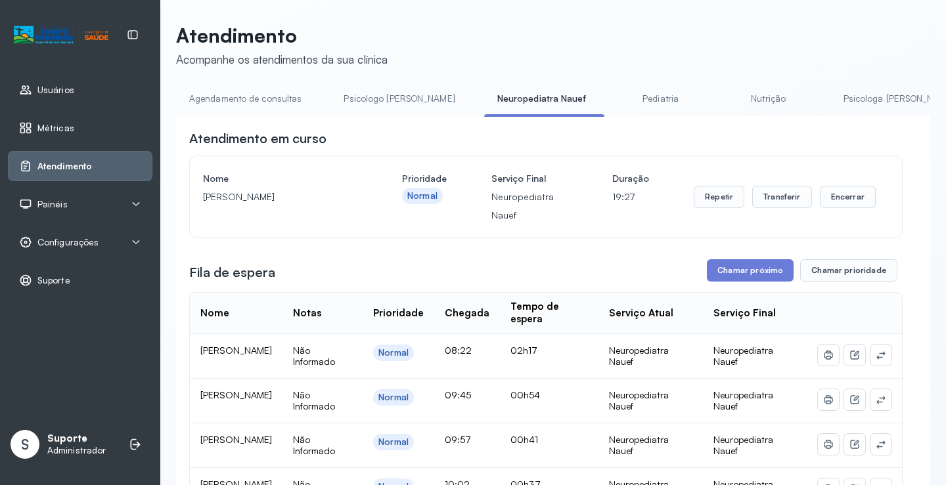
click at [223, 92] on link "Agendamento de consultas" at bounding box center [245, 99] width 139 height 22
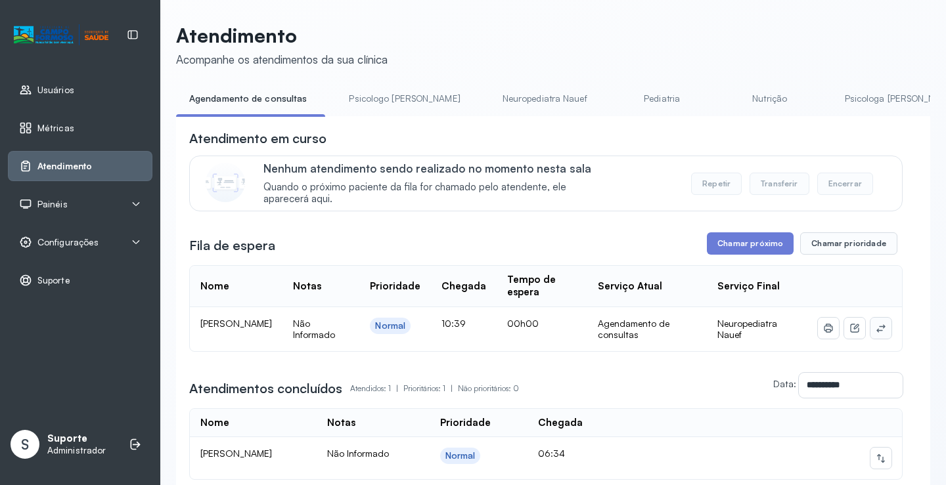
click at [875, 332] on icon at bounding box center [880, 328] width 11 height 11
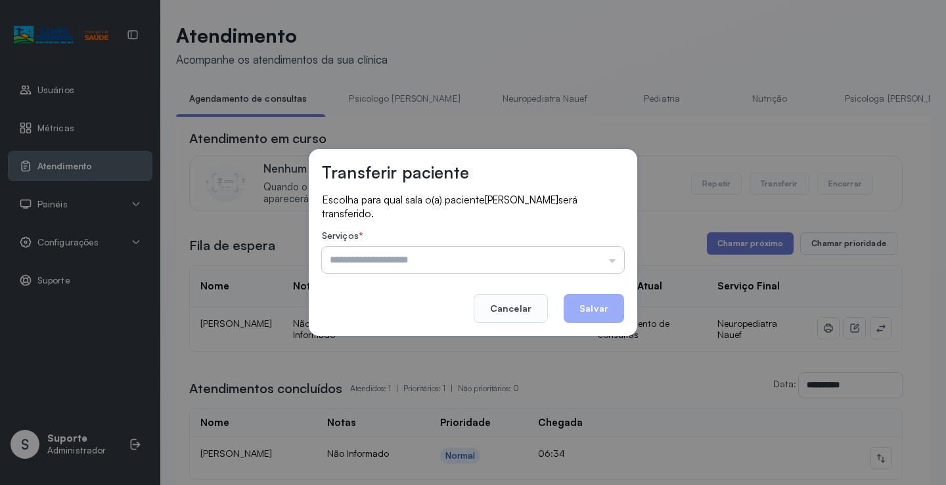
click at [602, 263] on input "text" at bounding box center [473, 260] width 302 height 26
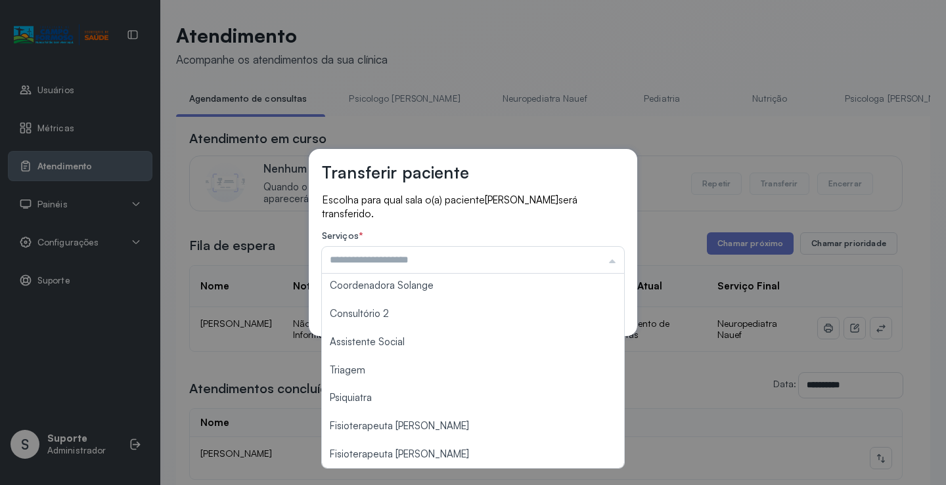
scroll to position [199, 0]
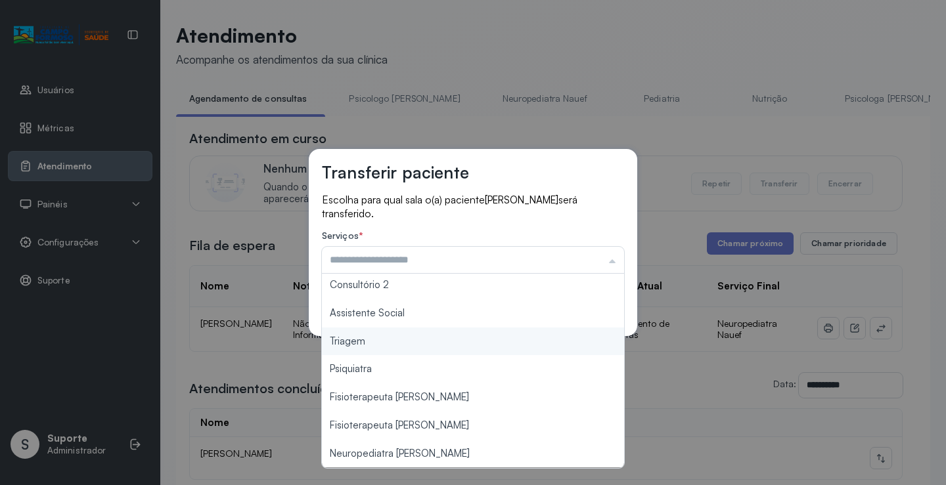
type input "*******"
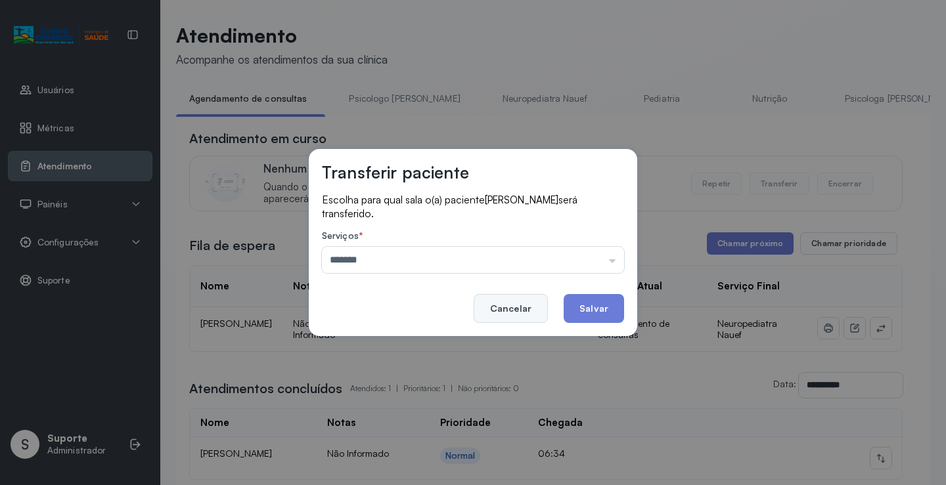
drag, startPoint x: 395, startPoint y: 343, endPoint x: 541, endPoint y: 311, distance: 149.3
click at [404, 338] on div "Transferir paciente Escolha para qual sala o(a) paciente VALENTINA DANTAS VIEIR…" at bounding box center [473, 242] width 946 height 485
click at [610, 301] on button "Salvar" at bounding box center [593, 308] width 60 height 29
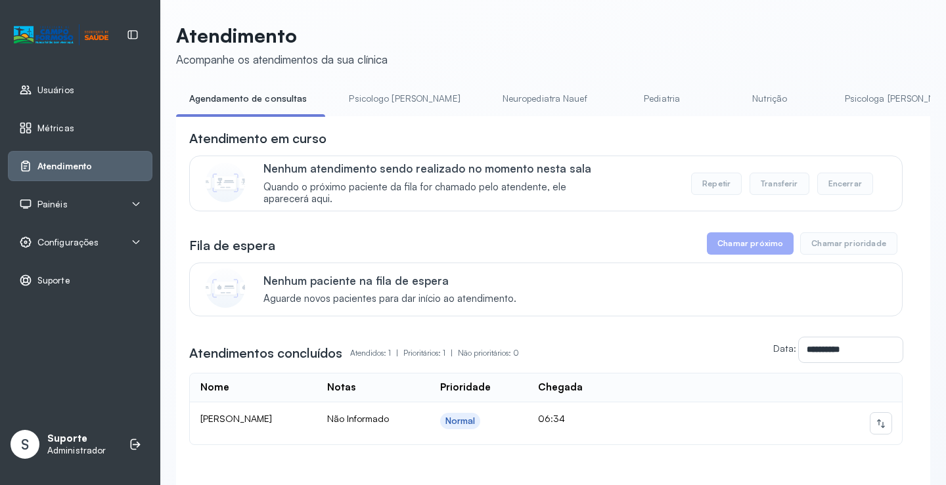
click at [378, 84] on div "**********" at bounding box center [553, 277] width 754 height 506
click at [380, 91] on link "Psicologo Pedro" at bounding box center [404, 99] width 137 height 22
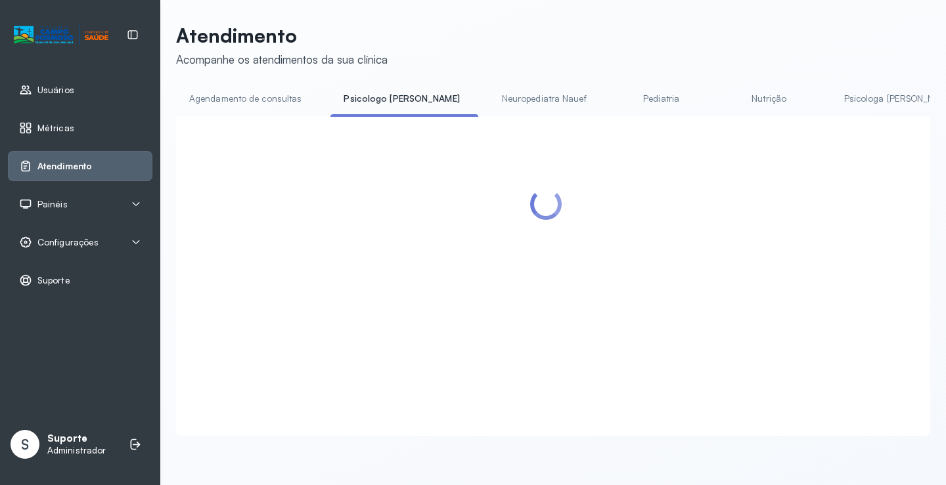
click at [280, 97] on link "Agendamento de consultas" at bounding box center [245, 99] width 139 height 22
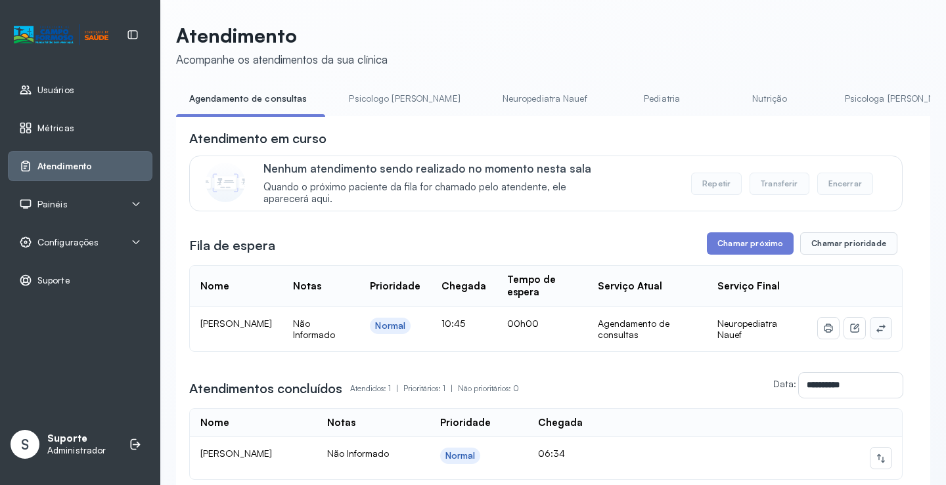
click at [875, 328] on icon at bounding box center [880, 328] width 11 height 11
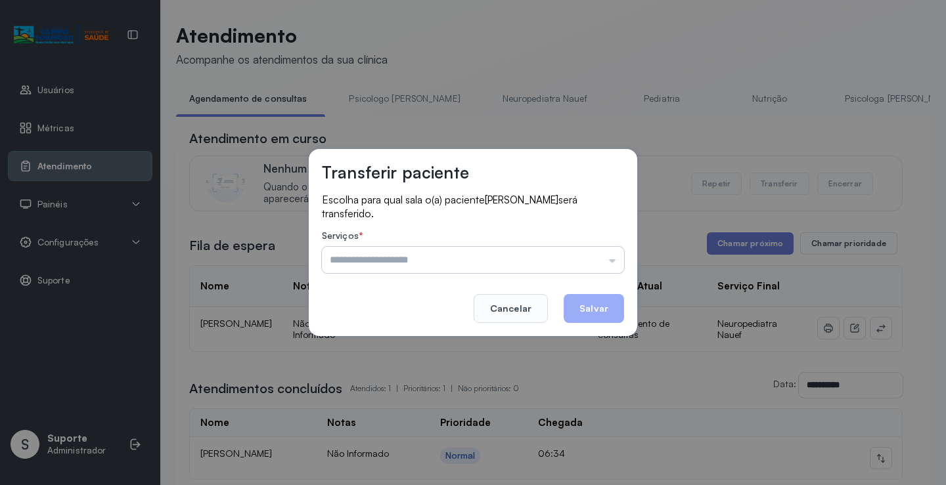
click at [557, 262] on input "text" at bounding box center [473, 260] width 302 height 26
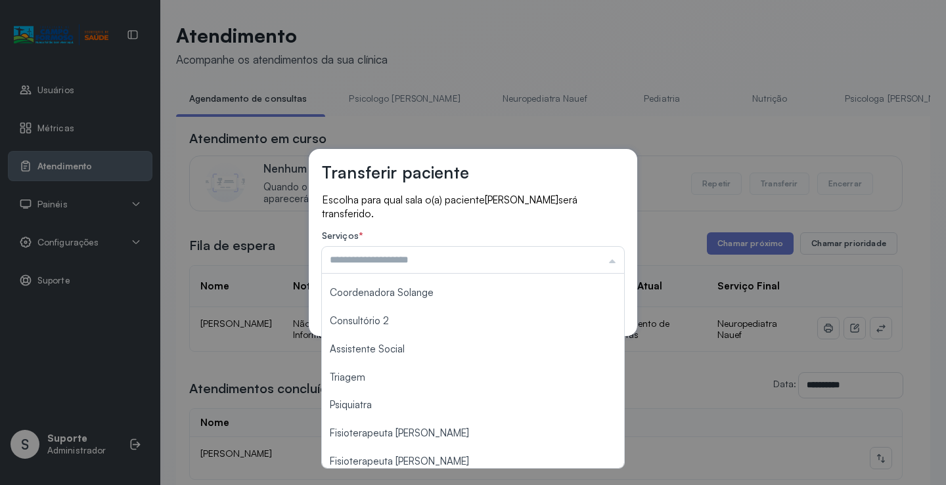
scroll to position [198, 0]
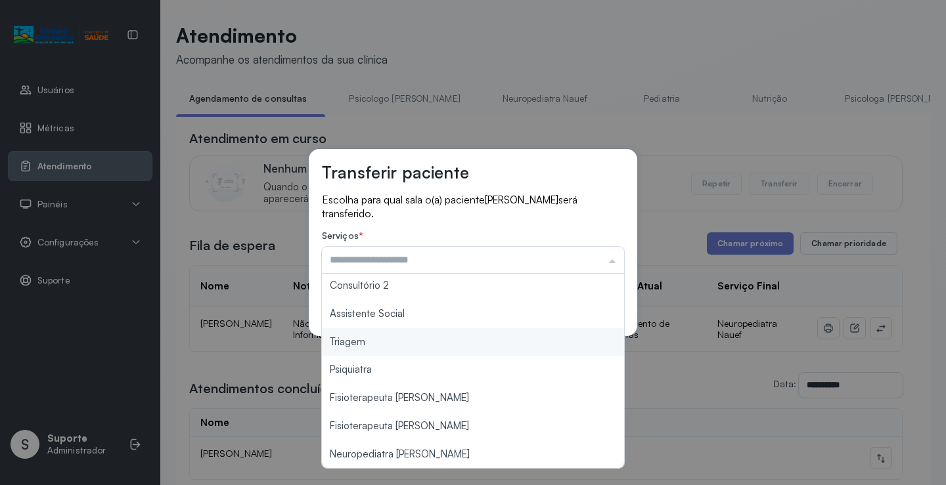
type input "*******"
click at [387, 345] on div "Transferir paciente Escolha para qual sala o(a) paciente MIGUEL PEREIRA DE ARAU…" at bounding box center [473, 242] width 946 height 485
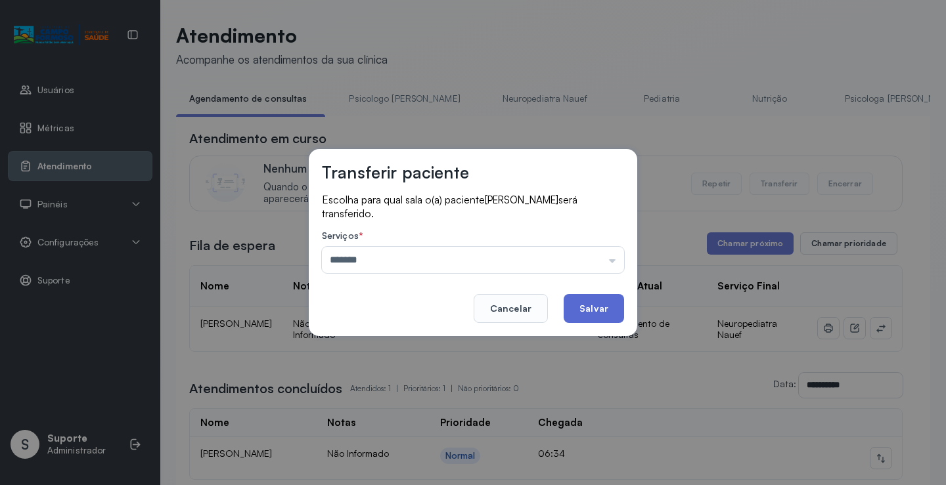
click at [613, 303] on button "Salvar" at bounding box center [593, 308] width 60 height 29
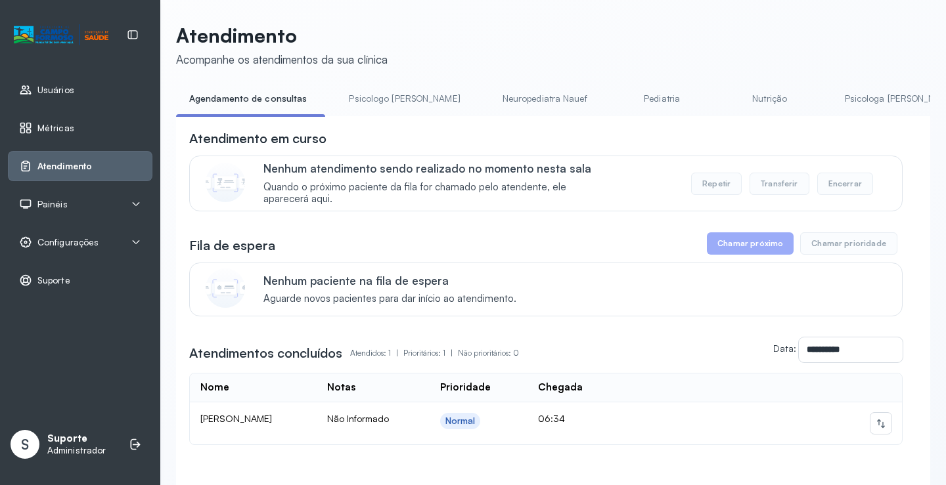
click at [519, 96] on link "Neuropediatra Nauef" at bounding box center [544, 99] width 111 height 22
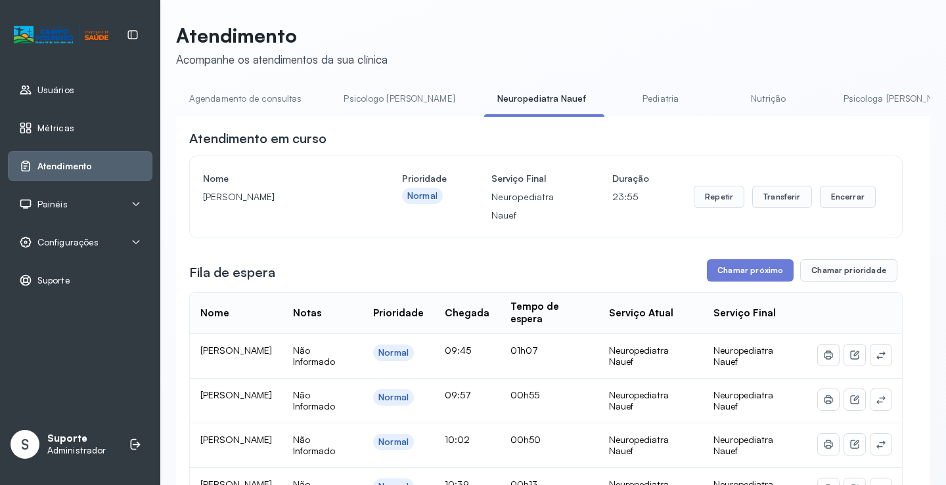
click at [240, 97] on link "Agendamento de consultas" at bounding box center [245, 99] width 139 height 22
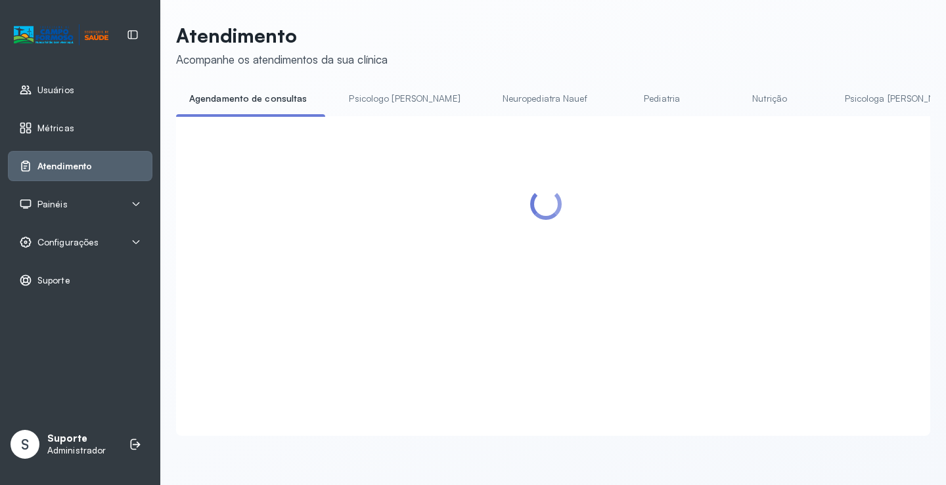
click at [266, 98] on link "Agendamento de consultas" at bounding box center [248, 99] width 144 height 22
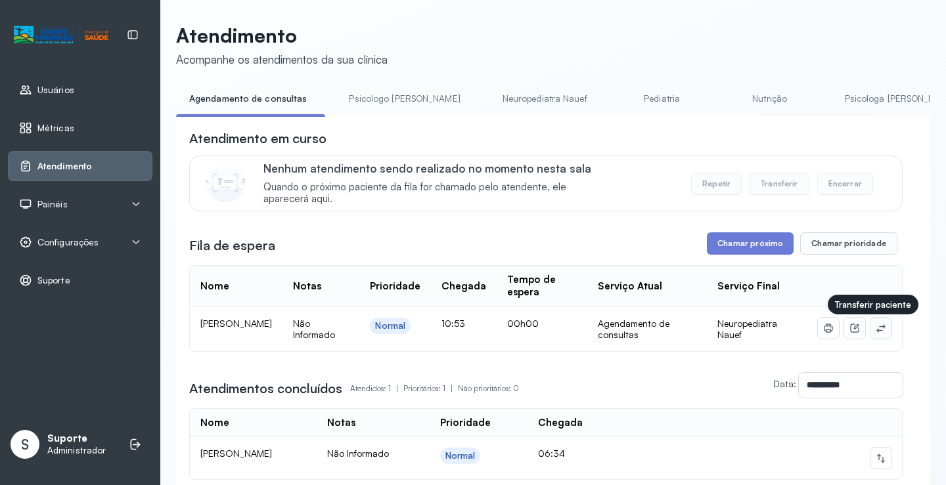
click at [875, 333] on icon at bounding box center [880, 328] width 11 height 11
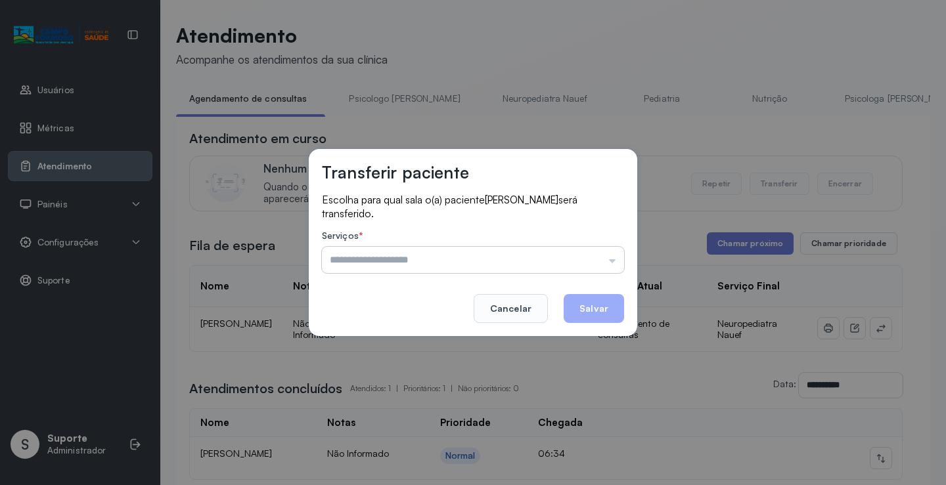
click at [611, 259] on input "text" at bounding box center [473, 260] width 302 height 26
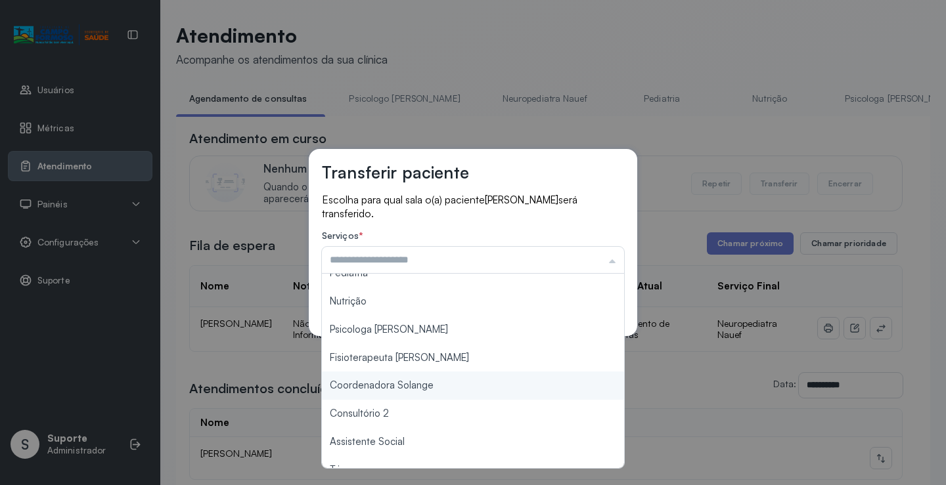
scroll to position [199, 0]
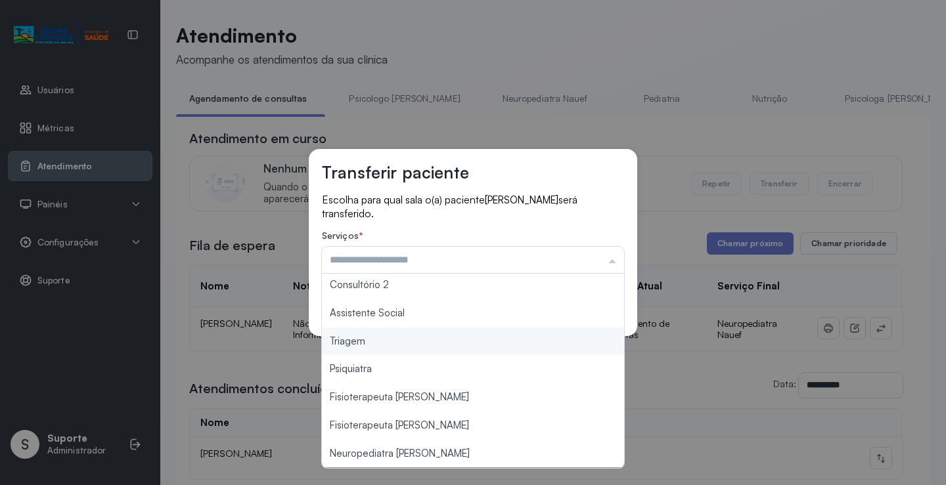
type input "*******"
drag, startPoint x: 396, startPoint y: 347, endPoint x: 543, endPoint y: 330, distance: 148.1
click at [401, 343] on div "Transferir paciente Escolha para qual sala o(a) paciente MATHEUS HENRIQUE ARAUJ…" at bounding box center [473, 242] width 946 height 485
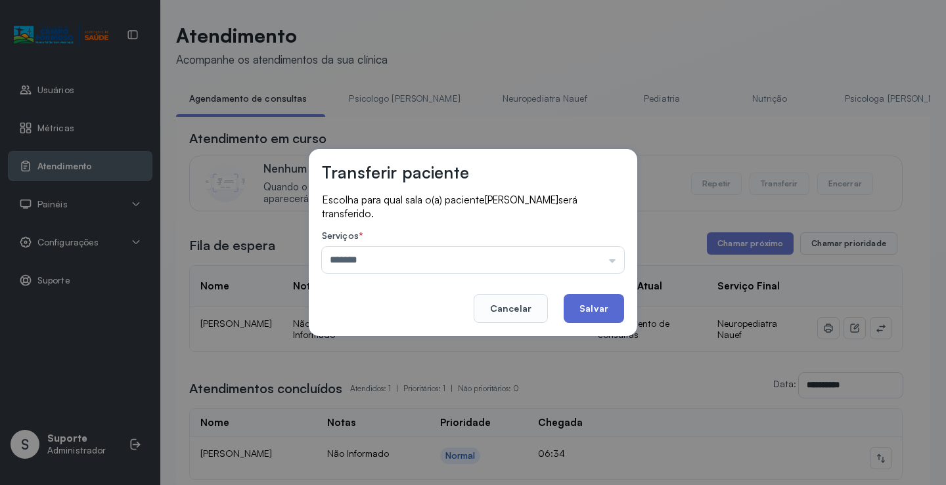
click at [601, 318] on button "Salvar" at bounding box center [593, 308] width 60 height 29
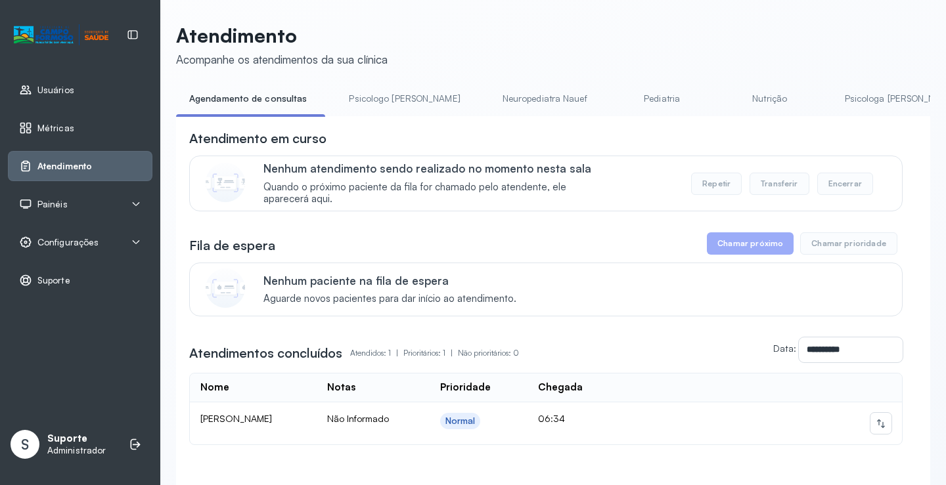
drag, startPoint x: 392, startPoint y: 104, endPoint x: 369, endPoint y: 102, distance: 23.0
click at [391, 104] on link "Psicologo Pedro" at bounding box center [404, 99] width 137 height 22
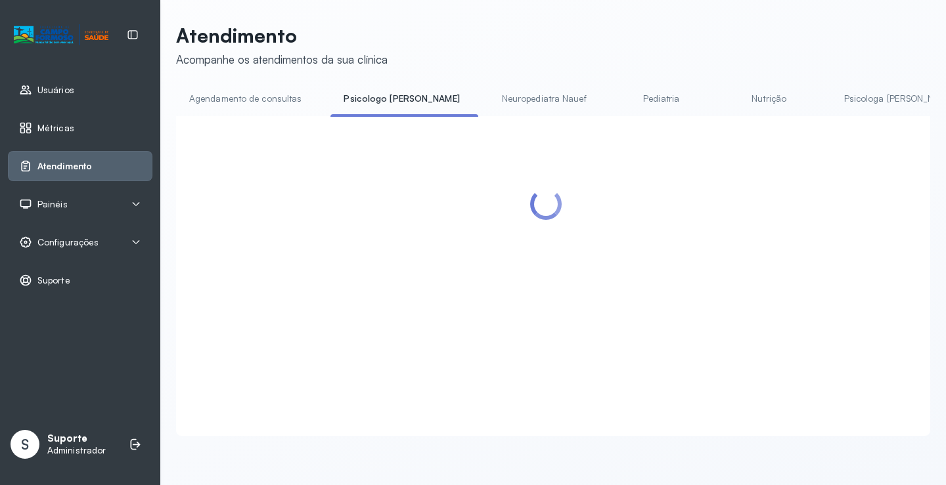
click at [251, 97] on link "Agendamento de consultas" at bounding box center [245, 99] width 139 height 22
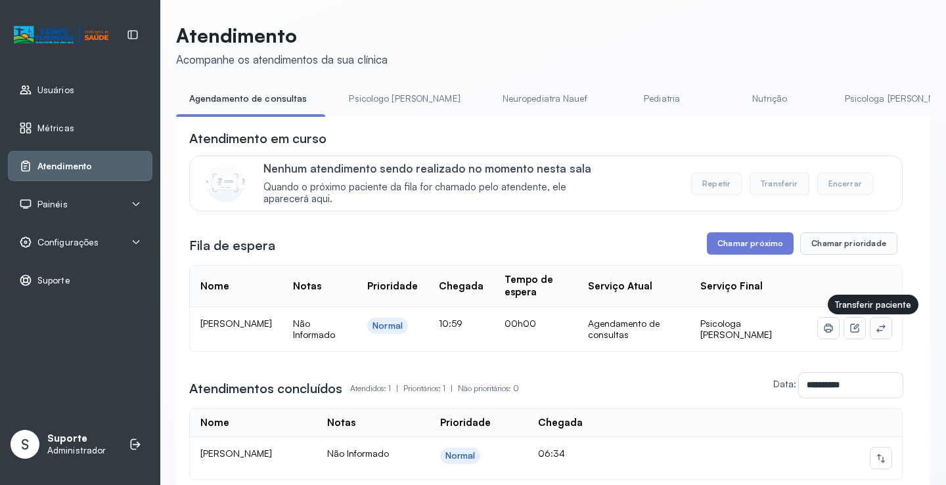
click at [875, 332] on icon at bounding box center [880, 328] width 11 height 11
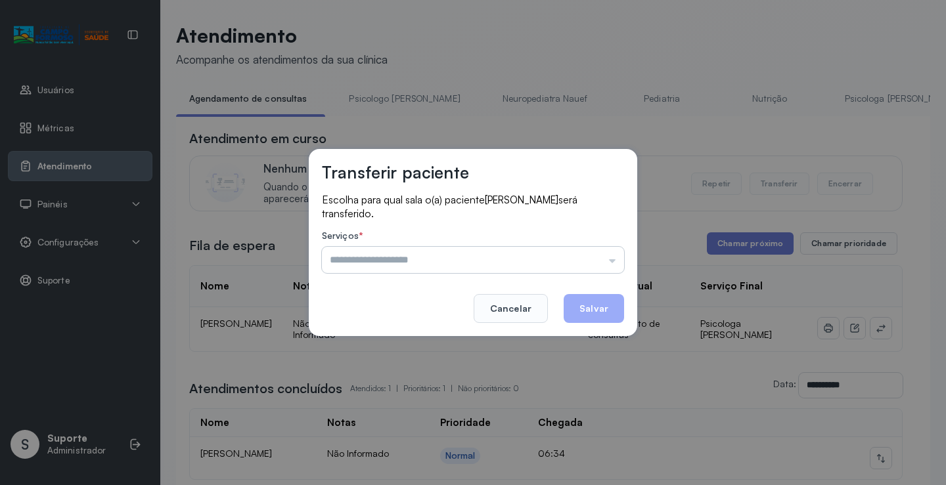
click at [571, 258] on input "text" at bounding box center [473, 260] width 302 height 26
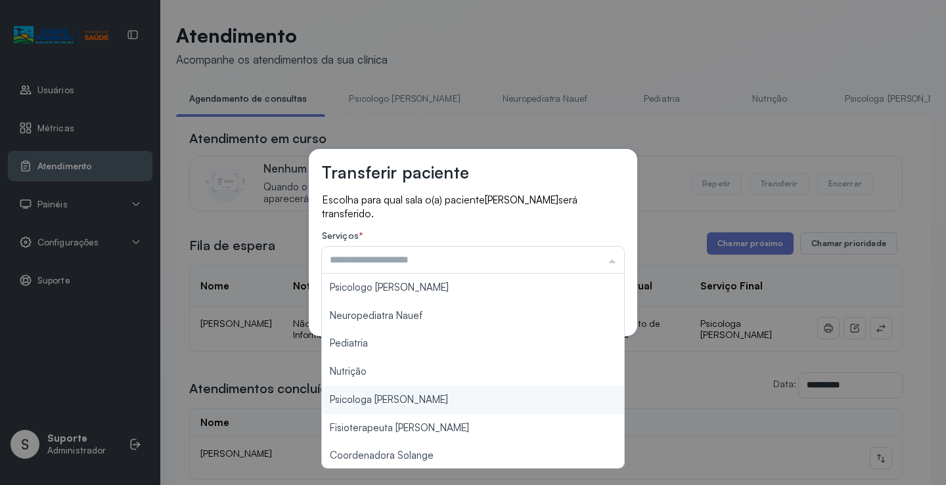
type input "**********"
drag, startPoint x: 406, startPoint y: 402, endPoint x: 424, endPoint y: 391, distance: 20.4
click at [417, 395] on div "**********" at bounding box center [473, 242] width 946 height 485
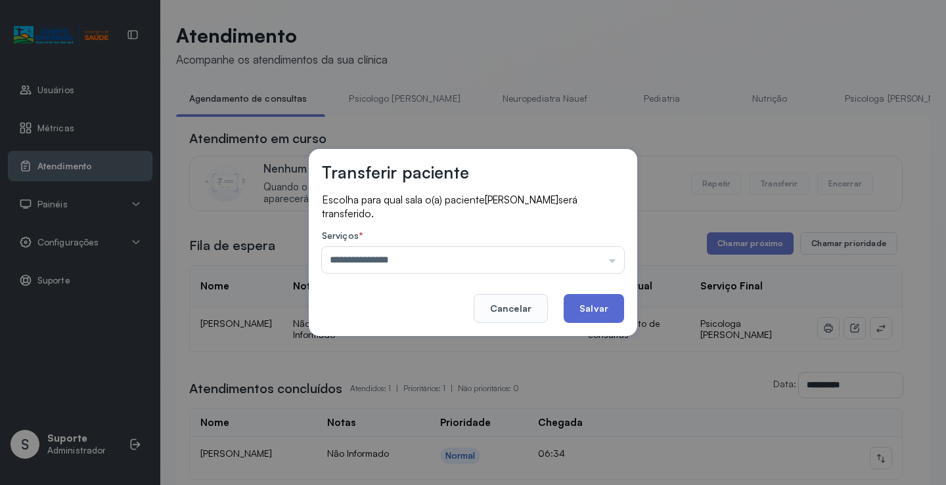
click at [611, 296] on button "Salvar" at bounding box center [593, 308] width 60 height 29
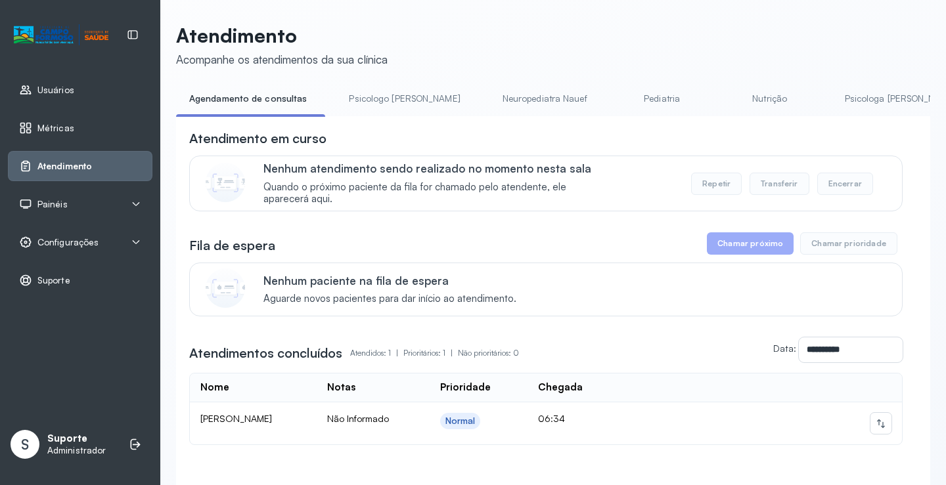
click at [391, 104] on link "Psicologo Pedro" at bounding box center [404, 99] width 137 height 22
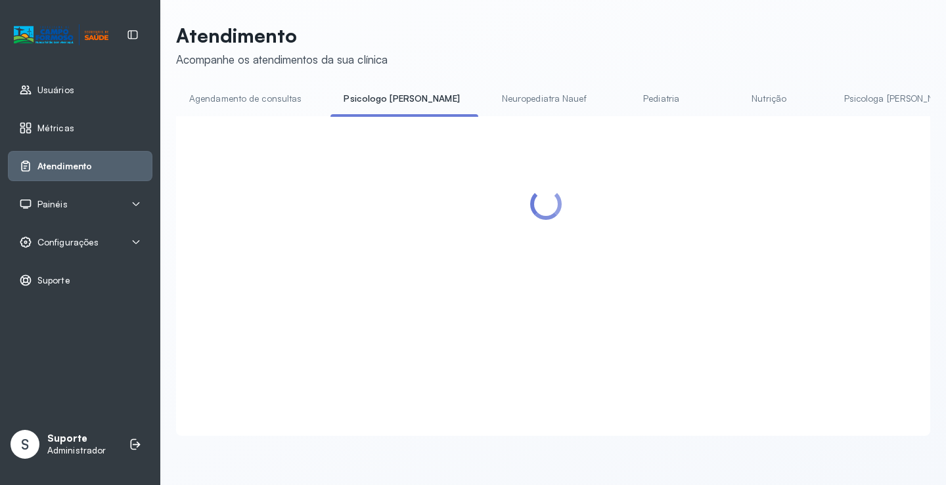
click at [248, 99] on link "Agendamento de consultas" at bounding box center [245, 99] width 139 height 22
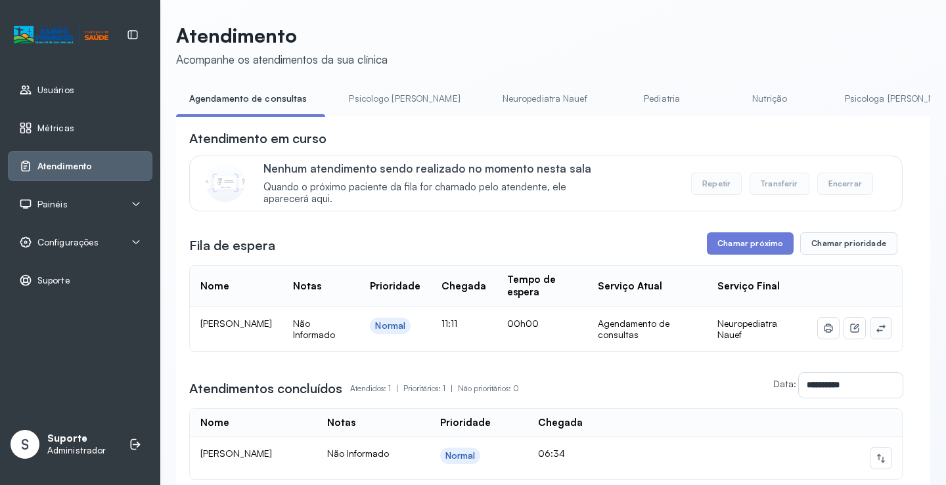
click at [875, 334] on icon at bounding box center [880, 328] width 11 height 11
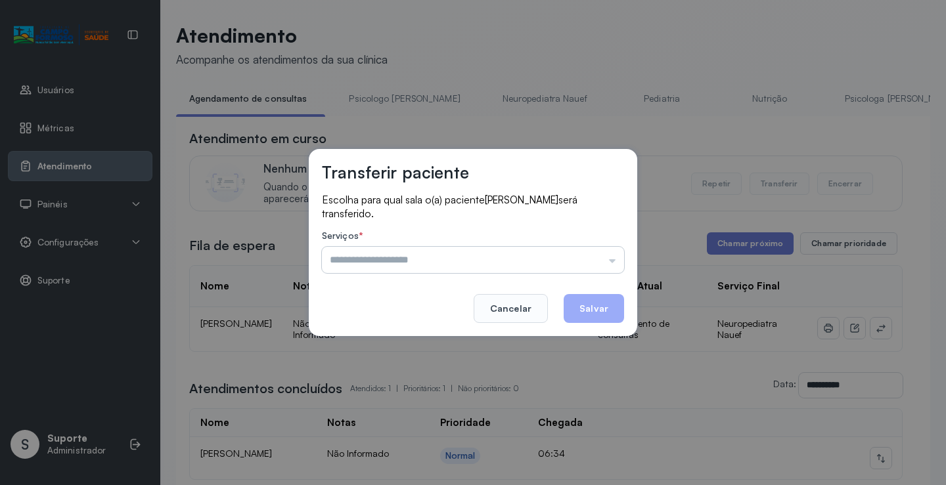
click at [577, 261] on input "text" at bounding box center [473, 260] width 302 height 26
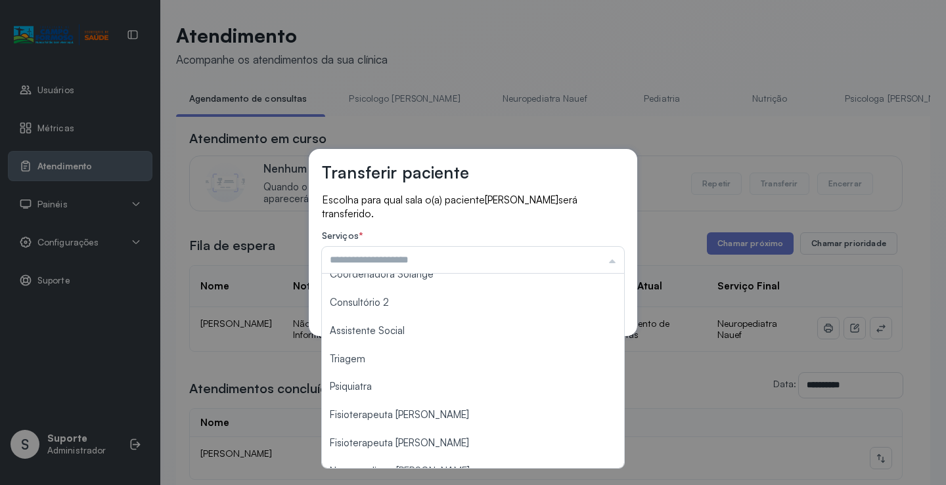
scroll to position [197, 0]
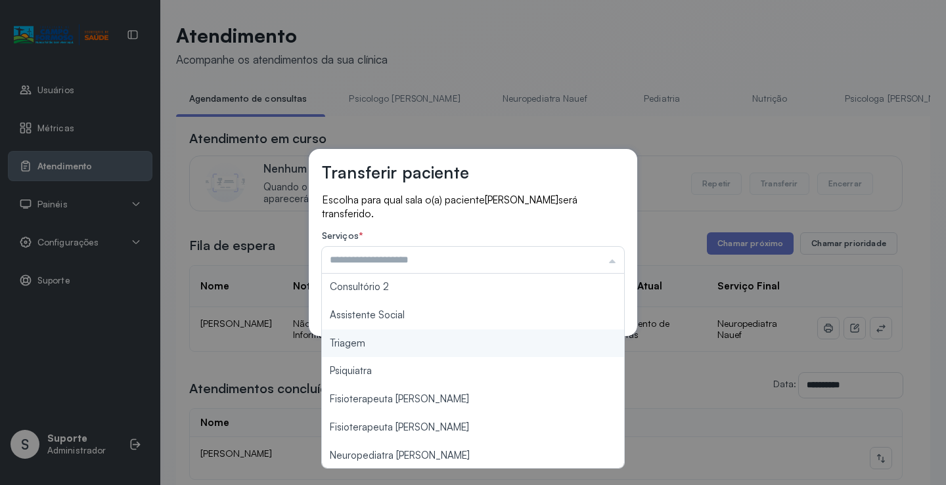
type input "*******"
drag, startPoint x: 397, startPoint y: 346, endPoint x: 540, endPoint y: 327, distance: 144.4
click at [402, 343] on div "Transferir paciente Escolha para qual sala o(a) paciente ANTHONY ADRIEL SANTOS …" at bounding box center [473, 242] width 946 height 485
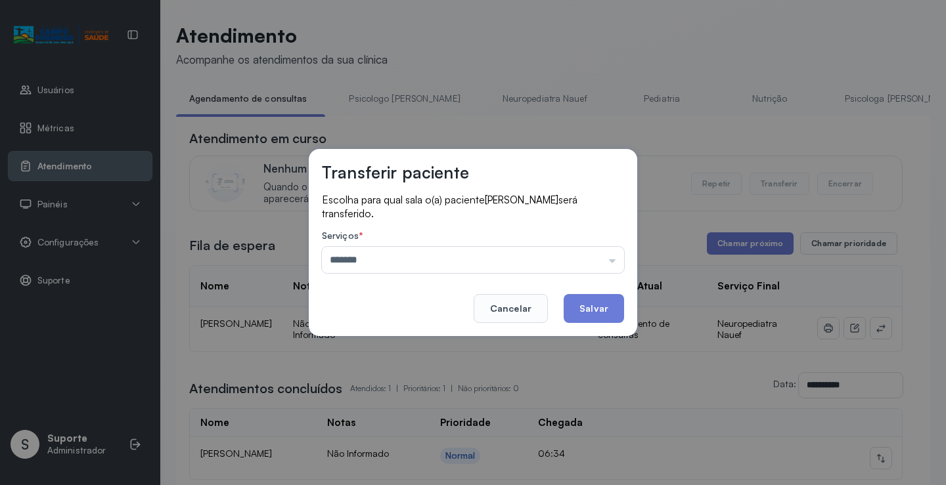
click at [624, 311] on div "Transferir paciente Escolha para qual sala o(a) paciente ANTHONY ADRIEL SANTOS …" at bounding box center [473, 242] width 328 height 187
click at [588, 307] on button "Salvar" at bounding box center [593, 308] width 60 height 29
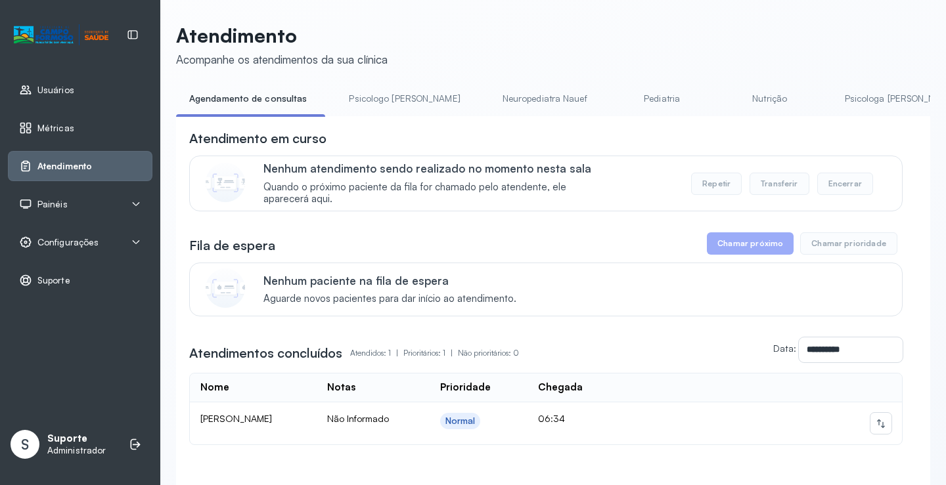
click at [357, 100] on link "Psicologo Pedro" at bounding box center [404, 99] width 137 height 22
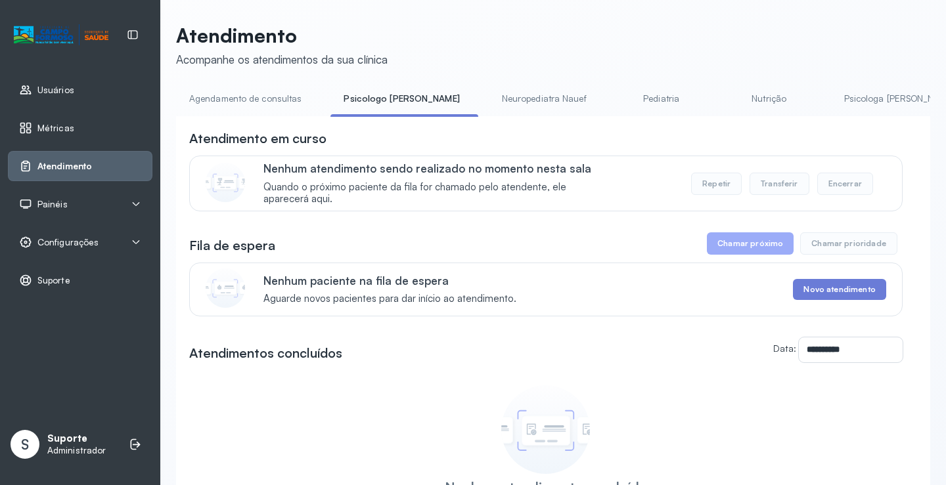
click at [257, 104] on link "Agendamento de consultas" at bounding box center [245, 99] width 139 height 22
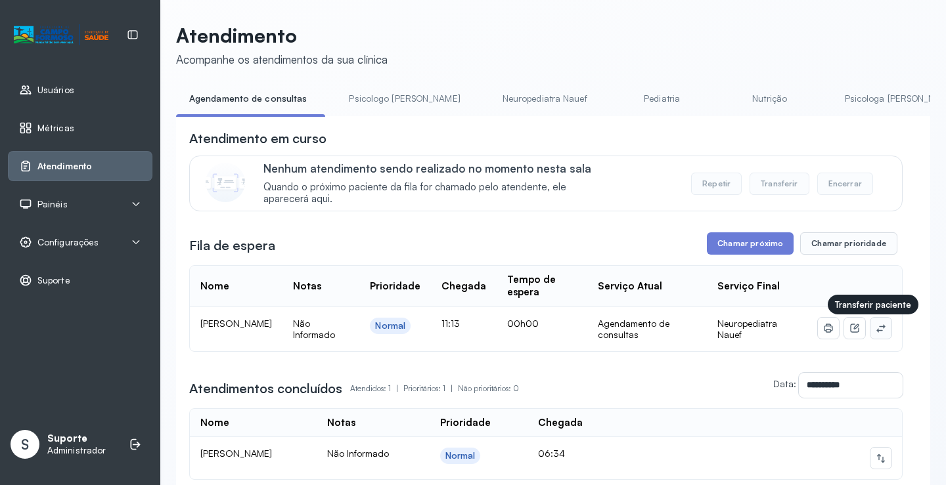
click at [875, 334] on icon at bounding box center [880, 328] width 11 height 11
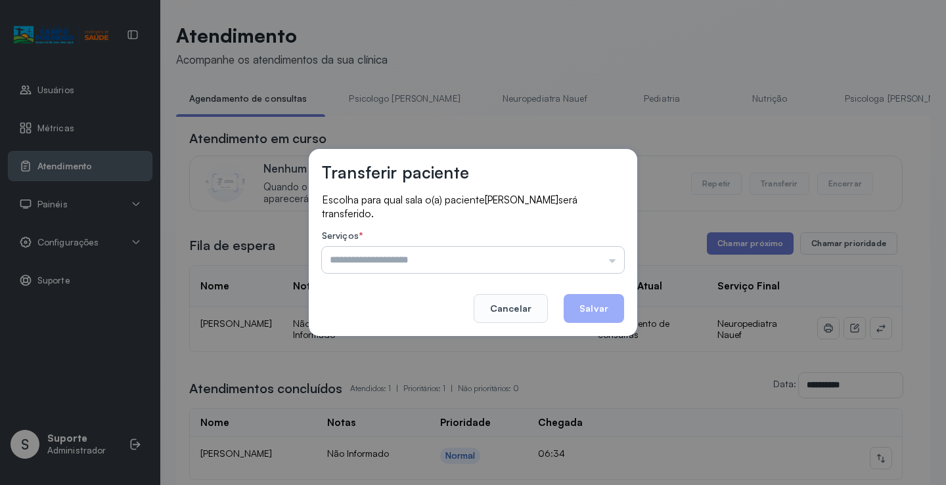
click at [587, 255] on input "text" at bounding box center [473, 260] width 302 height 26
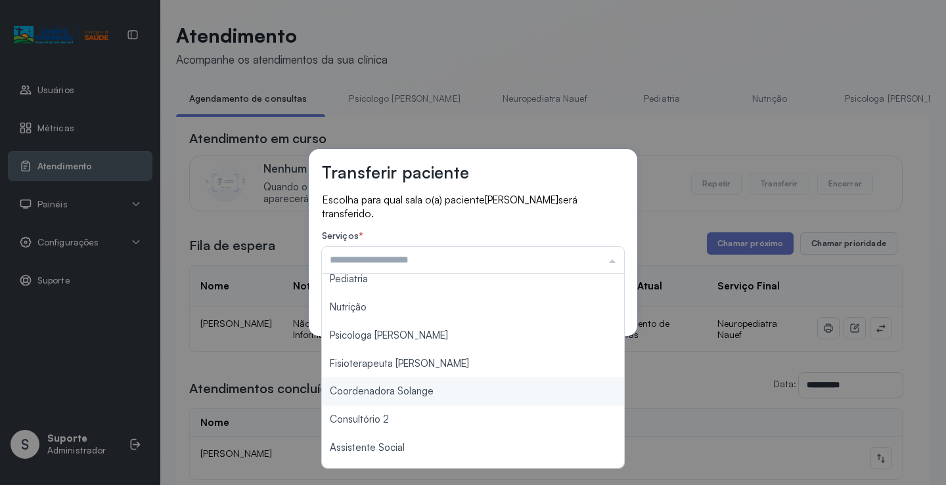
scroll to position [198, 0]
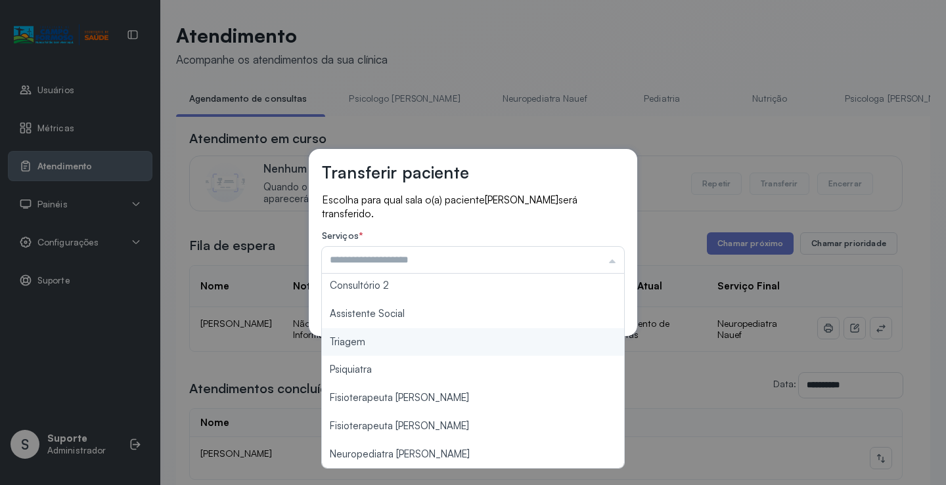
type input "*******"
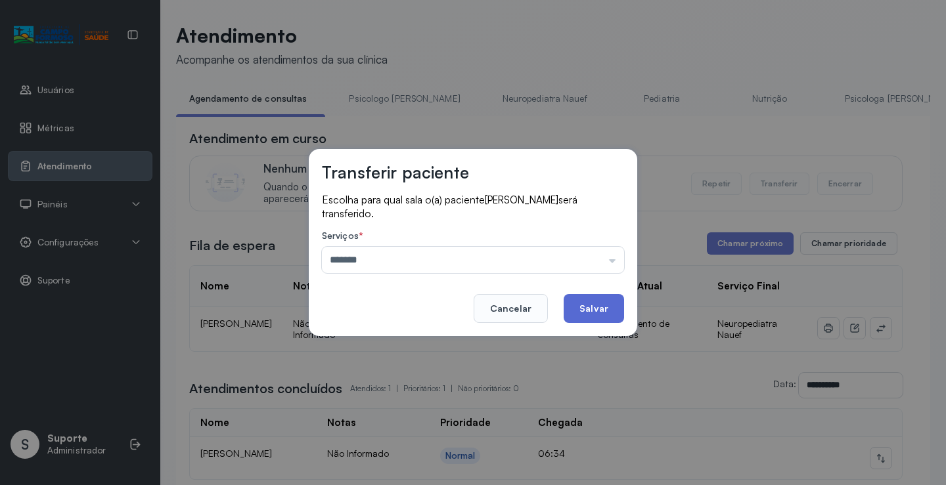
drag, startPoint x: 399, startPoint y: 347, endPoint x: 577, endPoint y: 301, distance: 183.8
click at [411, 339] on div "Transferir paciente Escolha para qual sala o(a) paciente UILIAN DE ALMEIDA SOUZ…" at bounding box center [473, 242] width 946 height 485
click at [586, 301] on button "Salvar" at bounding box center [593, 308] width 60 height 29
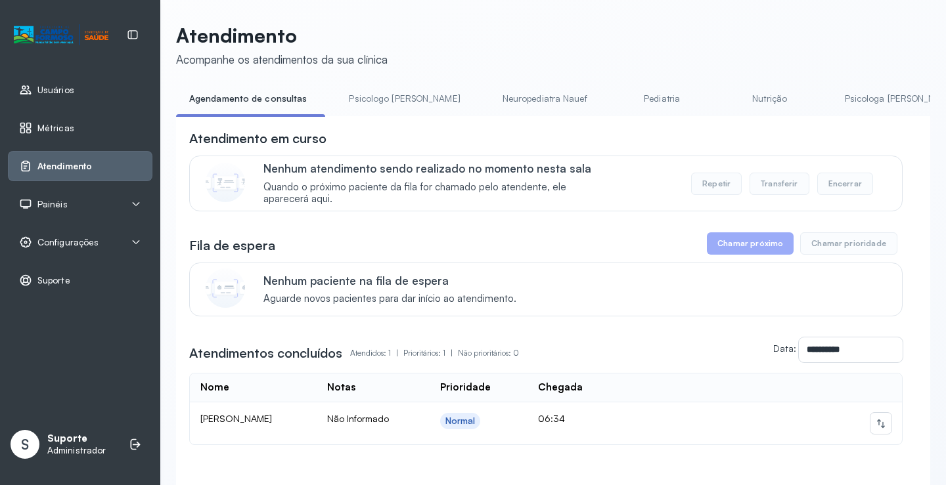
click at [395, 94] on link "Psicologo Pedro" at bounding box center [404, 99] width 137 height 22
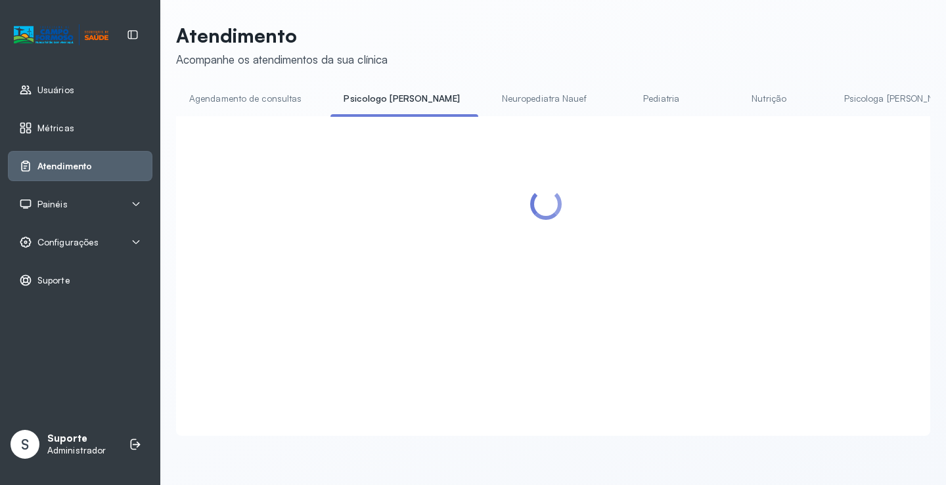
click at [283, 102] on link "Agendamento de consultas" at bounding box center [245, 99] width 139 height 22
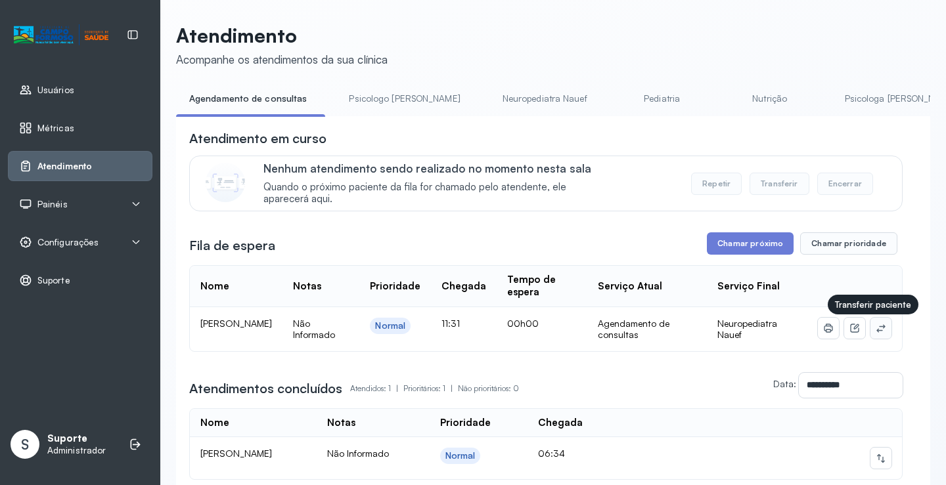
click at [875, 334] on icon at bounding box center [880, 328] width 11 height 11
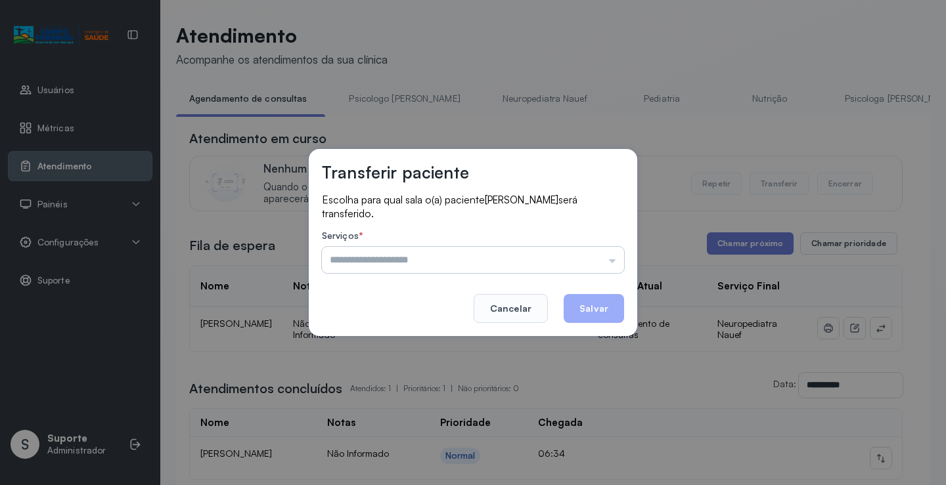
click at [599, 269] on input "text" at bounding box center [473, 260] width 302 height 26
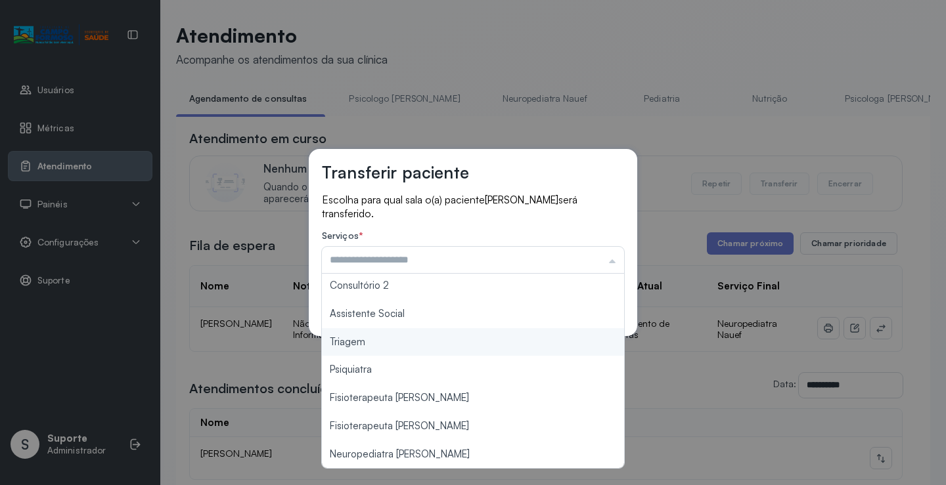
type input "*******"
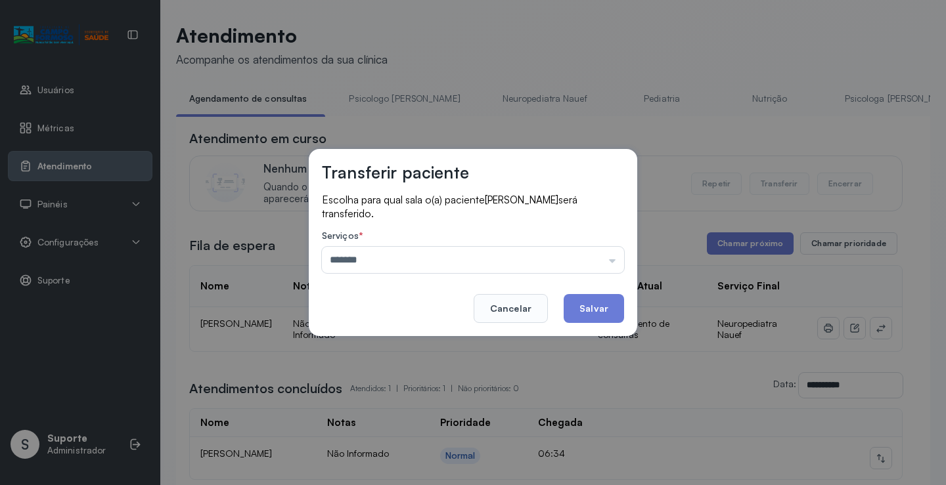
click at [425, 352] on div "Transferir paciente Escolha para qual sala o(a) paciente GUSTAVO SILVA DOS SANT…" at bounding box center [473, 242] width 946 height 485
click at [599, 314] on button "Salvar" at bounding box center [593, 308] width 60 height 29
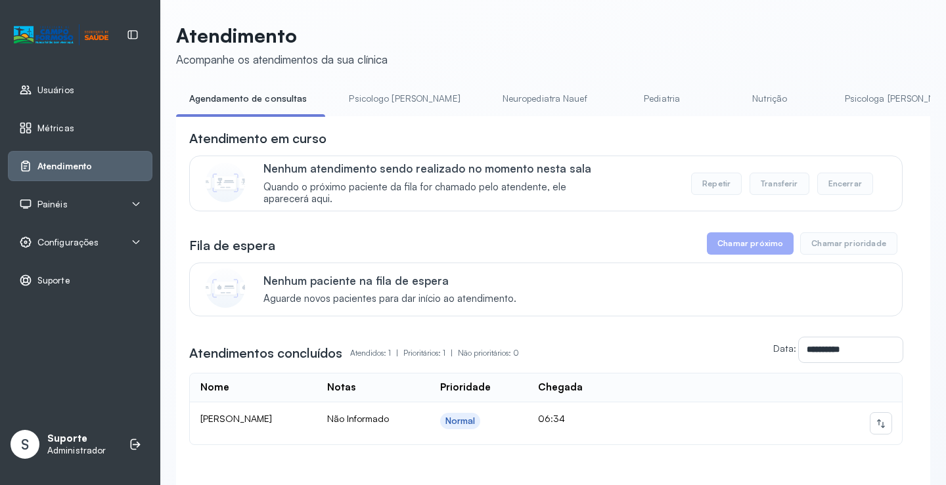
drag, startPoint x: 399, startPoint y: 100, endPoint x: 333, endPoint y: 102, distance: 66.3
click at [398, 100] on link "Psicologo Pedro" at bounding box center [404, 99] width 137 height 22
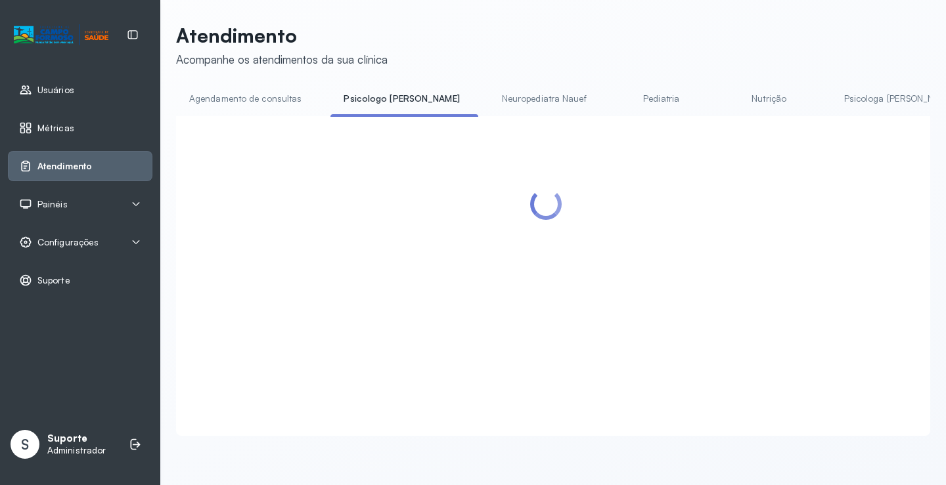
click at [288, 95] on link "Agendamento de consultas" at bounding box center [245, 99] width 139 height 22
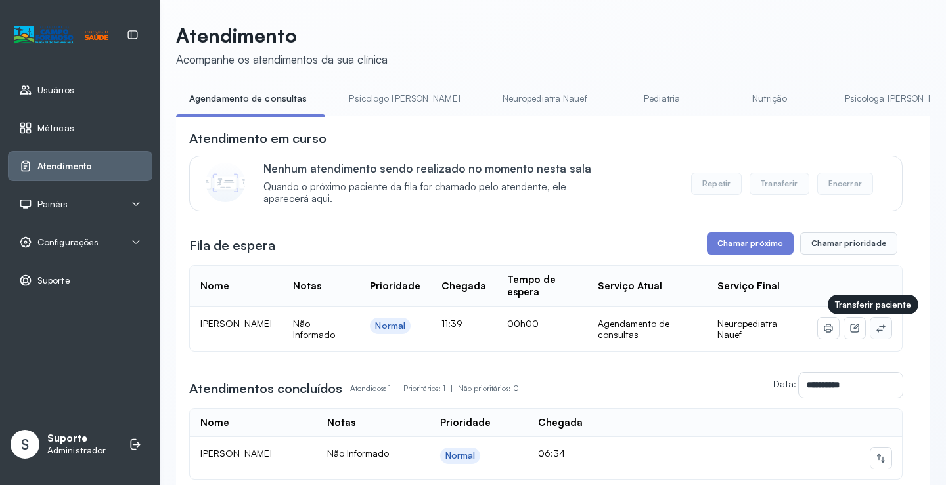
click at [875, 333] on icon at bounding box center [880, 328] width 11 height 11
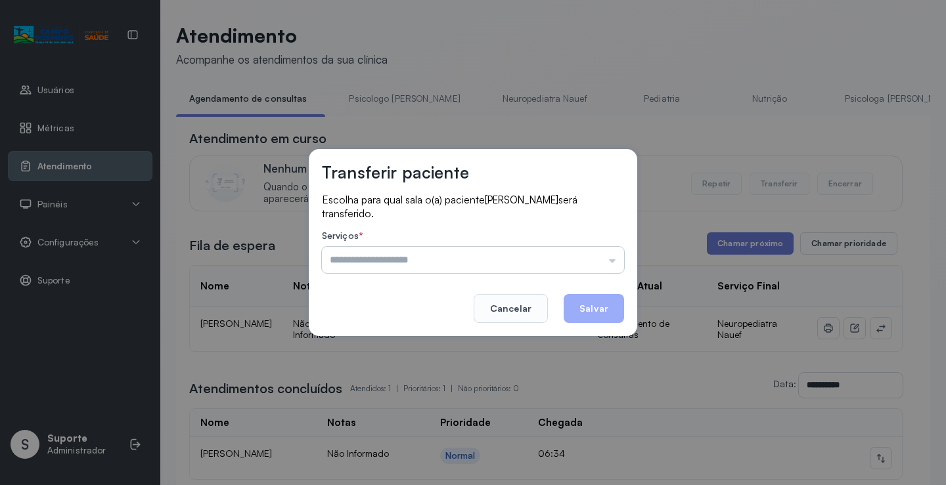
click at [582, 263] on input "text" at bounding box center [473, 260] width 302 height 26
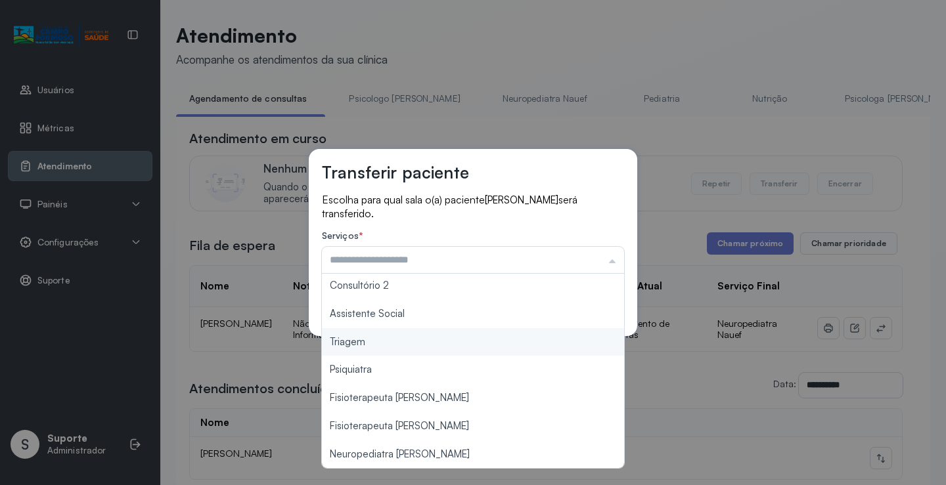
type input "*******"
click at [441, 347] on div "Transferir paciente Escolha para qual sala o(a) paciente ABNER MIRANDA DE SOUZA…" at bounding box center [473, 242] width 946 height 485
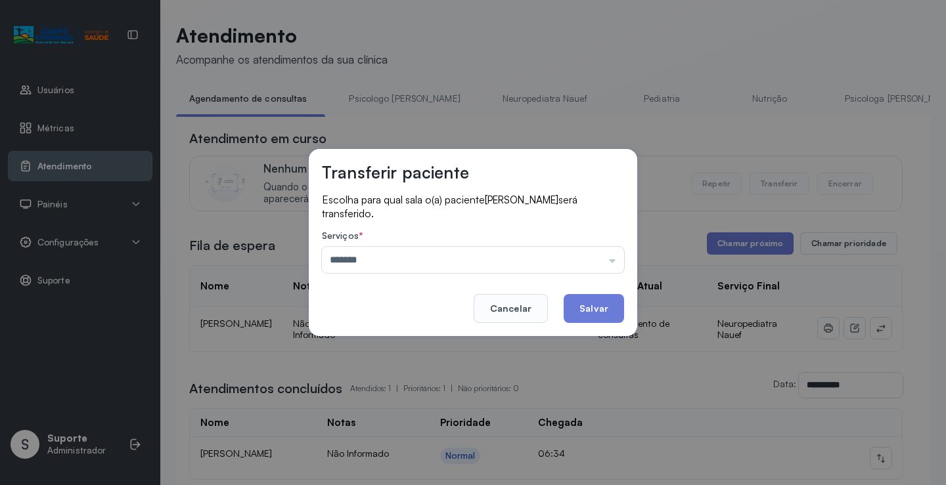
click at [582, 310] on button "Salvar" at bounding box center [593, 308] width 60 height 29
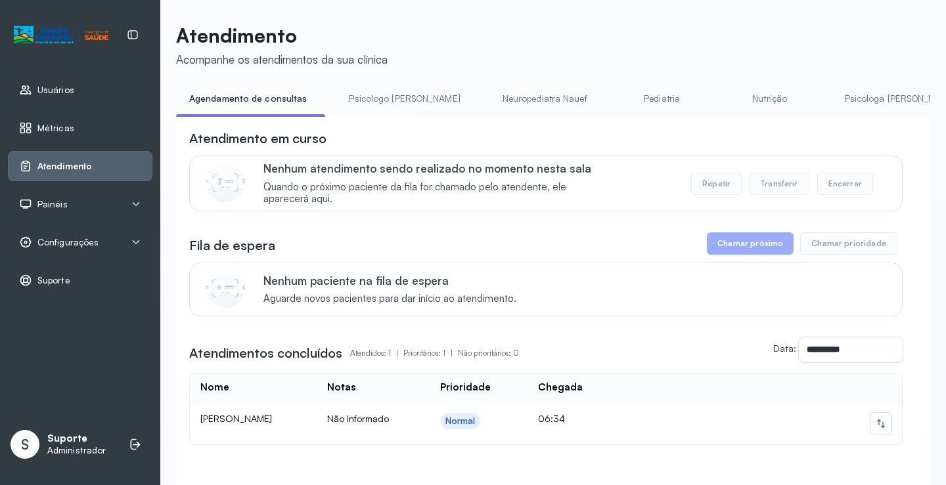
click at [504, 101] on link "Neuropediatra Nauef" at bounding box center [544, 99] width 111 height 22
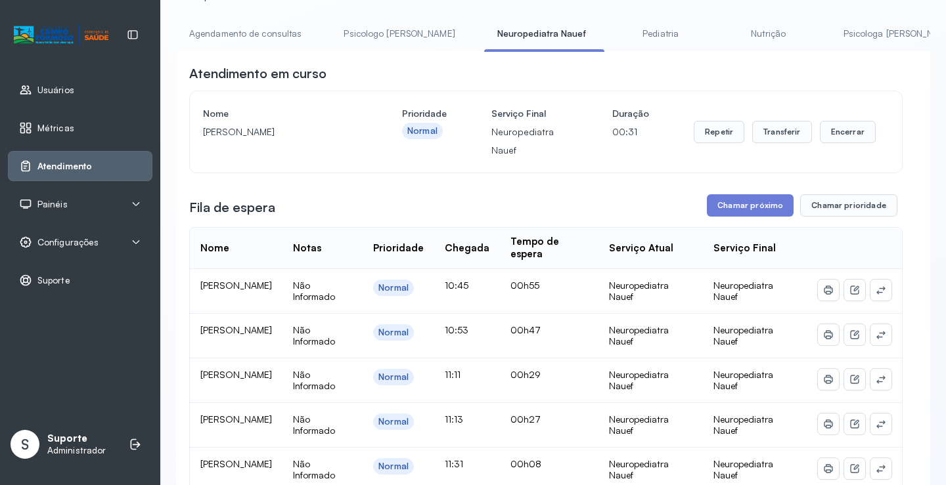
scroll to position [66, 0]
click at [234, 35] on link "Agendamento de consultas" at bounding box center [245, 33] width 139 height 22
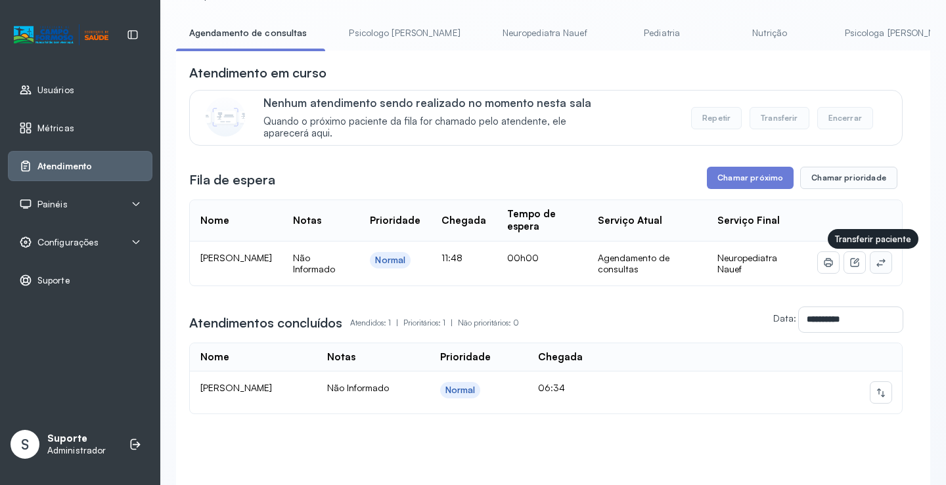
click at [877, 265] on button at bounding box center [880, 262] width 21 height 21
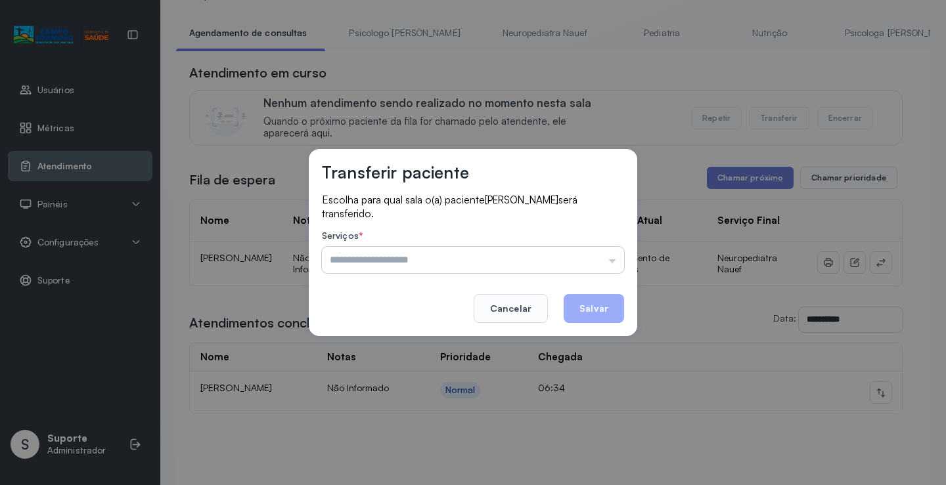
click at [562, 257] on input "text" at bounding box center [473, 260] width 302 height 26
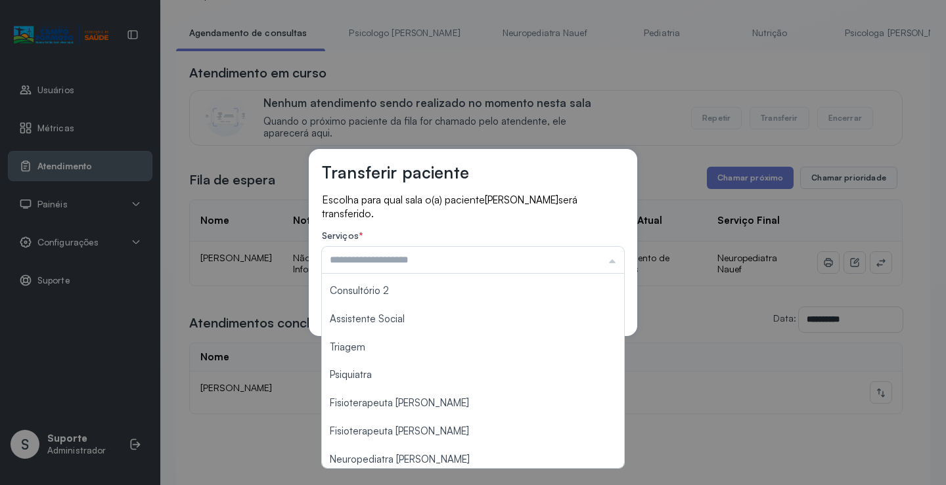
scroll to position [198, 0]
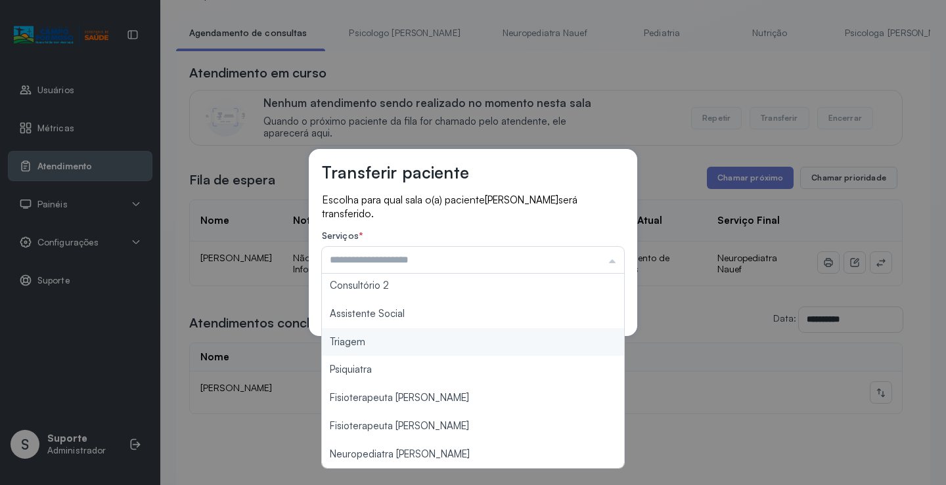
type input "*******"
click at [393, 339] on div "Transferir paciente Escolha para qual sala o(a) paciente ESTER SILVA DE SENA LO…" at bounding box center [473, 242] width 946 height 485
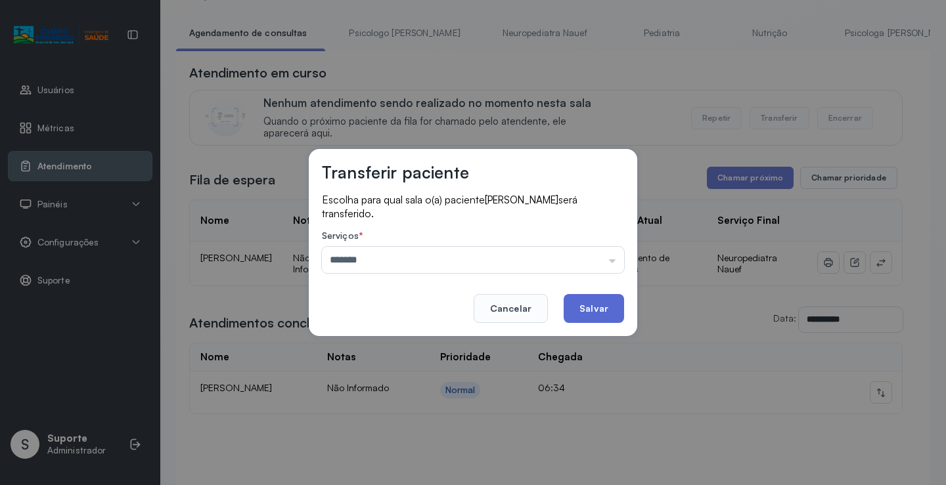
click at [602, 304] on button "Salvar" at bounding box center [593, 308] width 60 height 29
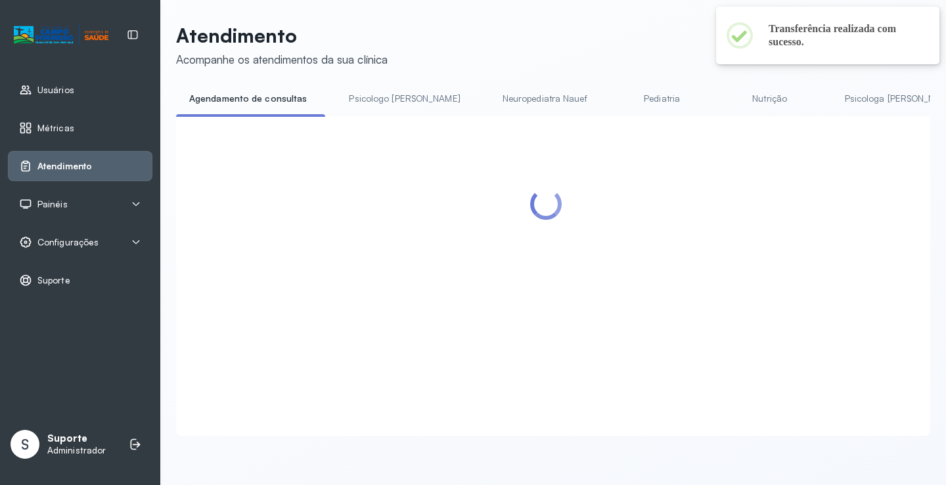
scroll to position [66, 0]
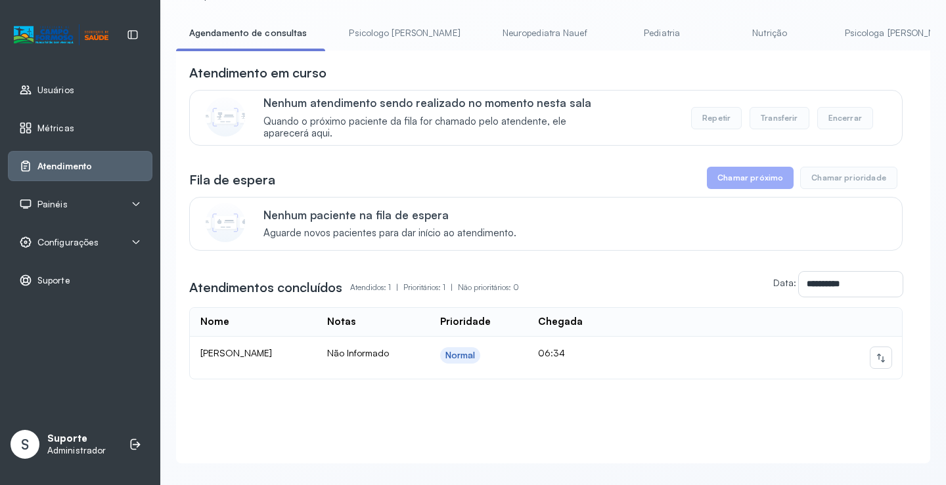
click at [380, 24] on link "Psicologo Pedro" at bounding box center [404, 33] width 137 height 22
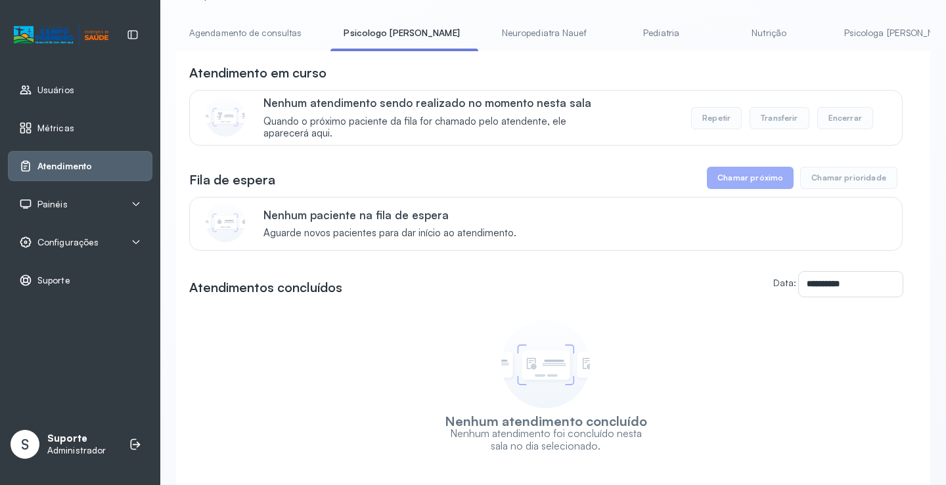
click at [257, 43] on link "Agendamento de consultas" at bounding box center [245, 33] width 139 height 22
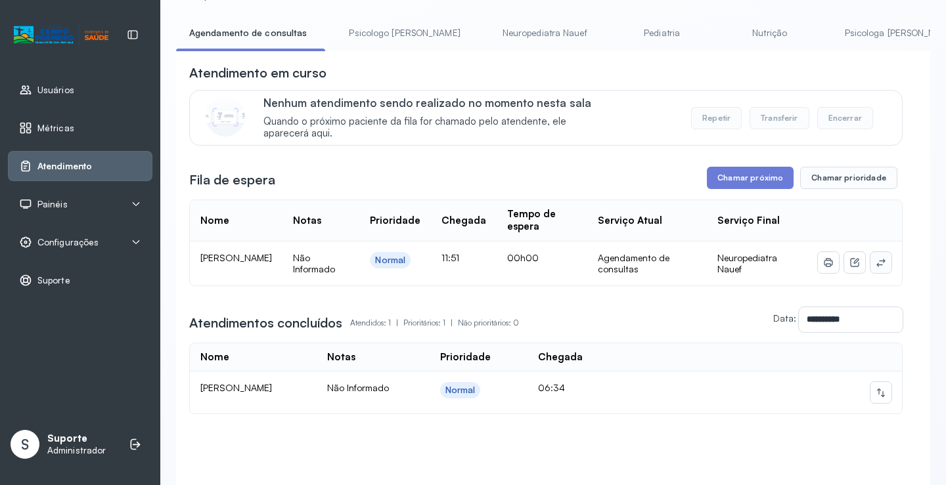
click at [870, 272] on button at bounding box center [880, 262] width 21 height 21
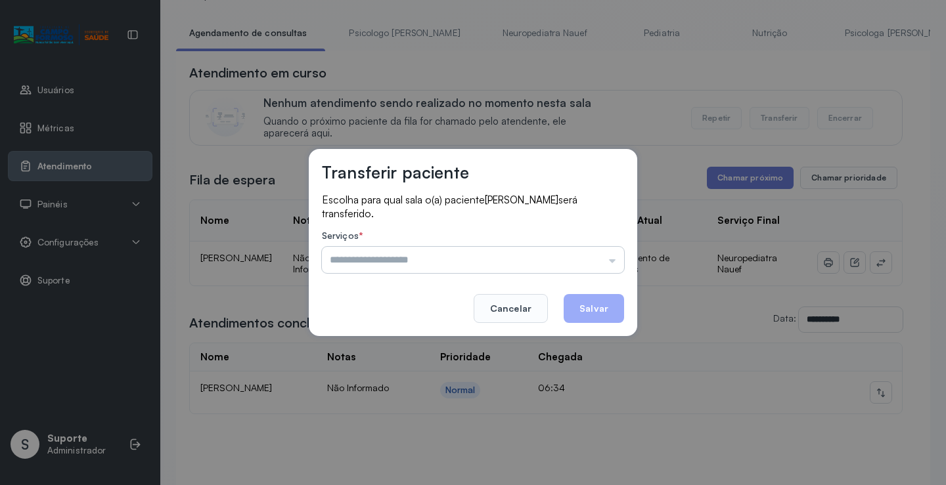
click at [569, 266] on input "text" at bounding box center [473, 260] width 302 height 26
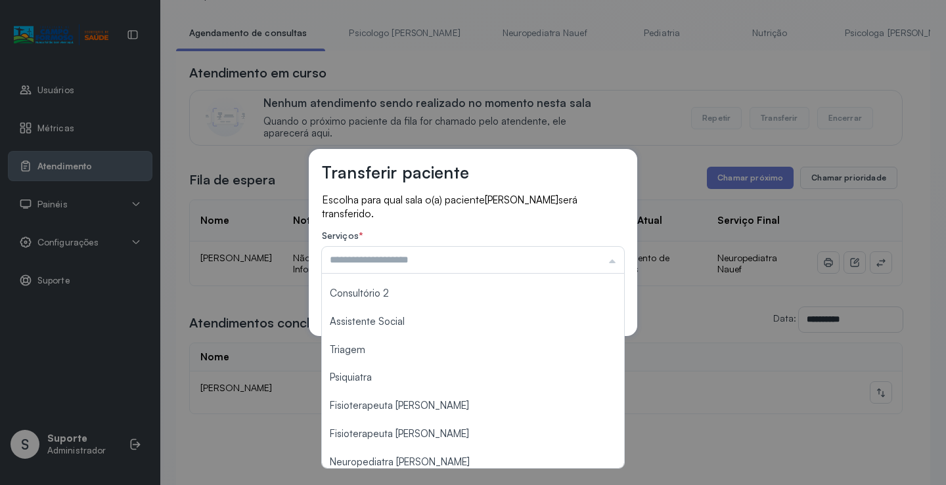
scroll to position [198, 0]
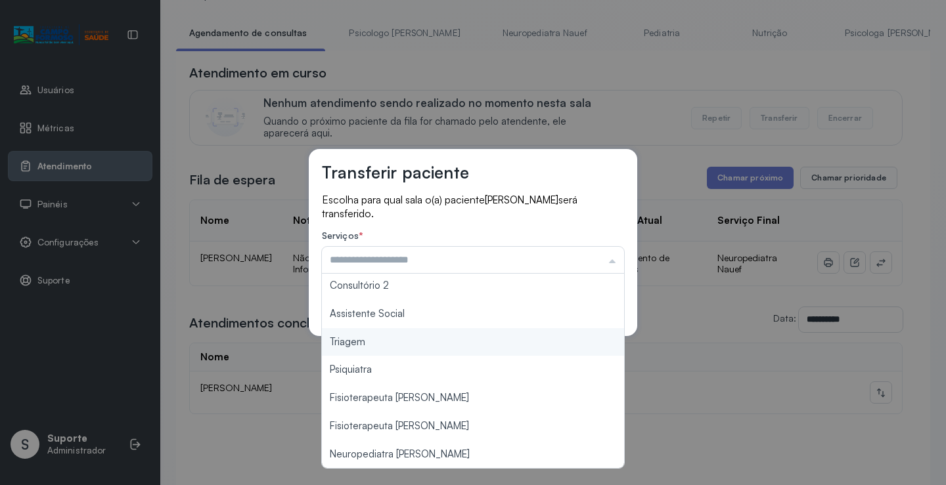
type input "*******"
click at [395, 346] on div "Transferir paciente Escolha para qual sala o(a) paciente ELOA DIAS DE MIRANDA s…" at bounding box center [473, 242] width 946 height 485
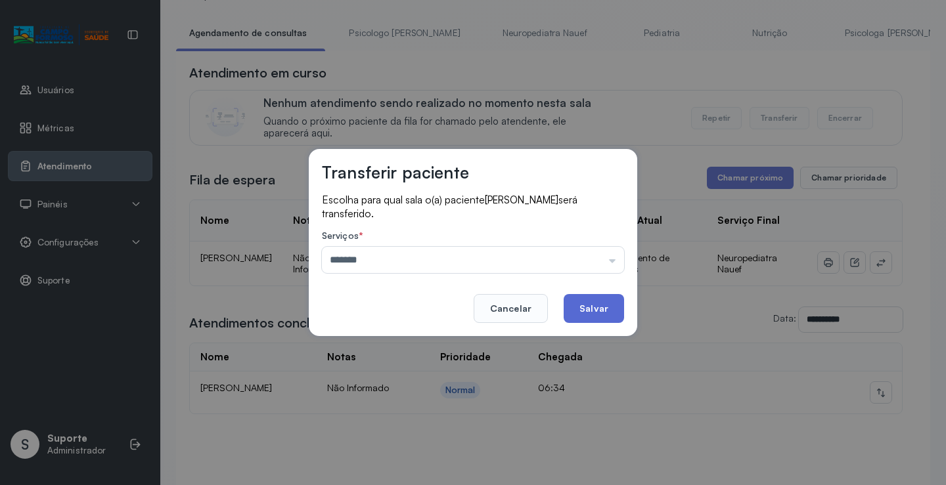
click at [607, 296] on button "Salvar" at bounding box center [593, 308] width 60 height 29
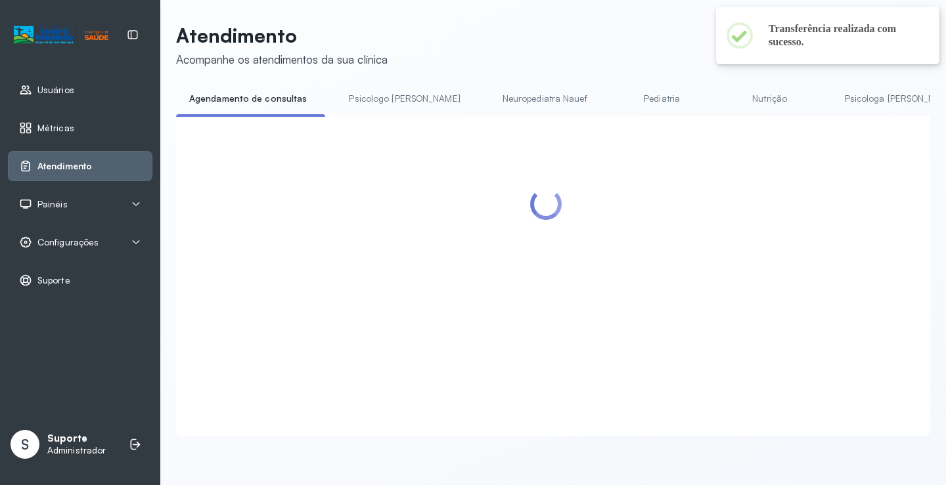
scroll to position [66, 0]
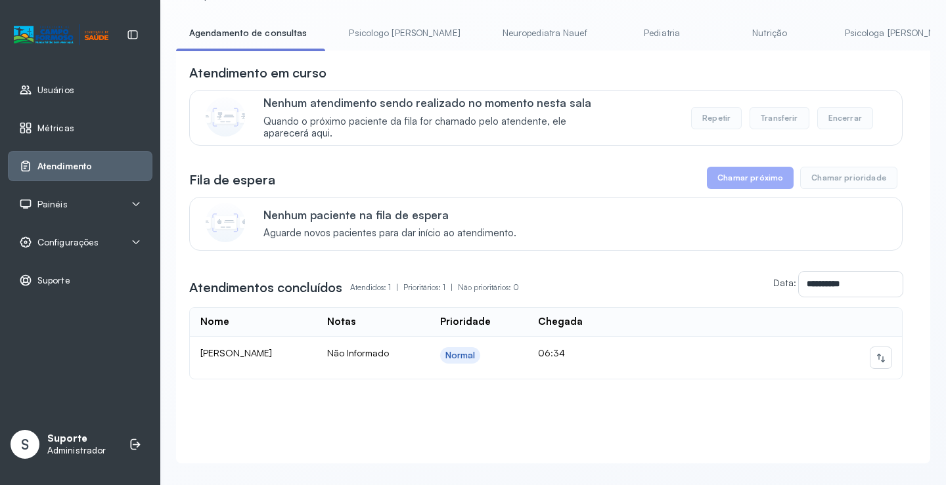
click at [489, 37] on link "Neuropediatra Nauef" at bounding box center [544, 33] width 111 height 22
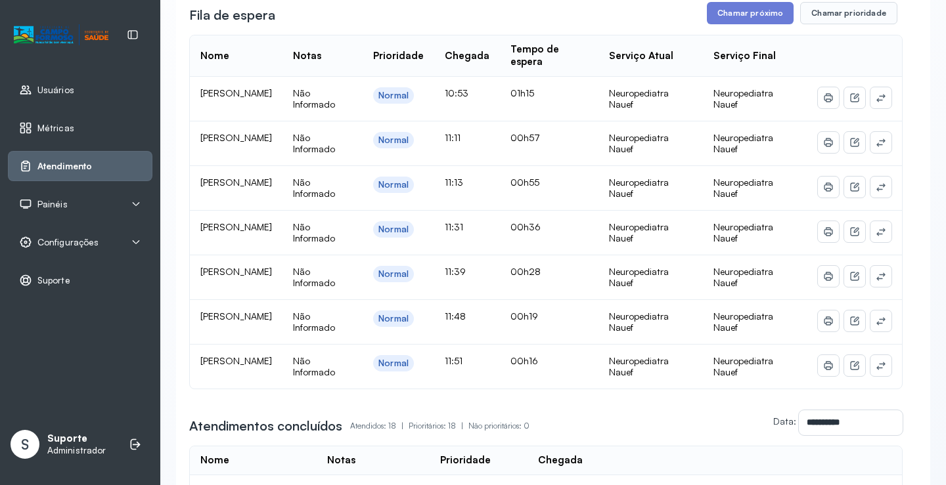
scroll to position [263, 0]
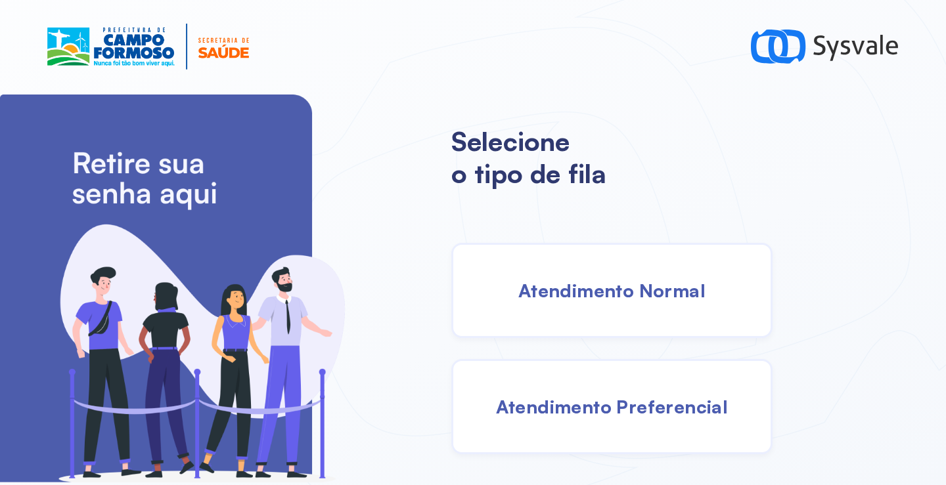
click at [619, 289] on span "Atendimento Normal" at bounding box center [611, 290] width 187 height 23
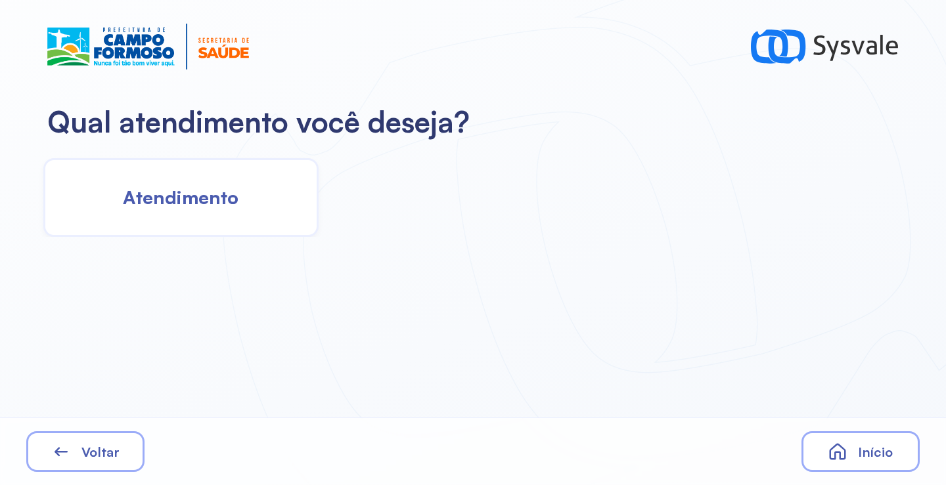
click at [247, 201] on div "Atendimento" at bounding box center [180, 197] width 275 height 79
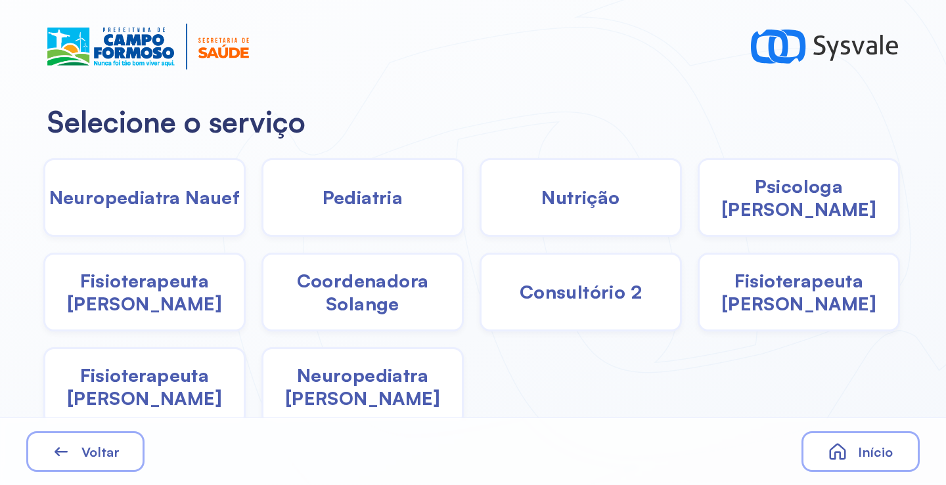
click at [185, 175] on div "Neuropediatra Nauef" at bounding box center [144, 197] width 202 height 79
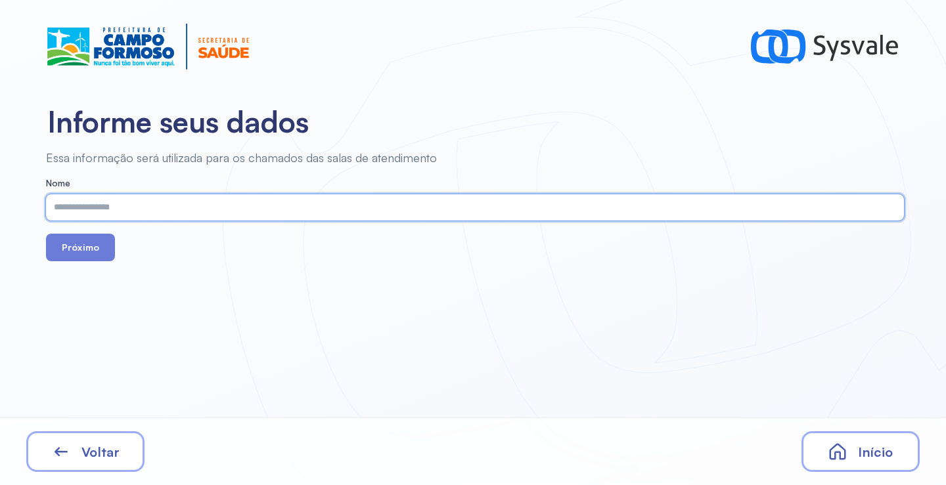
paste input "**********"
type input "**********"
click at [89, 250] on button "Próximo" at bounding box center [80, 248] width 69 height 28
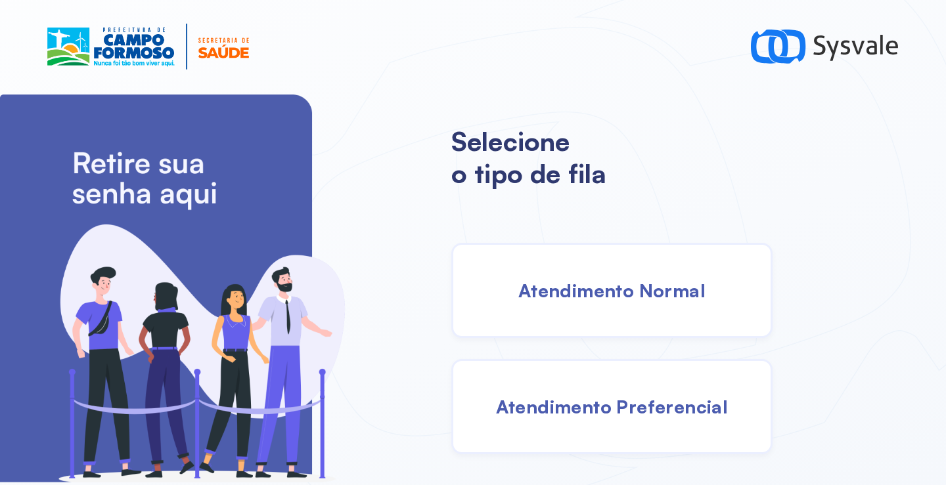
click at [616, 292] on span "Atendimento Normal" at bounding box center [611, 290] width 187 height 23
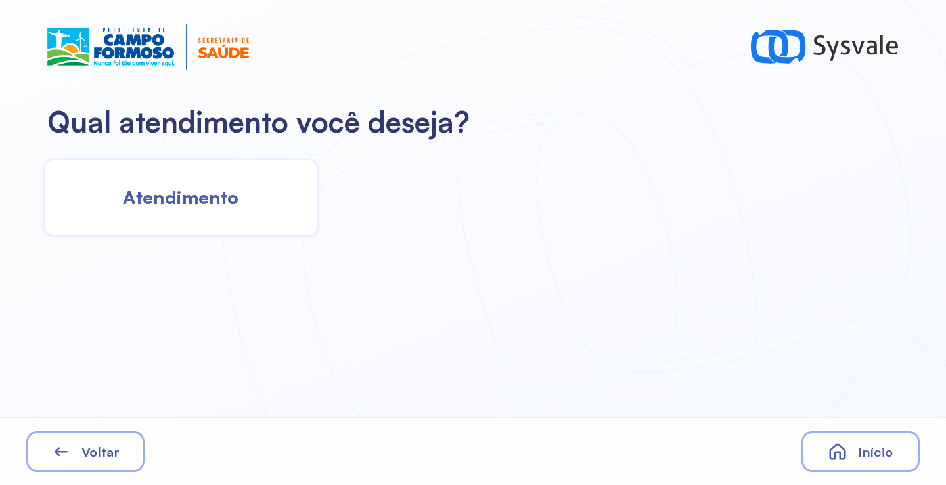
click at [165, 188] on span "Atendimento" at bounding box center [181, 197] width 116 height 23
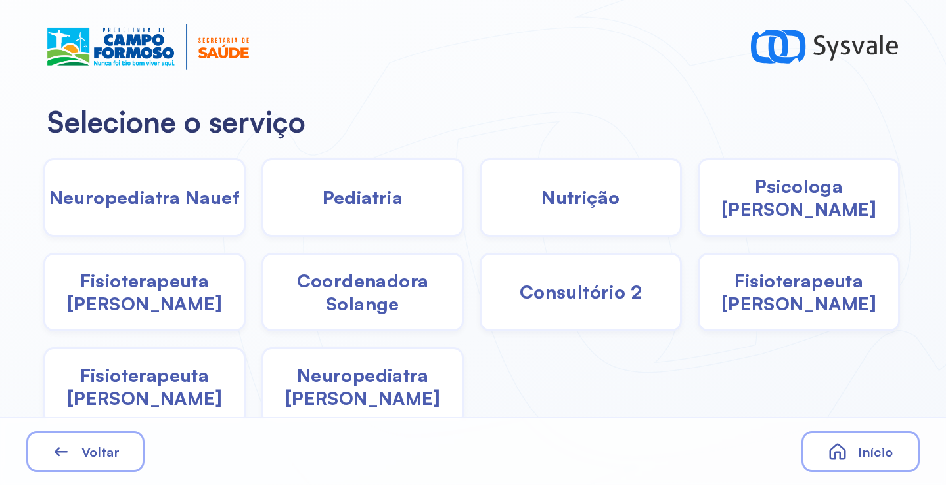
click at [179, 208] on span "Neuropediatra Nauef" at bounding box center [144, 197] width 191 height 23
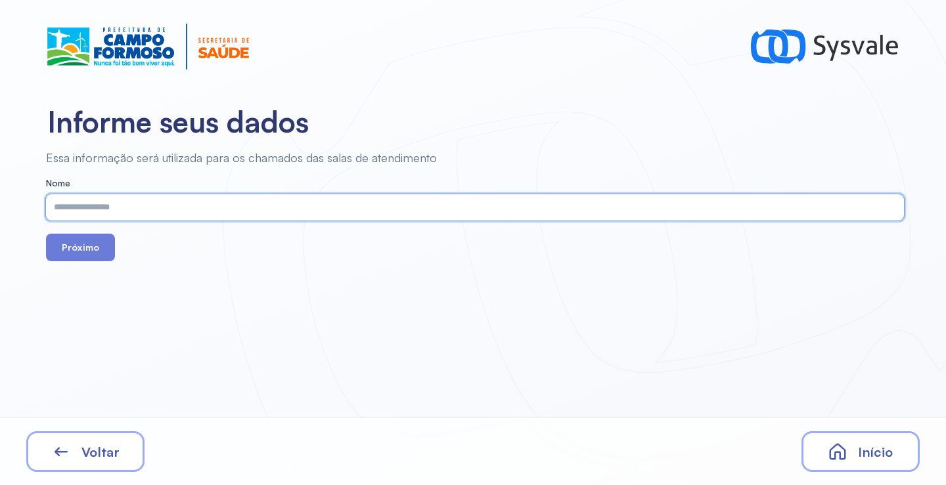
paste input "**********"
type input "**********"
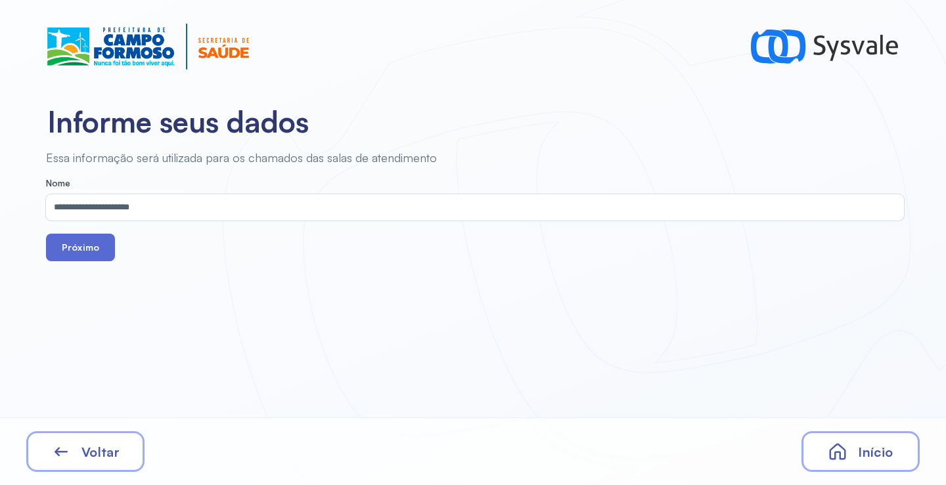
click at [81, 256] on button "Próximo" at bounding box center [80, 248] width 69 height 28
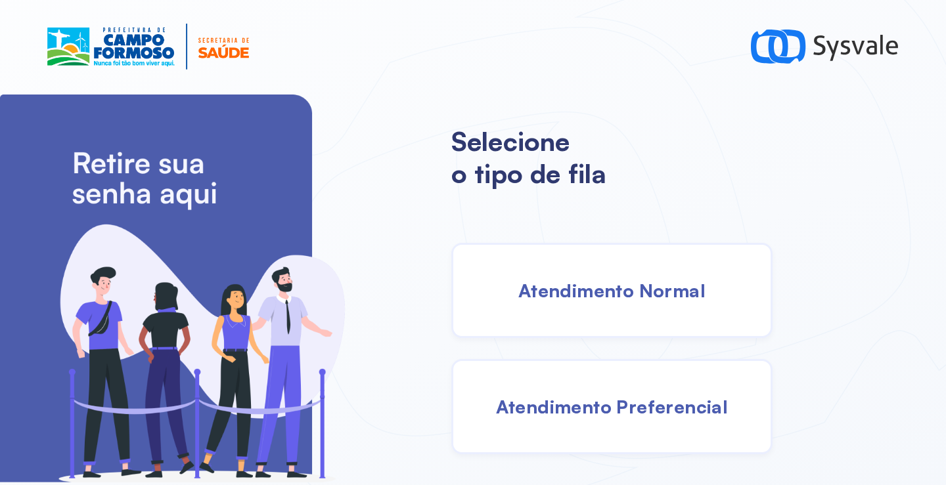
click at [566, 263] on div "Atendimento Normal" at bounding box center [611, 290] width 321 height 95
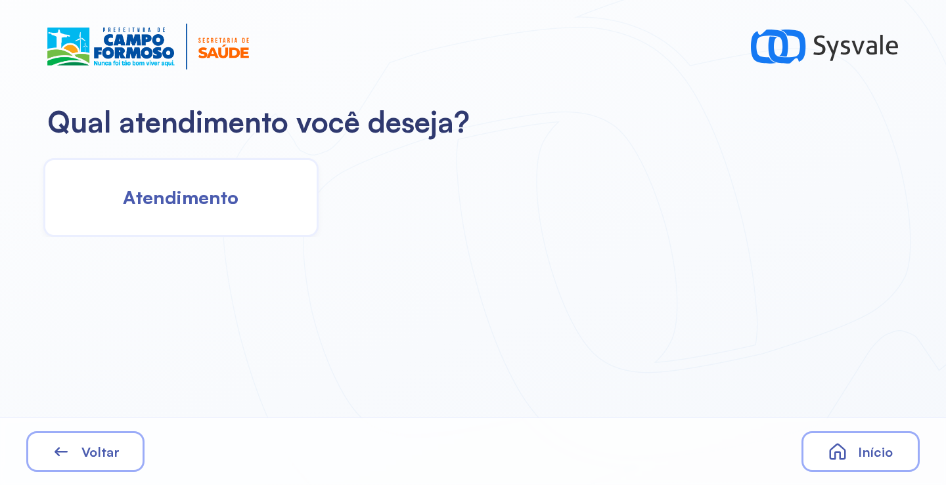
click at [259, 203] on div "Atendimento" at bounding box center [180, 197] width 275 height 79
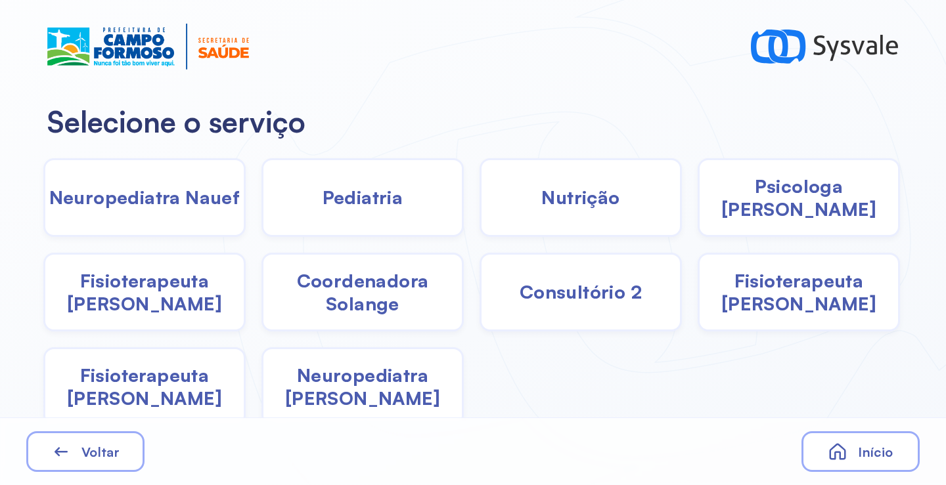
click at [362, 213] on div "Pediatria" at bounding box center [362, 197] width 202 height 79
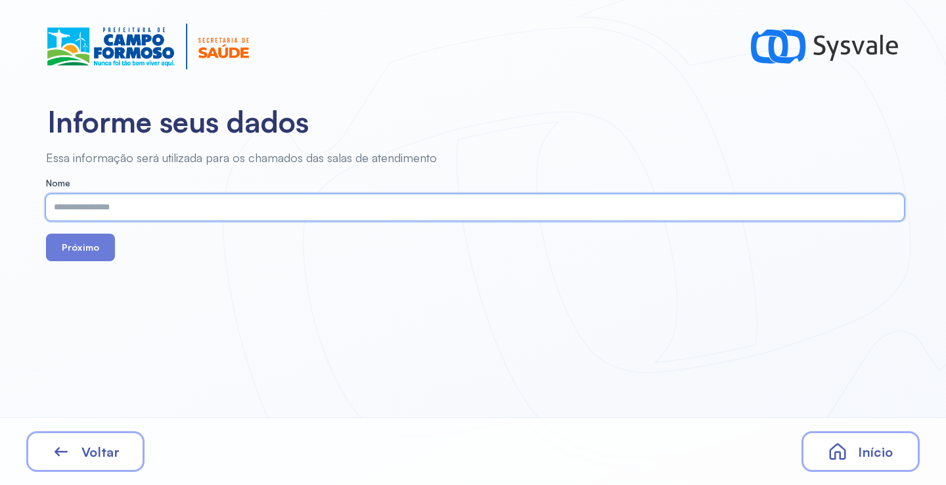
paste input "**********"
type input "**********"
click at [98, 246] on button "Próximo" at bounding box center [80, 248] width 69 height 28
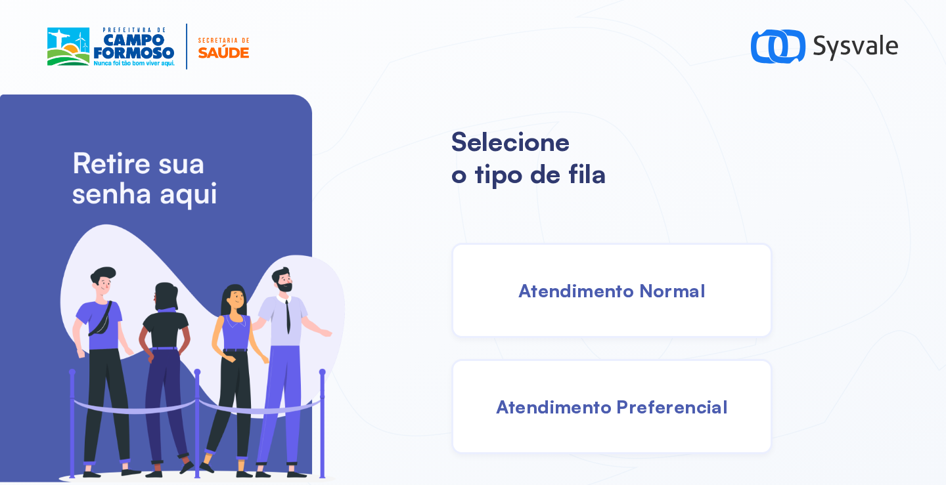
click at [576, 288] on span "Atendimento Normal" at bounding box center [611, 290] width 187 height 23
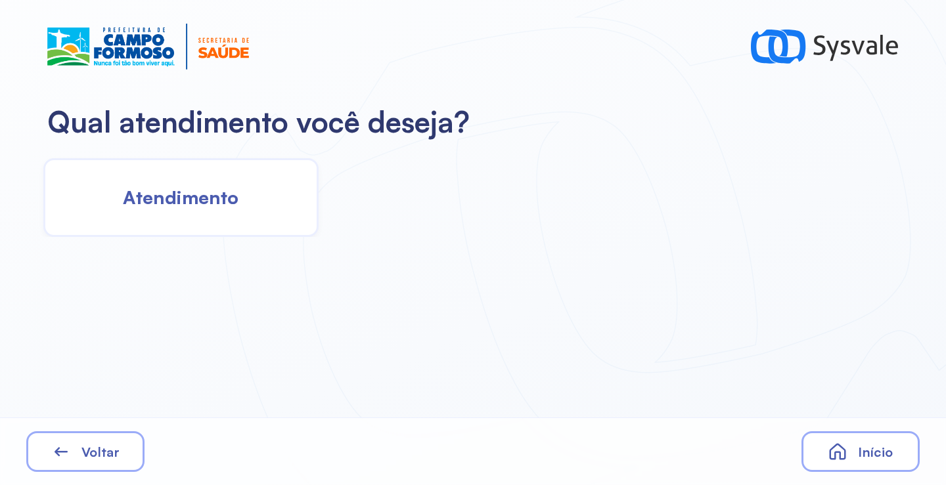
click at [182, 167] on div "Atendimento" at bounding box center [180, 197] width 275 height 79
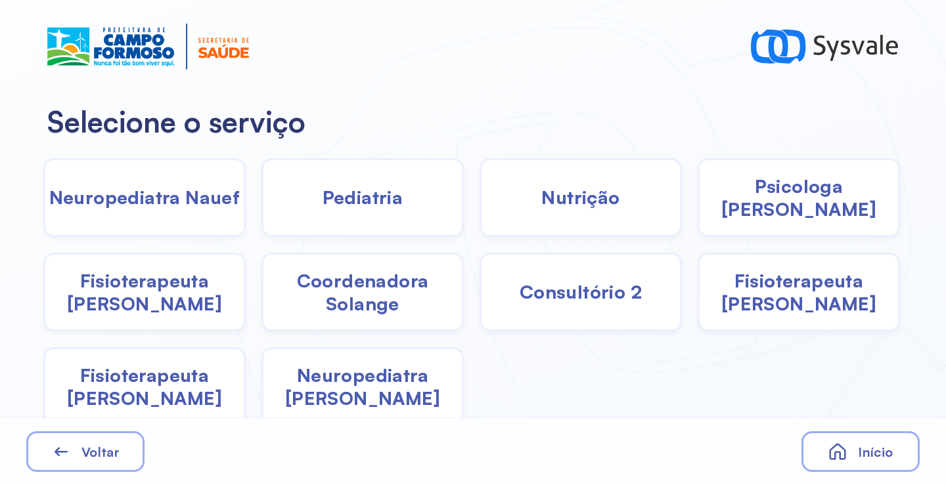
drag, startPoint x: 373, startPoint y: 194, endPoint x: 367, endPoint y: 204, distance: 10.9
click at [367, 204] on span "Pediatria" at bounding box center [362, 197] width 81 height 23
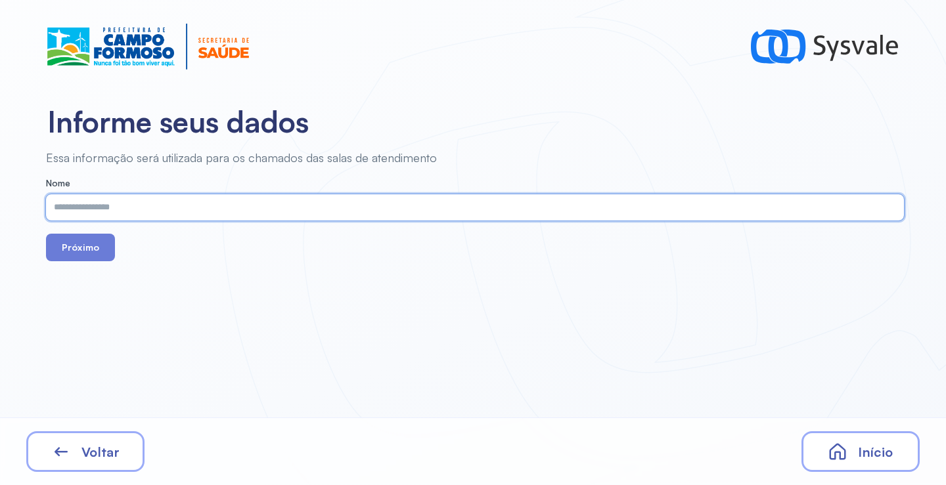
paste input "**********"
type input "**********"
click at [83, 249] on button "Próximo" at bounding box center [80, 248] width 69 height 28
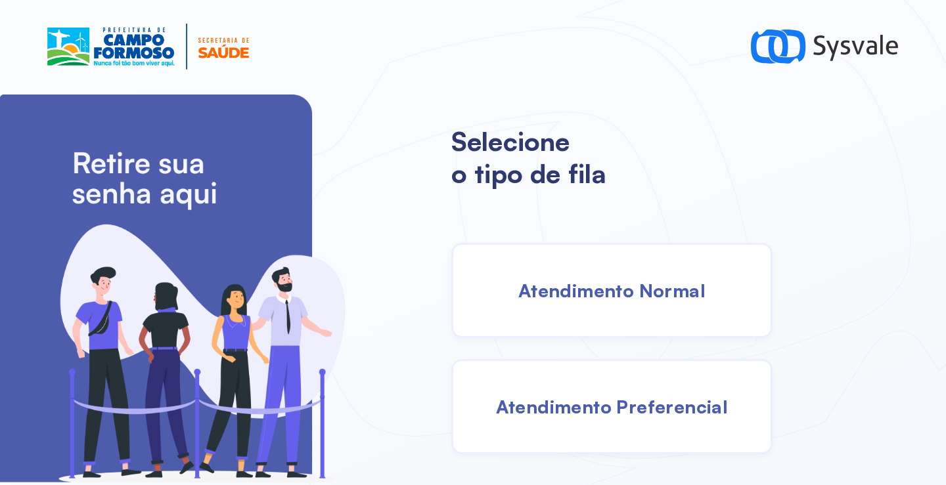
click at [607, 279] on span "Atendimento Normal" at bounding box center [611, 290] width 187 height 23
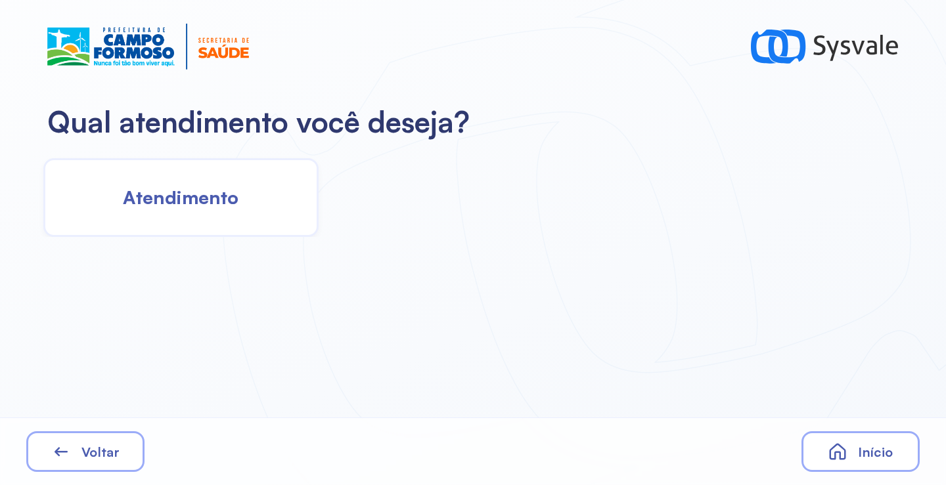
click at [207, 205] on span "Atendimento" at bounding box center [181, 197] width 116 height 23
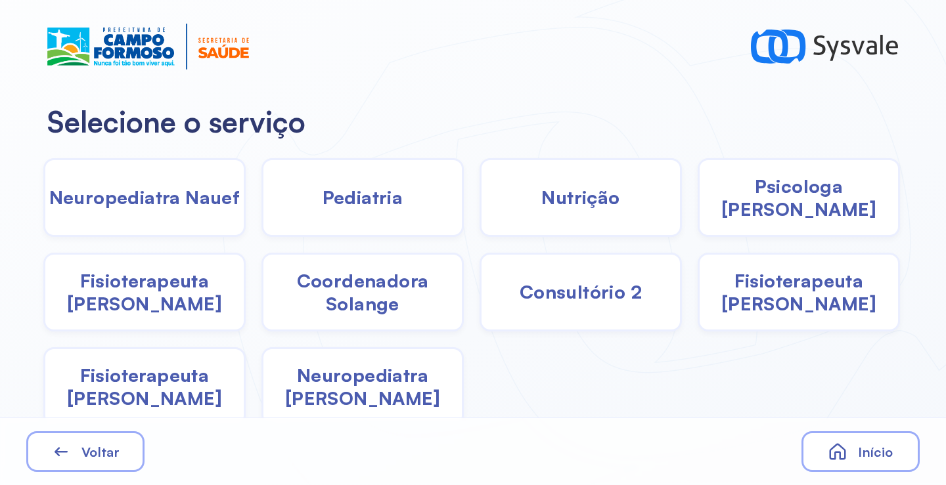
click at [373, 207] on span "Pediatria" at bounding box center [362, 197] width 81 height 23
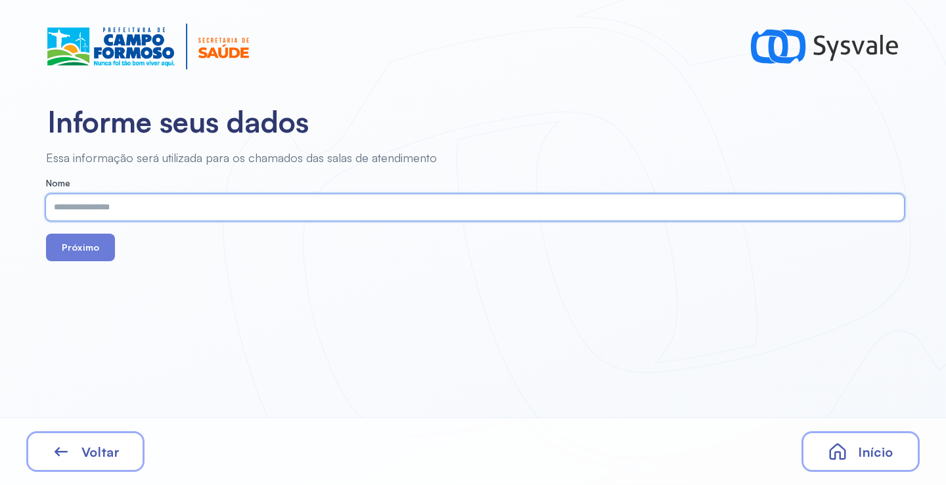
paste input "**********"
type input "**********"
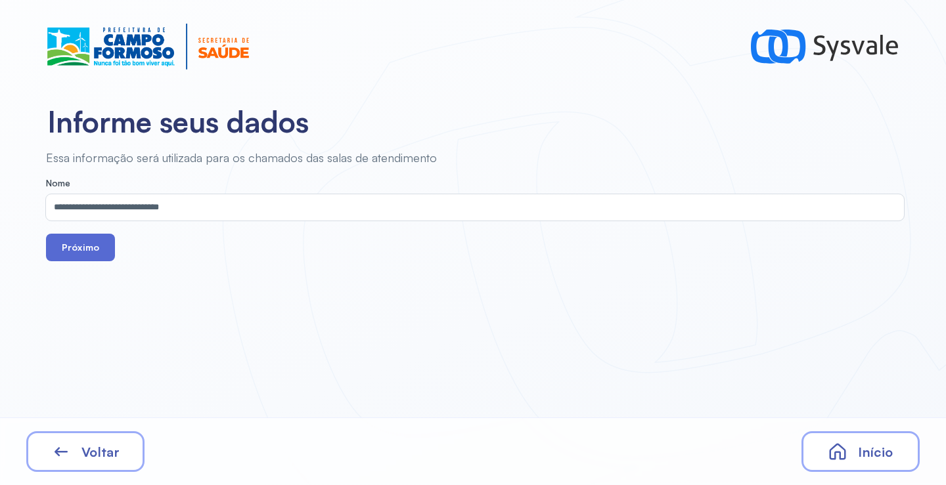
click at [75, 247] on button "Próximo" at bounding box center [80, 248] width 69 height 28
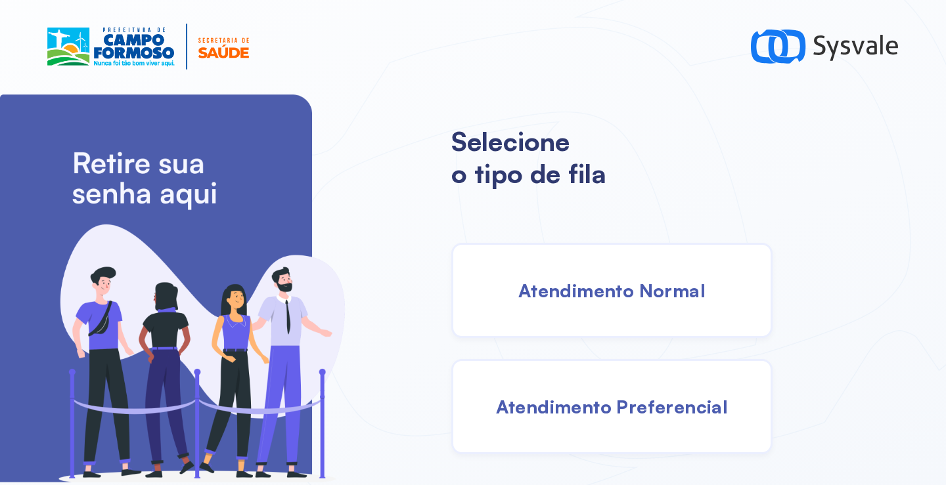
click at [575, 268] on div "Atendimento Normal" at bounding box center [611, 290] width 321 height 95
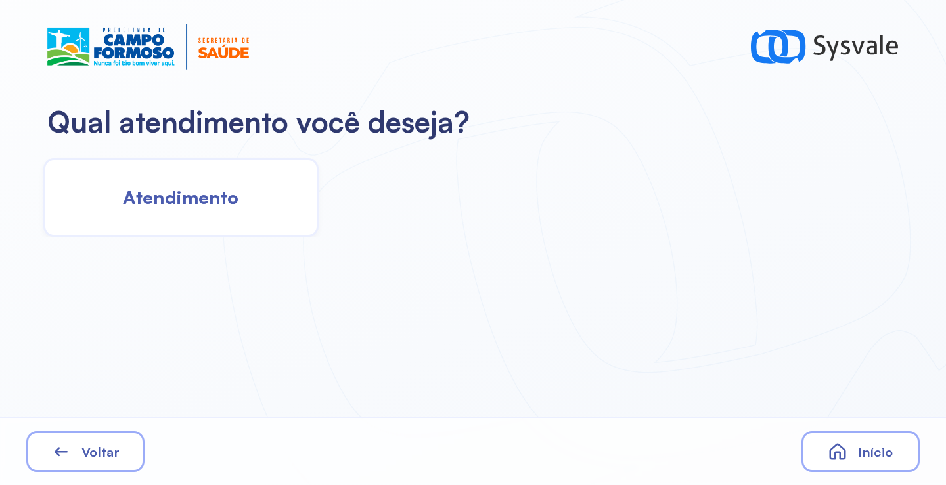
click at [262, 199] on div "Atendimento" at bounding box center [180, 197] width 275 height 79
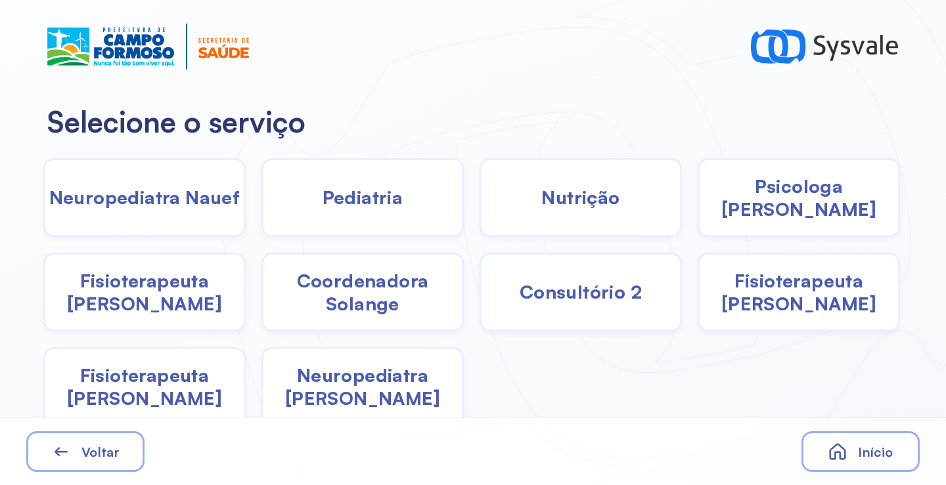
click at [218, 206] on span "Neuropediatra Nauef" at bounding box center [144, 197] width 191 height 23
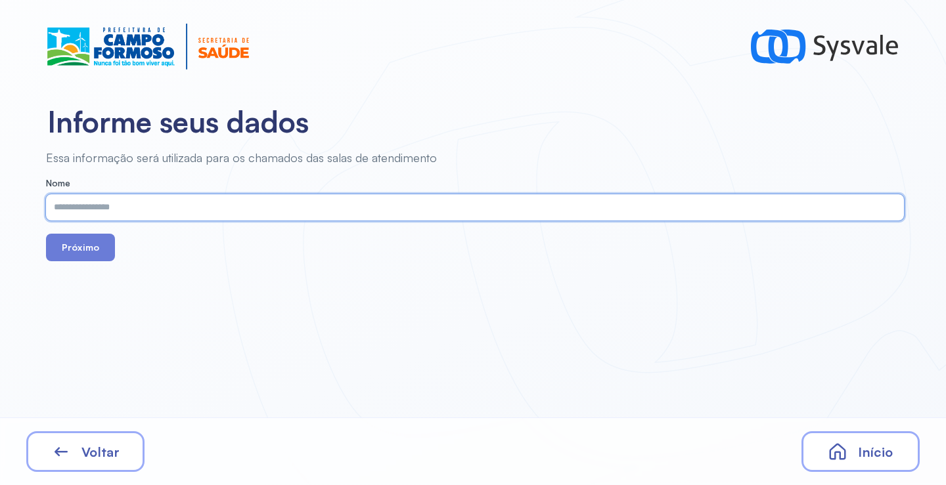
paste input "**********"
type input "**********"
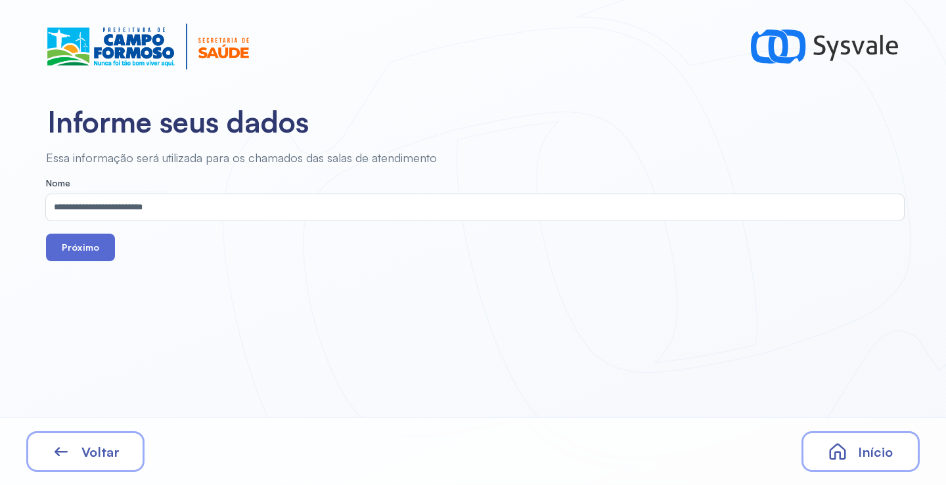
click at [77, 255] on button "Próximo" at bounding box center [80, 248] width 69 height 28
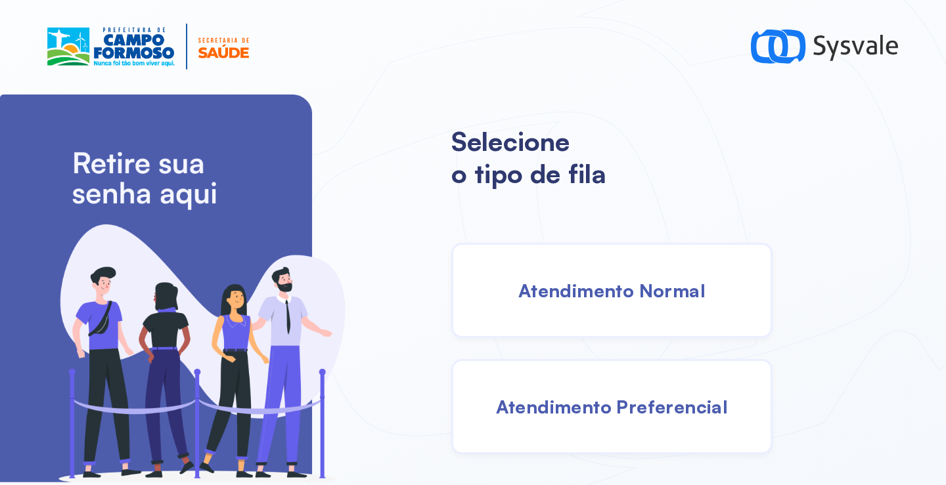
click at [611, 306] on div "Atendimento Normal" at bounding box center [611, 290] width 321 height 95
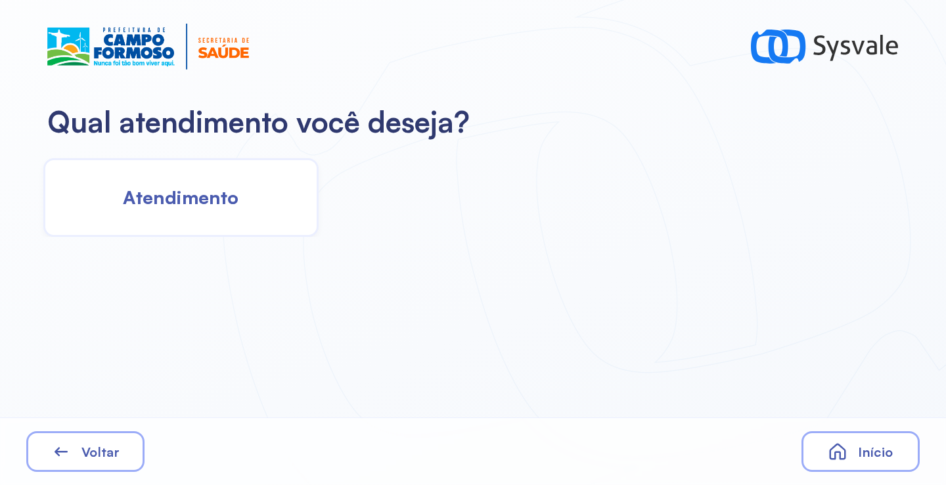
click at [209, 200] on span "Atendimento" at bounding box center [181, 197] width 116 height 23
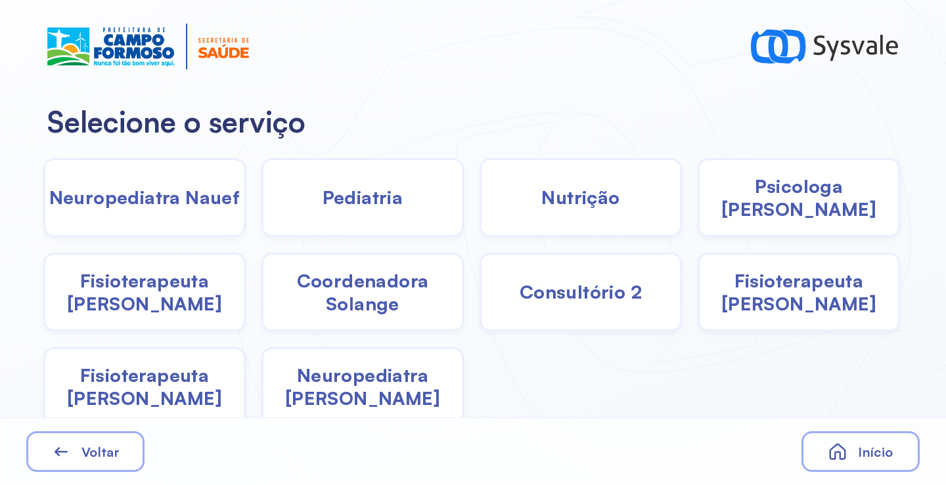
click at [209, 200] on span "Neuropediatra Nauef" at bounding box center [144, 197] width 191 height 23
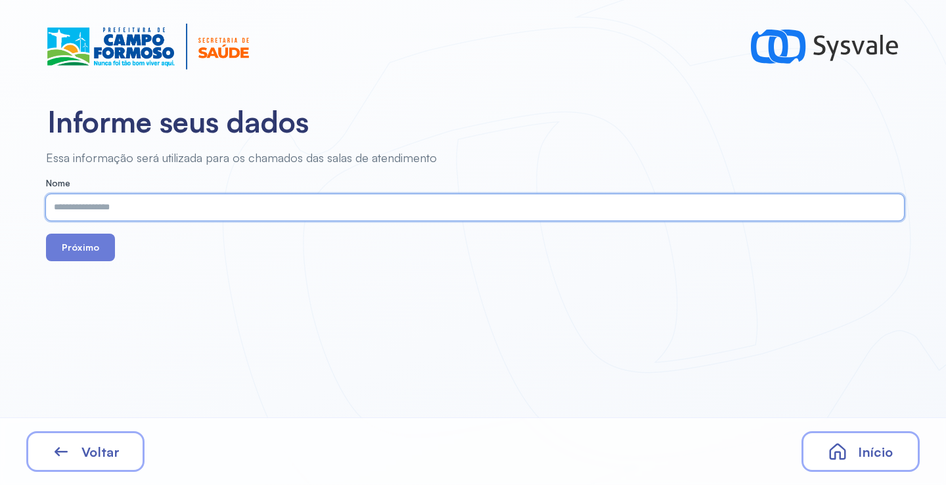
paste input "**********"
click at [122, 202] on input "**********" at bounding box center [472, 207] width 852 height 26
type input "**********"
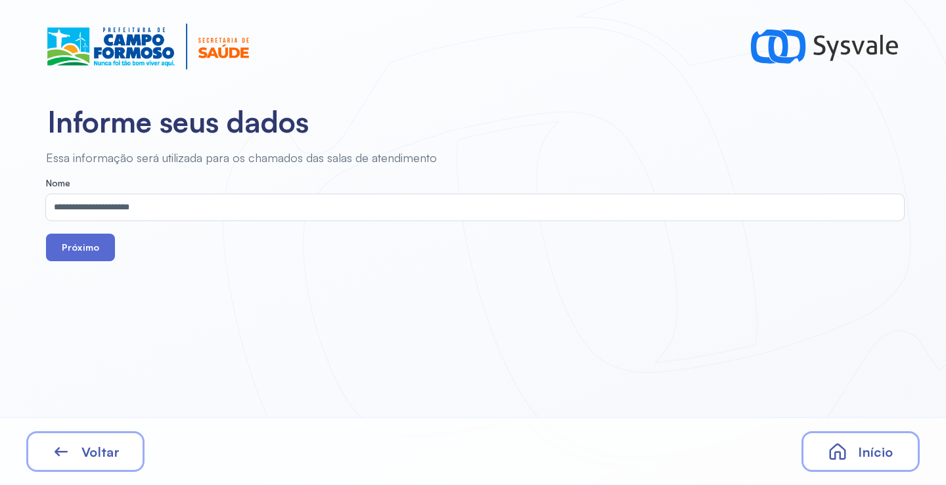
click at [87, 252] on button "Próximo" at bounding box center [80, 248] width 69 height 28
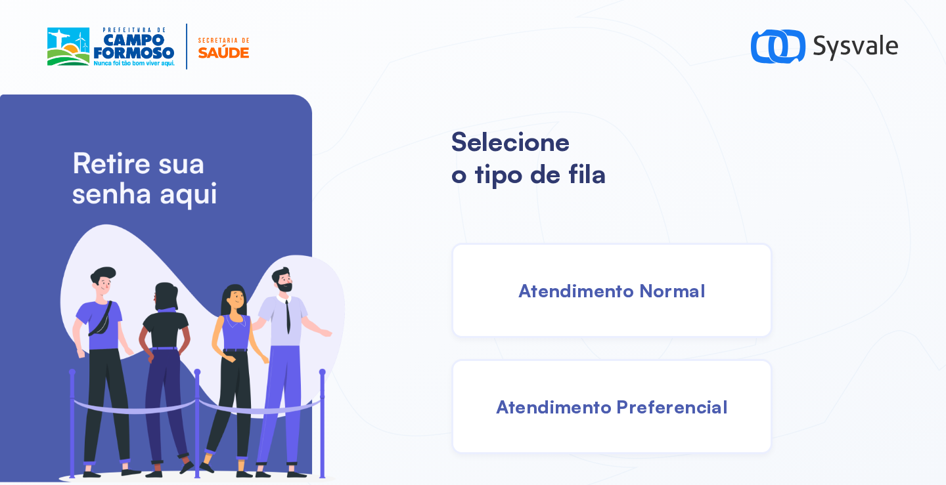
click at [600, 276] on div "Atendimento Normal" at bounding box center [611, 290] width 321 height 95
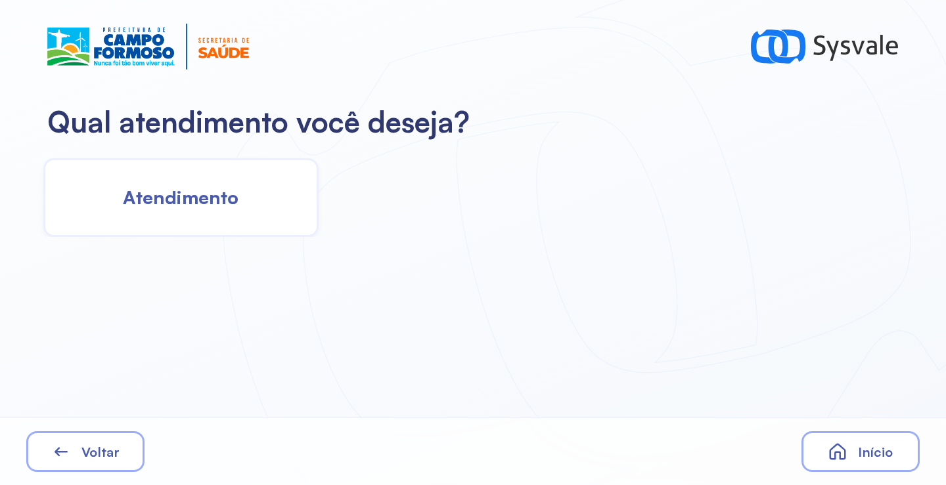
click at [187, 225] on div "Atendimento" at bounding box center [180, 197] width 275 height 79
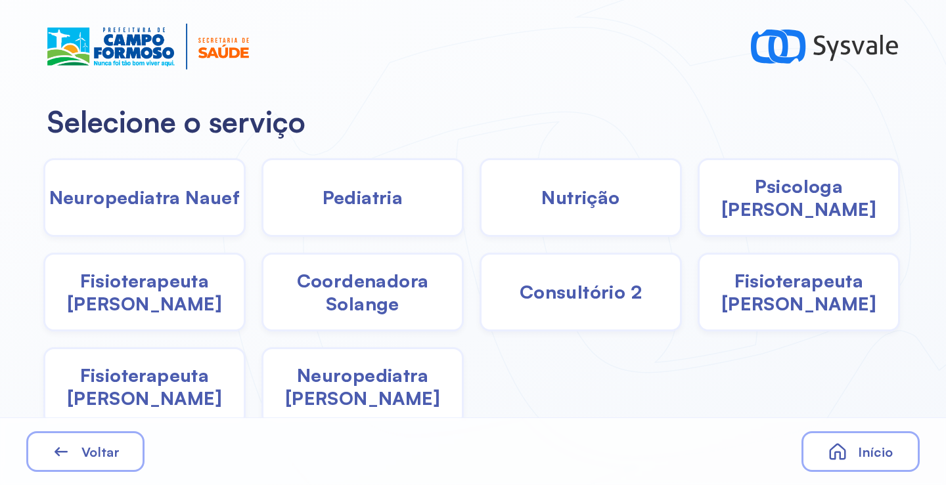
click at [310, 205] on div "Pediatria" at bounding box center [362, 197] width 202 height 79
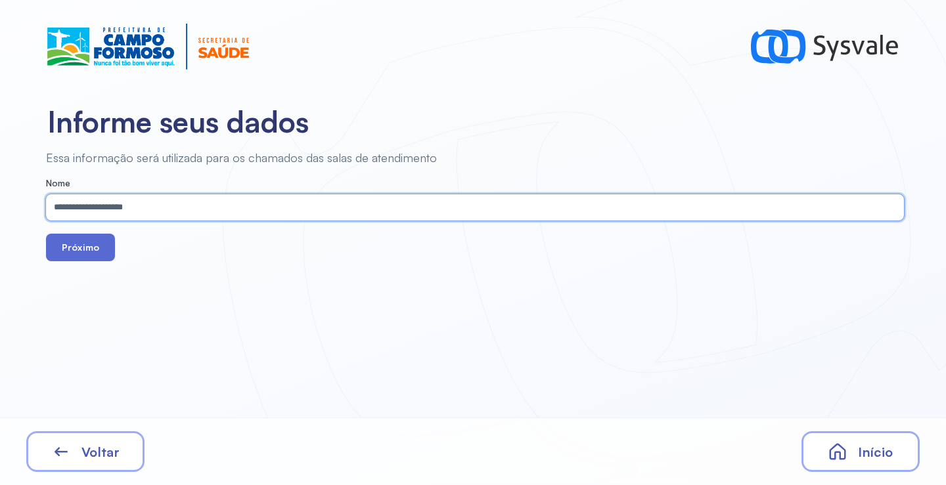
type input "**********"
drag, startPoint x: 91, startPoint y: 251, endPoint x: 142, endPoint y: 152, distance: 112.2
click at [90, 251] on button "Próximo" at bounding box center [80, 248] width 69 height 28
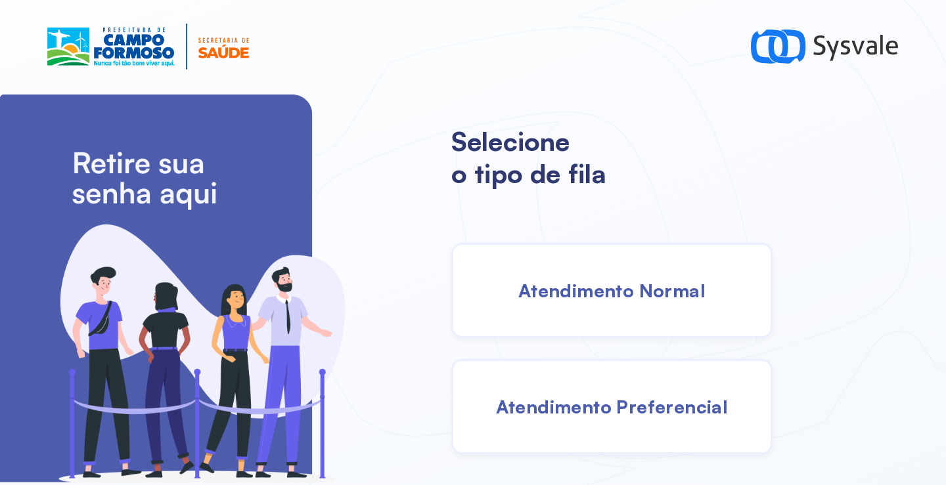
click at [586, 315] on div "Atendimento Normal" at bounding box center [611, 290] width 321 height 95
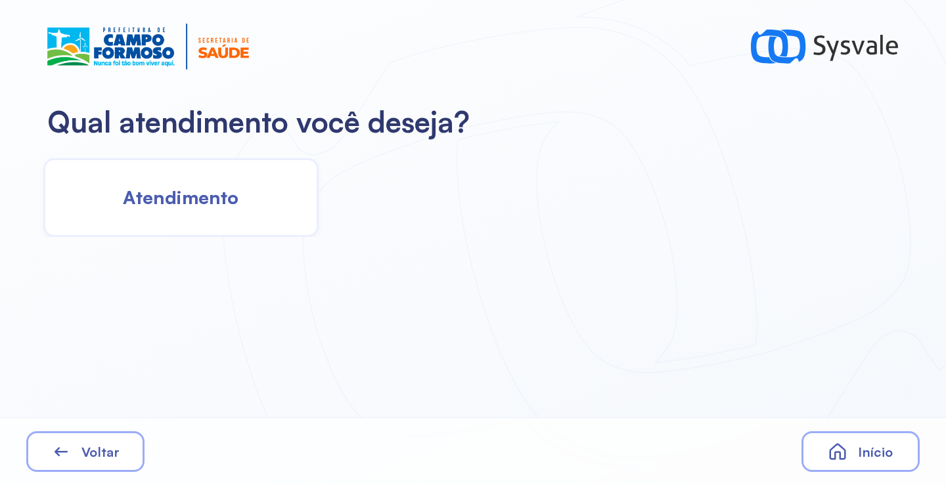
click at [181, 185] on div "Atendimento" at bounding box center [180, 197] width 275 height 79
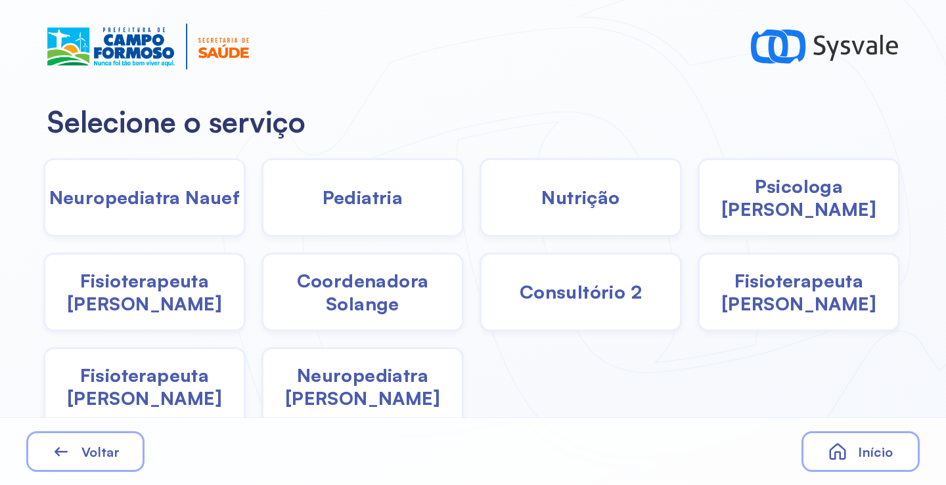
click at [163, 210] on div "Neuropediatra Nauef" at bounding box center [144, 197] width 202 height 79
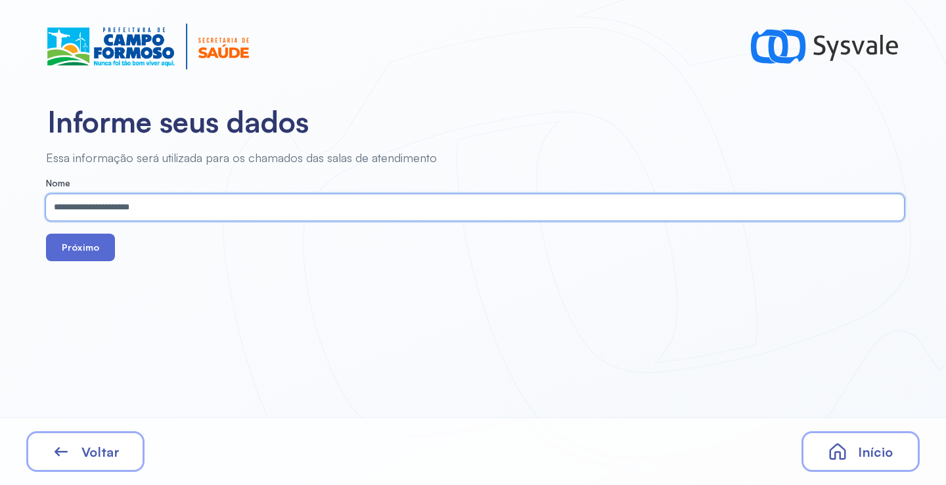
type input "**********"
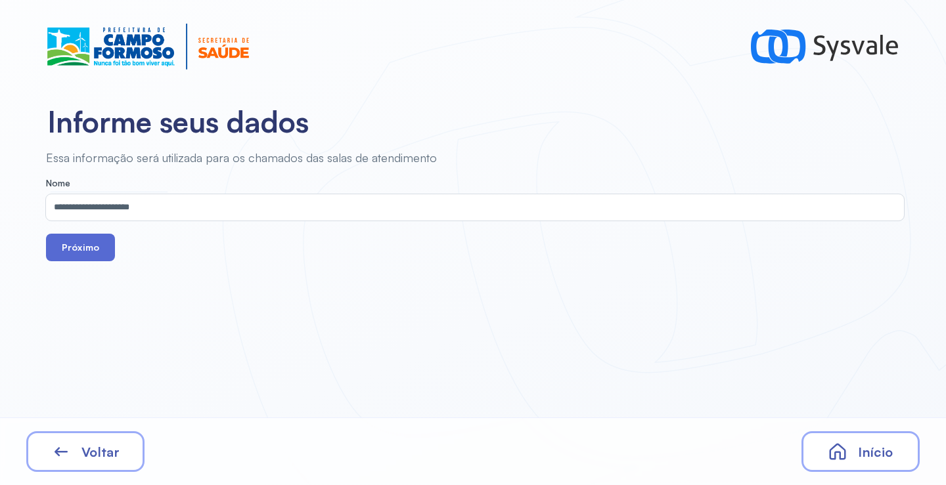
click at [84, 240] on button "Próximo" at bounding box center [80, 248] width 69 height 28
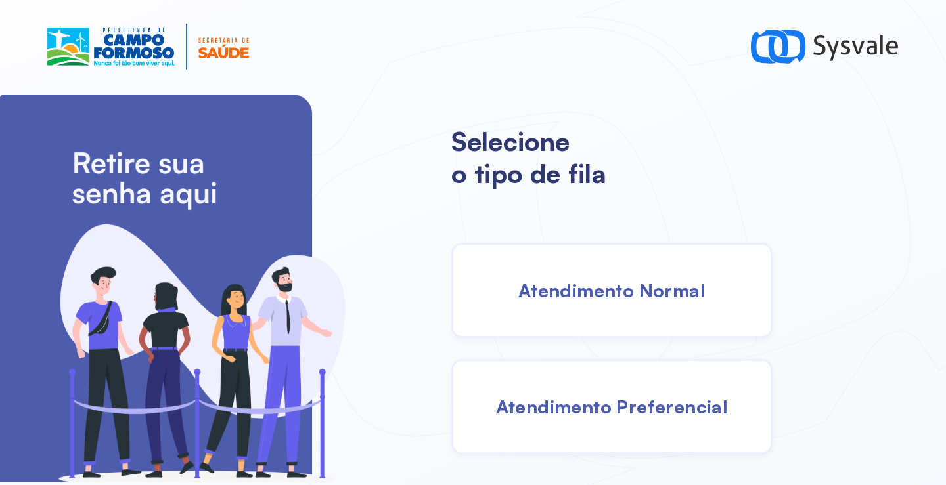
click at [563, 261] on div "Atendimento Normal" at bounding box center [611, 290] width 321 height 95
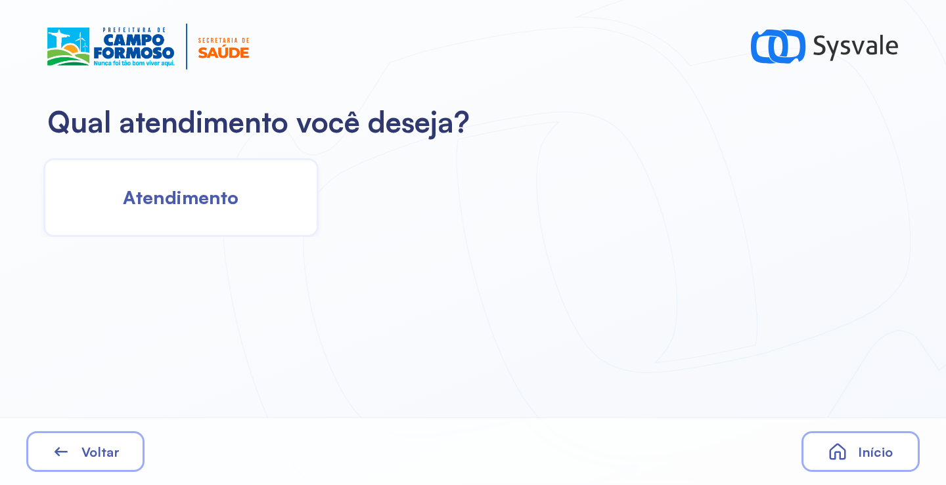
click at [233, 200] on span "Atendimento" at bounding box center [181, 197] width 116 height 23
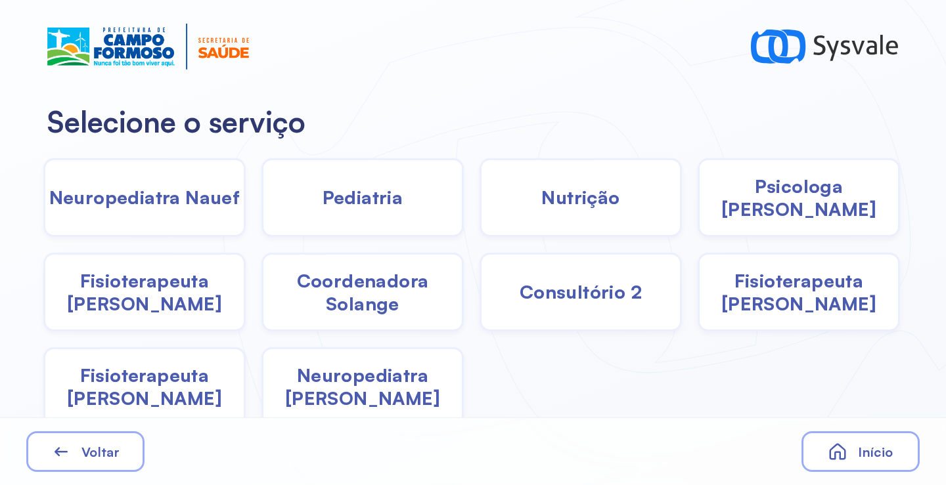
click at [357, 207] on div "Pediatria" at bounding box center [362, 197] width 202 height 79
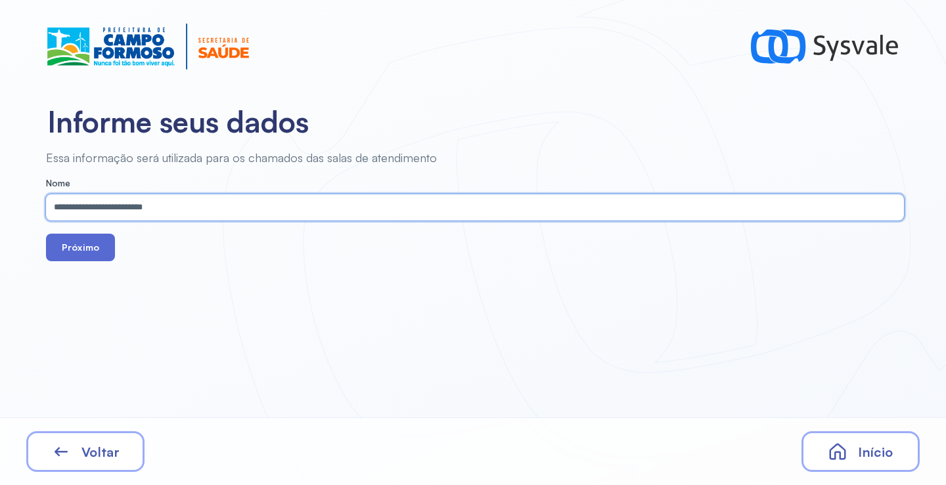
drag, startPoint x: 124, startPoint y: 253, endPoint x: 102, endPoint y: 245, distance: 23.1
click at [122, 253] on div "Próximo" at bounding box center [475, 248] width 858 height 28
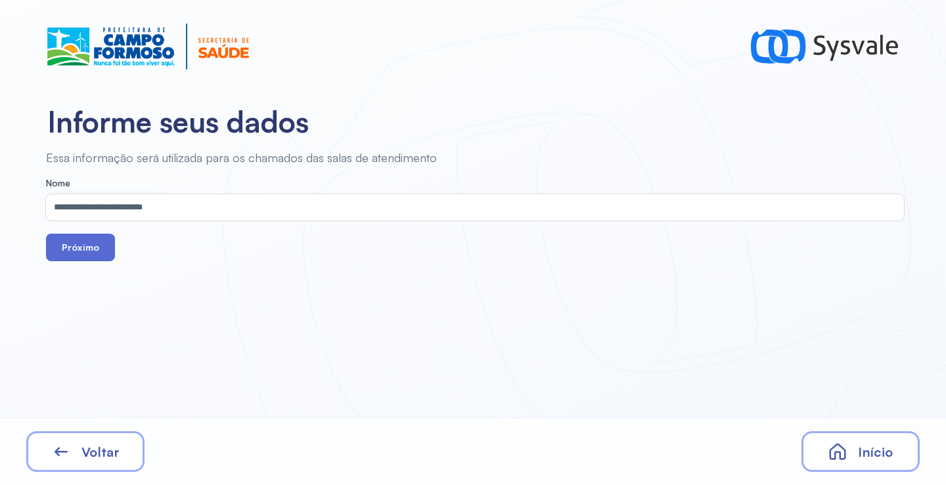
click at [96, 242] on button "Próximo" at bounding box center [80, 248] width 69 height 28
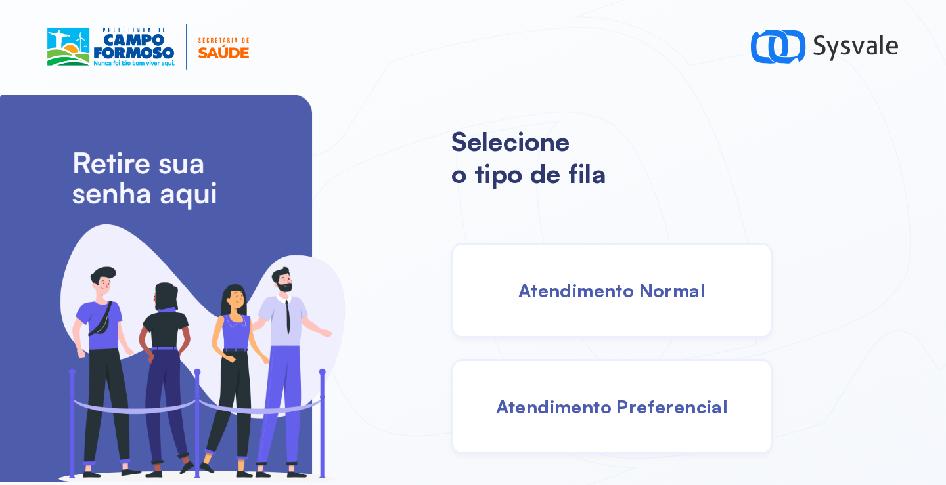
click at [638, 299] on span "Atendimento Normal" at bounding box center [611, 290] width 187 height 23
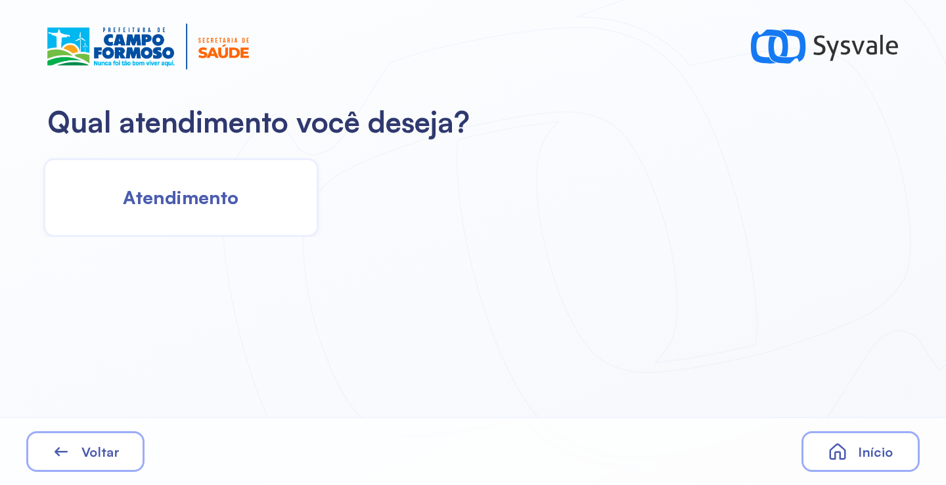
click at [267, 209] on div "Atendimento" at bounding box center [180, 197] width 275 height 79
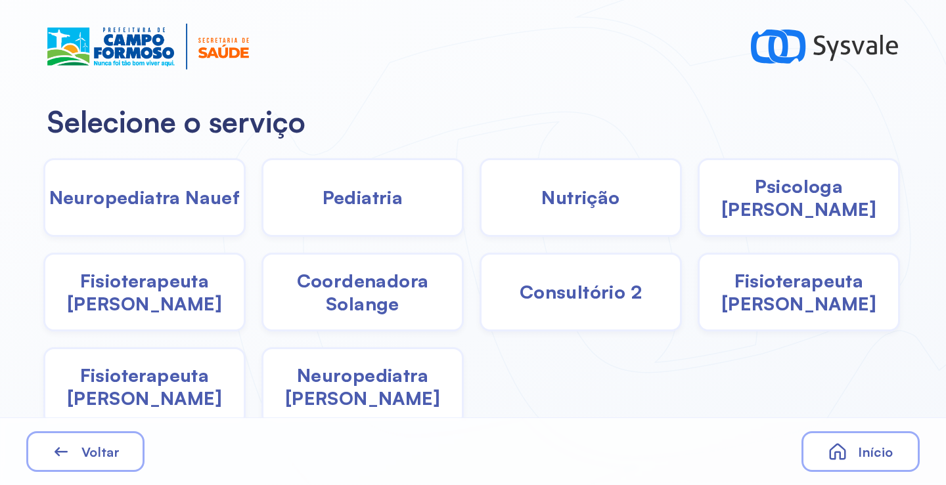
click at [188, 208] on span "Neuropediatra Nauef" at bounding box center [144, 197] width 191 height 23
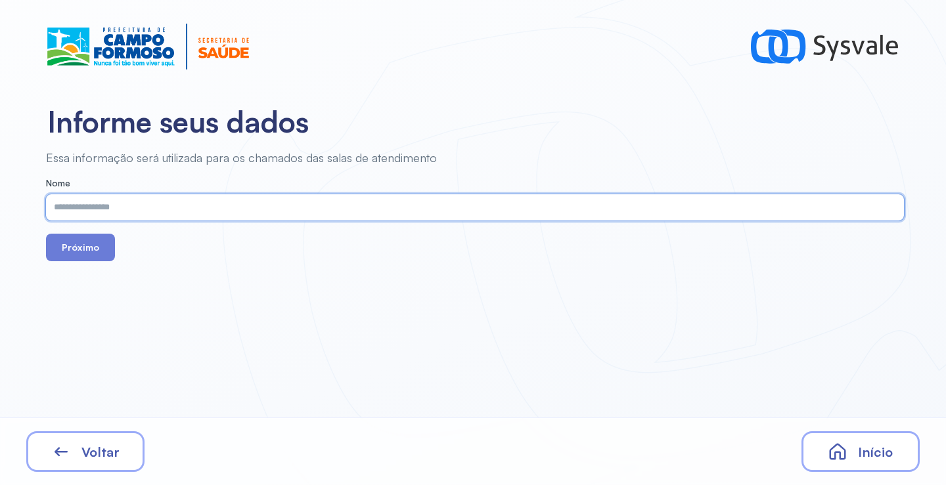
paste input "**********"
type input "**********"
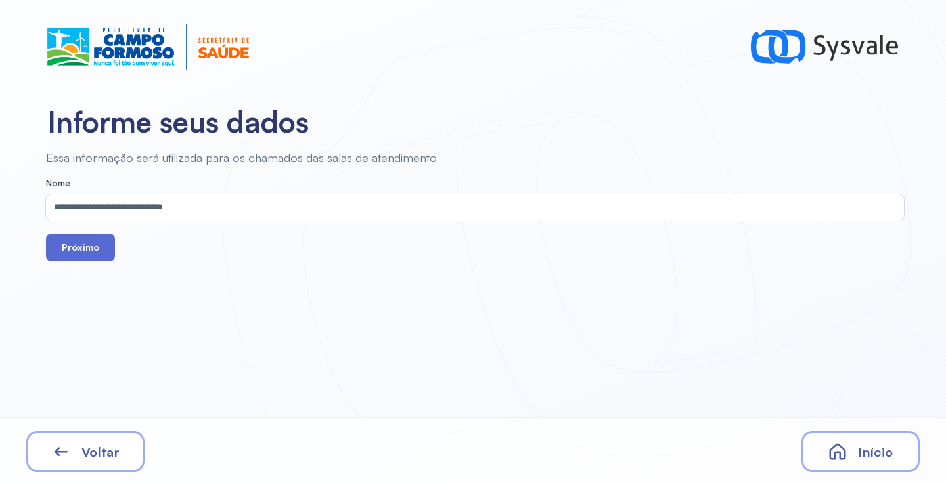
click at [88, 249] on button "Próximo" at bounding box center [80, 248] width 69 height 28
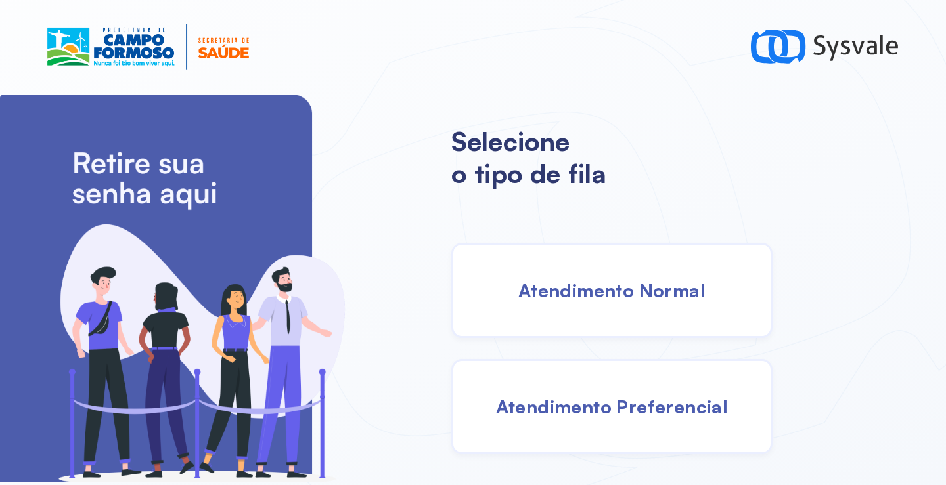
drag, startPoint x: 596, startPoint y: 273, endPoint x: 588, endPoint y: 274, distance: 8.6
click at [588, 274] on div "Atendimento Normal" at bounding box center [611, 290] width 321 height 95
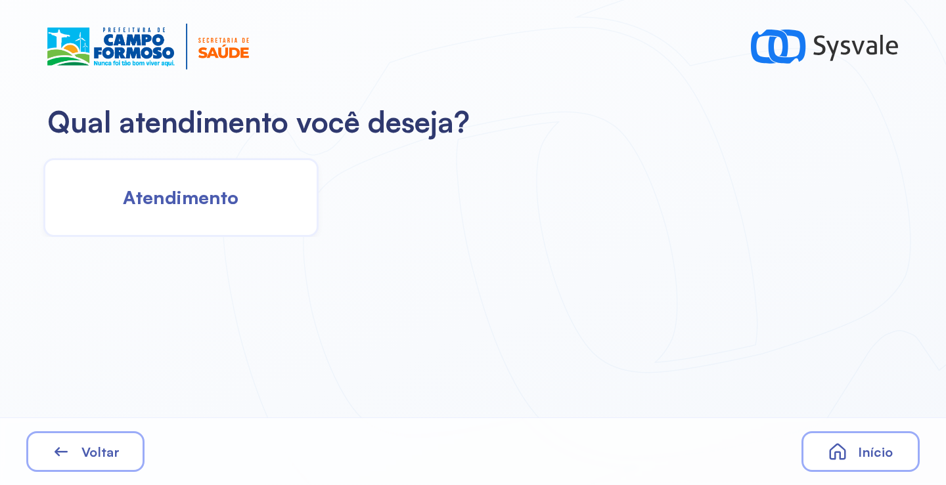
click at [206, 203] on span "Atendimento" at bounding box center [181, 197] width 116 height 23
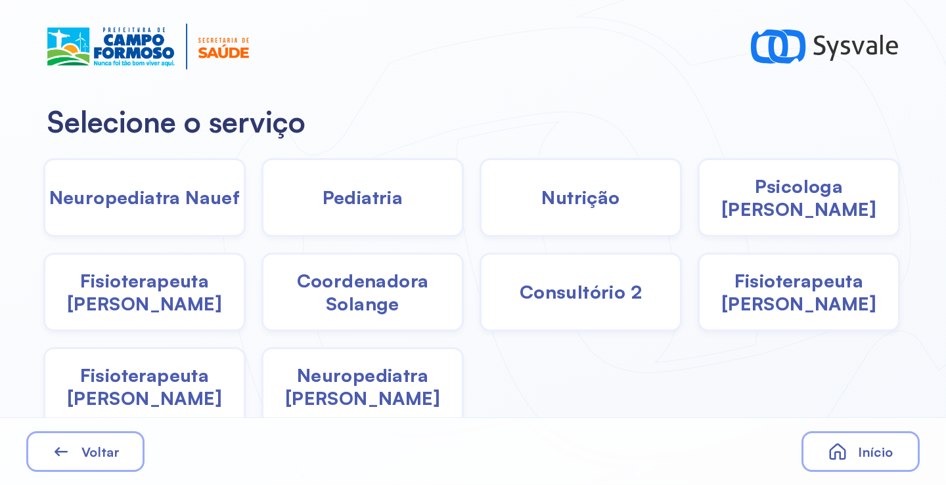
click at [311, 204] on div "Pediatria" at bounding box center [362, 197] width 202 height 79
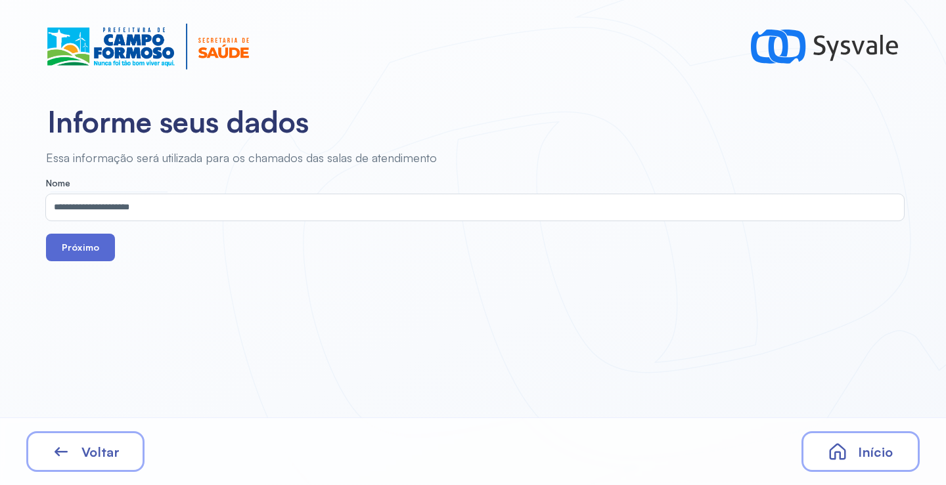
click at [91, 236] on button "Próximo" at bounding box center [80, 248] width 69 height 28
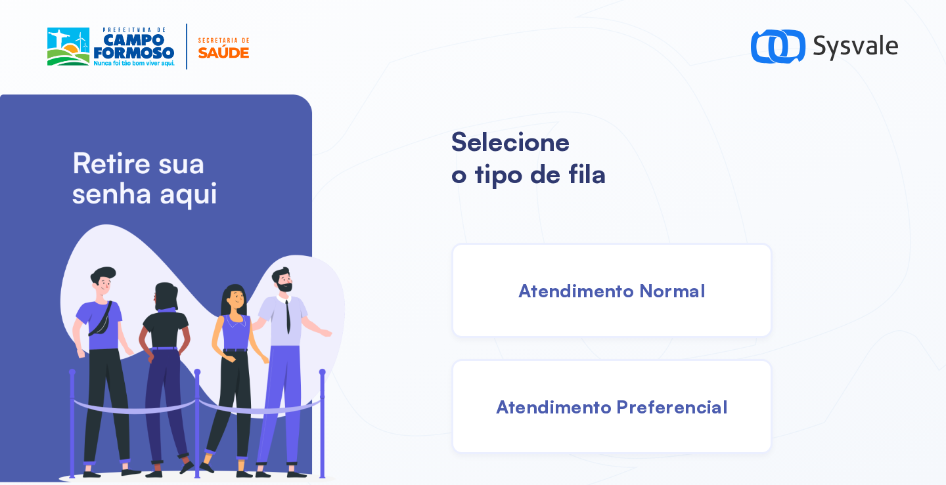
click at [577, 288] on span "Atendimento Normal" at bounding box center [611, 290] width 187 height 23
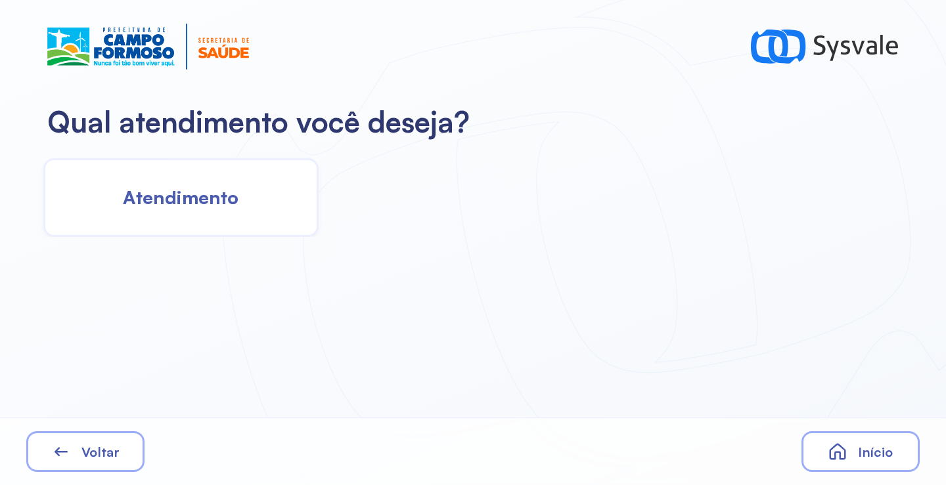
click at [227, 194] on span "Atendimento" at bounding box center [181, 197] width 116 height 23
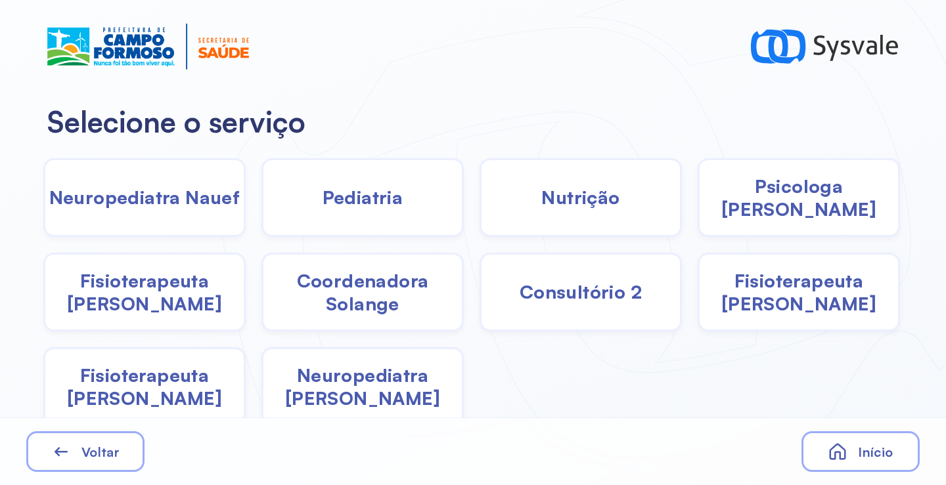
click at [346, 207] on span "Pediatria" at bounding box center [362, 197] width 81 height 23
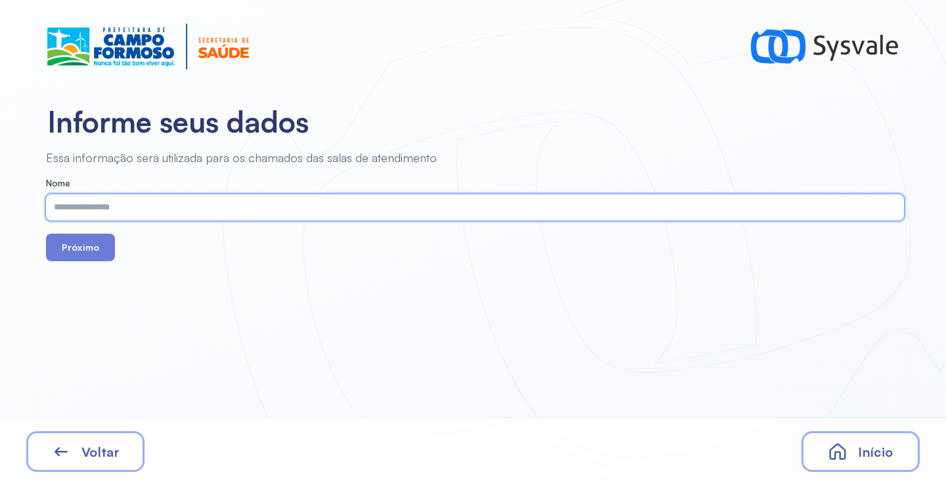
paste input "**********"
type input "**********"
click at [110, 241] on button "Próximo" at bounding box center [80, 248] width 69 height 28
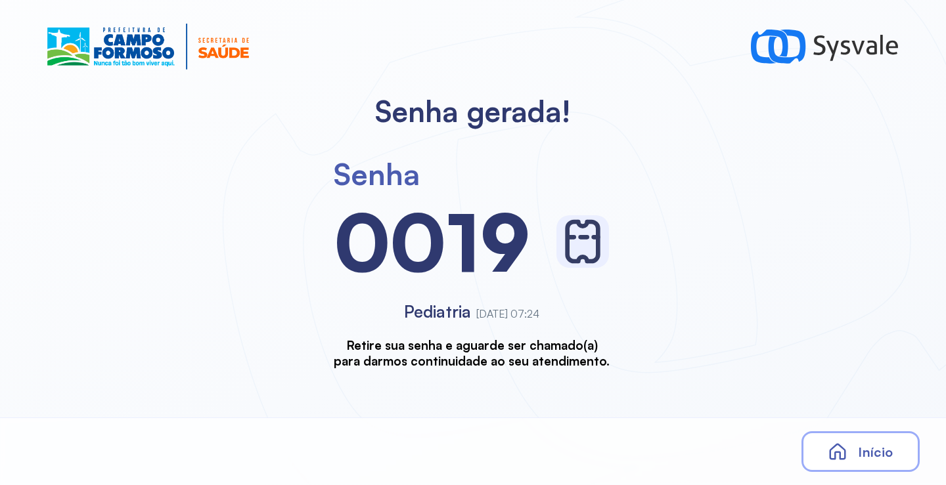
click at [881, 466] on div "Início" at bounding box center [860, 451] width 118 height 41
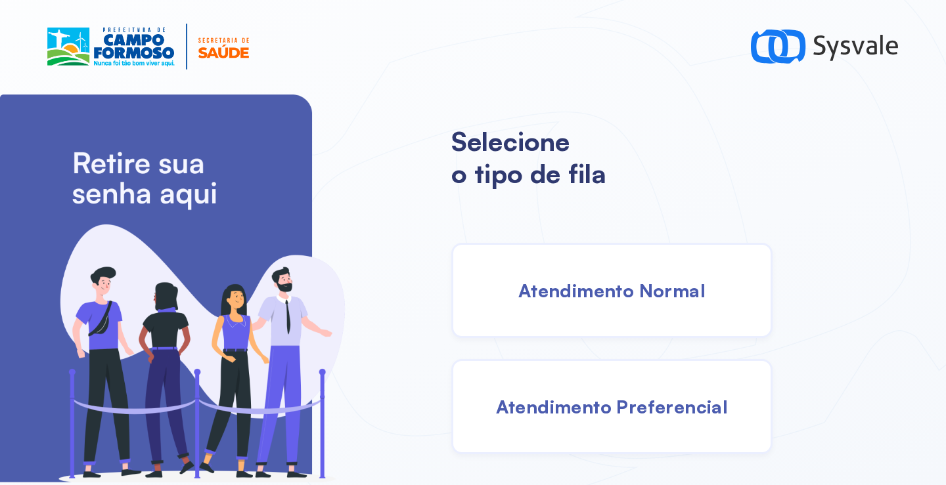
click at [596, 298] on span "Atendimento Normal" at bounding box center [611, 290] width 187 height 23
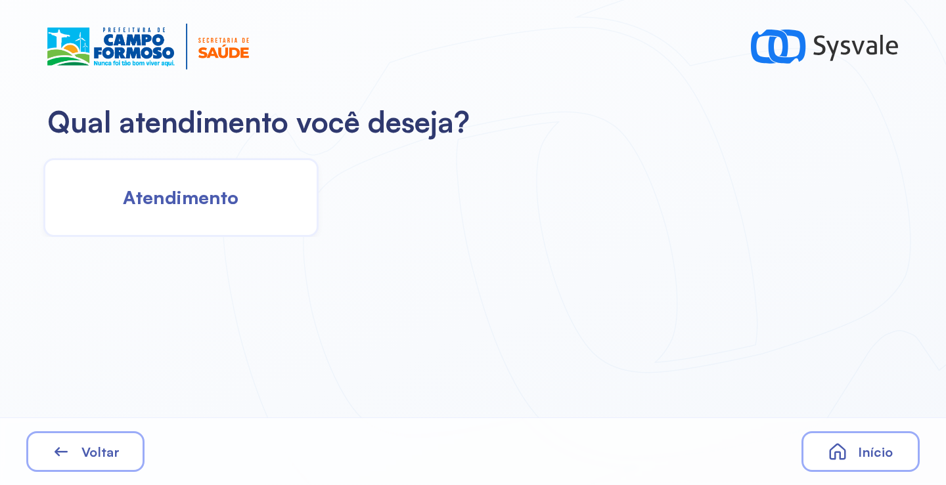
click at [217, 195] on span "Atendimento" at bounding box center [181, 197] width 116 height 23
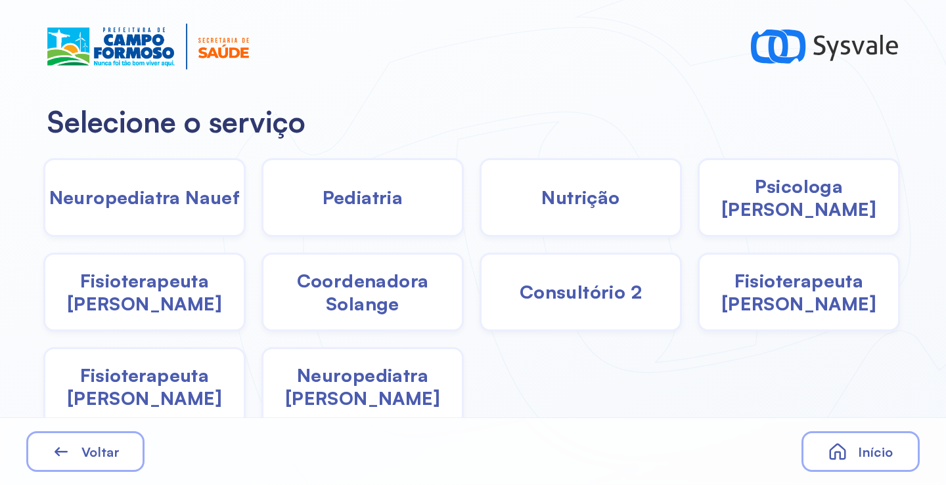
click at [173, 204] on span "Neuropediatra Nauef" at bounding box center [144, 197] width 191 height 23
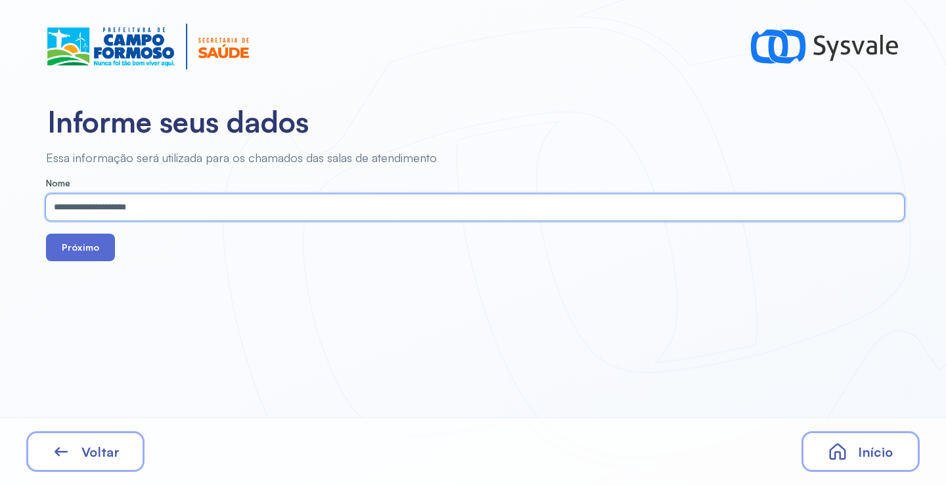
click at [83, 235] on button "Próximo" at bounding box center [80, 248] width 69 height 28
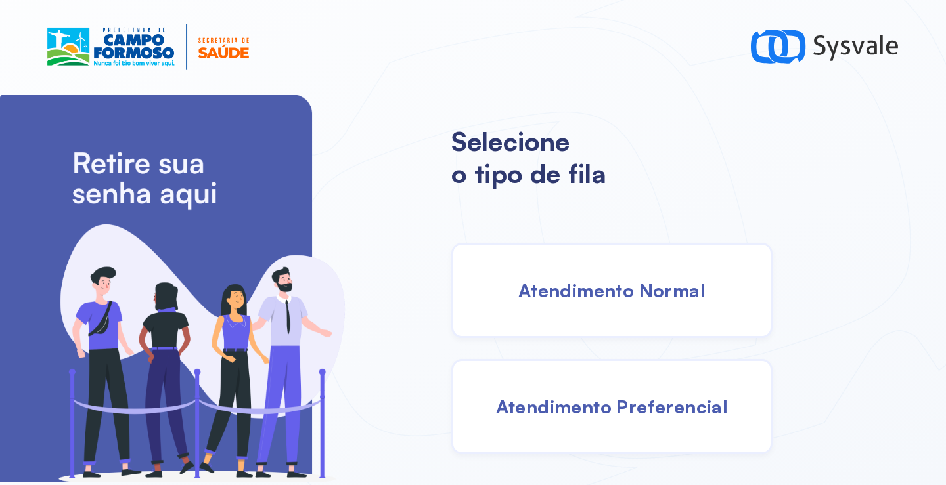
click at [651, 305] on div "Atendimento Normal" at bounding box center [611, 290] width 321 height 95
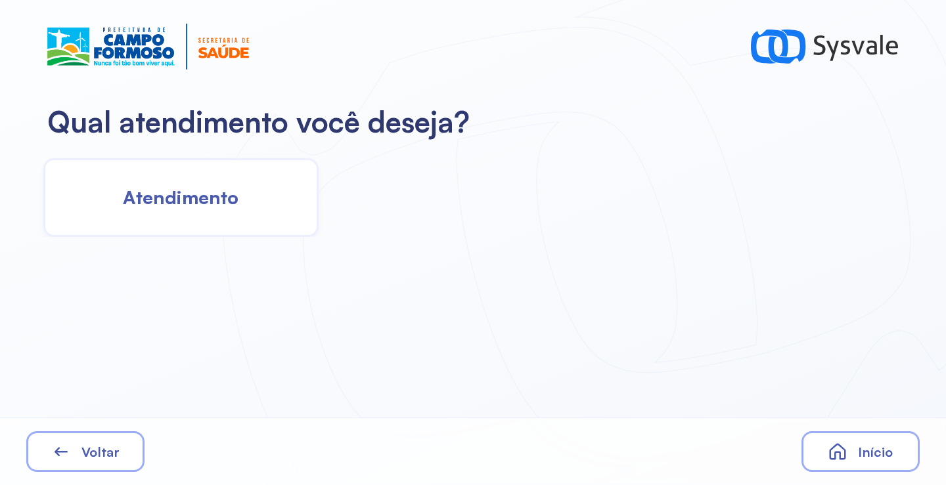
click at [274, 217] on div "Atendimento" at bounding box center [180, 197] width 275 height 79
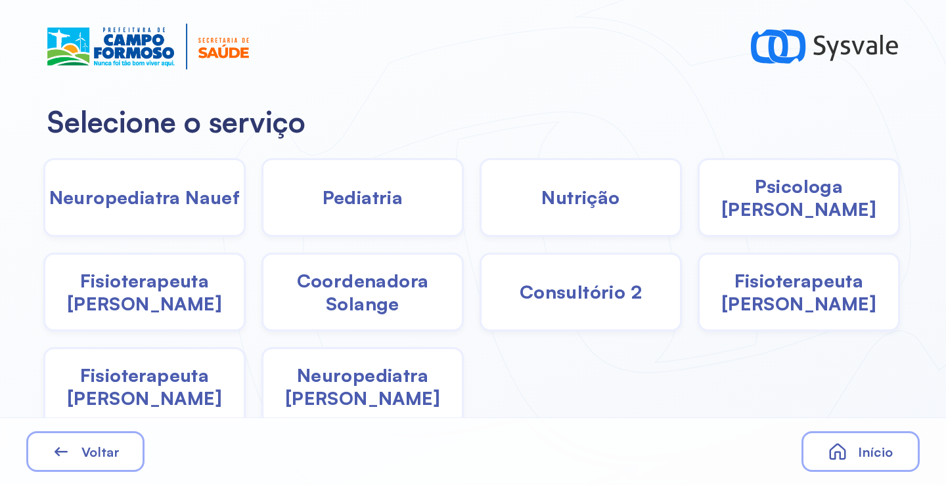
click at [362, 215] on div "Pediatria" at bounding box center [362, 197] width 202 height 79
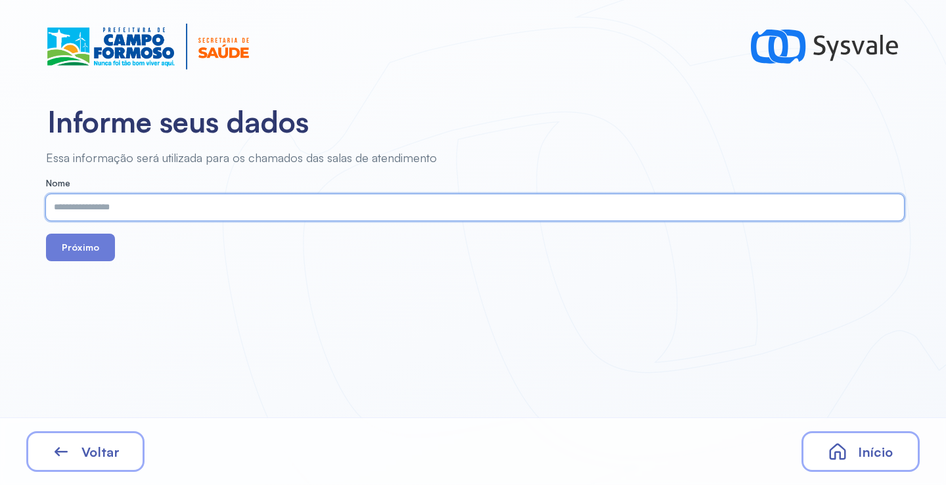
paste input "**********"
type input "**********"
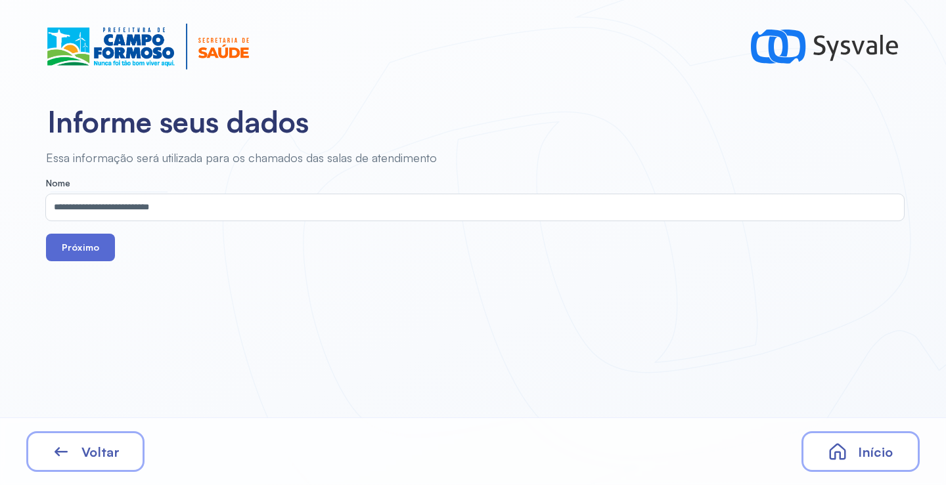
click at [99, 250] on button "Próximo" at bounding box center [80, 248] width 69 height 28
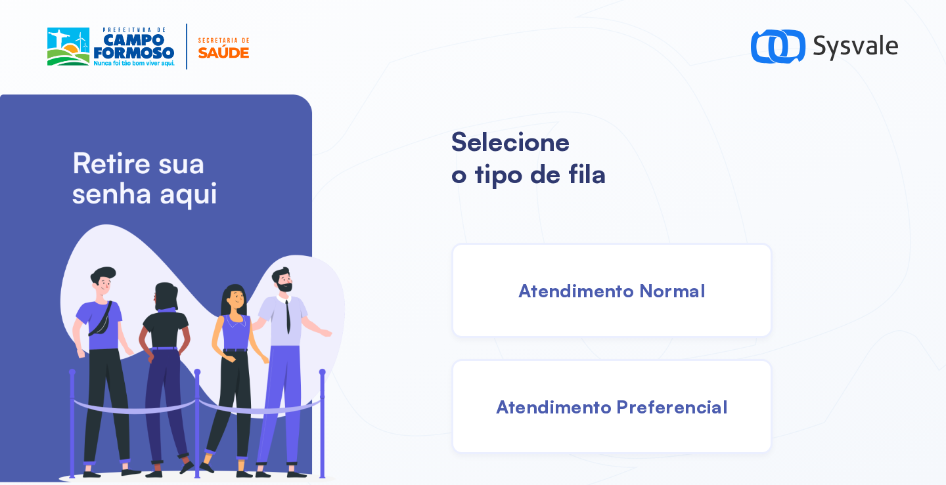
click at [575, 264] on div "Atendimento Normal" at bounding box center [611, 290] width 321 height 95
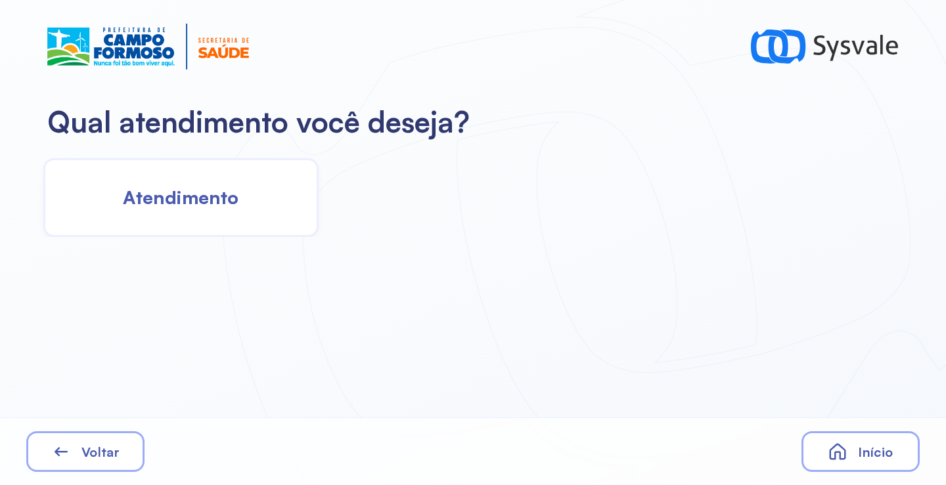
click at [229, 215] on div "Atendimento" at bounding box center [180, 197] width 275 height 79
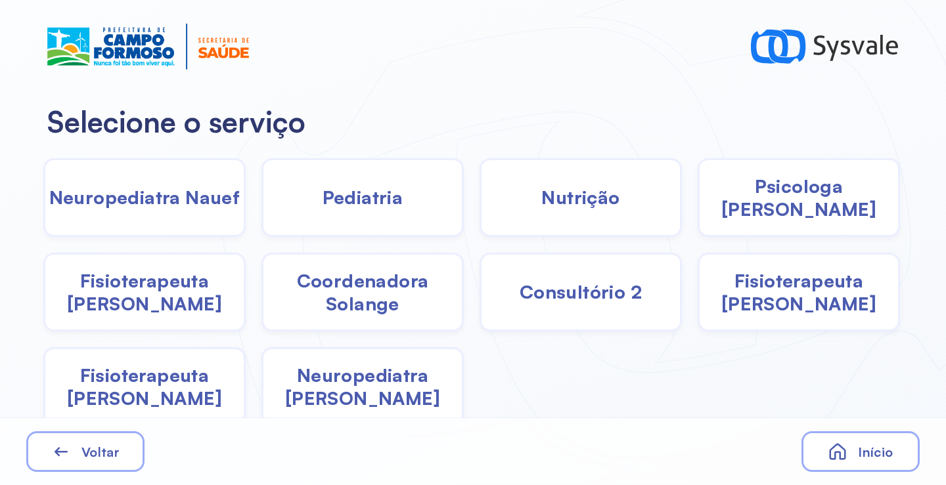
click at [328, 204] on span "Pediatria" at bounding box center [362, 197] width 81 height 23
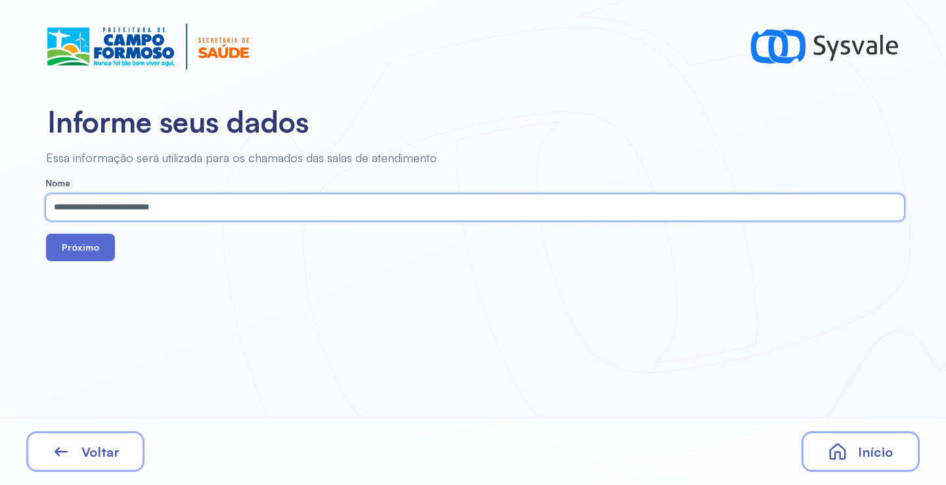
type input "**********"
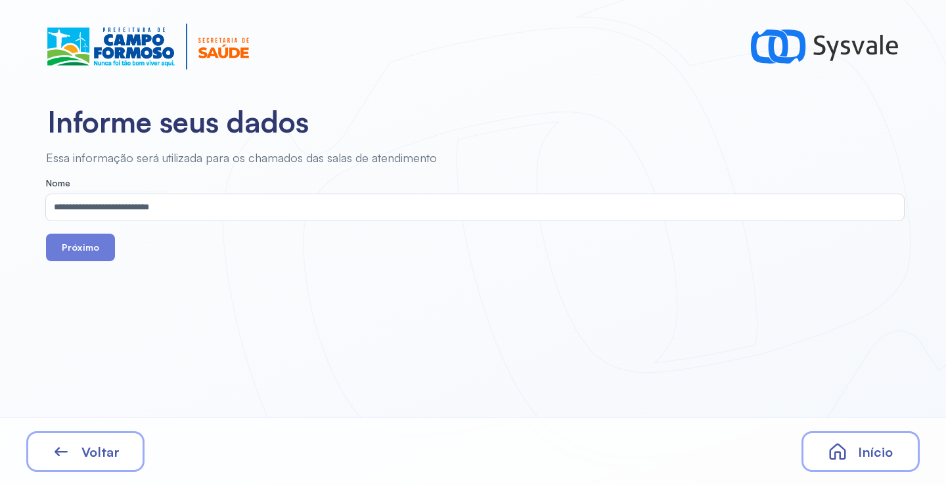
drag, startPoint x: 100, startPoint y: 253, endPoint x: 153, endPoint y: 163, distance: 103.9
click at [98, 252] on button "Próximo" at bounding box center [80, 248] width 69 height 28
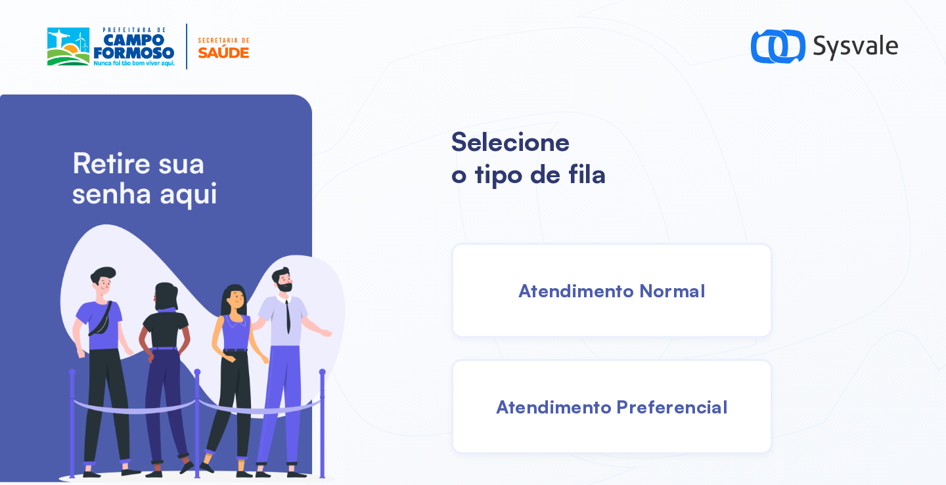
click at [619, 301] on div "Atendimento Normal" at bounding box center [611, 290] width 321 height 95
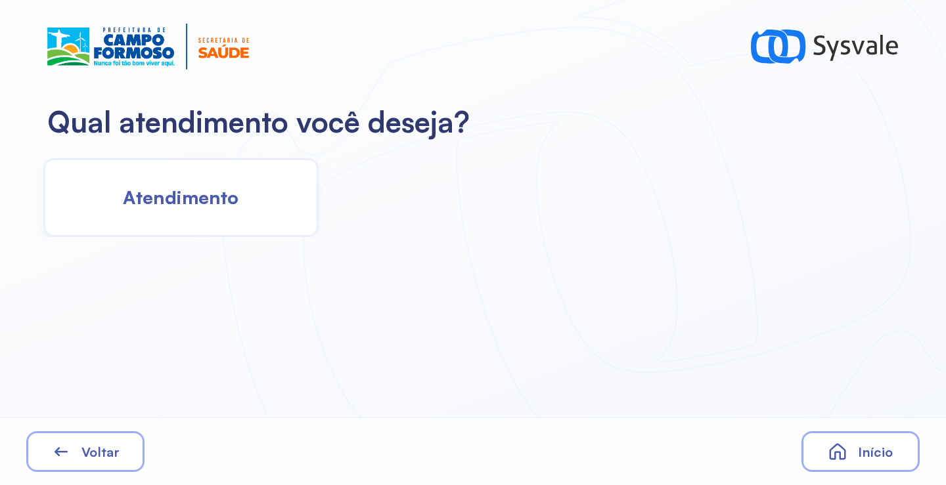
click at [232, 211] on div "Atendimento" at bounding box center [180, 197] width 275 height 79
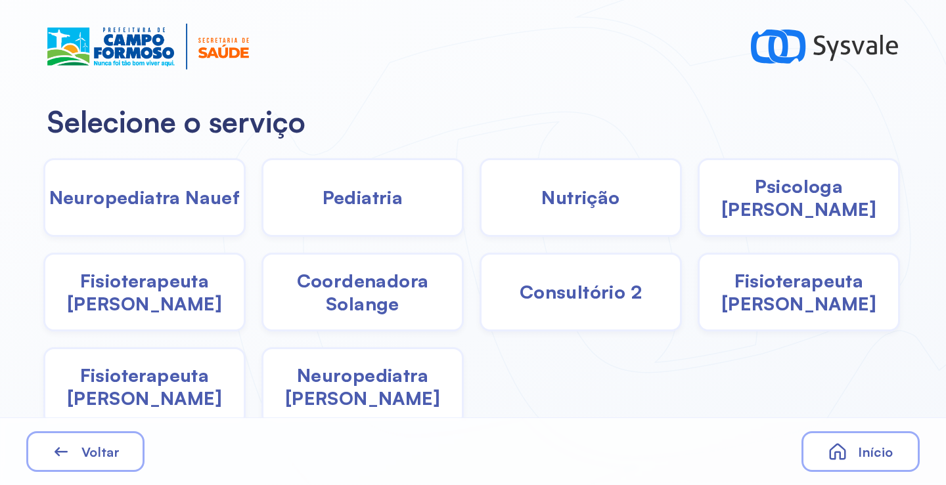
click at [391, 199] on span "Pediatria" at bounding box center [362, 197] width 81 height 23
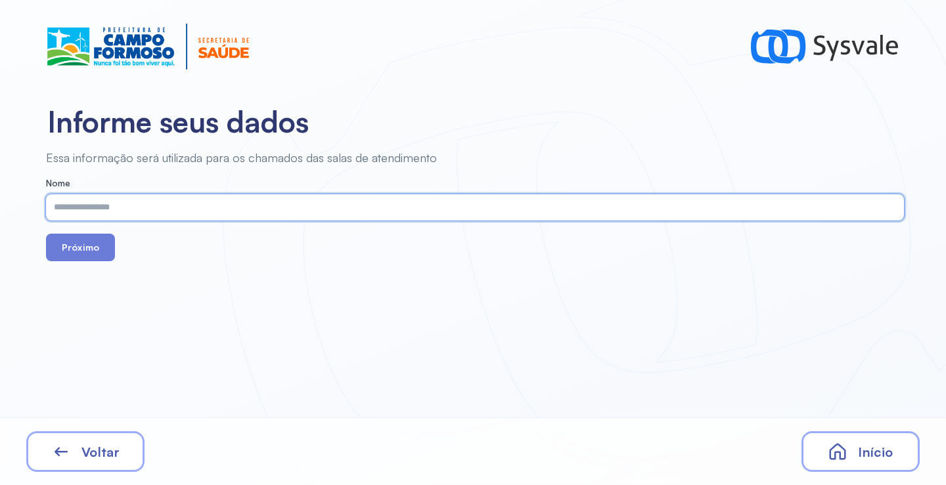
type input "**********"
click at [94, 239] on button "Próximo" at bounding box center [80, 248] width 69 height 28
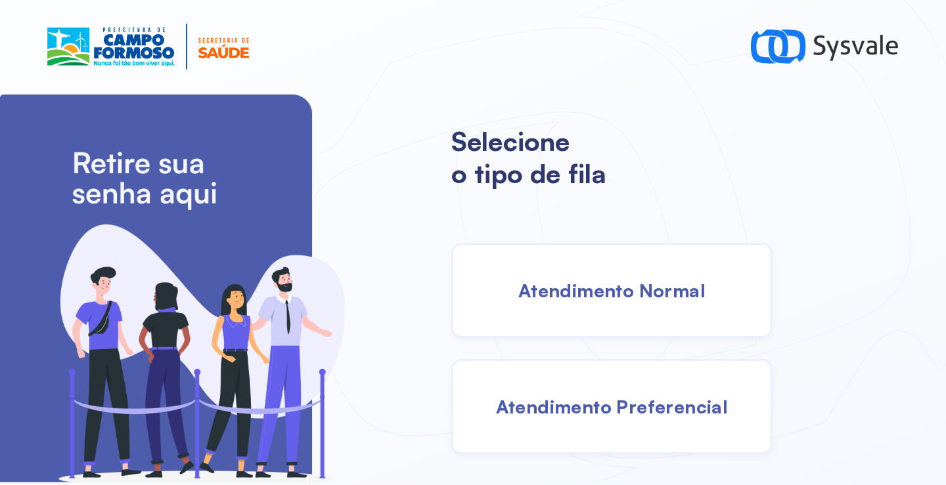
click at [636, 308] on div "Atendimento Normal" at bounding box center [611, 290] width 321 height 95
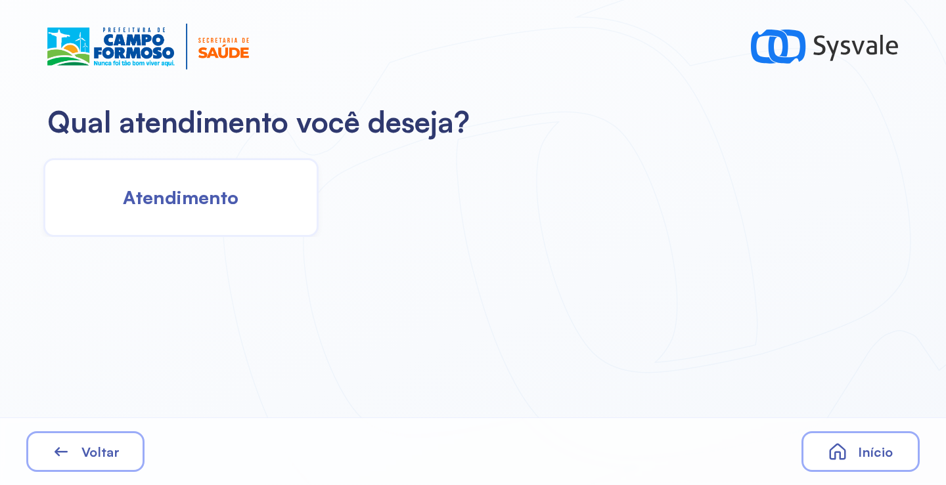
click at [198, 183] on div "Atendimento" at bounding box center [180, 197] width 275 height 79
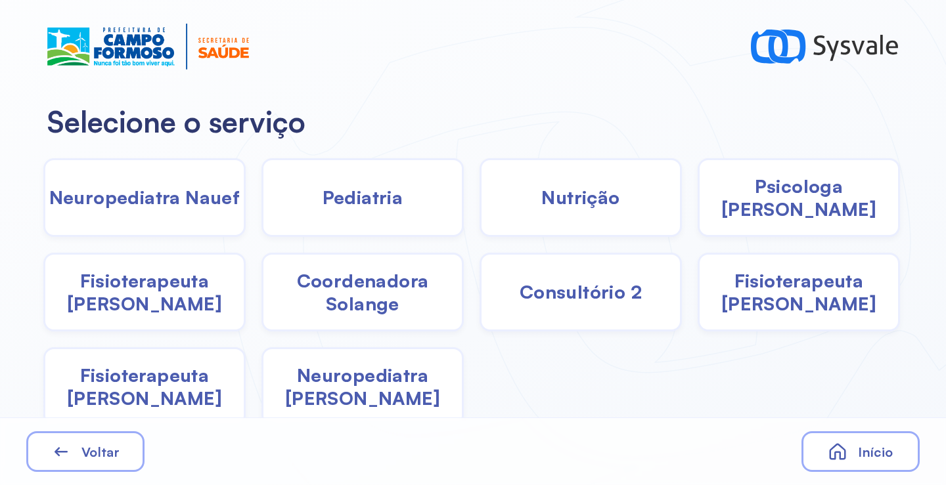
click at [168, 301] on span "Fisioterapeuta Janusia" at bounding box center [144, 292] width 198 height 46
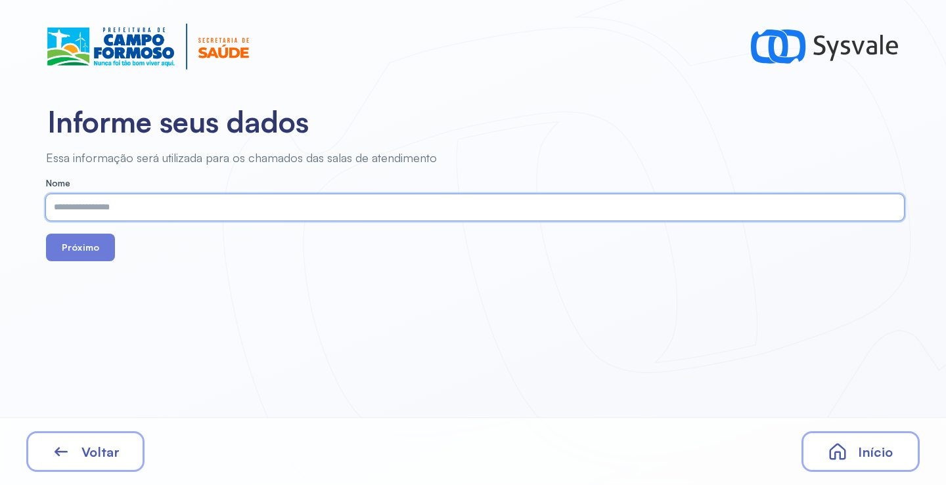
paste input "**********"
type input "**********"
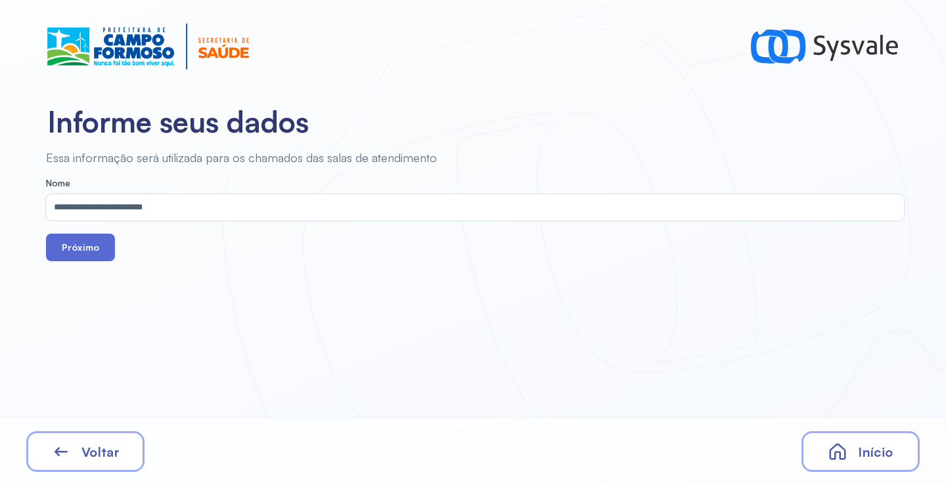
click at [80, 263] on div "**********" at bounding box center [473, 242] width 946 height 485
click at [80, 258] on button "Próximo" at bounding box center [80, 248] width 69 height 28
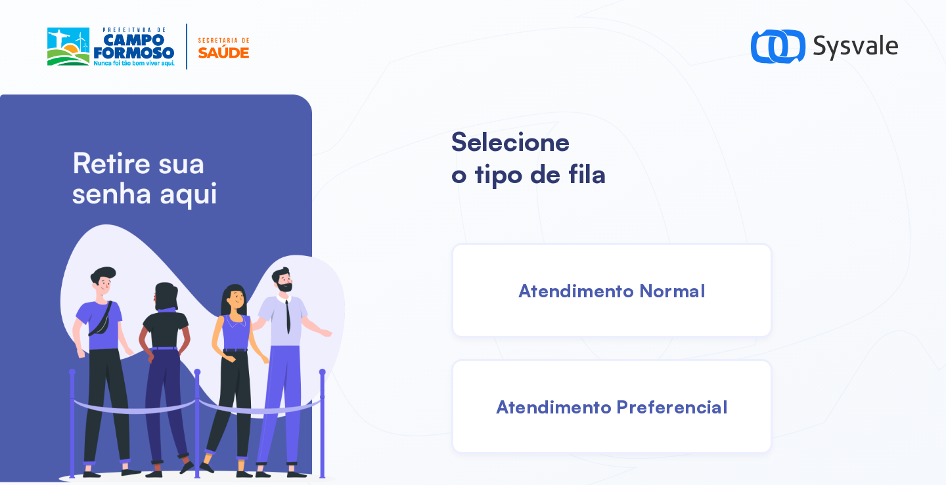
click at [641, 282] on span "Atendimento Normal" at bounding box center [611, 290] width 187 height 23
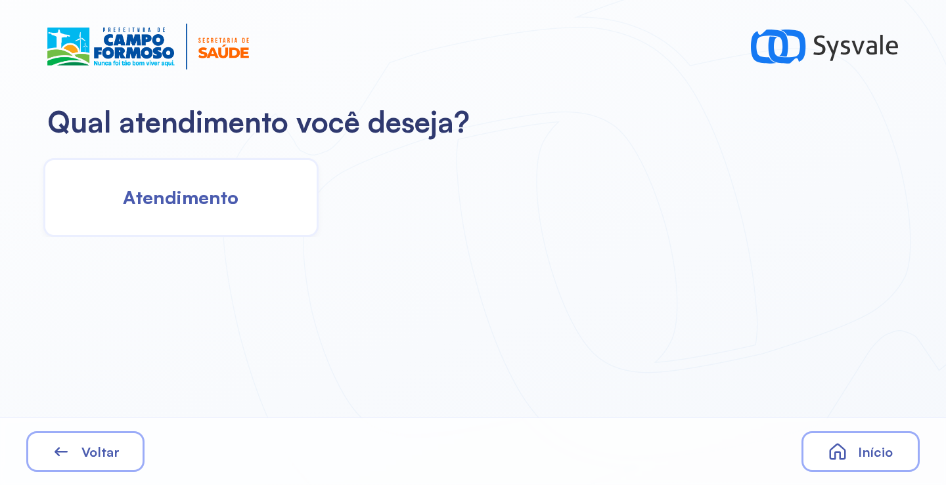
click at [294, 209] on div "Atendimento" at bounding box center [180, 197] width 275 height 79
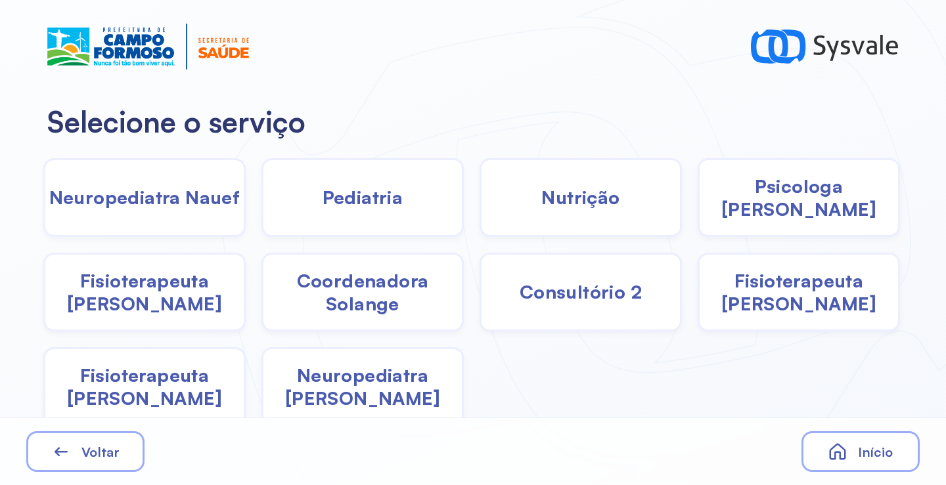
click at [361, 209] on span "Pediatria" at bounding box center [362, 197] width 81 height 23
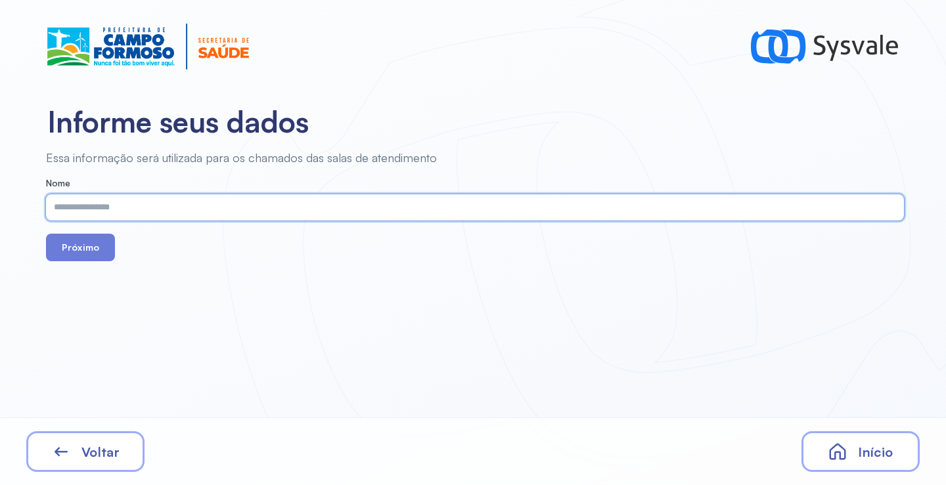
paste input "**********"
click at [151, 212] on input "**********" at bounding box center [472, 207] width 852 height 26
type input "**********"
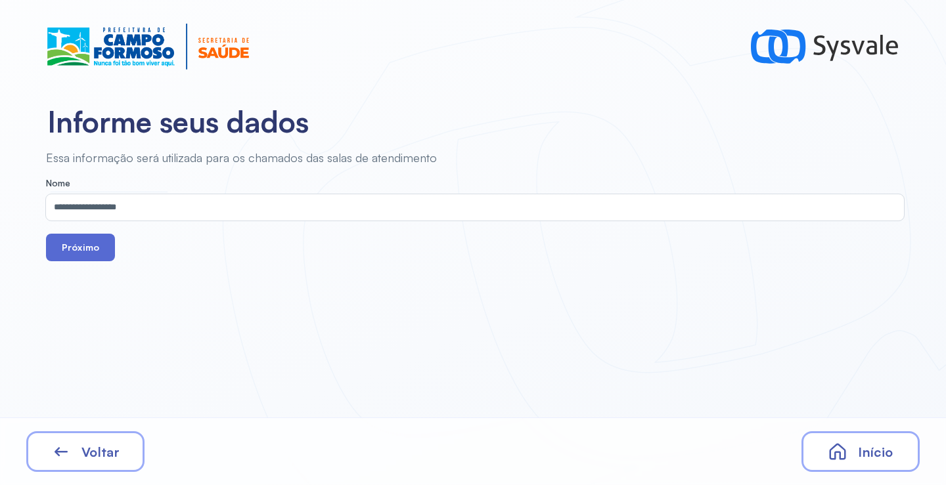
click at [81, 251] on button "Próximo" at bounding box center [80, 248] width 69 height 28
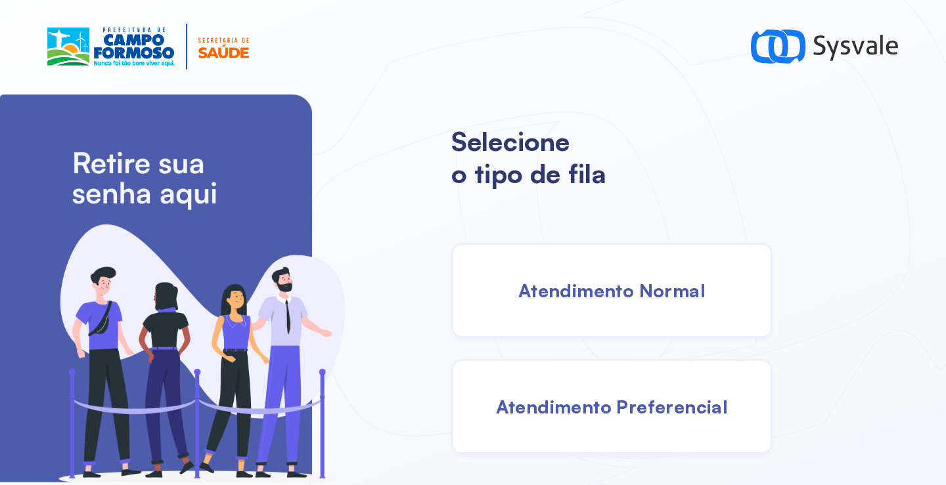
click at [598, 287] on span "Atendimento Normal" at bounding box center [611, 290] width 187 height 23
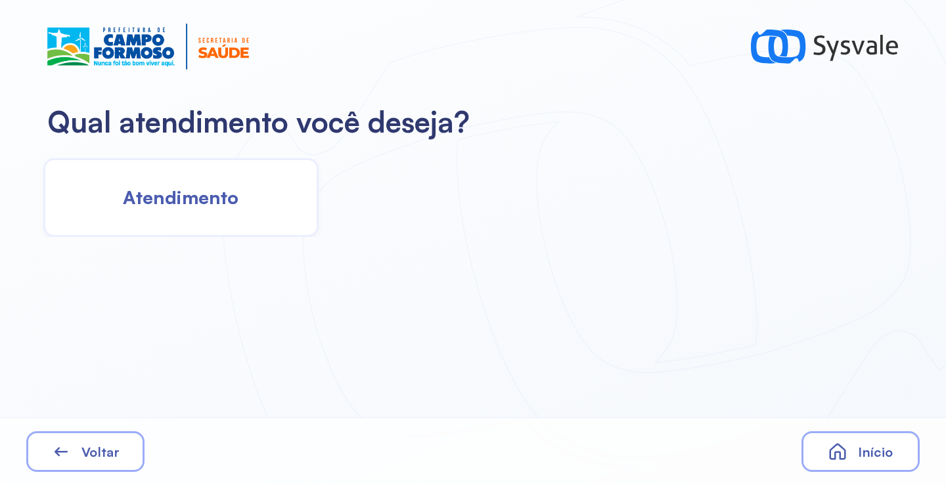
click at [211, 199] on span "Atendimento" at bounding box center [181, 197] width 116 height 23
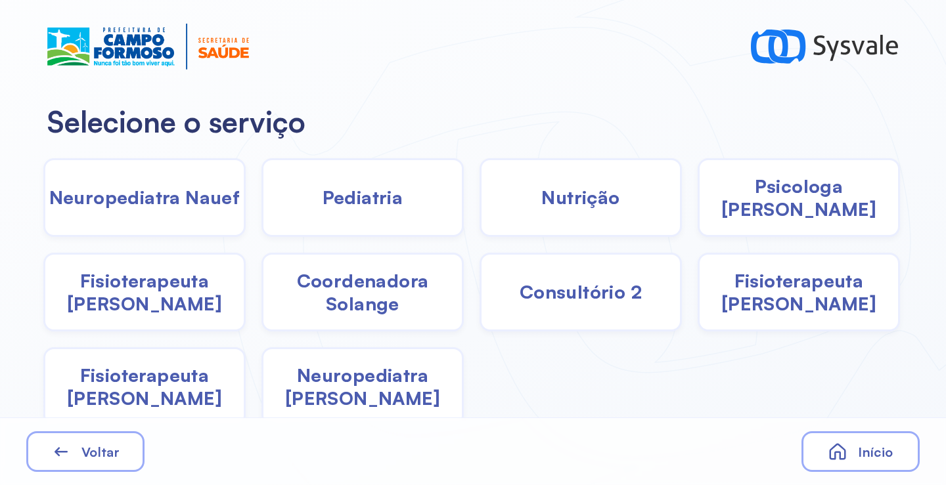
click at [775, 209] on span "Psicologa Alana" at bounding box center [798, 198] width 198 height 46
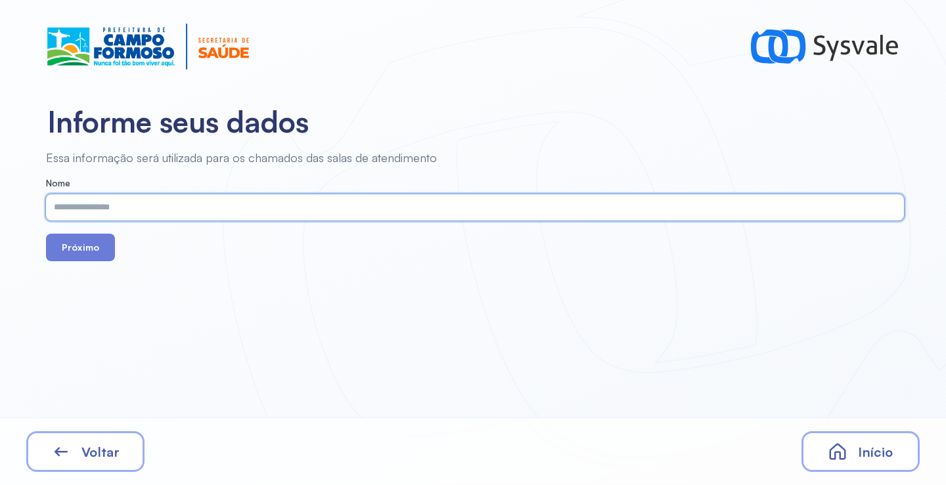
paste input "**********"
type input "**********"
click at [72, 256] on button "Próximo" at bounding box center [80, 248] width 69 height 28
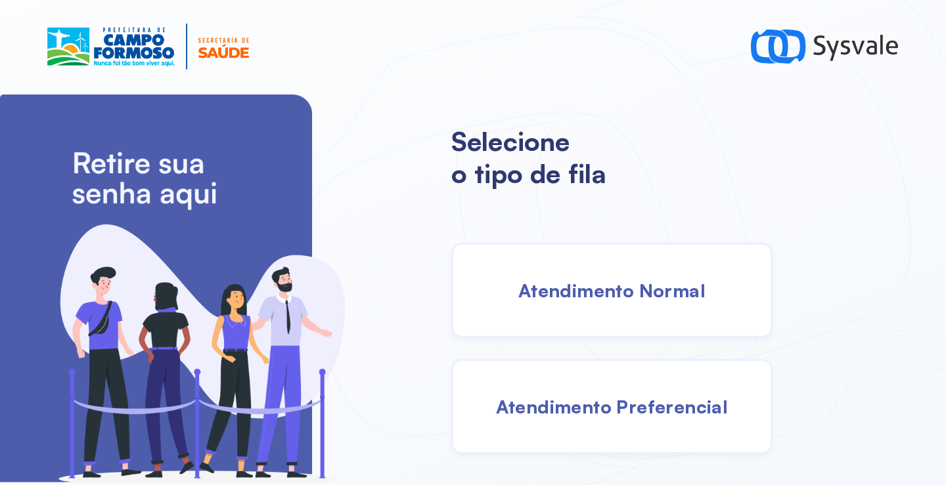
click at [605, 302] on div "Atendimento Normal" at bounding box center [611, 290] width 321 height 95
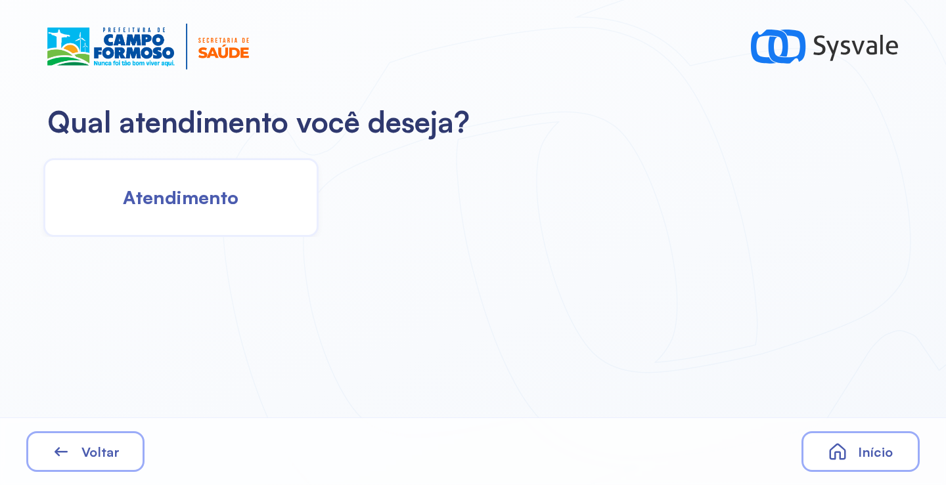
click at [281, 220] on div "Atendimento" at bounding box center [180, 197] width 275 height 79
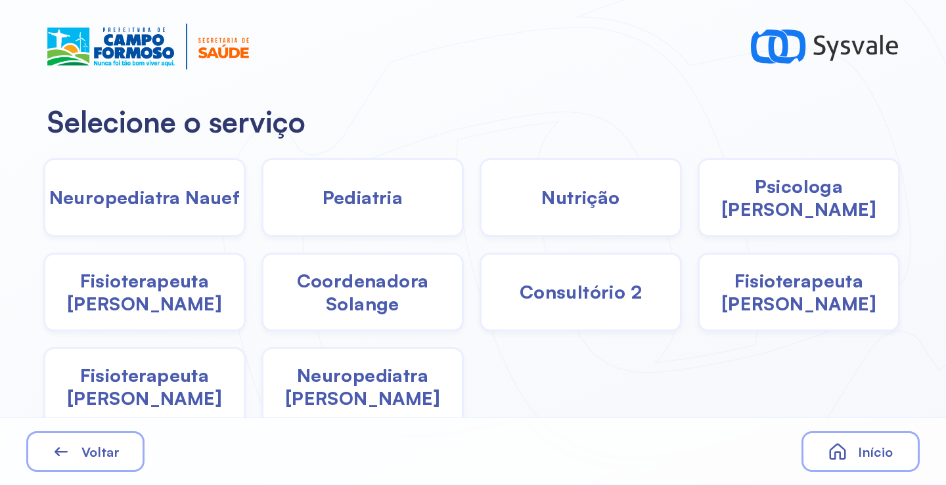
click at [355, 195] on span "Pediatria" at bounding box center [362, 197] width 81 height 23
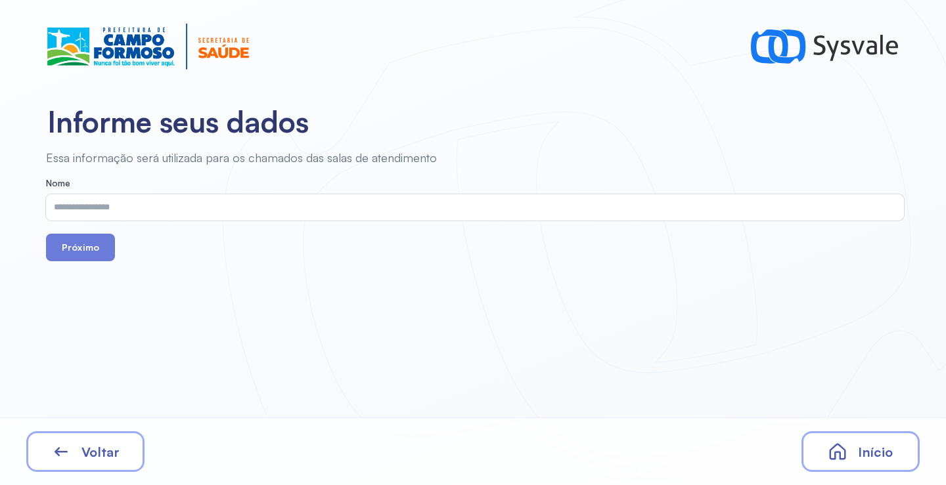
click at [124, 454] on div "Voltar" at bounding box center [85, 451] width 118 height 41
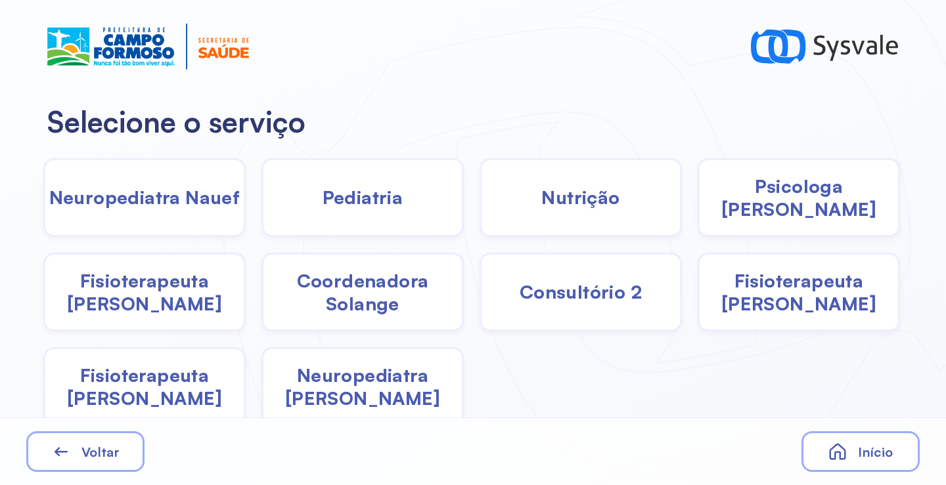
click at [164, 202] on span "Neuropediatra Nauef" at bounding box center [144, 197] width 191 height 23
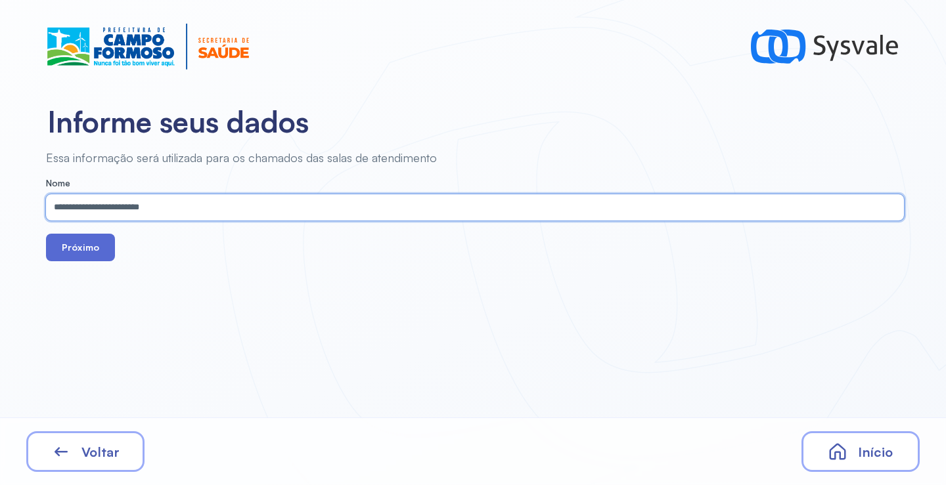
type input "**********"
click at [91, 253] on button "Próximo" at bounding box center [80, 248] width 69 height 28
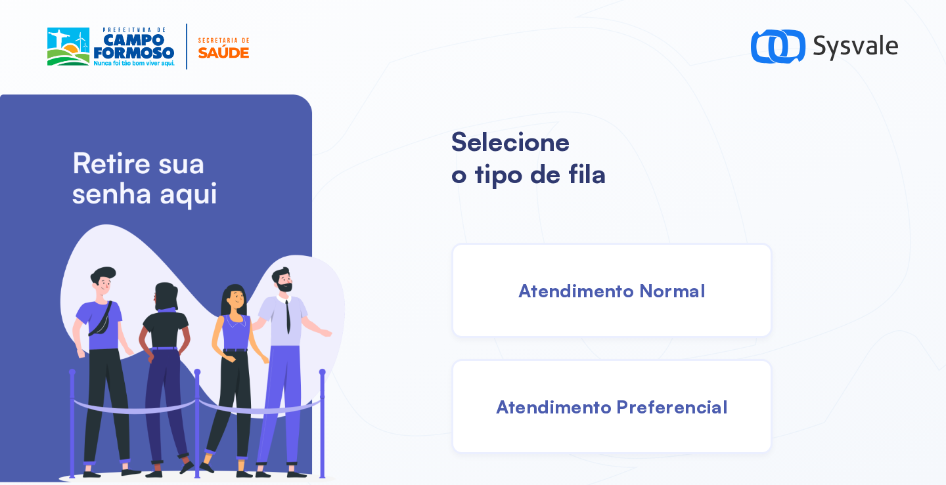
click at [609, 299] on span "Atendimento Normal" at bounding box center [611, 290] width 187 height 23
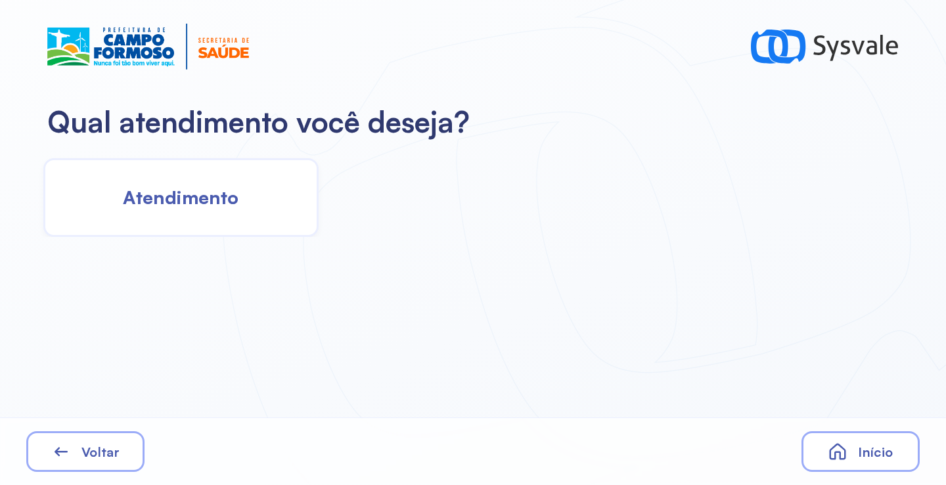
click at [227, 226] on div "Atendimento" at bounding box center [180, 197] width 275 height 79
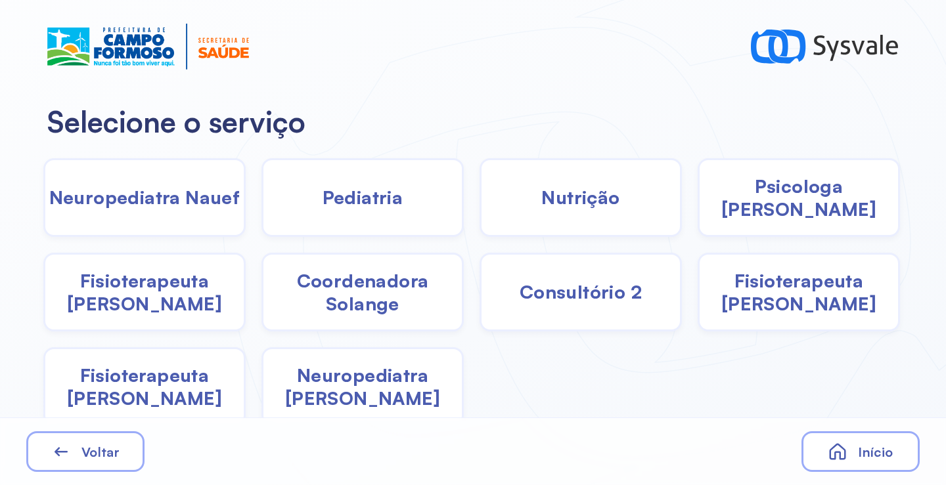
click at [179, 204] on span "Neuropediatra Nauef" at bounding box center [144, 197] width 191 height 23
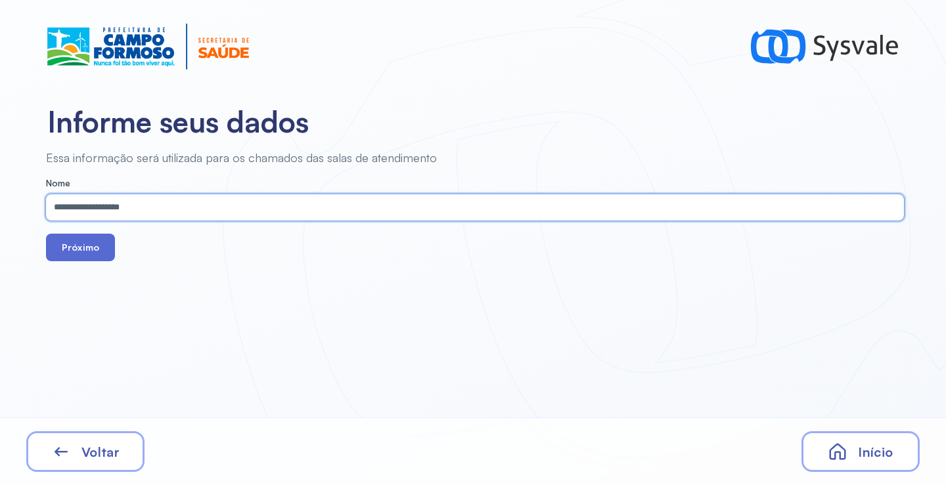
type input "**********"
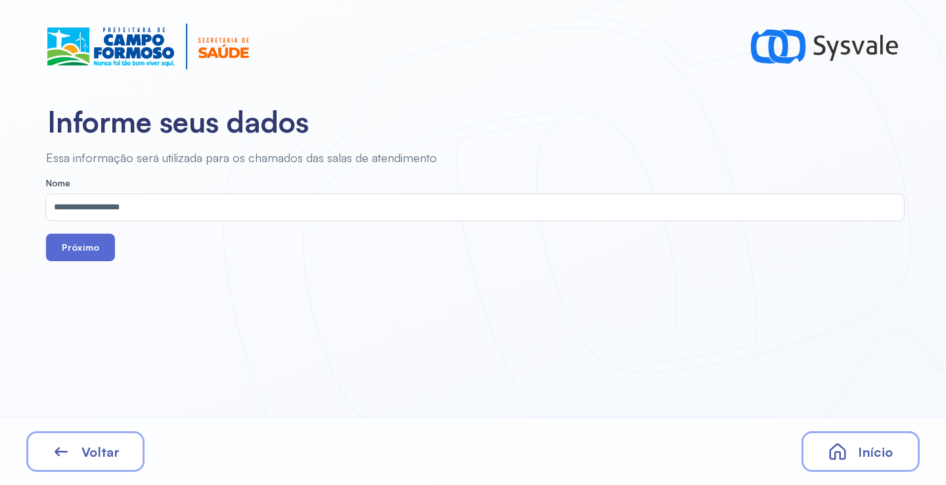
click at [76, 257] on button "Próximo" at bounding box center [80, 248] width 69 height 28
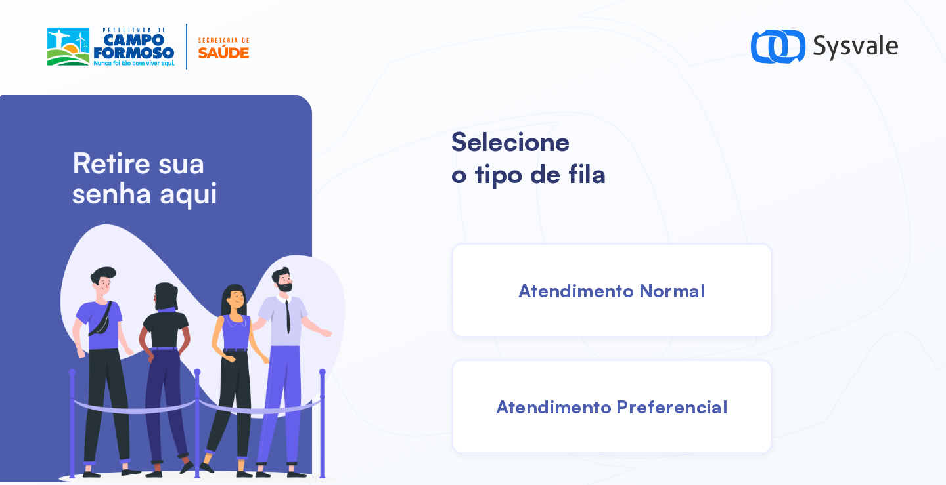
click at [534, 286] on span "Atendimento Normal" at bounding box center [611, 290] width 187 height 23
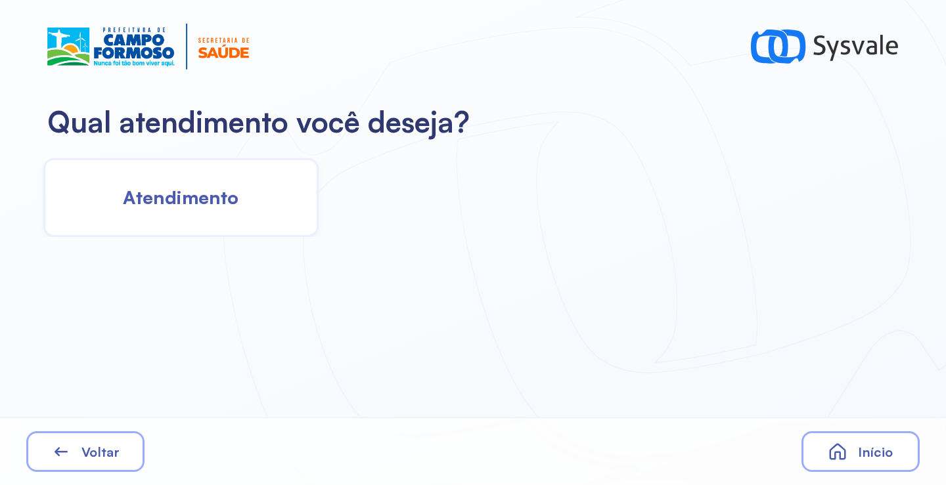
click at [229, 211] on div "Atendimento" at bounding box center [180, 197] width 275 height 79
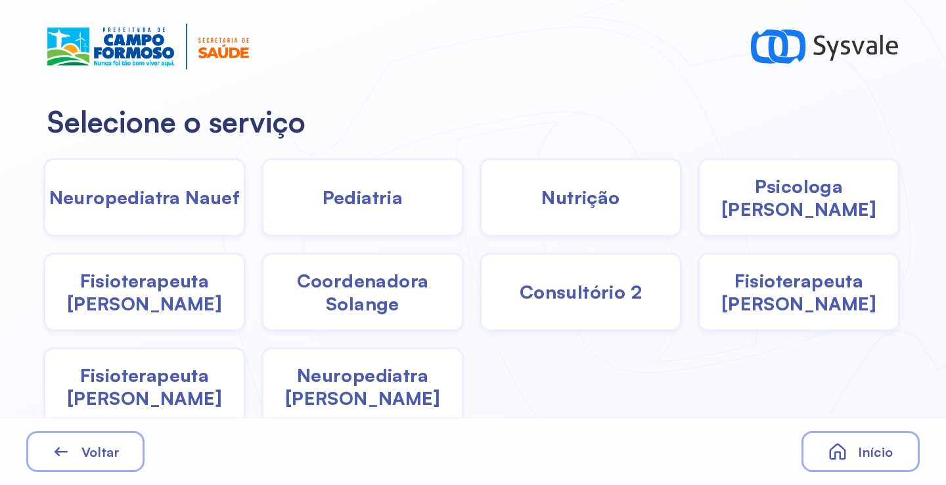
click at [199, 215] on div "Neuropediatra Nauef" at bounding box center [144, 197] width 202 height 79
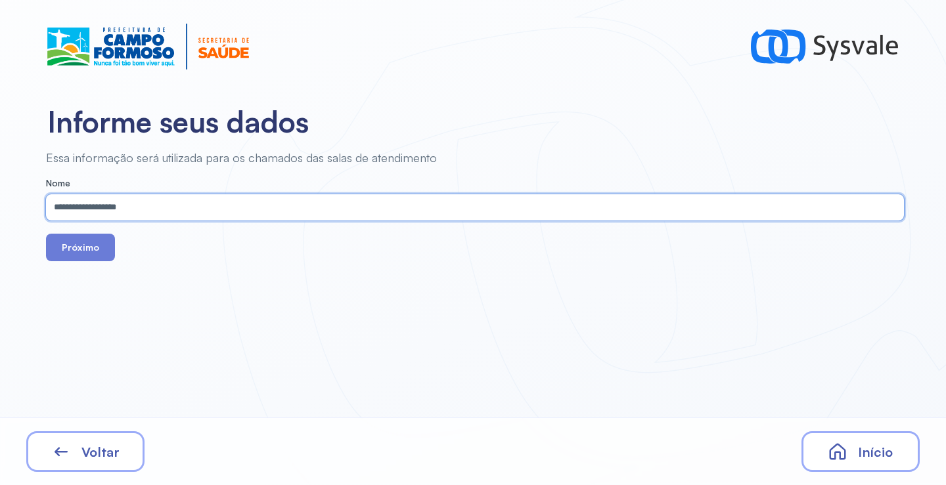
type input "**********"
click at [109, 261] on div "Próximo" at bounding box center [475, 248] width 858 height 28
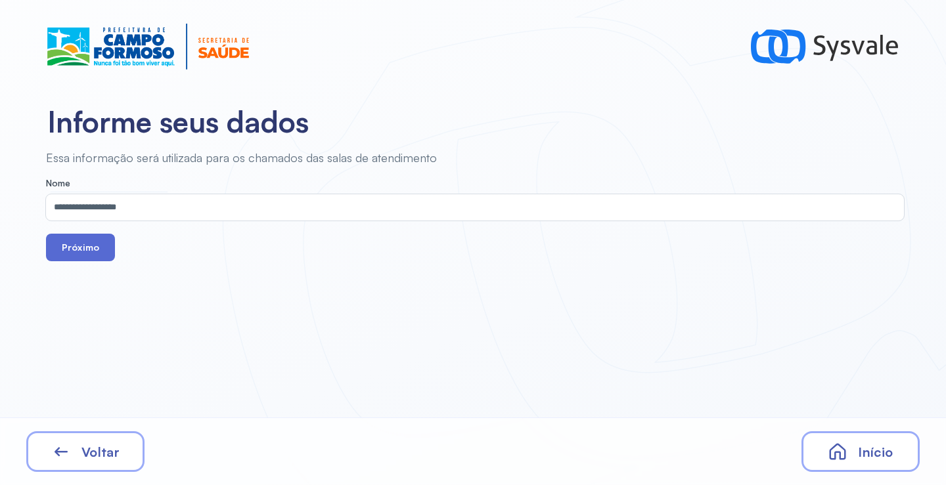
click at [97, 253] on button "Próximo" at bounding box center [80, 248] width 69 height 28
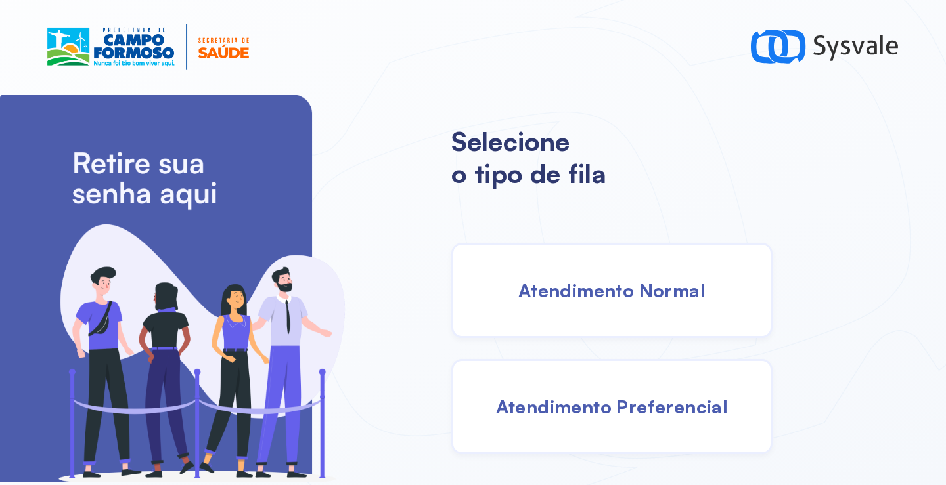
drag, startPoint x: 614, startPoint y: 295, endPoint x: 607, endPoint y: 294, distance: 7.3
click at [607, 294] on span "Atendimento Normal" at bounding box center [611, 290] width 187 height 23
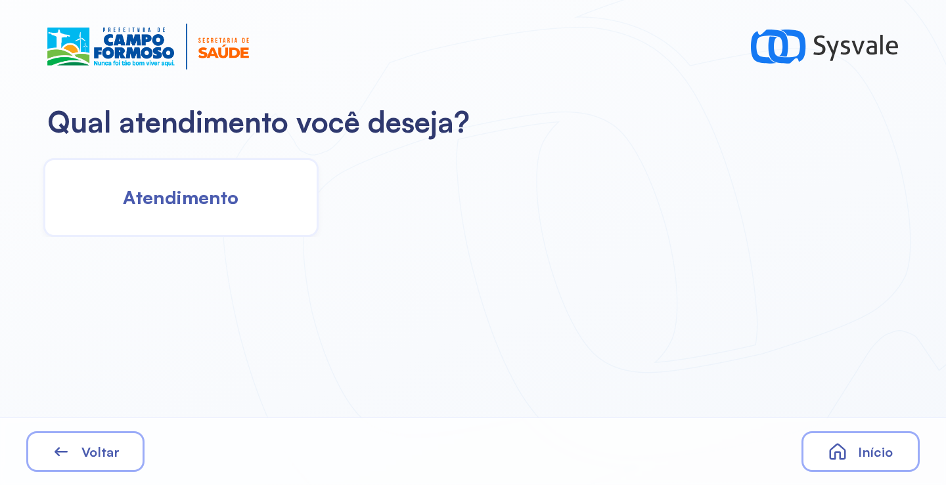
click at [215, 197] on span "Atendimento" at bounding box center [181, 197] width 116 height 23
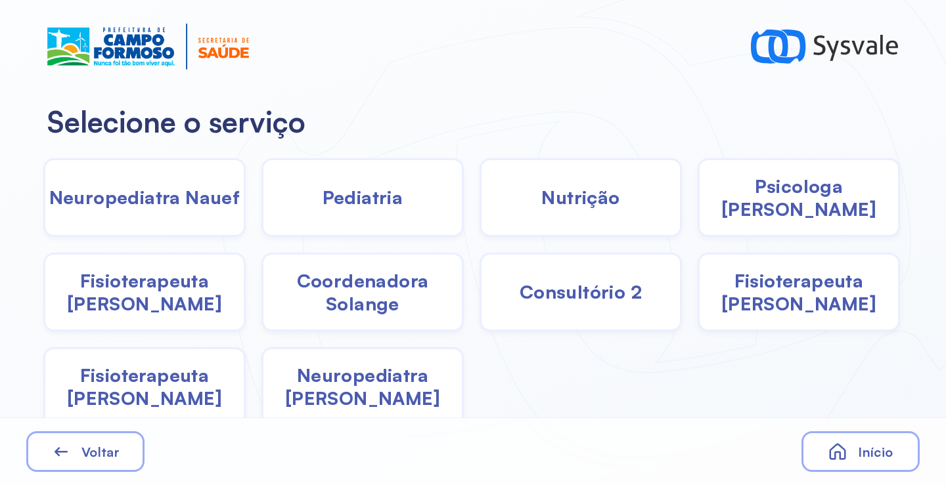
click at [208, 200] on span "Neuropediatra Nauef" at bounding box center [144, 197] width 191 height 23
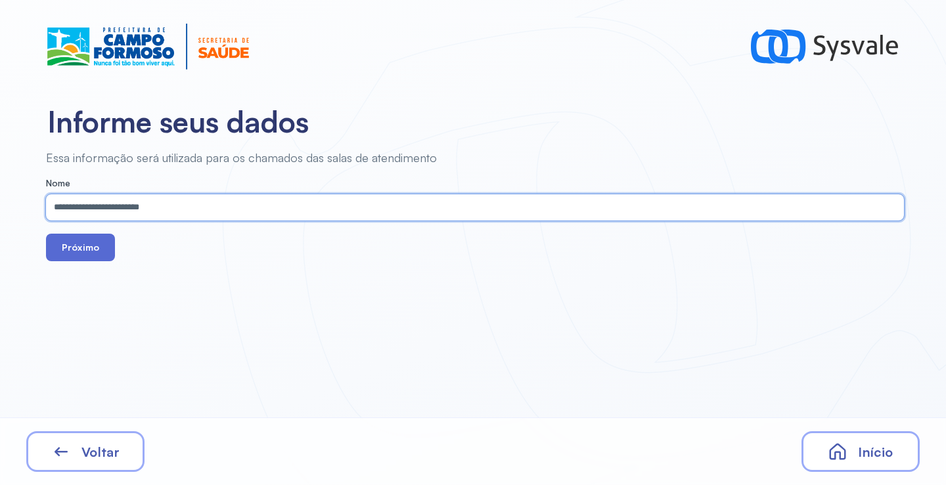
type input "**********"
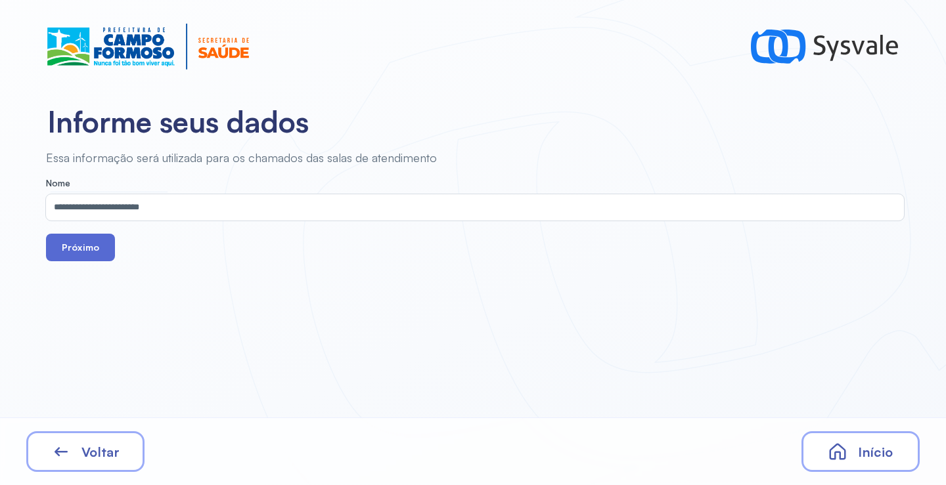
click at [79, 259] on button "Próximo" at bounding box center [80, 248] width 69 height 28
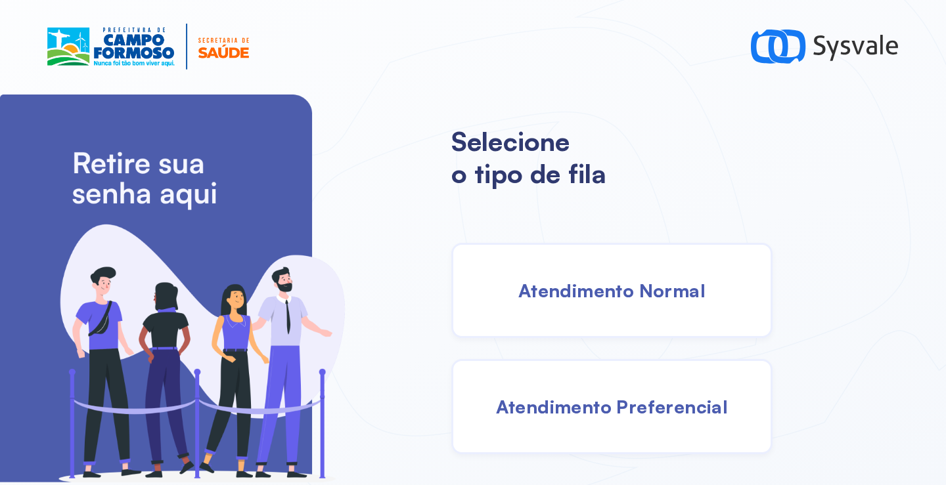
click at [596, 309] on div "Atendimento Normal" at bounding box center [611, 290] width 321 height 95
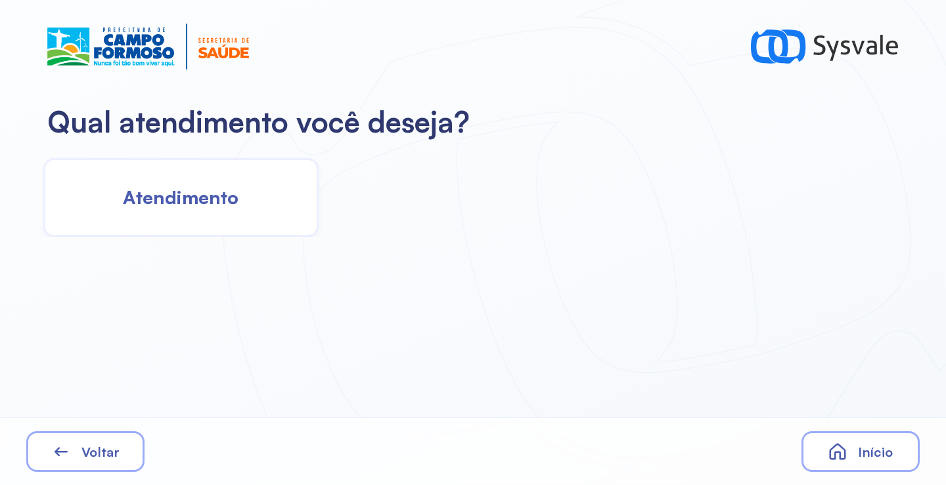
click at [208, 208] on span "Atendimento" at bounding box center [181, 197] width 116 height 23
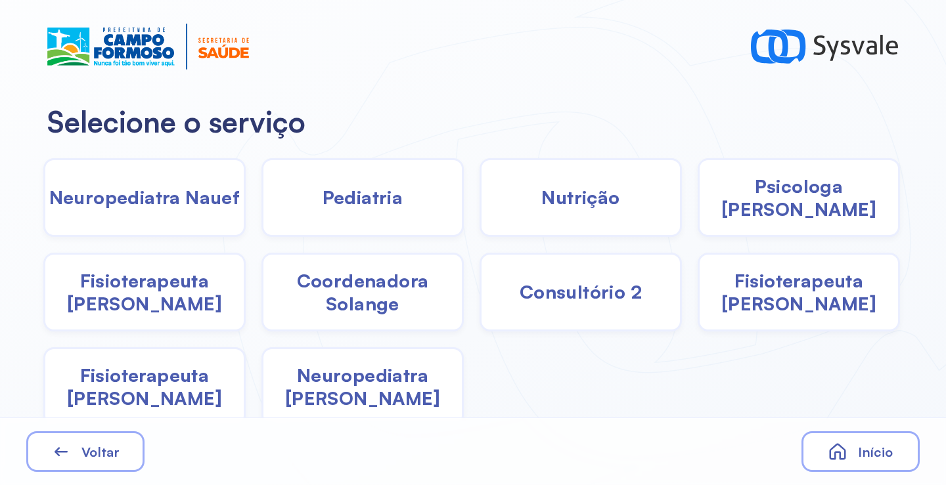
click at [198, 206] on span "Neuropediatra Nauef" at bounding box center [144, 197] width 191 height 23
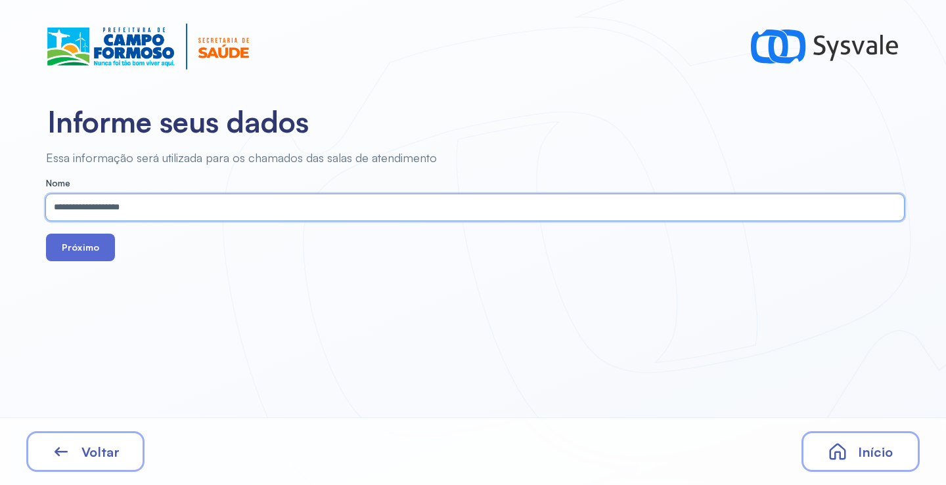
type input "**********"
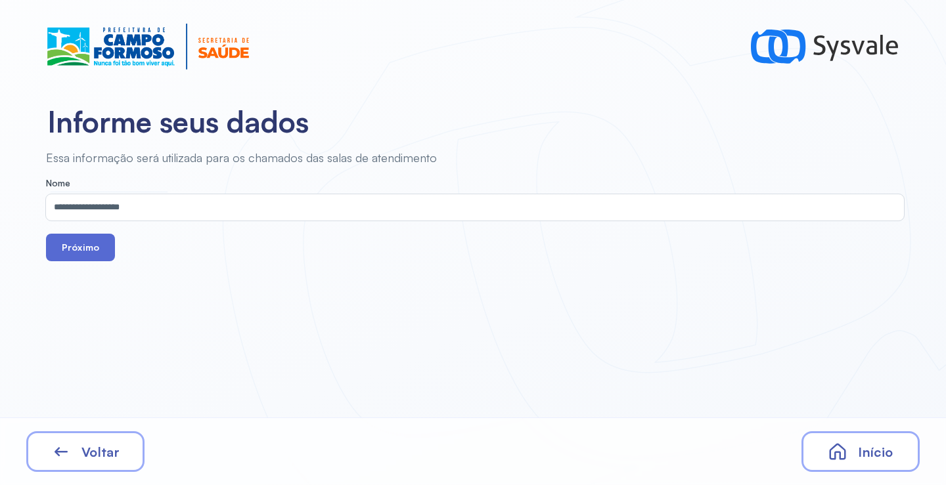
click at [74, 251] on button "Próximo" at bounding box center [80, 248] width 69 height 28
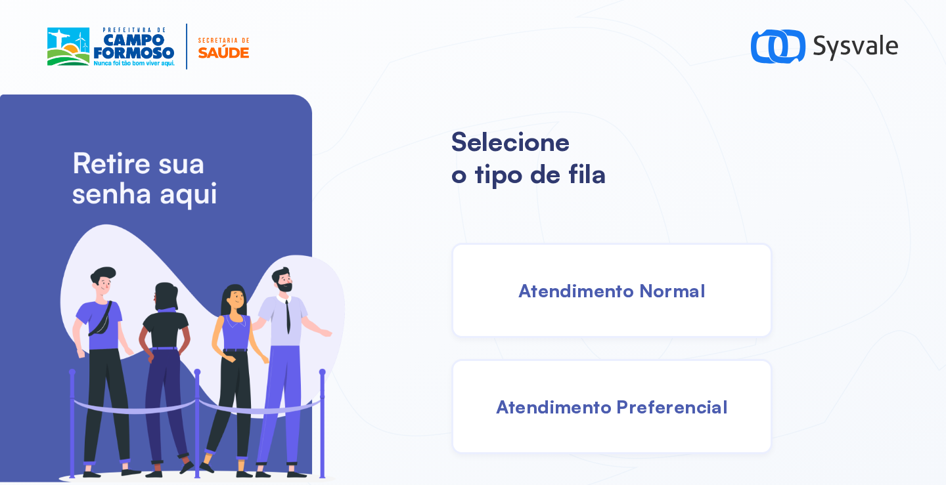
click at [603, 308] on div "Atendimento Normal" at bounding box center [611, 290] width 321 height 95
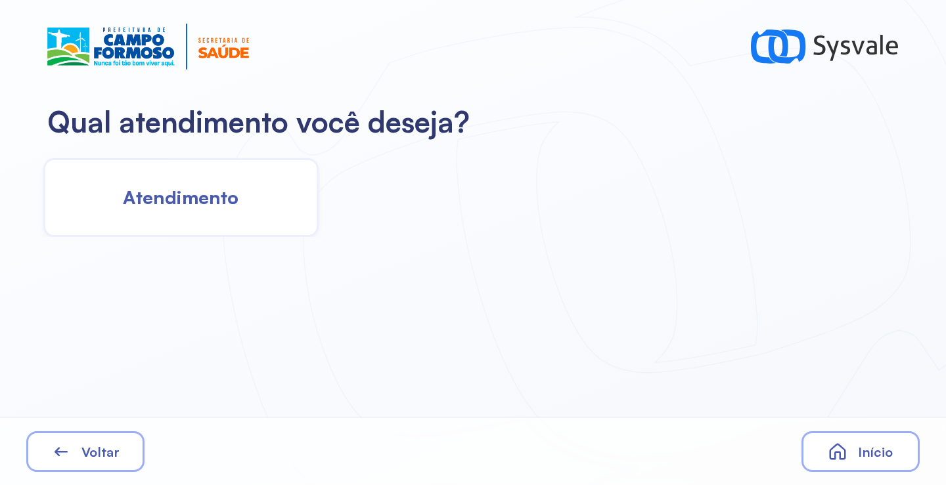
click at [228, 203] on span "Atendimento" at bounding box center [181, 197] width 116 height 23
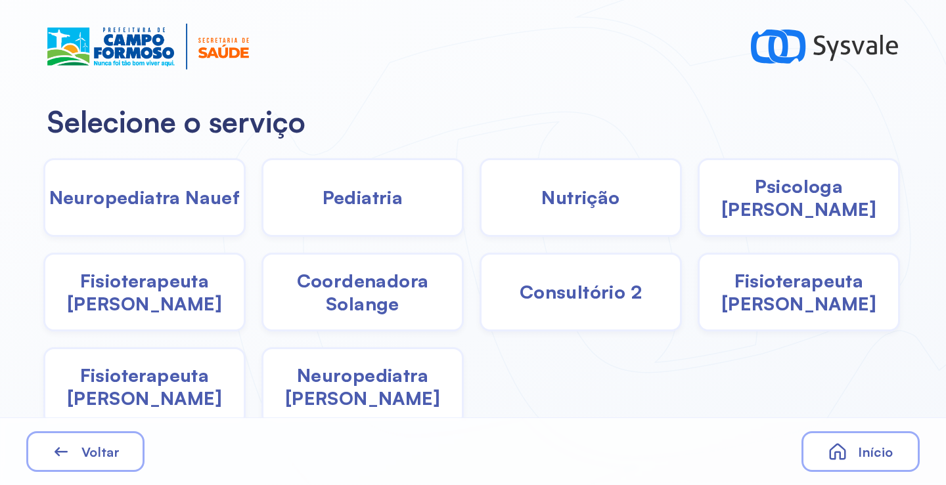
click at [128, 291] on span "Fisioterapeuta Janusia" at bounding box center [144, 292] width 198 height 46
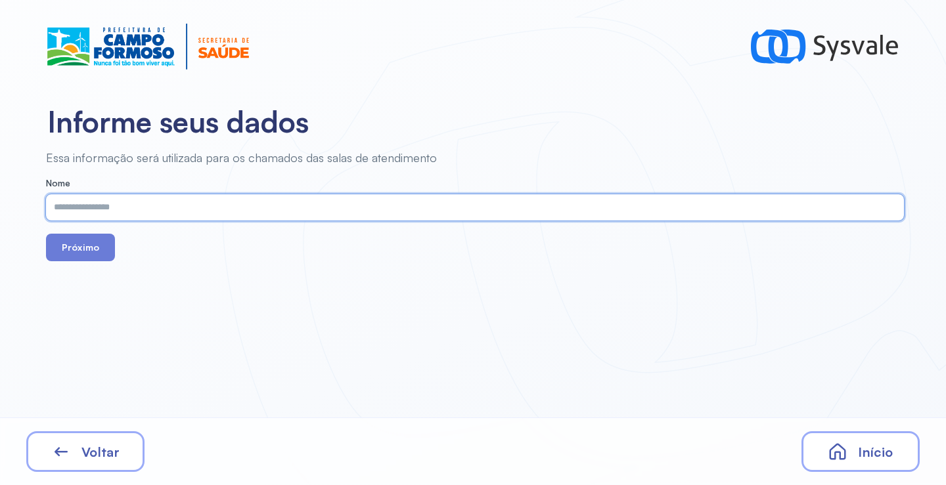
paste input "**********"
type input "**********"
click at [99, 244] on button "Próximo" at bounding box center [80, 248] width 69 height 28
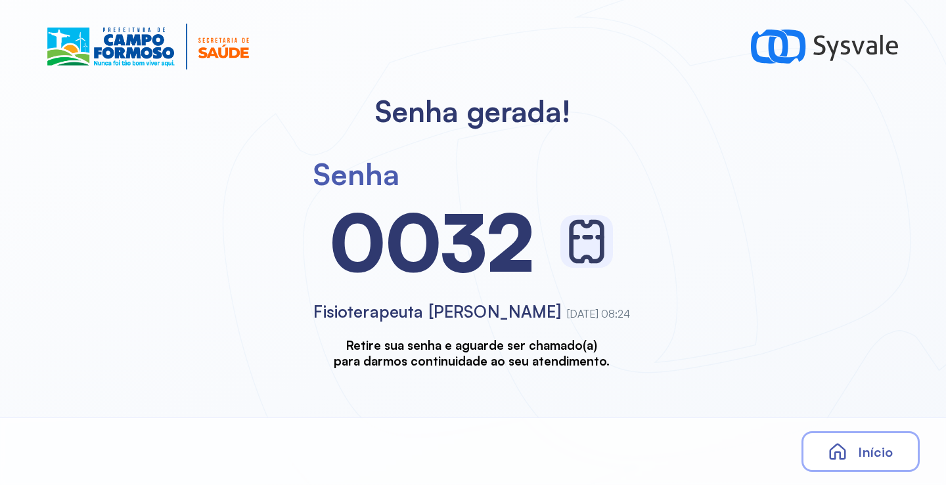
click at [889, 445] on span "Início" at bounding box center [875, 452] width 35 height 16
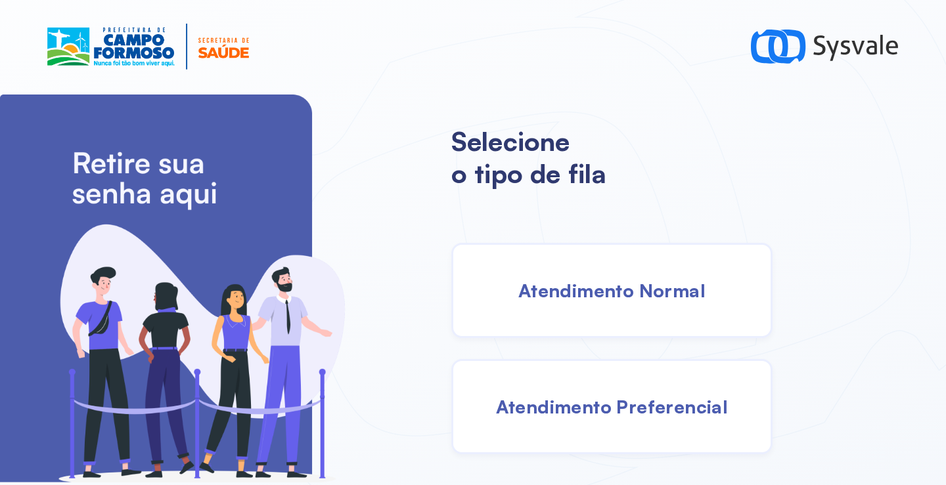
click at [590, 318] on div "Atendimento Normal" at bounding box center [611, 290] width 321 height 95
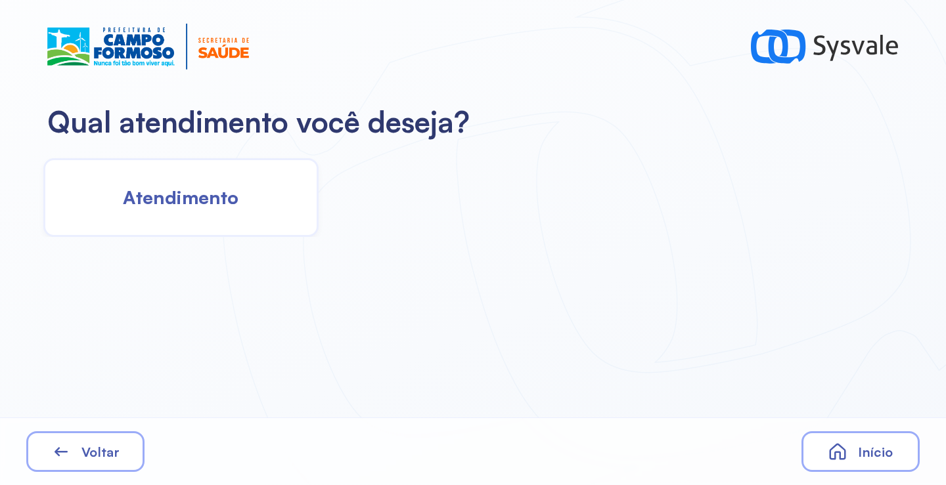
click at [219, 225] on div "Atendimento" at bounding box center [180, 197] width 275 height 79
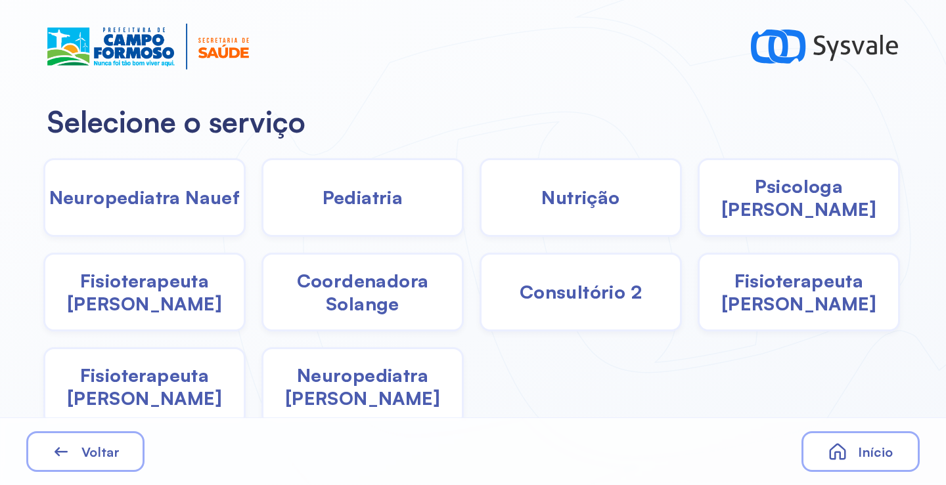
drag, startPoint x: 192, startPoint y: 303, endPoint x: 192, endPoint y: 294, distance: 8.5
click at [192, 294] on span "Fisioterapeuta Janusia" at bounding box center [144, 292] width 198 height 46
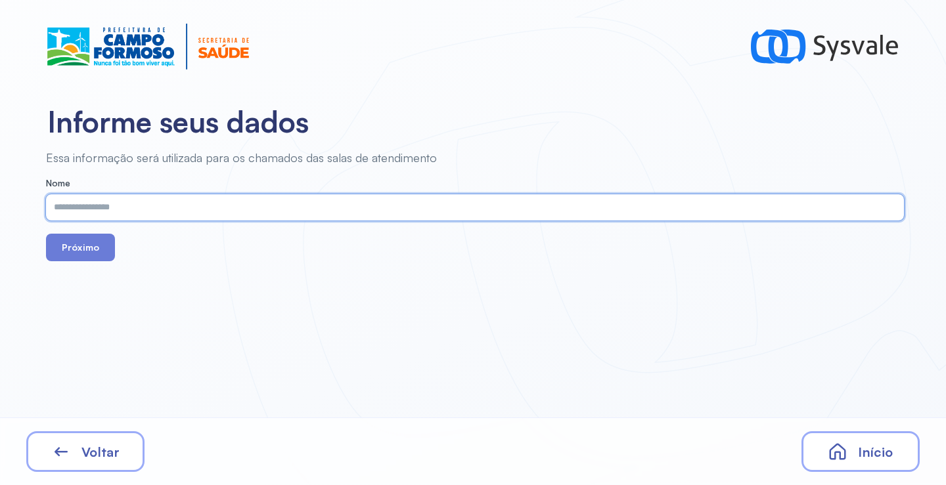
paste input "**********"
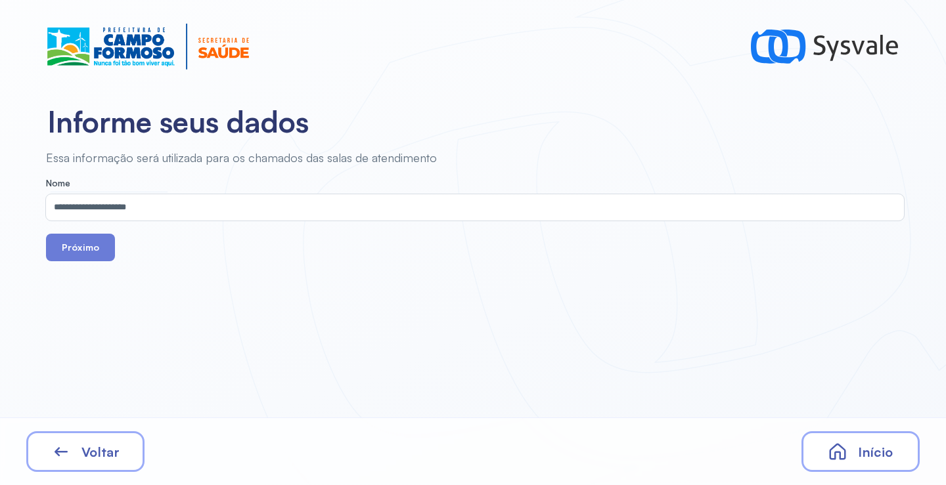
click at [111, 262] on div "**********" at bounding box center [473, 242] width 946 height 485
click at [124, 206] on input "**********" at bounding box center [472, 207] width 852 height 26
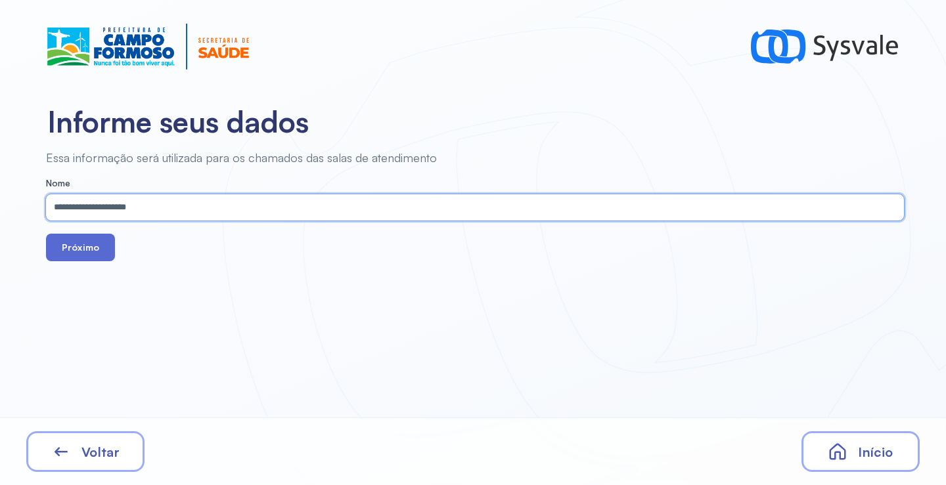
type input "**********"
click at [99, 248] on button "Próximo" at bounding box center [80, 248] width 69 height 28
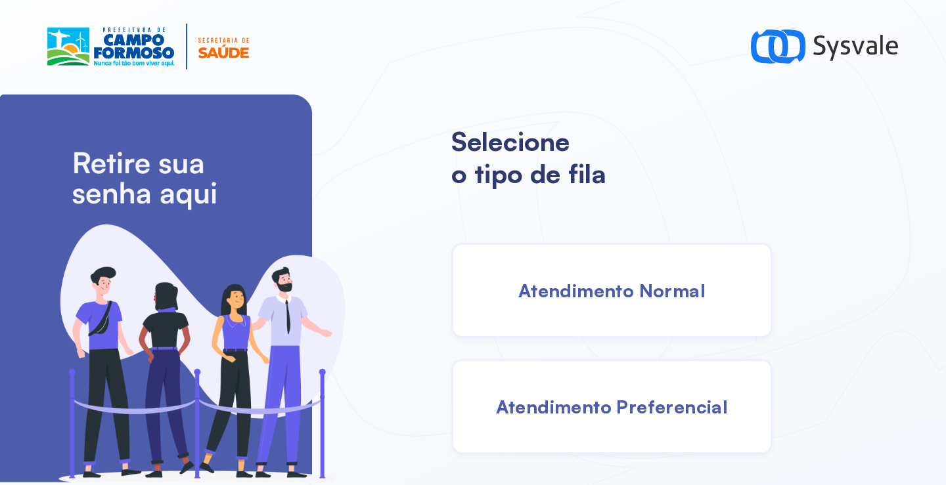
click at [604, 294] on span "Atendimento Normal" at bounding box center [611, 290] width 187 height 23
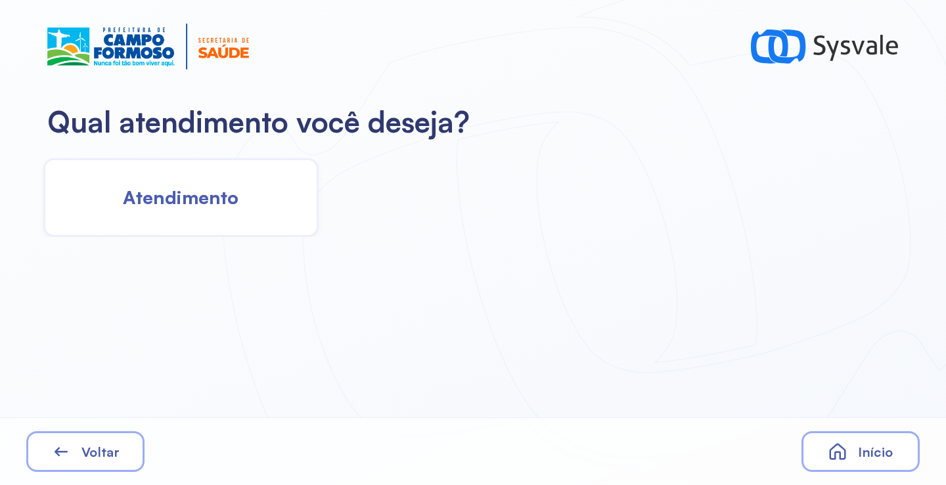
click at [211, 192] on span "Atendimento" at bounding box center [181, 197] width 116 height 23
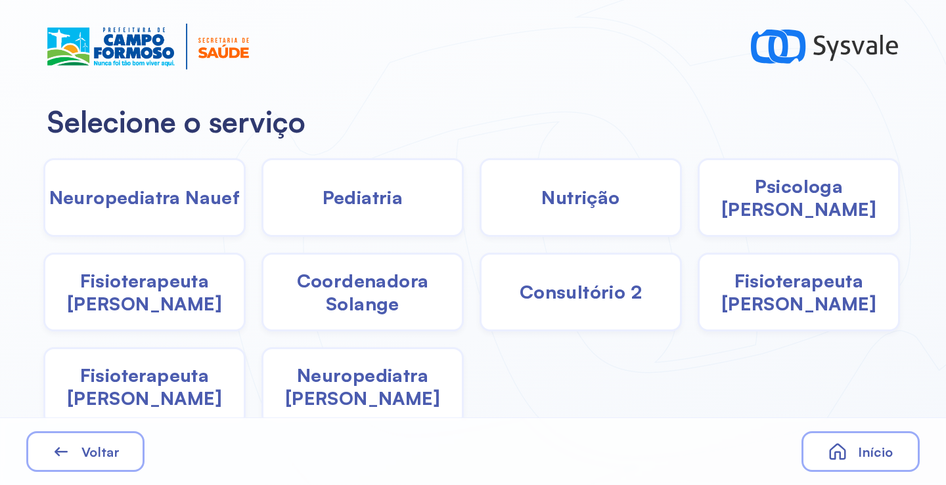
click at [701, 204] on div "Psicologa Alana" at bounding box center [798, 197] width 202 height 79
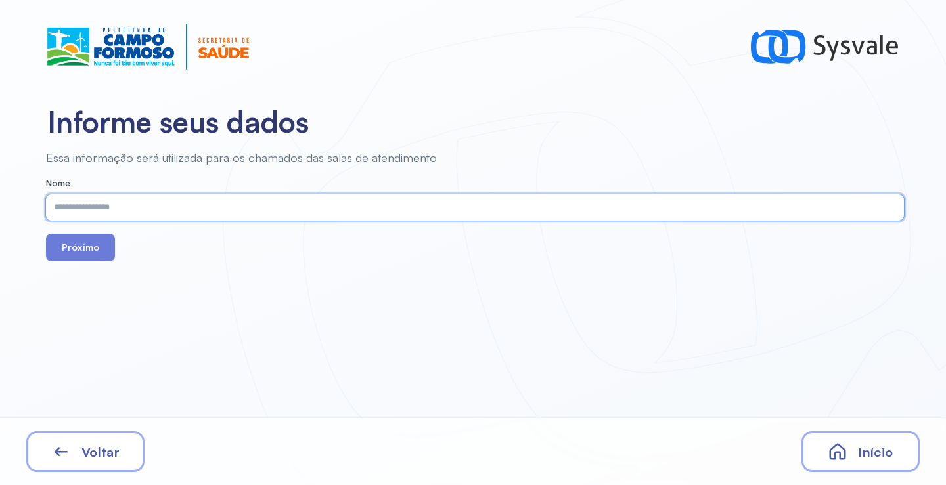
paste input "**********"
type input "**********"
click at [73, 250] on button "Próximo" at bounding box center [80, 248] width 69 height 28
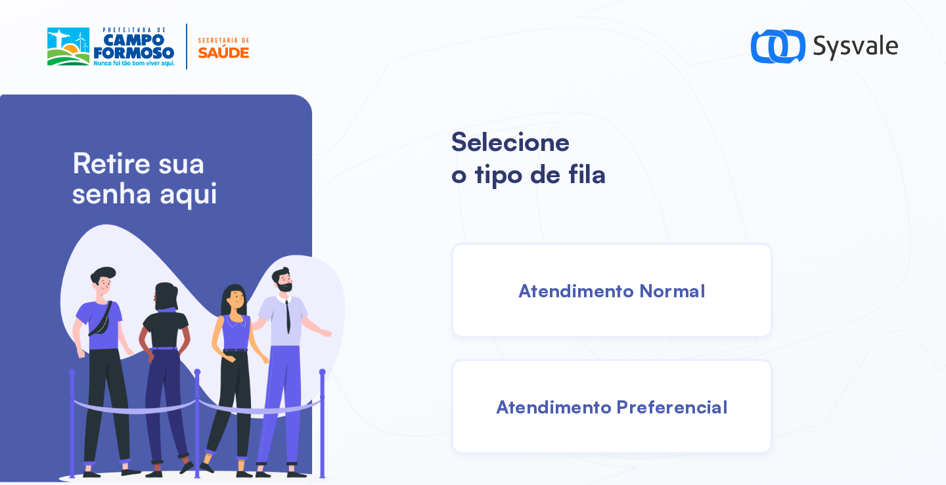
click at [582, 262] on div "Atendimento Normal" at bounding box center [611, 290] width 321 height 95
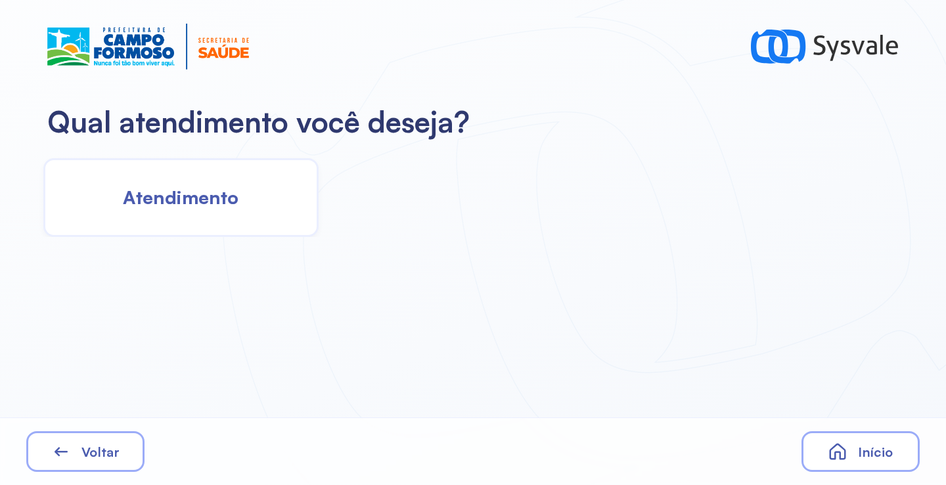
click at [272, 207] on div "Atendimento" at bounding box center [180, 197] width 275 height 79
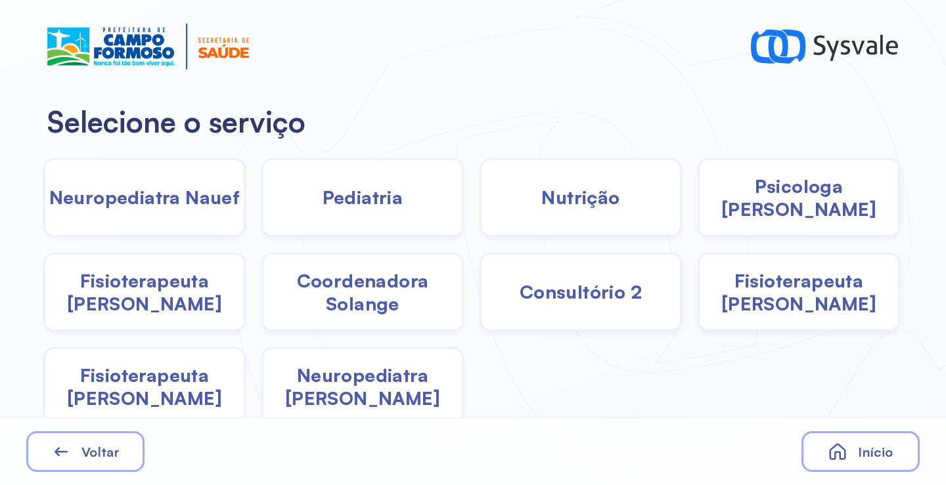
click at [139, 206] on span "Neuropediatra Nauef" at bounding box center [144, 197] width 191 height 23
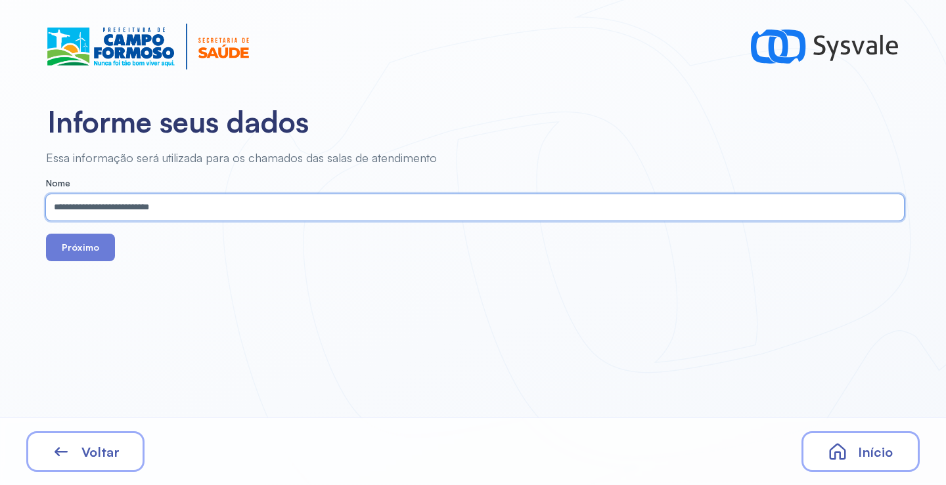
click at [76, 231] on form "**********" at bounding box center [475, 219] width 858 height 83
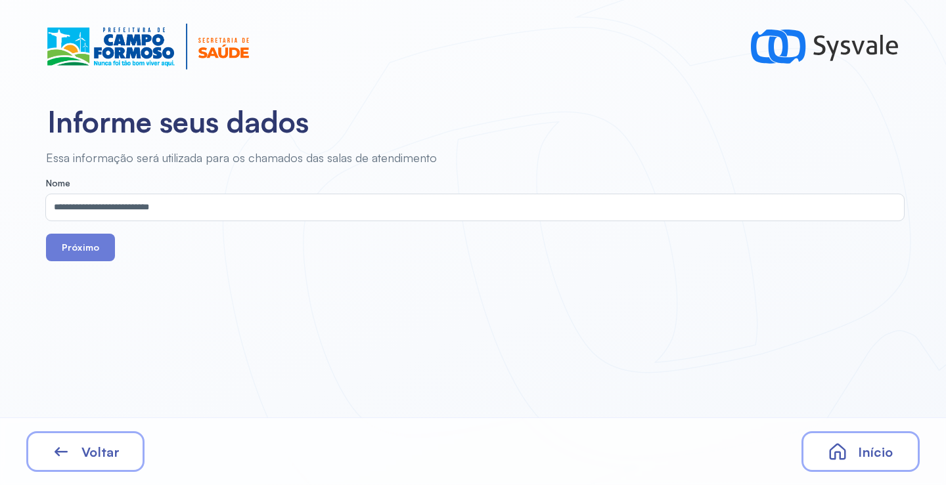
click at [83, 461] on div "Voltar" at bounding box center [85, 451] width 118 height 41
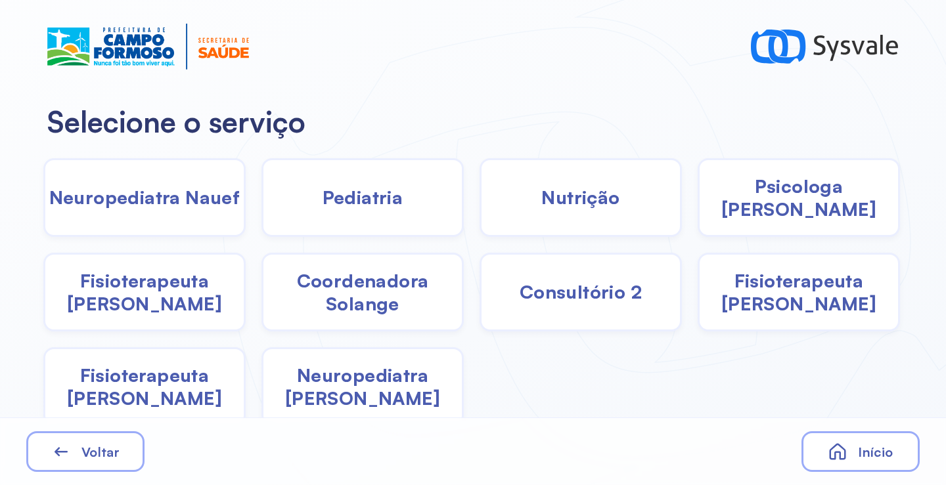
click at [308, 215] on div "Pediatria" at bounding box center [362, 197] width 202 height 79
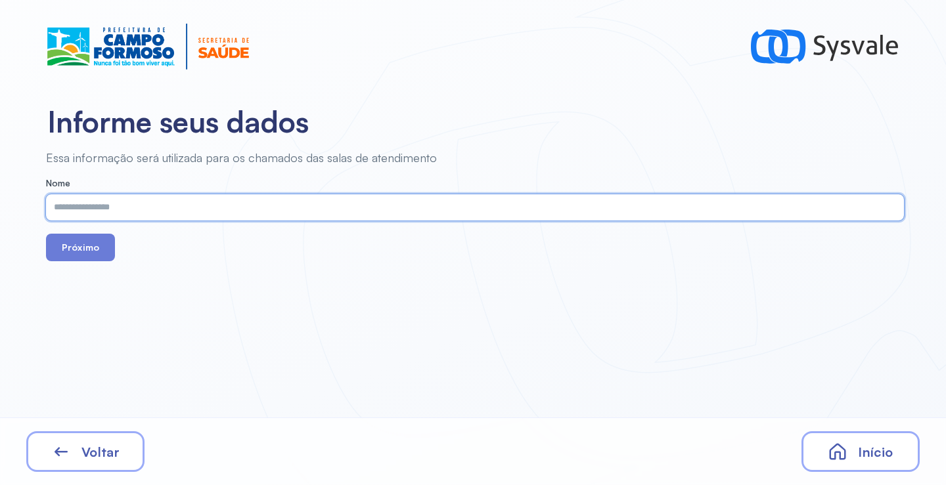
type input "**********"
click at [97, 248] on button "Próximo" at bounding box center [80, 248] width 69 height 28
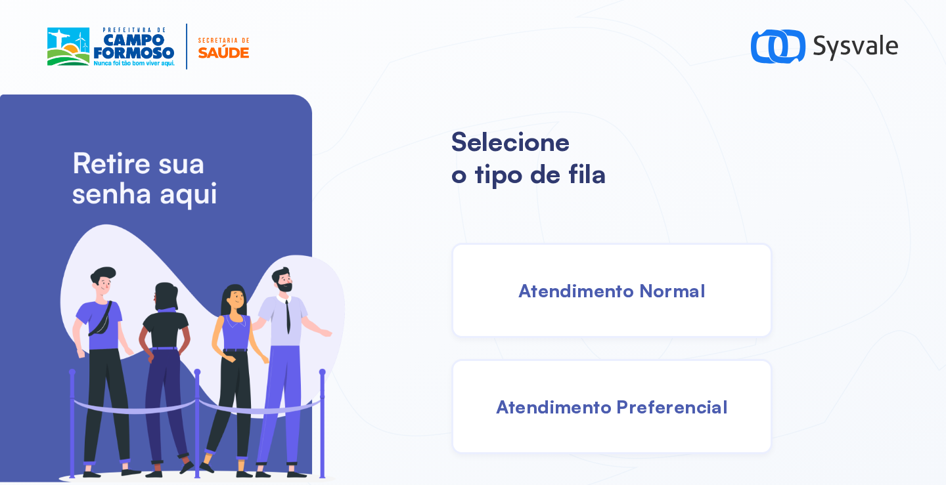
click at [611, 415] on span "Atendimento Preferencial" at bounding box center [612, 406] width 232 height 23
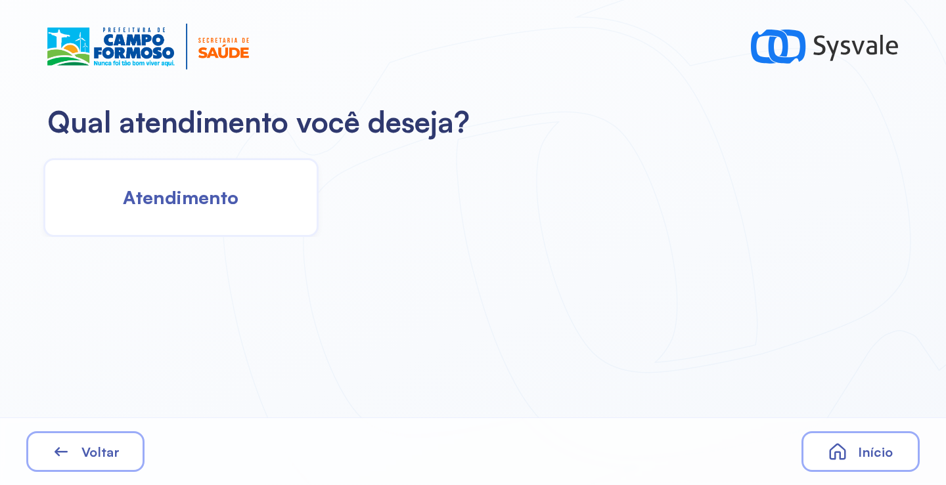
click at [227, 198] on span "Atendimento" at bounding box center [181, 197] width 116 height 23
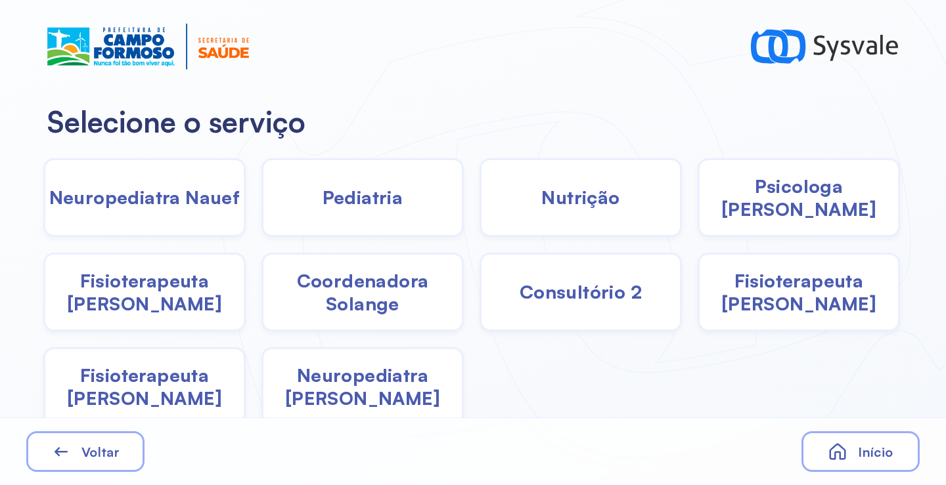
click at [385, 196] on span "Pediatria" at bounding box center [362, 197] width 81 height 23
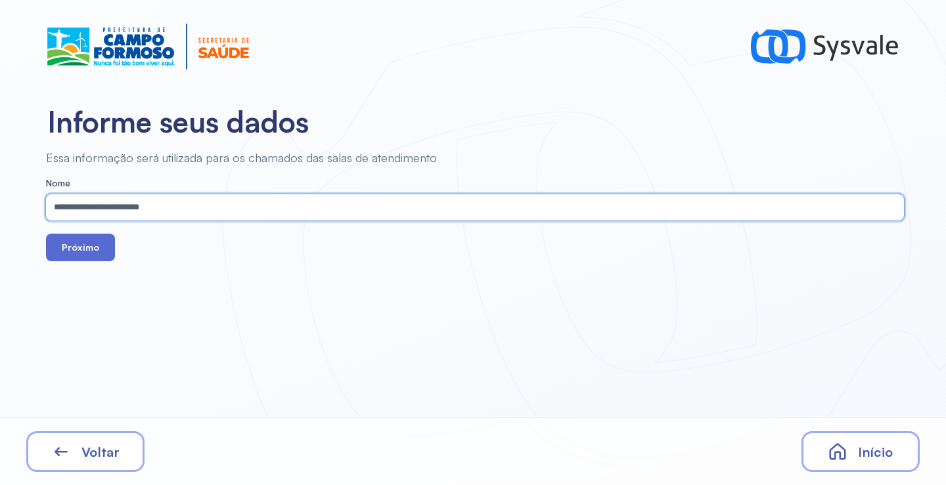
type input "**********"
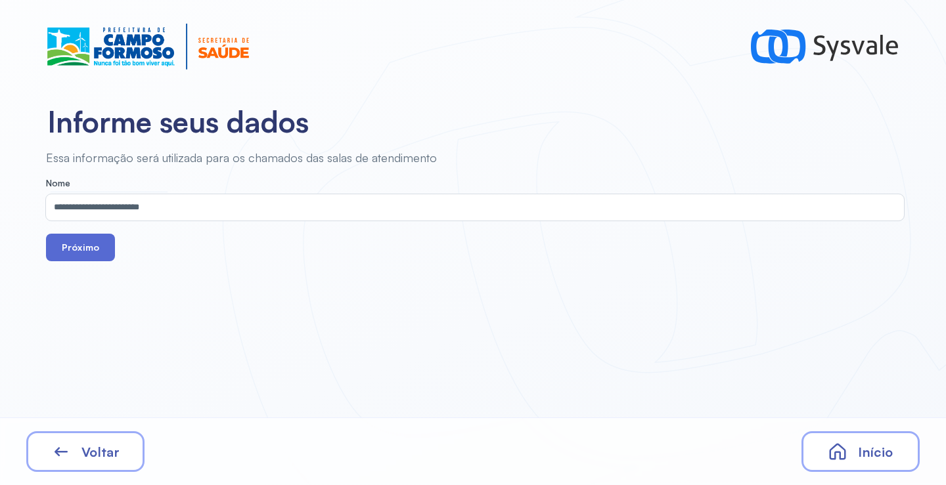
click at [92, 254] on button "Próximo" at bounding box center [80, 248] width 69 height 28
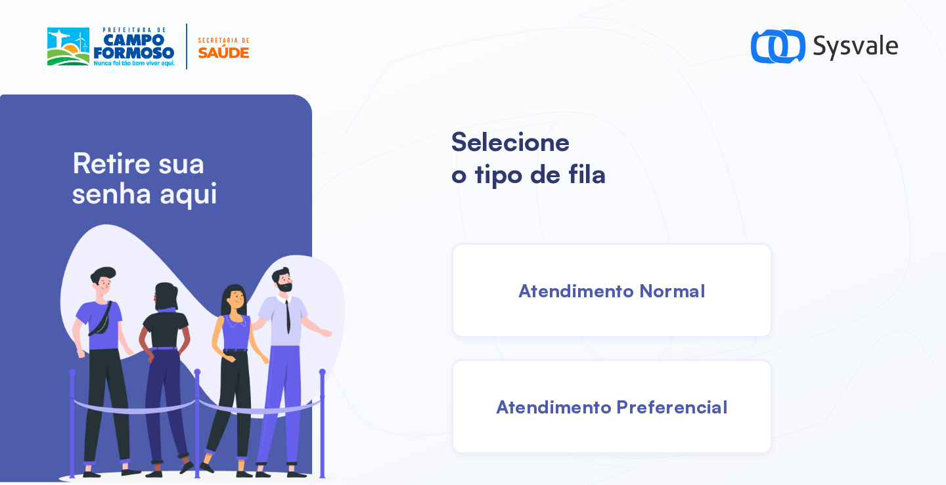
click at [613, 281] on span "Atendimento Normal" at bounding box center [611, 290] width 187 height 23
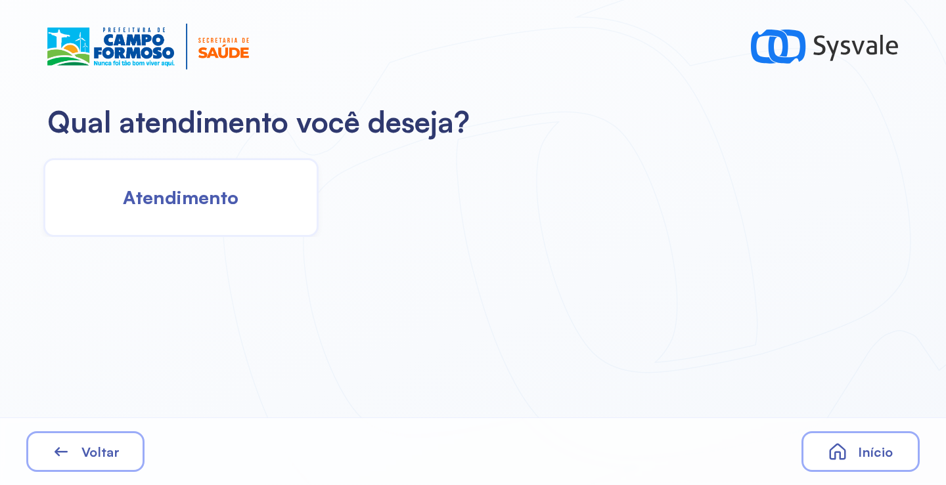
click at [237, 216] on div "Atendimento" at bounding box center [180, 197] width 275 height 79
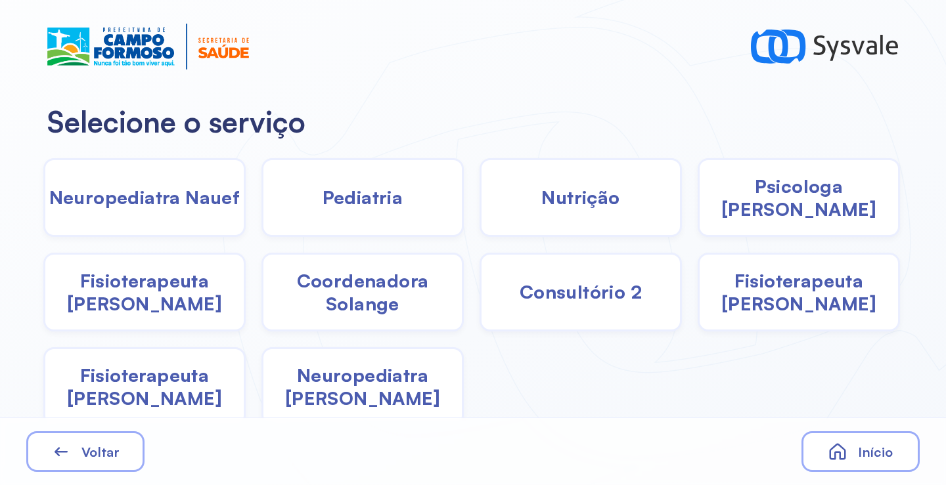
click at [368, 299] on span "Coordenadora Solange" at bounding box center [362, 292] width 198 height 46
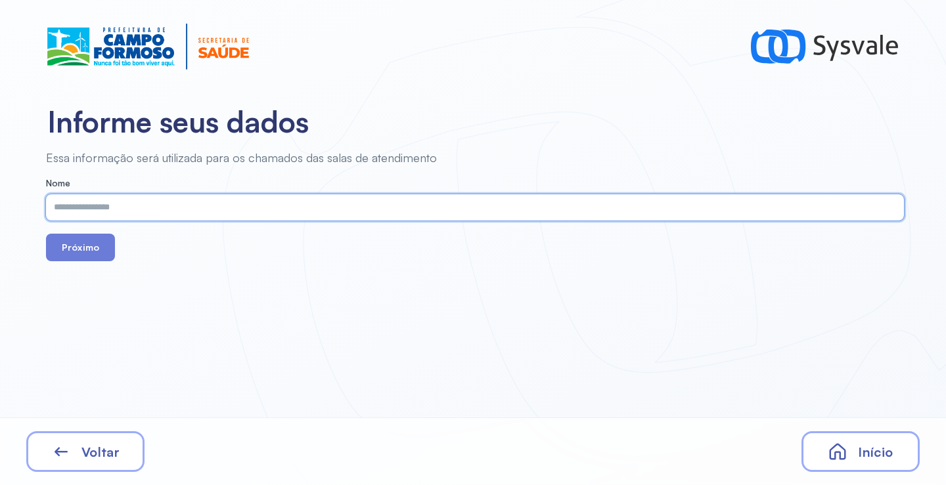
paste input "**********"
type input "**********"
click at [93, 263] on div "**********" at bounding box center [473, 242] width 946 height 485
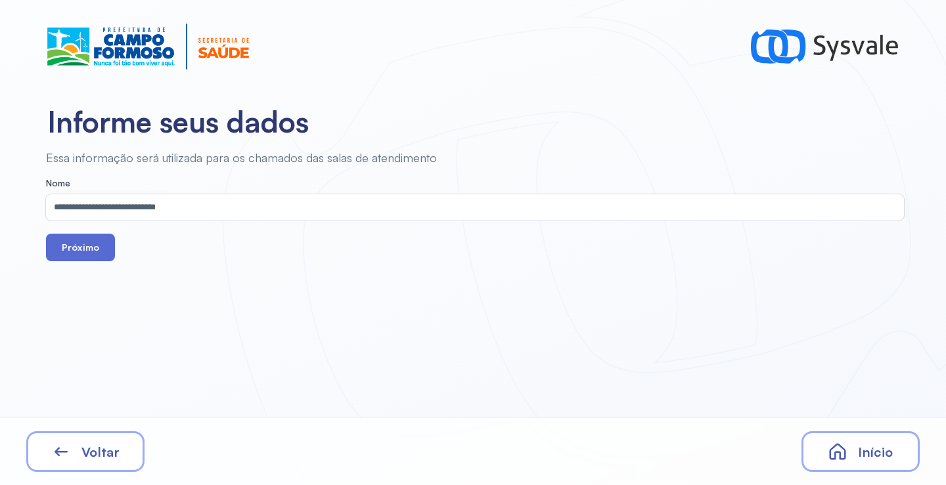
click at [100, 238] on button "Próximo" at bounding box center [80, 248] width 69 height 28
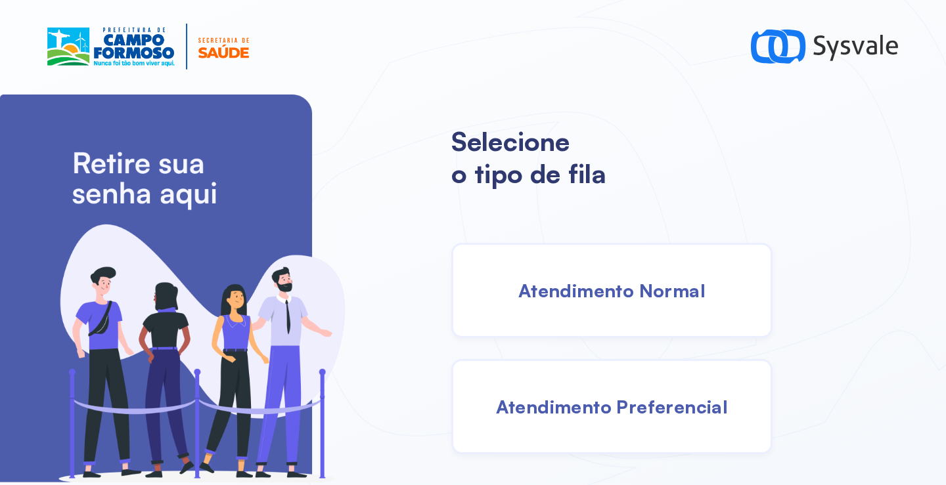
click at [575, 273] on div "Atendimento Normal" at bounding box center [611, 290] width 321 height 95
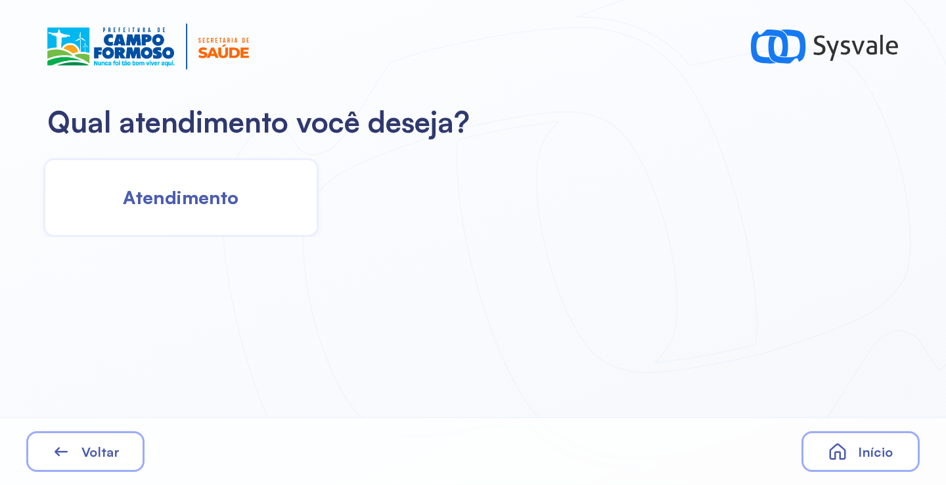
click at [186, 210] on div "Atendimento" at bounding box center [180, 197] width 275 height 79
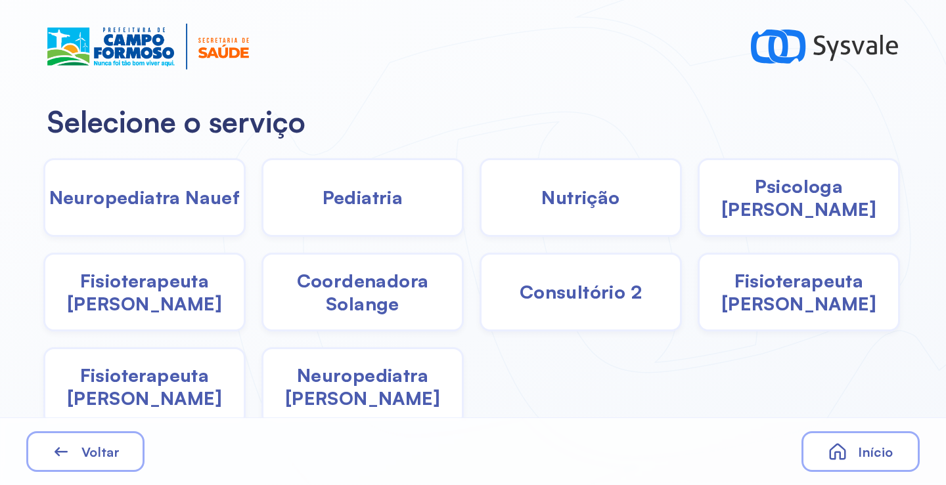
click at [306, 207] on div "Pediatria" at bounding box center [362, 197] width 202 height 79
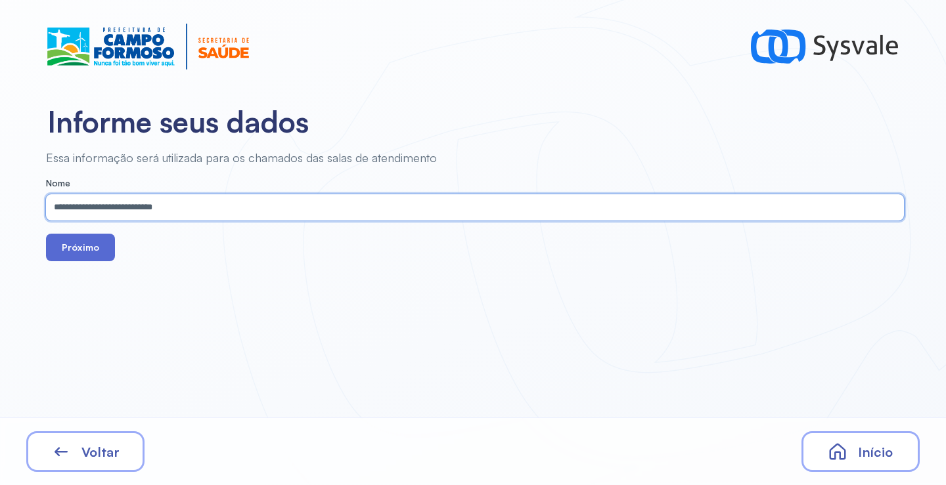
type input "**********"
click at [90, 240] on button "Próximo" at bounding box center [80, 248] width 69 height 28
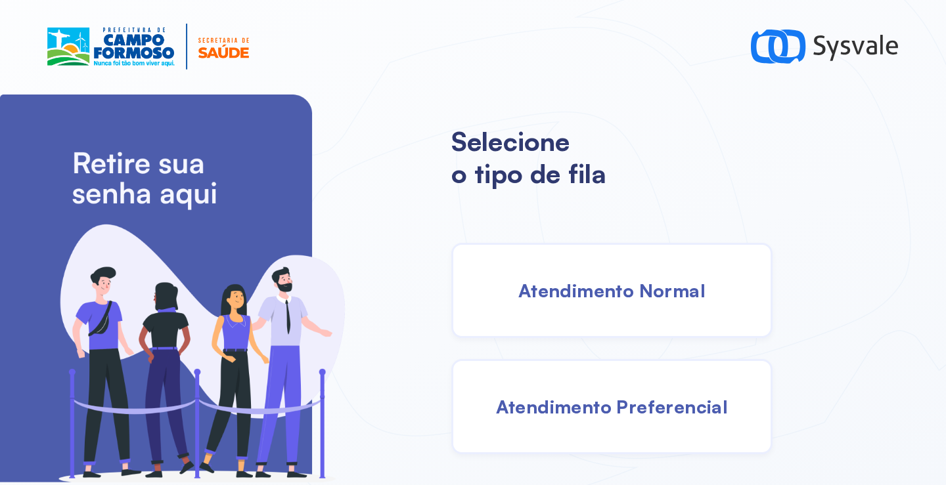
click at [613, 309] on div "Atendimento Normal" at bounding box center [611, 290] width 321 height 95
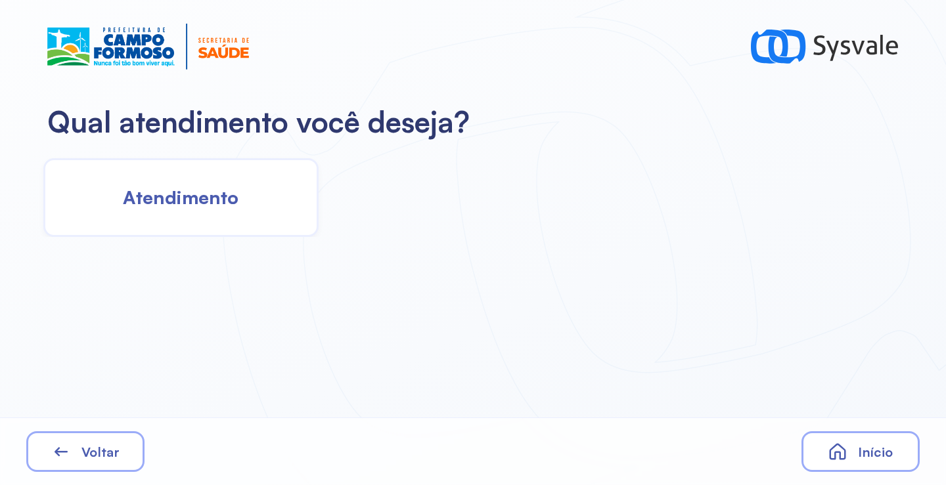
click at [202, 202] on span "Atendimento" at bounding box center [181, 197] width 116 height 23
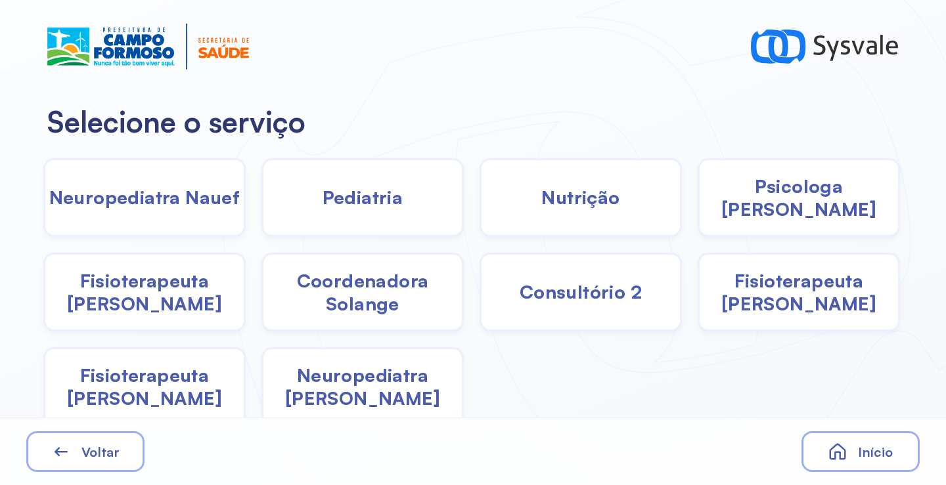
click at [762, 289] on span "Fisioterapeuta Francyne" at bounding box center [798, 292] width 198 height 46
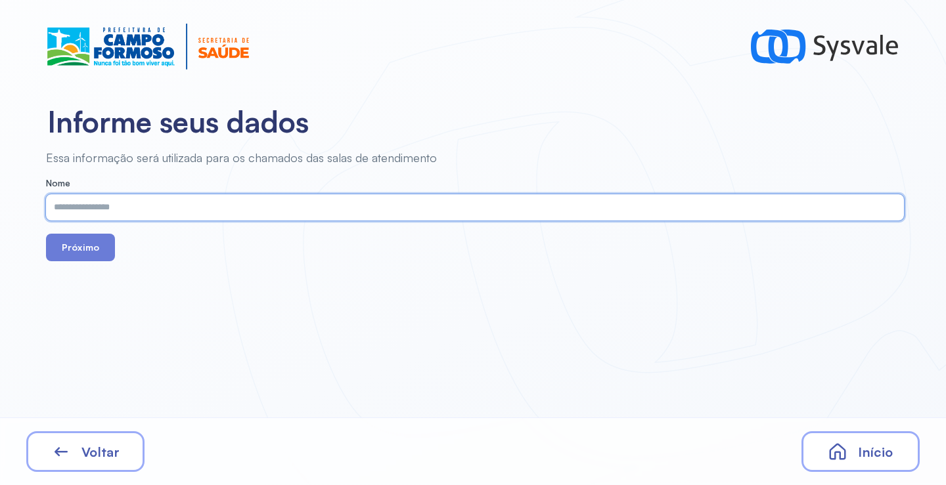
paste input "**********"
type input "**********"
click at [89, 243] on button "Próximo" at bounding box center [80, 248] width 69 height 28
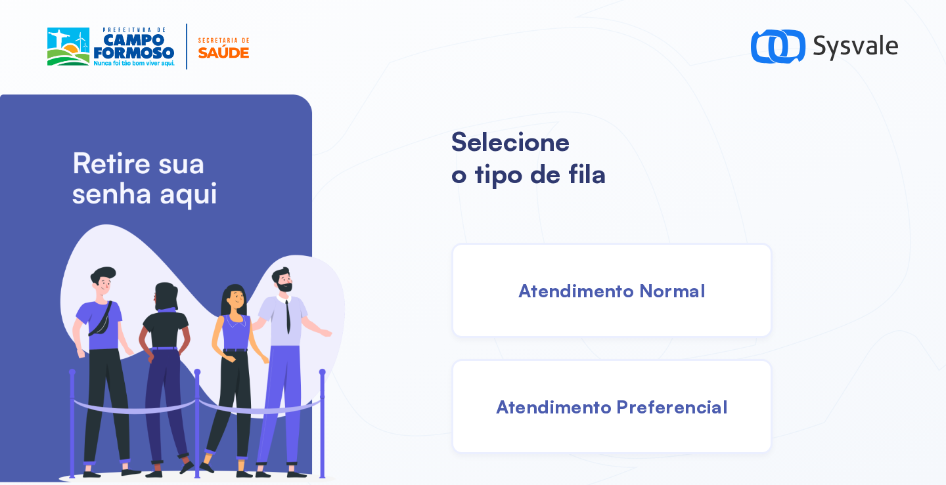
click at [619, 296] on span "Atendimento Normal" at bounding box center [611, 290] width 187 height 23
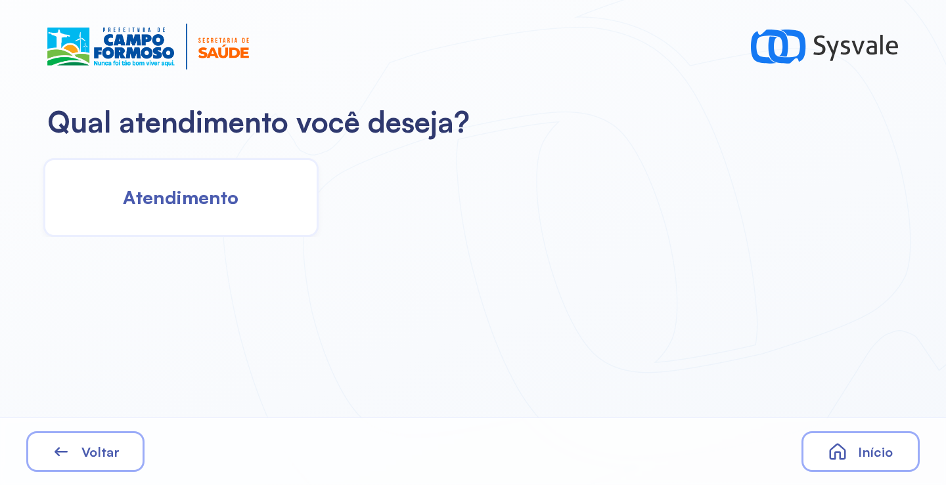
click at [211, 203] on span "Atendimento" at bounding box center [181, 197] width 116 height 23
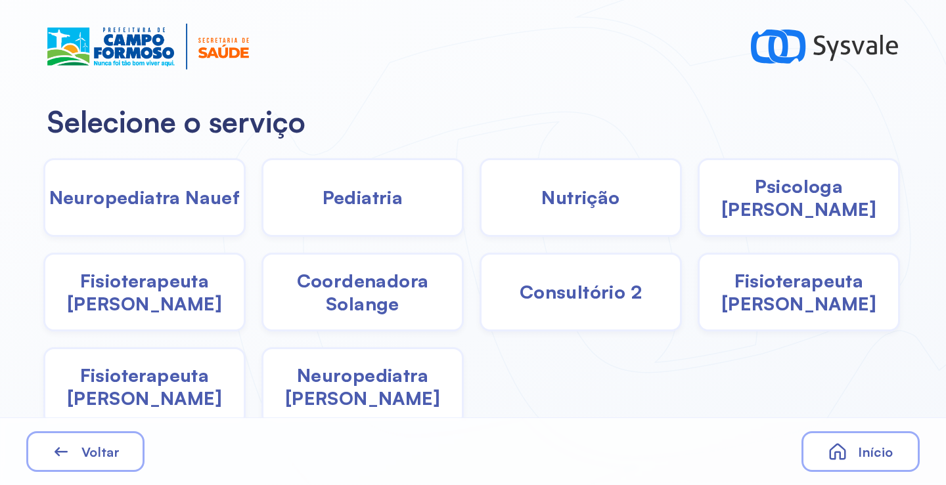
click at [194, 216] on div "Neuropediatra Nauef" at bounding box center [144, 197] width 202 height 79
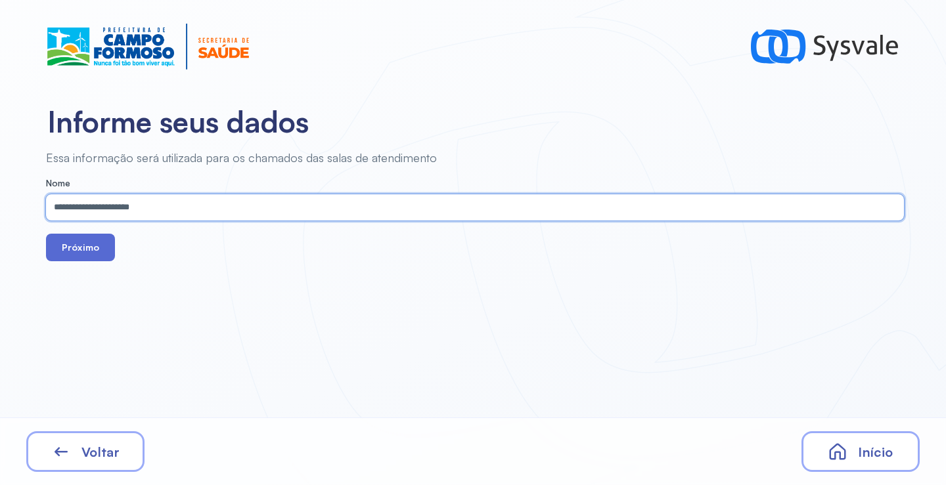
type input "**********"
click at [99, 251] on button "Próximo" at bounding box center [80, 248] width 69 height 28
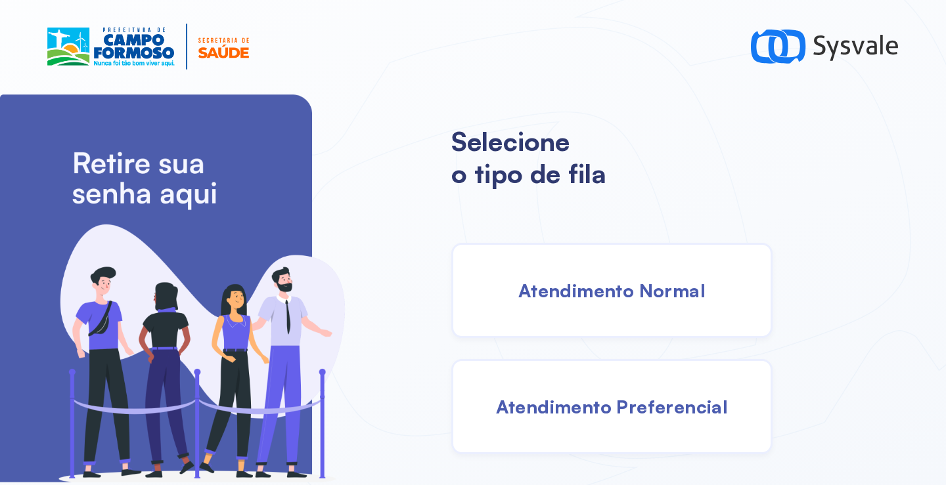
click at [609, 308] on div "Atendimento Normal" at bounding box center [611, 290] width 321 height 95
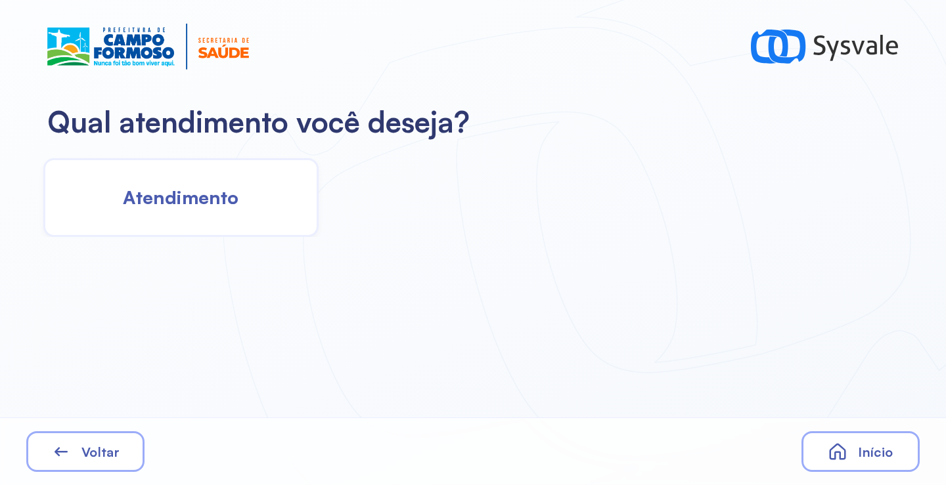
click at [206, 202] on span "Atendimento" at bounding box center [181, 197] width 116 height 23
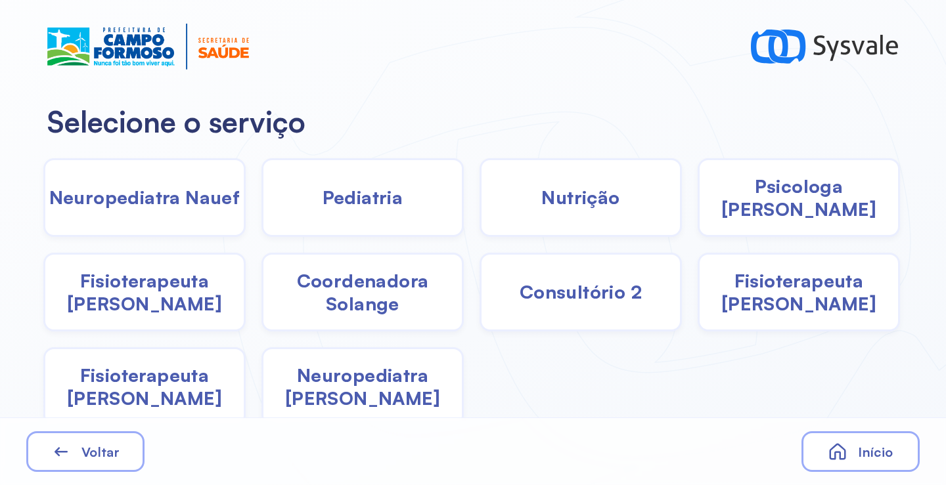
click at [189, 284] on span "Fisioterapeuta Janusia" at bounding box center [144, 292] width 198 height 46
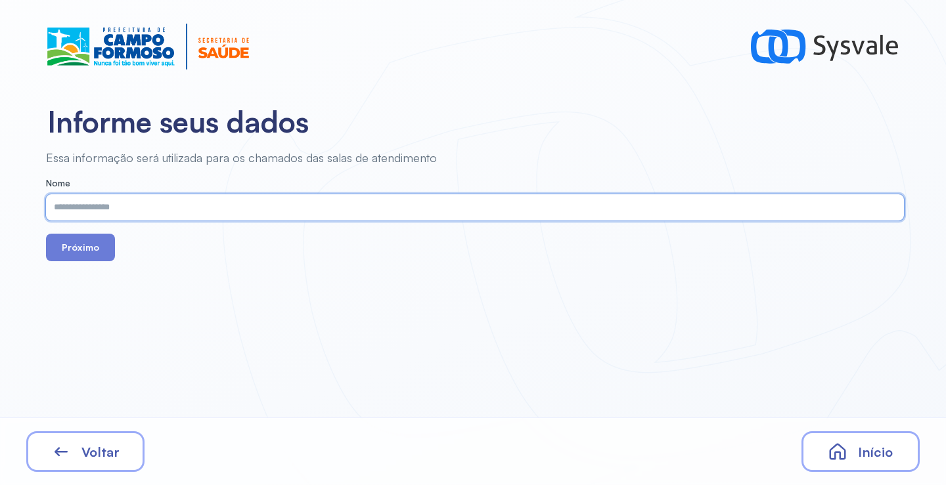
paste input "**********"
type input "**********"
click at [85, 255] on button "Próximo" at bounding box center [80, 248] width 69 height 28
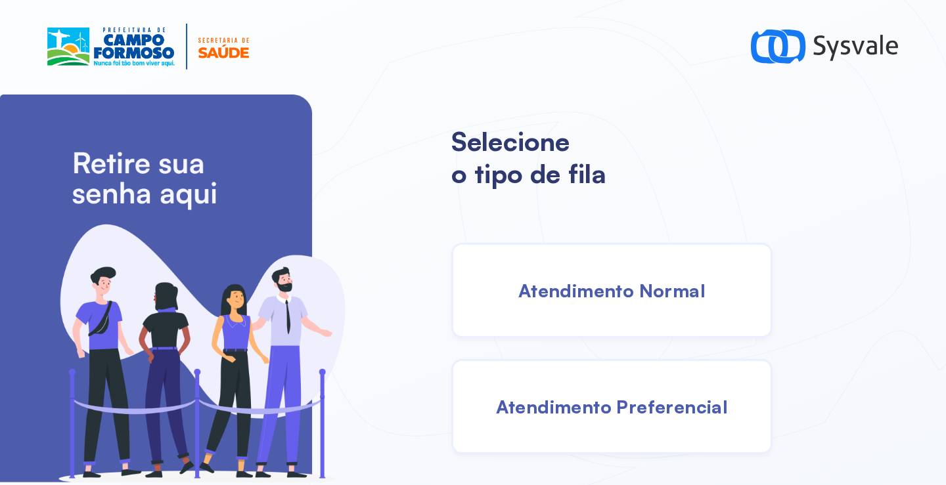
click at [568, 290] on span "Atendimento Normal" at bounding box center [611, 290] width 187 height 23
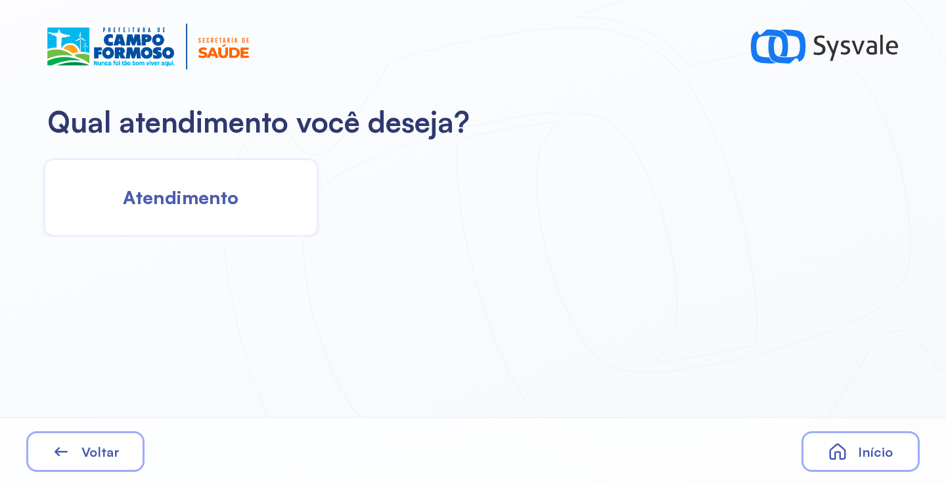
click at [217, 202] on span "Atendimento" at bounding box center [181, 197] width 116 height 23
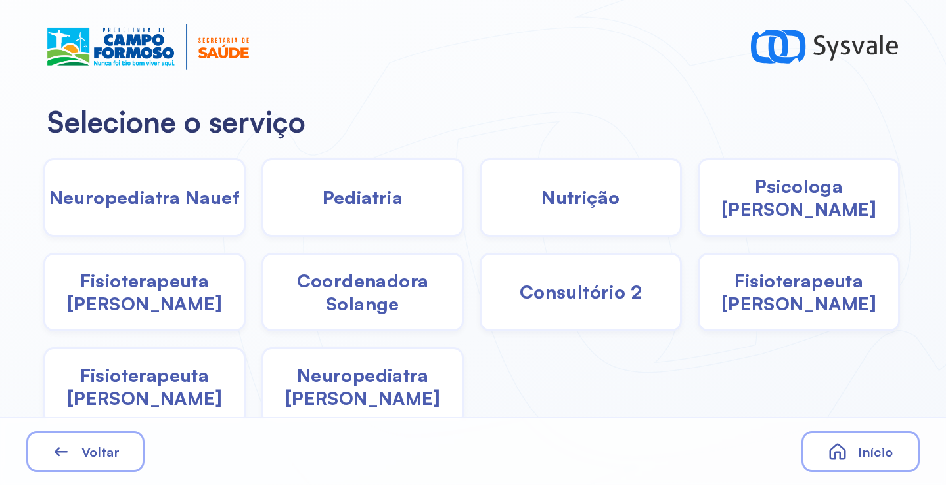
click at [172, 181] on div "Neuropediatra Nauef" at bounding box center [144, 197] width 202 height 79
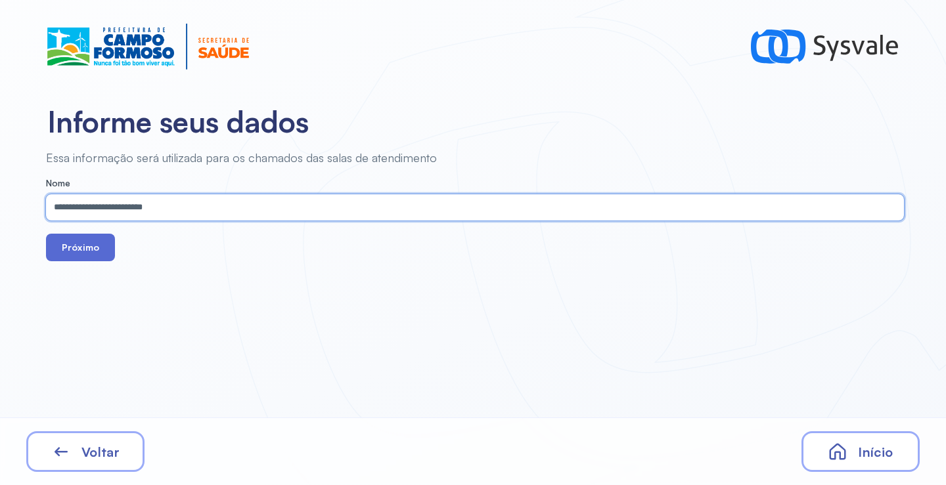
type input "**********"
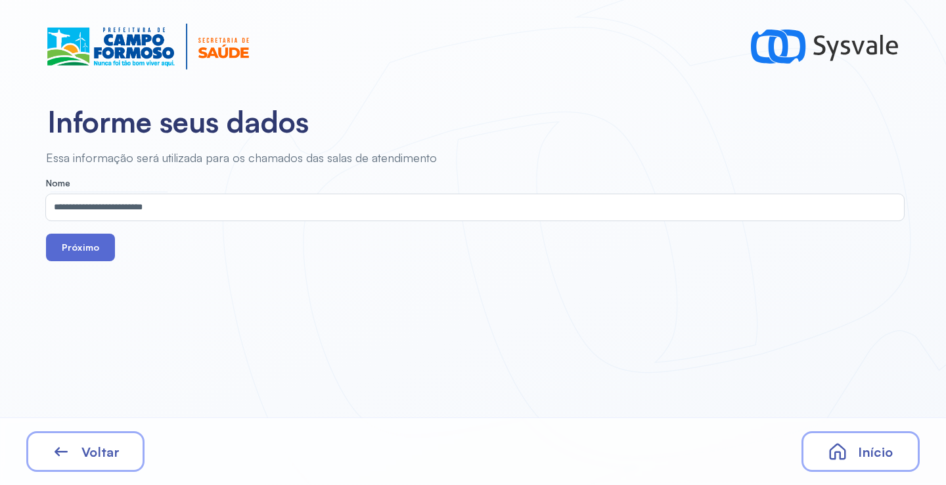
click at [81, 246] on button "Próximo" at bounding box center [80, 248] width 69 height 28
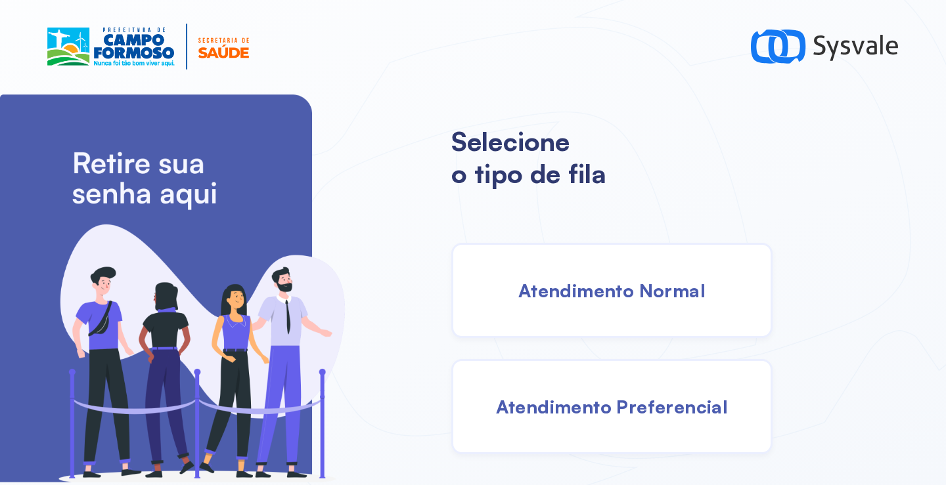
click at [614, 291] on span "Atendimento Normal" at bounding box center [611, 290] width 187 height 23
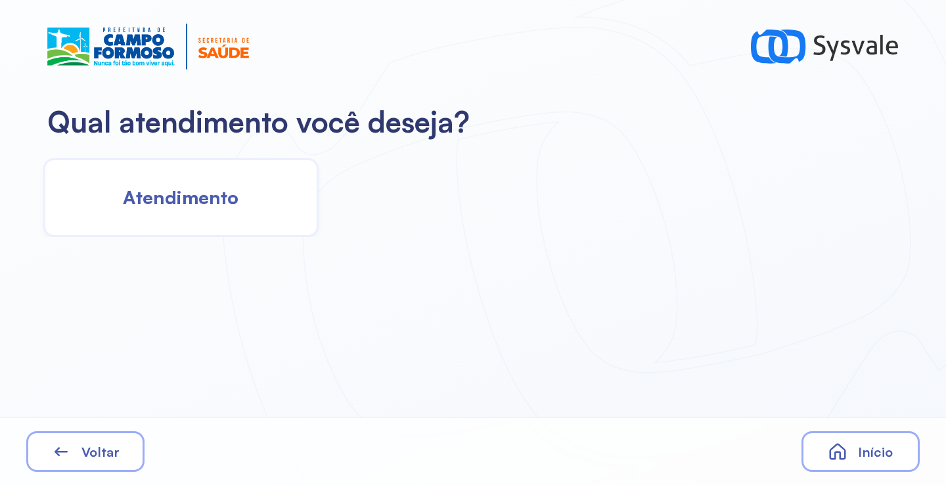
click at [206, 169] on div "Atendimento" at bounding box center [180, 197] width 275 height 79
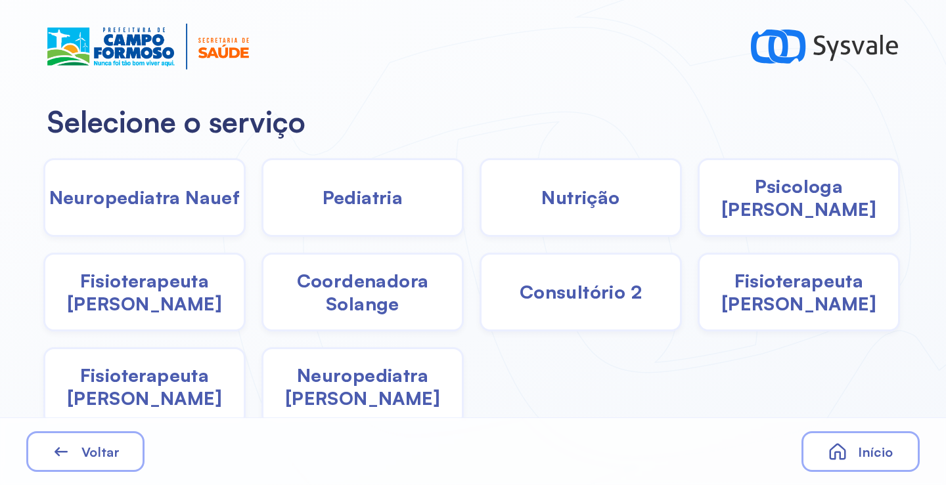
click at [194, 224] on div "Neuropediatra Nauef" at bounding box center [144, 197] width 202 height 79
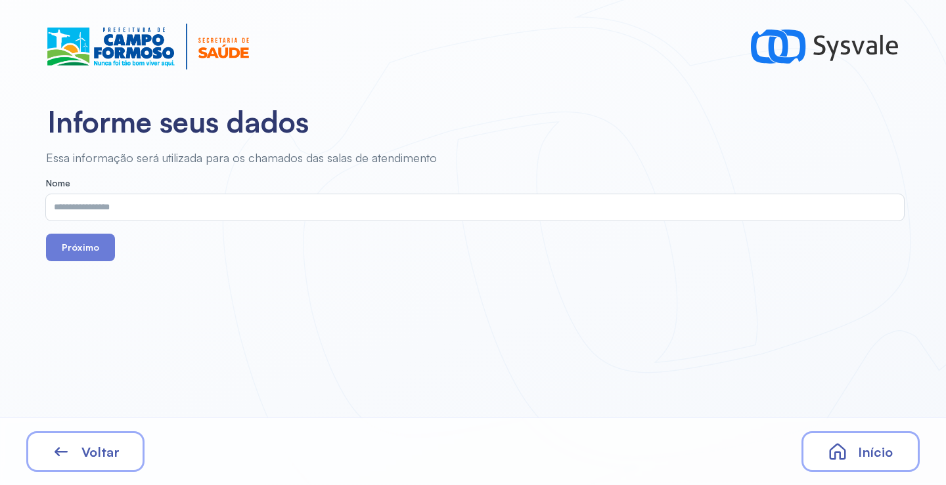
drag, startPoint x: 194, startPoint y: 224, endPoint x: 135, endPoint y: 213, distance: 60.1
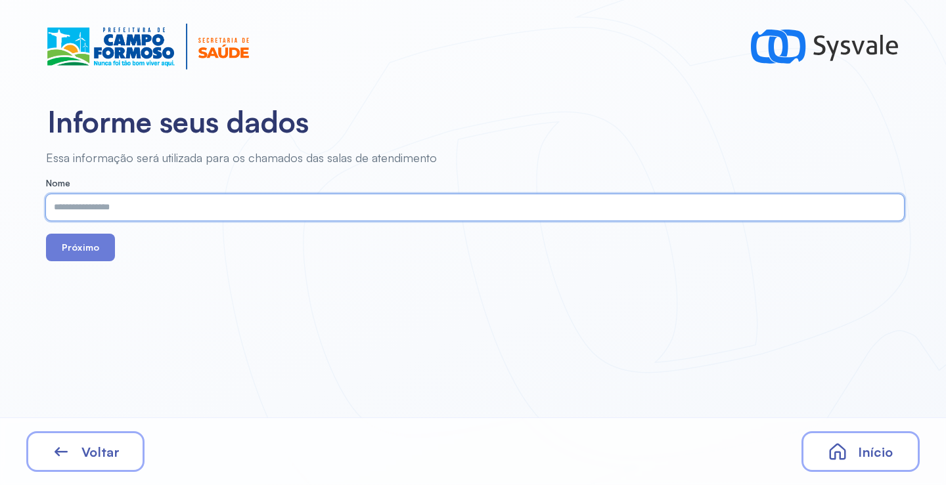
paste input "**********"
type input "**********"
click at [83, 252] on button "Próximo" at bounding box center [80, 248] width 69 height 28
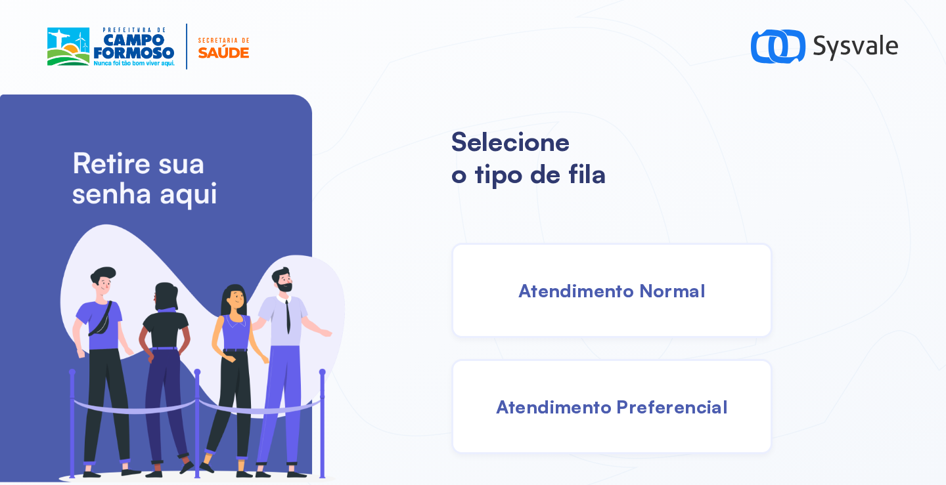
click at [646, 302] on div "Atendimento Normal" at bounding box center [611, 290] width 321 height 95
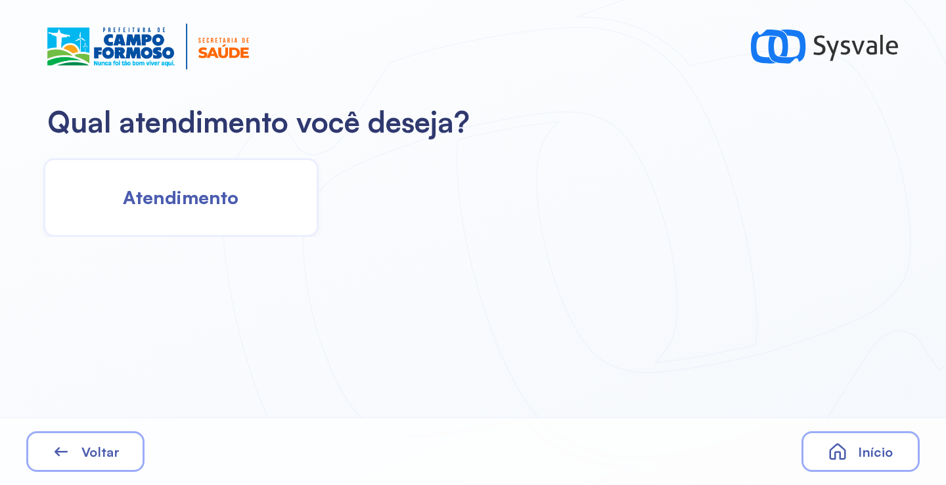
click at [219, 206] on span "Atendimento" at bounding box center [181, 197] width 116 height 23
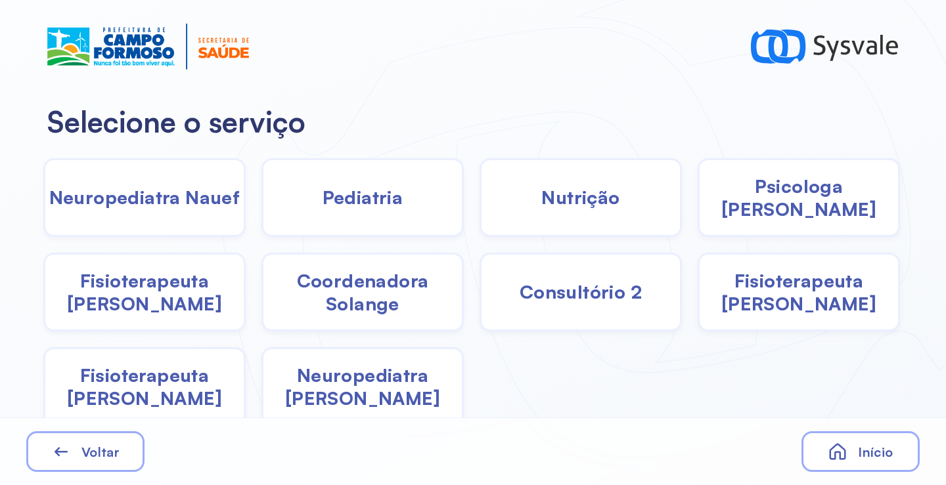
click at [781, 311] on span "Fisioterapeuta Francyne" at bounding box center [798, 292] width 198 height 46
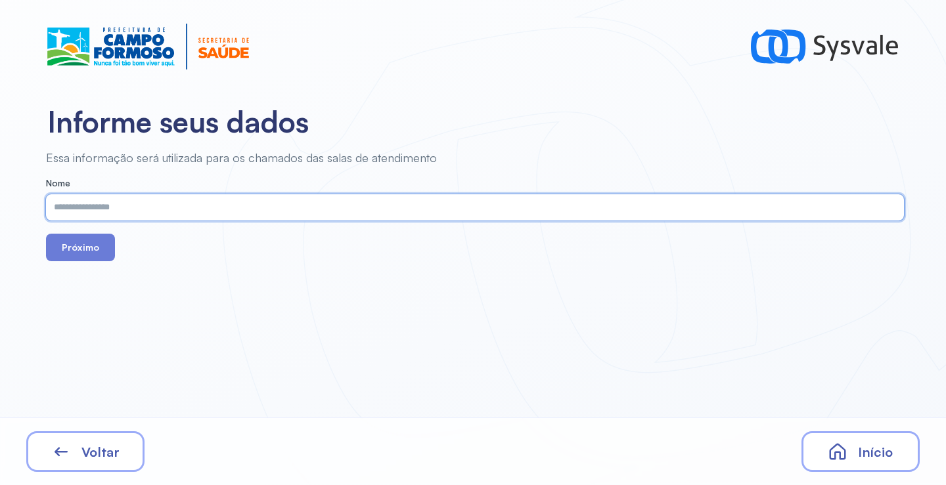
paste input "**********"
type input "**********"
click at [75, 246] on button "Próximo" at bounding box center [80, 248] width 69 height 28
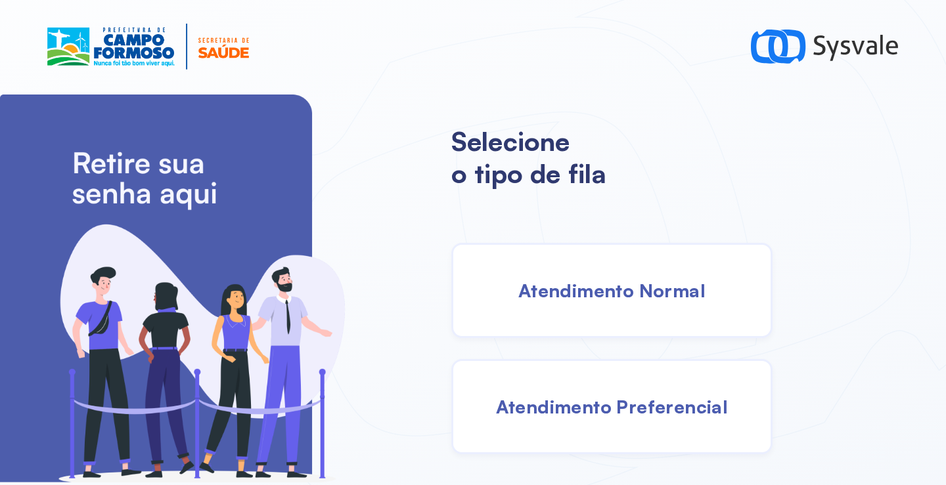
drag, startPoint x: 637, startPoint y: 288, endPoint x: 613, endPoint y: 283, distance: 24.1
click at [613, 283] on span "Atendimento Normal" at bounding box center [611, 290] width 187 height 23
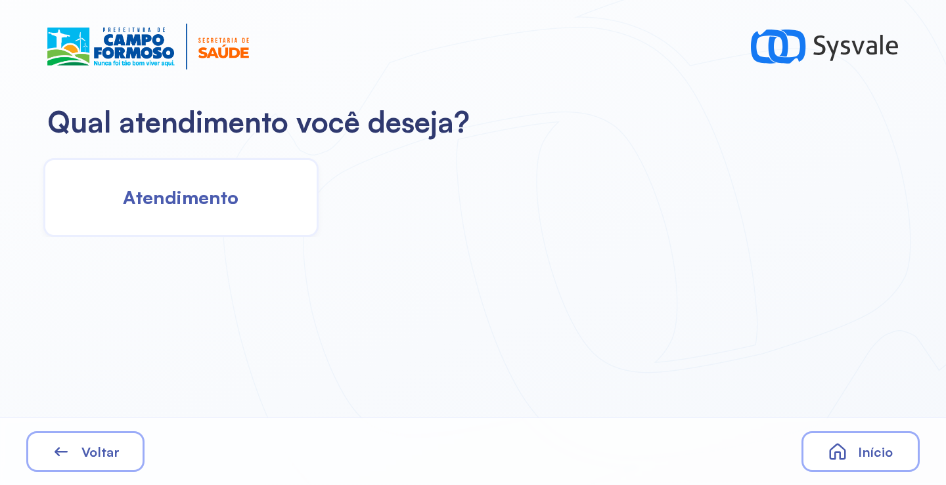
click at [221, 207] on span "Atendimento" at bounding box center [181, 197] width 116 height 23
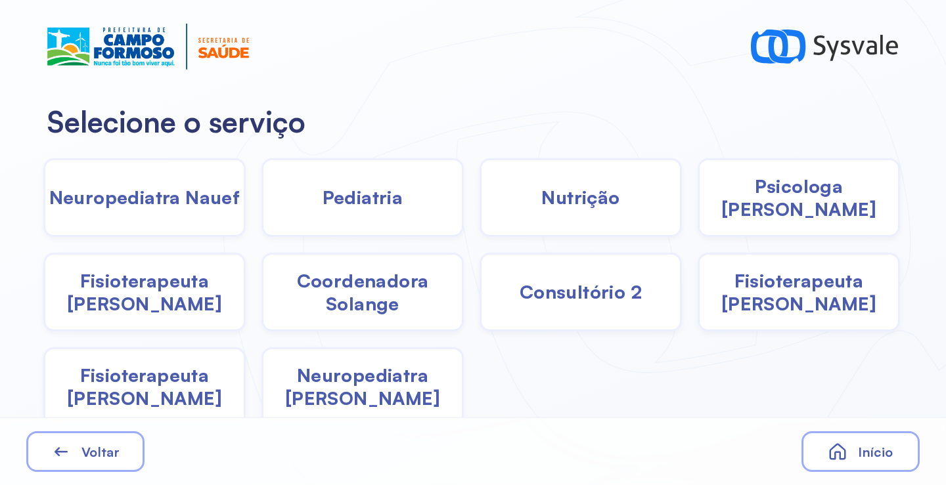
click at [161, 201] on span "Neuropediatra Nauef" at bounding box center [144, 197] width 191 height 23
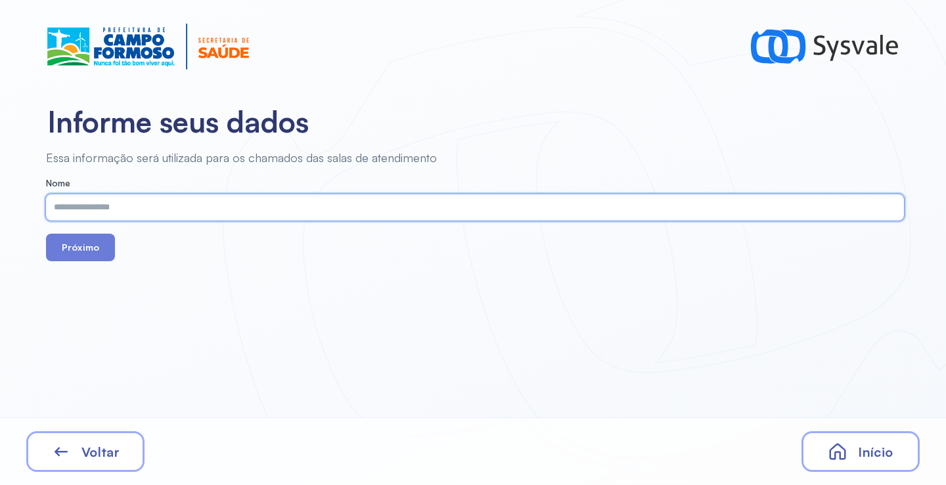
paste input "**********"
type input "**********"
click at [83, 251] on button "Próximo" at bounding box center [80, 248] width 69 height 28
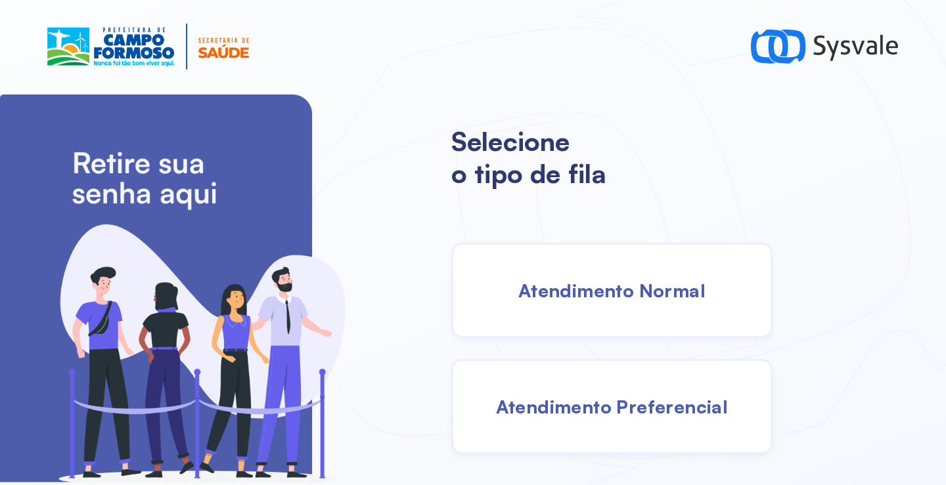
click at [630, 301] on span "Atendimento Normal" at bounding box center [611, 290] width 187 height 23
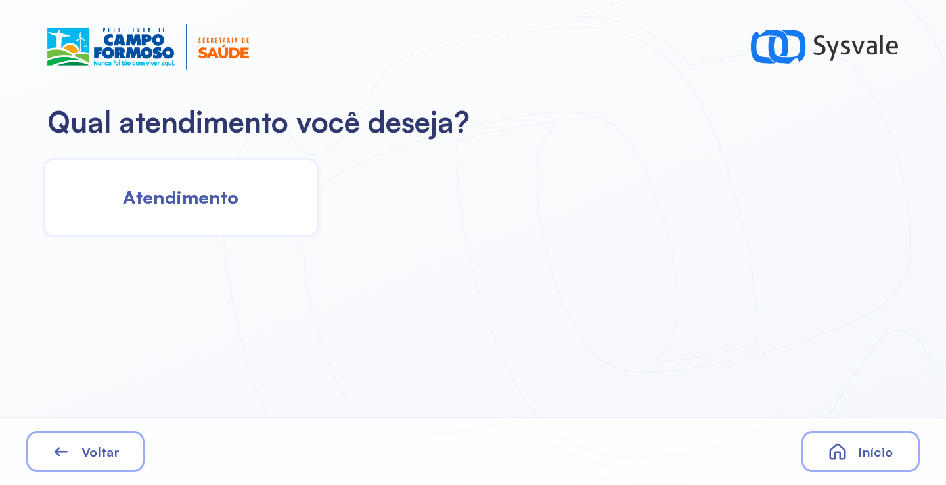
click at [251, 198] on div "Atendimento" at bounding box center [180, 197] width 275 height 79
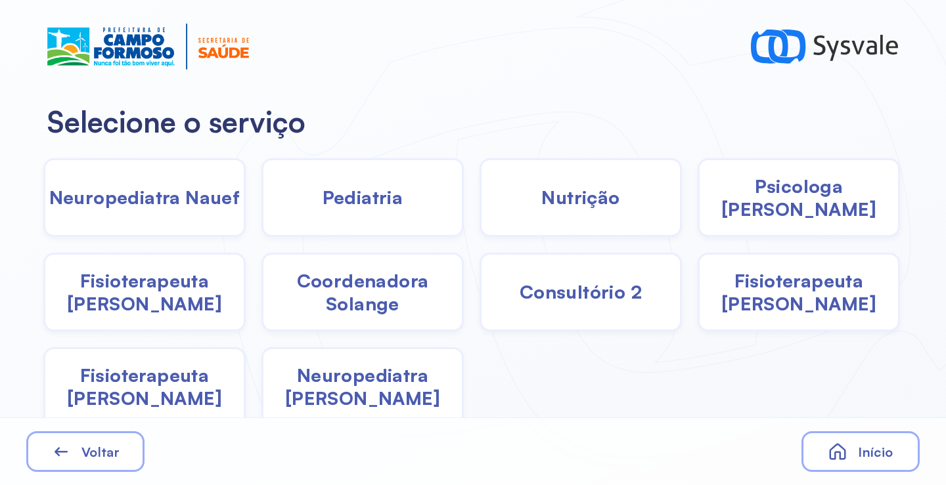
click at [162, 213] on div "Neuropediatra Nauef" at bounding box center [144, 197] width 202 height 79
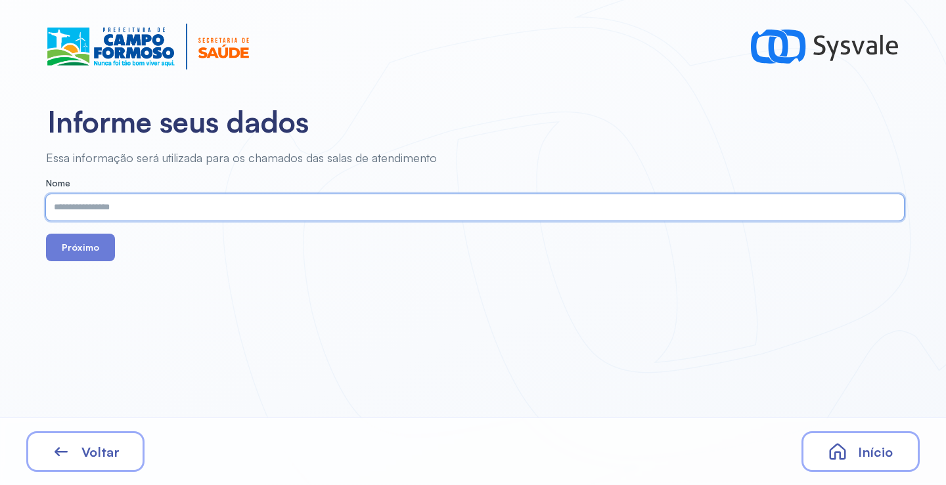
paste input "**********"
type input "**********"
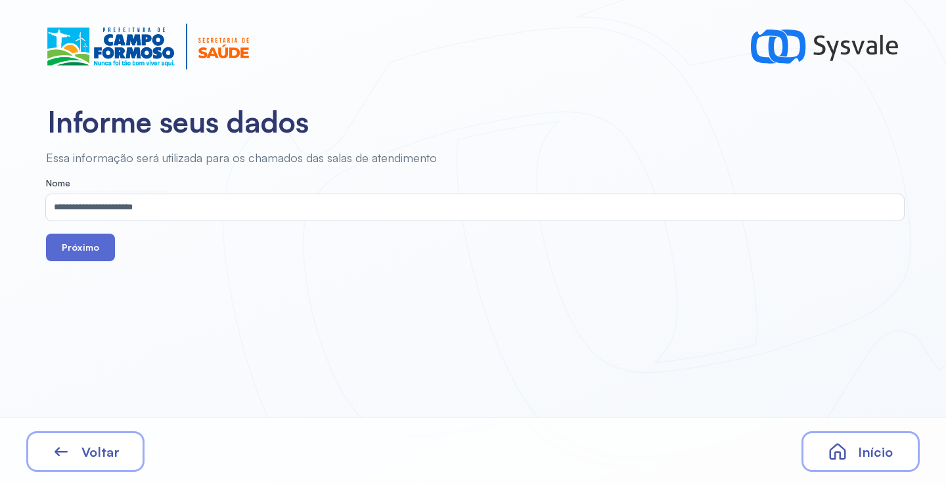
click at [100, 252] on button "Próximo" at bounding box center [80, 248] width 69 height 28
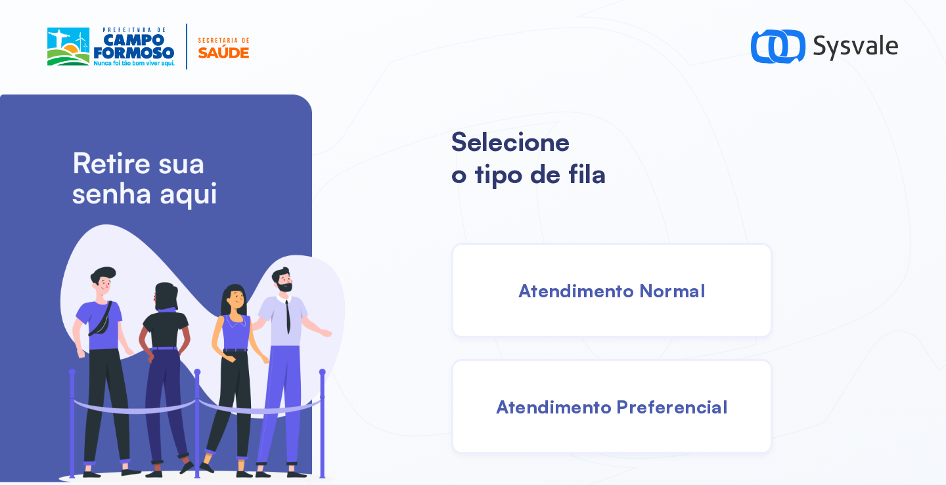
click at [613, 292] on span "Atendimento Normal" at bounding box center [611, 290] width 187 height 23
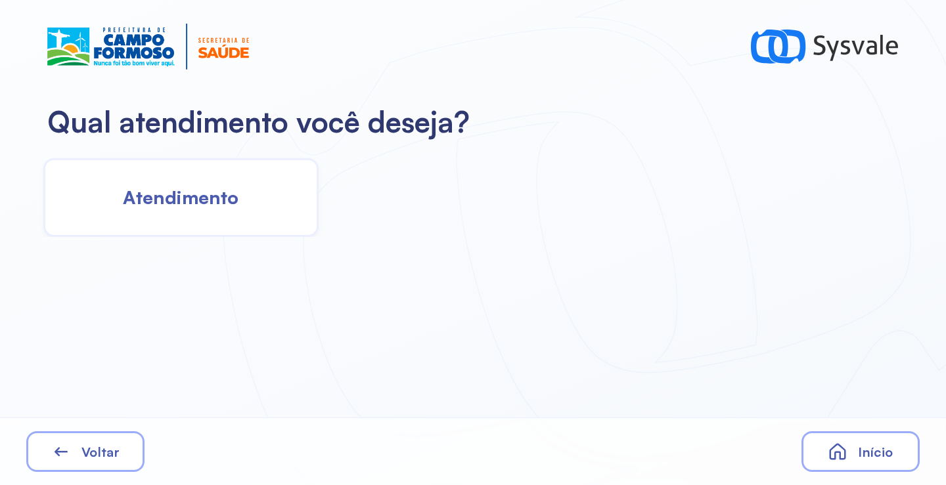
click at [211, 191] on span "Atendimento" at bounding box center [181, 197] width 116 height 23
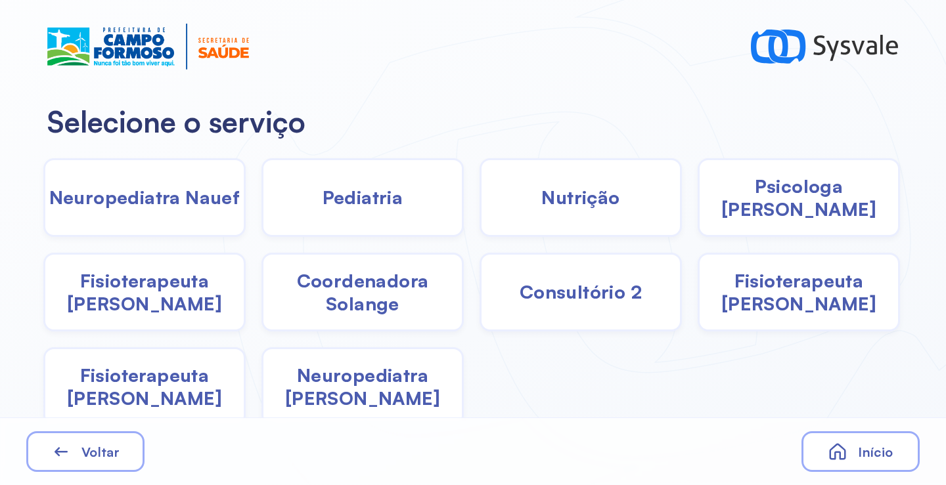
click at [198, 196] on span "Neuropediatra Nauef" at bounding box center [144, 197] width 191 height 23
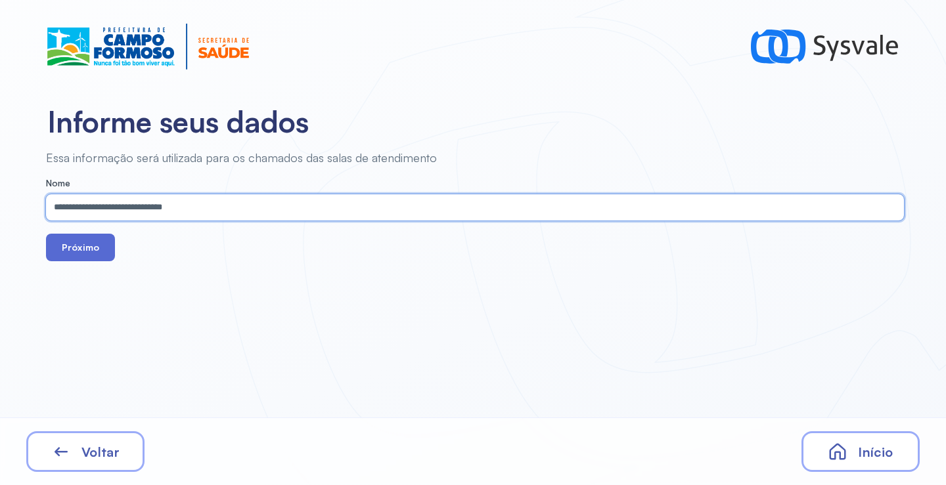
type input "**********"
click at [92, 252] on button "Próximo" at bounding box center [80, 248] width 69 height 28
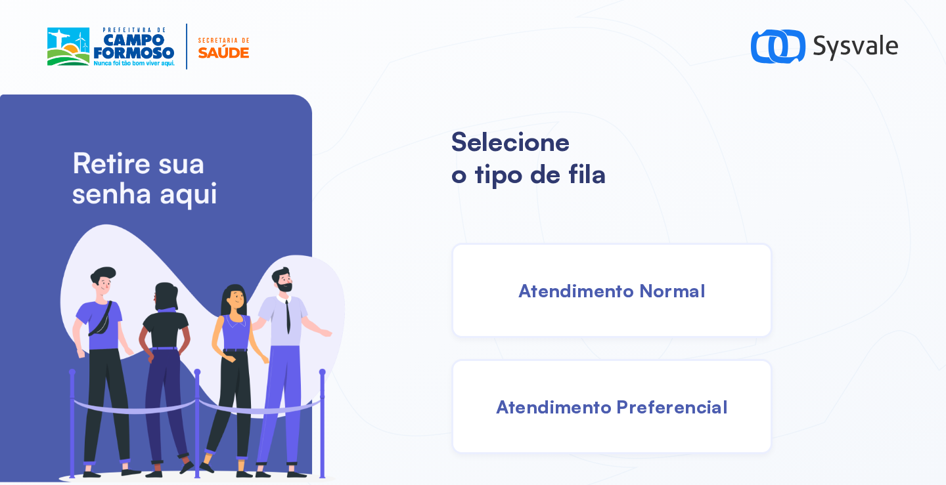
click at [603, 265] on div "Atendimento Normal" at bounding box center [611, 290] width 321 height 95
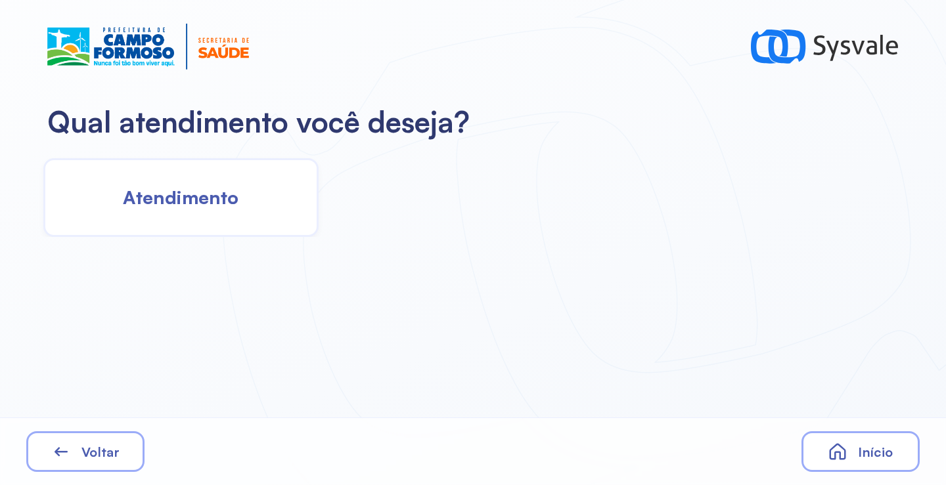
click at [227, 197] on span "Atendimento" at bounding box center [181, 197] width 116 height 23
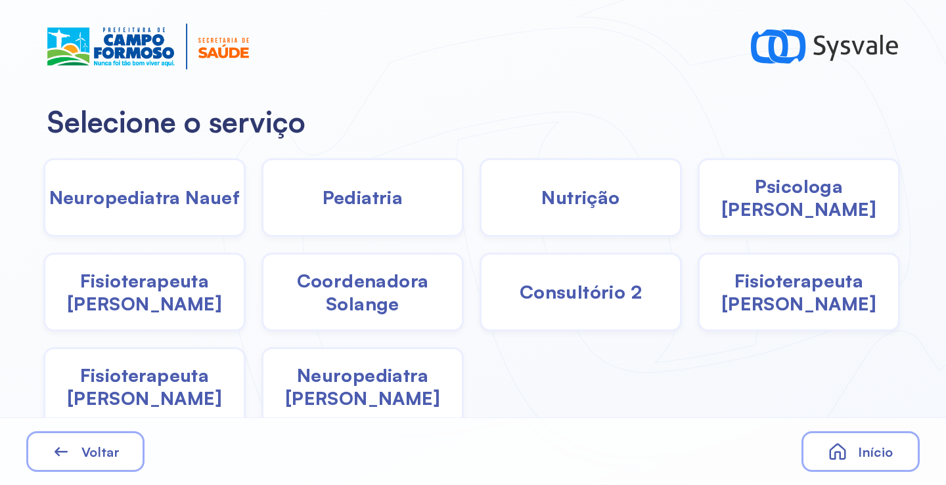
click at [756, 210] on div "Psicologa Alana" at bounding box center [798, 197] width 202 height 79
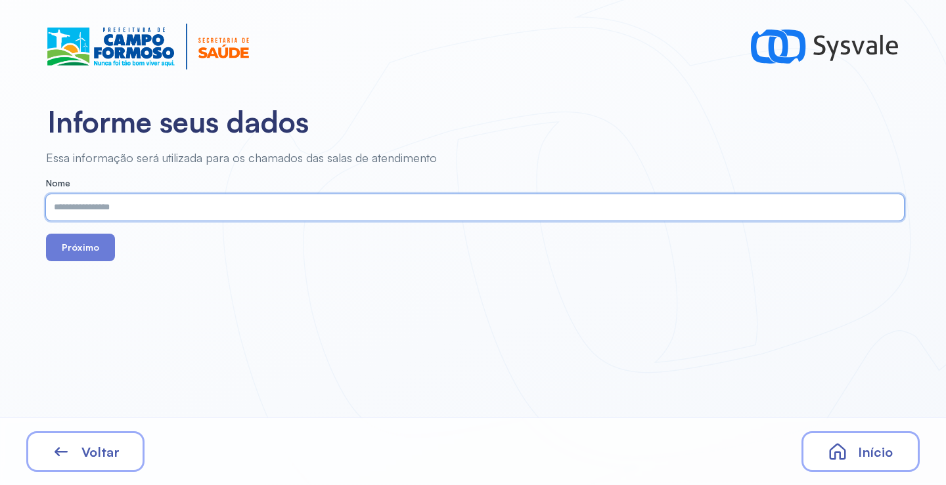
paste input "**********"
type input "**********"
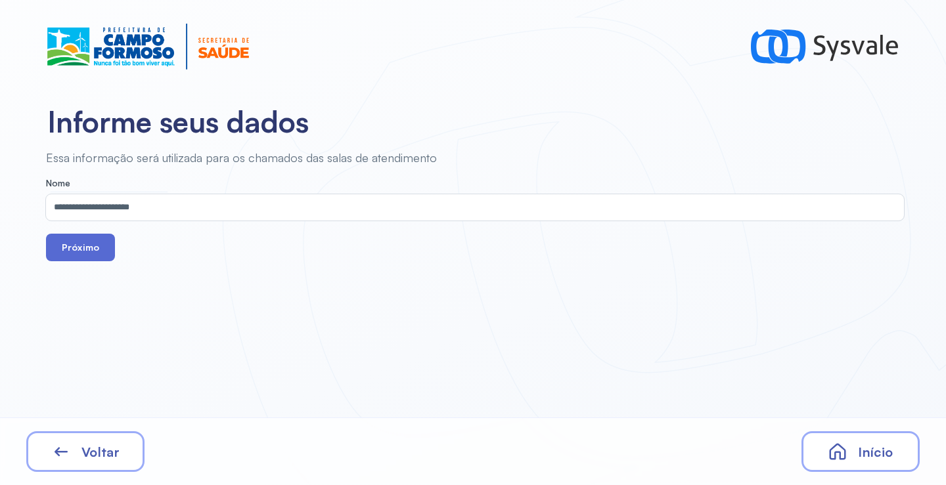
click at [86, 241] on button "Próximo" at bounding box center [80, 248] width 69 height 28
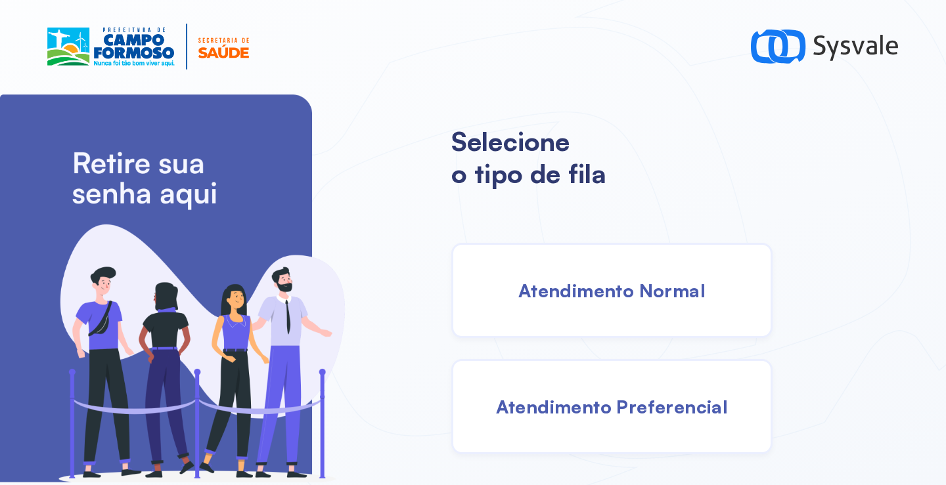
click at [607, 292] on span "Atendimento Normal" at bounding box center [611, 290] width 187 height 23
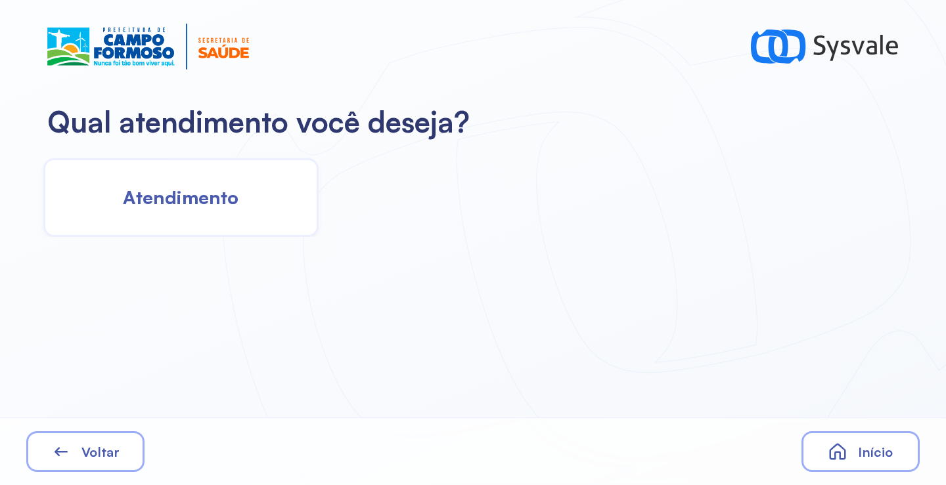
click at [189, 191] on span "Atendimento" at bounding box center [181, 197] width 116 height 23
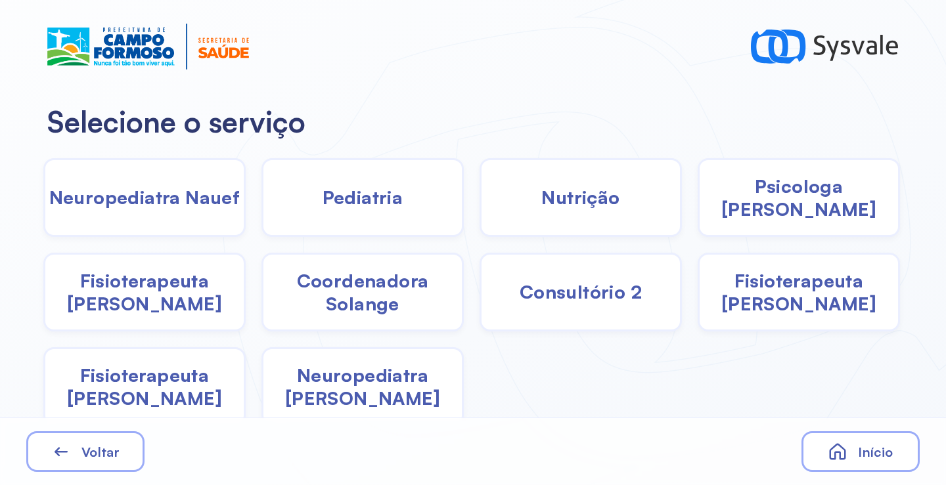
click at [186, 204] on span "Neuropediatra Nauef" at bounding box center [144, 197] width 191 height 23
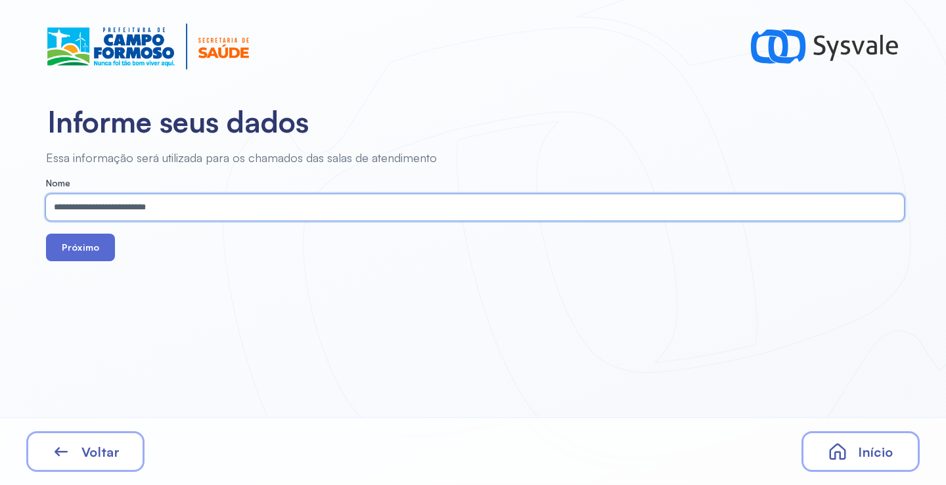
type input "**********"
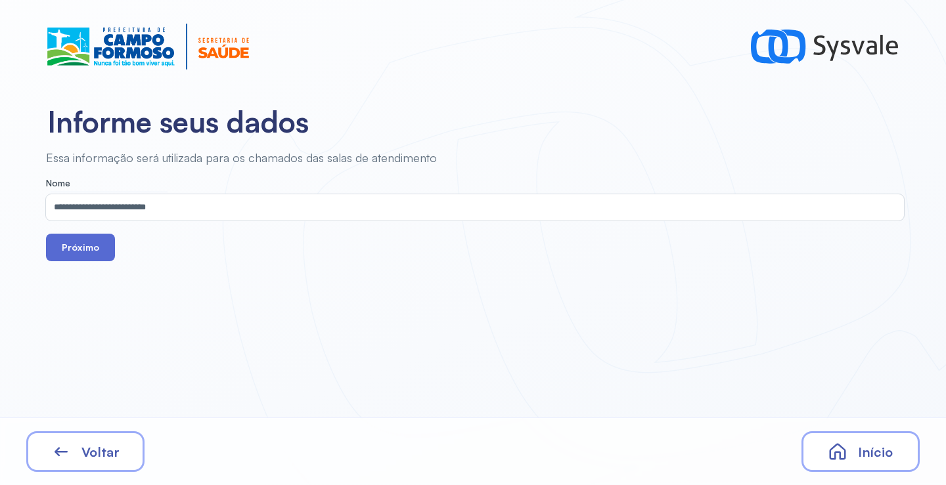
click at [86, 252] on button "Próximo" at bounding box center [80, 248] width 69 height 28
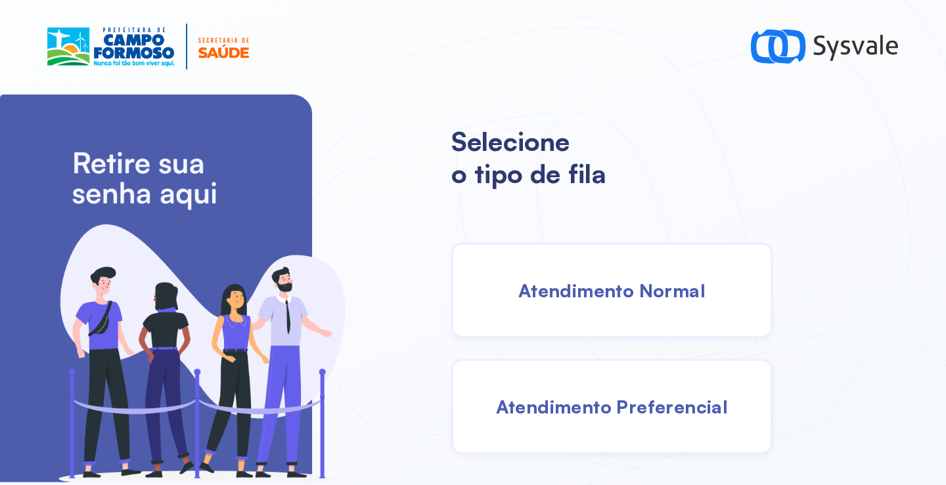
click at [587, 282] on span "Atendimento Normal" at bounding box center [611, 290] width 187 height 23
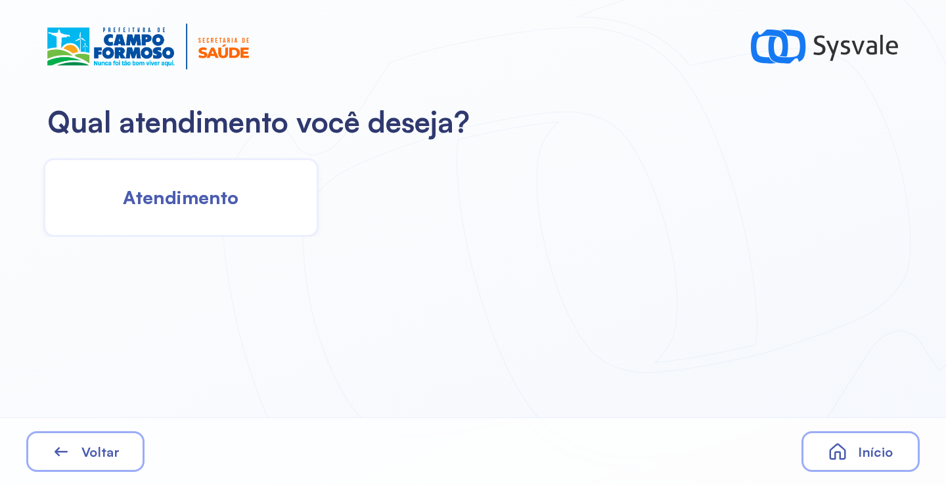
click at [222, 214] on div "Atendimento" at bounding box center [180, 197] width 275 height 79
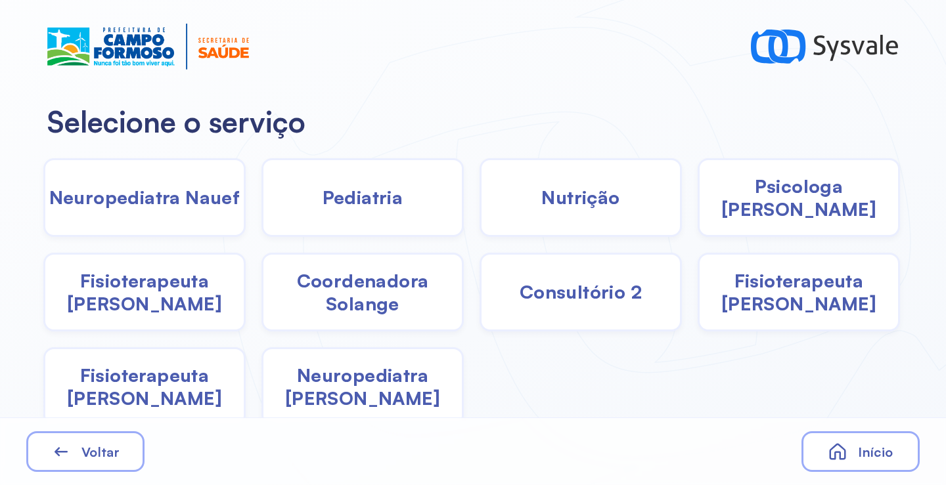
click at [192, 198] on span "Neuropediatra Nauef" at bounding box center [144, 197] width 191 height 23
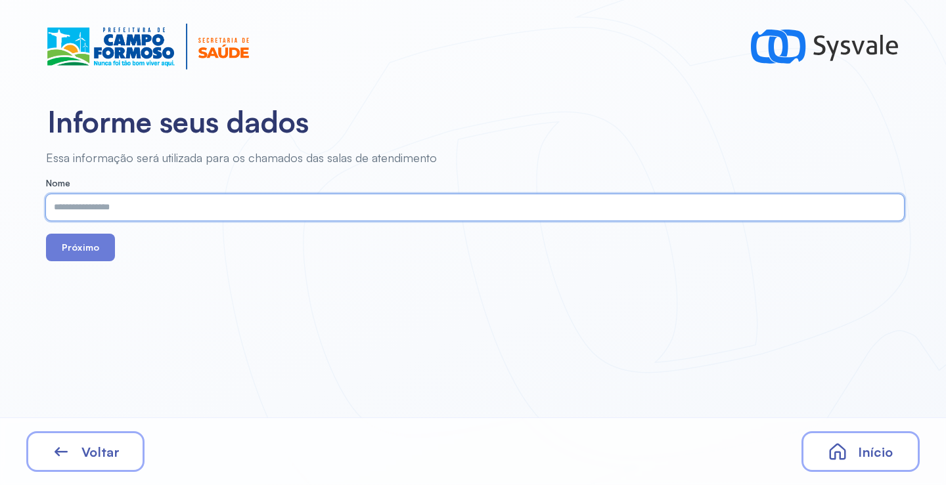
paste input "**********"
type input "**********"
click at [111, 253] on button "Próximo" at bounding box center [80, 248] width 69 height 28
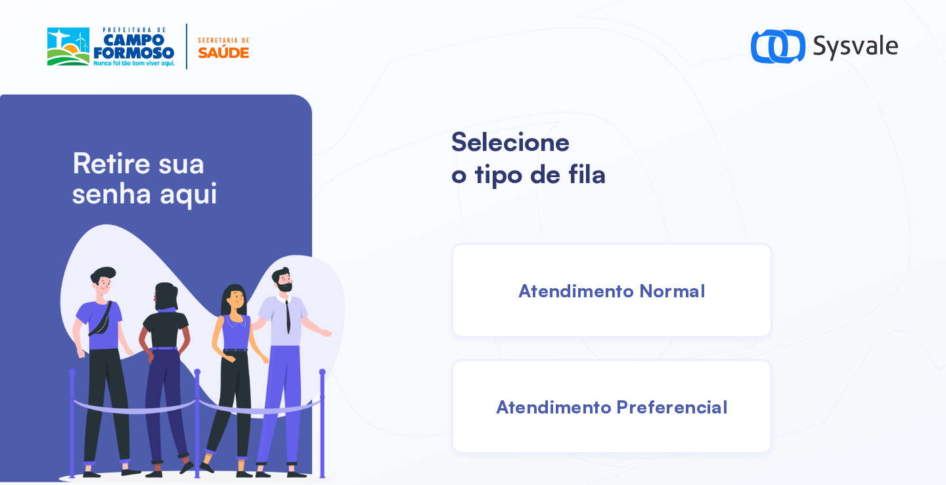
click at [639, 297] on span "Atendimento Normal" at bounding box center [611, 290] width 187 height 23
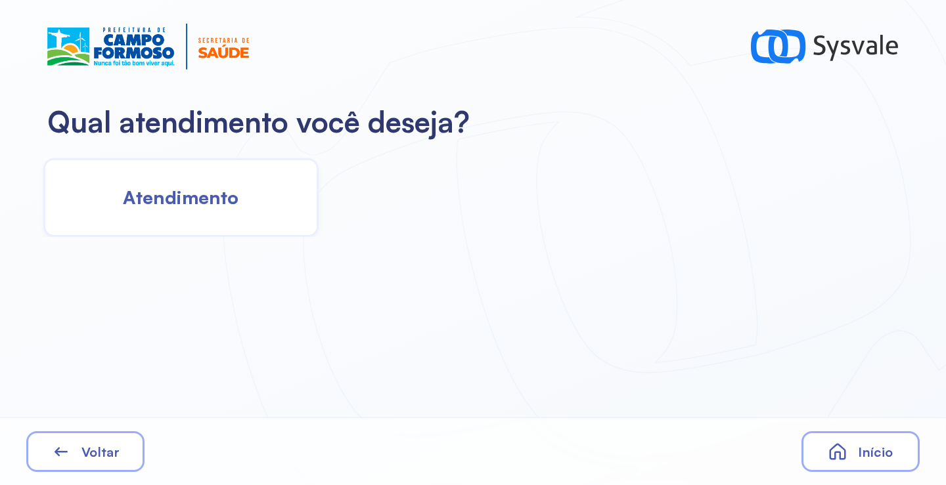
click at [210, 215] on div "Atendimento" at bounding box center [180, 197] width 275 height 79
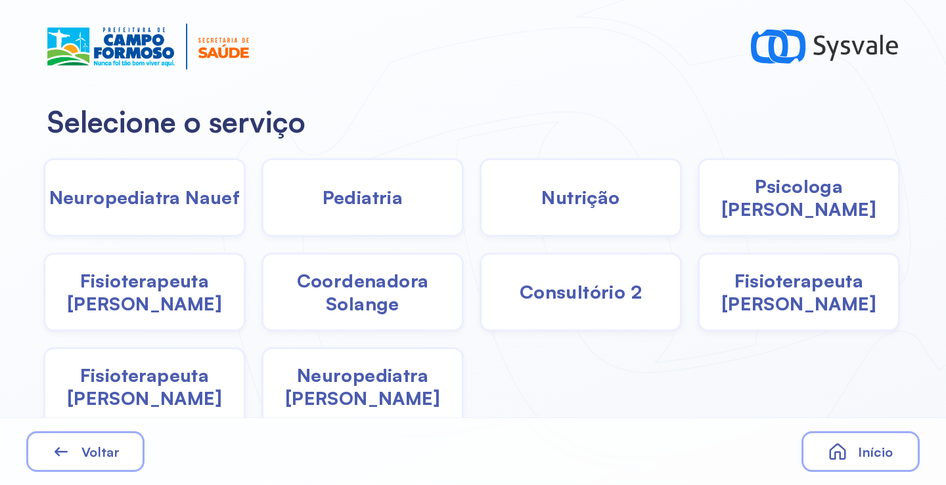
click at [175, 192] on span "Neuropediatra Nauef" at bounding box center [144, 197] width 191 height 23
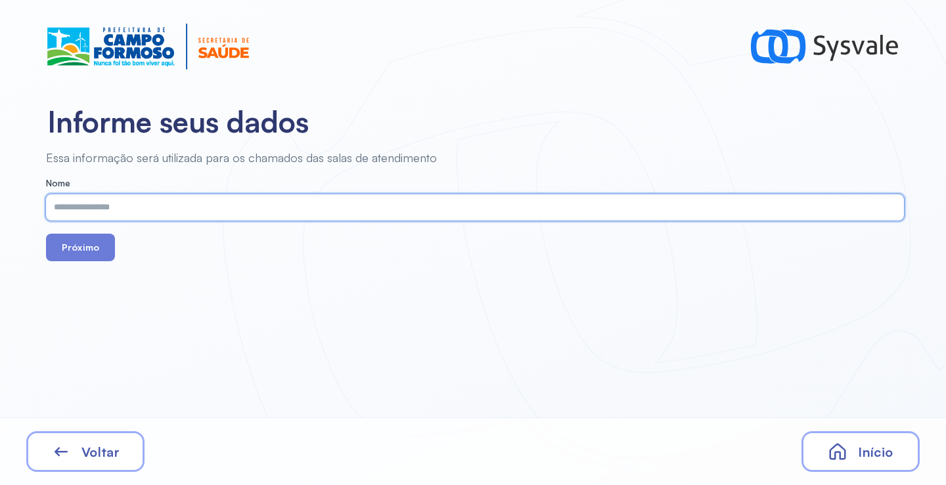
paste input "**********"
type input "**********"
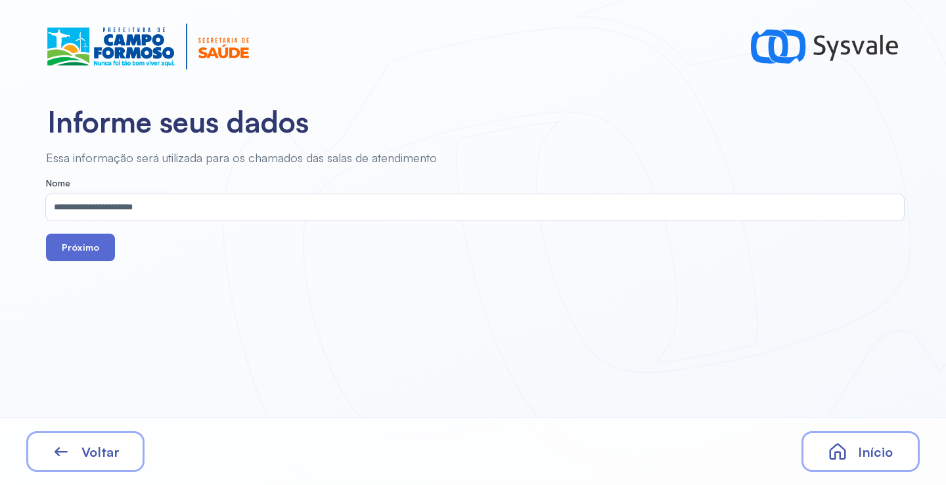
click at [88, 250] on button "Próximo" at bounding box center [80, 248] width 69 height 28
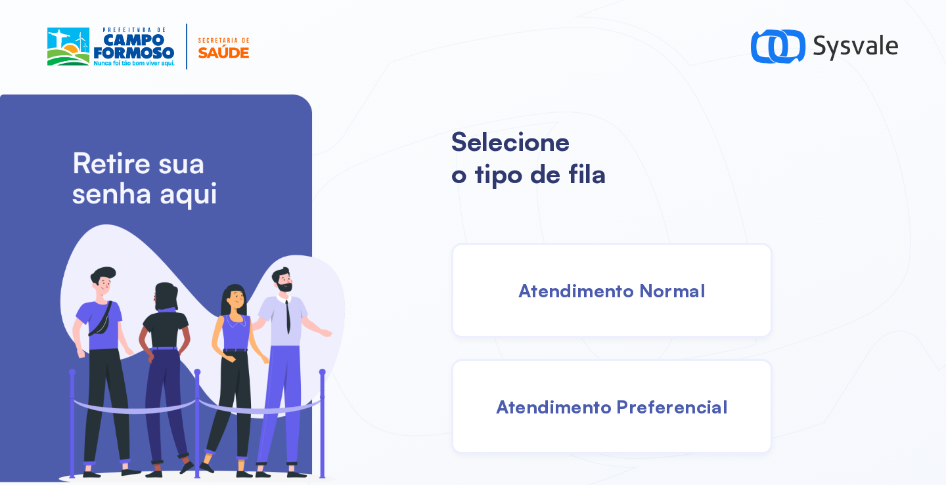
drag, startPoint x: 625, startPoint y: 311, endPoint x: 625, endPoint y: 304, distance: 7.2
click at [625, 304] on div "Atendimento Normal" at bounding box center [611, 290] width 321 height 95
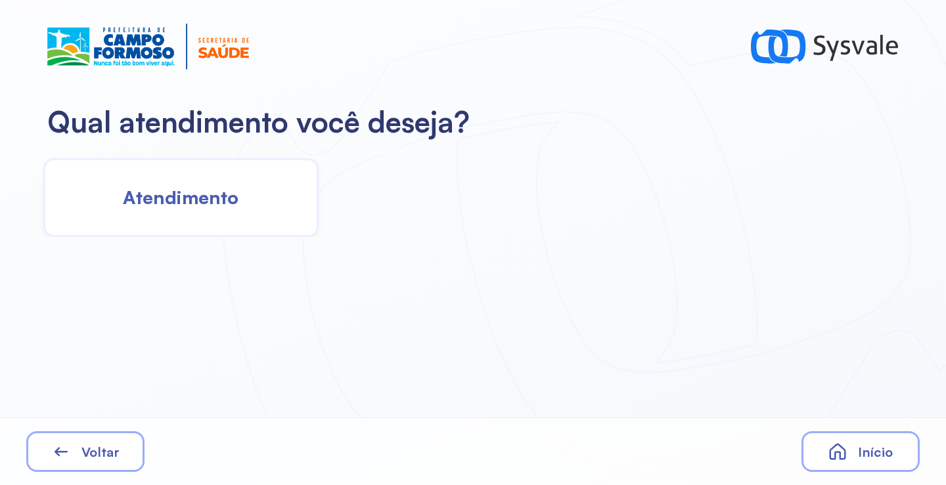
click at [251, 199] on div "Atendimento" at bounding box center [180, 197] width 275 height 79
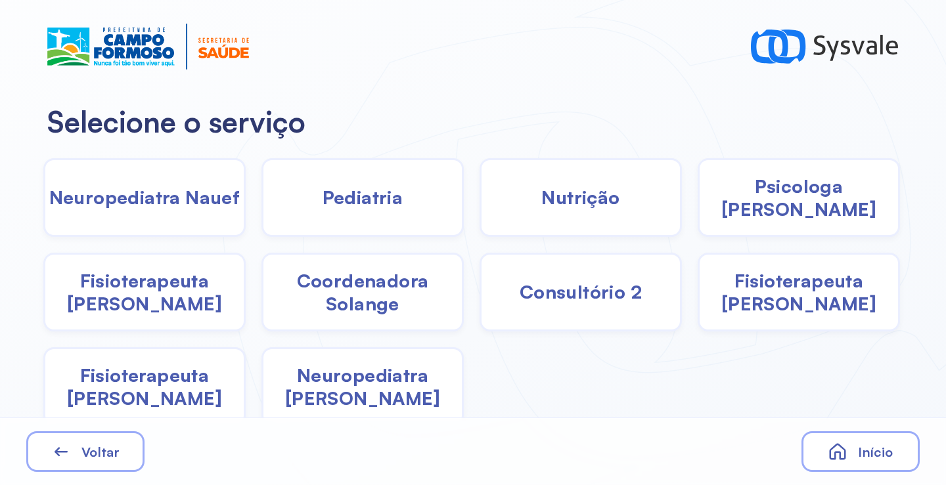
click at [188, 195] on span "Neuropediatra Nauef" at bounding box center [144, 197] width 191 height 23
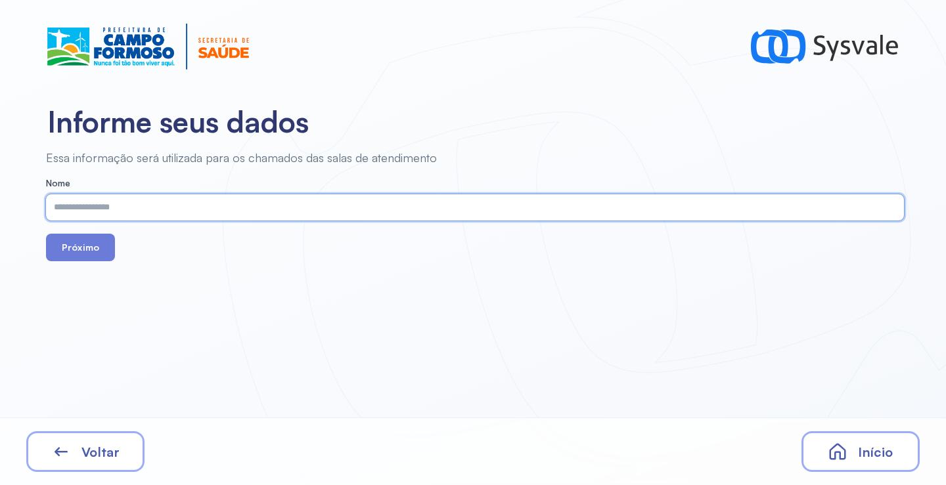
paste input "**********"
type input "**********"
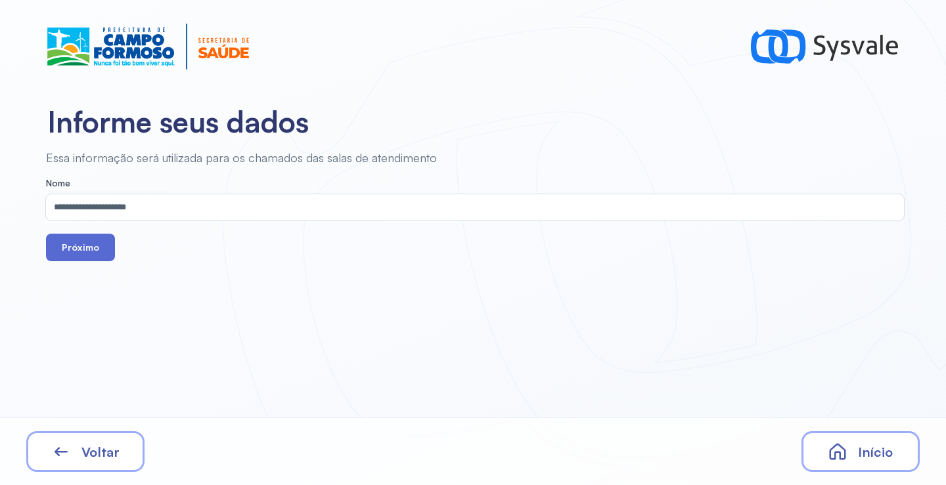
click at [81, 255] on button "Próximo" at bounding box center [80, 248] width 69 height 28
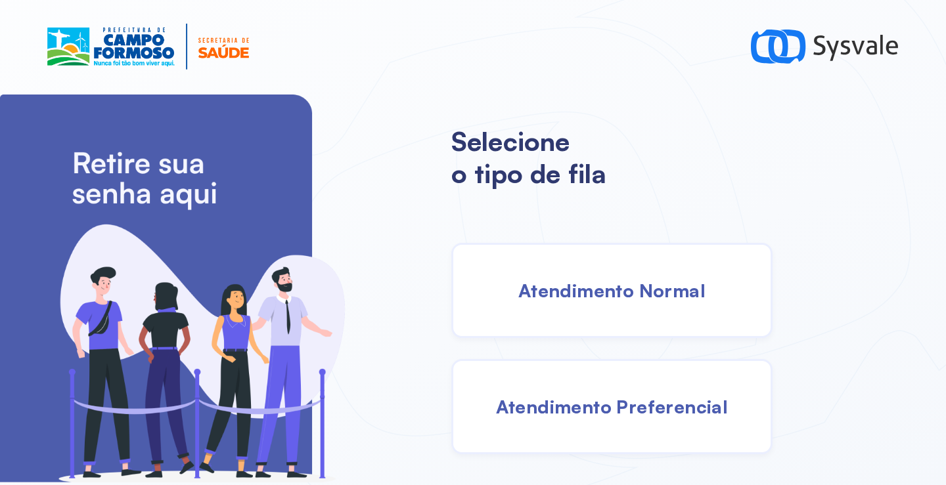
drag, startPoint x: 646, startPoint y: 310, endPoint x: 621, endPoint y: 303, distance: 25.8
click at [621, 303] on div "Atendimento Normal" at bounding box center [611, 290] width 321 height 95
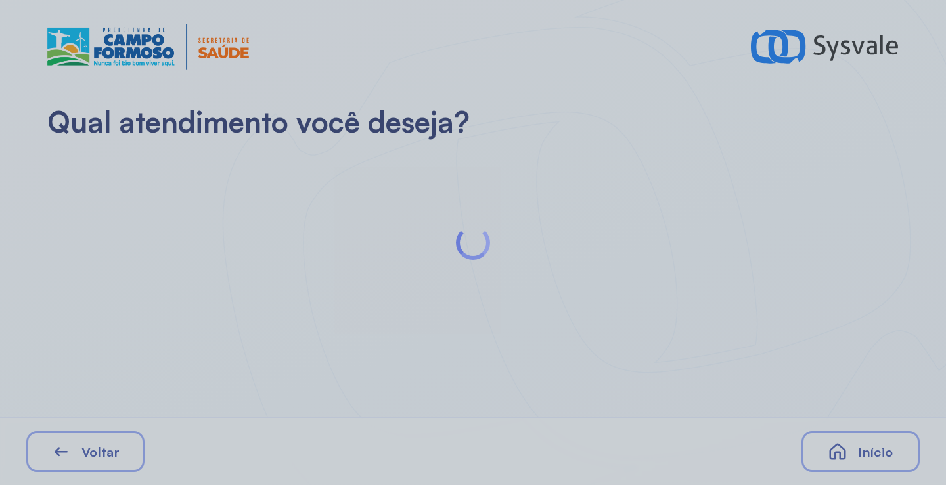
click at [204, 208] on div at bounding box center [473, 242] width 946 height 485
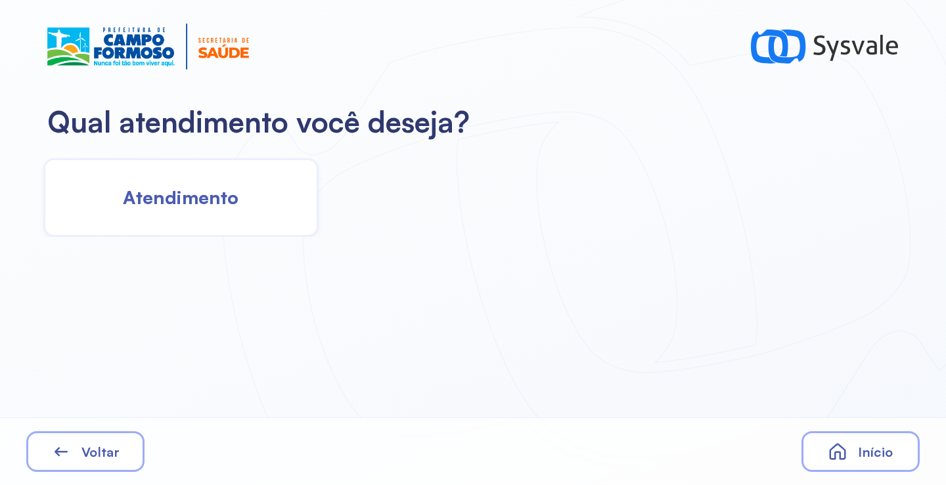
click at [210, 210] on div "Atendimento" at bounding box center [180, 197] width 275 height 79
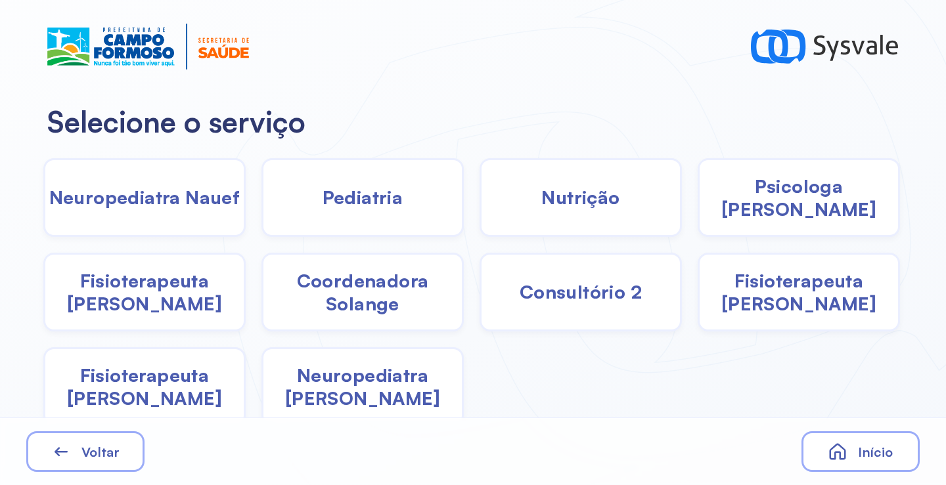
click at [194, 207] on span "Neuropediatra Nauef" at bounding box center [144, 197] width 191 height 23
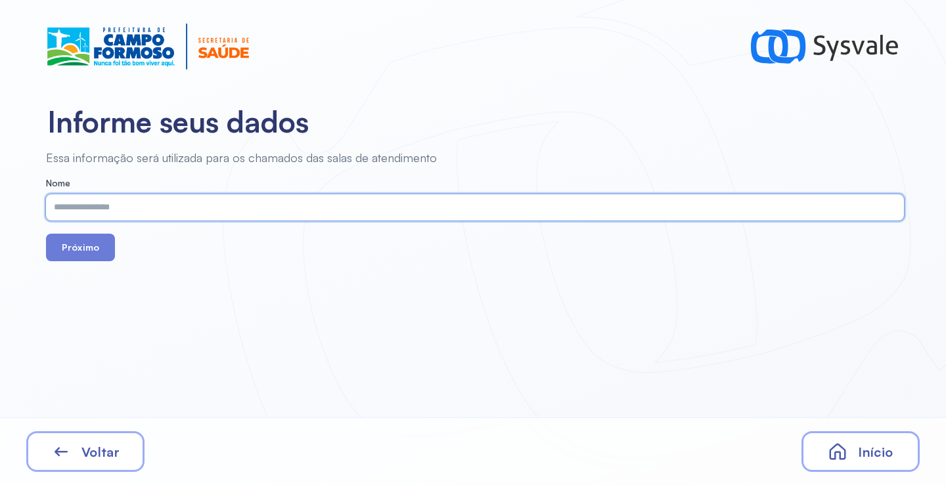
paste input "**********"
type input "**********"
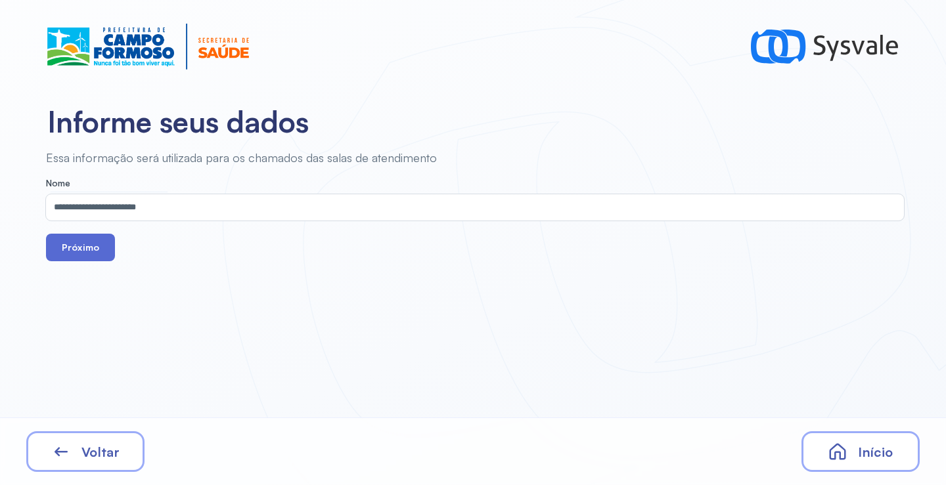
click at [89, 251] on button "Próximo" at bounding box center [80, 248] width 69 height 28
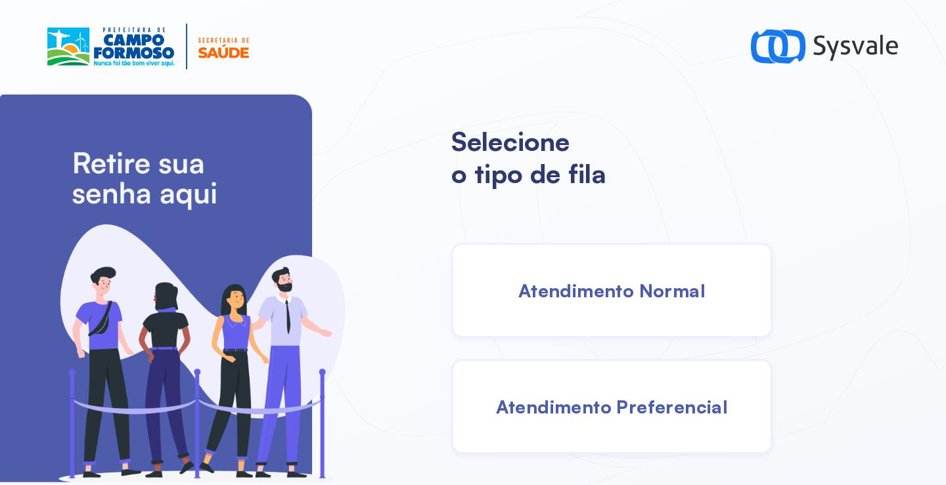
click at [587, 302] on div "Atendimento Normal" at bounding box center [611, 290] width 321 height 95
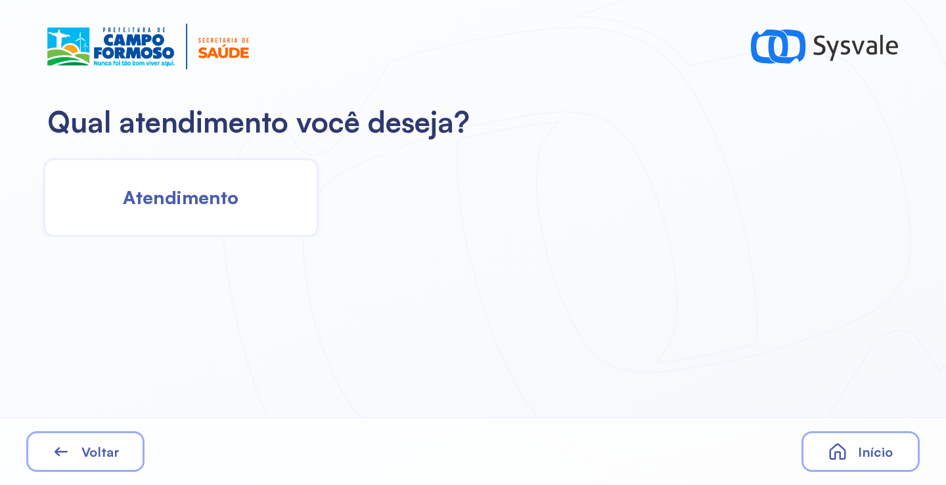
click at [190, 218] on div "Atendimento" at bounding box center [180, 197] width 275 height 79
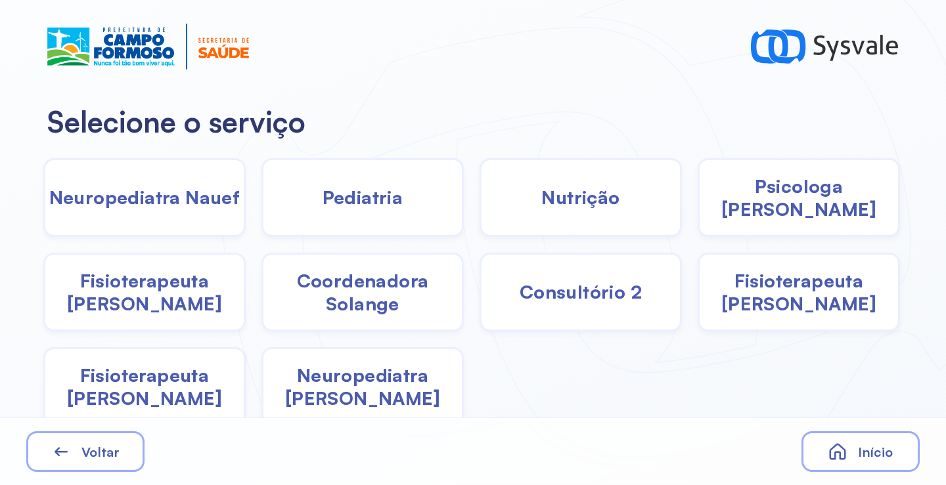
click at [161, 211] on div "Neuropediatra Nauef" at bounding box center [144, 197] width 202 height 79
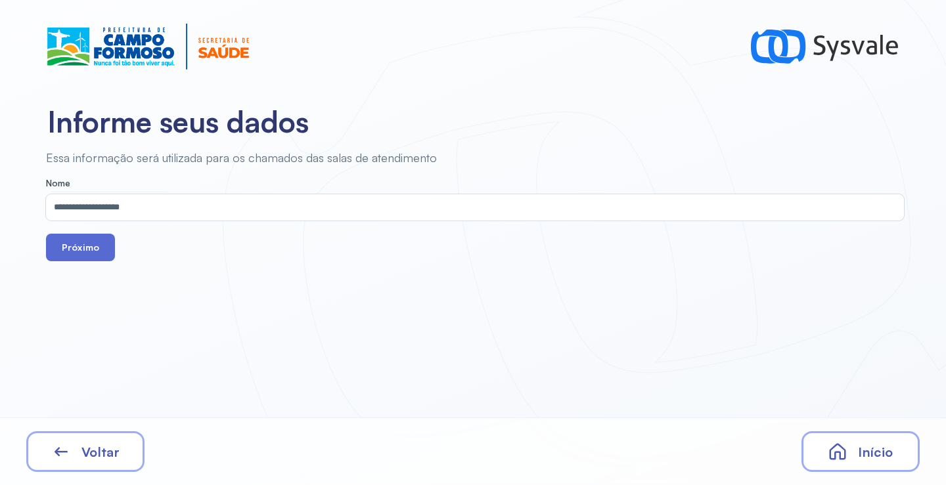
click at [107, 250] on button "Próximo" at bounding box center [80, 248] width 69 height 28
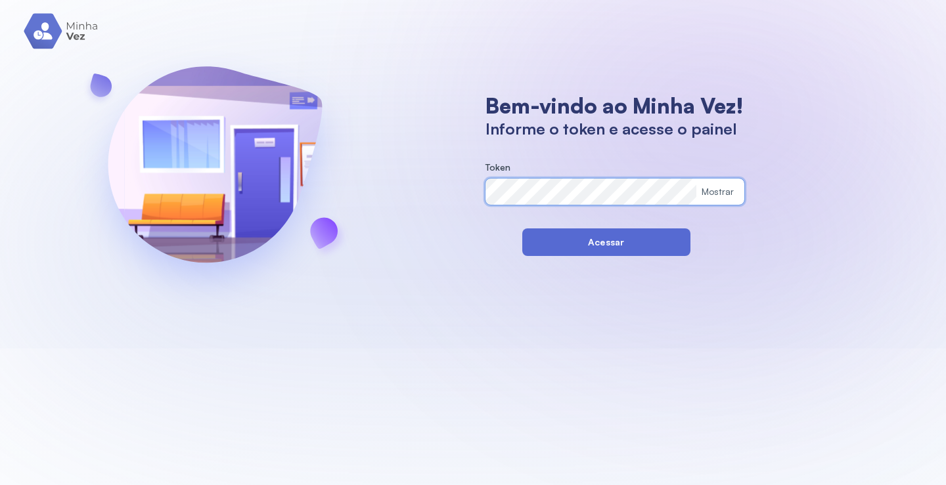
click at [540, 239] on button "Acessar" at bounding box center [606, 243] width 168 height 28
